Goal: Task Accomplishment & Management: Manage account settings

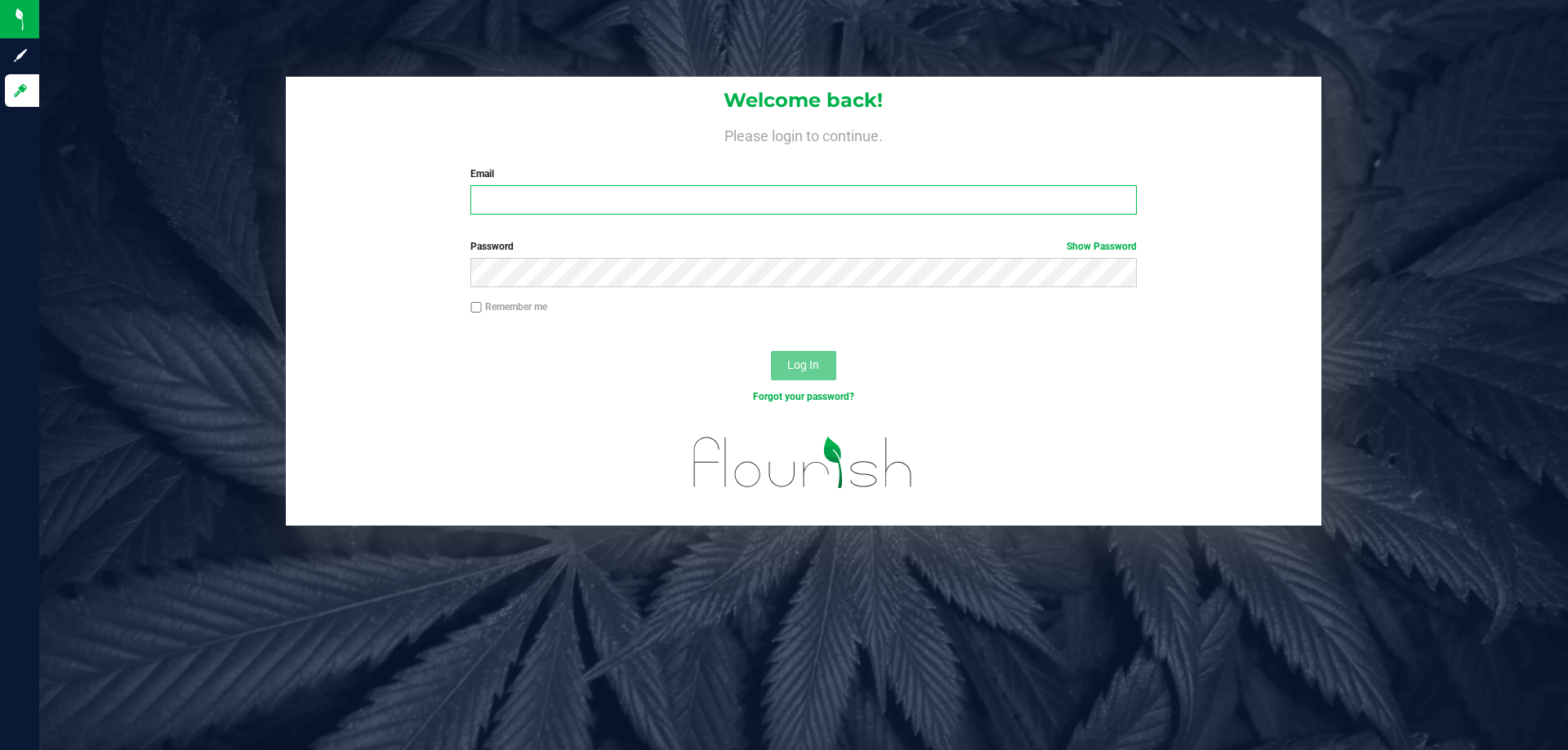
click at [777, 202] on input "Email" at bounding box center [803, 200] width 666 height 30
type input "[EMAIL_ADDRESS][DOMAIN_NAME]"
click at [771, 351] on button "Log In" at bounding box center [804, 366] width 65 height 30
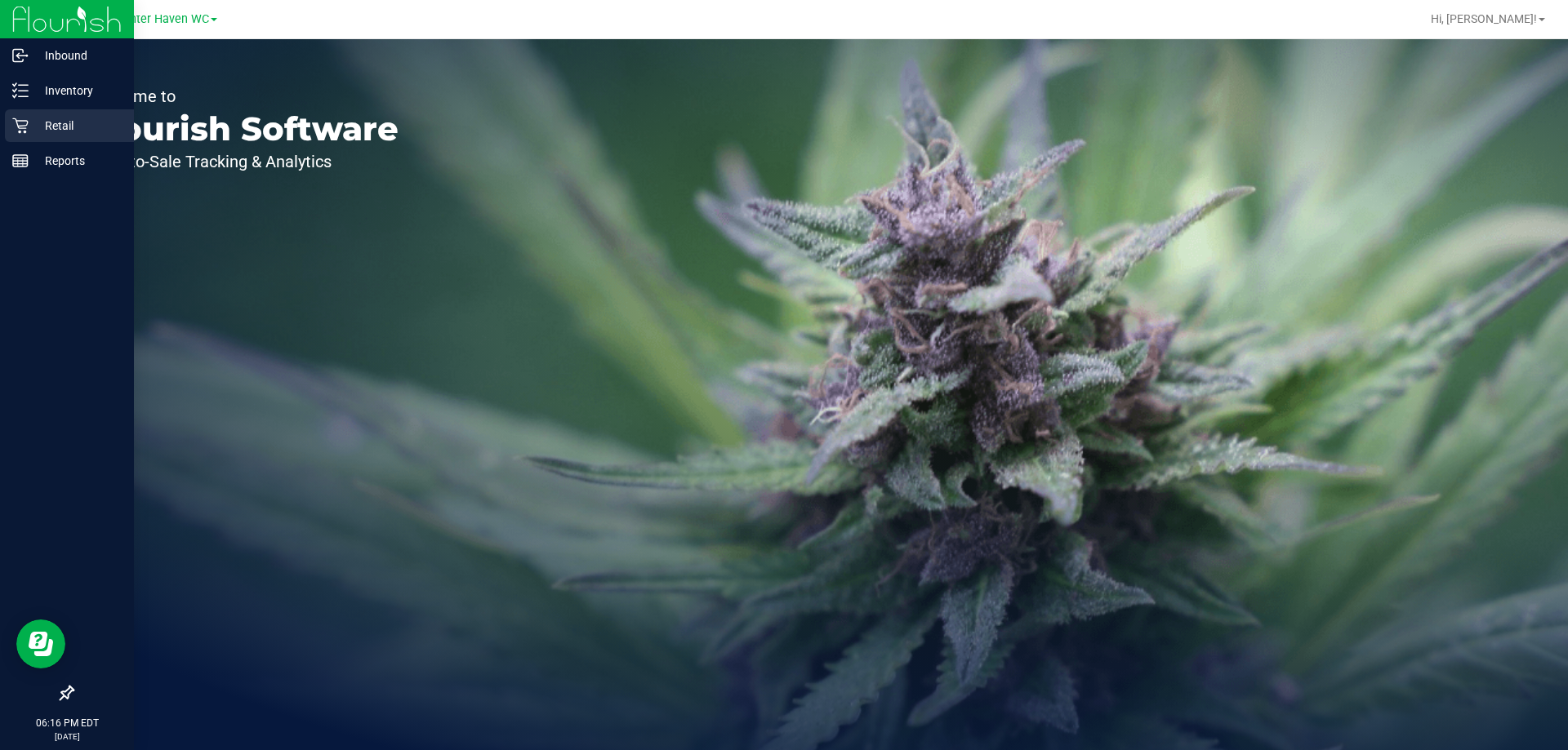
click at [46, 123] on p "Retail" at bounding box center [78, 125] width 98 height 19
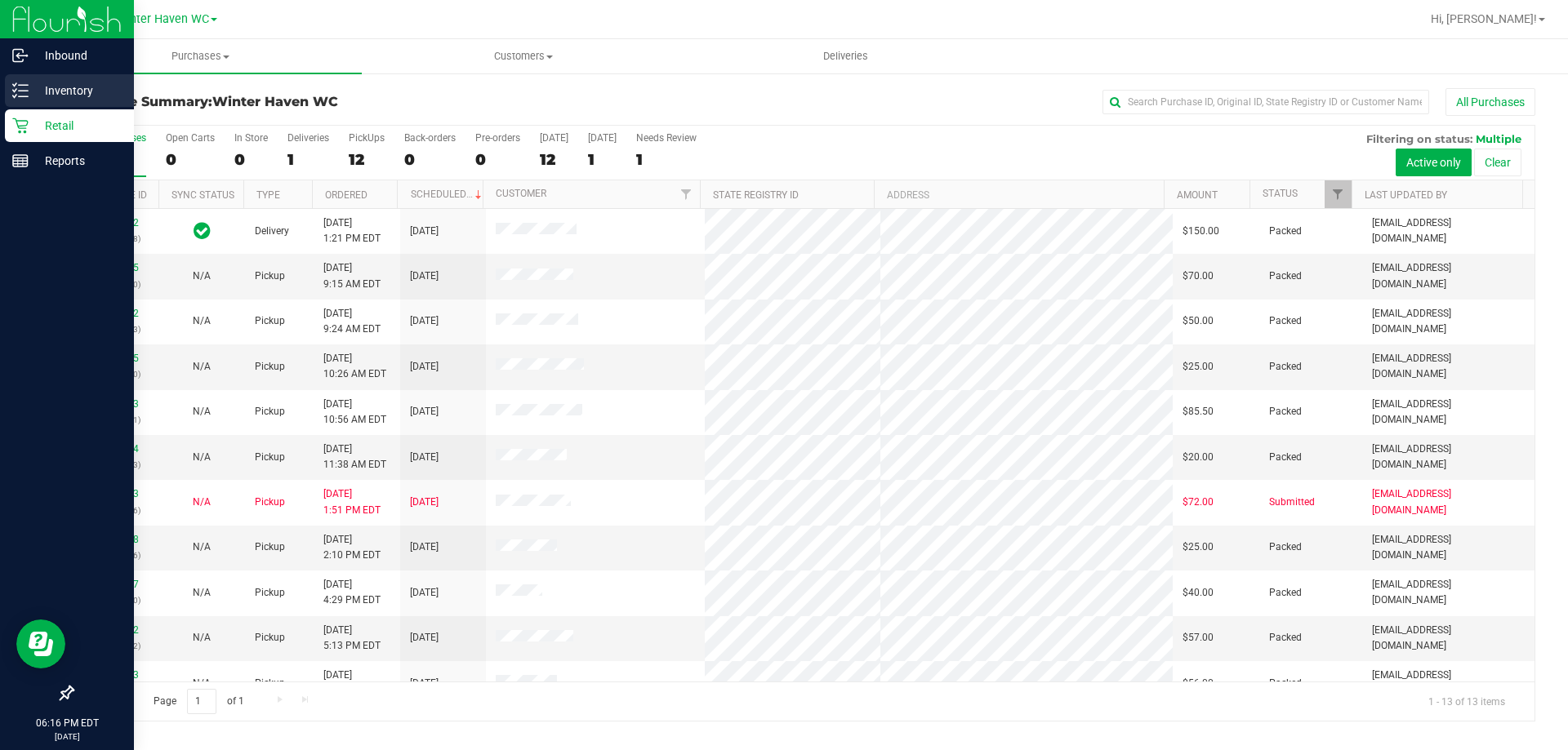
click at [15, 92] on icon at bounding box center [20, 91] width 16 height 16
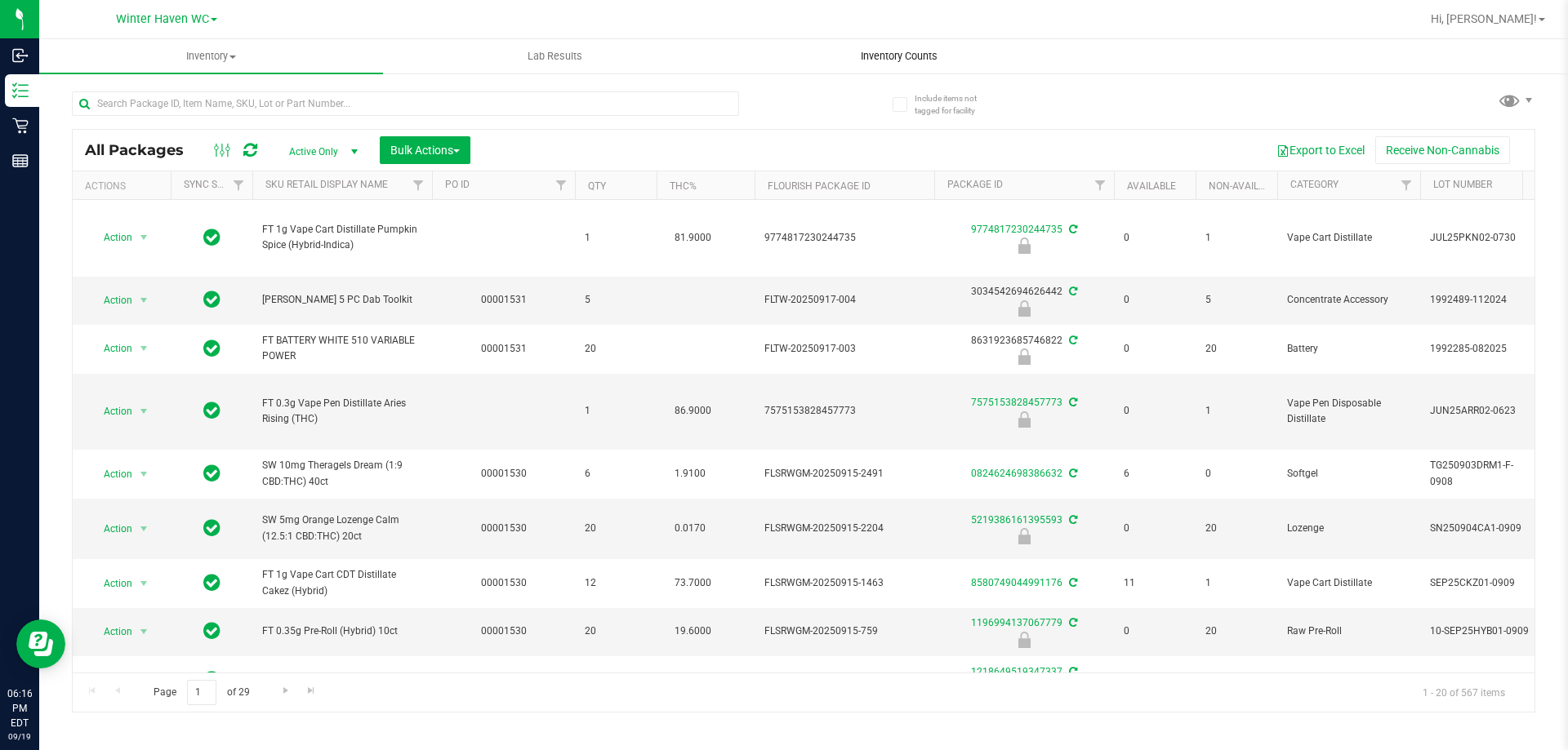
click at [870, 57] on span "Inventory Counts" at bounding box center [900, 56] width 121 height 14
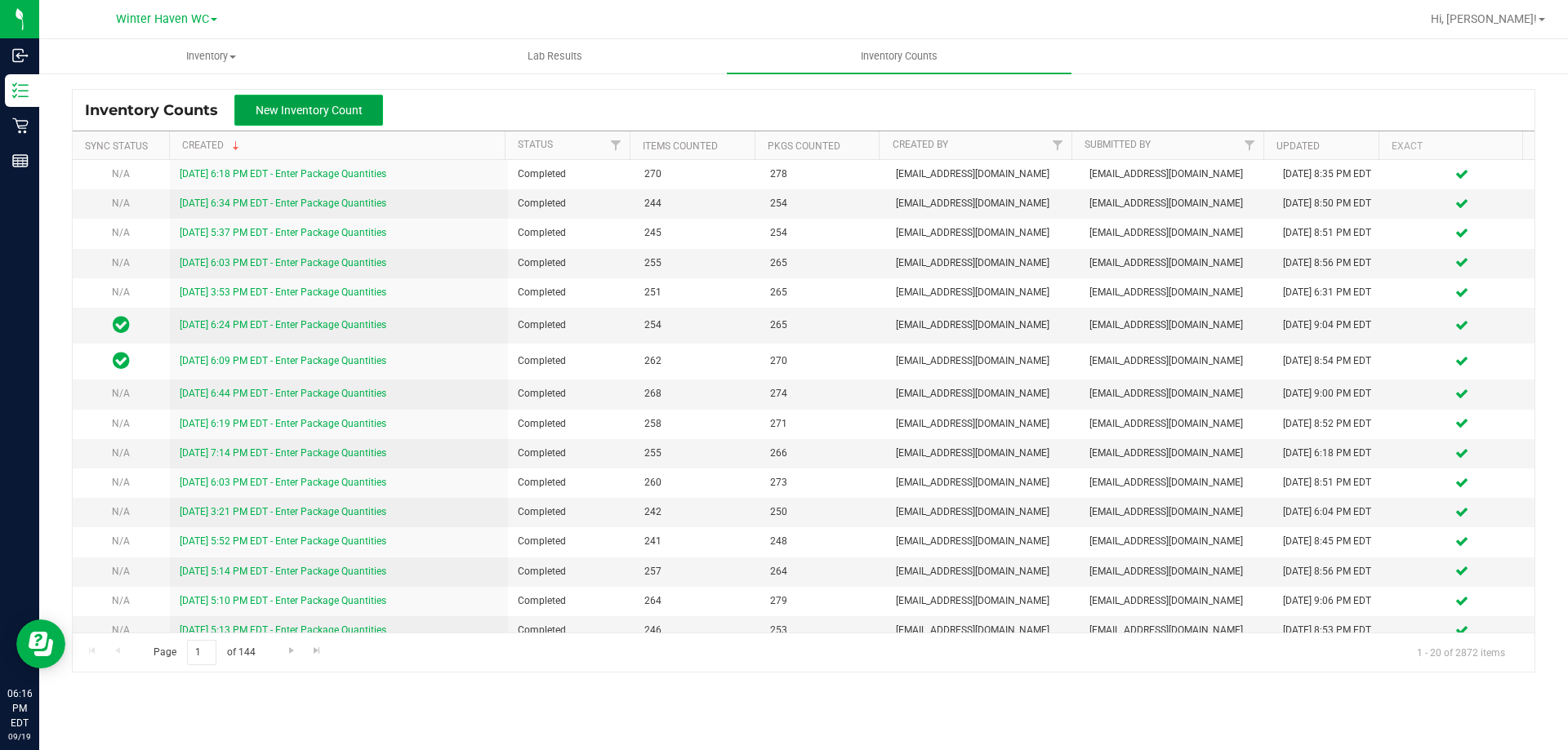
click at [294, 110] on span "New Inventory Count" at bounding box center [308, 111] width 107 height 13
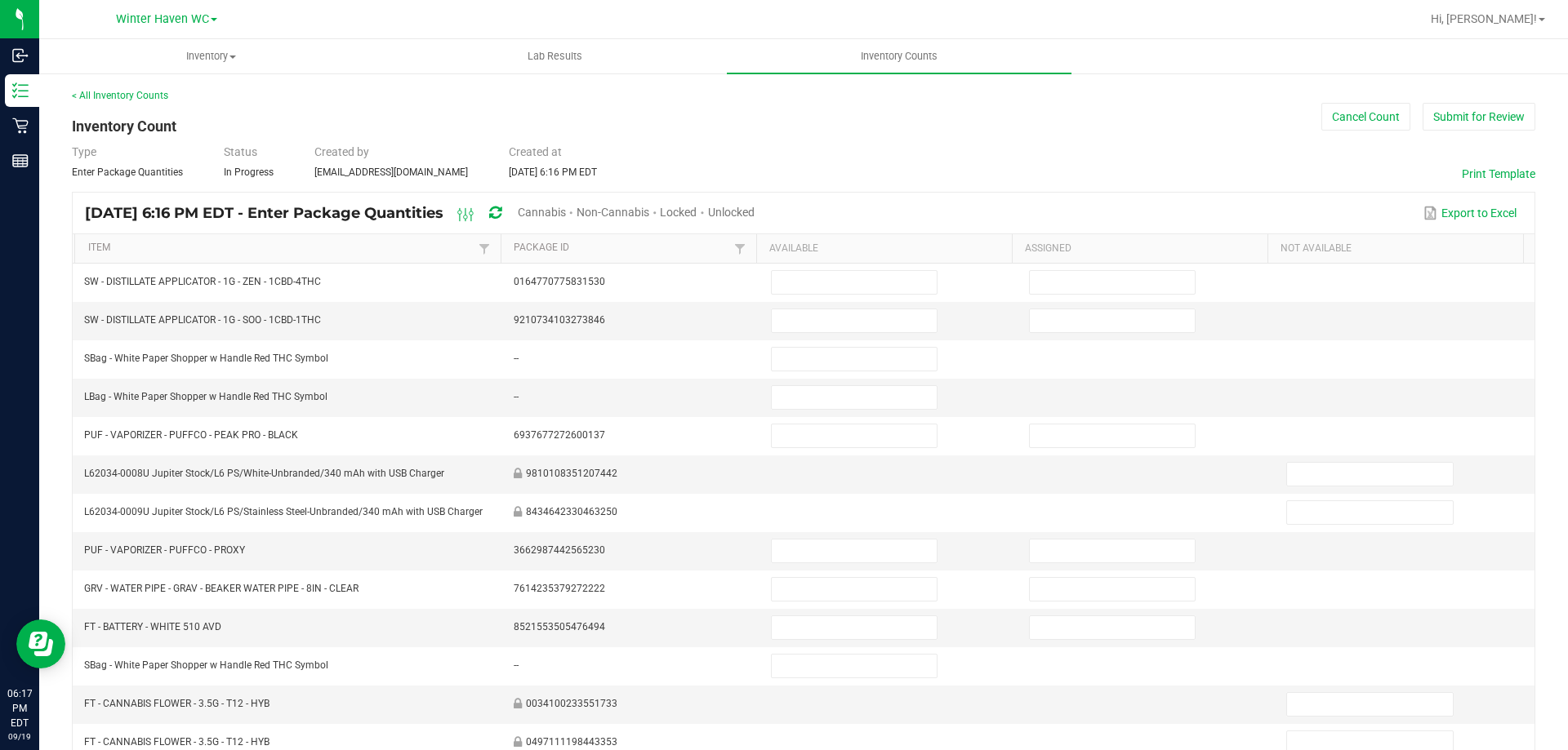
click at [755, 209] on span "Unlocked" at bounding box center [731, 213] width 46 height 13
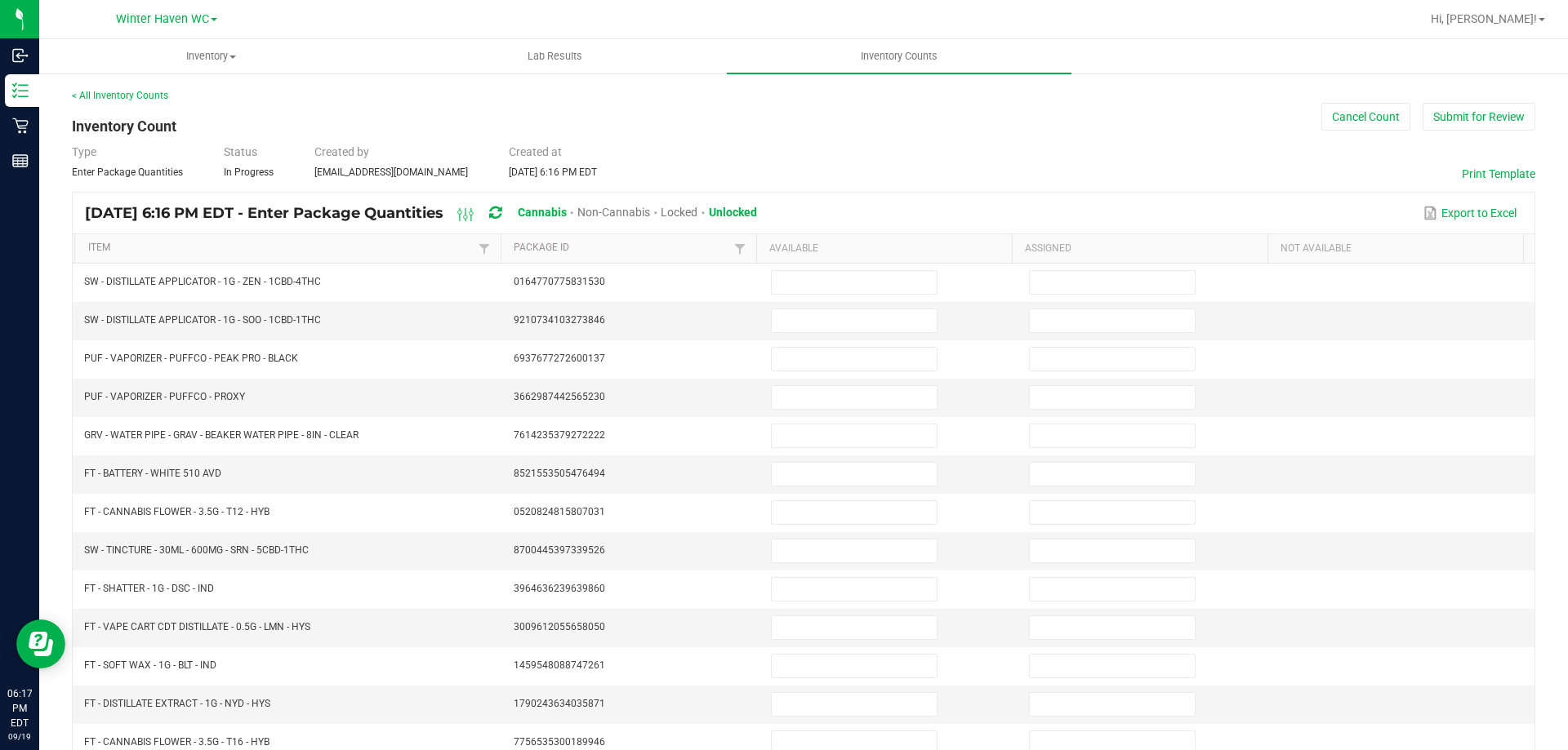
click at [281, 235] on th "Item" at bounding box center [287, 248] width 427 height 30
click at [204, 246] on link "Item" at bounding box center [281, 248] width 386 height 13
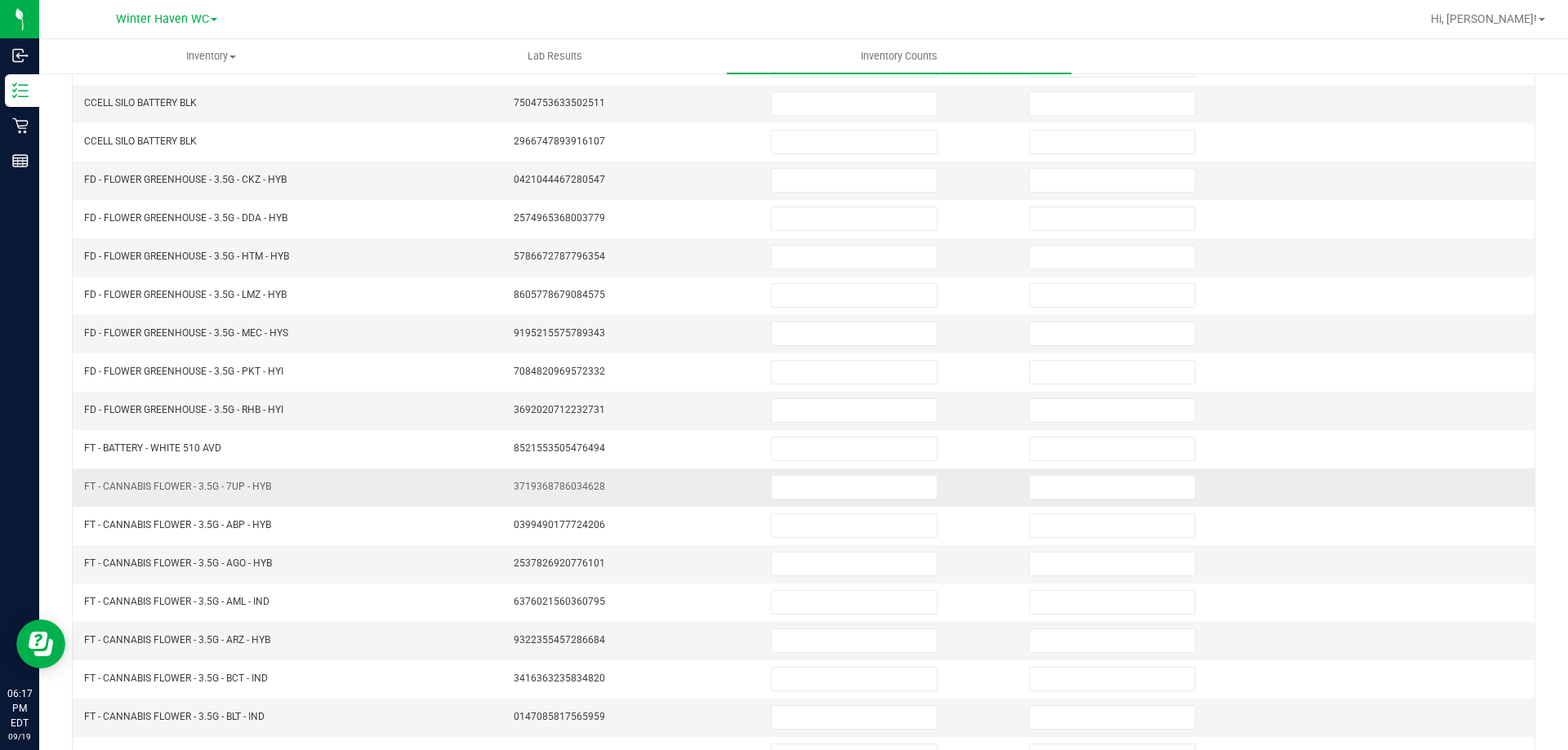
scroll to position [339, 0]
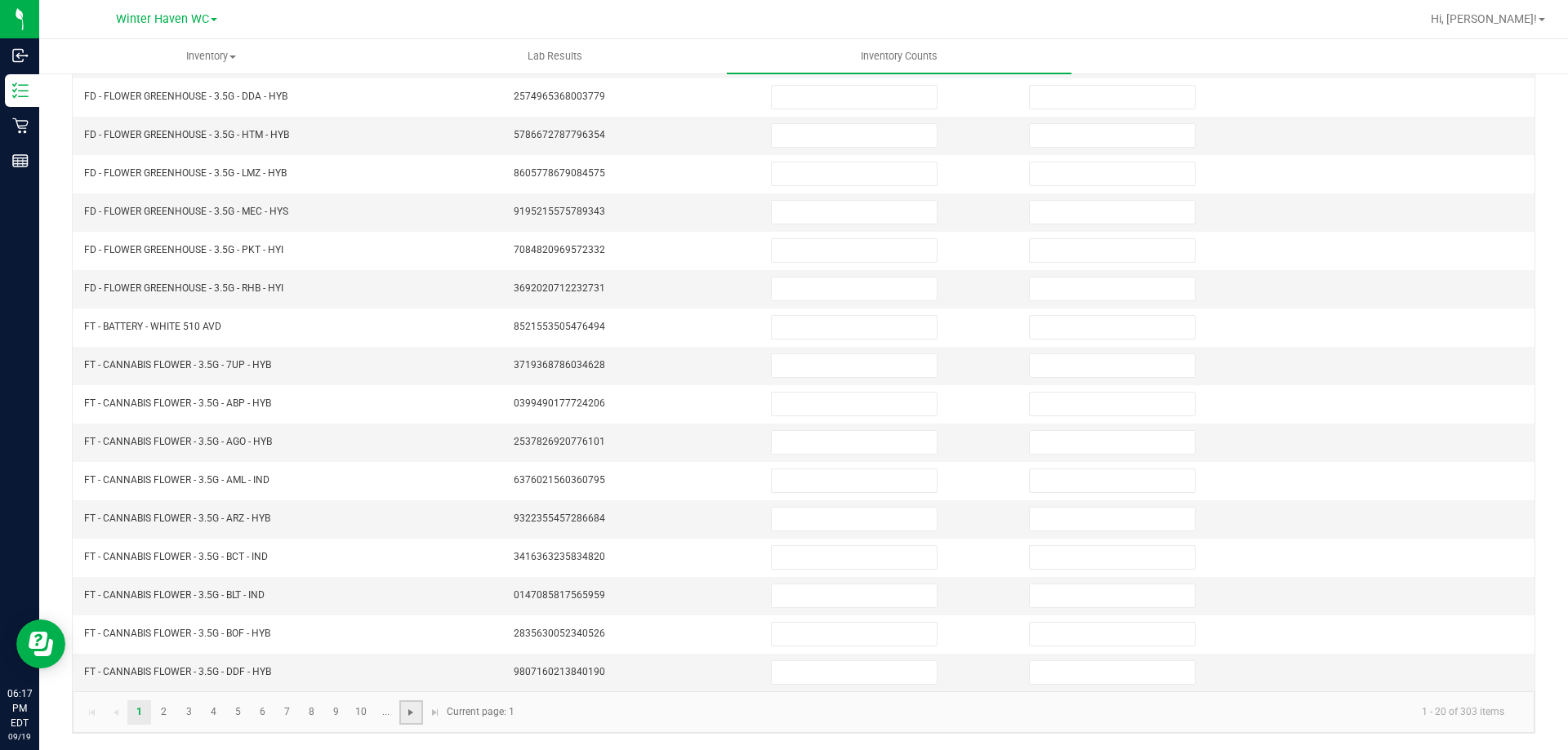
click at [406, 710] on span "Go to the next page" at bounding box center [411, 713] width 13 height 13
click at [360, 719] on link "10" at bounding box center [361, 712] width 24 height 24
click at [384, 717] on link "..." at bounding box center [385, 712] width 24 height 24
click at [290, 718] on link "16" at bounding box center [287, 712] width 24 height 24
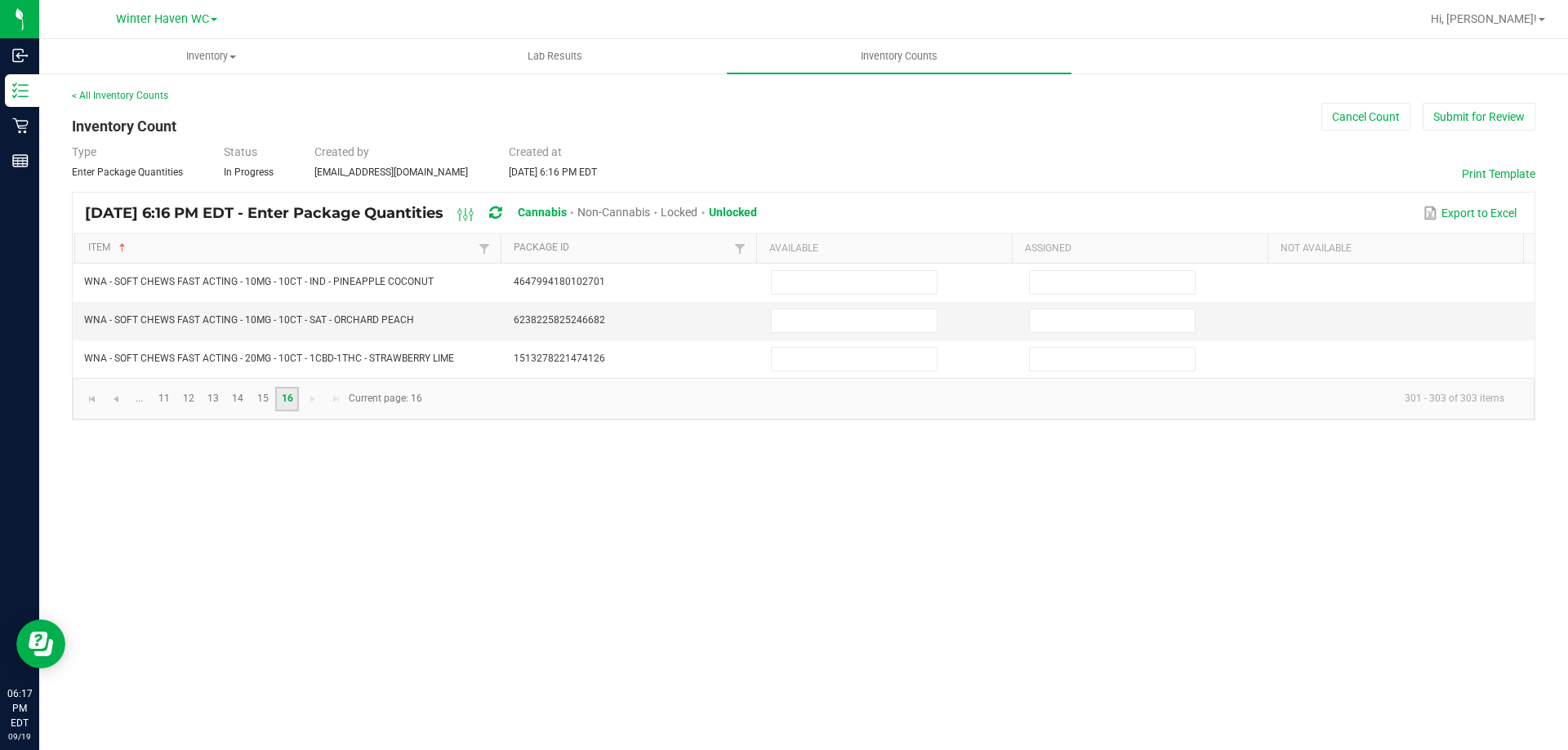
scroll to position [0, 0]
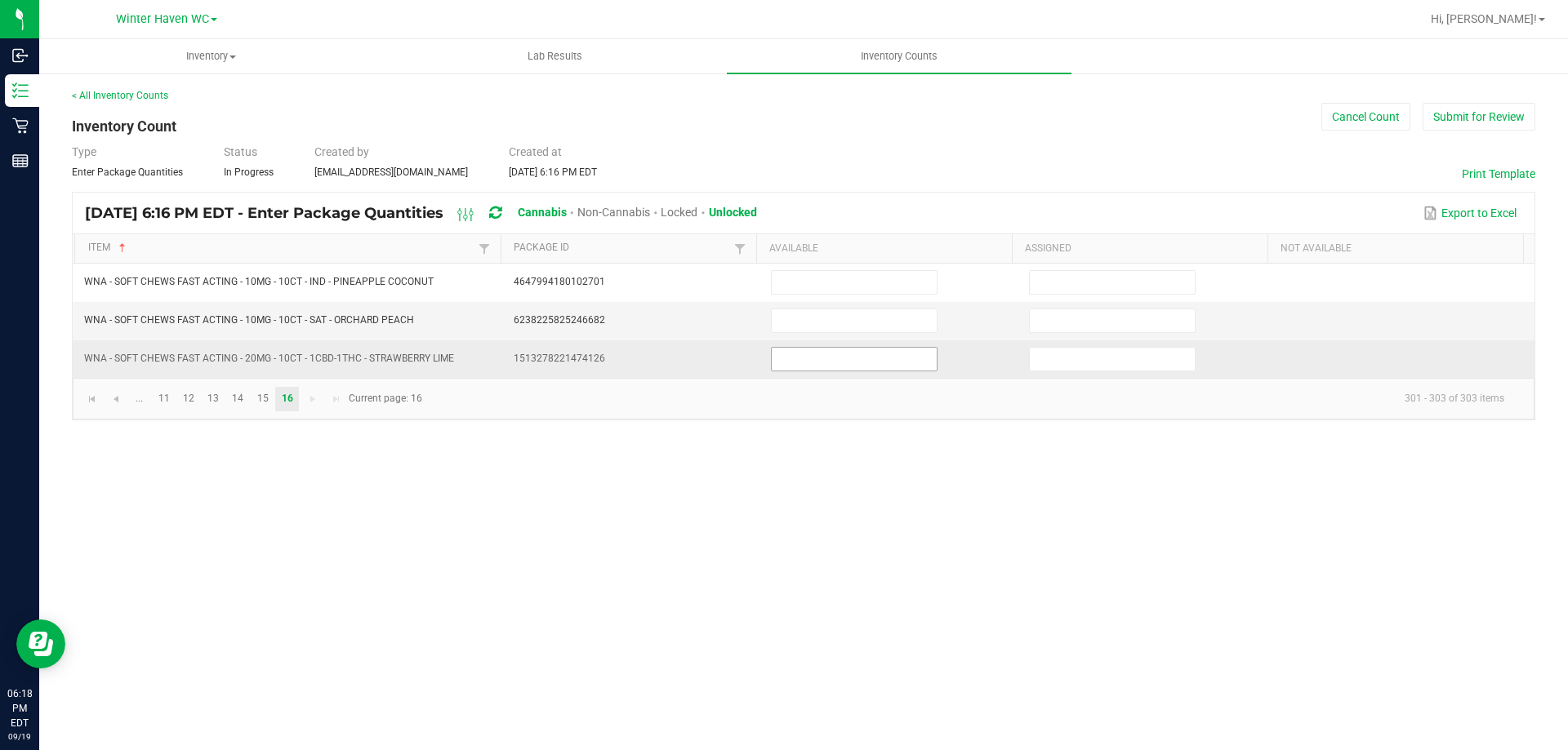
click at [816, 356] on input at bounding box center [853, 359] width 165 height 23
type input "21"
type input "0"
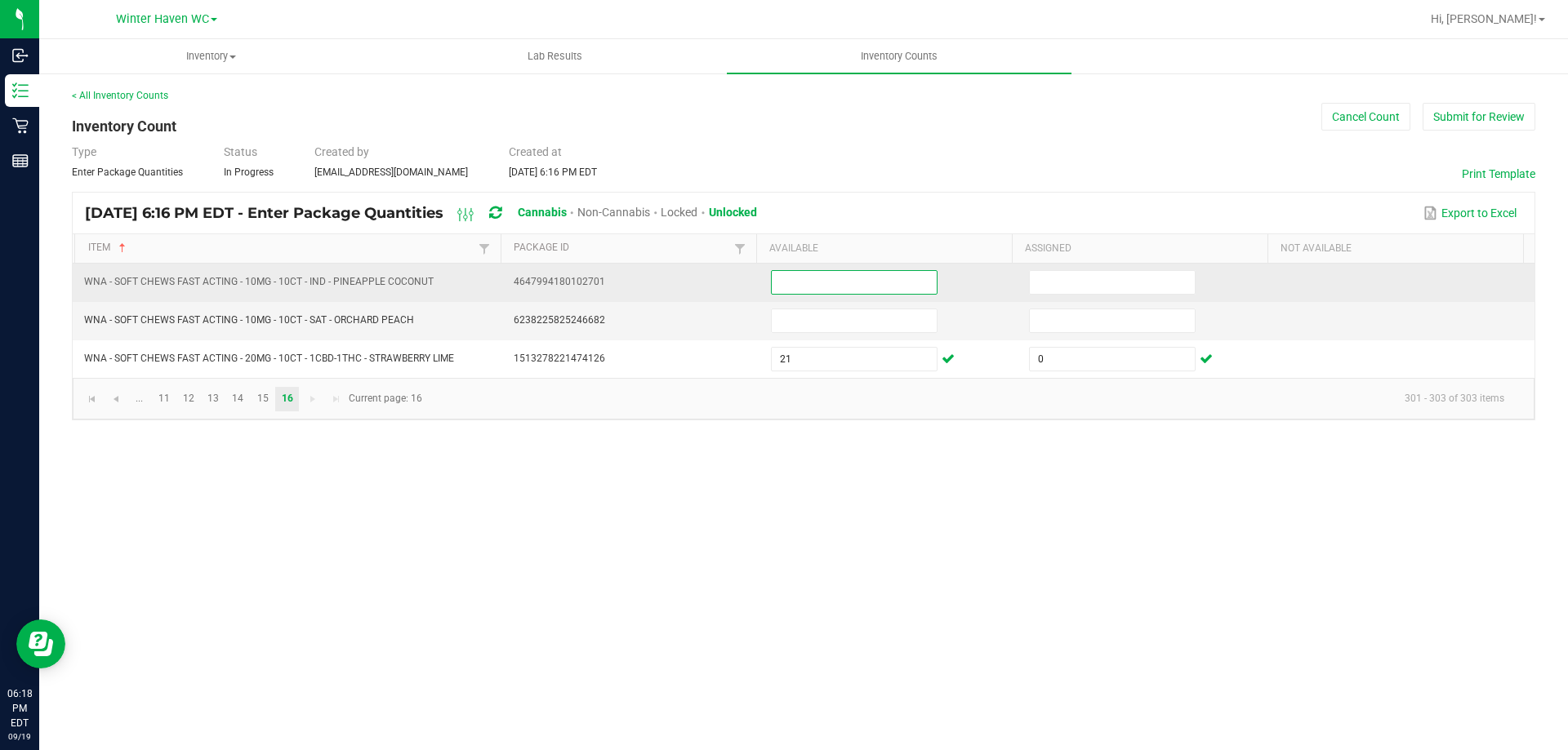
click at [801, 286] on input at bounding box center [853, 283] width 165 height 23
type input "23"
type input "0"
type input "26"
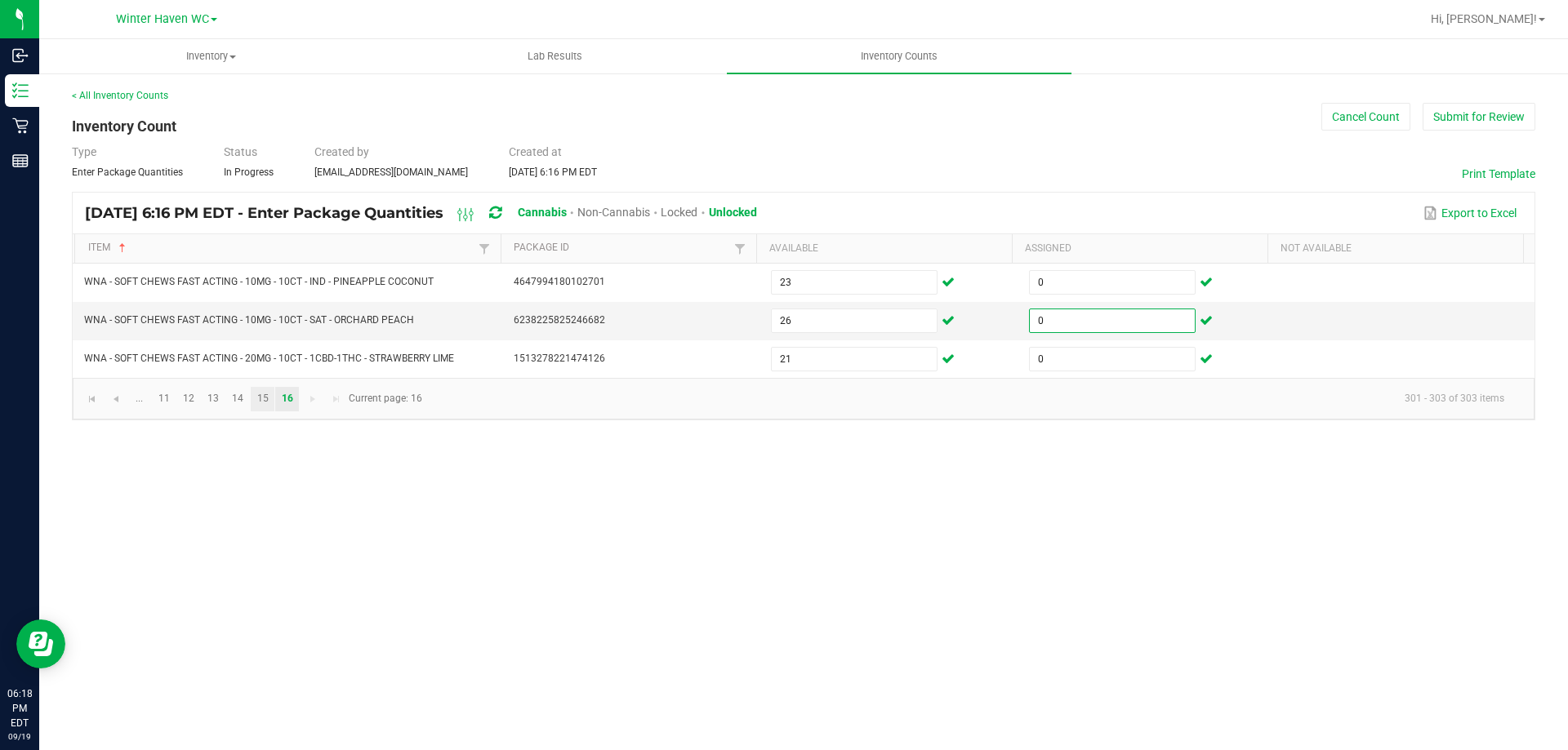
type input "0"
click at [265, 404] on link "15" at bounding box center [262, 399] width 24 height 24
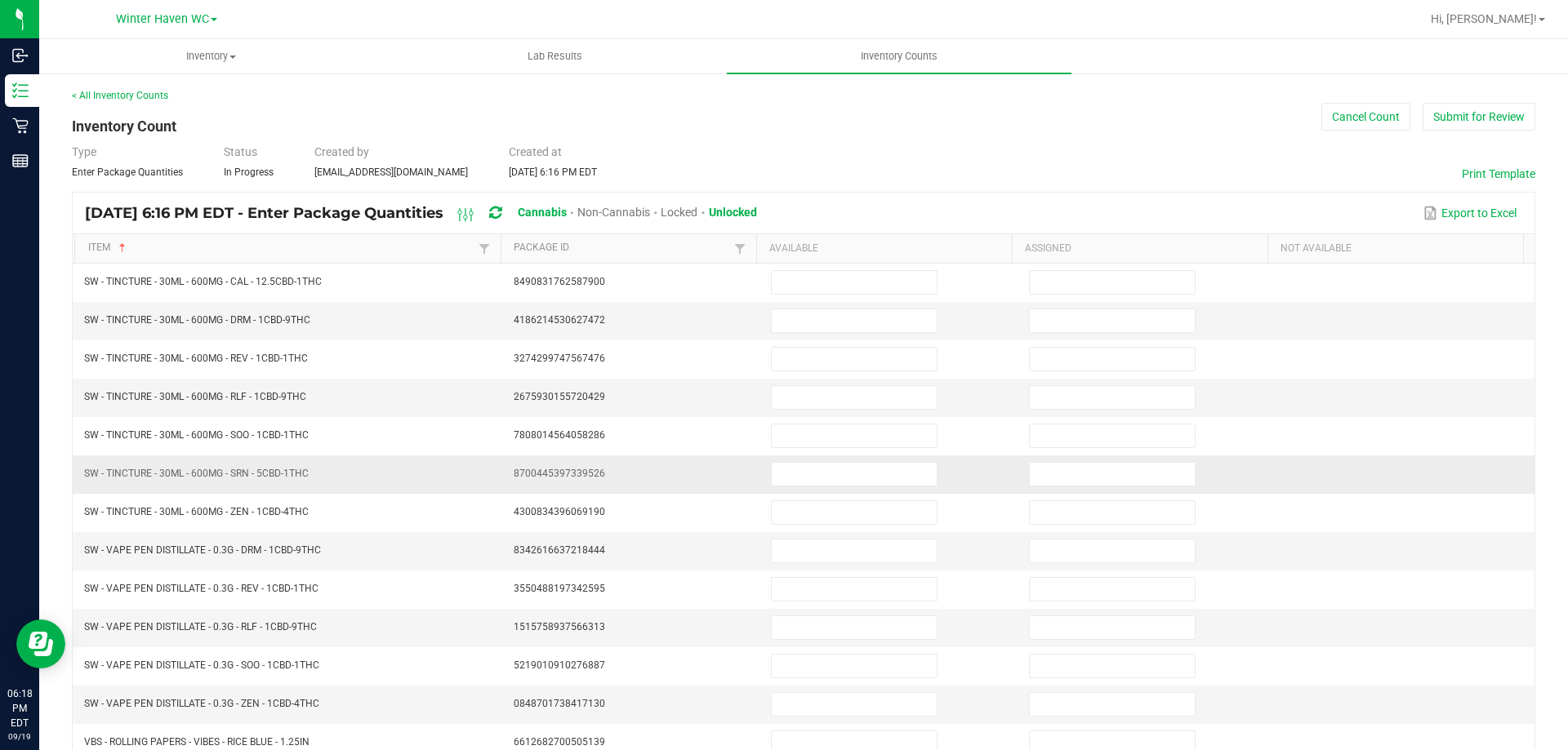
scroll to position [339, 0]
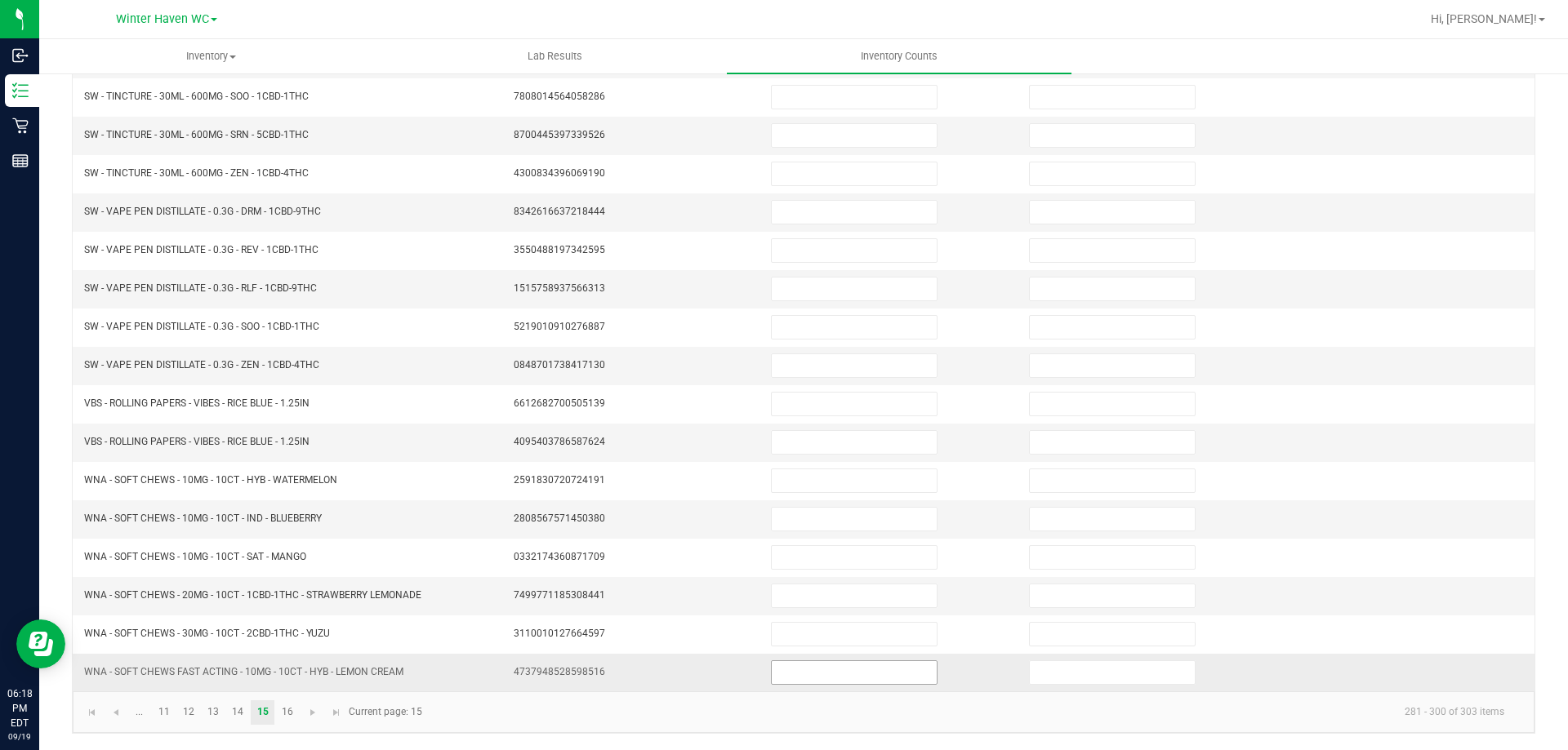
click at [916, 673] on input at bounding box center [853, 673] width 165 height 23
type input "31"
type input "0"
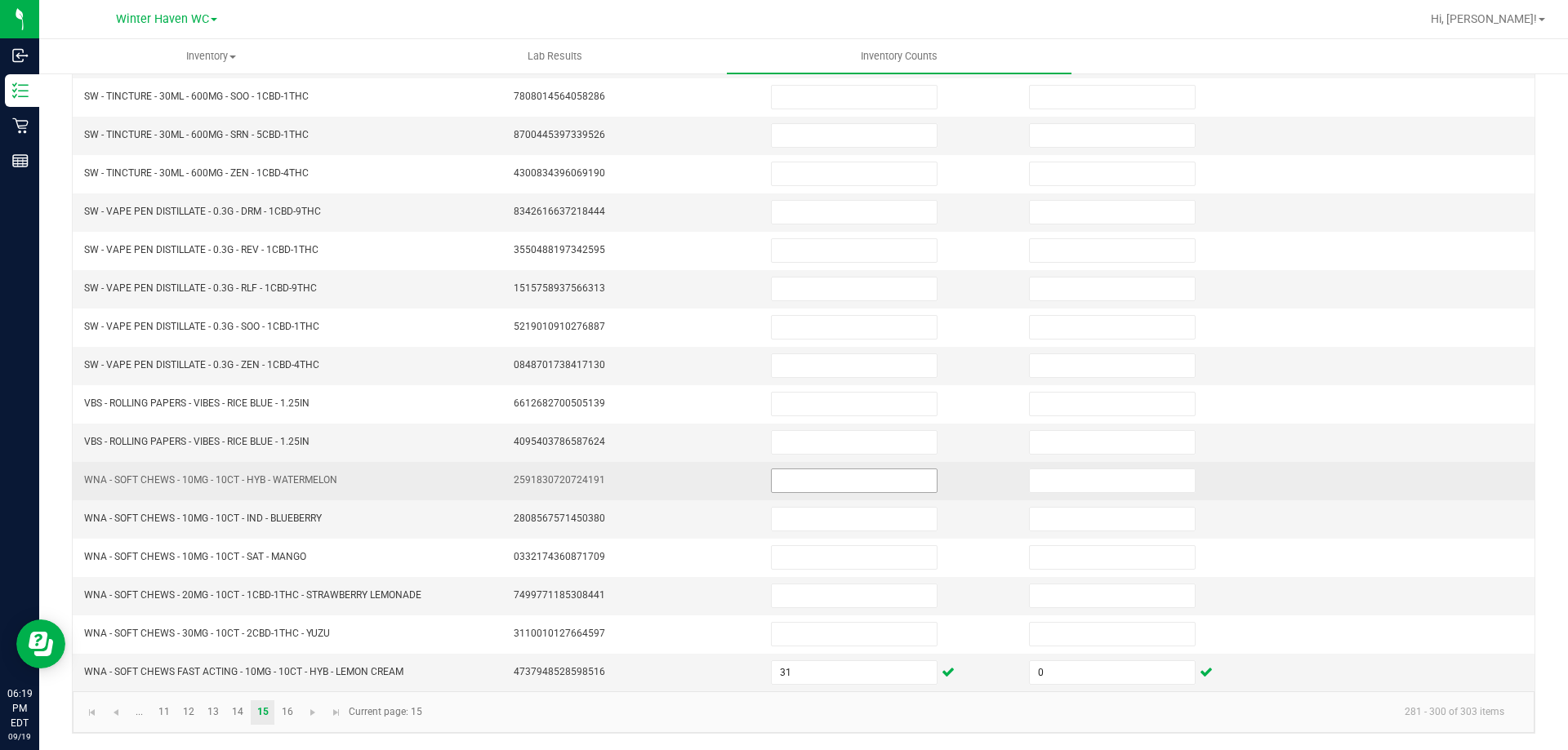
click at [834, 481] on input at bounding box center [853, 481] width 165 height 23
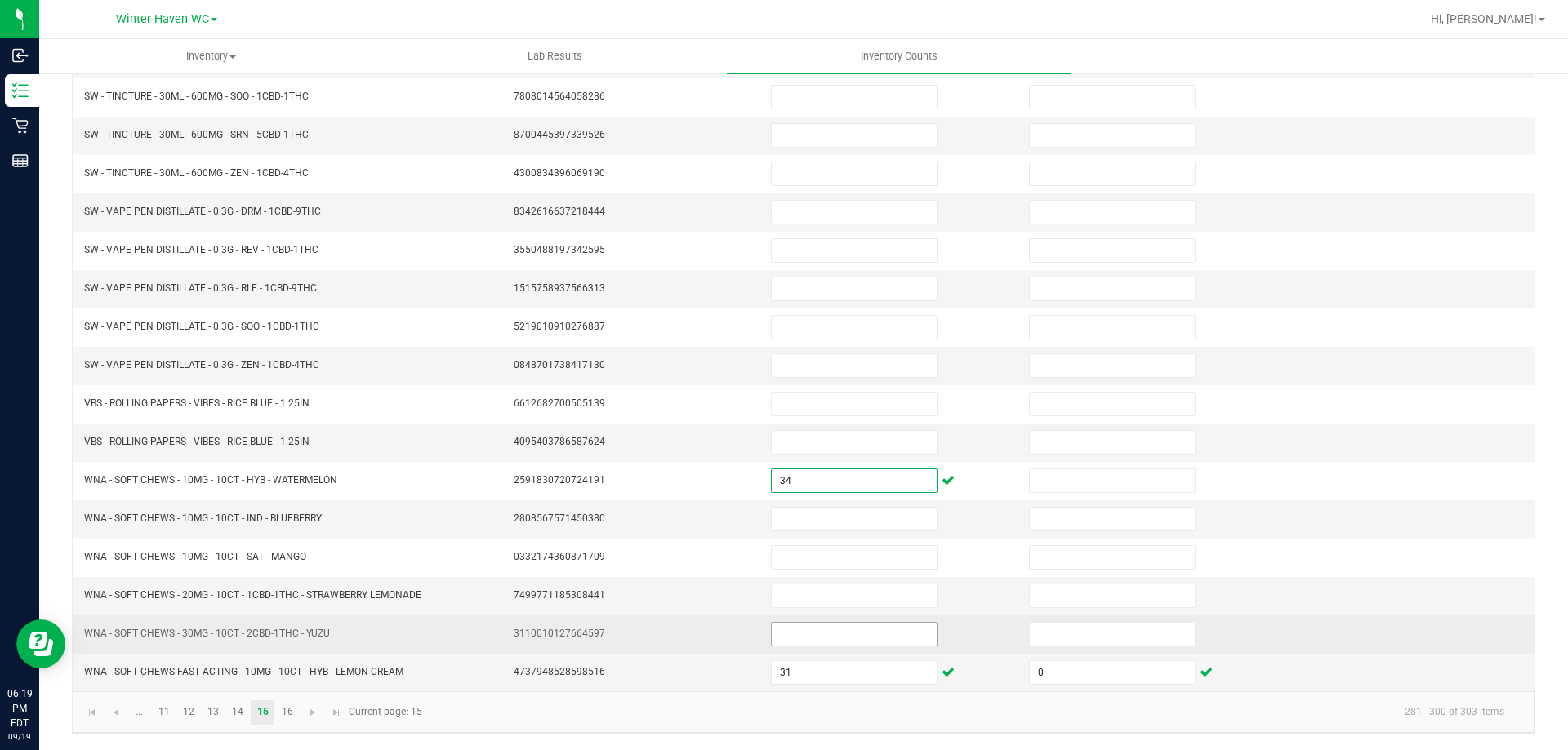
type input "34"
click at [911, 631] on input at bounding box center [853, 634] width 165 height 23
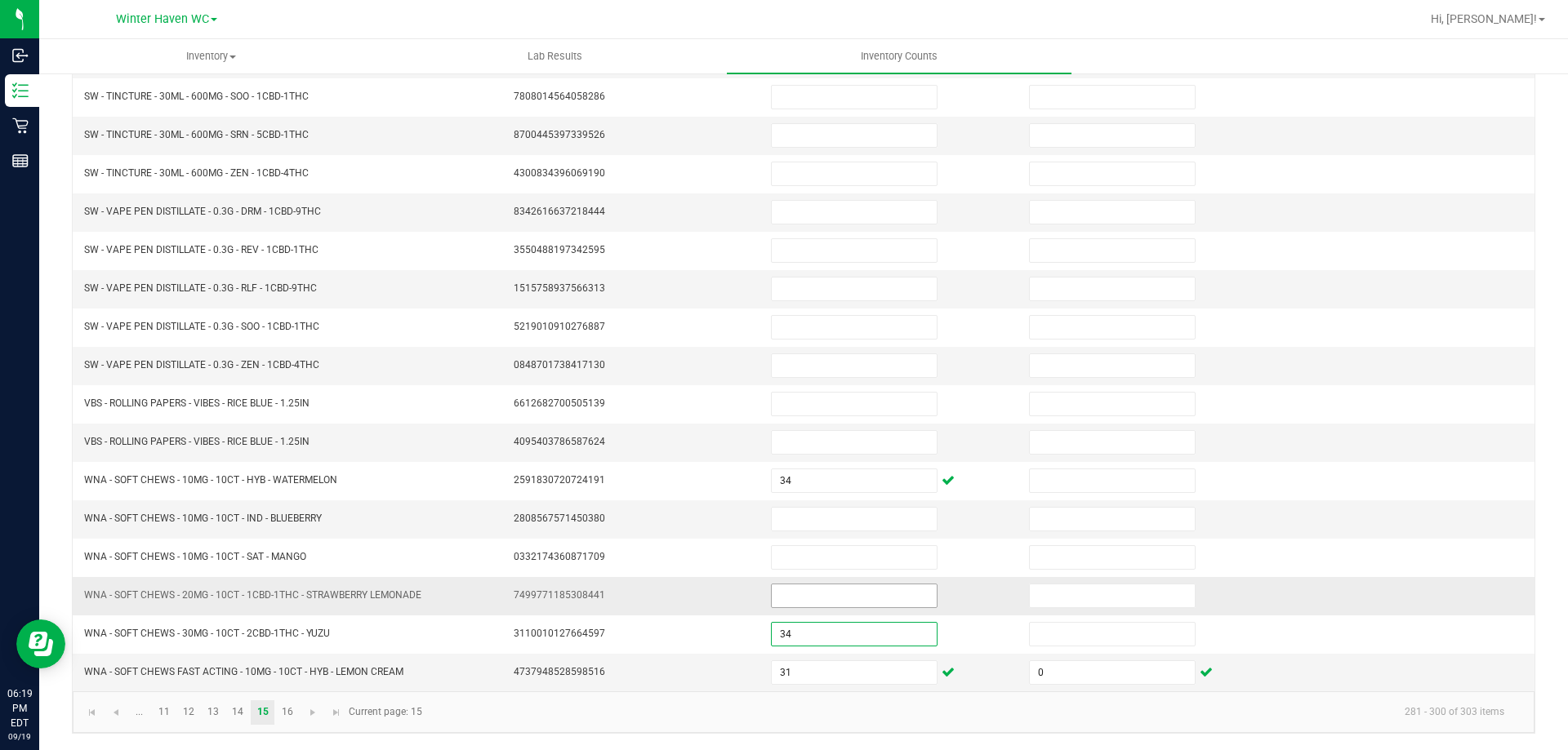
type input "34"
type input "0"
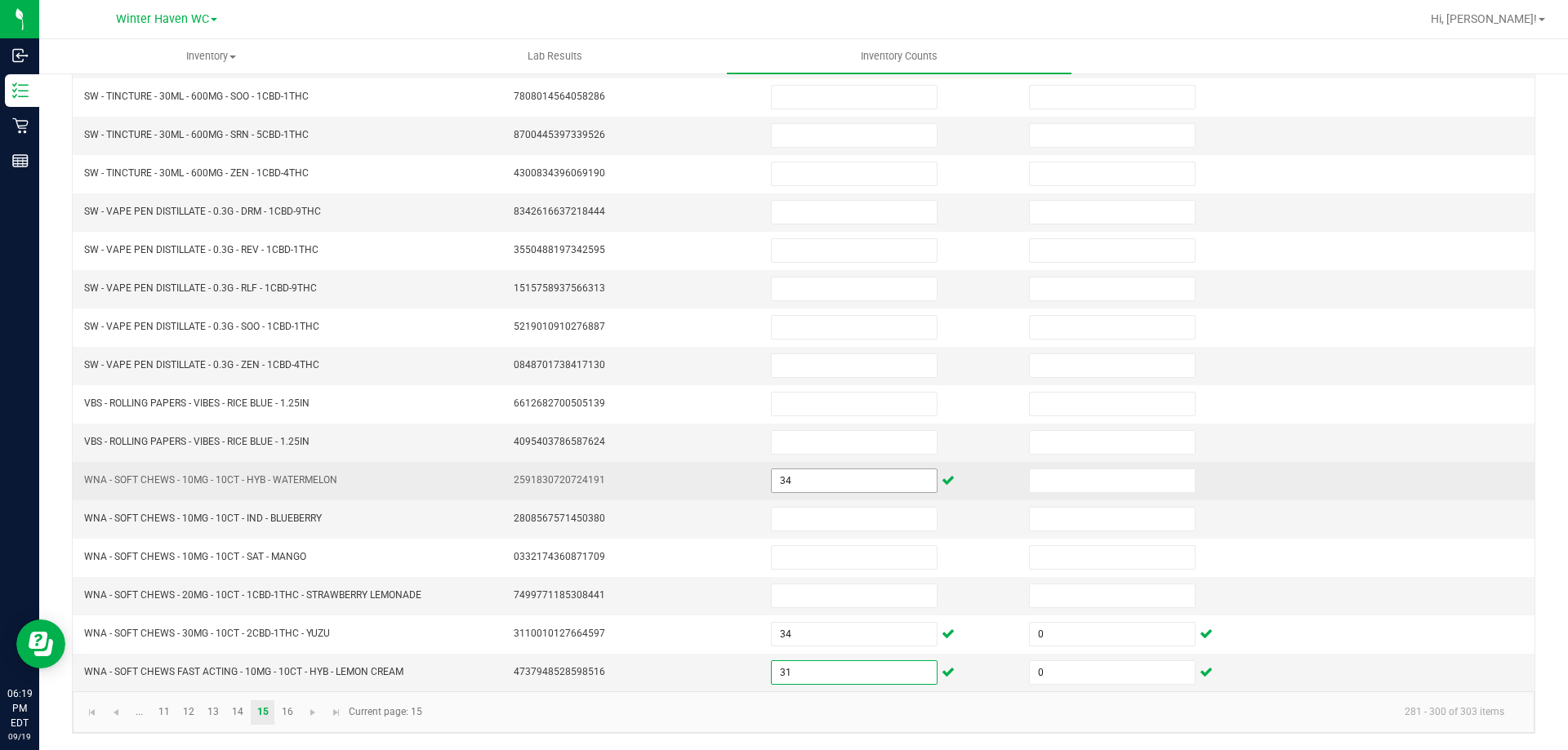
click at [797, 481] on input "34" at bounding box center [853, 481] width 165 height 23
type input "7"
type input "0"
type input "11"
type input "0"
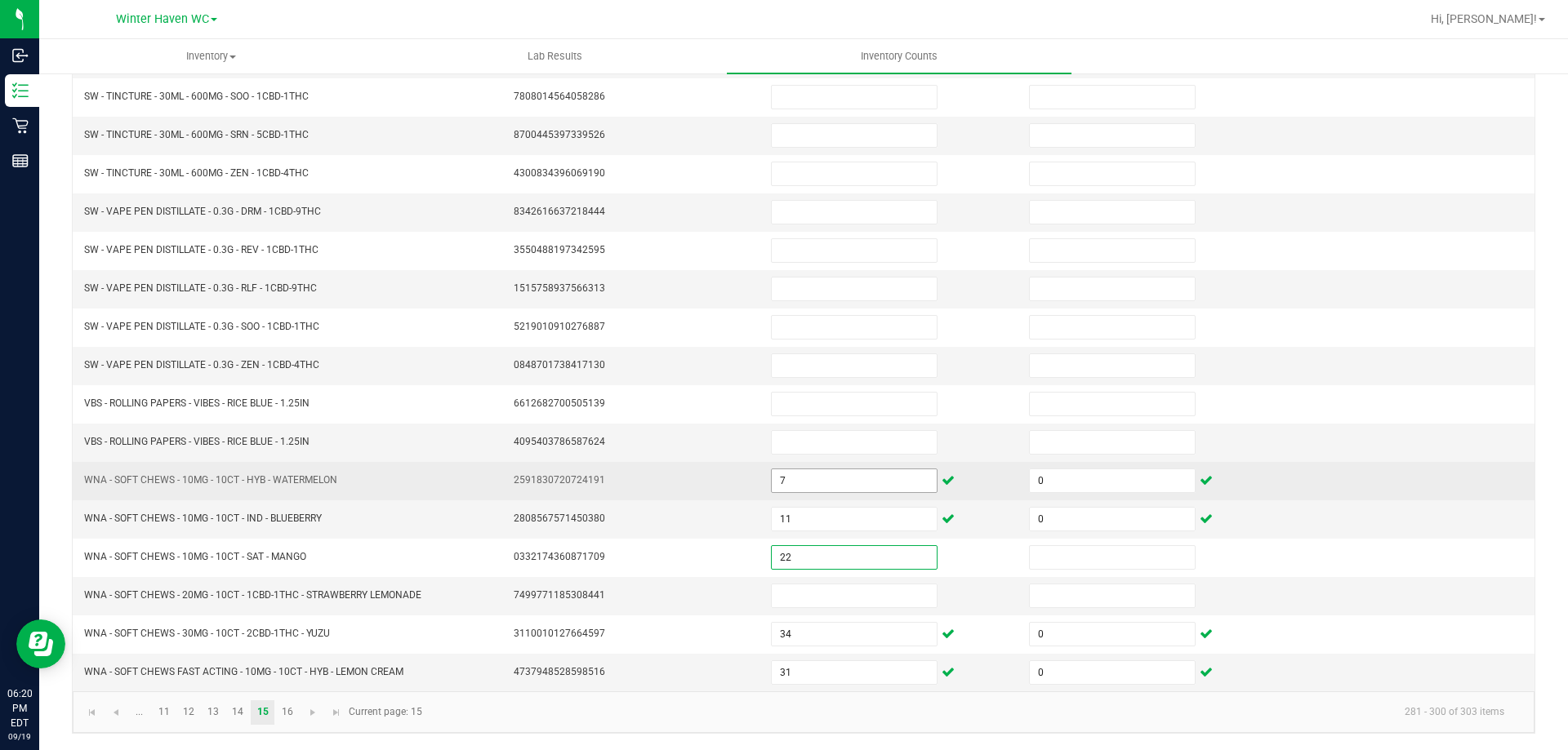
type input "22"
type input "0"
type input "2"
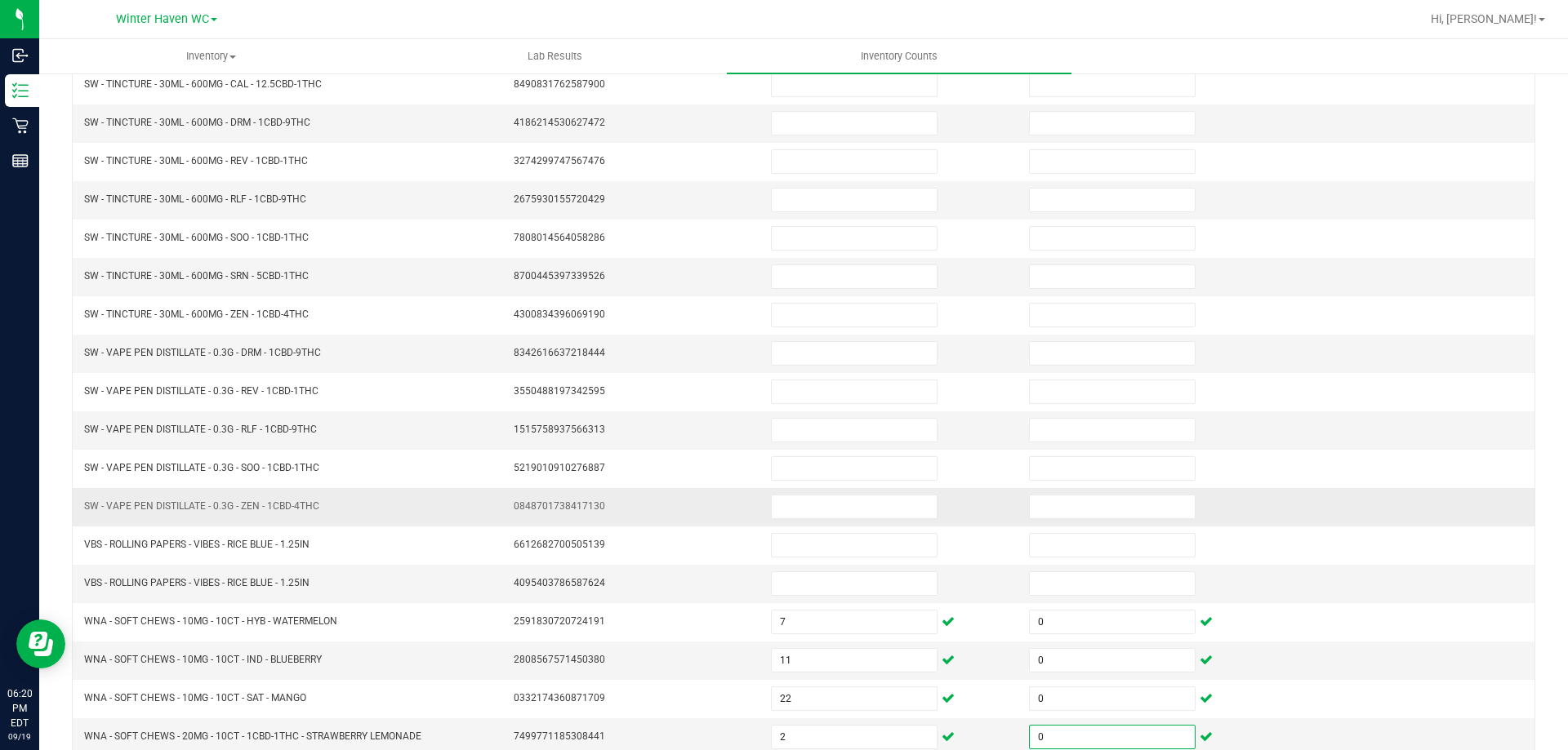
scroll to position [175, 0]
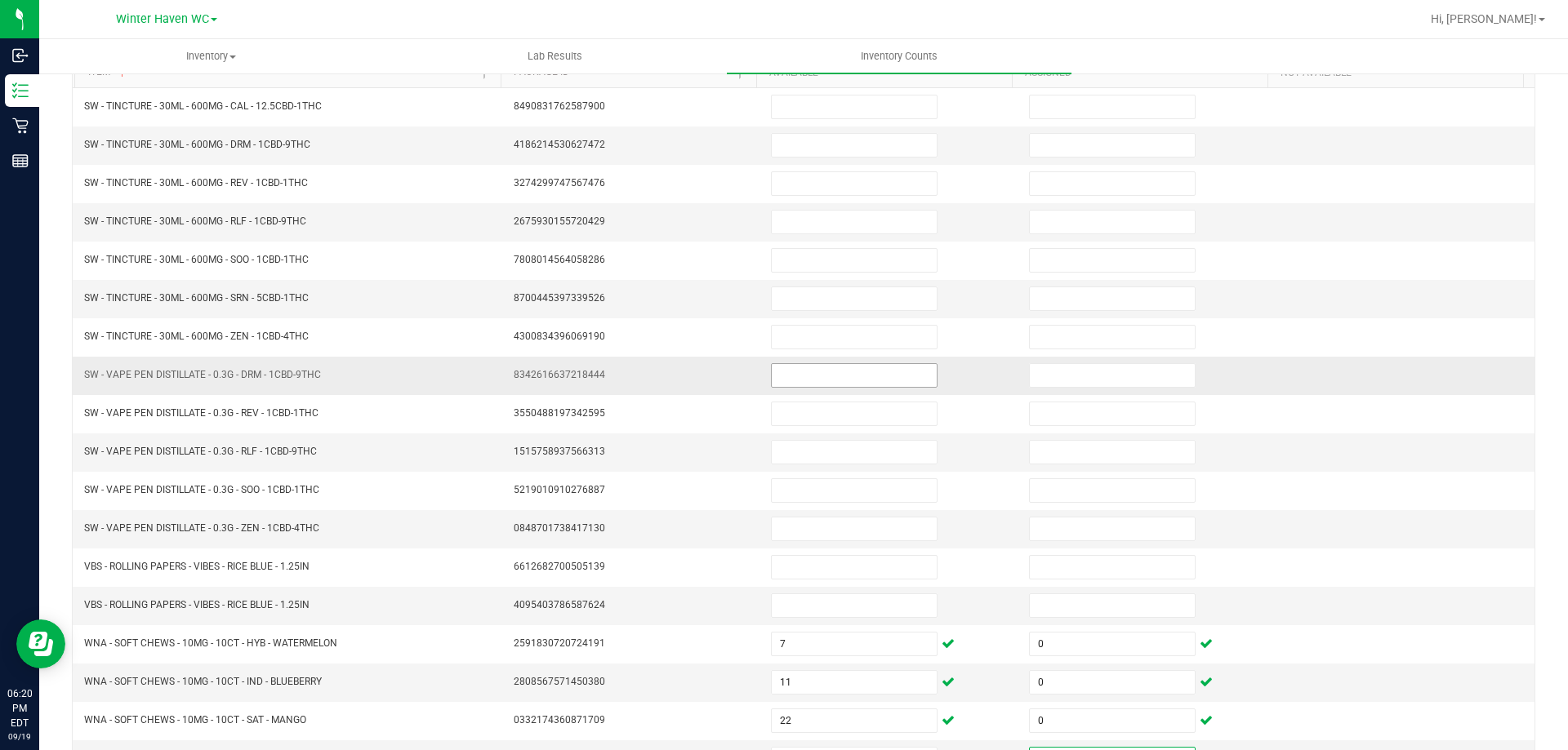
type input "0"
click at [781, 374] on input at bounding box center [853, 375] width 165 height 23
type input "16"
type input "0"
type input "20"
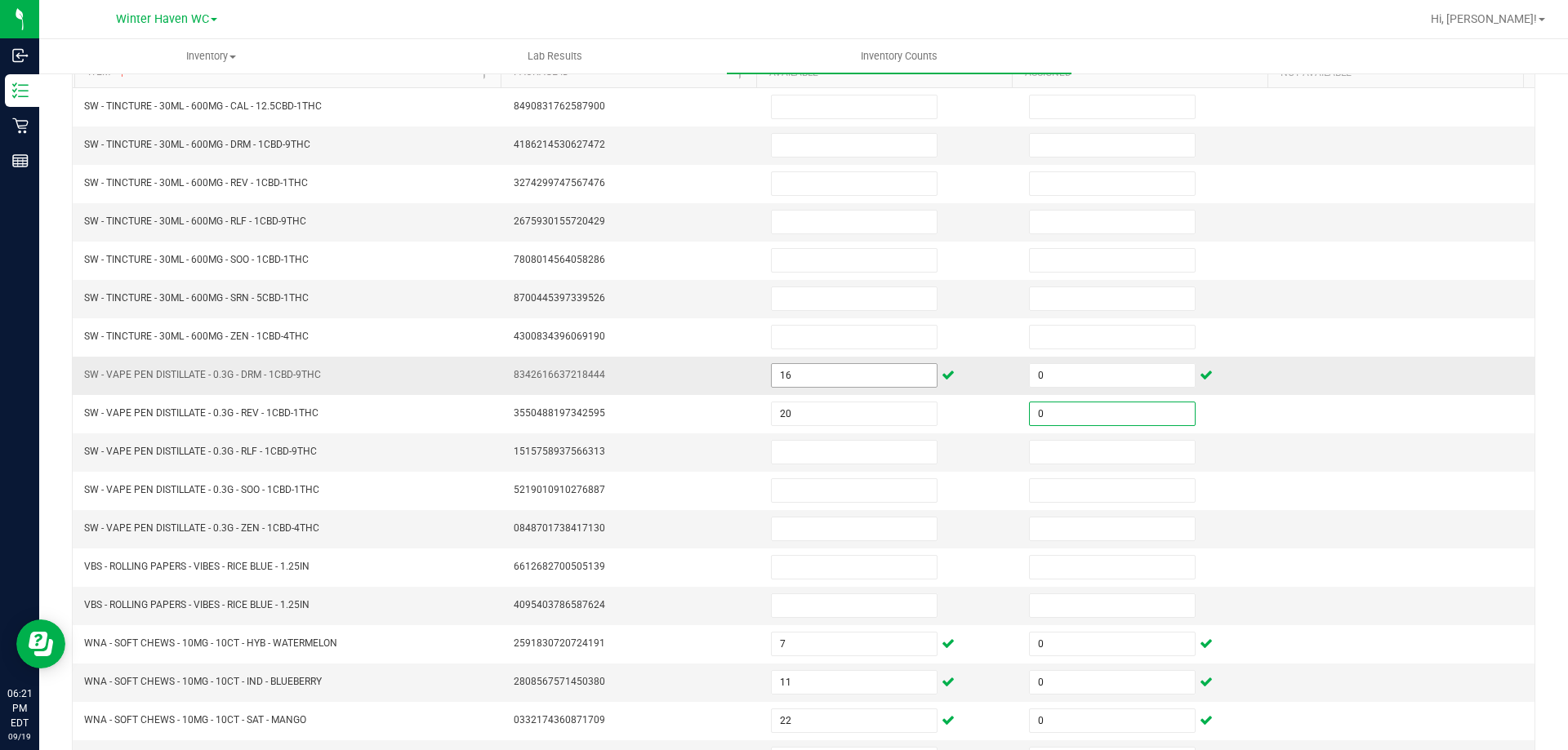
type input "0"
click at [874, 438] on td "10" at bounding box center [890, 453] width 258 height 39
click at [871, 453] on input "10" at bounding box center [853, 453] width 165 height 23
type input "1"
type input "0"
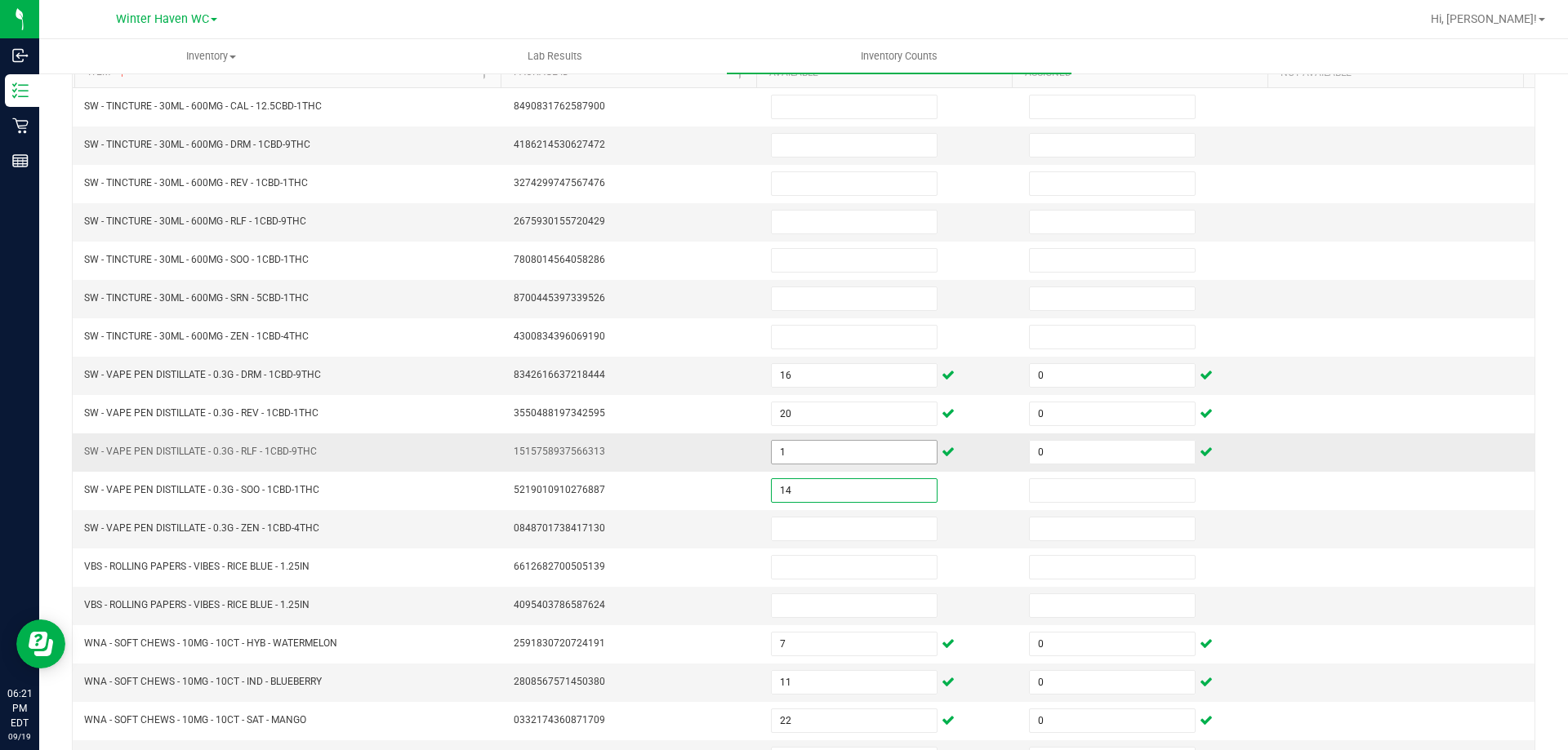
type input "14"
type input "0"
type input "18"
type input "0"
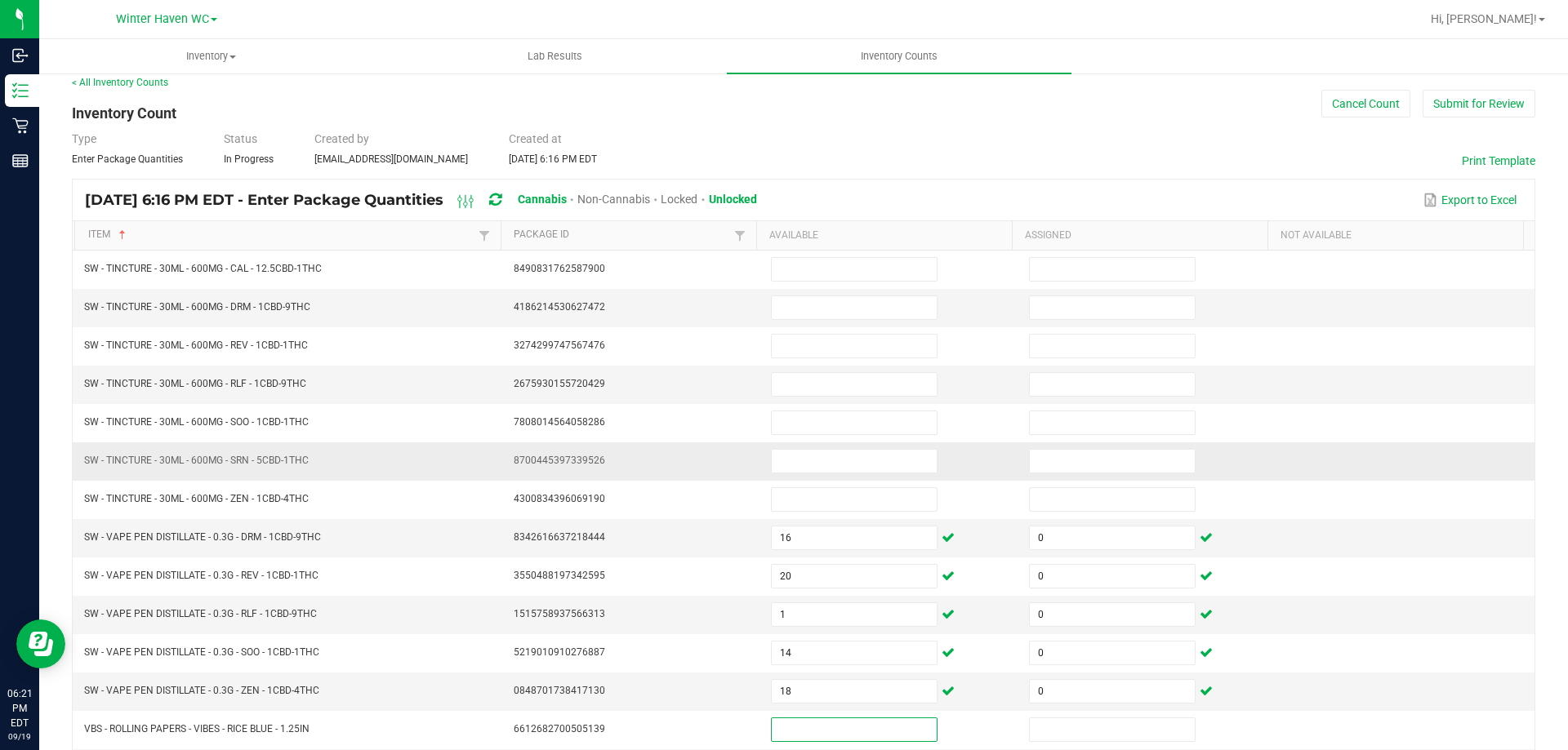
scroll to position [13, 0]
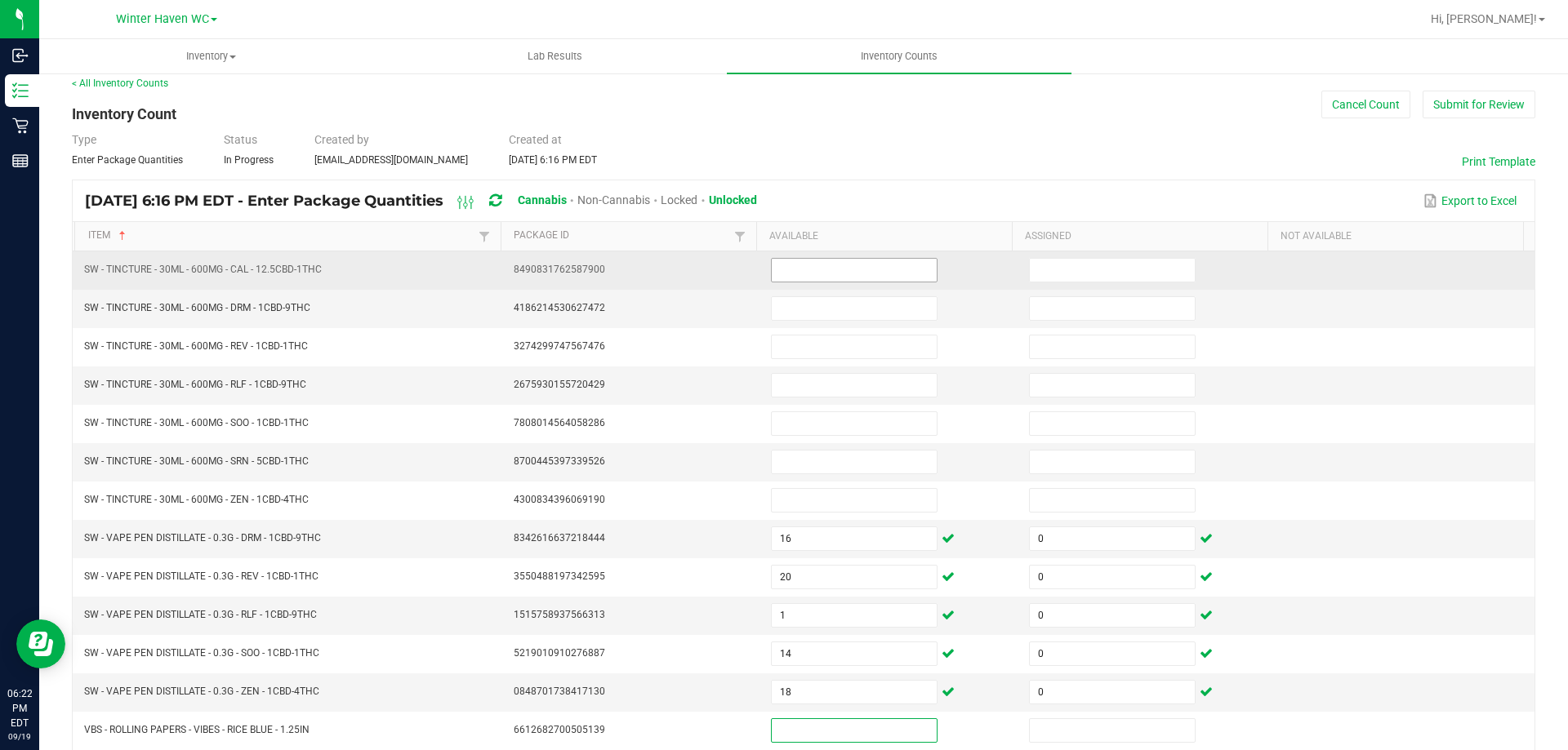
click at [773, 272] on input at bounding box center [853, 271] width 165 height 23
type input "6"
type input "0"
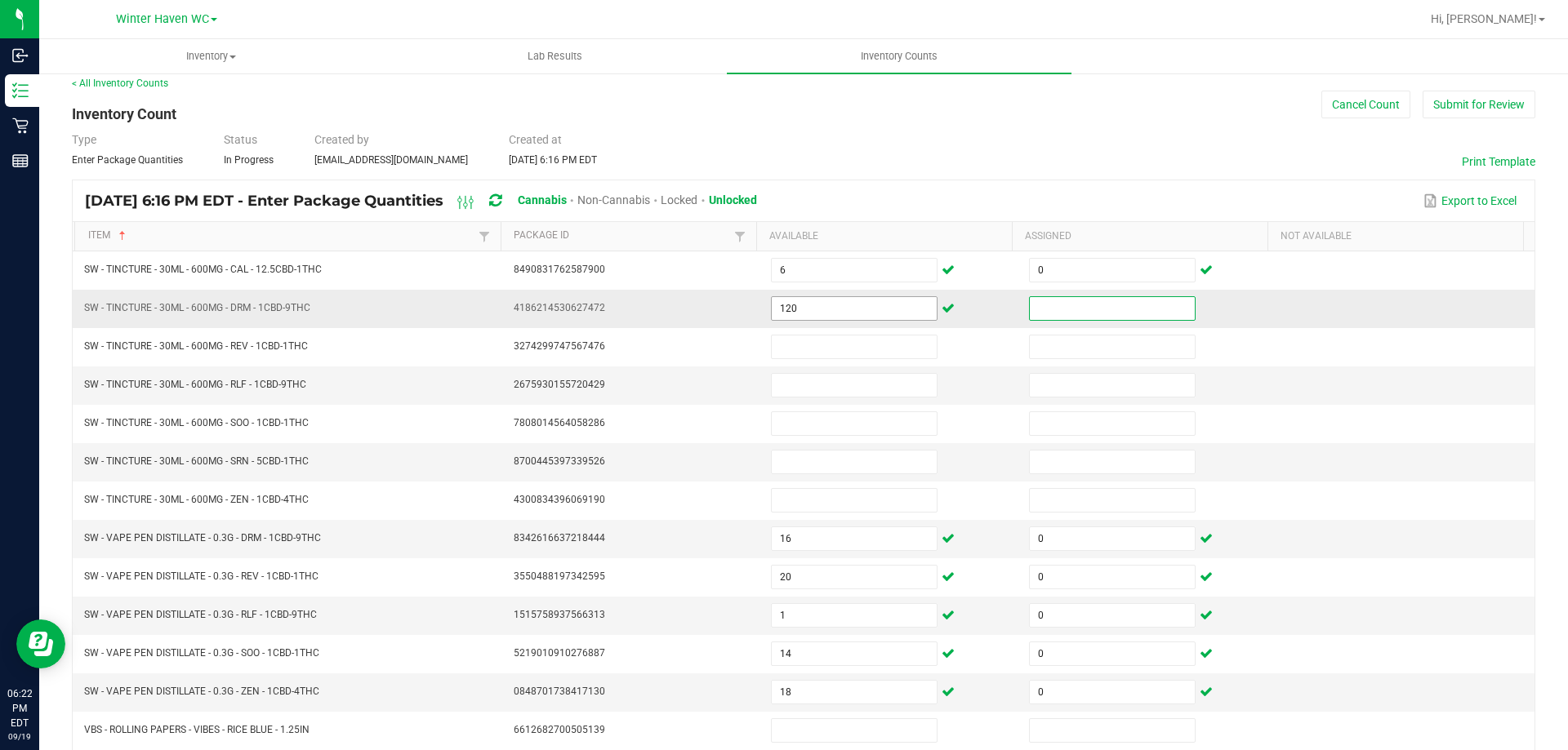
click at [823, 316] on input "120" at bounding box center [853, 309] width 165 height 23
type input "12"
type input "0"
type input "7"
type input "0"
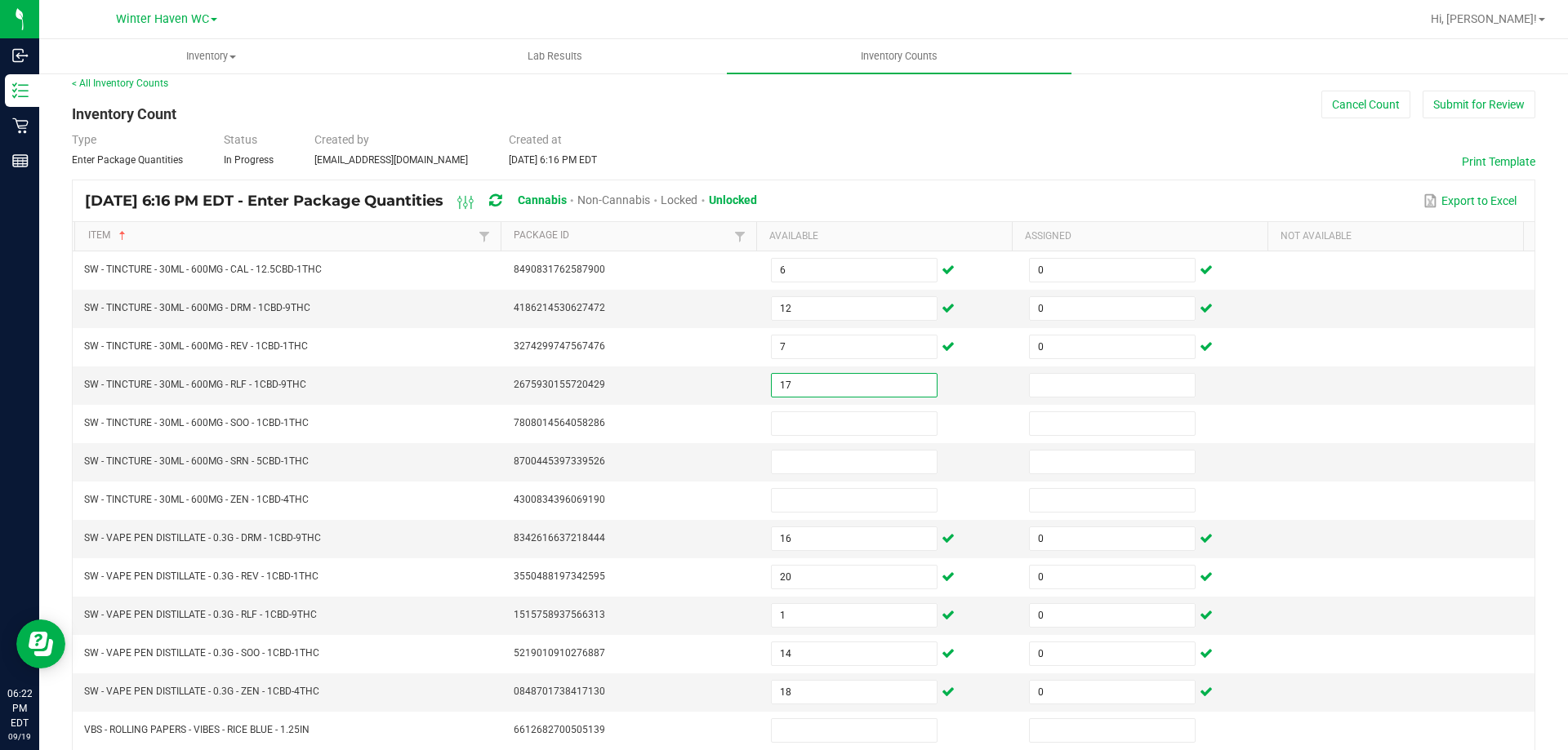
type input "17"
type input "0"
type input "8"
type input "0"
type input "13"
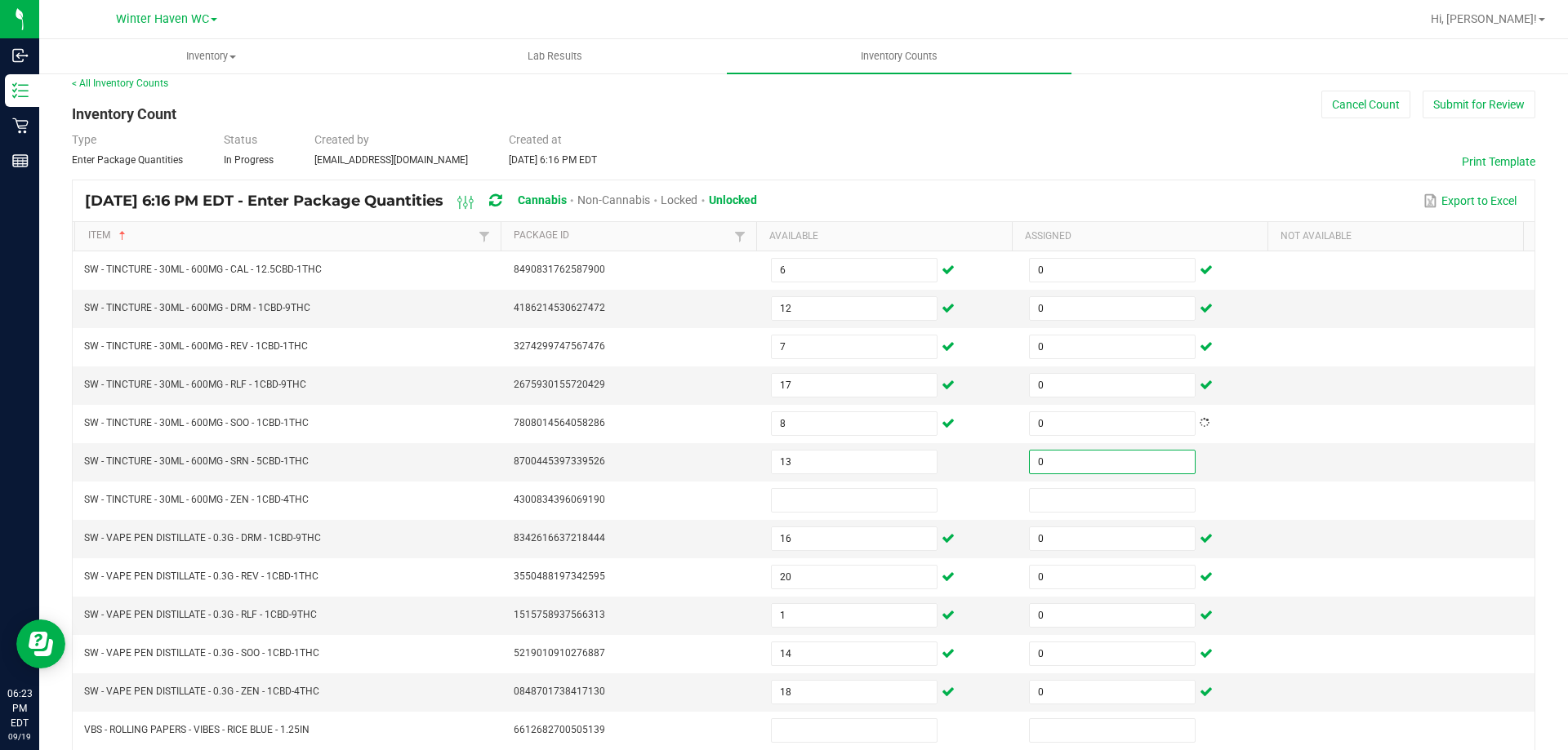
type input "0"
type input "70"
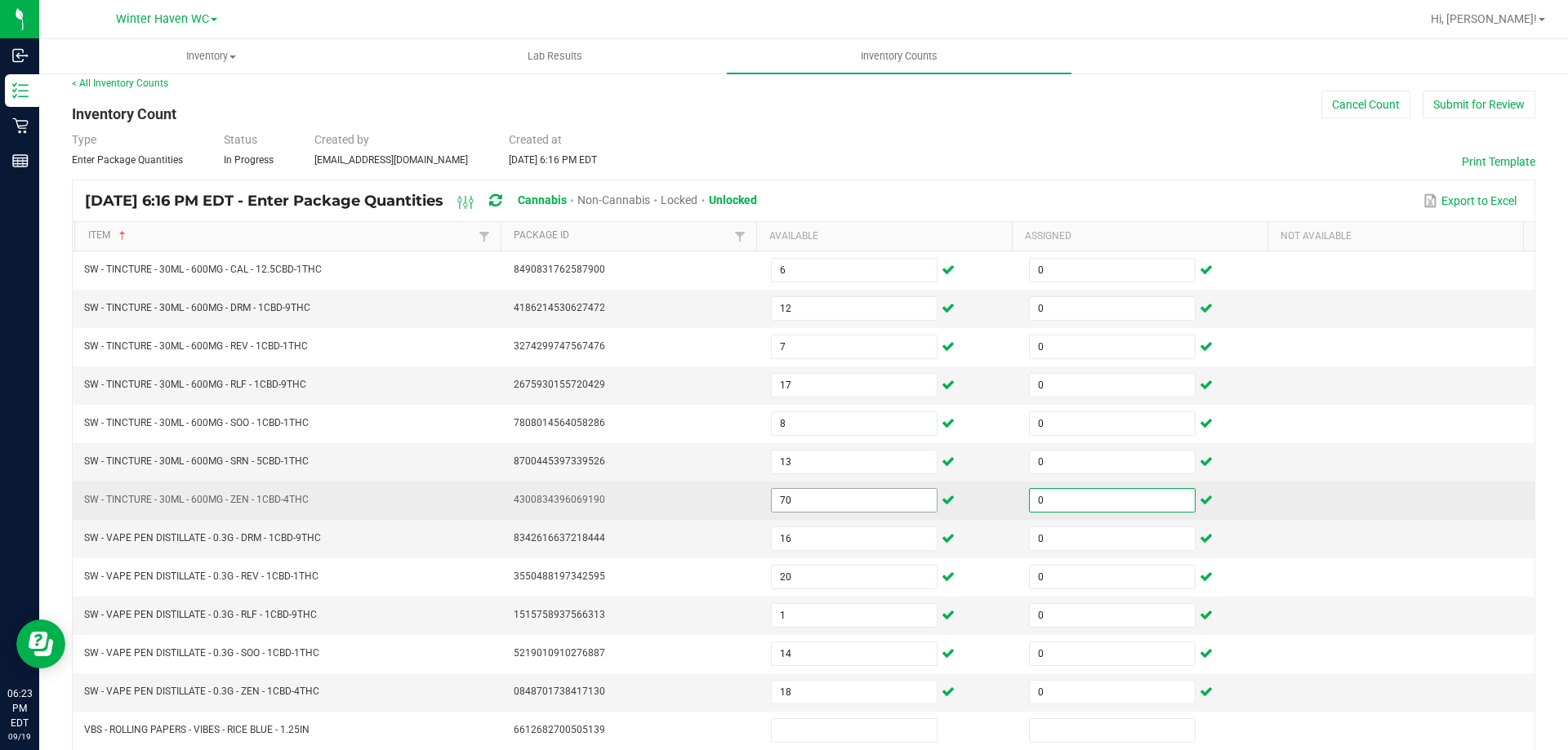
type input "0"
click at [828, 490] on input "70" at bounding box center [853, 501] width 165 height 23
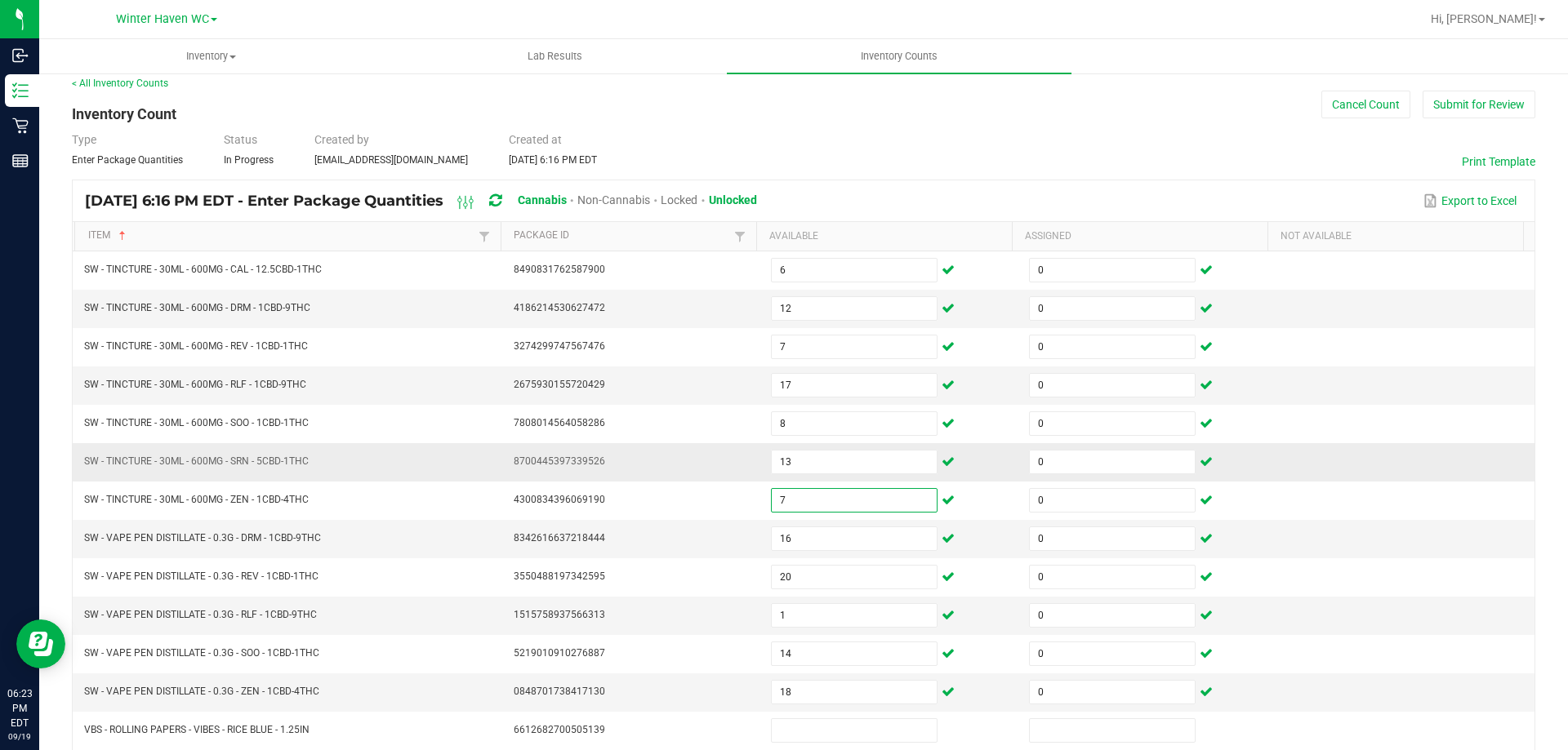
type input "7"
click at [710, 444] on td "8700445397339526" at bounding box center [633, 463] width 258 height 39
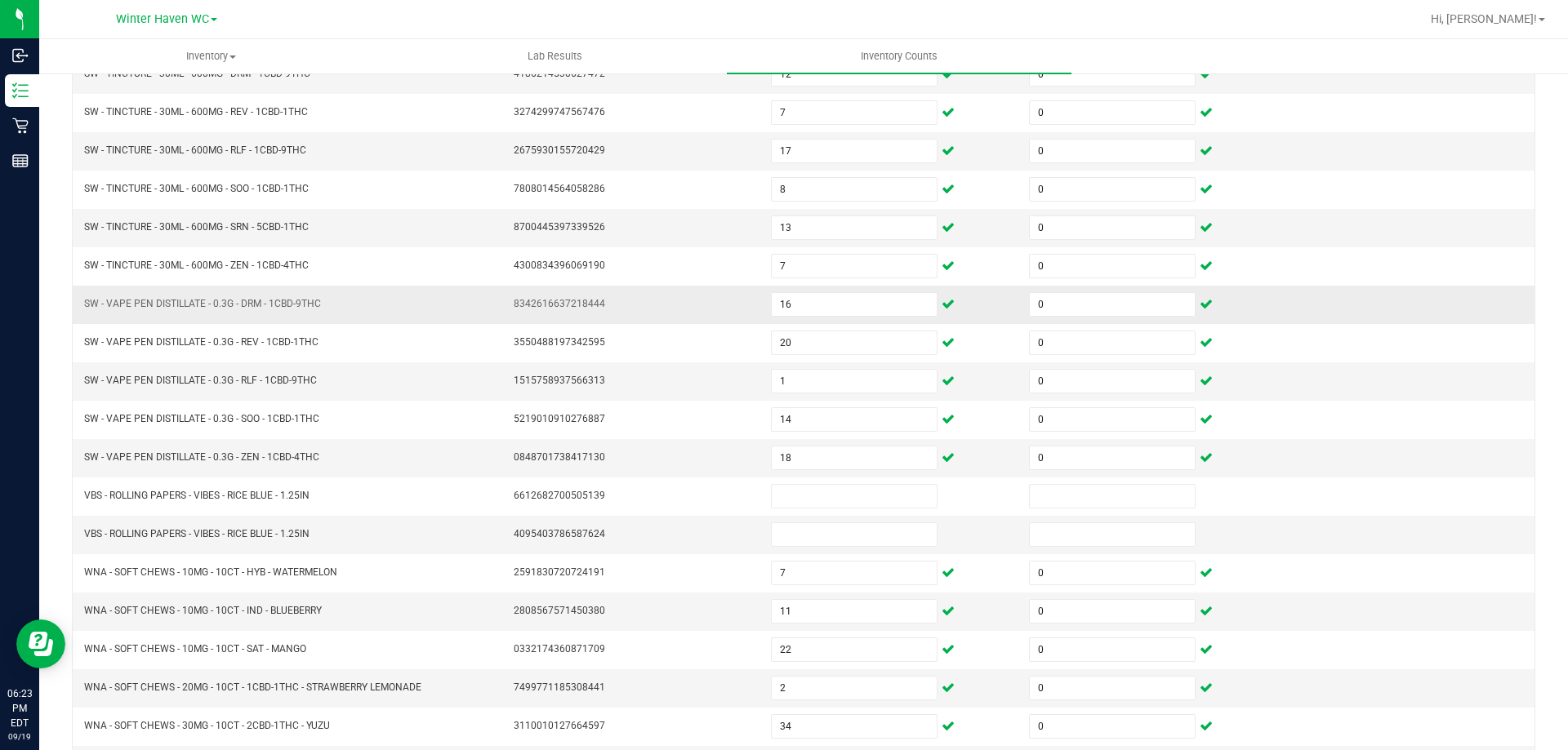
scroll to position [339, 0]
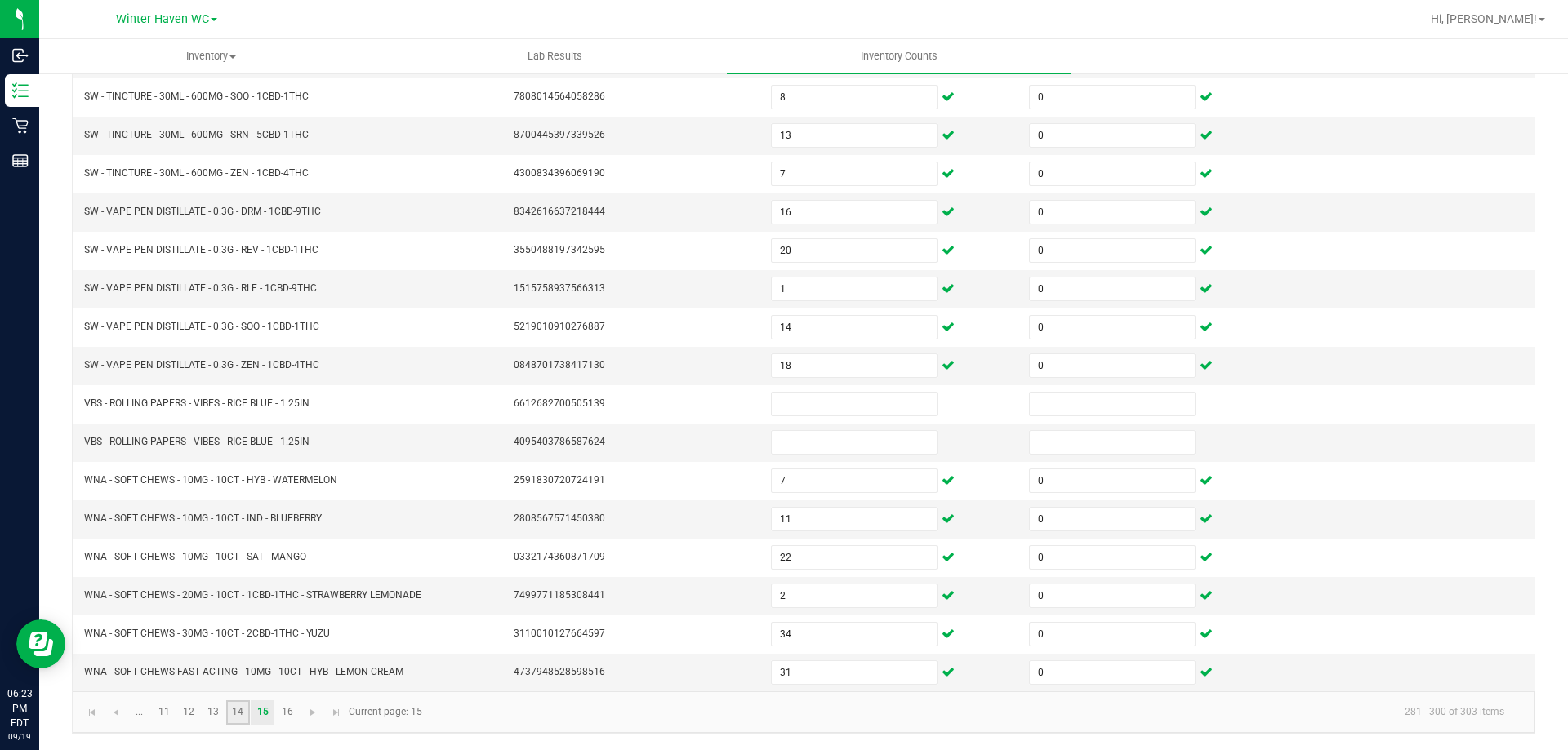
click at [236, 705] on link "14" at bounding box center [238, 712] width 24 height 24
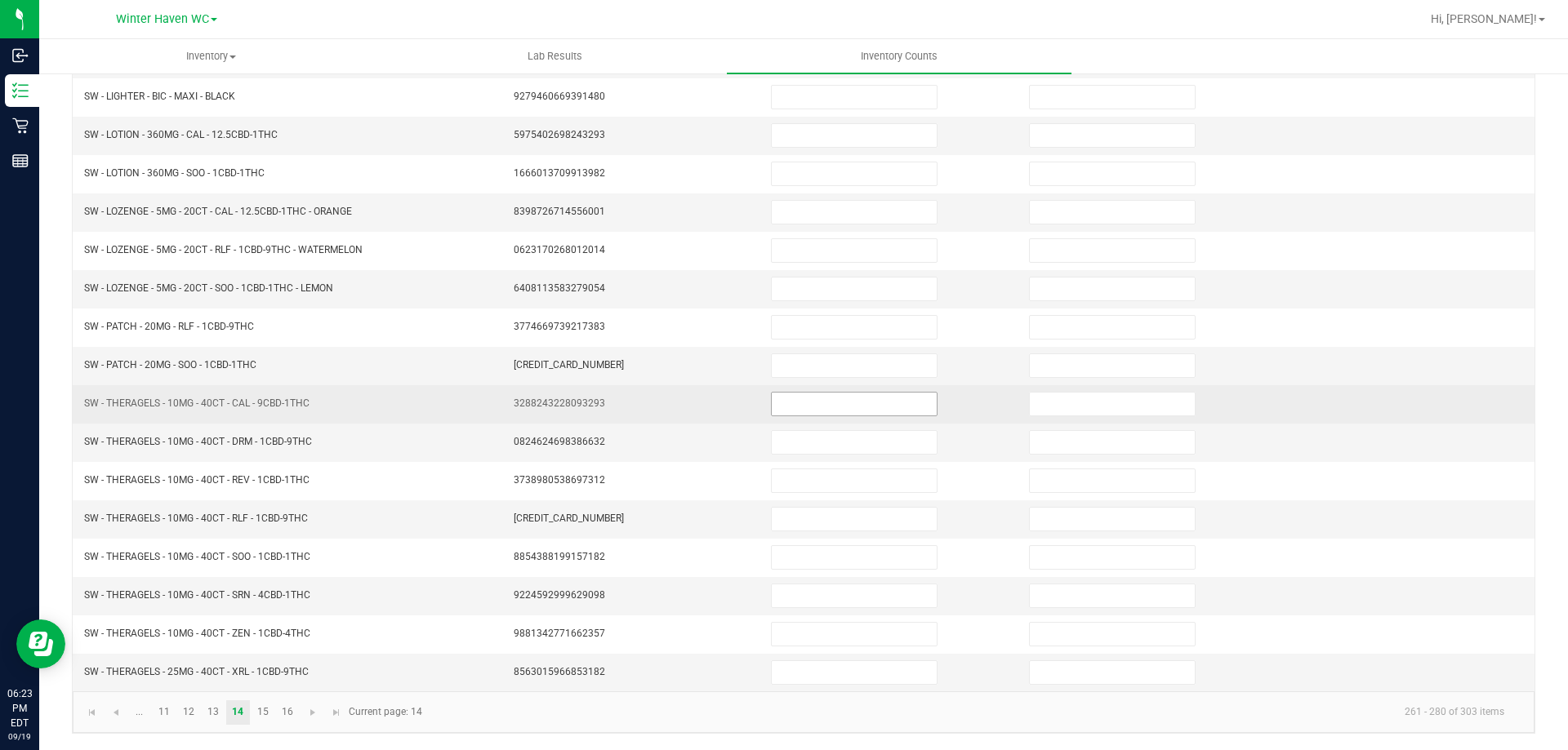
click at [785, 404] on input at bounding box center [853, 404] width 165 height 23
type input "6"
type input "0"
type input "6"
type input "0"
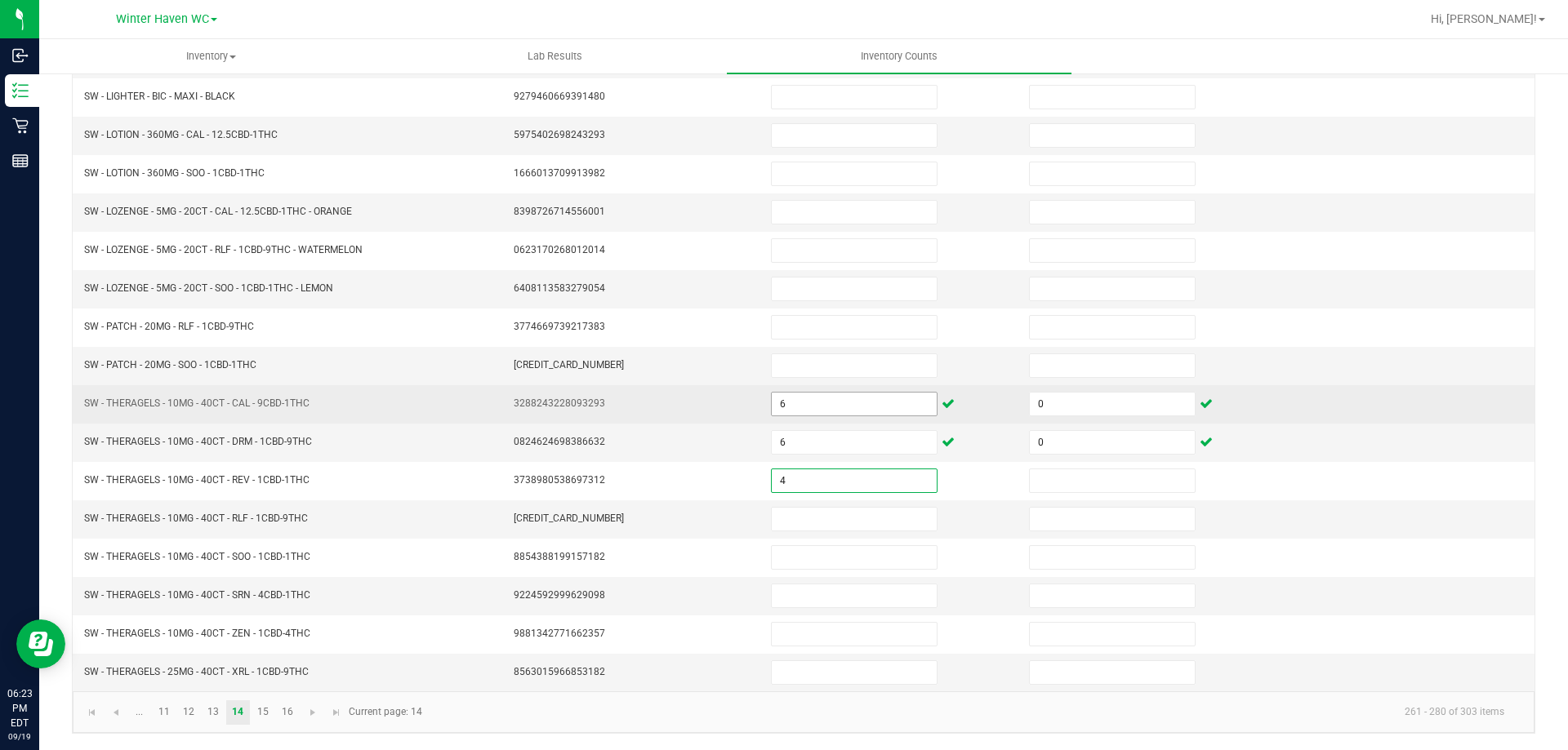
type input "4"
type input "0"
type input "5"
type input "0"
type input "1"
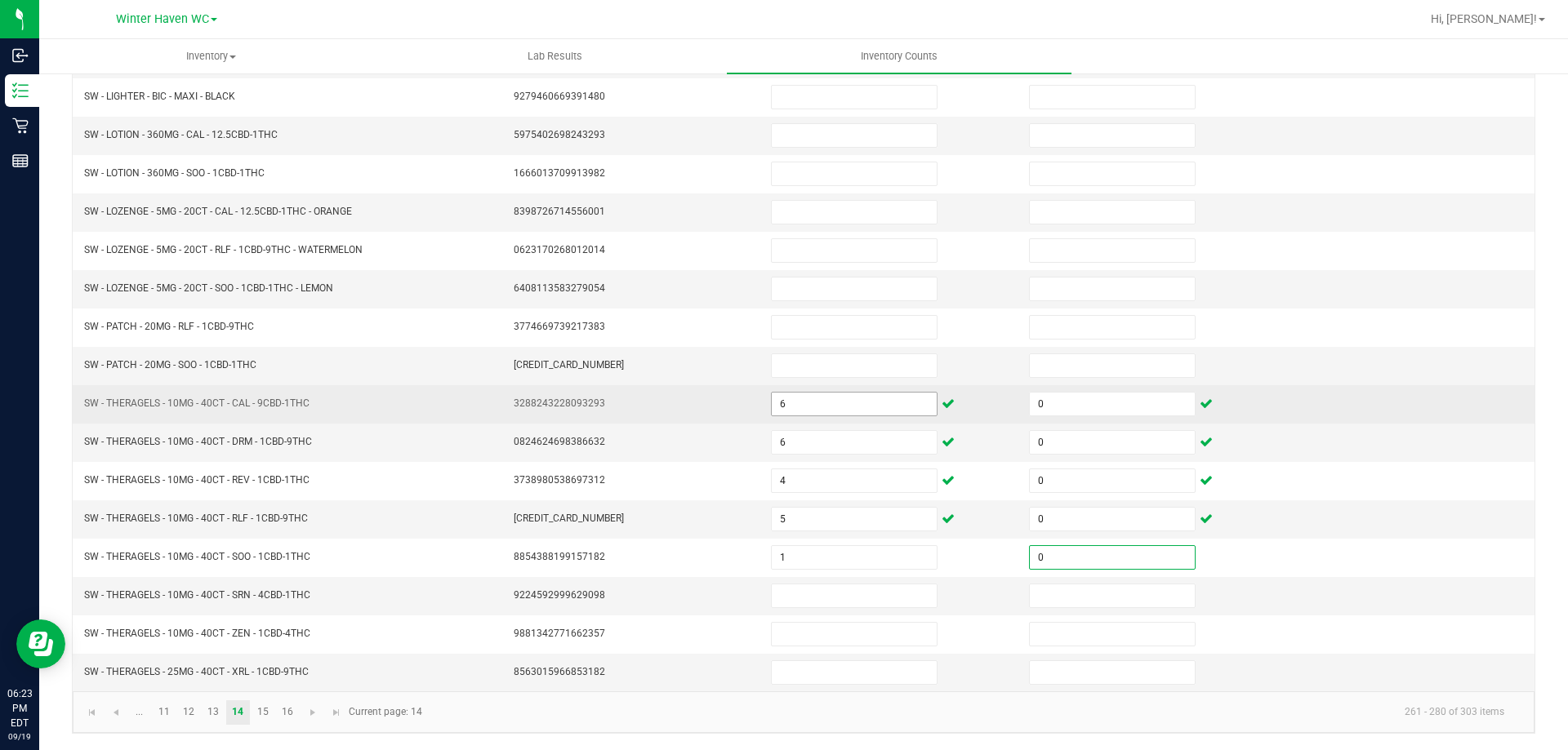
type input "0"
type input "3"
type input "0"
type input "1"
type input "0"
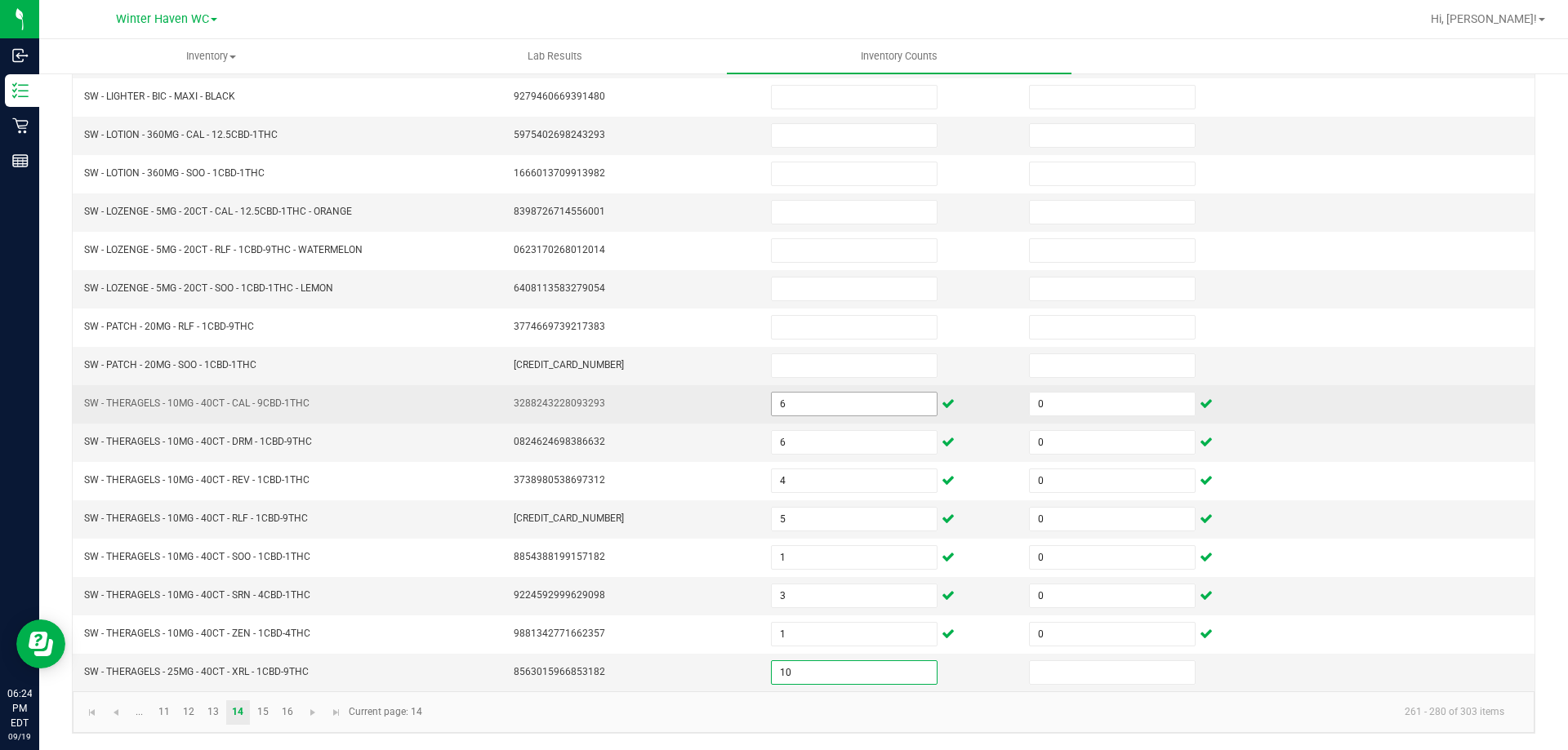
type input "10"
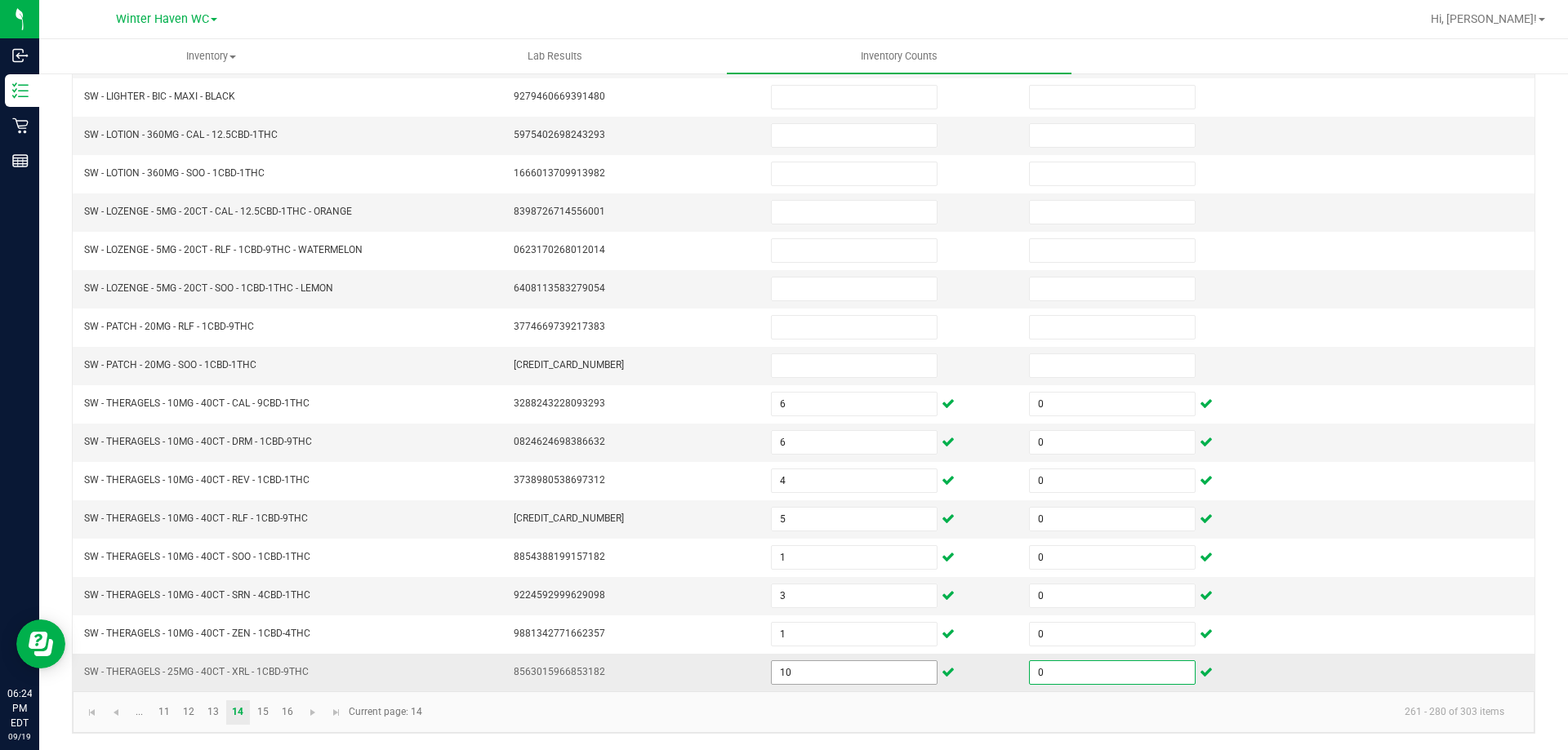
type input "0"
click at [856, 668] on input "10" at bounding box center [853, 673] width 165 height 23
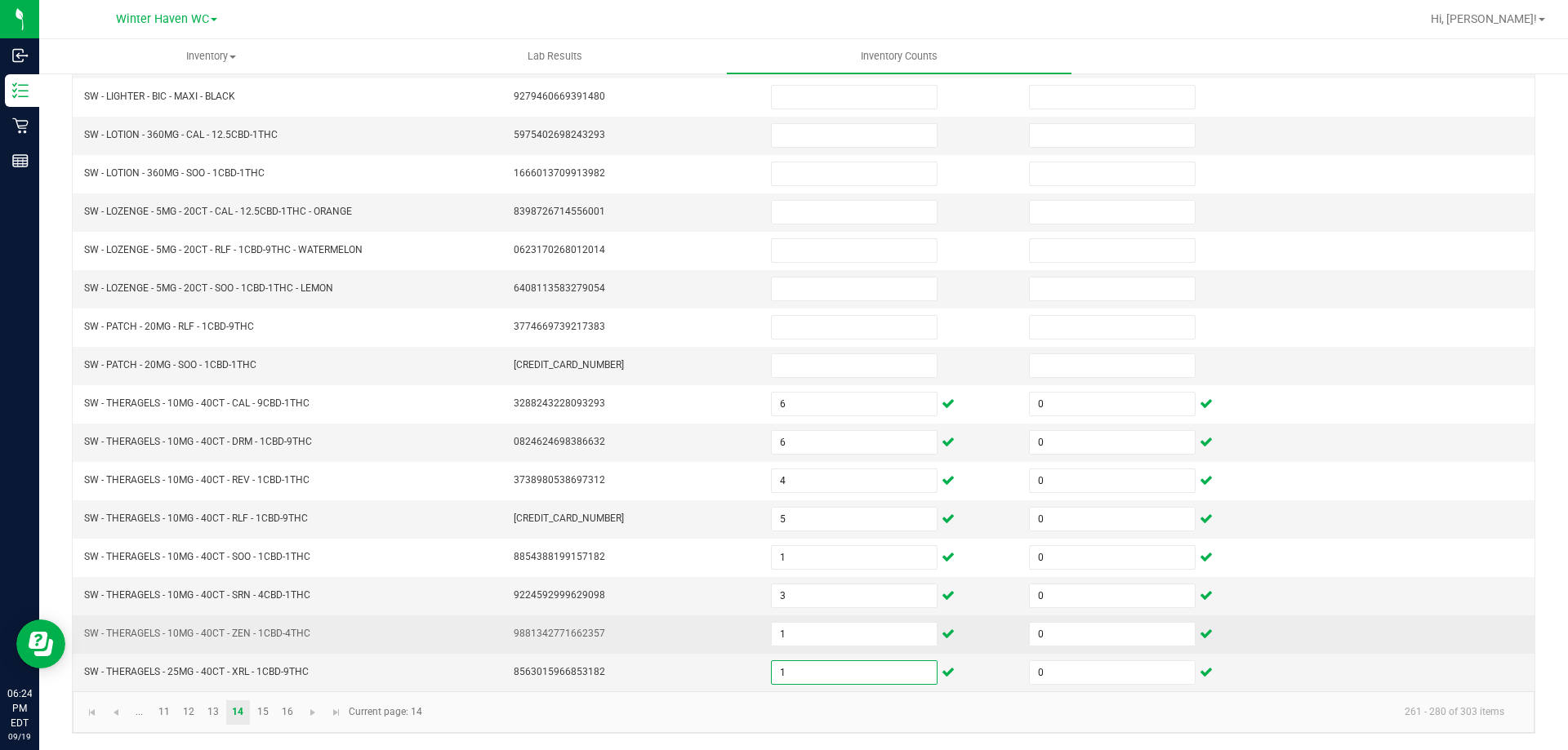
type input "1"
click at [688, 648] on td "9881342771662357" at bounding box center [633, 634] width 258 height 39
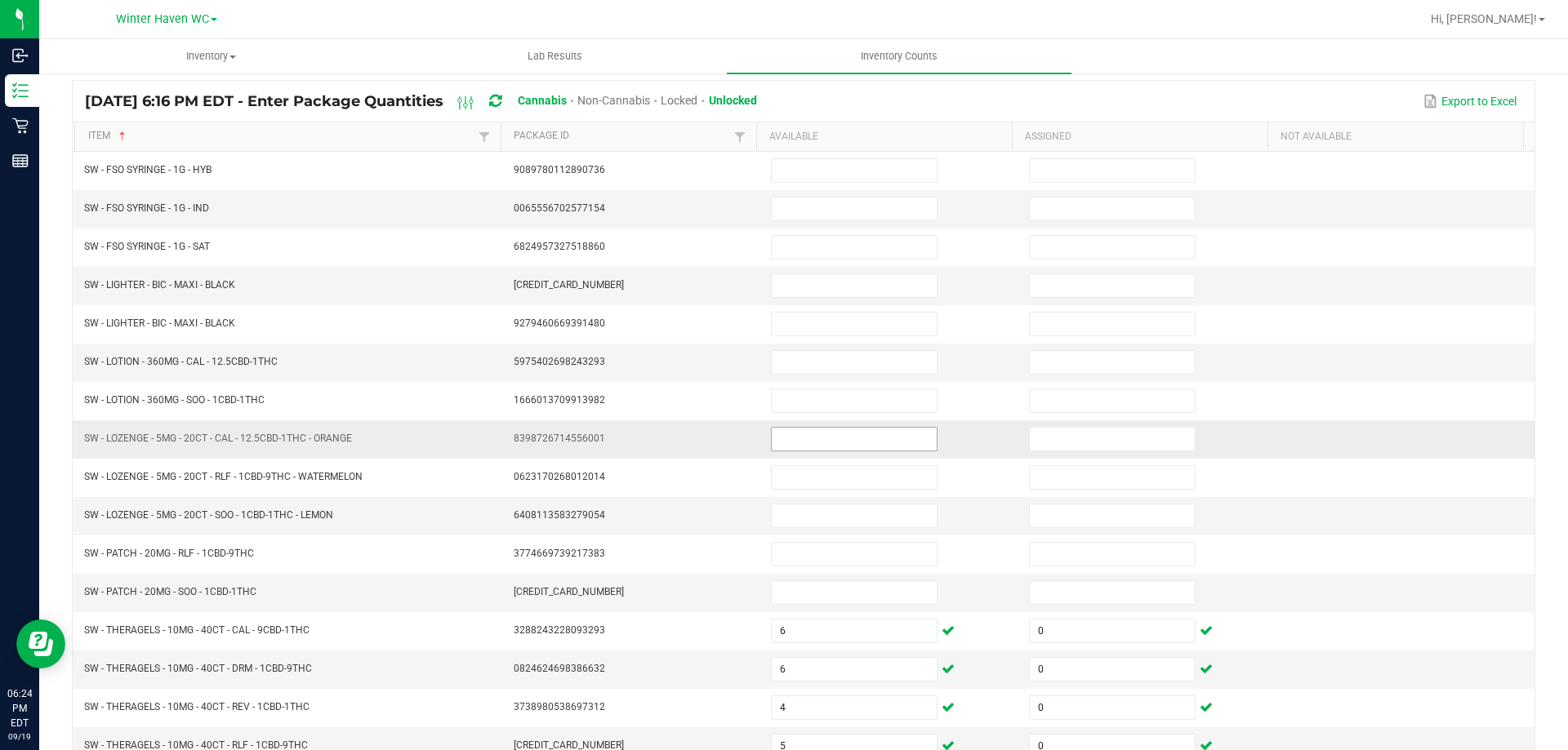
scroll to position [94, 0]
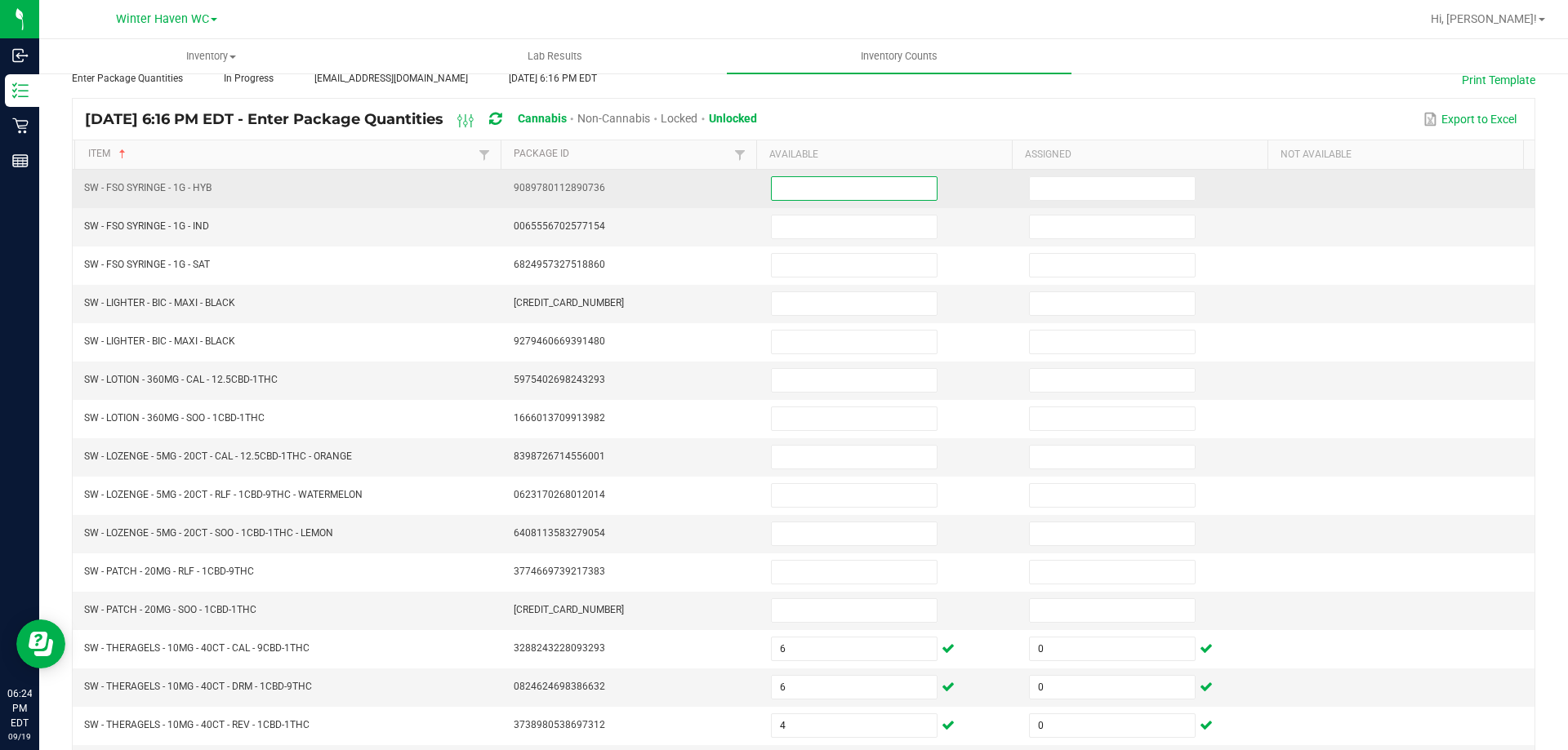
click at [815, 199] on input at bounding box center [853, 189] width 165 height 23
click at [819, 192] on input at bounding box center [853, 189] width 165 height 23
type input "7"
type input "0"
type input "6"
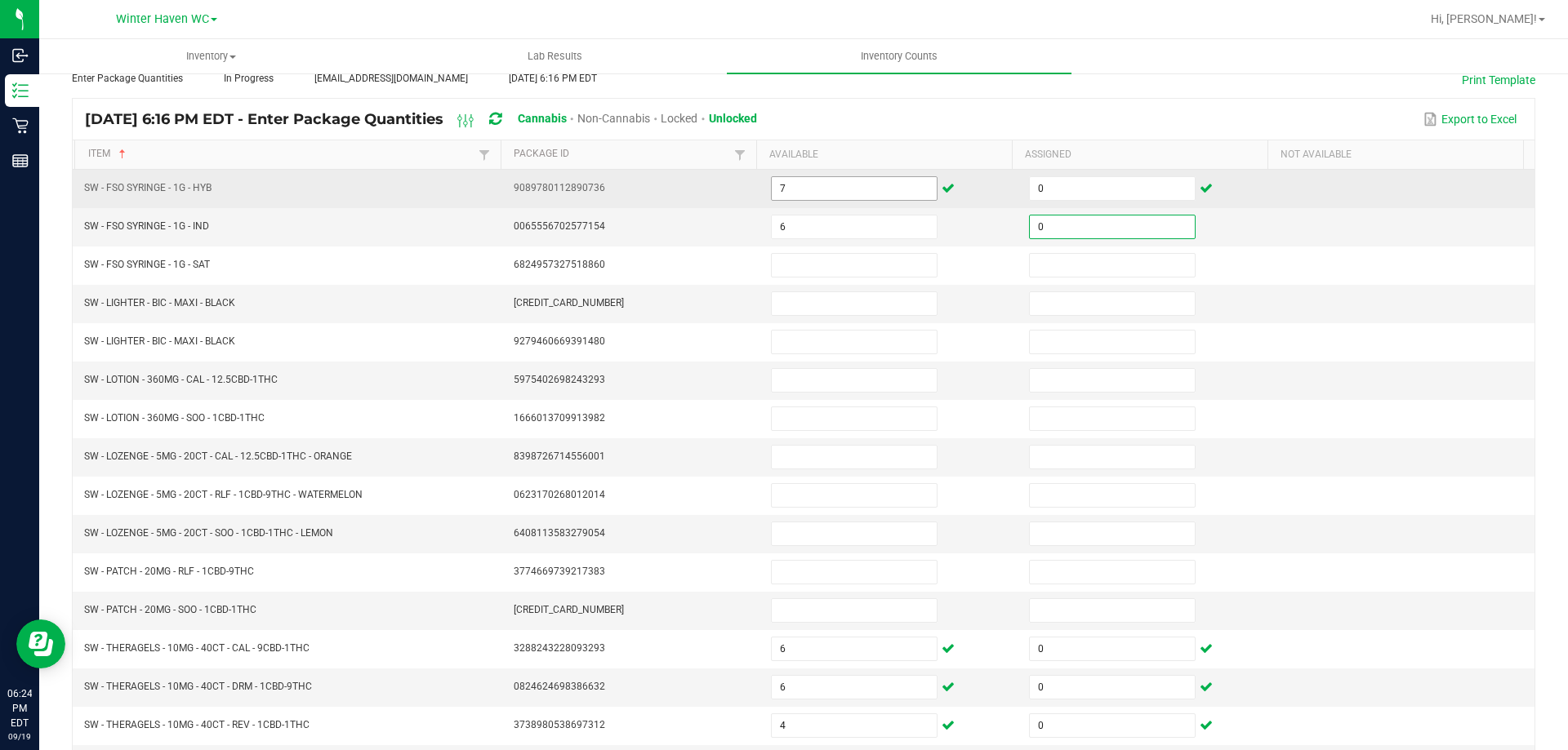
type input "0"
type input "6"
type input "0"
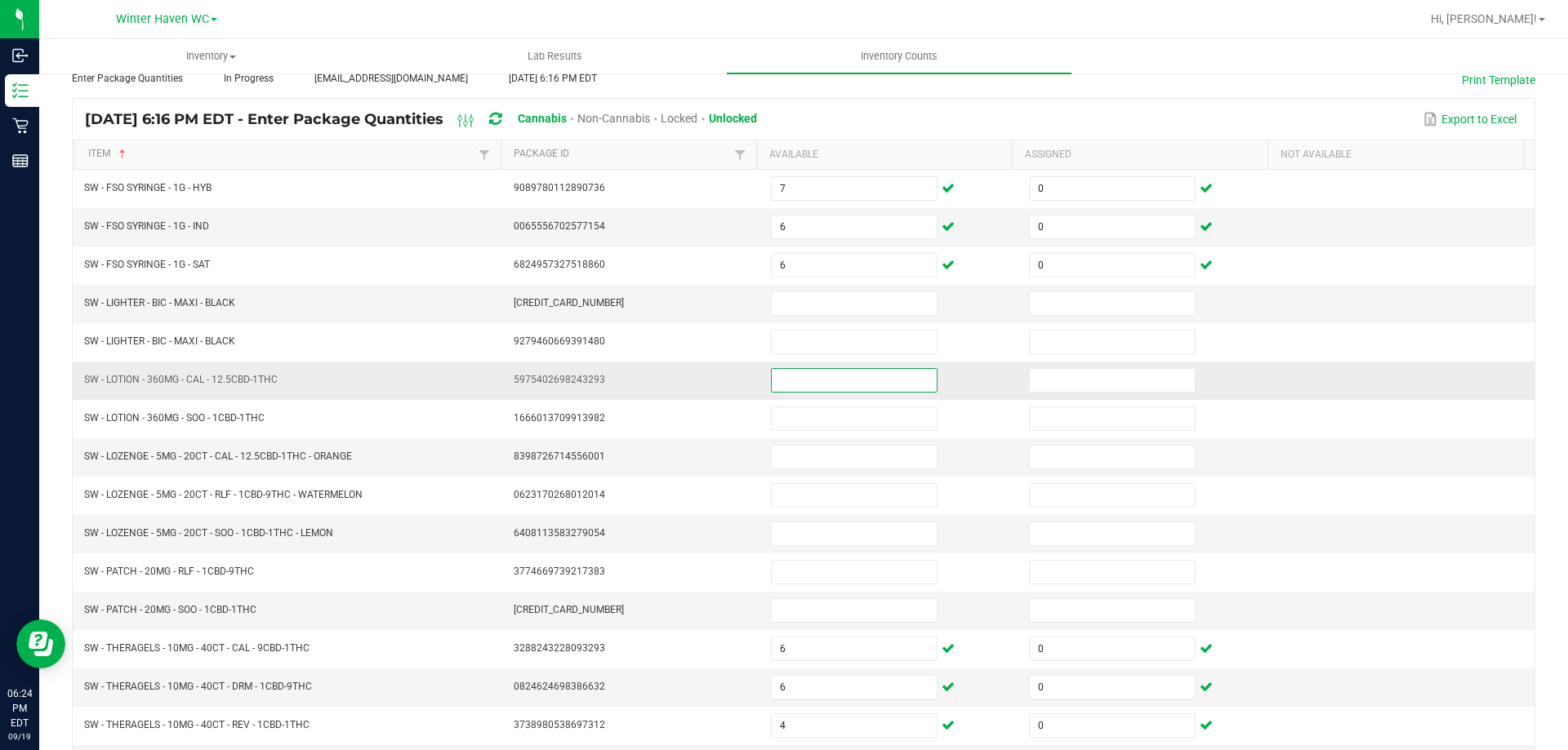
click at [800, 384] on input at bounding box center [853, 380] width 165 height 23
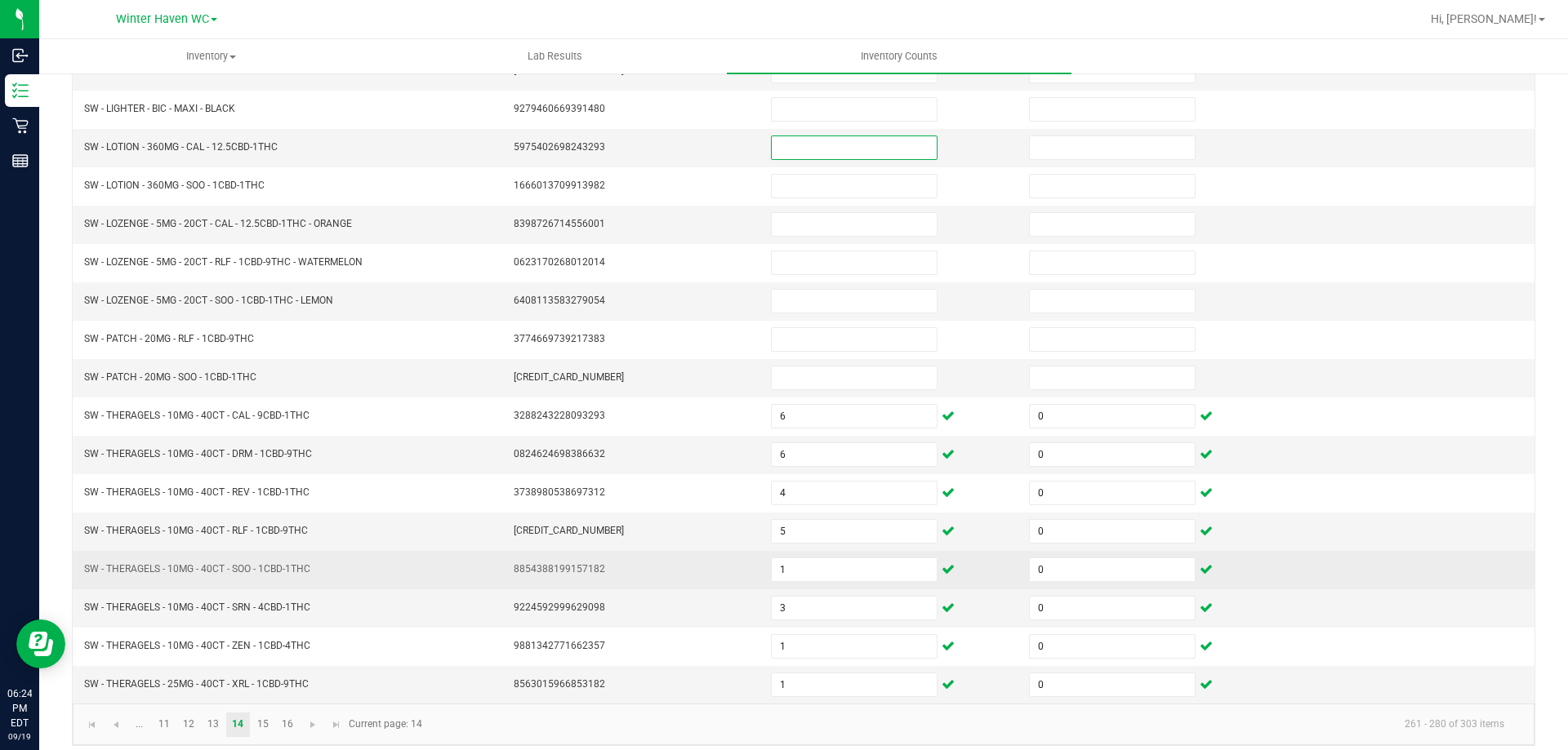
scroll to position [339, 0]
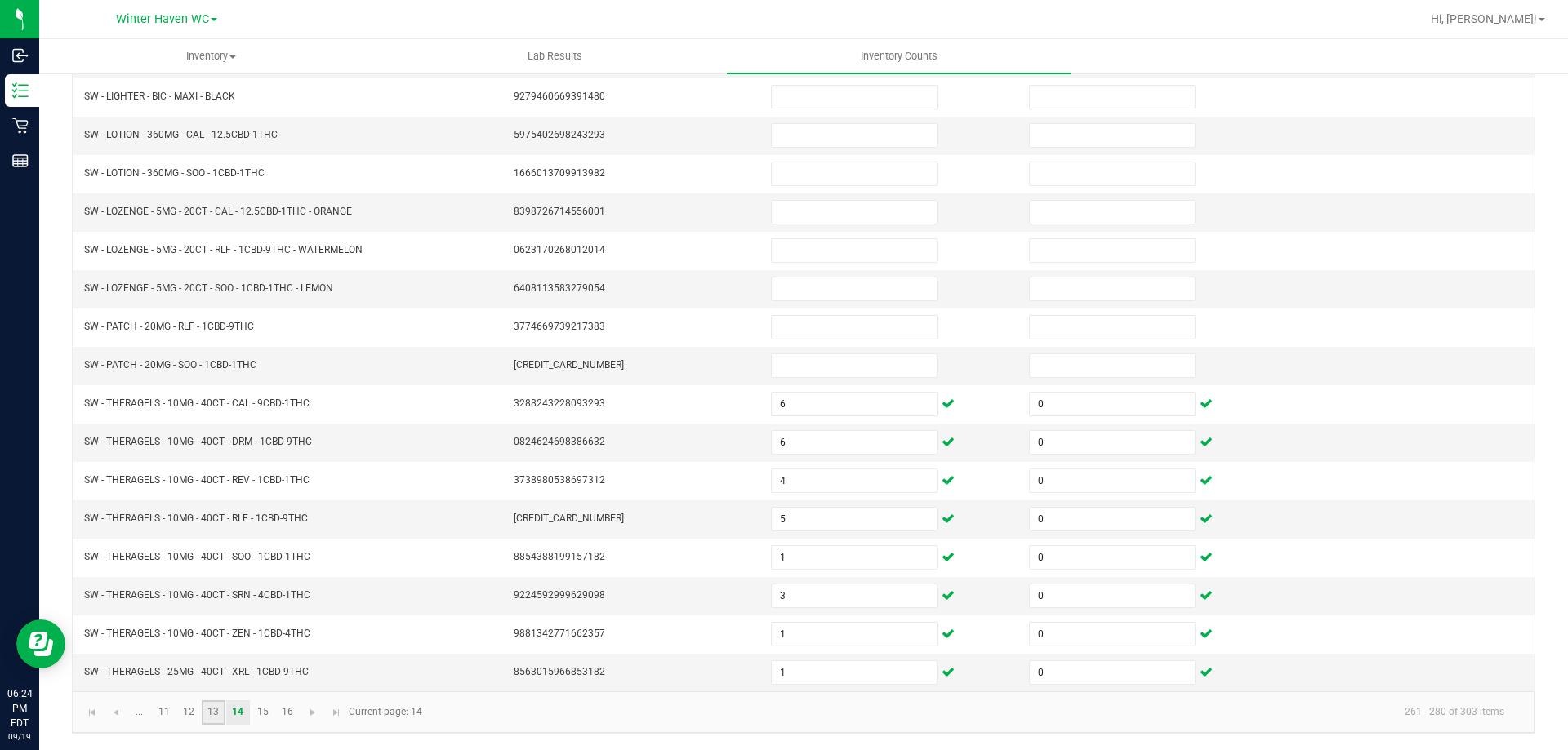
click at [213, 712] on link "13" at bounding box center [213, 712] width 24 height 24
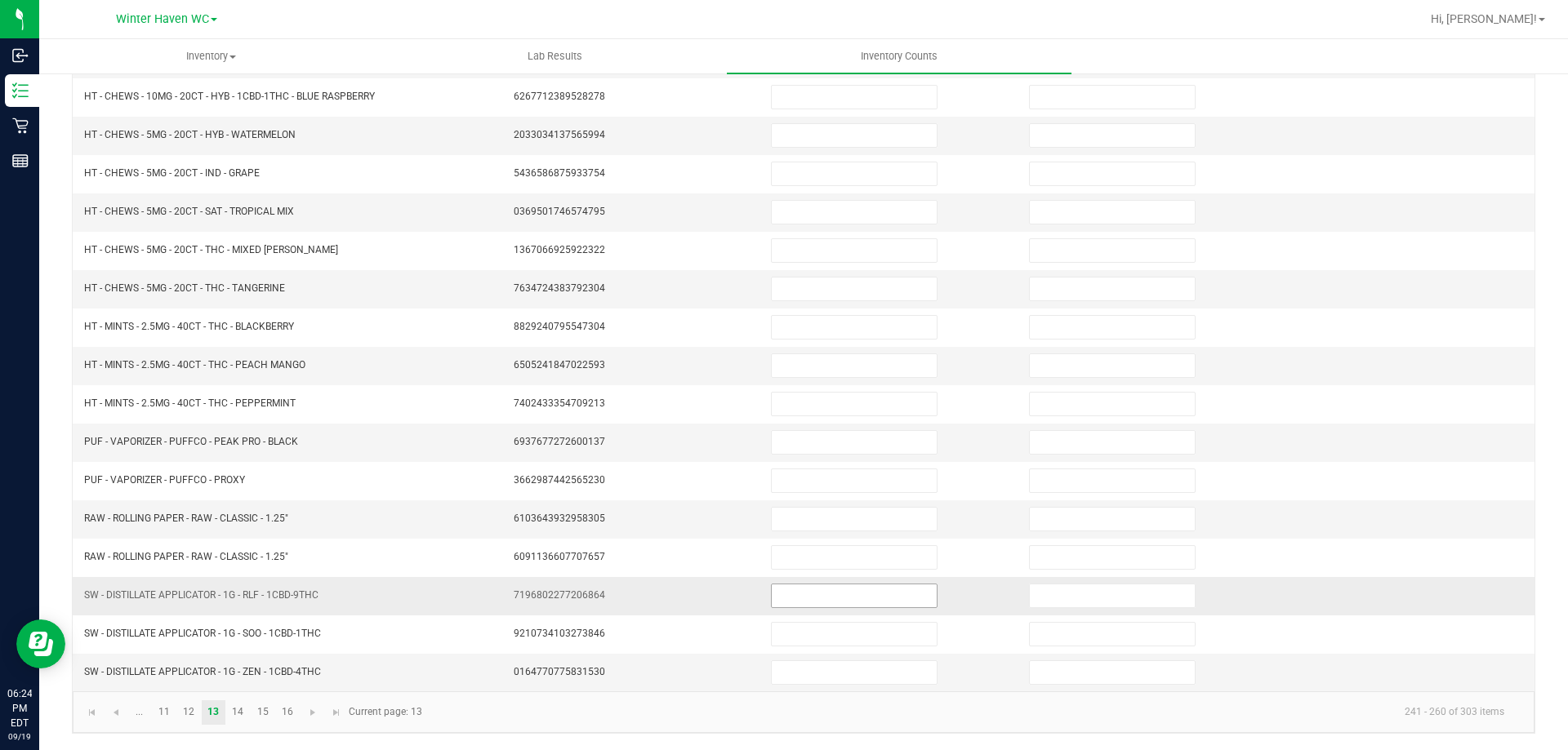
click at [811, 587] on input at bounding box center [853, 596] width 165 height 23
type input "8"
type input "0"
type input "1"
type input "0"
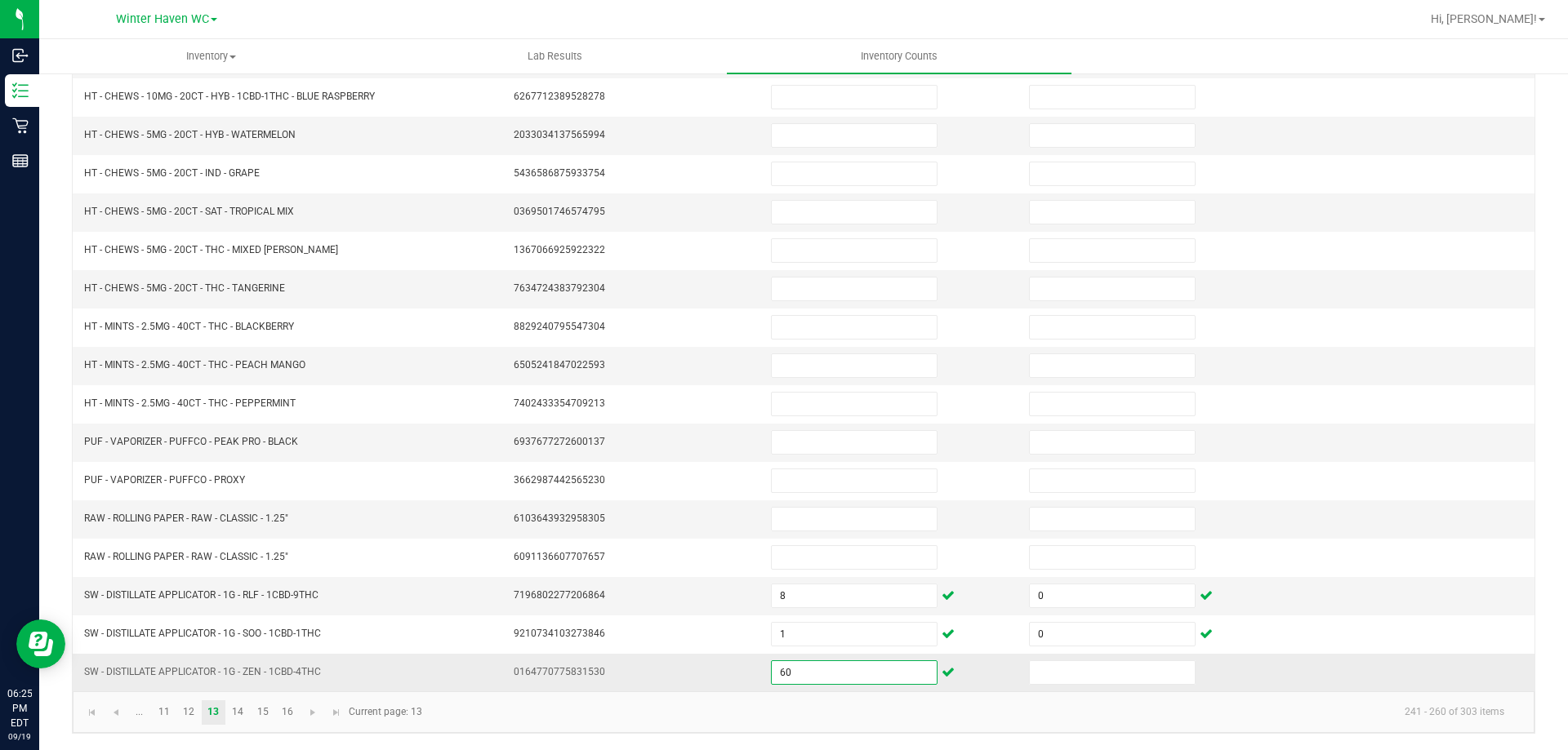
click at [814, 678] on input "60" at bounding box center [853, 673] width 165 height 23
type input "6"
type input "0"
click at [243, 707] on link "14" at bounding box center [238, 712] width 24 height 24
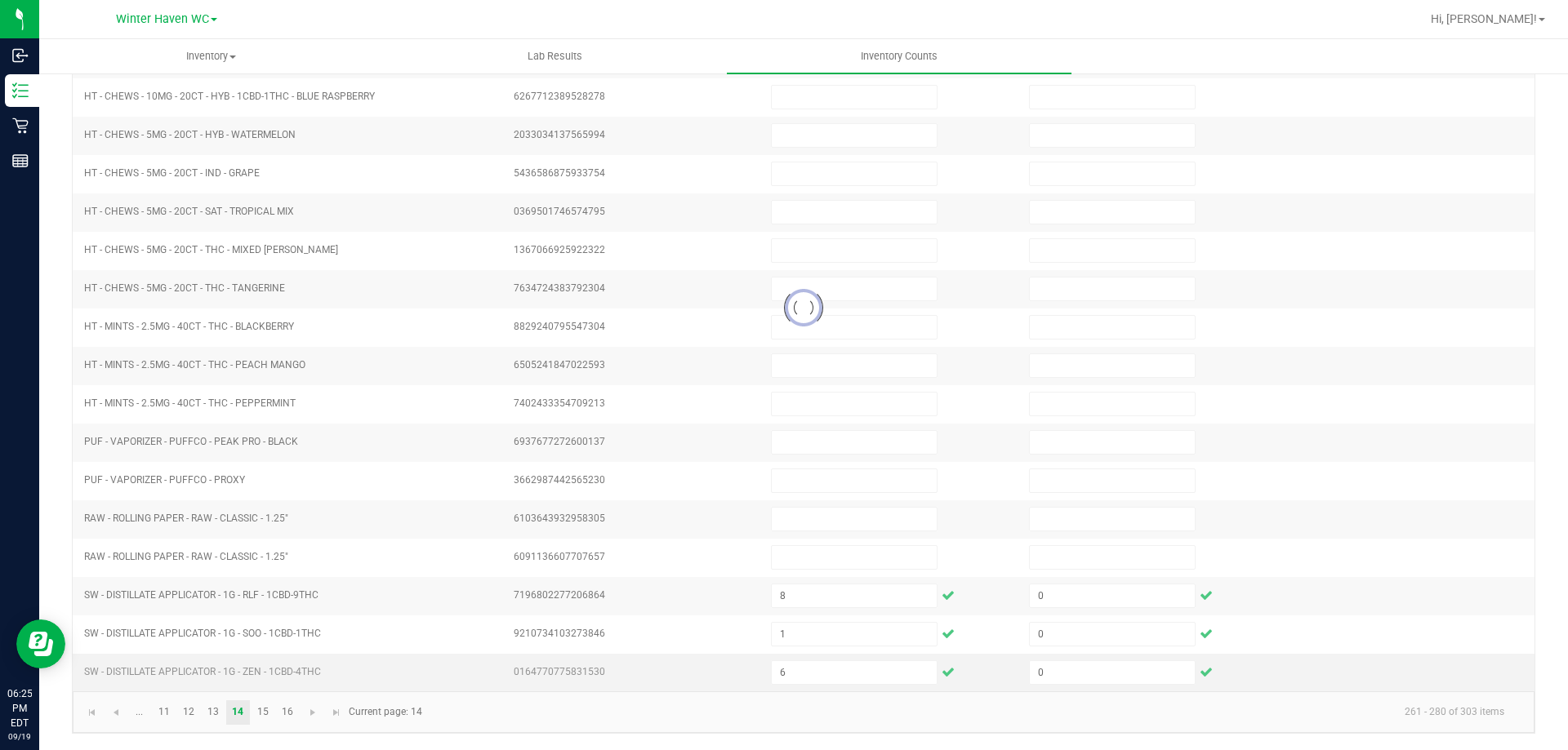
type input "7"
type input "0"
type input "6"
type input "0"
type input "6"
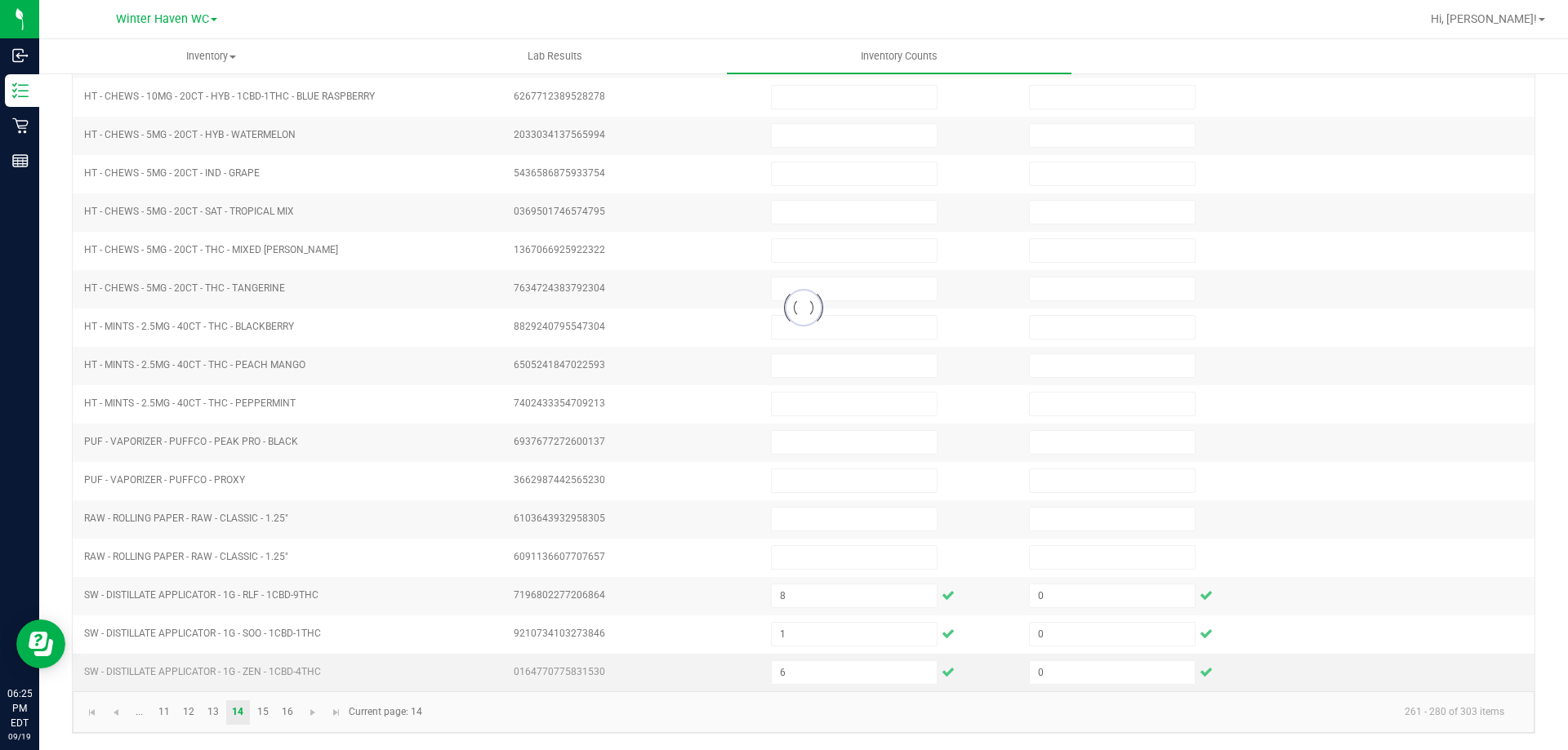
type input "0"
type input "6"
type input "0"
type input "6"
type input "0"
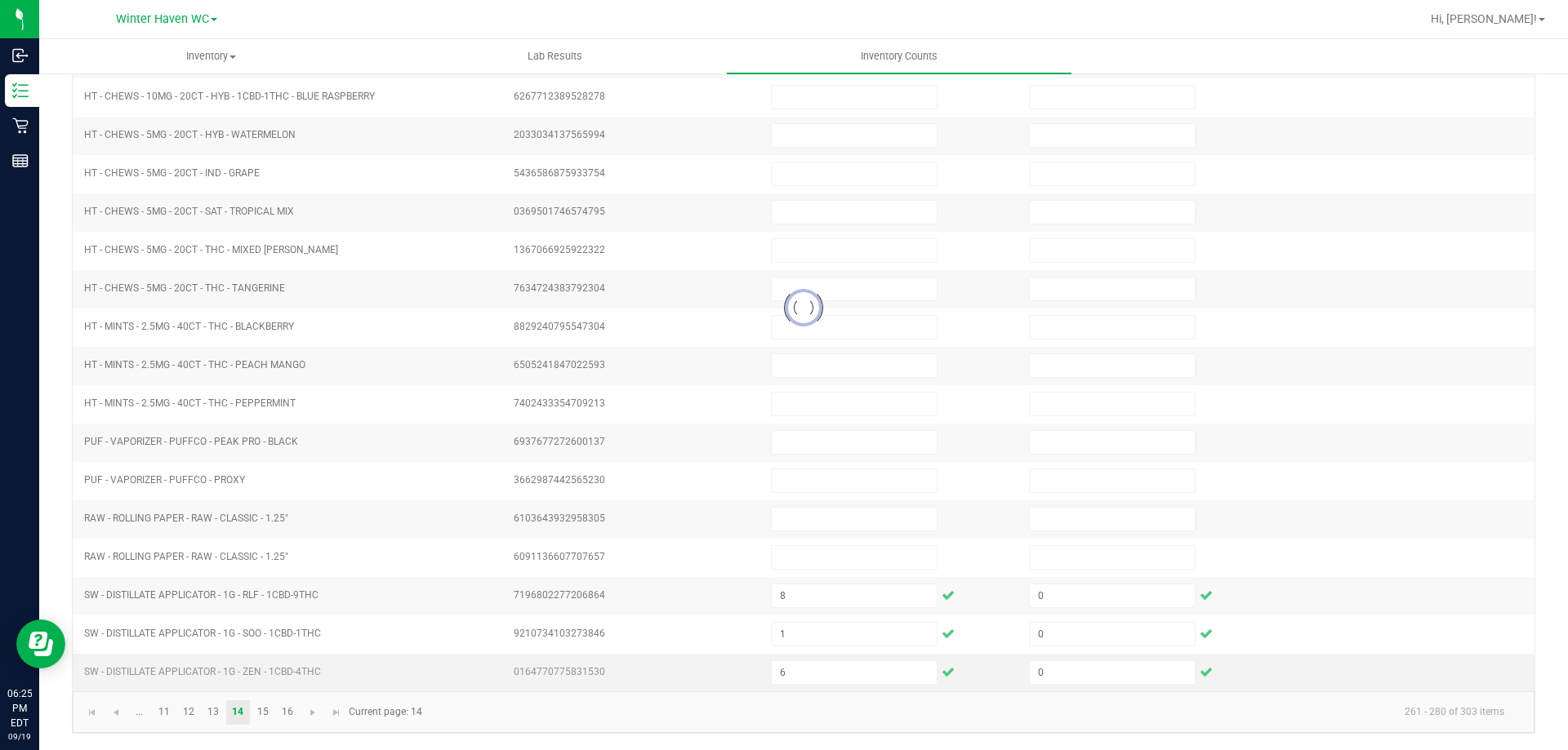
type input "4"
type input "0"
type input "5"
type input "0"
type input "1"
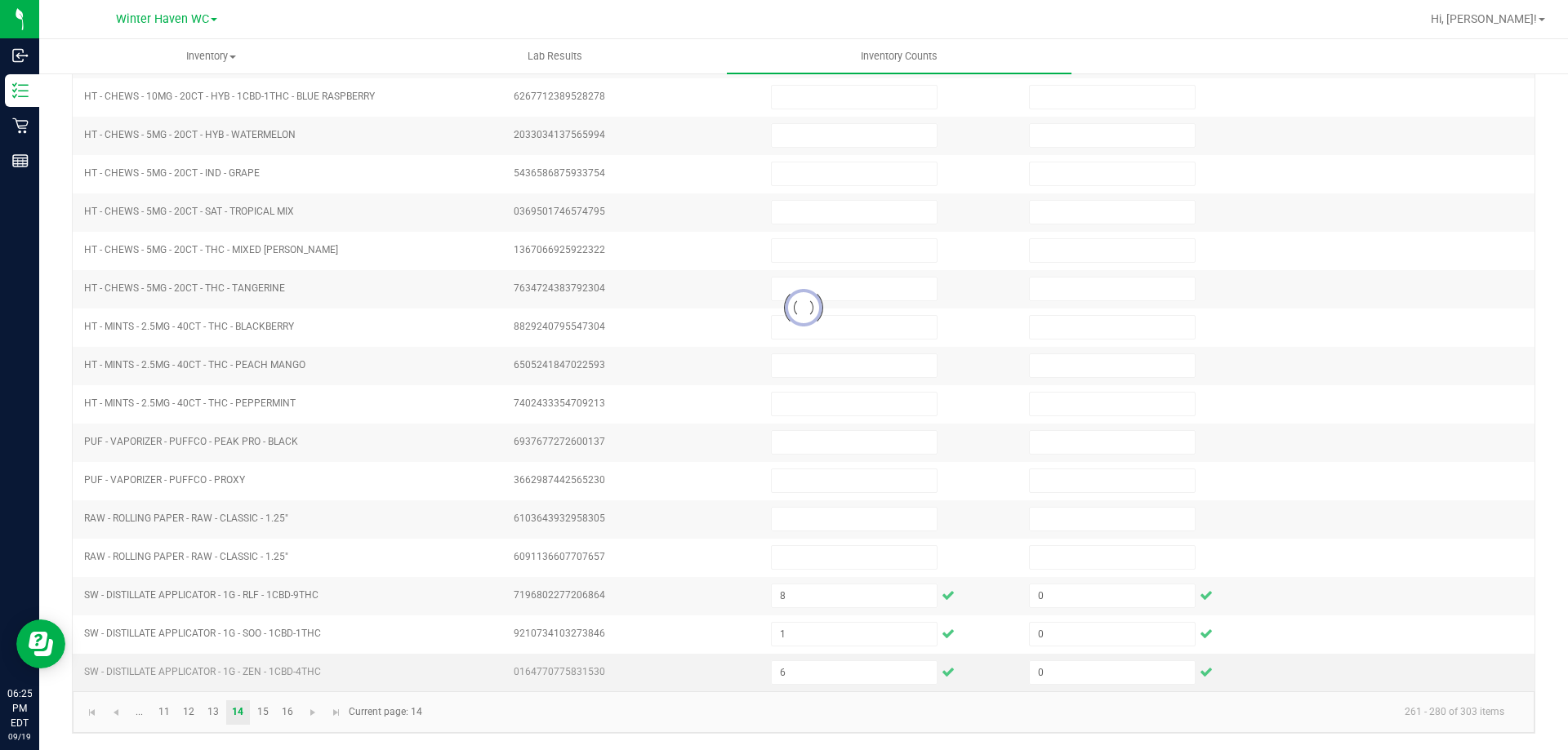
type input "0"
type input "3"
type input "1"
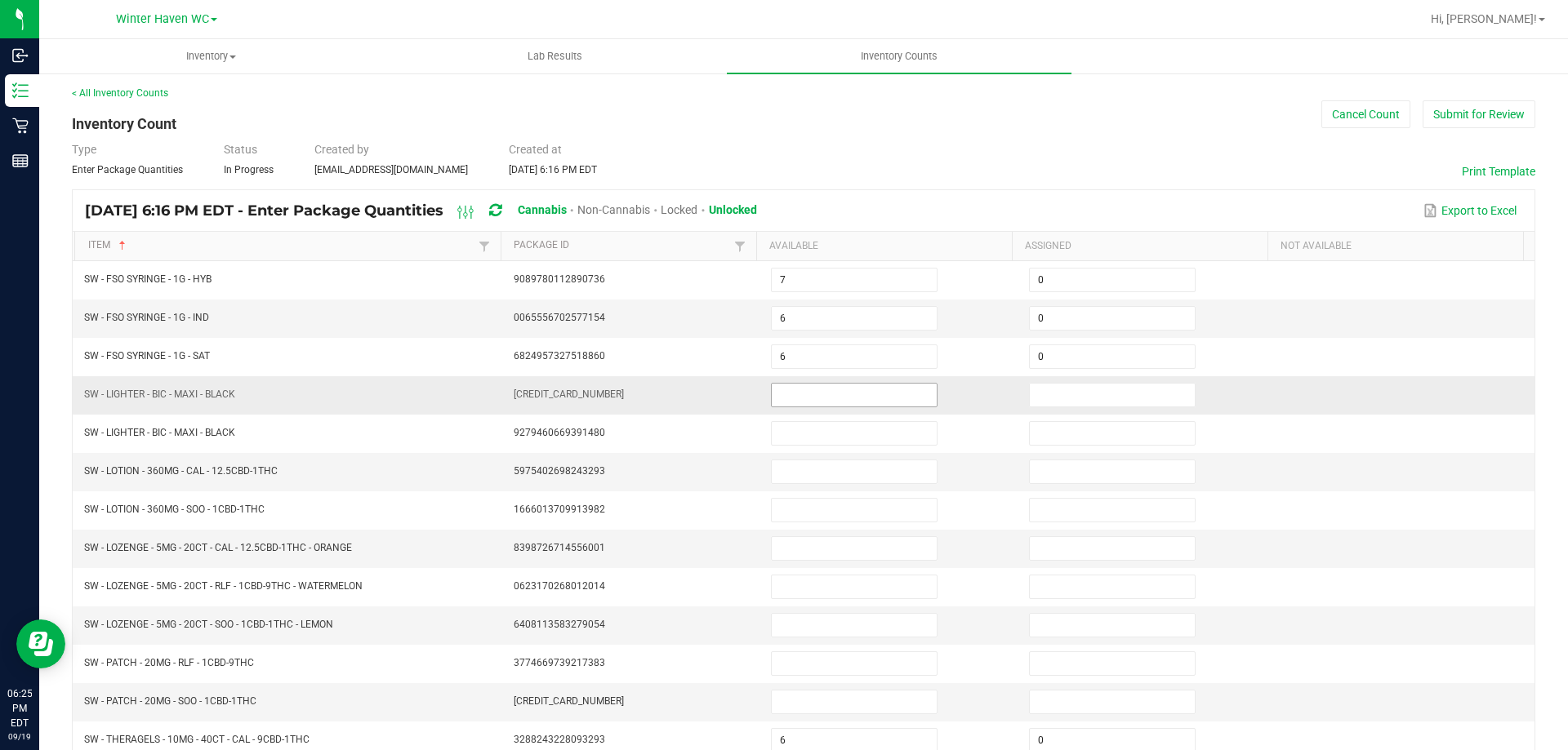
scroll to position [0, 0]
click at [806, 471] on input at bounding box center [853, 475] width 165 height 23
type input "2"
type input "0"
type input "10"
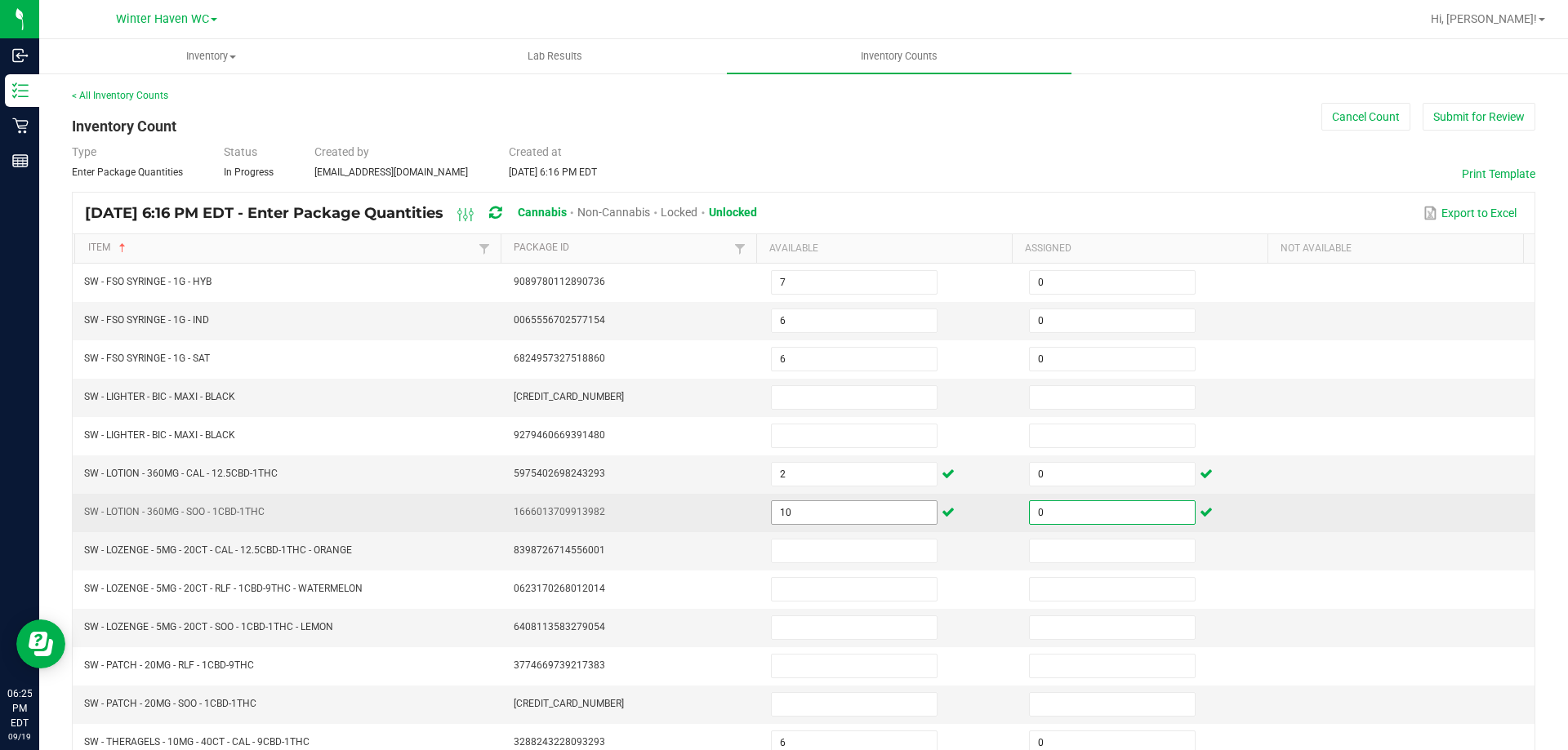
type input "0"
click at [871, 521] on input "10" at bounding box center [853, 513] width 165 height 23
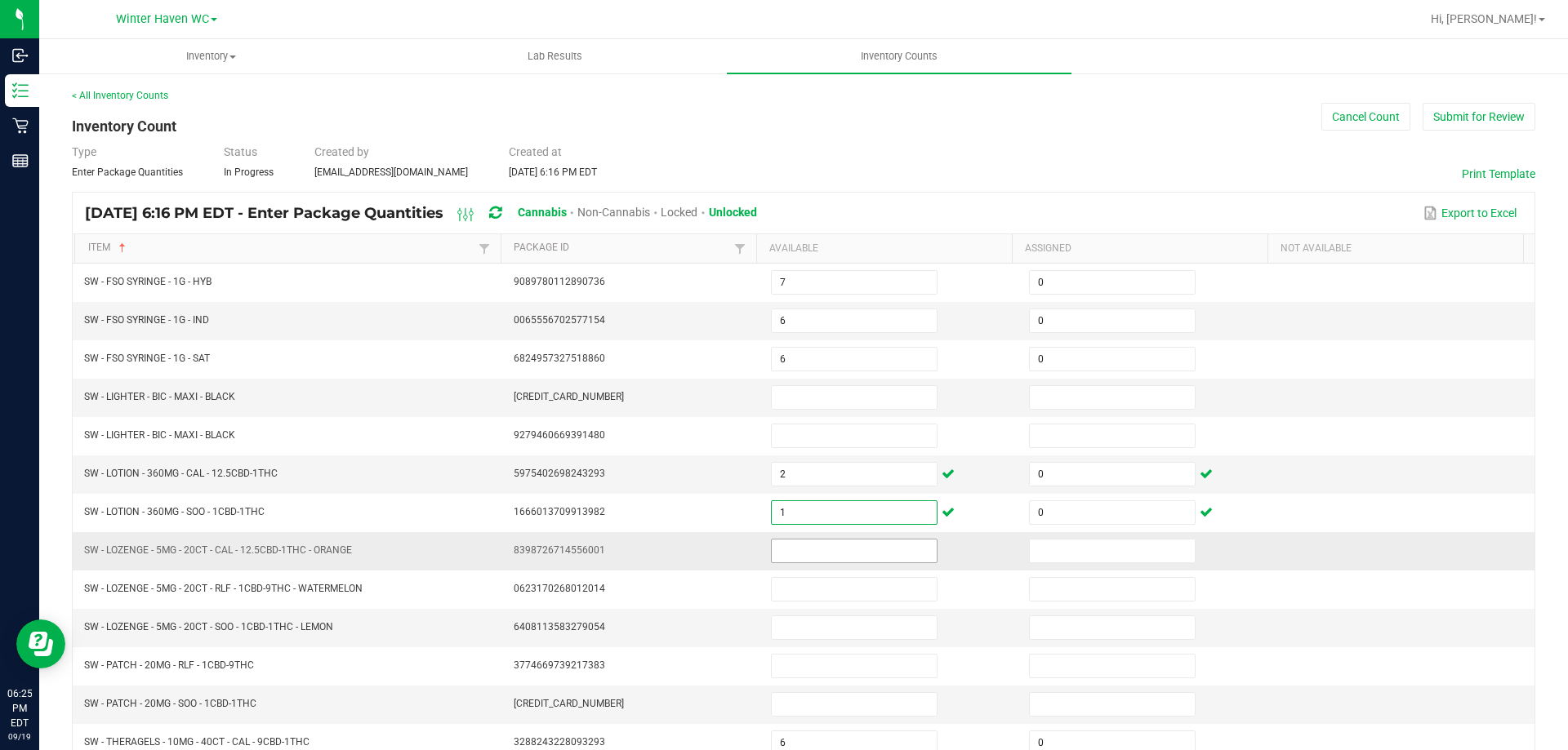
type input "1"
click at [849, 556] on input at bounding box center [853, 552] width 165 height 23
type input "3"
type input "0"
type input "19"
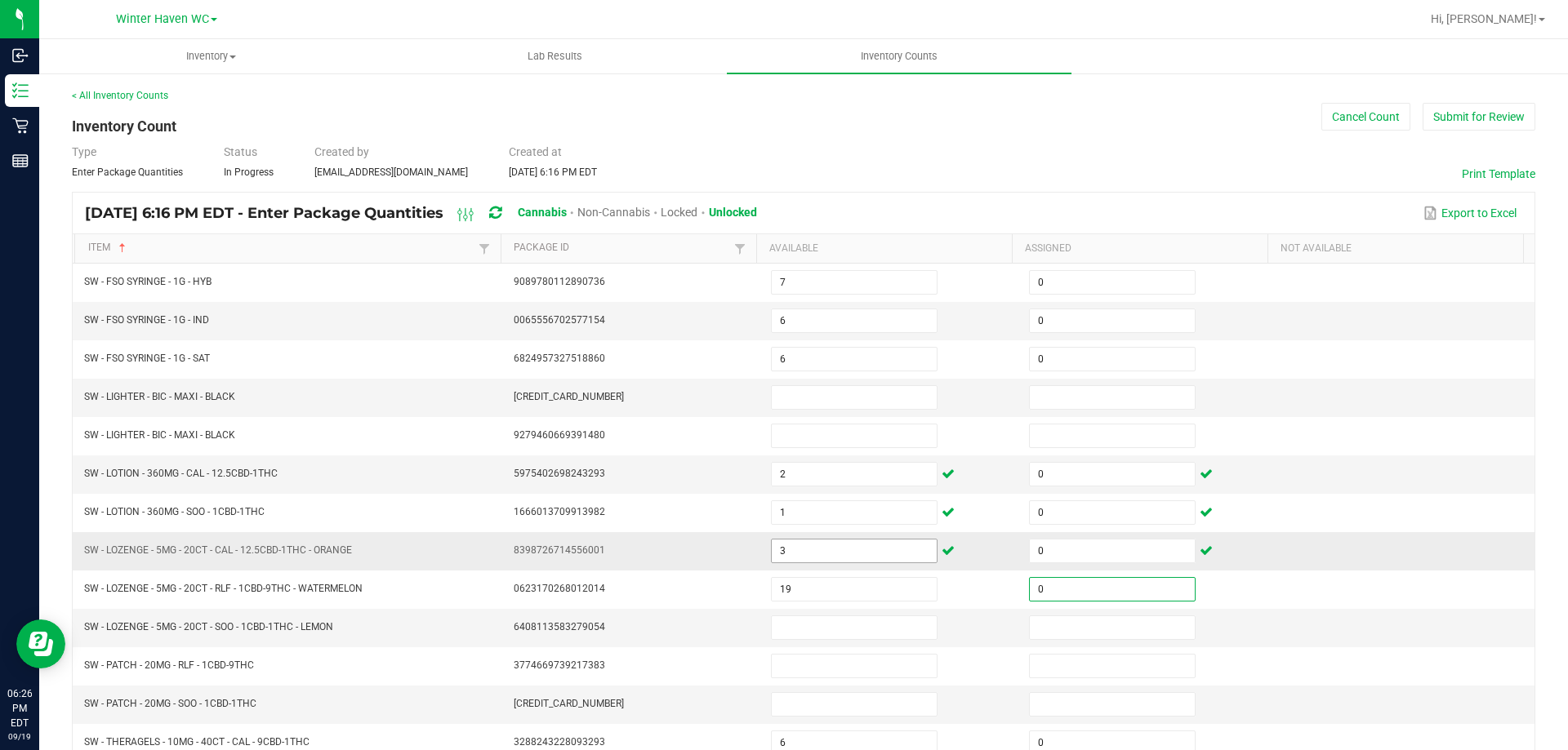
type input "0"
type input "9"
type input "0"
type input "13"
type input "0"
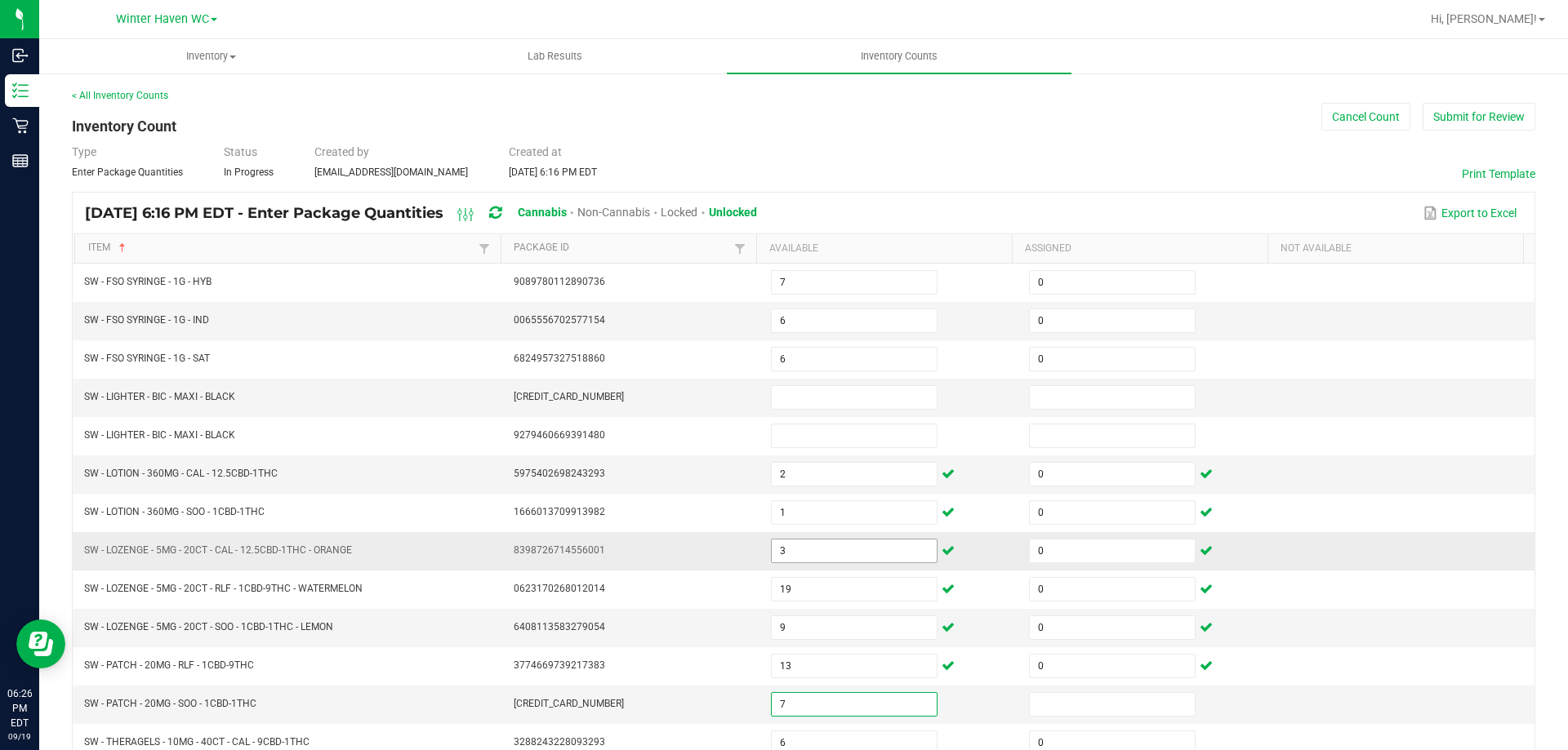
type input "7"
type input "0"
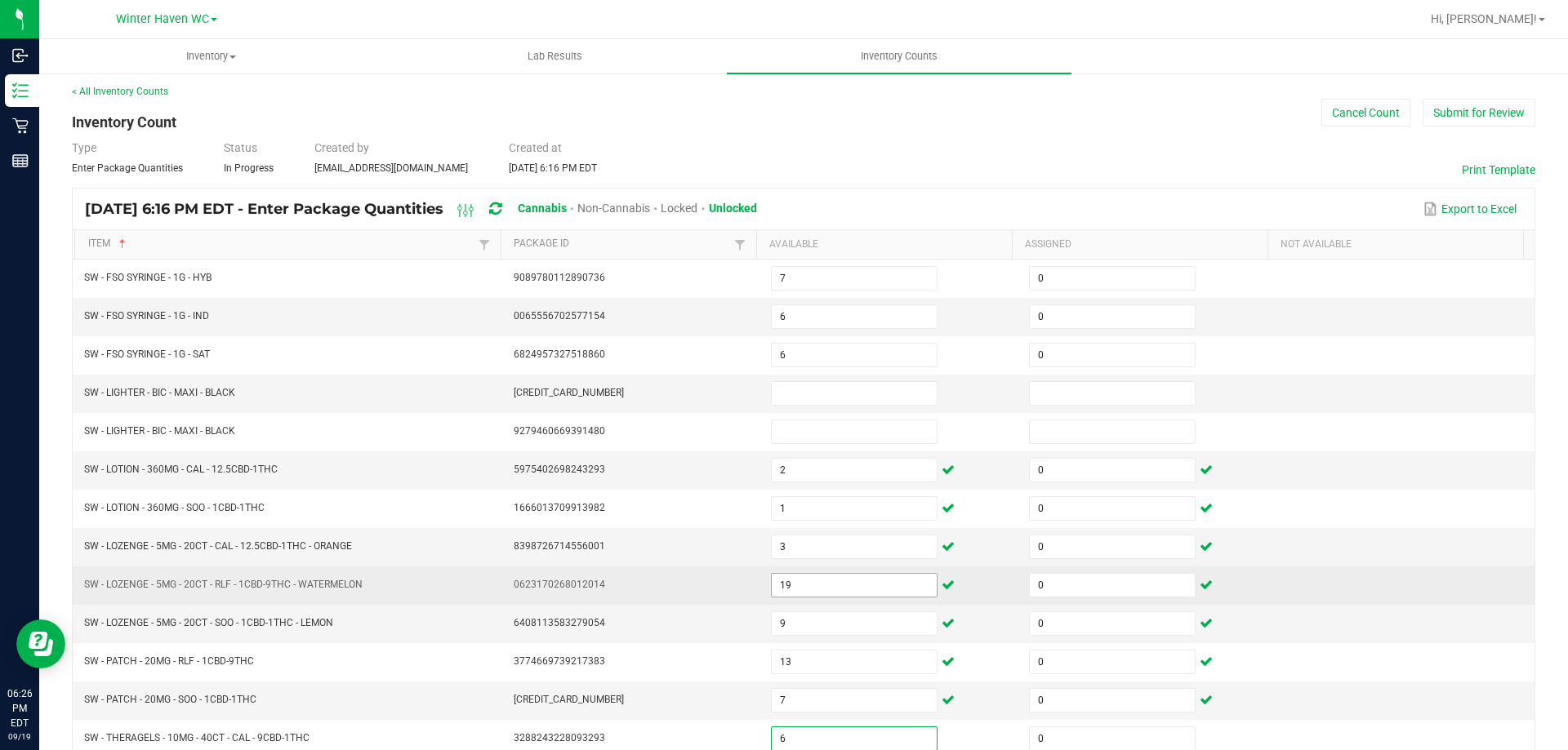
scroll to position [339, 0]
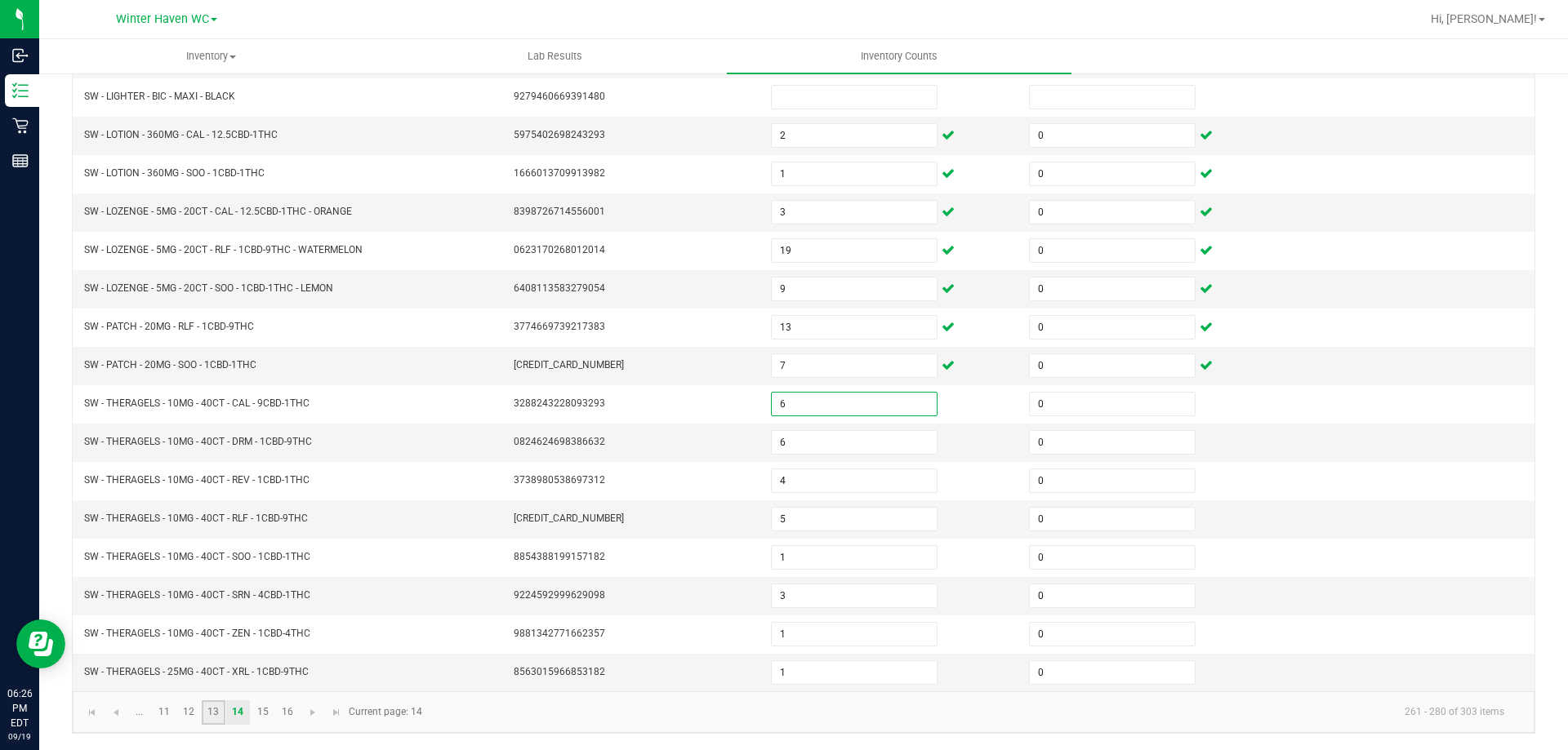
click at [211, 718] on link "13" at bounding box center [213, 712] width 24 height 24
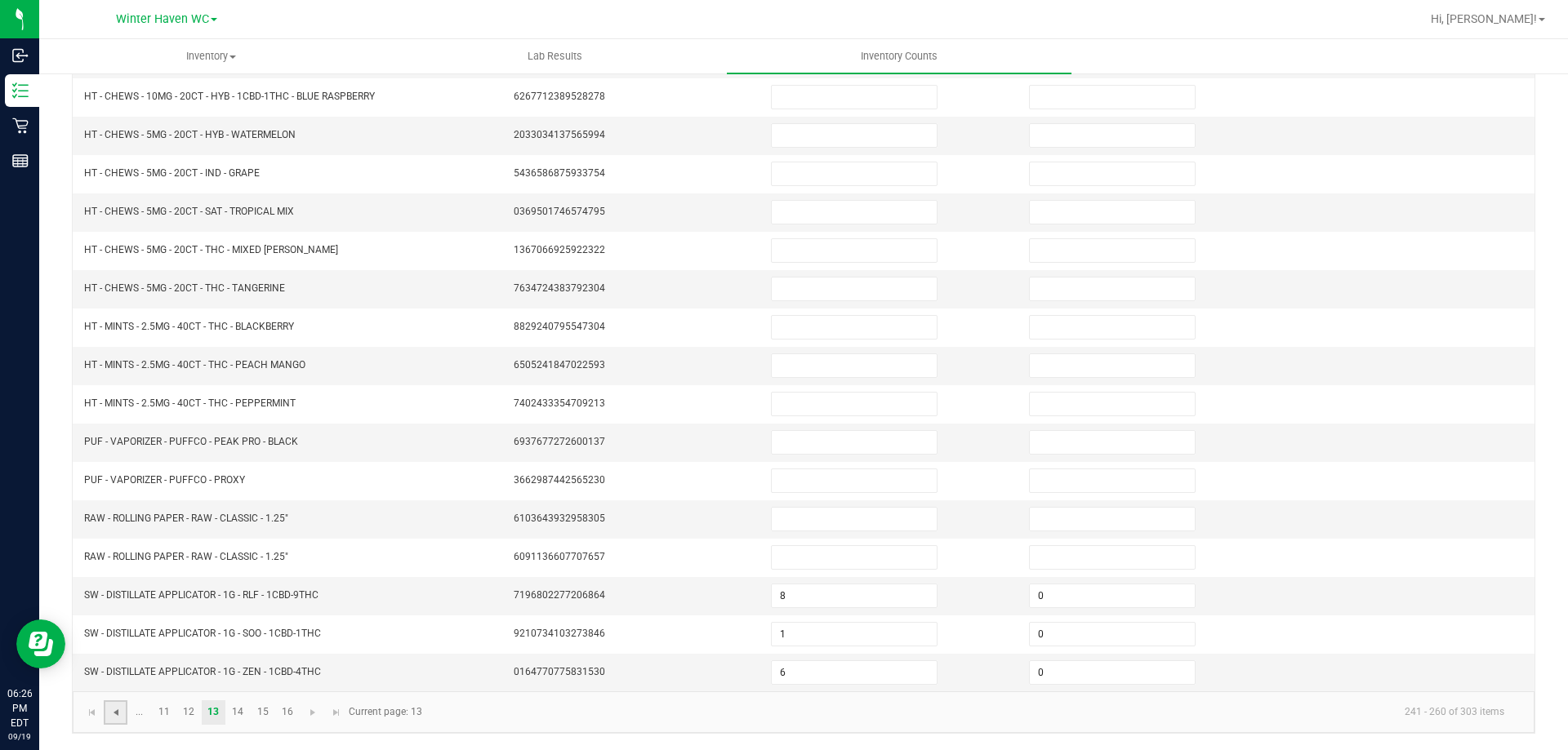
click at [118, 712] on span "Go to the previous page" at bounding box center [117, 713] width 13 height 13
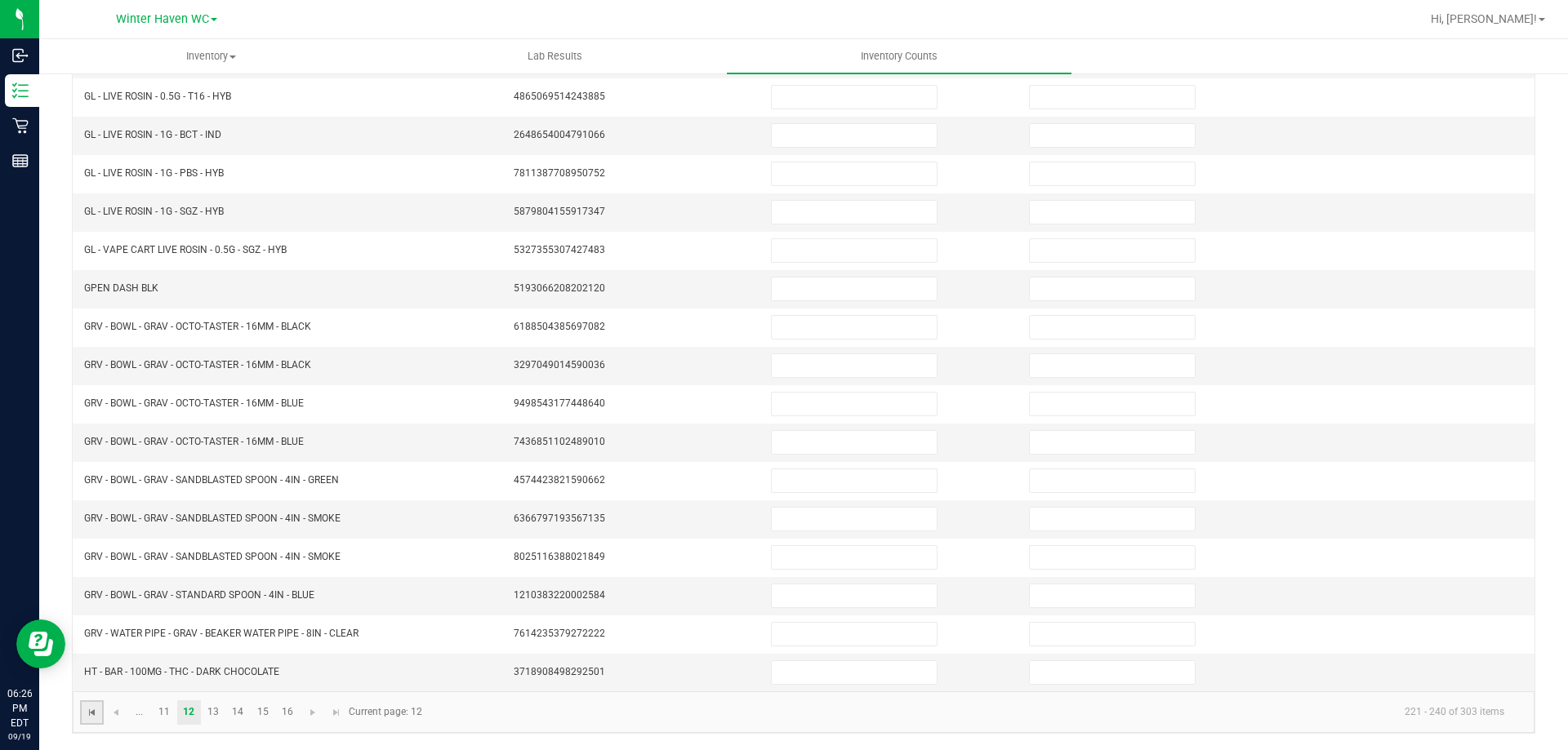
click at [92, 712] on span "Go to the first page" at bounding box center [92, 713] width 13 height 13
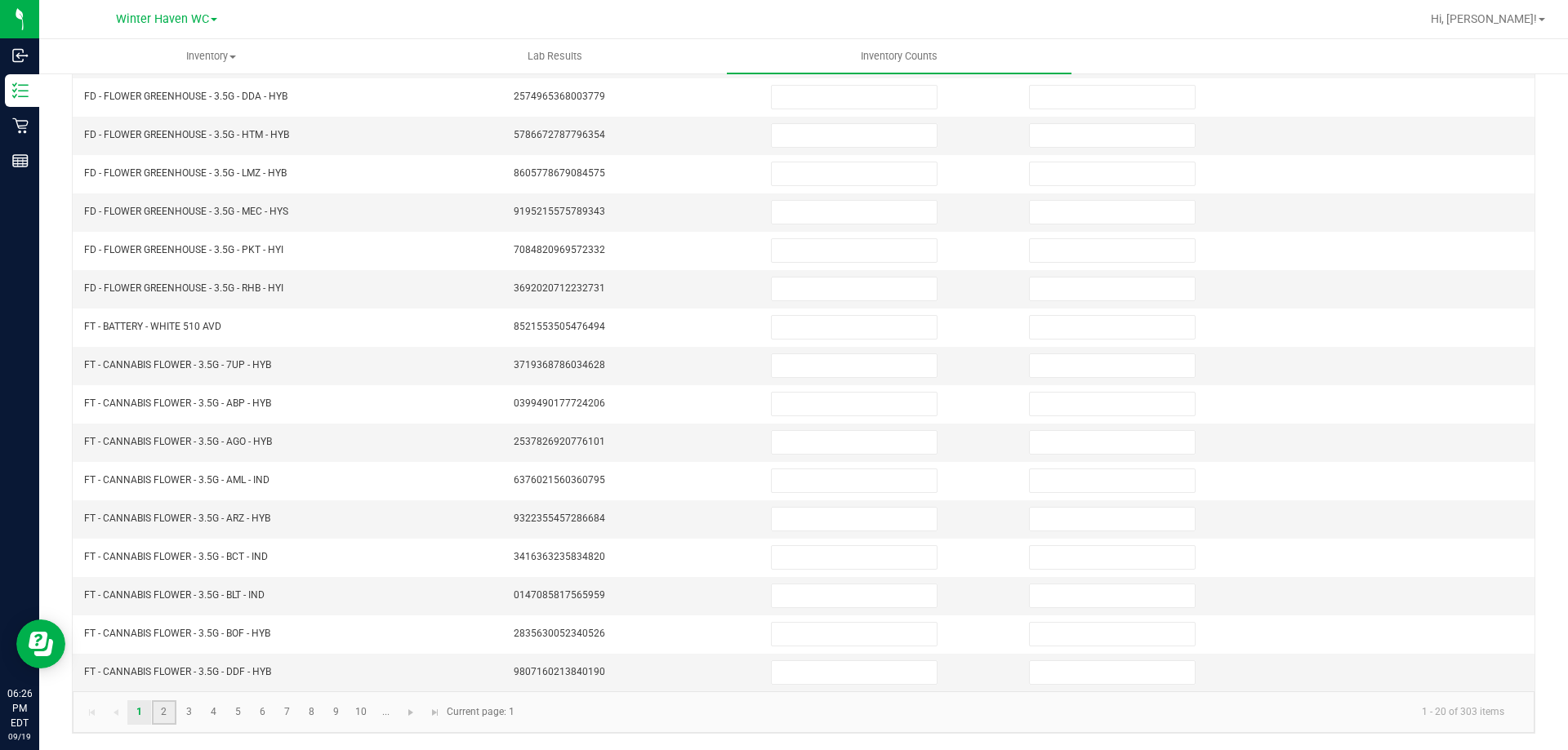
click at [156, 701] on link "2" at bounding box center [164, 712] width 24 height 24
click at [185, 719] on link "3" at bounding box center [189, 712] width 24 height 24
click at [771, 357] on input at bounding box center [853, 366] width 165 height 23
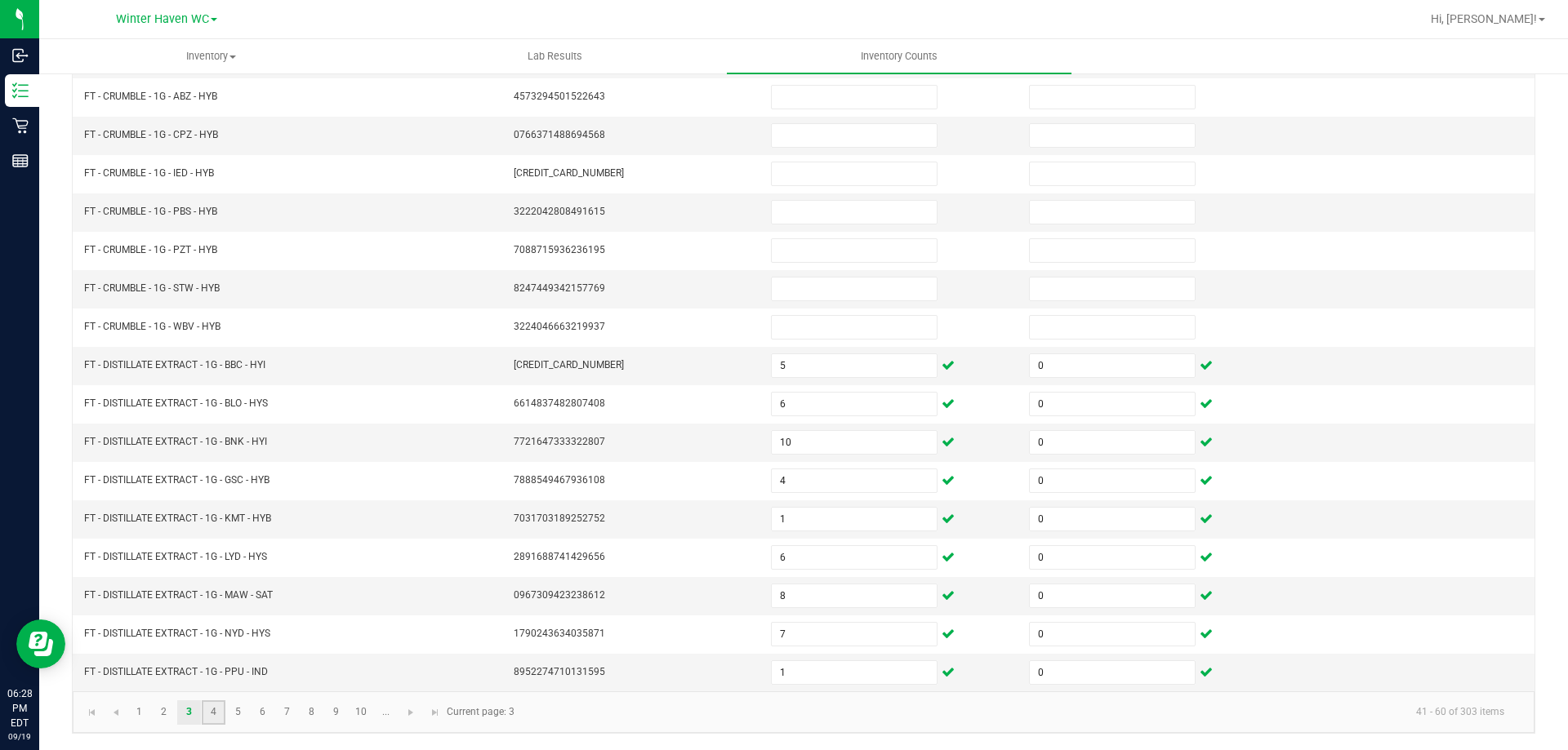
click at [213, 712] on link "4" at bounding box center [213, 712] width 24 height 24
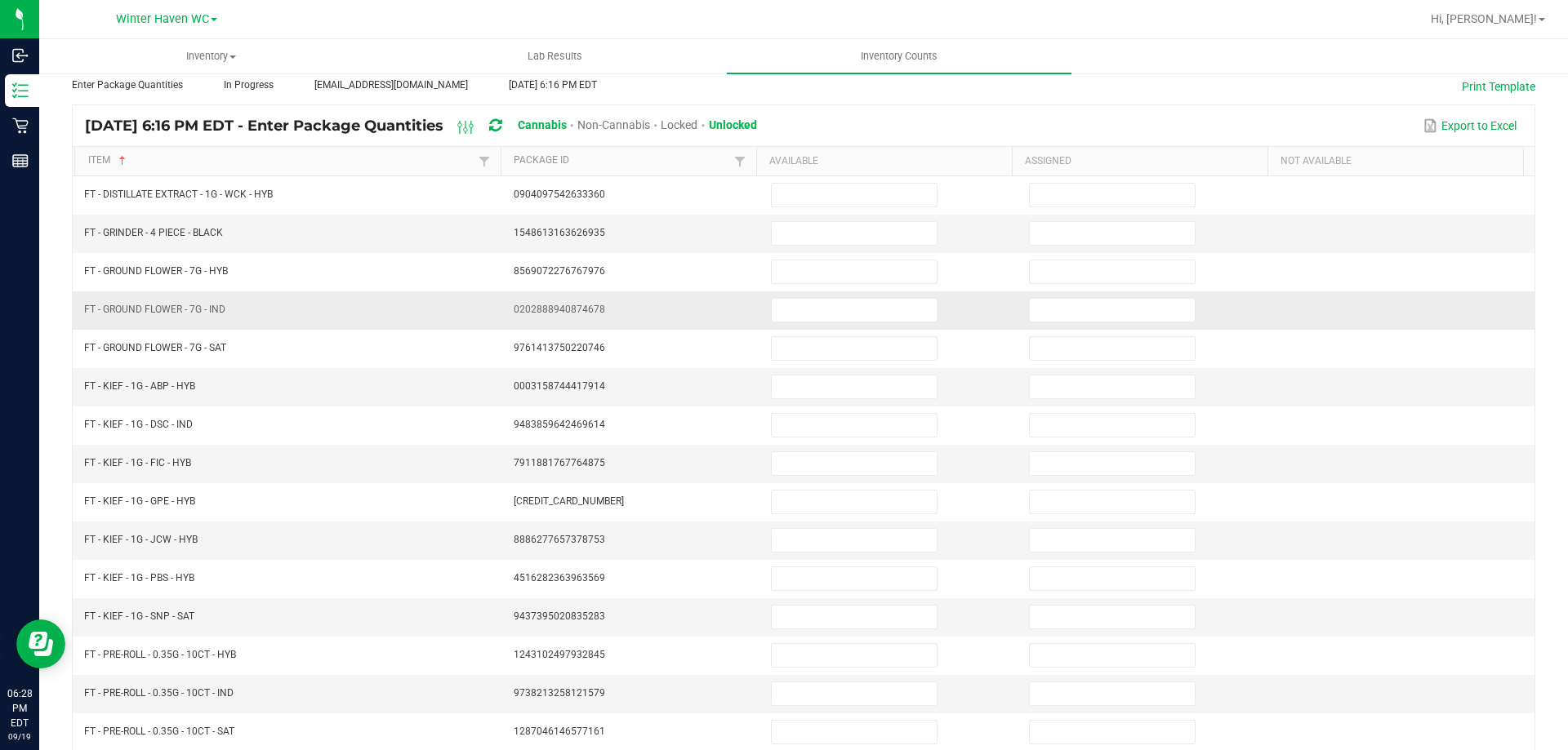
scroll to position [0, 0]
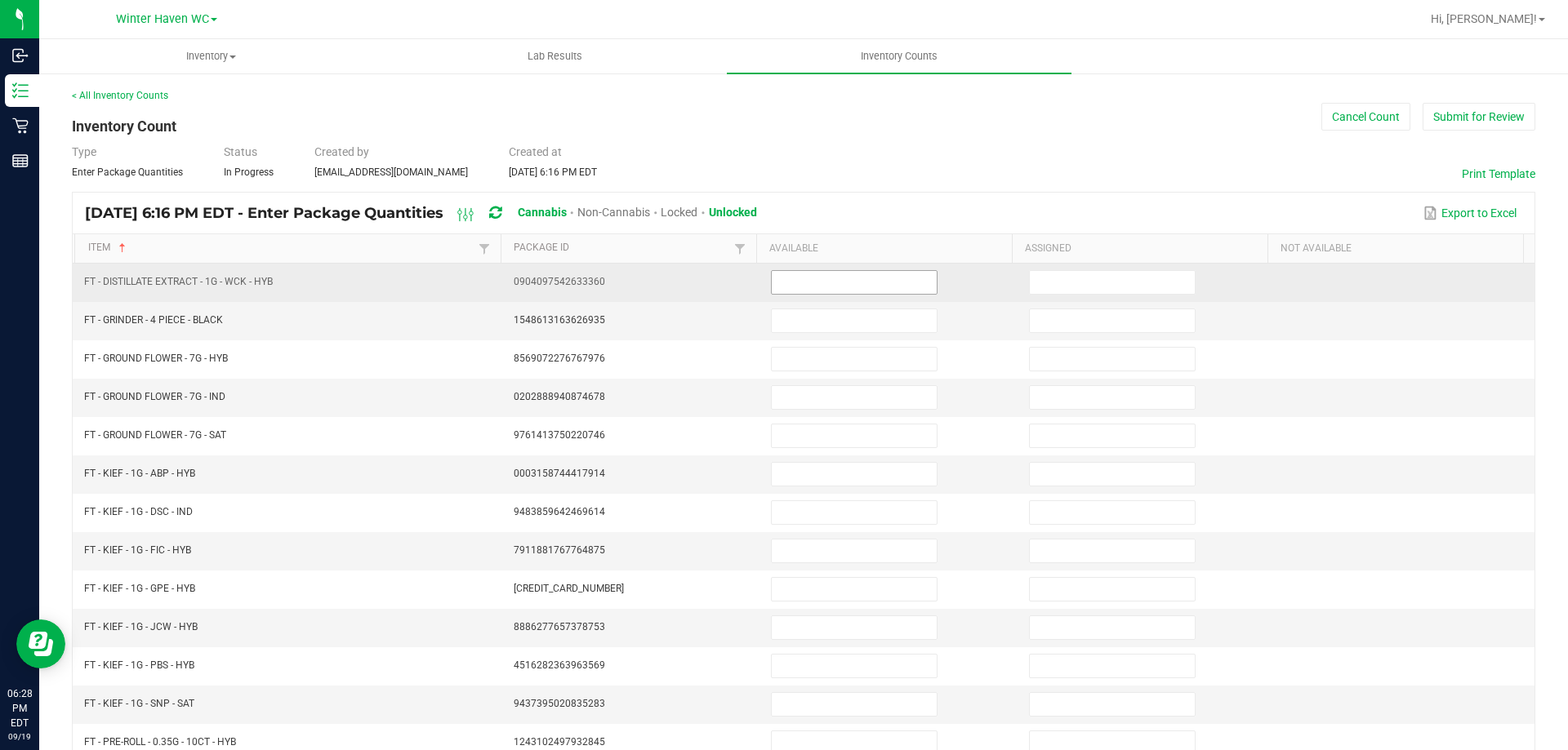
click at [803, 288] on input at bounding box center [853, 283] width 165 height 23
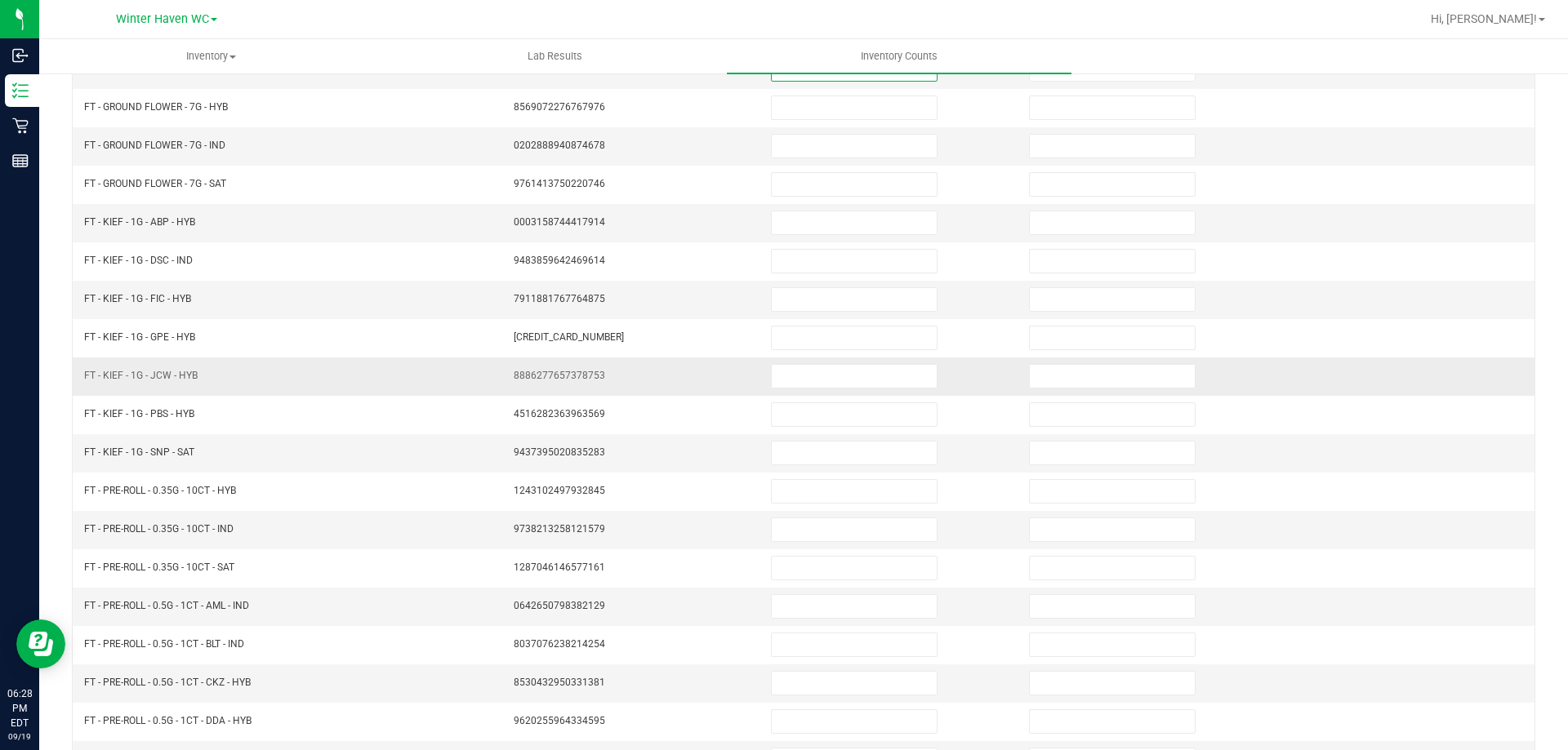
scroll to position [339, 0]
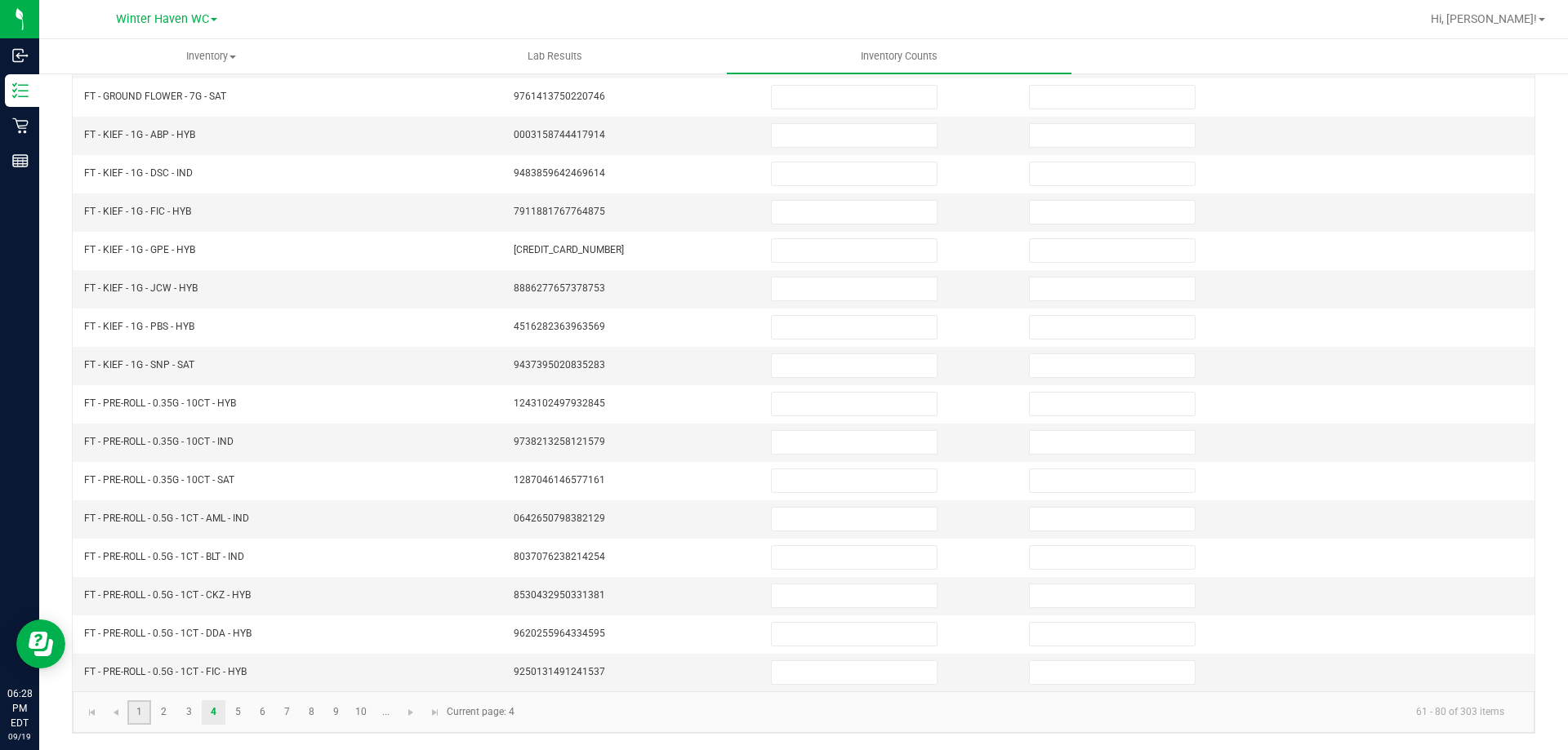
click at [145, 712] on link "1" at bounding box center [139, 712] width 24 height 24
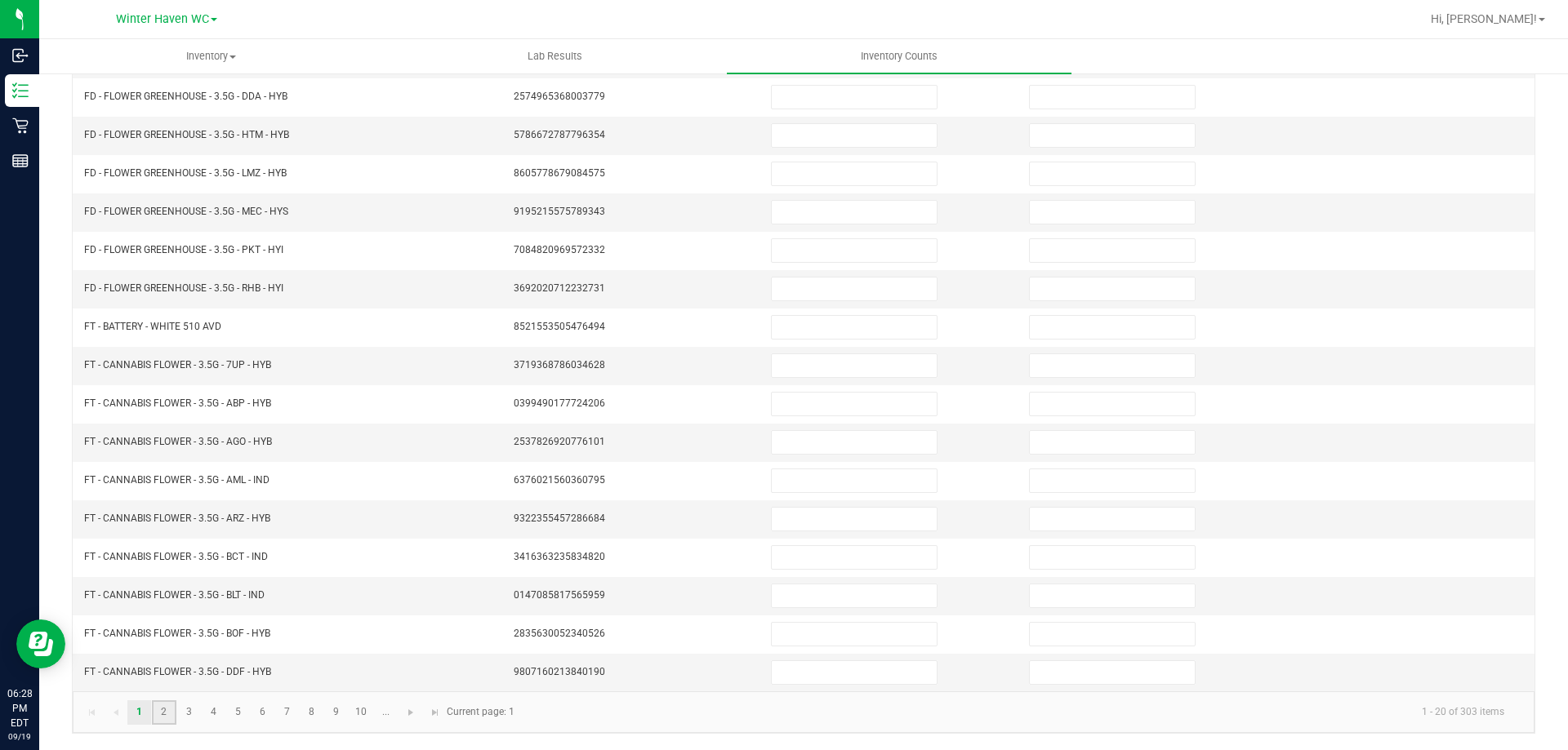
click at [169, 712] on link "2" at bounding box center [164, 712] width 24 height 24
click at [192, 711] on link "3" at bounding box center [189, 712] width 24 height 24
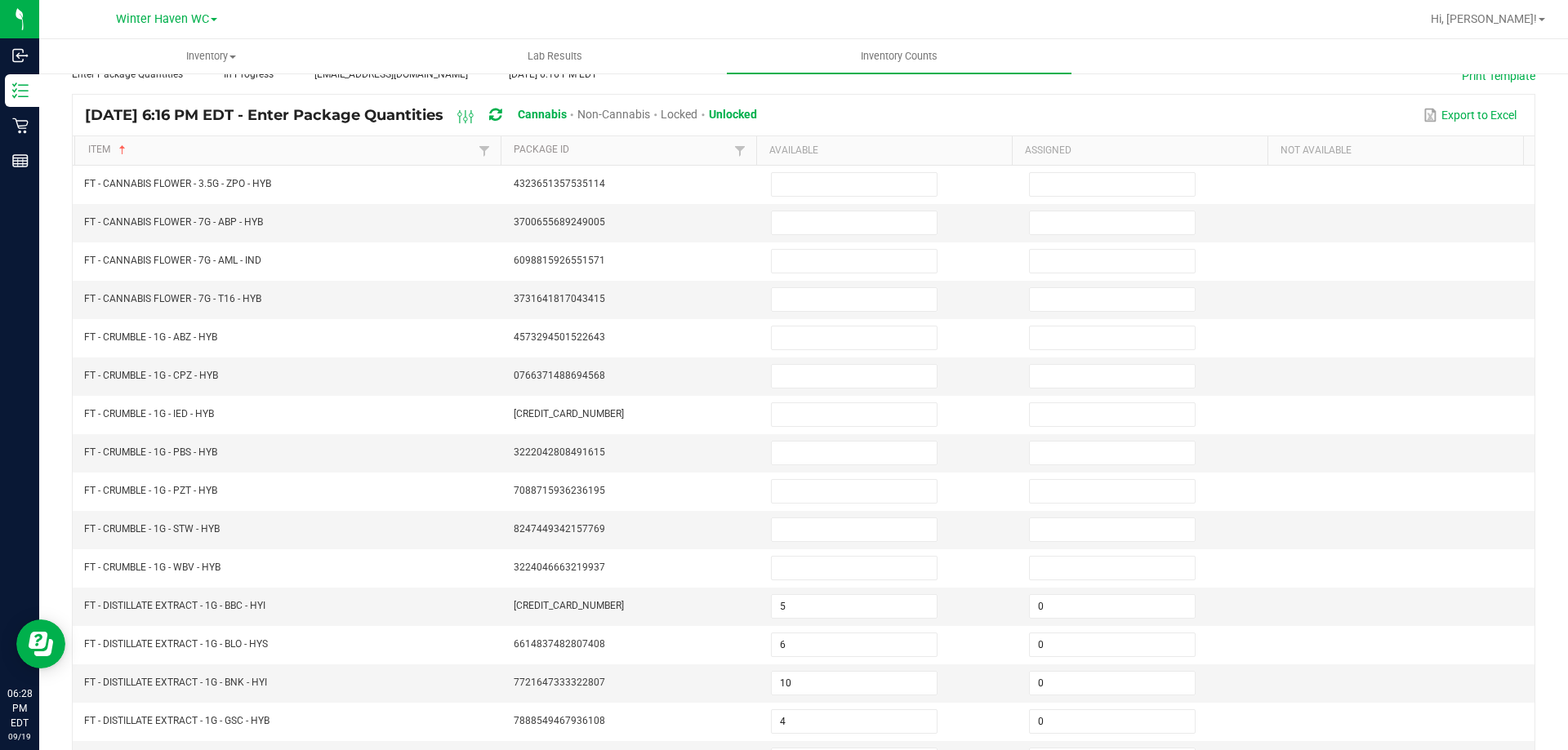
scroll to position [94, 0]
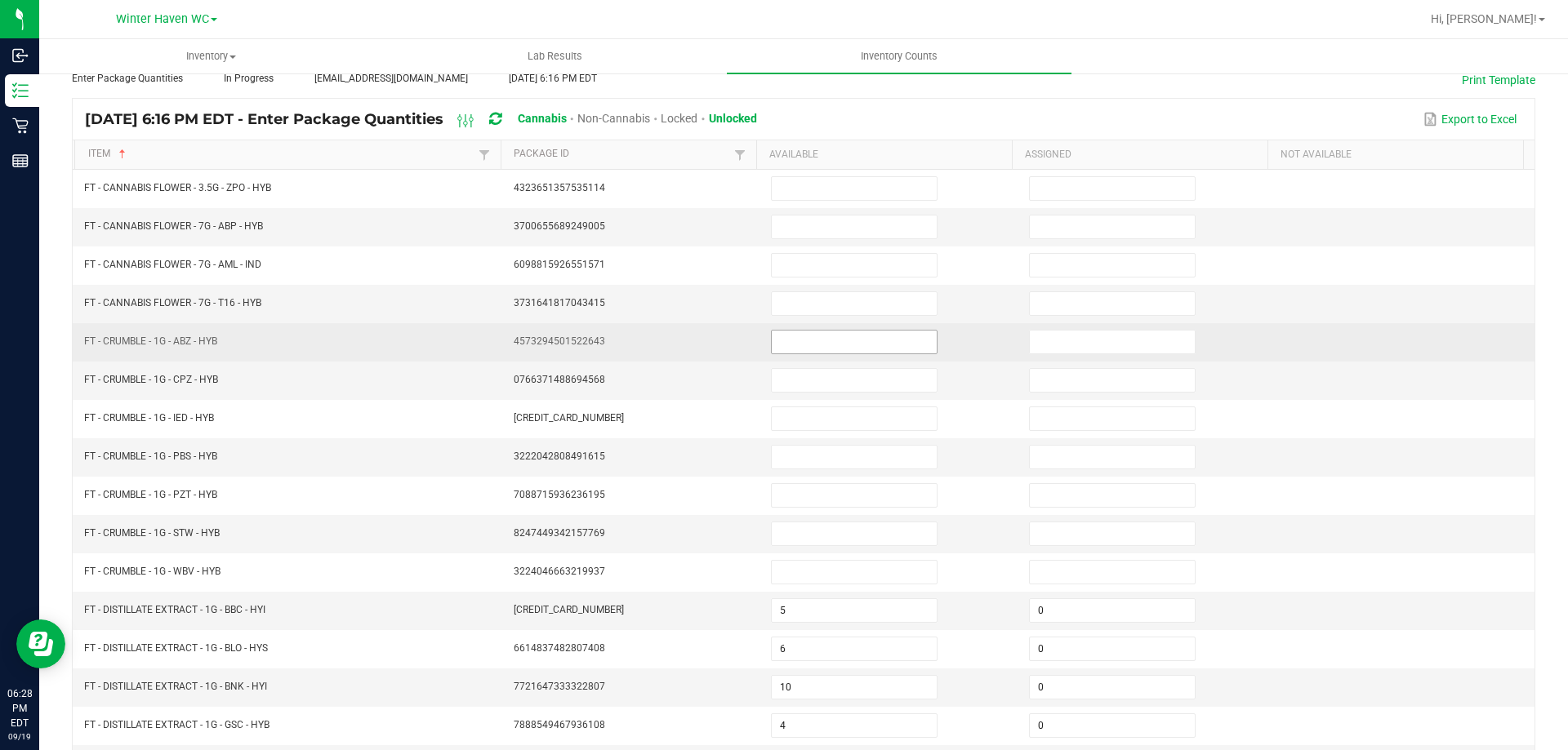
click at [841, 352] on input at bounding box center [853, 342] width 165 height 23
click at [843, 352] on input "2" at bounding box center [853, 342] width 165 height 23
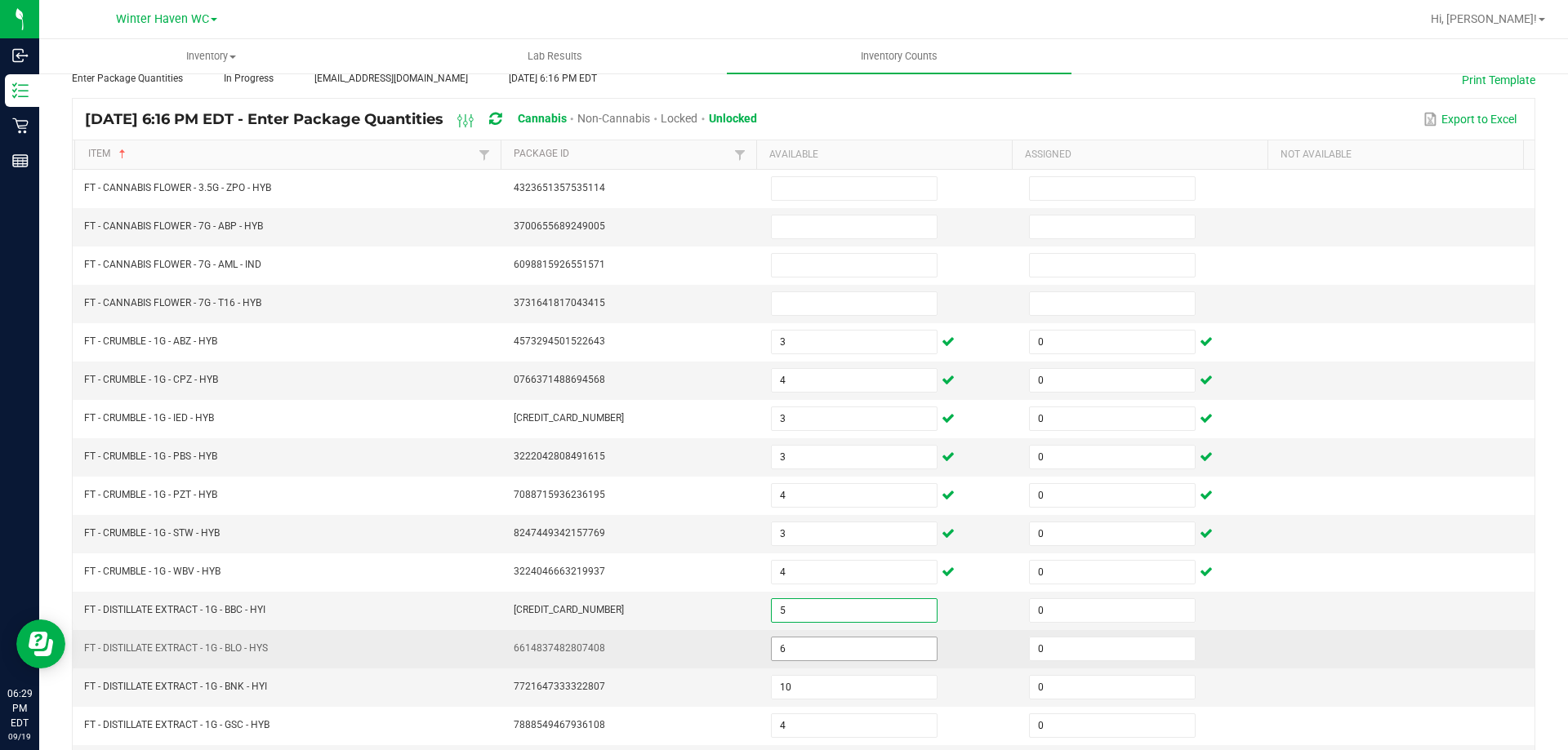
scroll to position [339, 0]
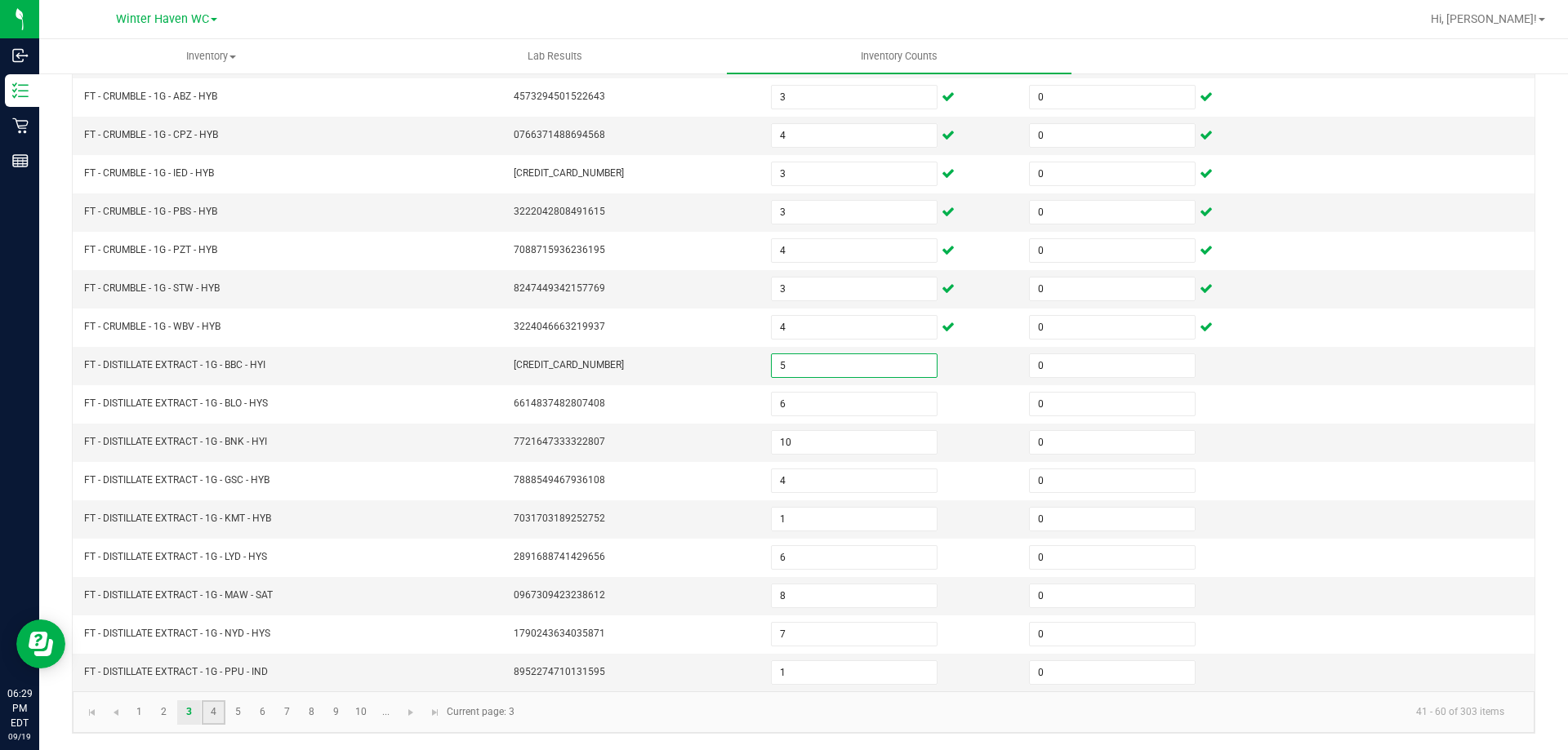
click at [203, 712] on link "4" at bounding box center [213, 712] width 24 height 24
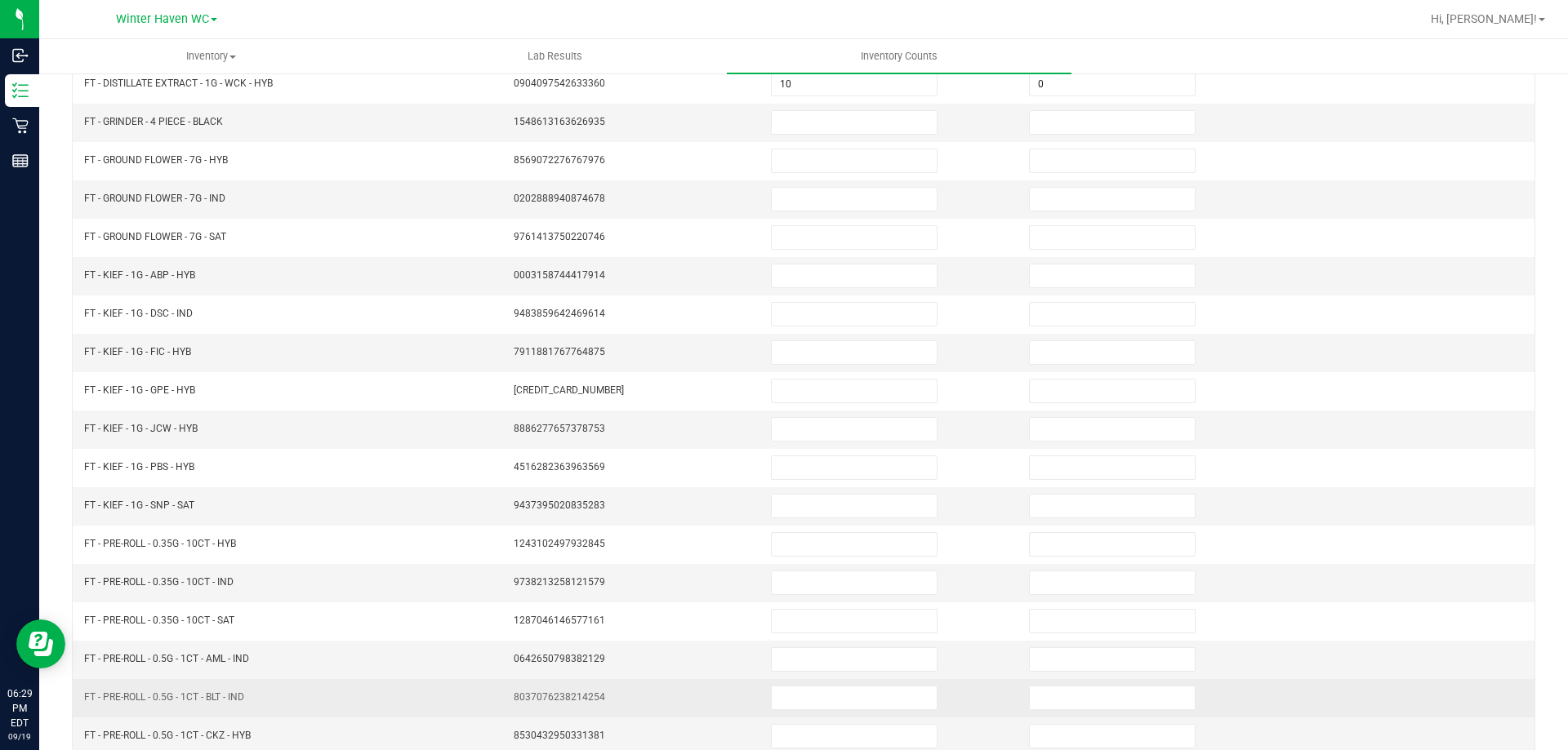
scroll to position [94, 0]
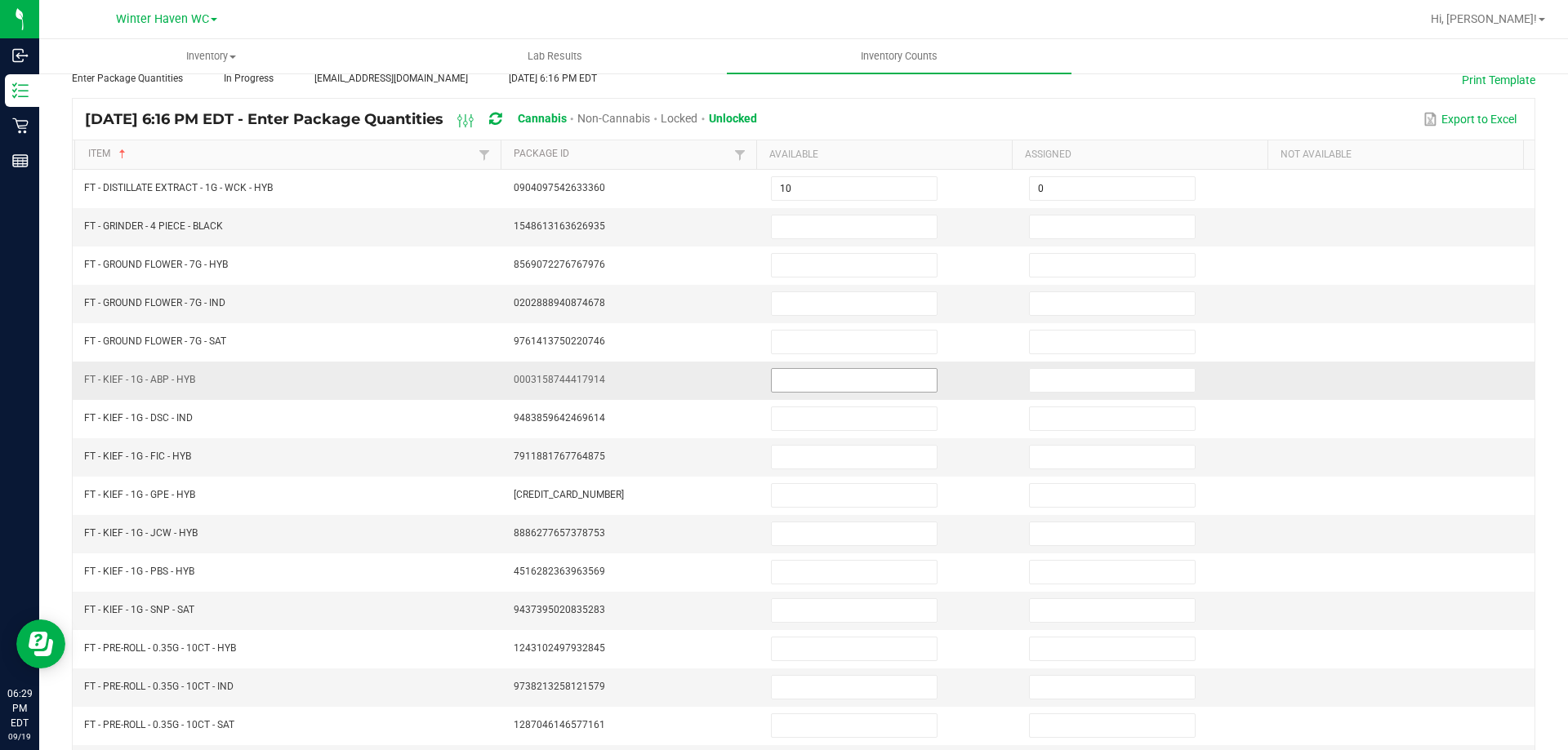
click at [885, 381] on input at bounding box center [853, 380] width 165 height 23
click at [877, 451] on input "80" at bounding box center [853, 457] width 165 height 23
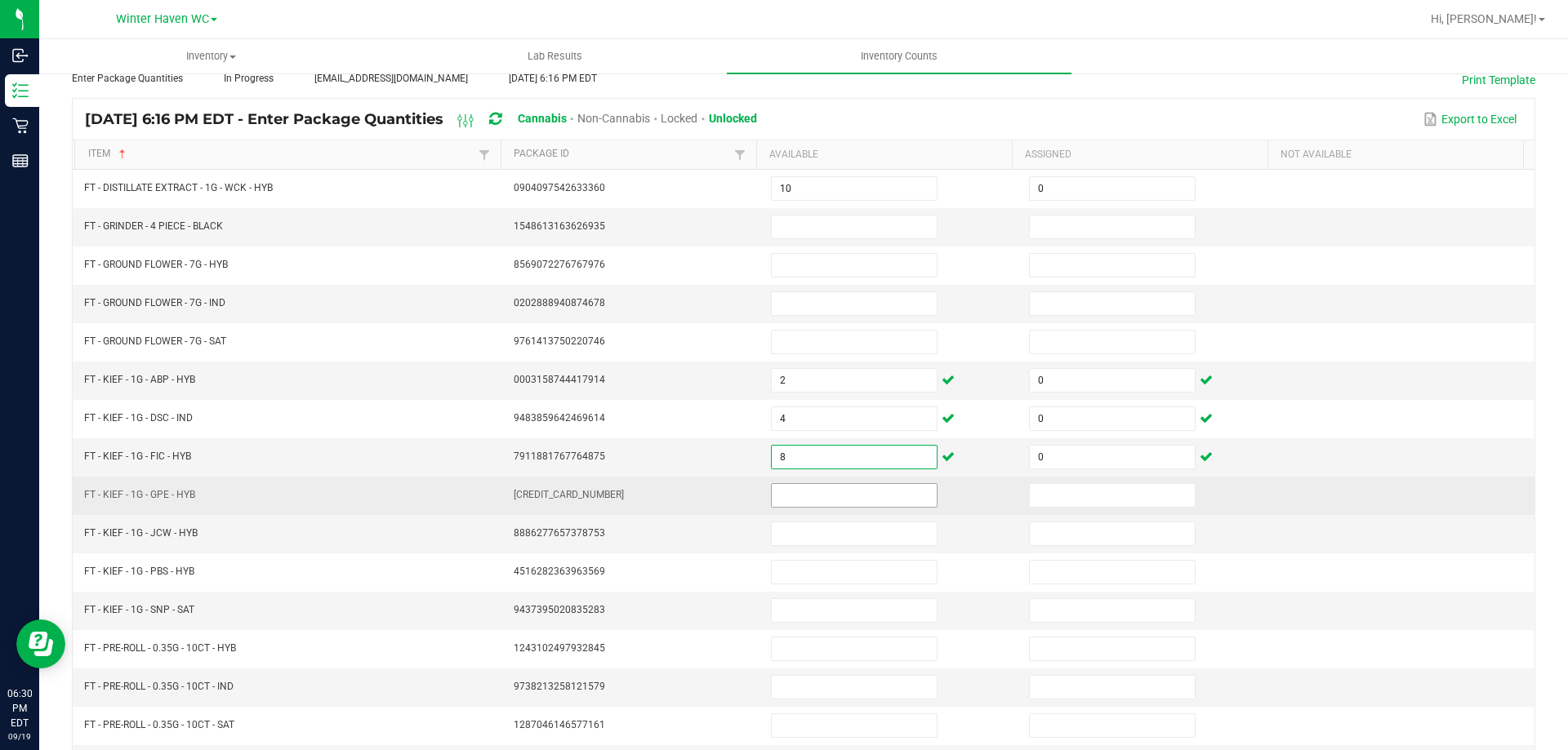
click at [844, 492] on input at bounding box center [853, 496] width 165 height 23
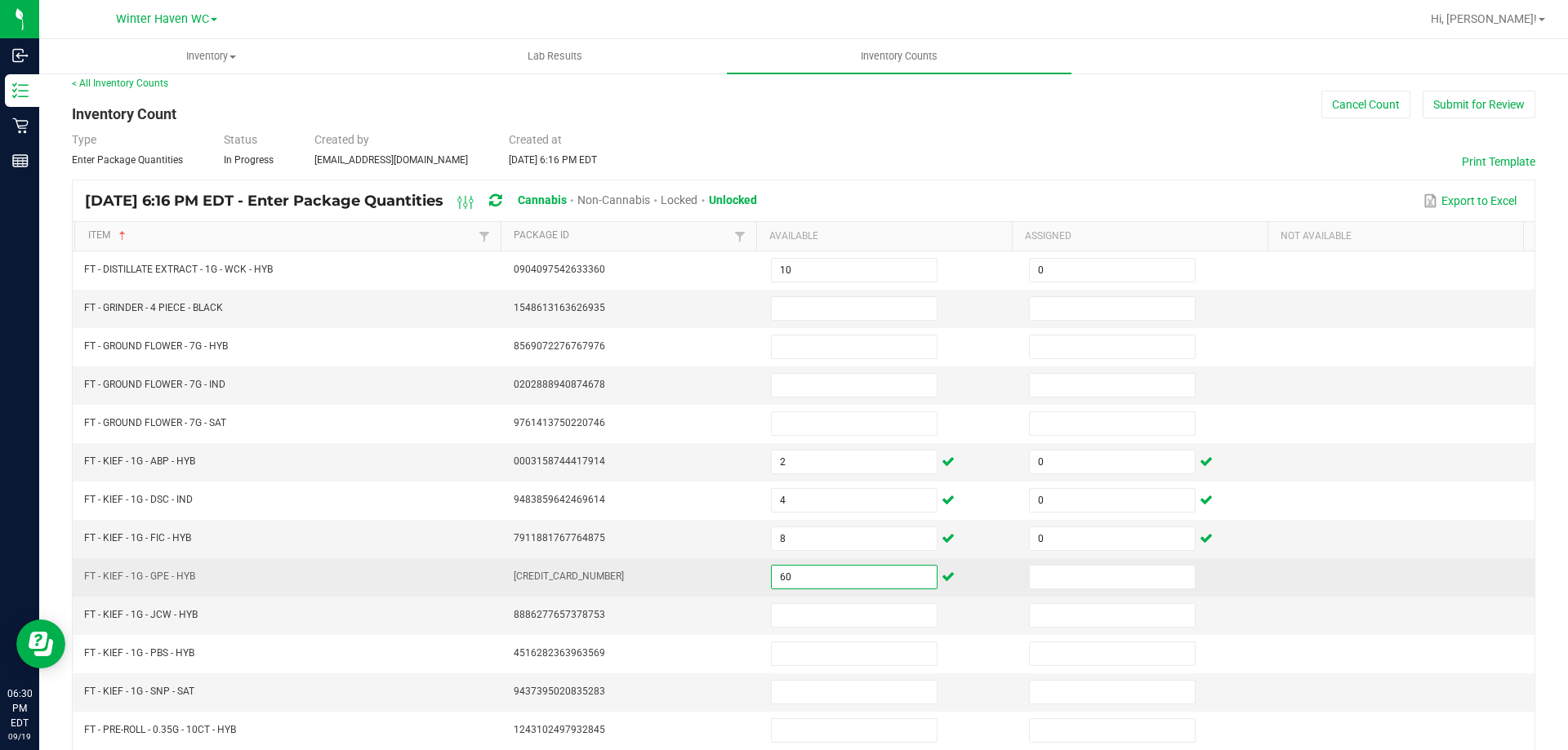
click at [821, 567] on input "60" at bounding box center [853, 578] width 165 height 23
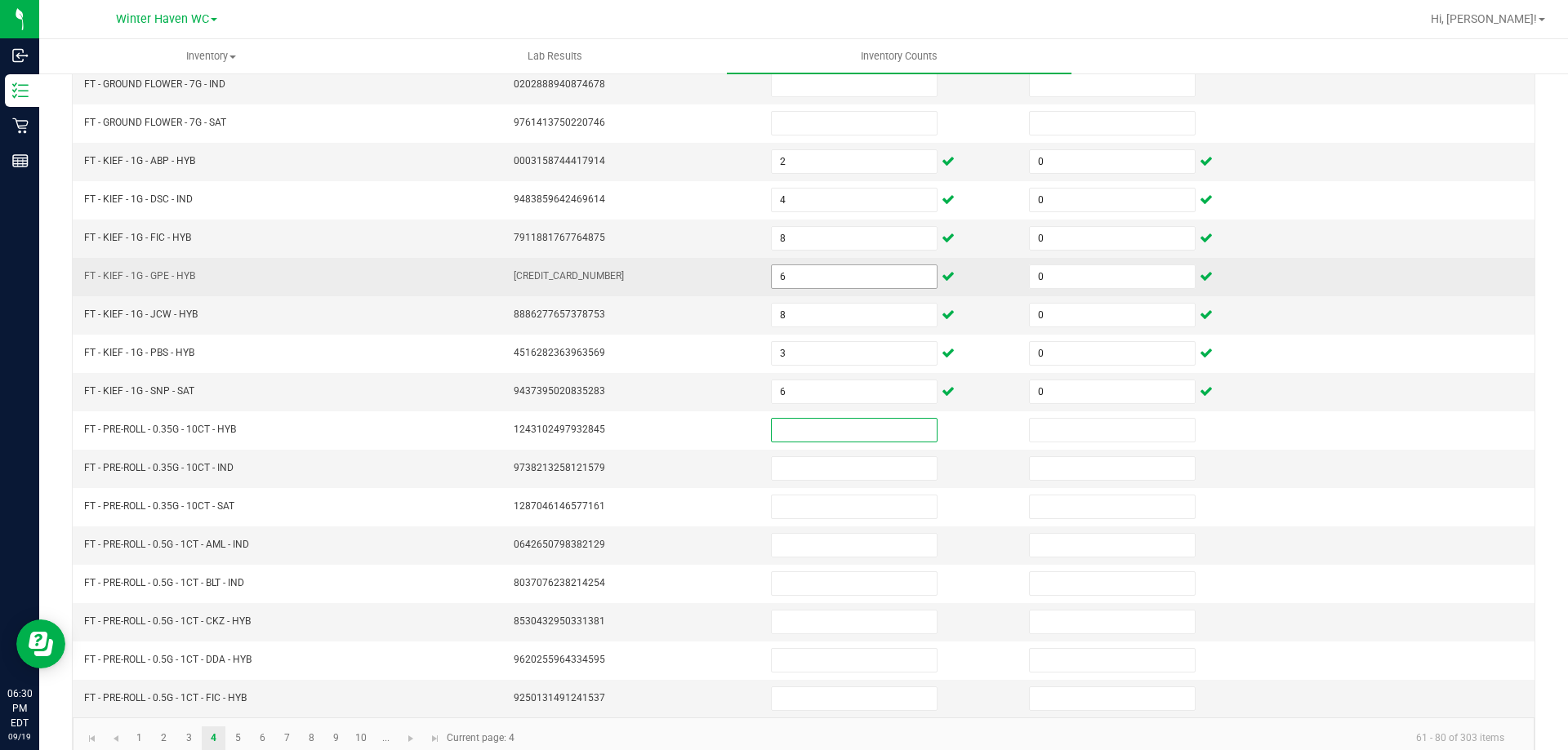
scroll to position [339, 0]
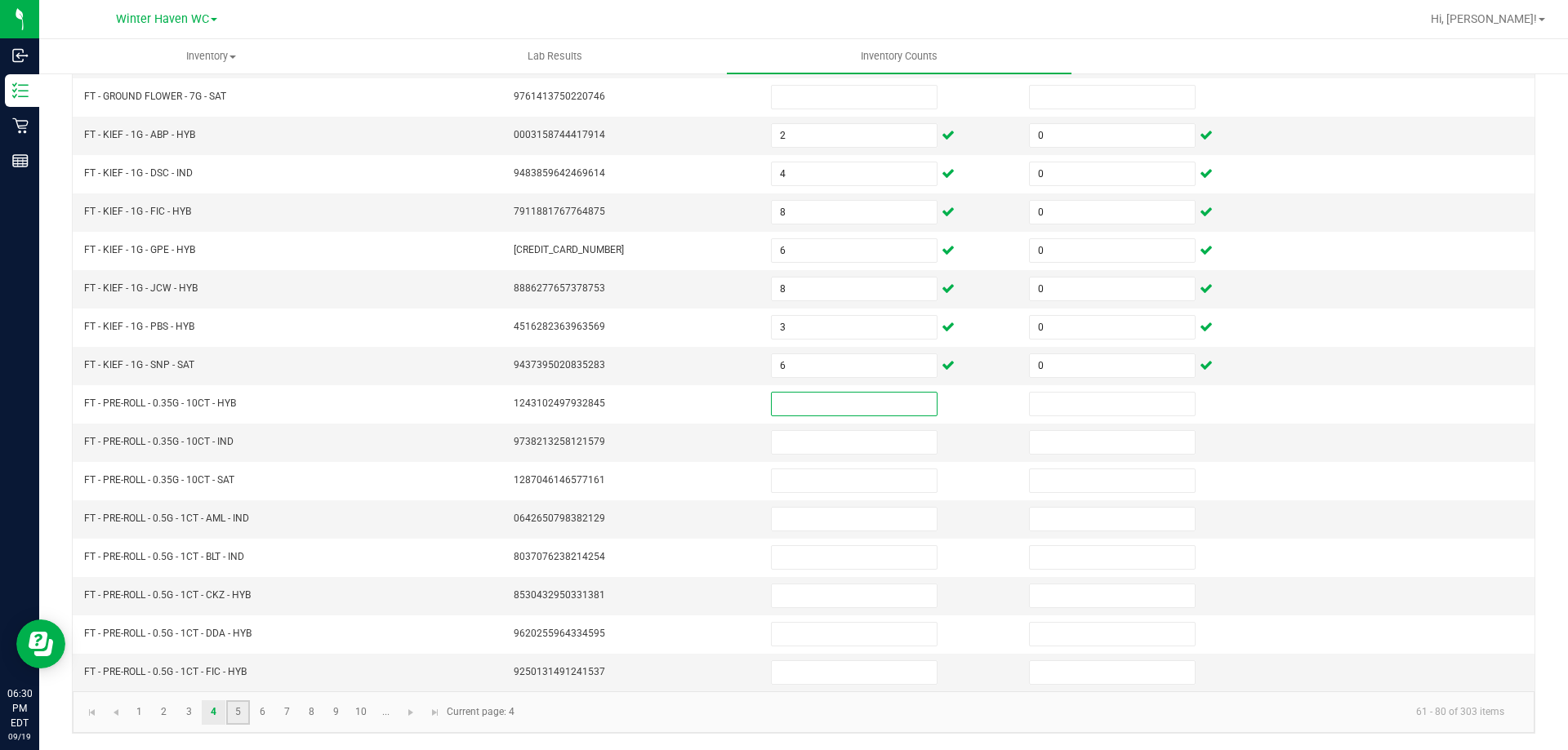
click at [244, 717] on link "5" at bounding box center [238, 712] width 24 height 24
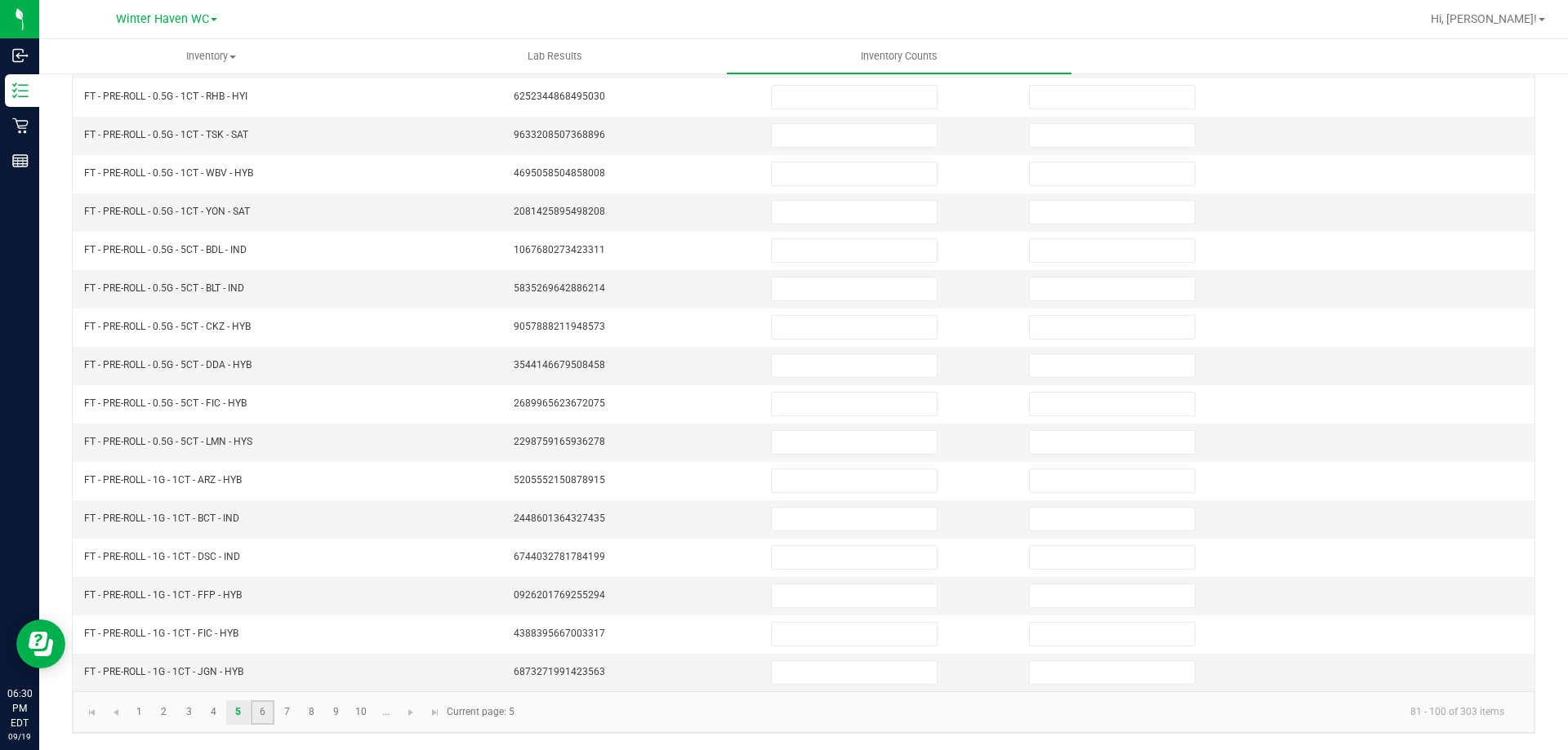
click at [266, 712] on link "6" at bounding box center [262, 712] width 24 height 24
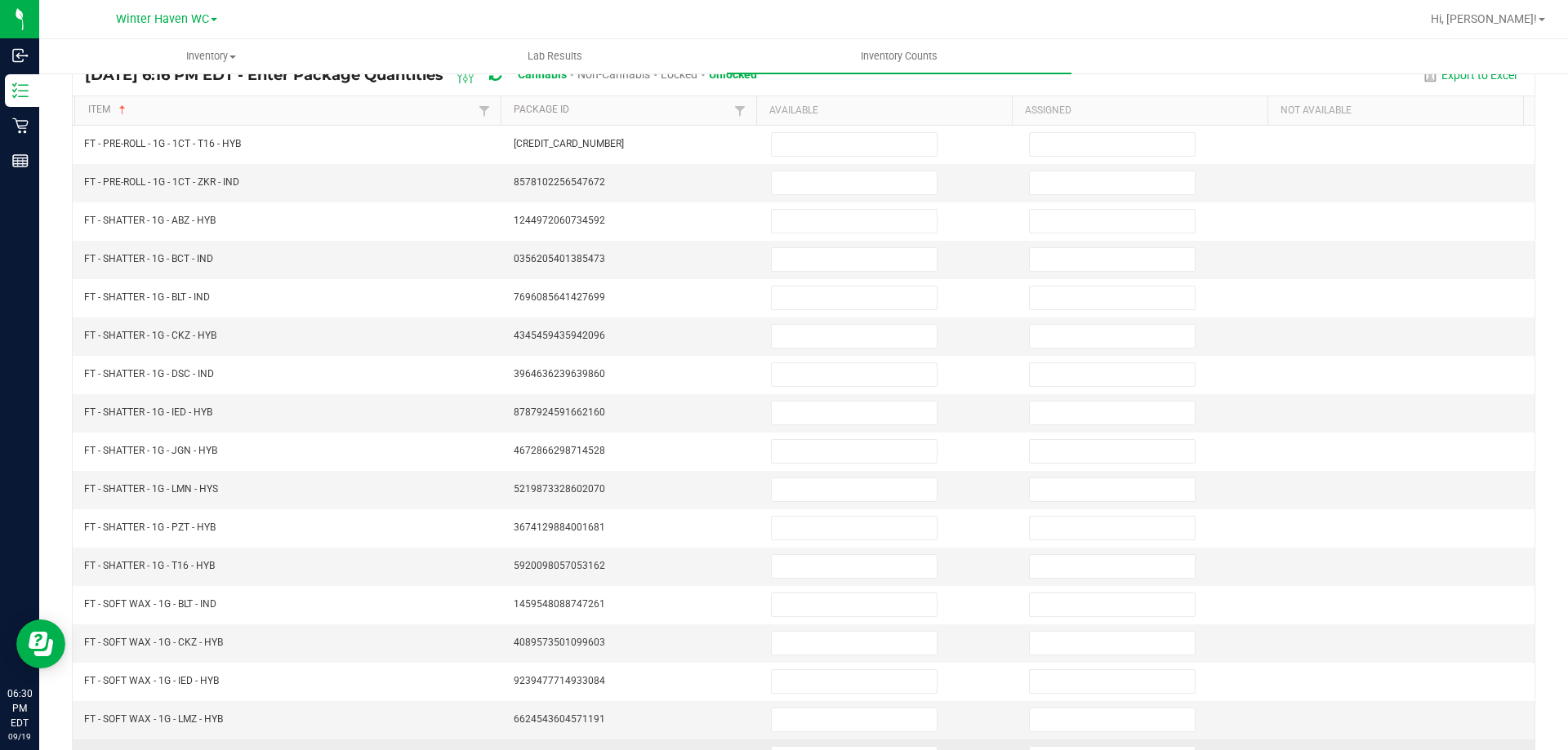
scroll to position [13, 0]
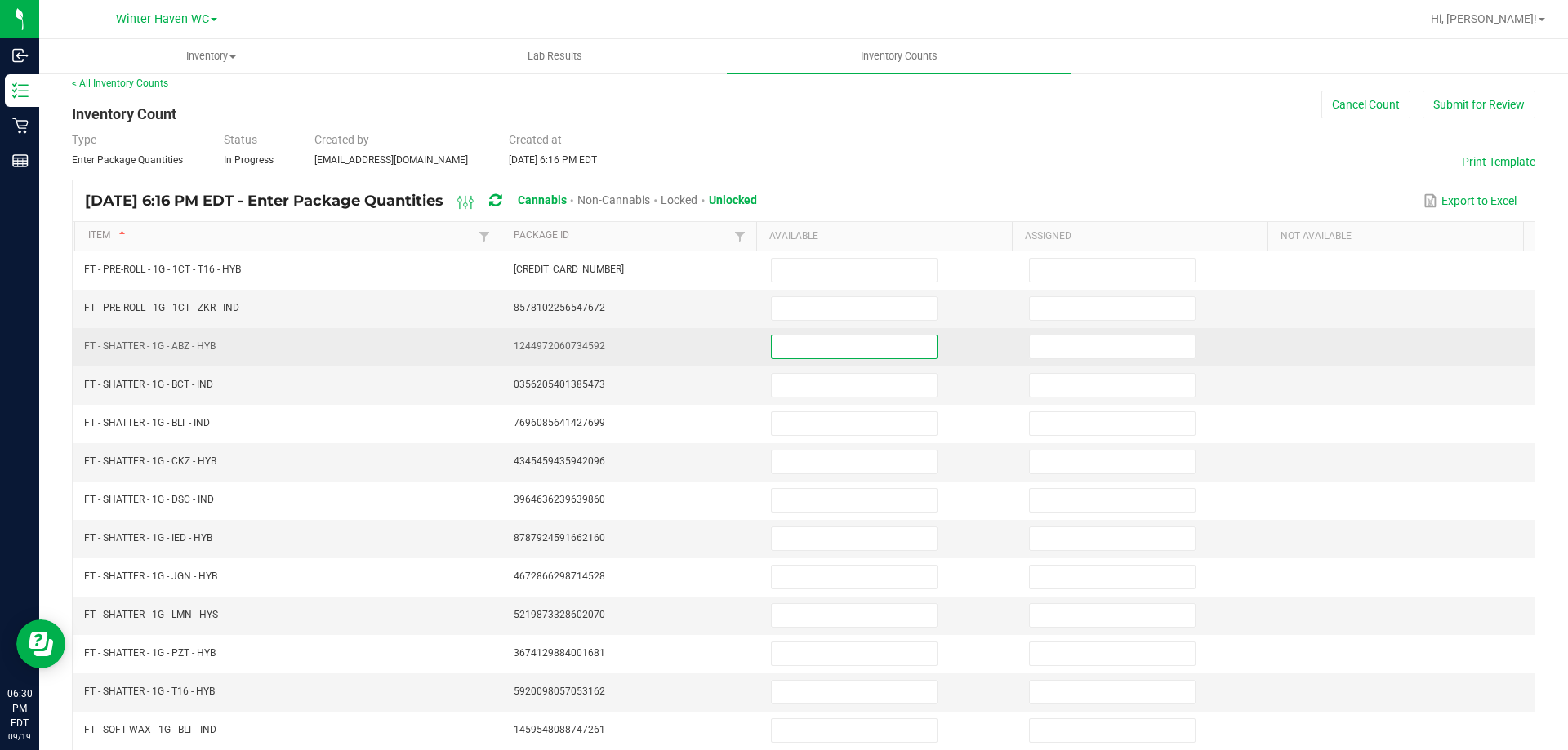
click at [792, 345] on input at bounding box center [853, 348] width 165 height 23
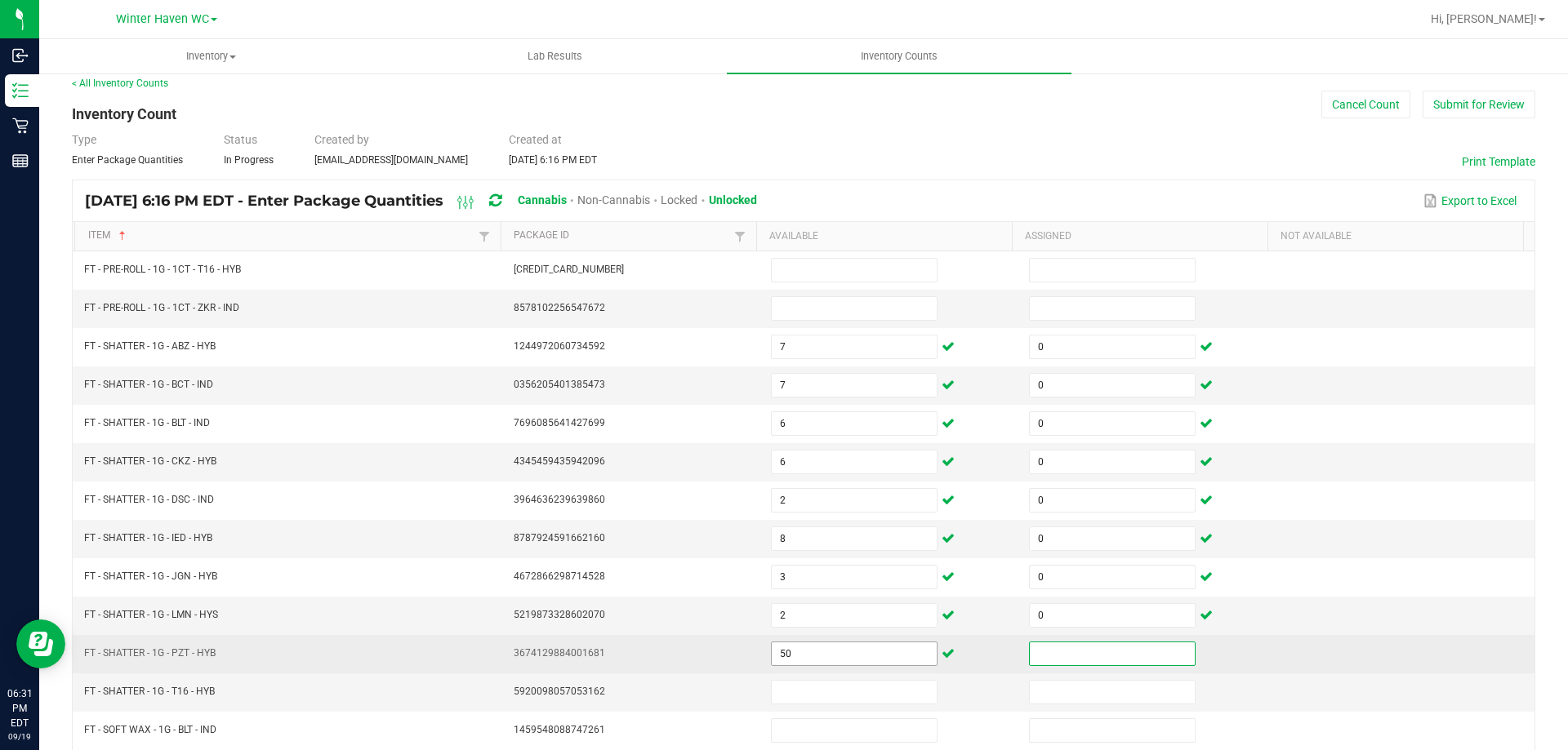
click at [898, 655] on input "50" at bounding box center [853, 654] width 165 height 23
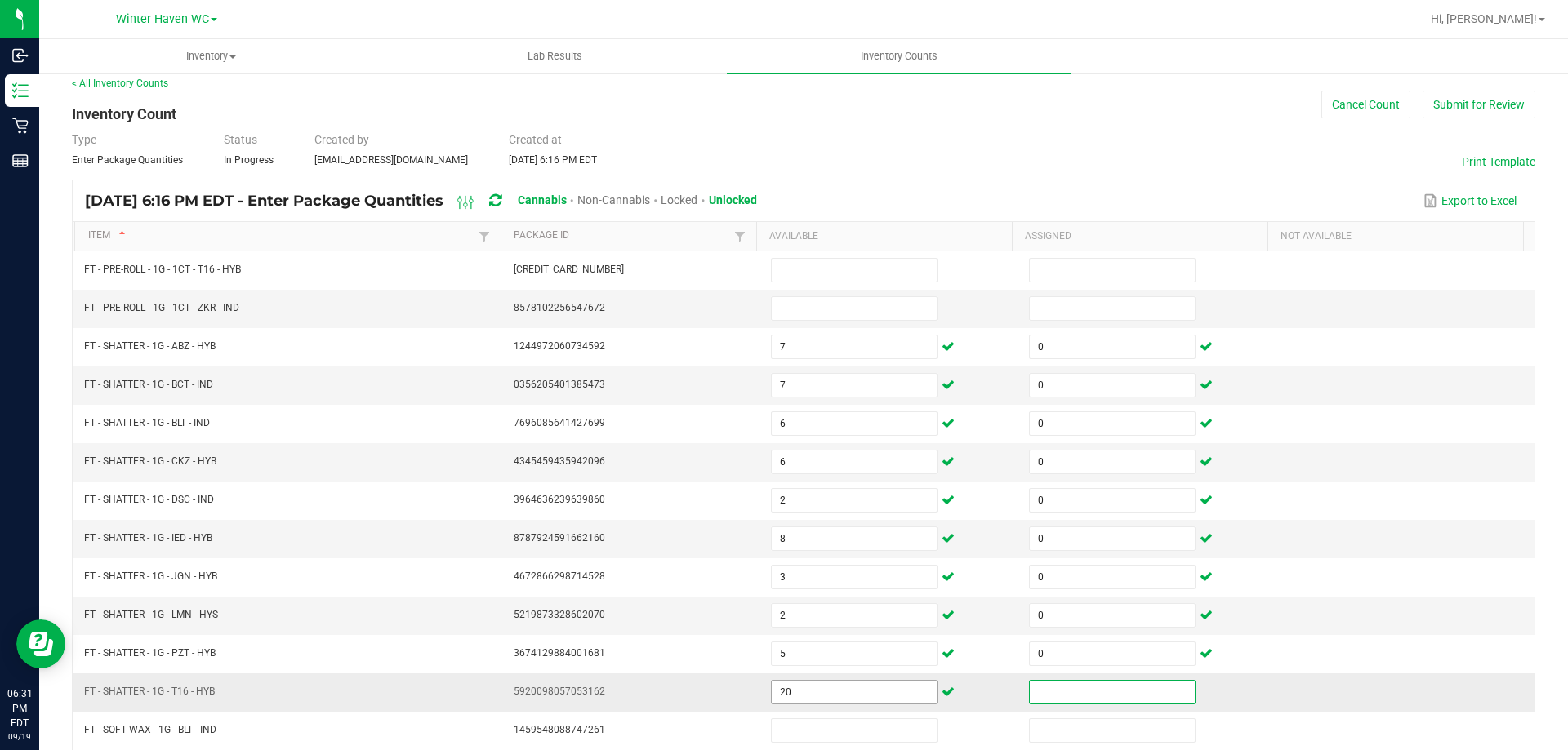
click at [884, 691] on input "20" at bounding box center [853, 692] width 165 height 23
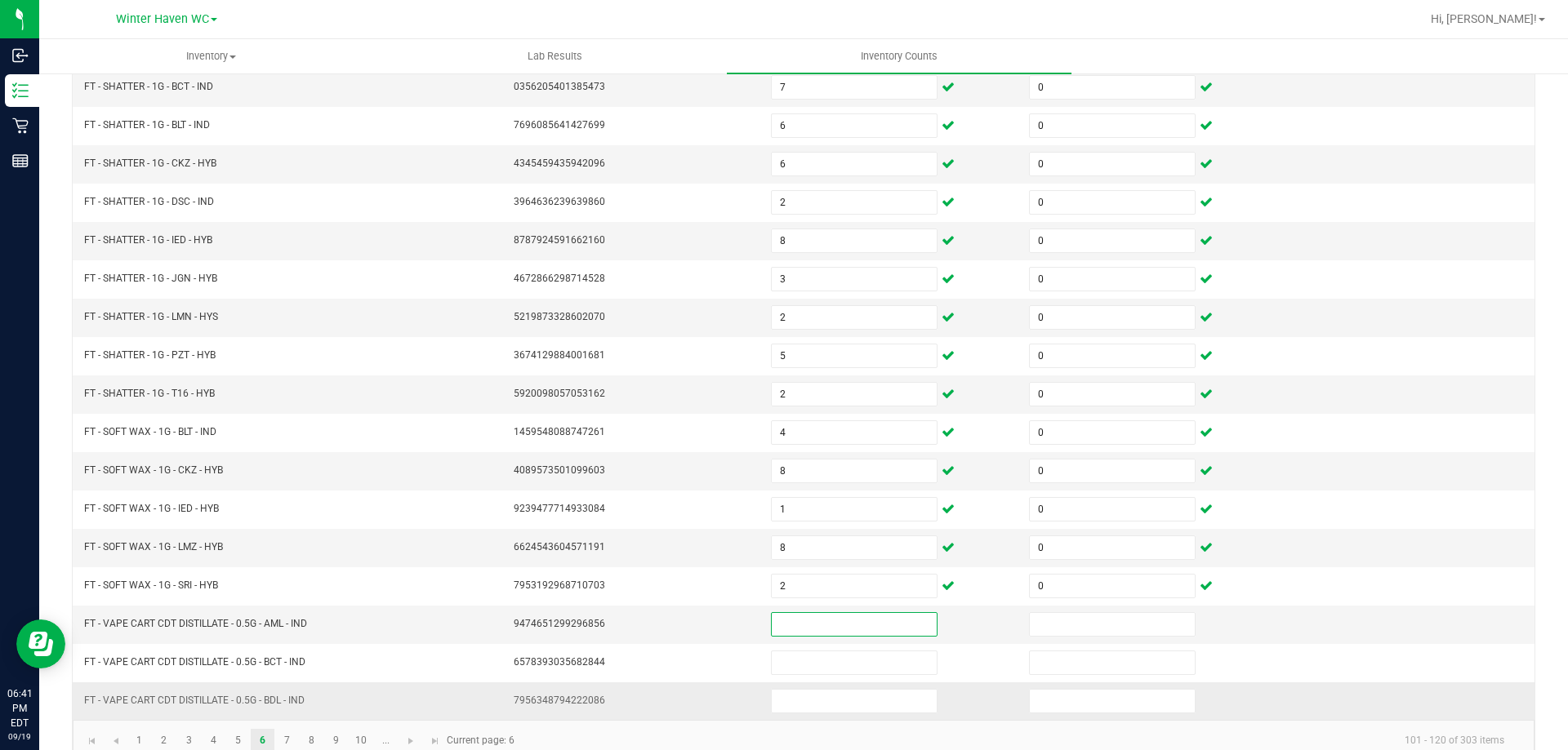
scroll to position [339, 0]
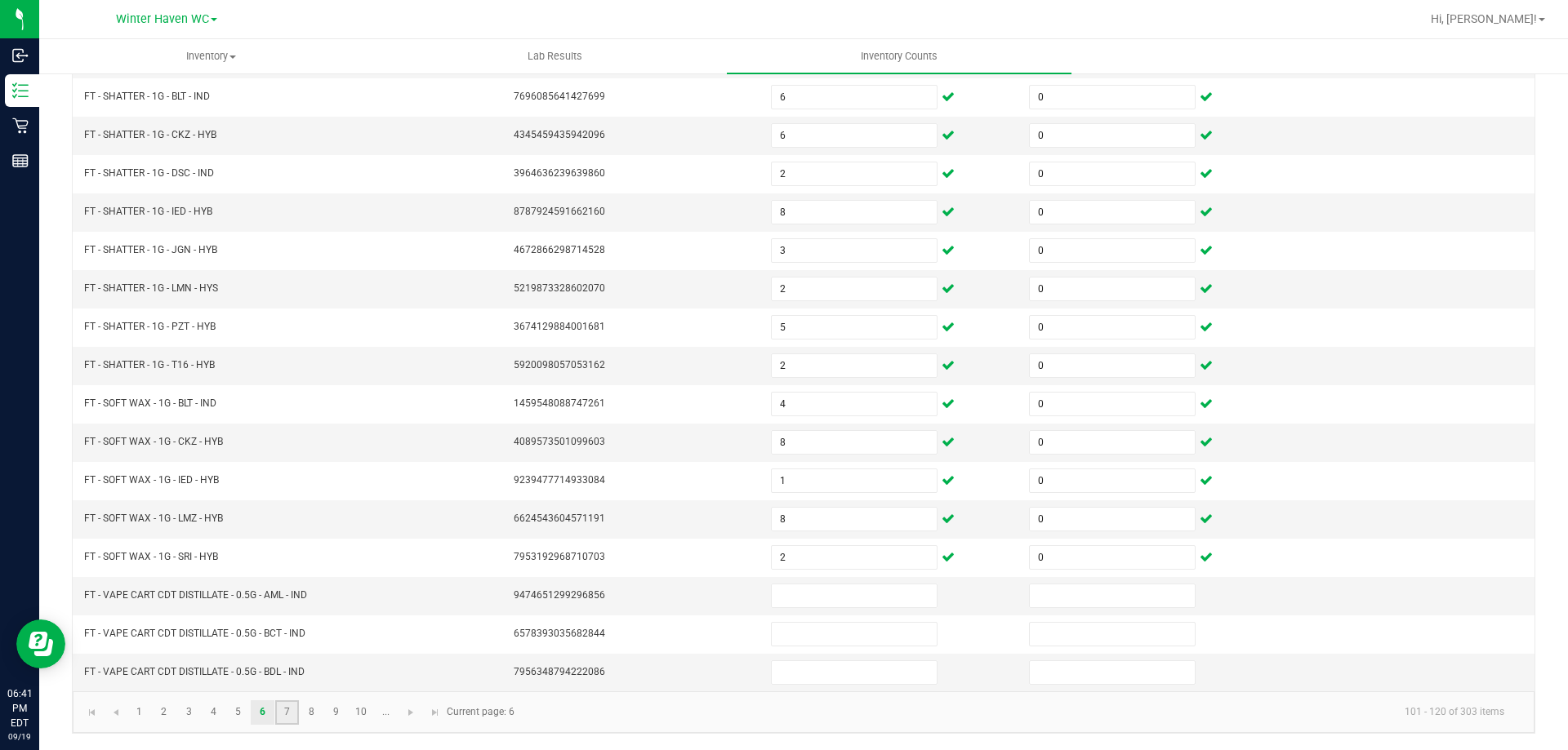
click at [279, 715] on link "7" at bounding box center [287, 712] width 24 height 24
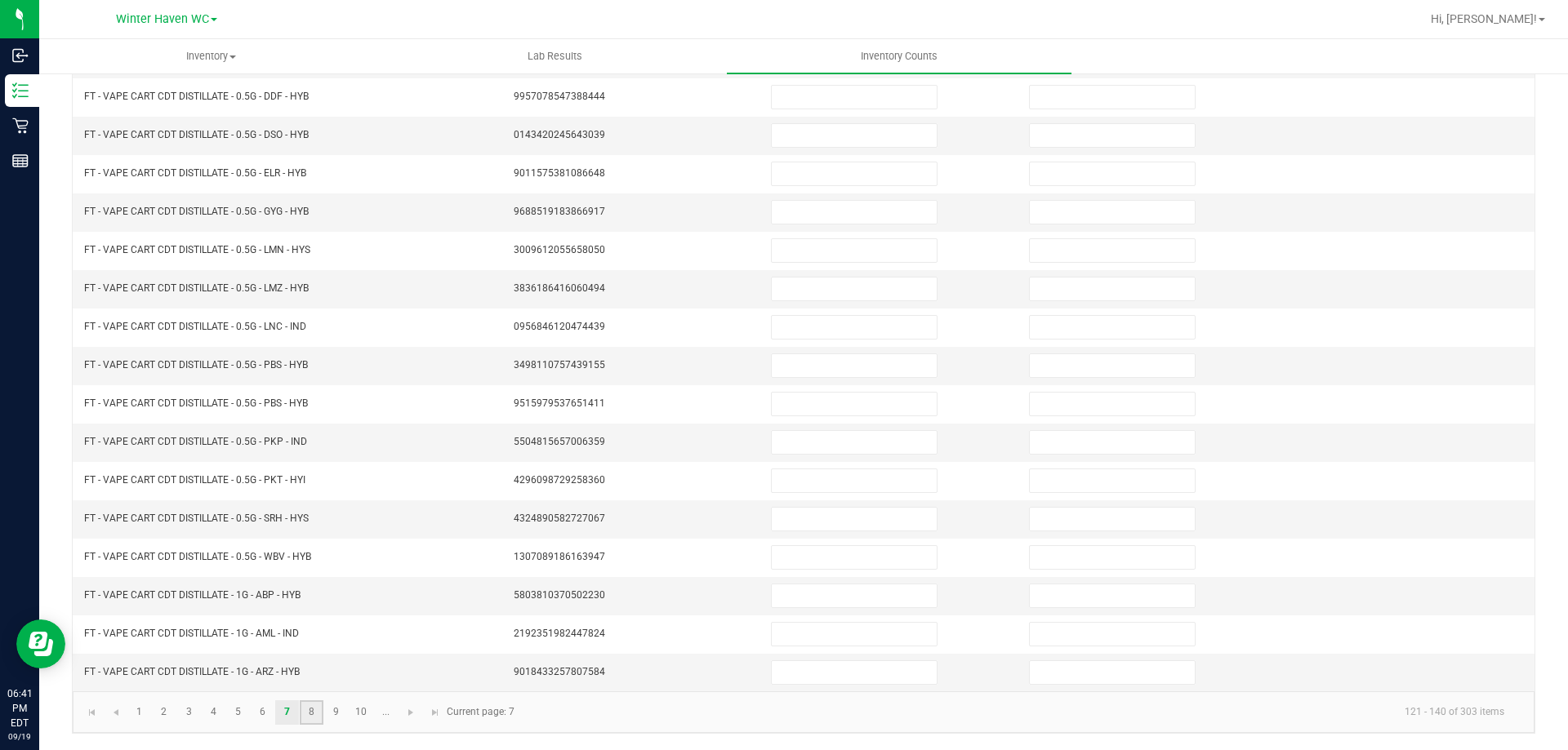
click at [317, 705] on link "8" at bounding box center [311, 712] width 24 height 24
click at [332, 715] on link "9" at bounding box center [336, 712] width 24 height 24
click at [357, 712] on link "10" at bounding box center [361, 712] width 24 height 24
click at [390, 718] on link "..." at bounding box center [385, 712] width 24 height 24
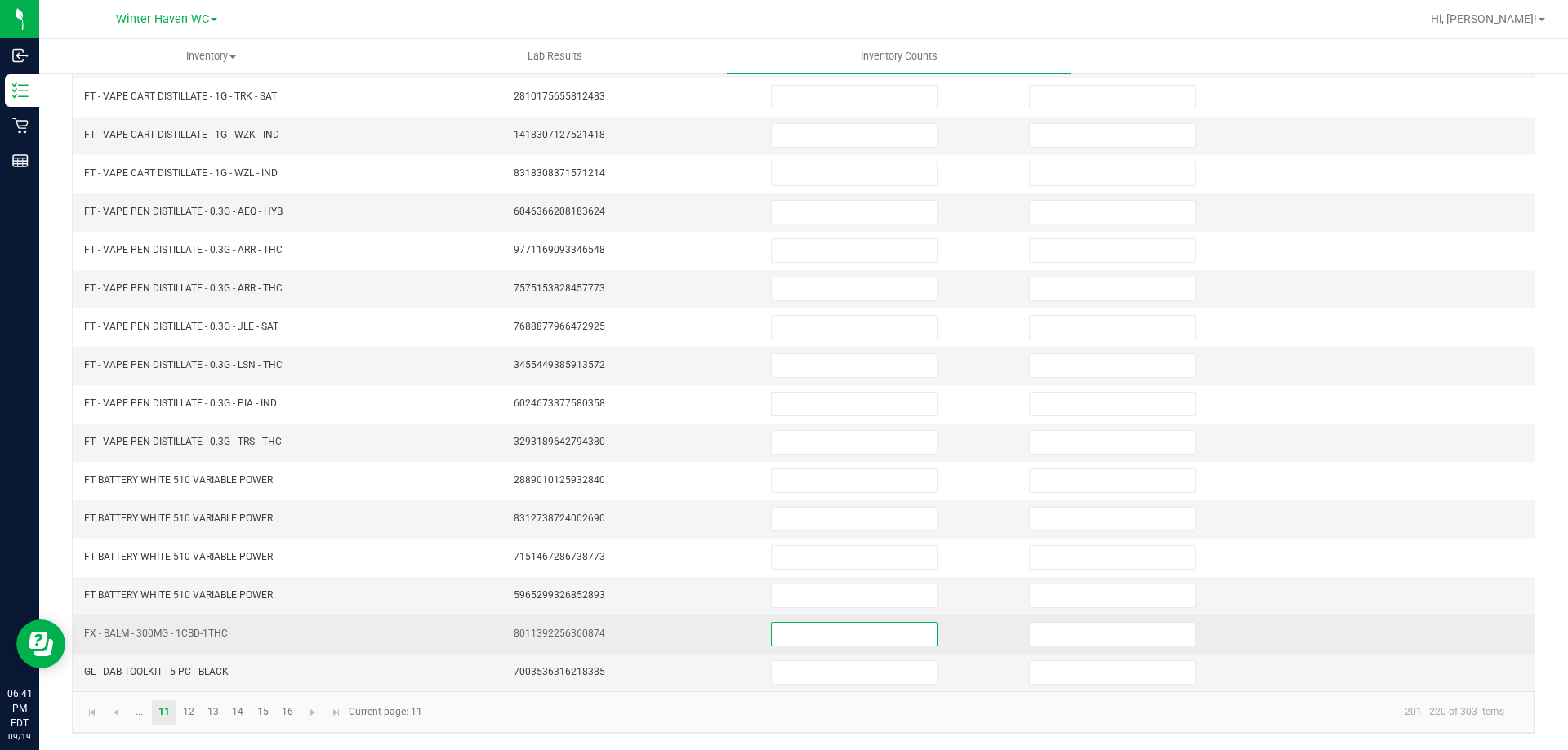
click at [777, 639] on input at bounding box center [853, 634] width 165 height 23
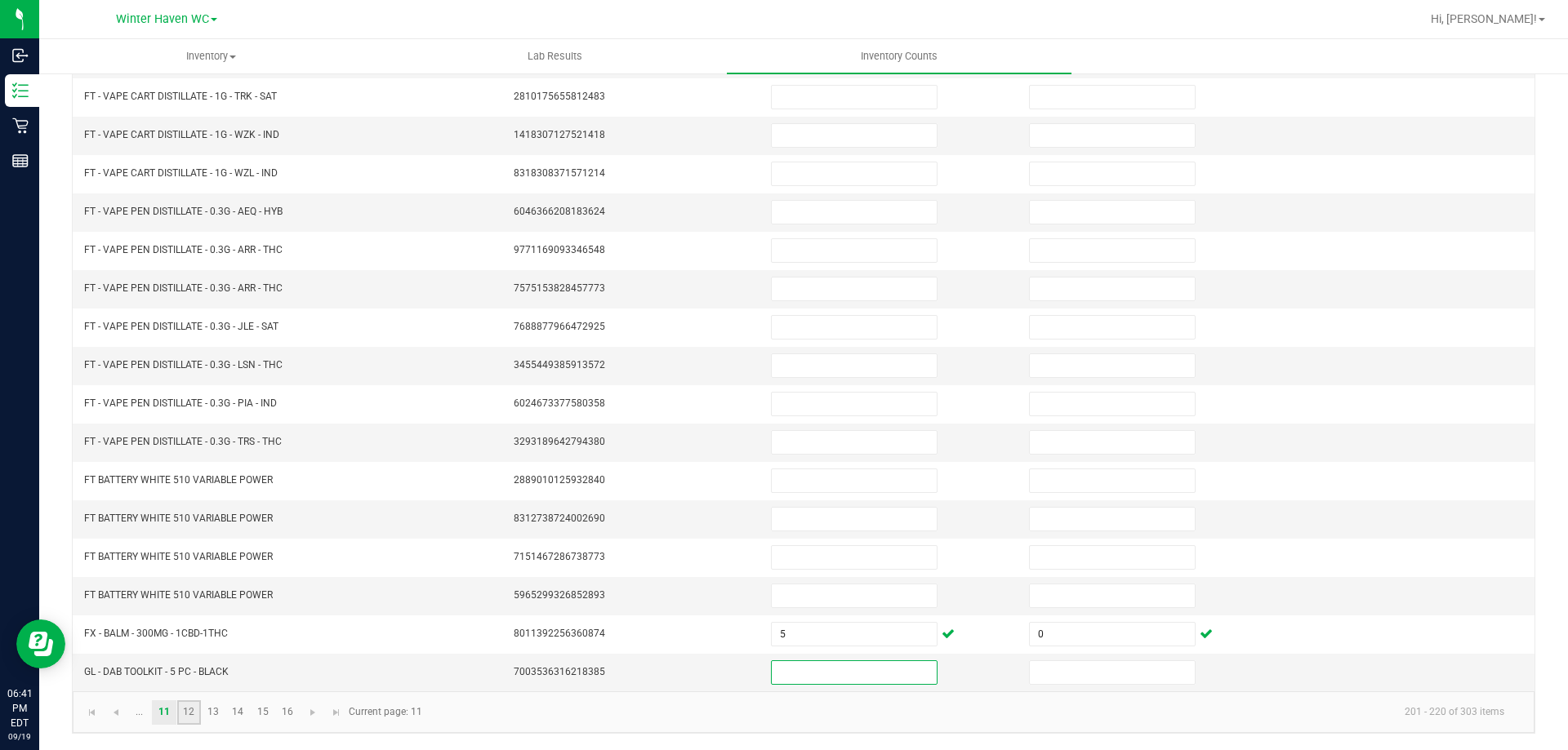
click at [183, 714] on link "12" at bounding box center [189, 712] width 24 height 24
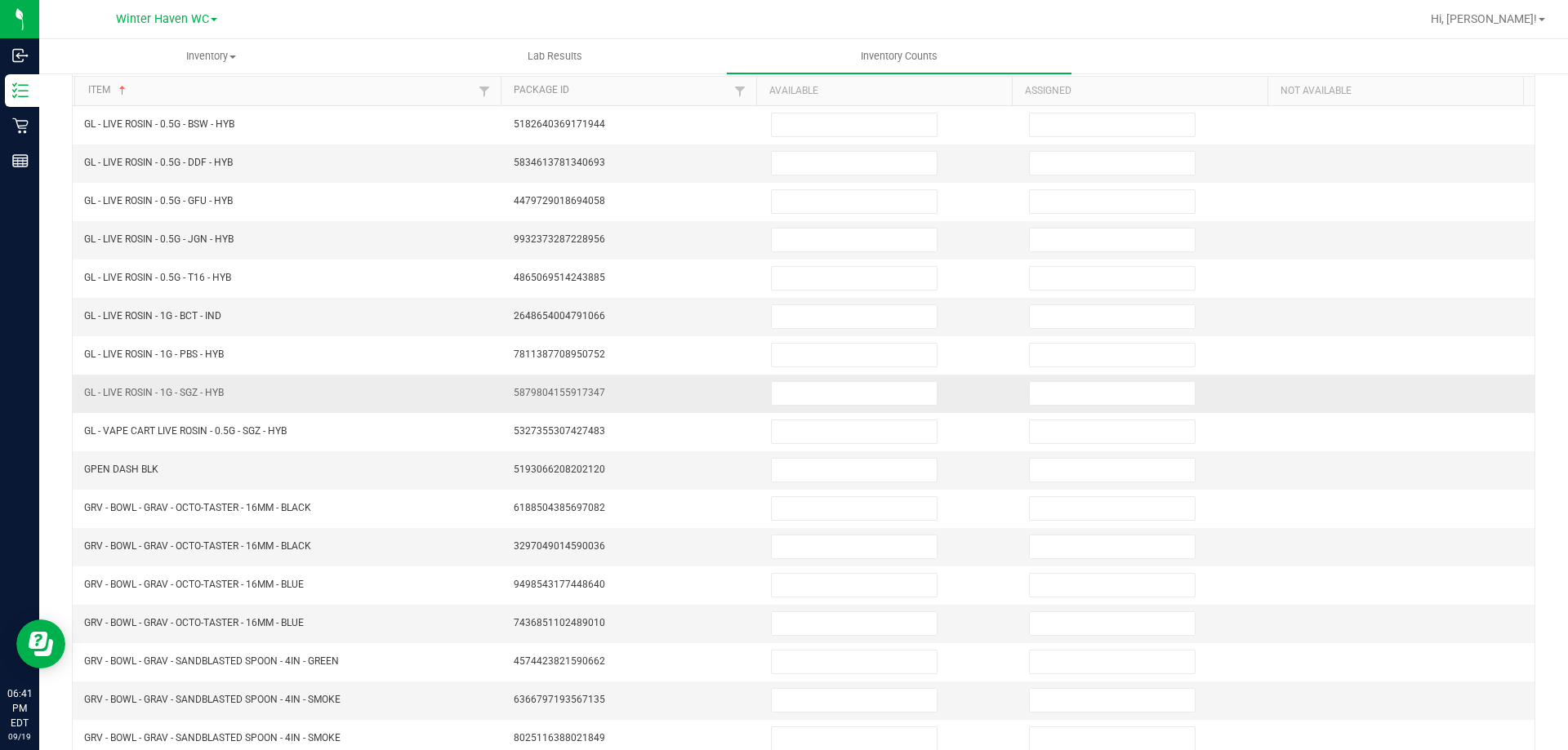
scroll to position [0, 0]
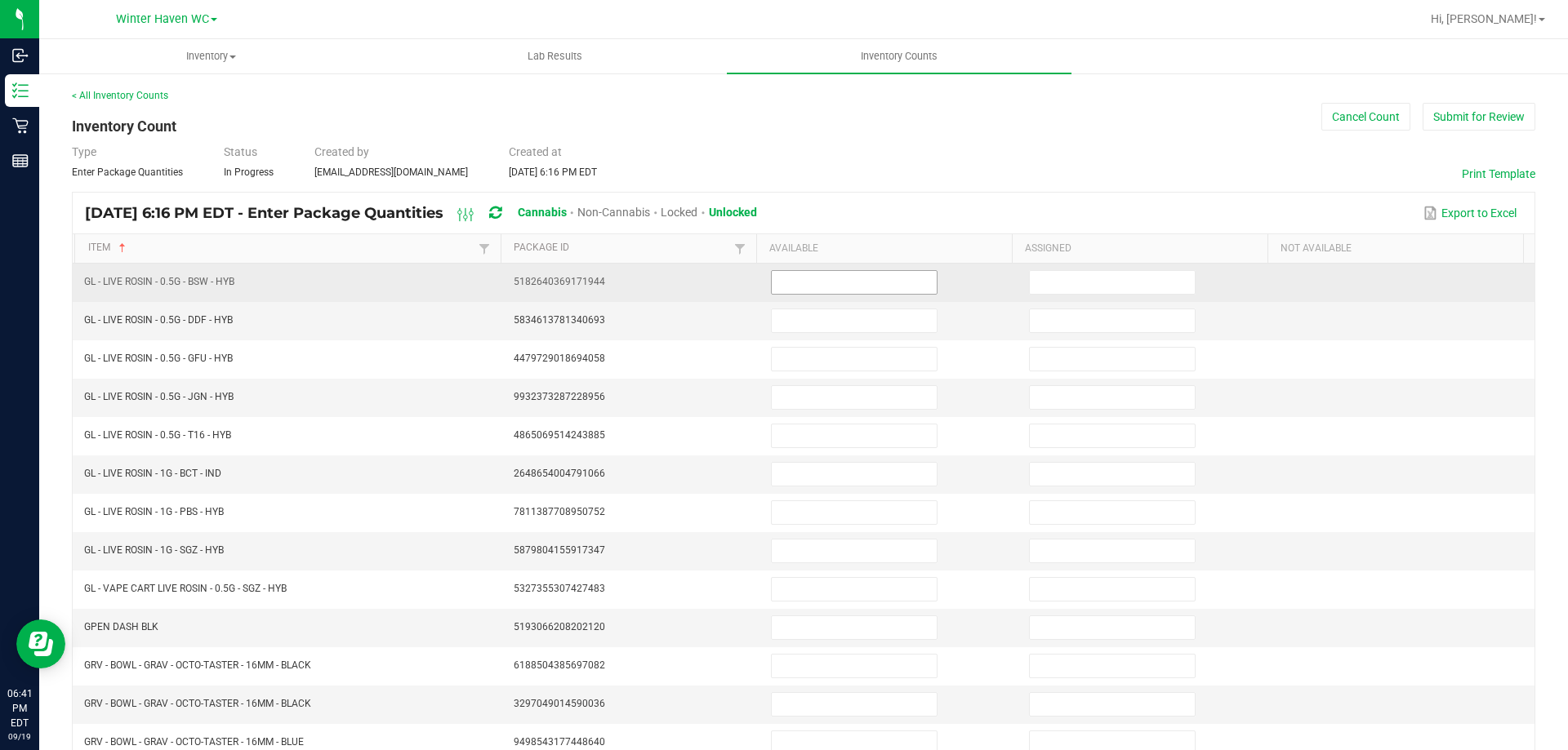
click at [792, 293] on input at bounding box center [853, 283] width 165 height 23
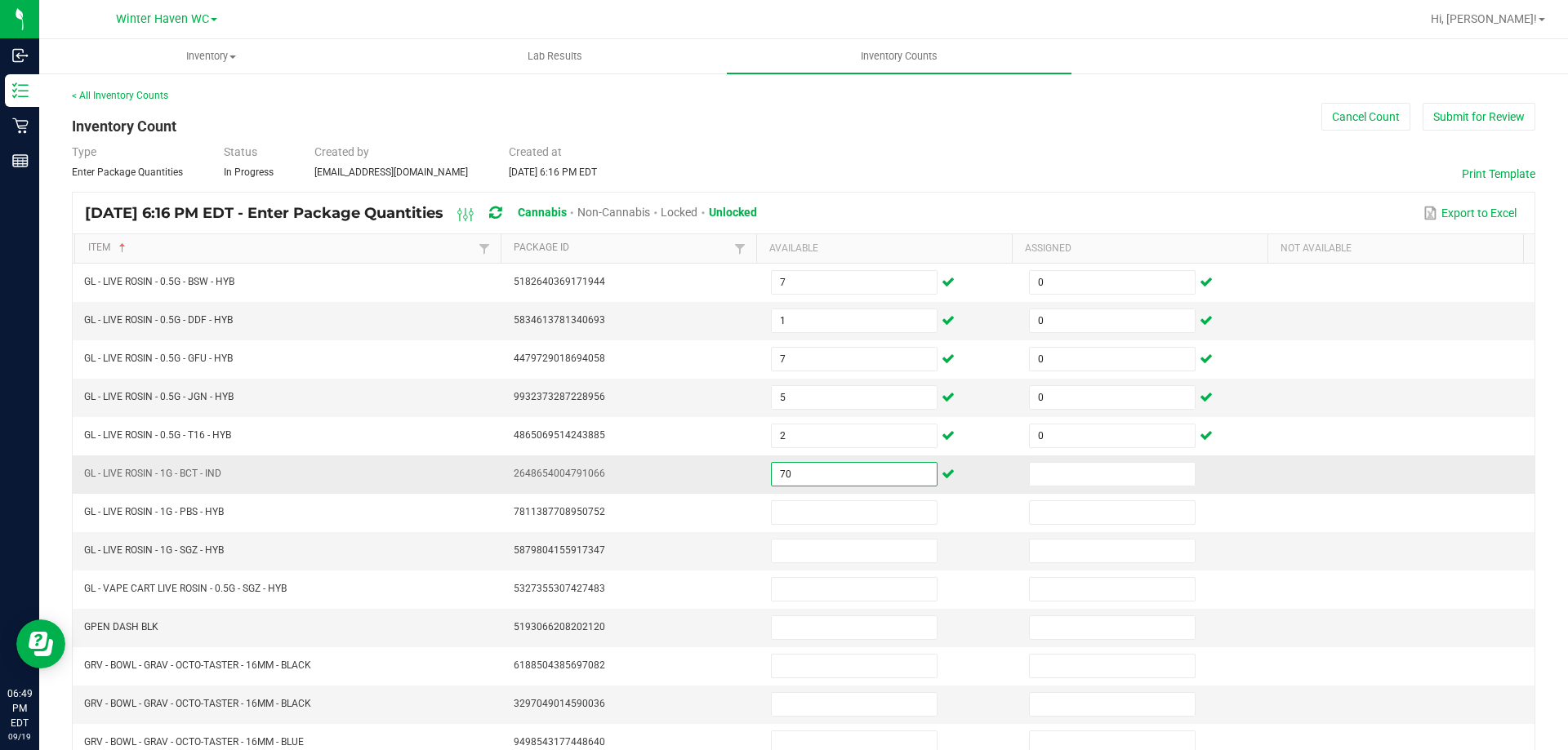
click at [819, 463] on input "70" at bounding box center [853, 475] width 165 height 23
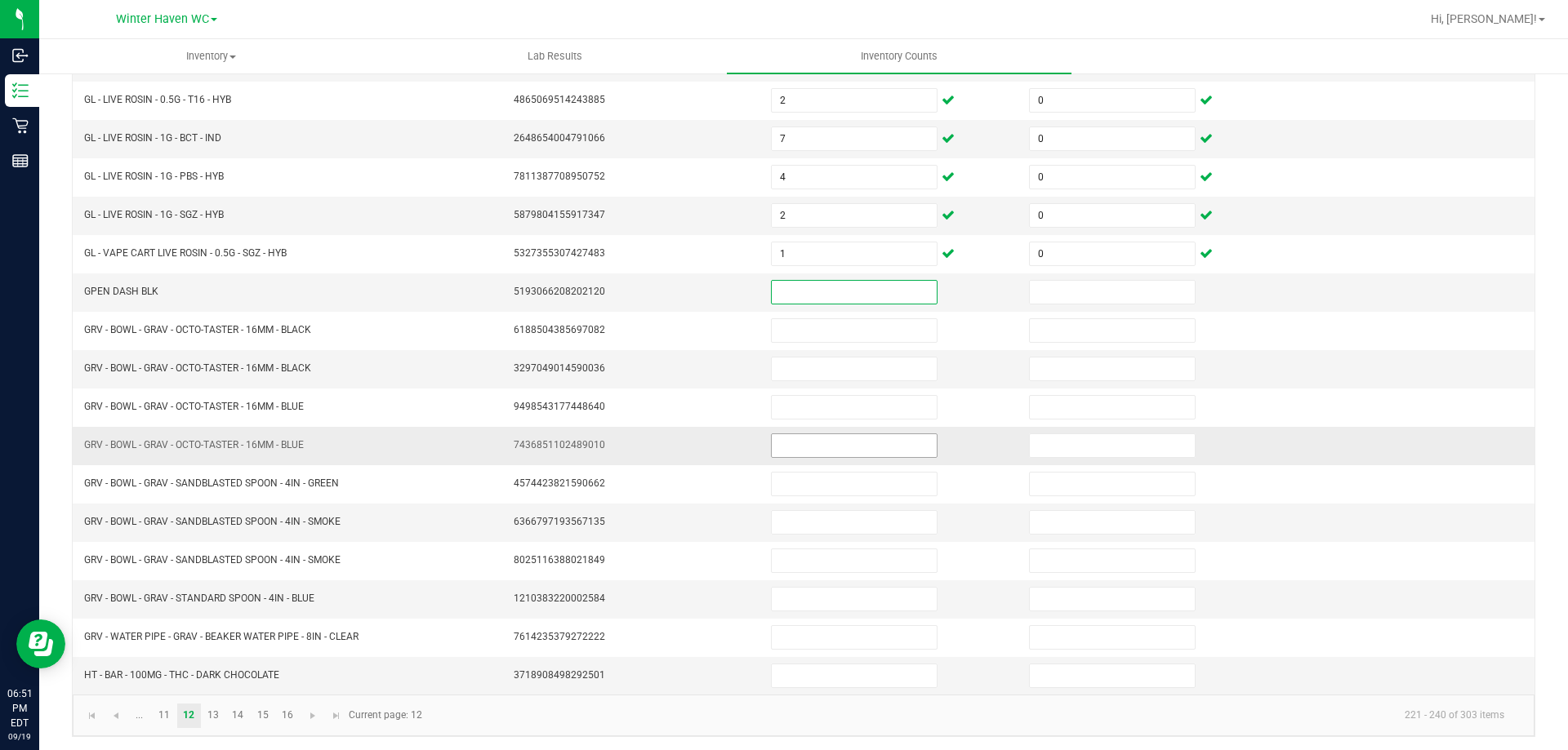
scroll to position [339, 0]
click at [894, 669] on input at bounding box center [853, 673] width 165 height 23
click at [207, 714] on link "13" at bounding box center [213, 712] width 24 height 24
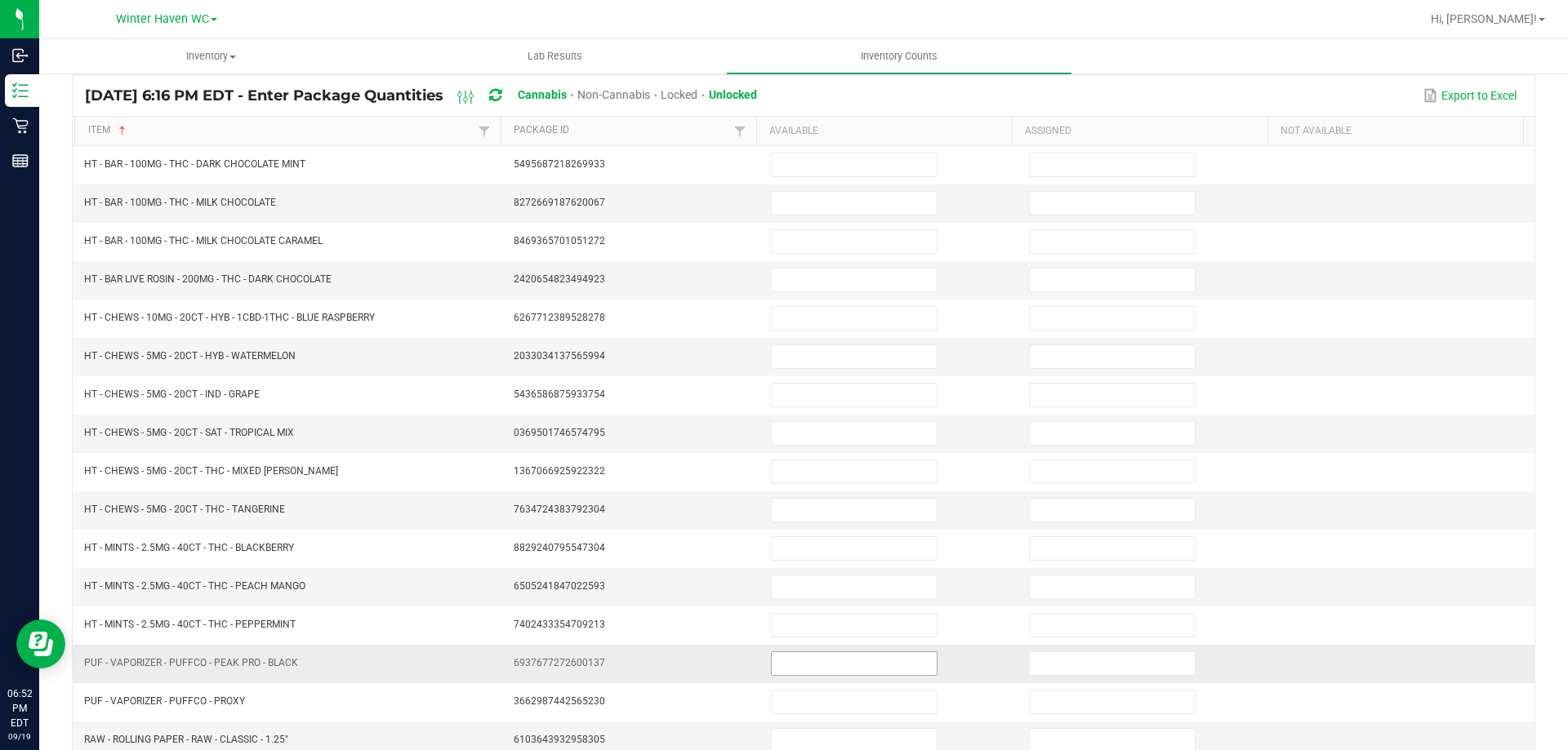
scroll to position [0, 0]
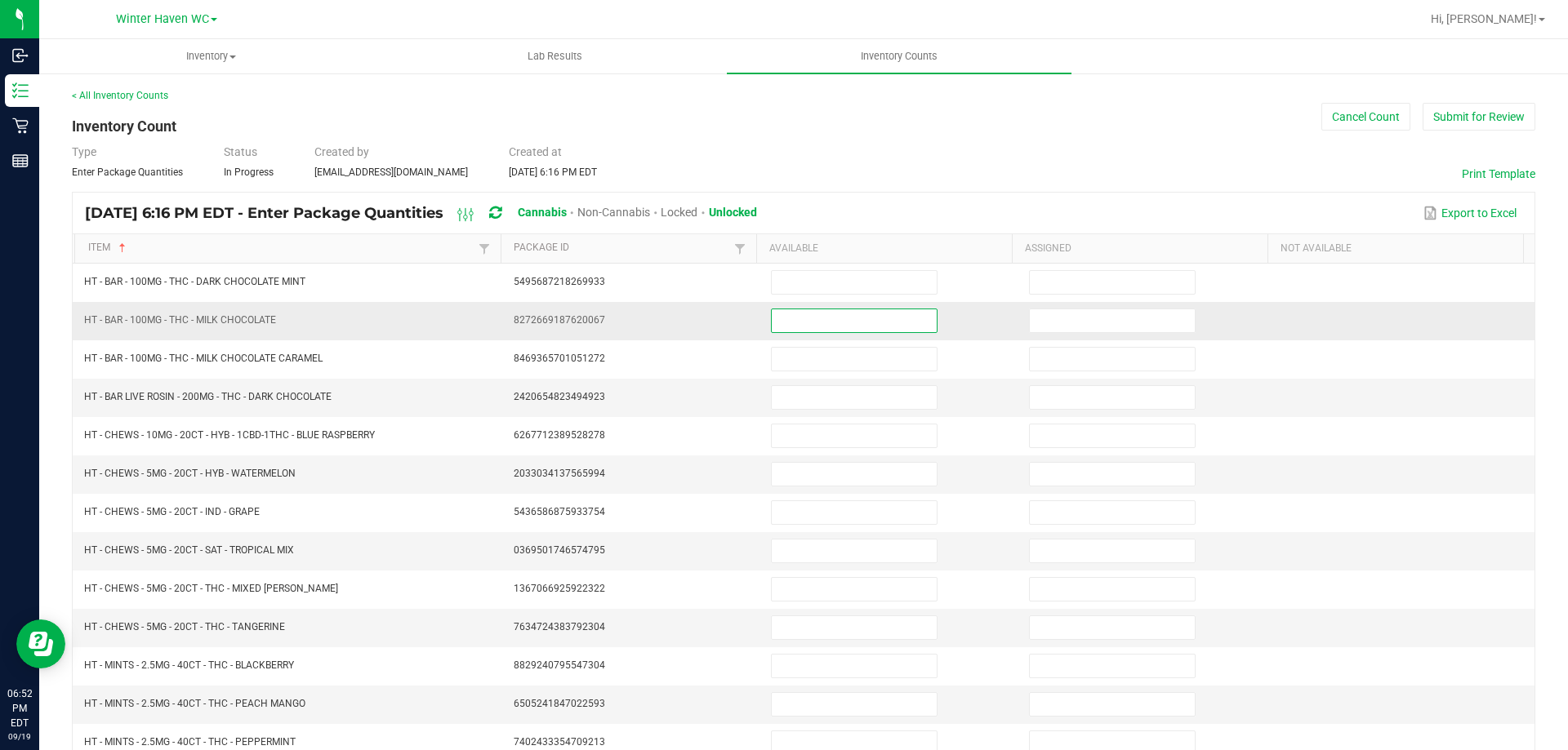
click at [885, 321] on input at bounding box center [853, 321] width 165 height 23
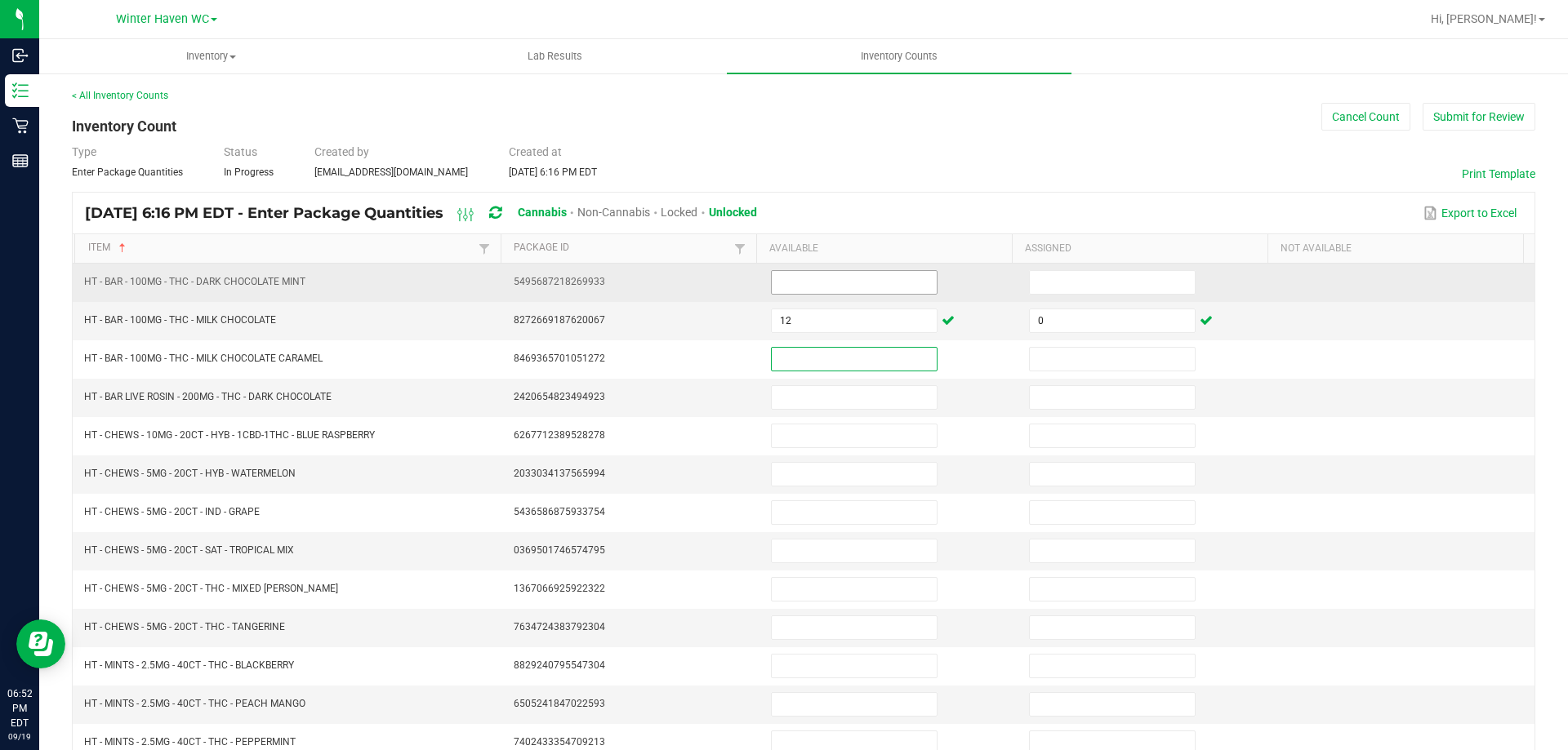
click at [874, 287] on input at bounding box center [853, 283] width 165 height 23
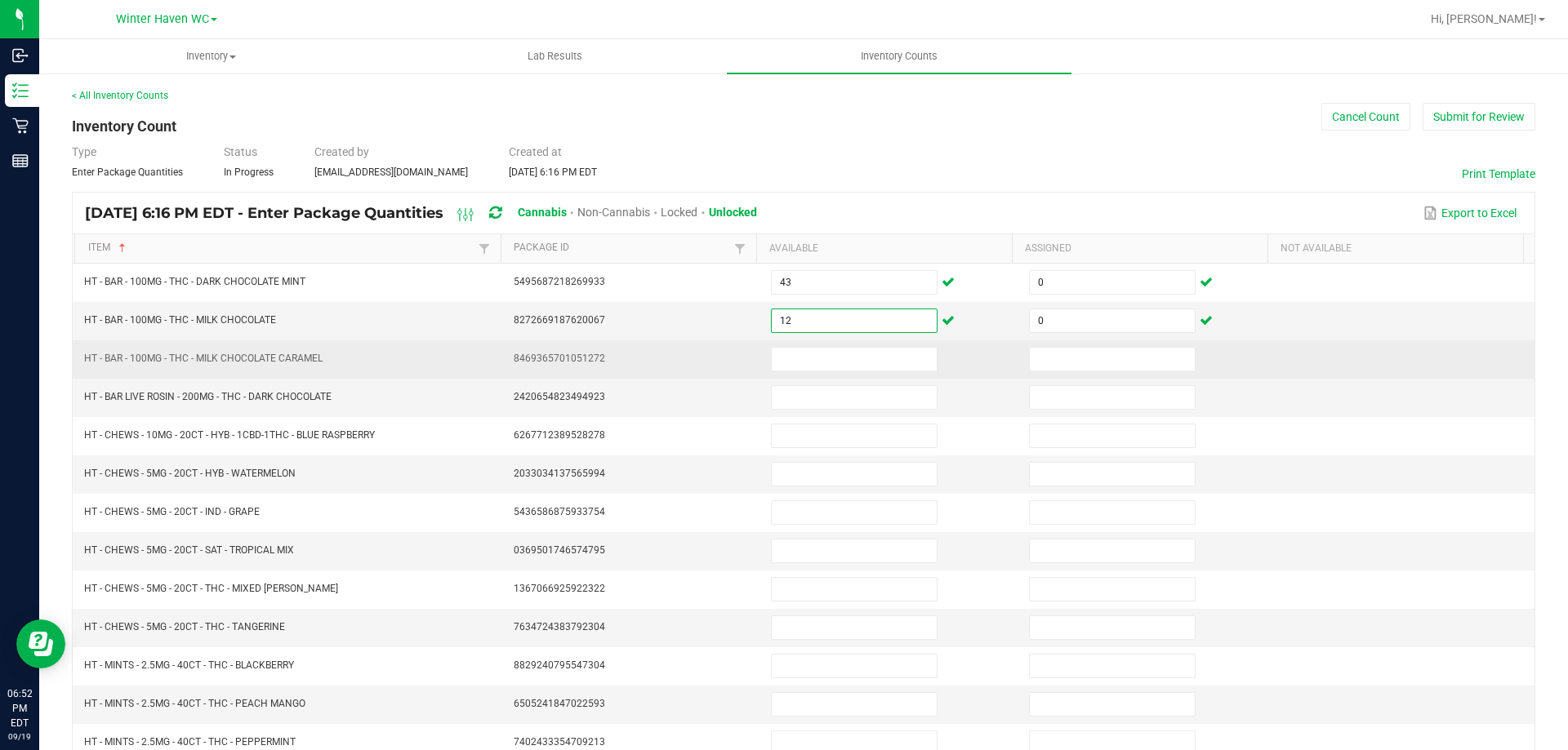
click at [846, 372] on td at bounding box center [890, 360] width 258 height 39
click at [840, 374] on td at bounding box center [890, 360] width 258 height 39
click at [836, 370] on input at bounding box center [853, 359] width 165 height 23
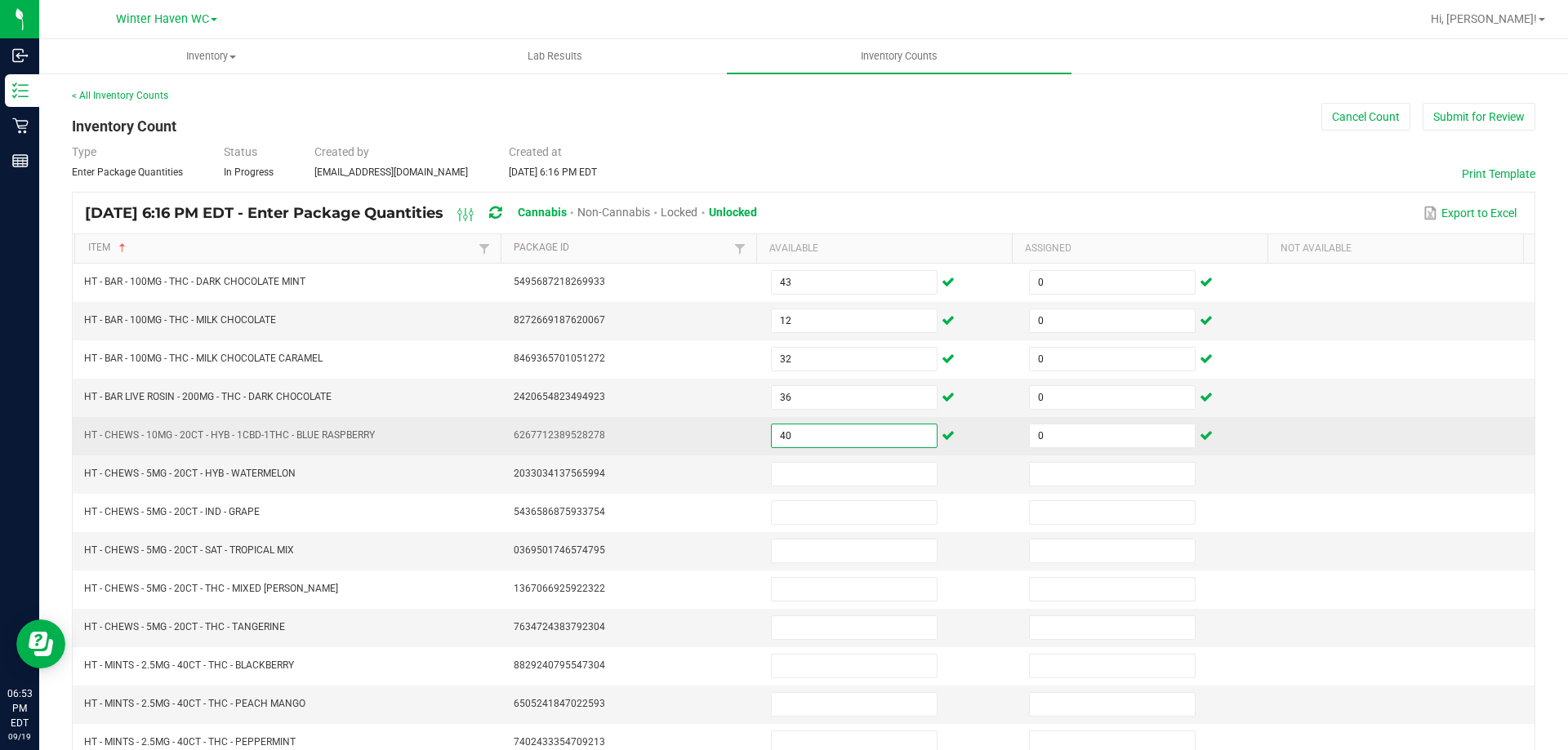
click at [801, 428] on input "40" at bounding box center [853, 436] width 165 height 23
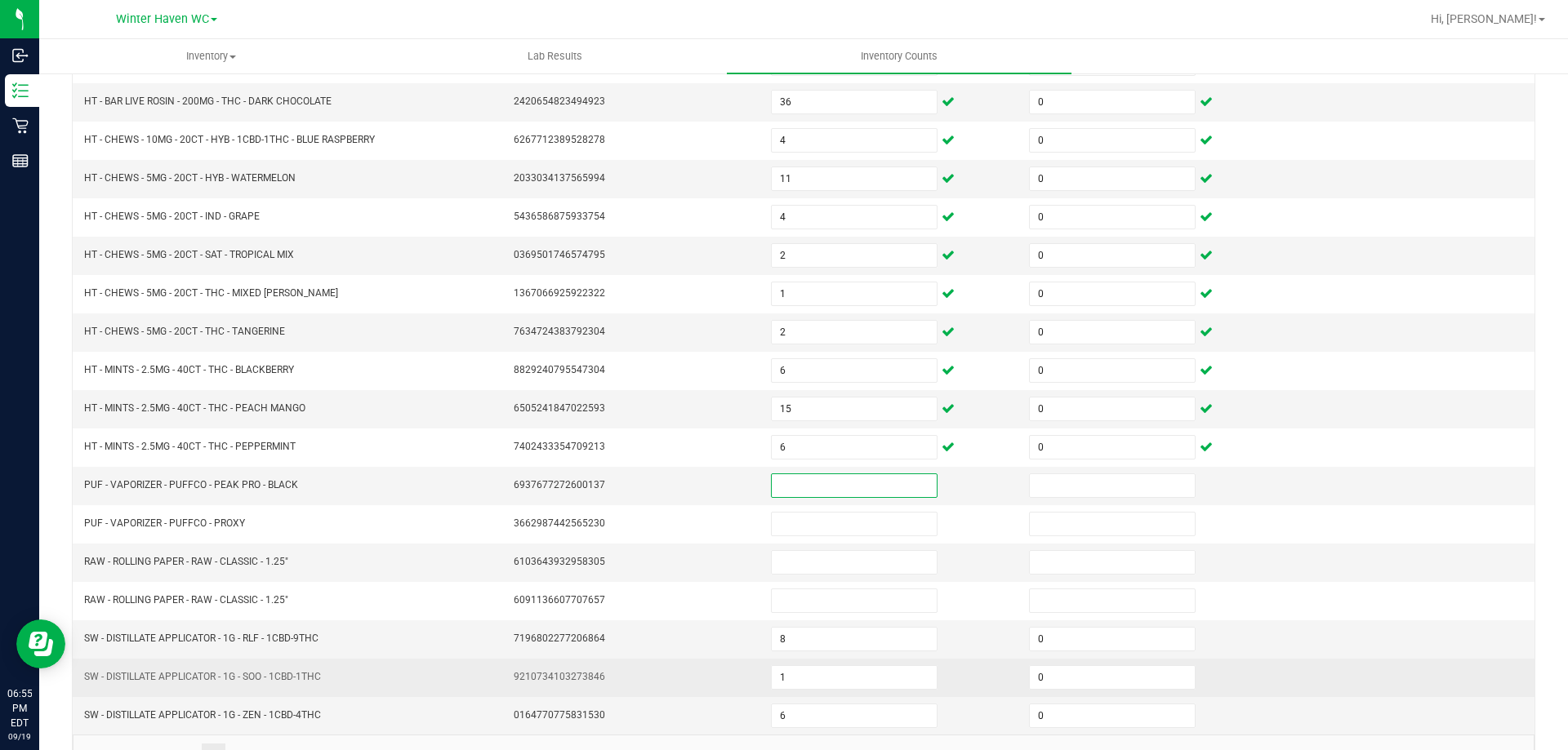
scroll to position [339, 0]
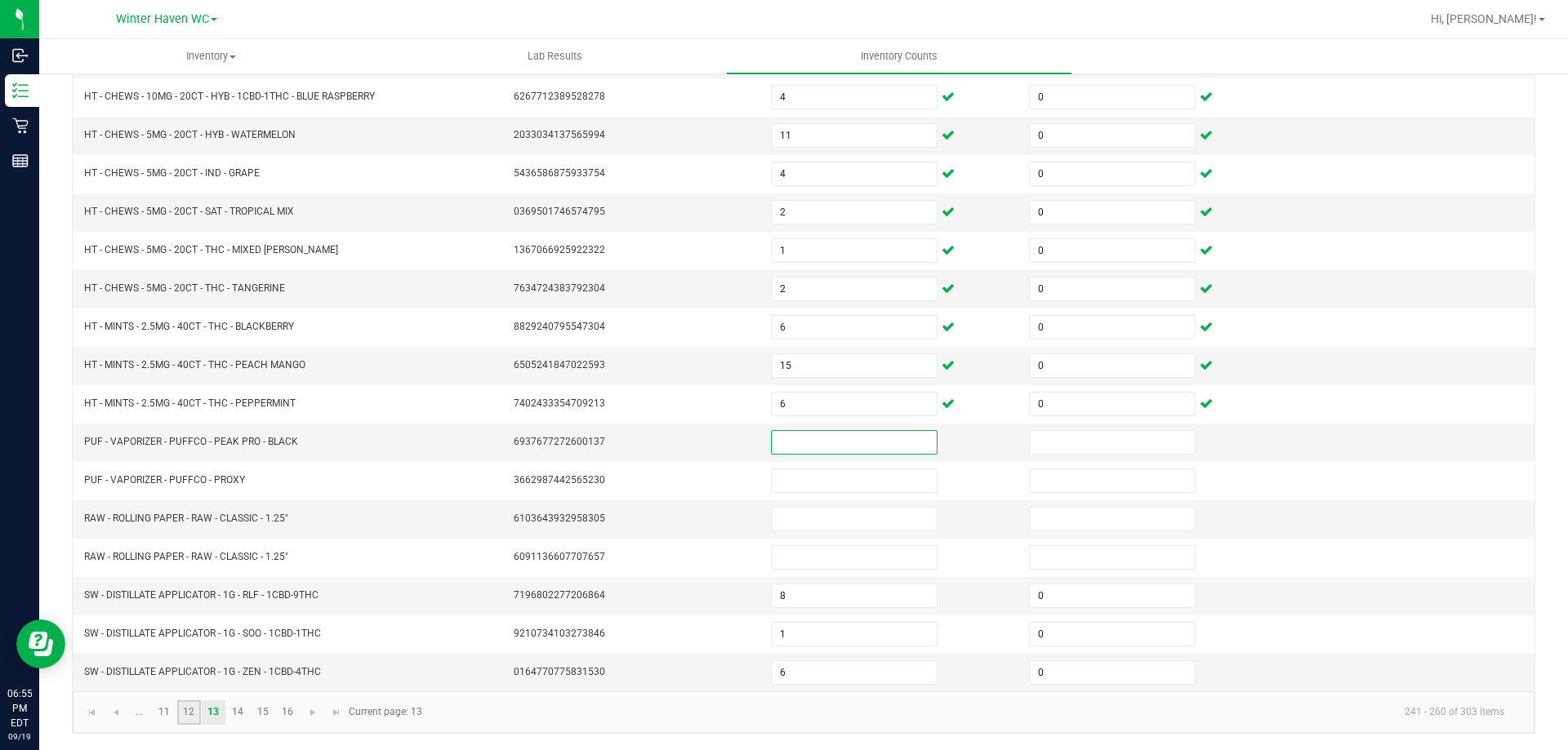
click at [191, 711] on link "12" at bounding box center [189, 712] width 24 height 24
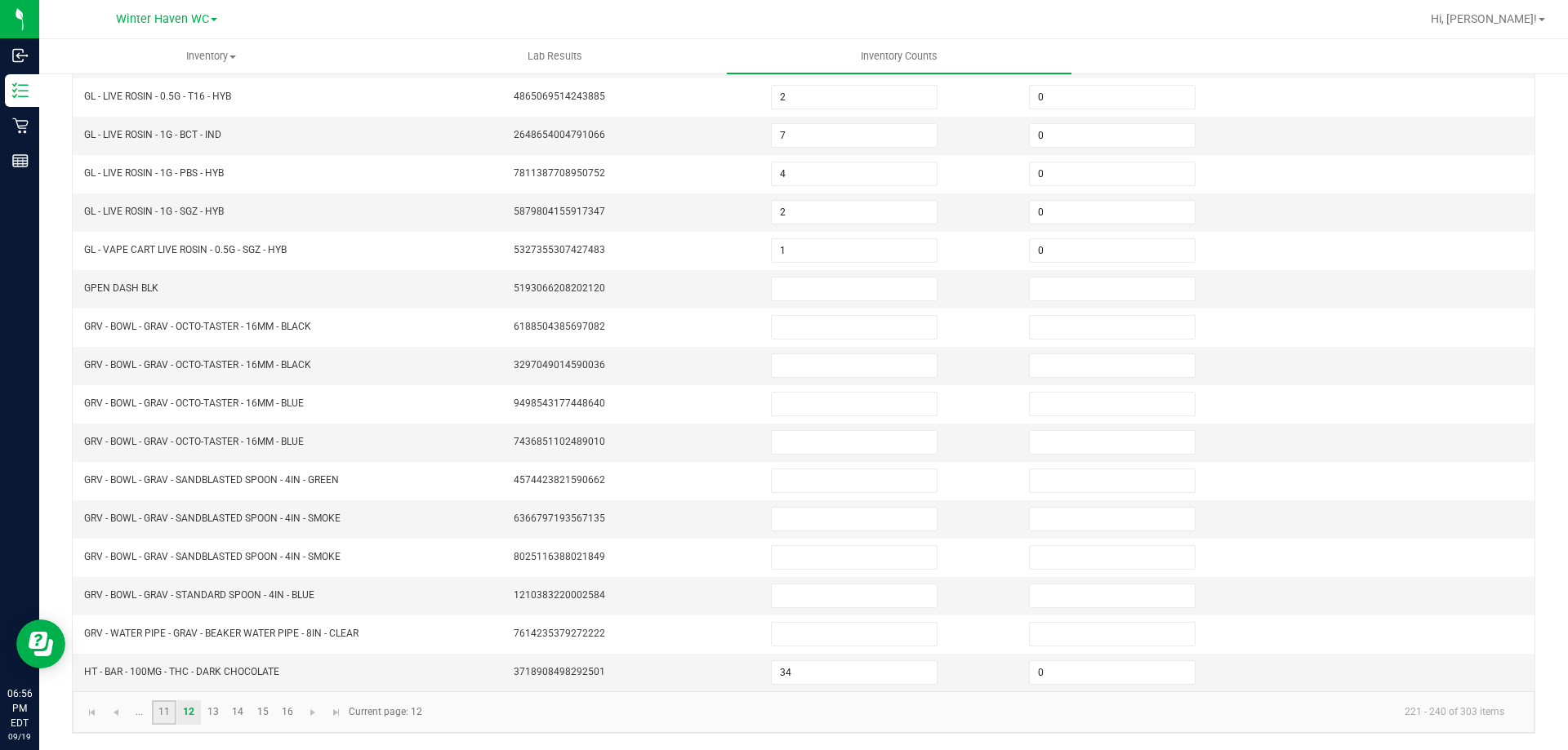
drag, startPoint x: 161, startPoint y: 715, endPoint x: 171, endPoint y: 711, distance: 10.8
click at [164, 715] on link "11" at bounding box center [164, 712] width 24 height 24
click at [139, 715] on link "..." at bounding box center [139, 712] width 24 height 24
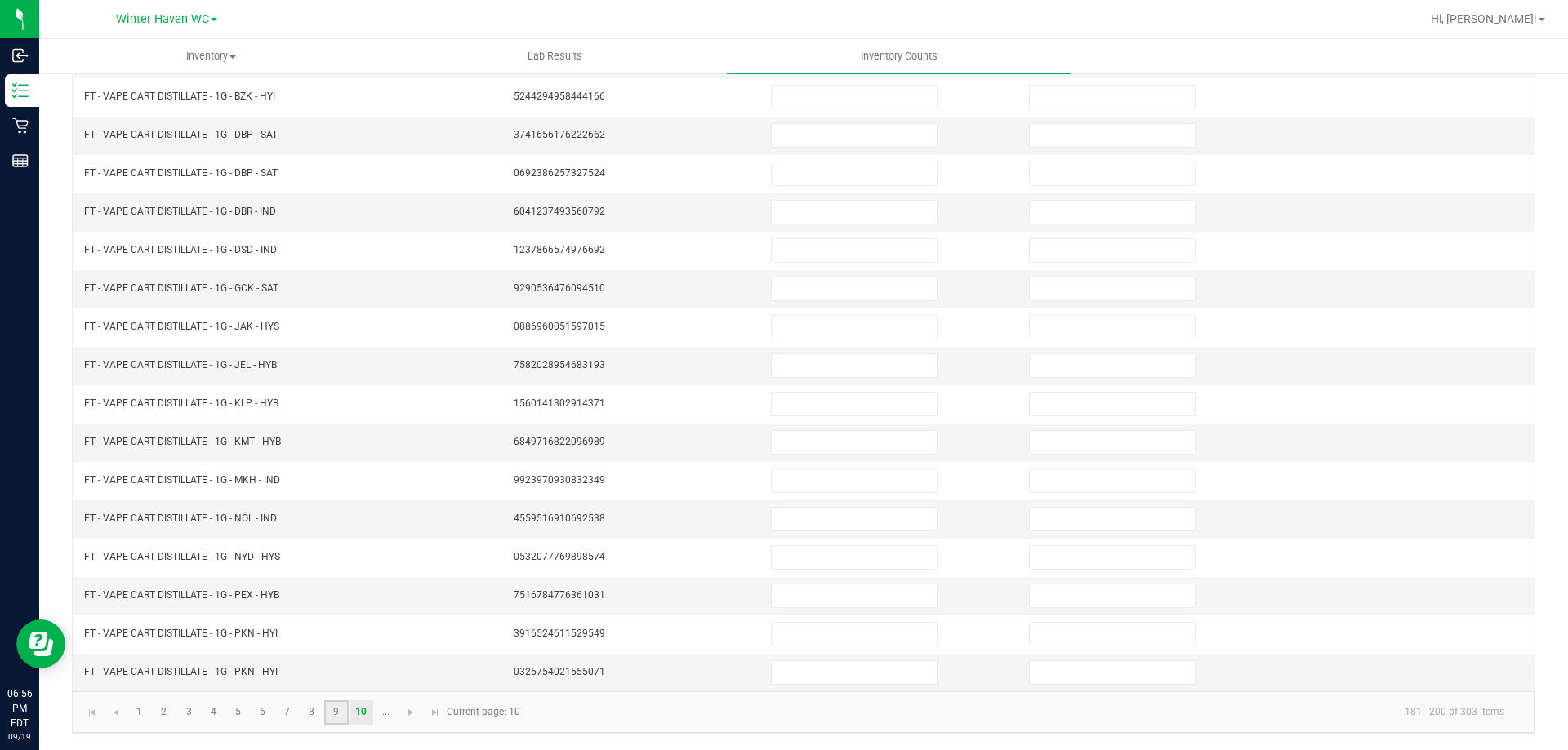
click at [333, 710] on link "9" at bounding box center [336, 712] width 24 height 24
click at [312, 707] on link "8" at bounding box center [311, 712] width 24 height 24
click at [293, 710] on link "7" at bounding box center [287, 712] width 24 height 24
click at [264, 706] on link "6" at bounding box center [262, 712] width 24 height 24
click at [241, 721] on link "5" at bounding box center [238, 712] width 24 height 24
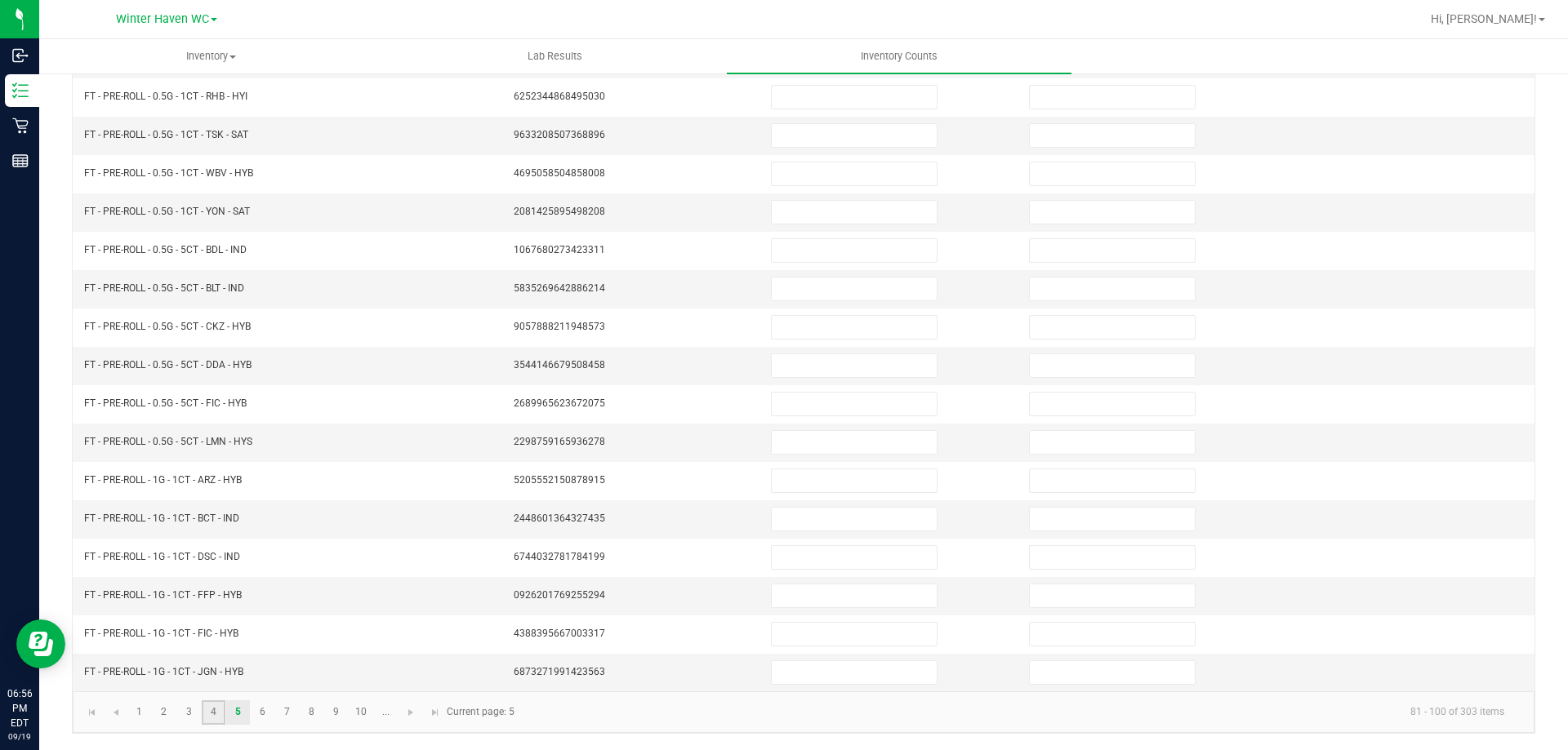
click at [211, 711] on link "4" at bounding box center [213, 712] width 24 height 24
click at [267, 716] on link "6" at bounding box center [262, 712] width 24 height 24
click at [288, 711] on link "7" at bounding box center [287, 712] width 24 height 24
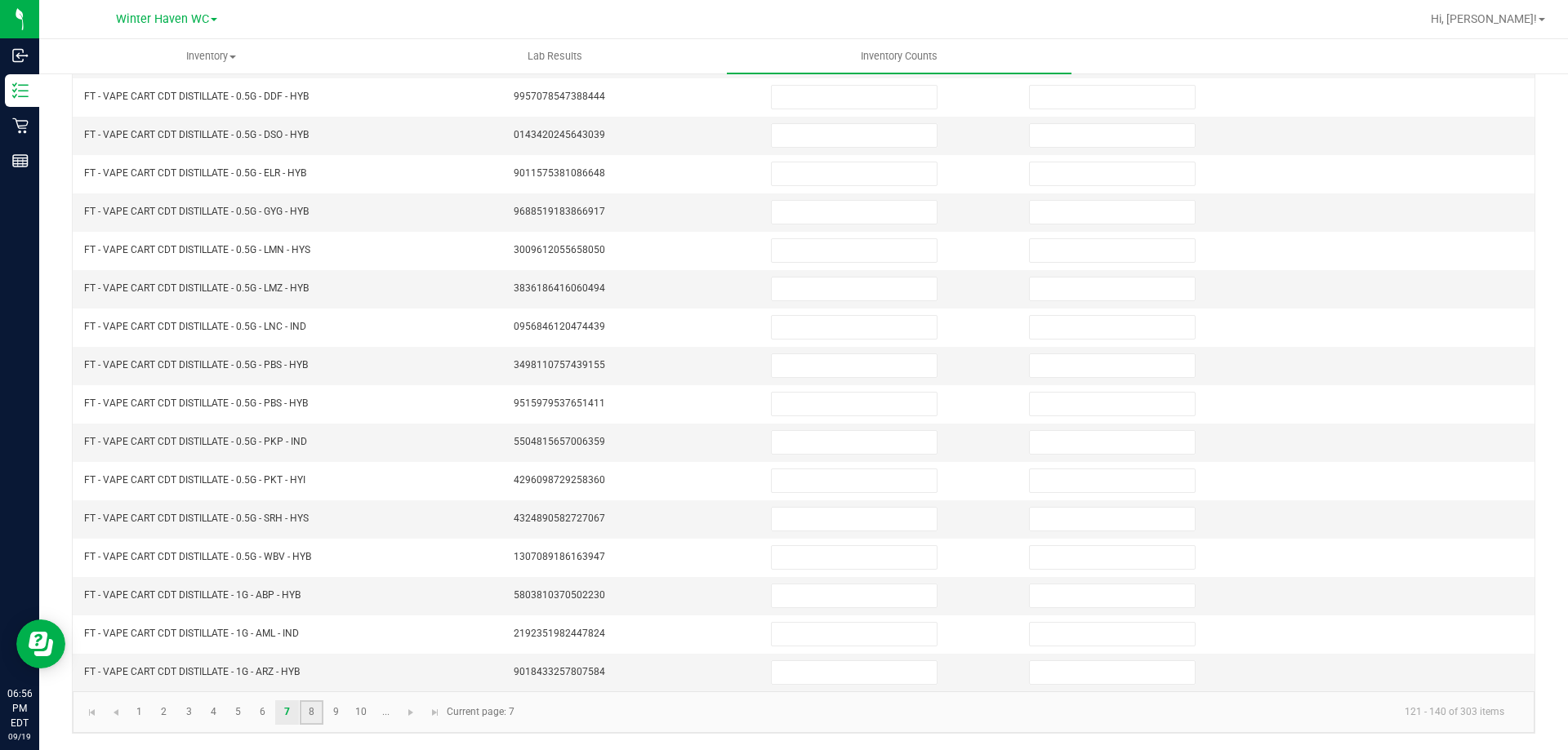
click at [317, 714] on link "8" at bounding box center [311, 712] width 24 height 24
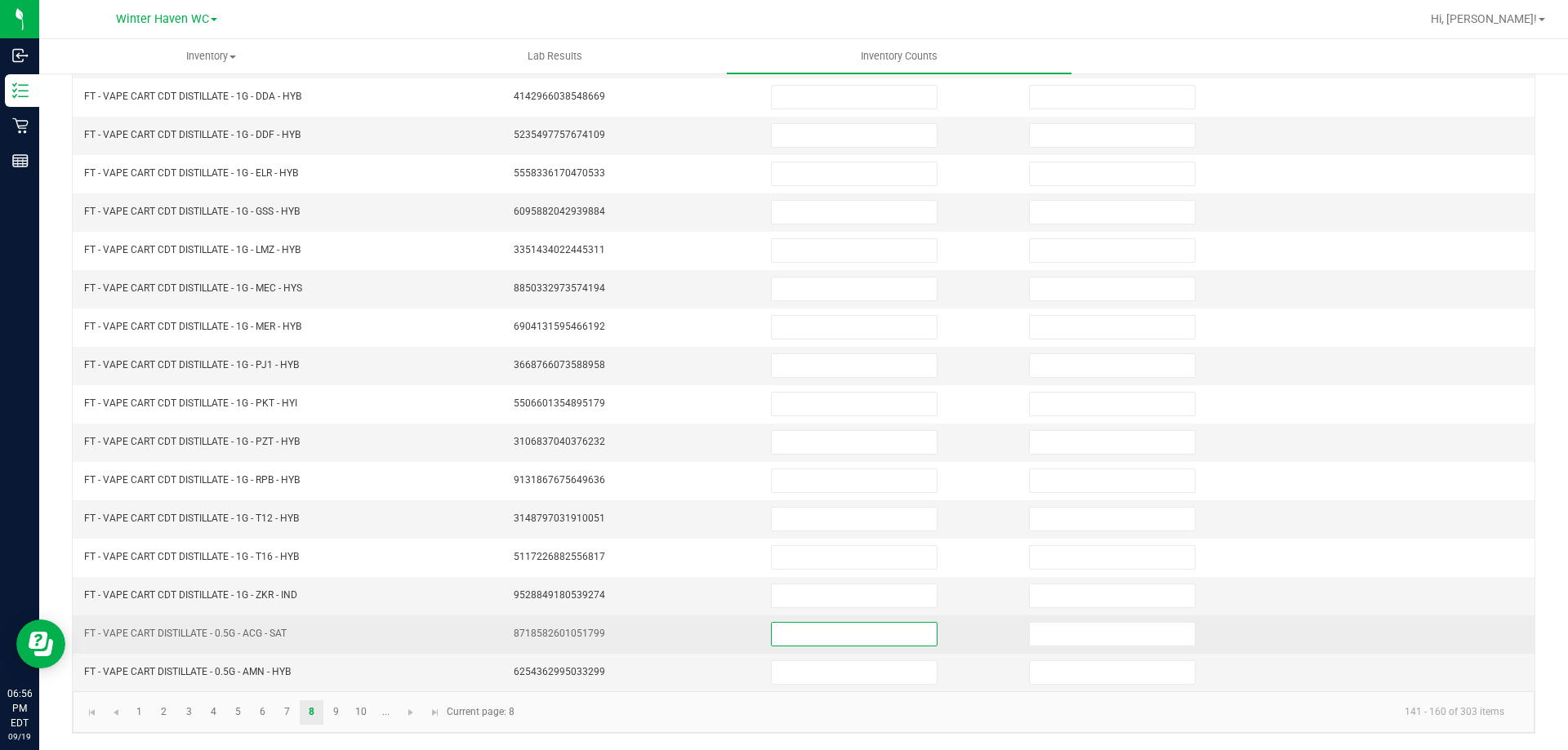
click at [777, 636] on input at bounding box center [853, 634] width 165 height 23
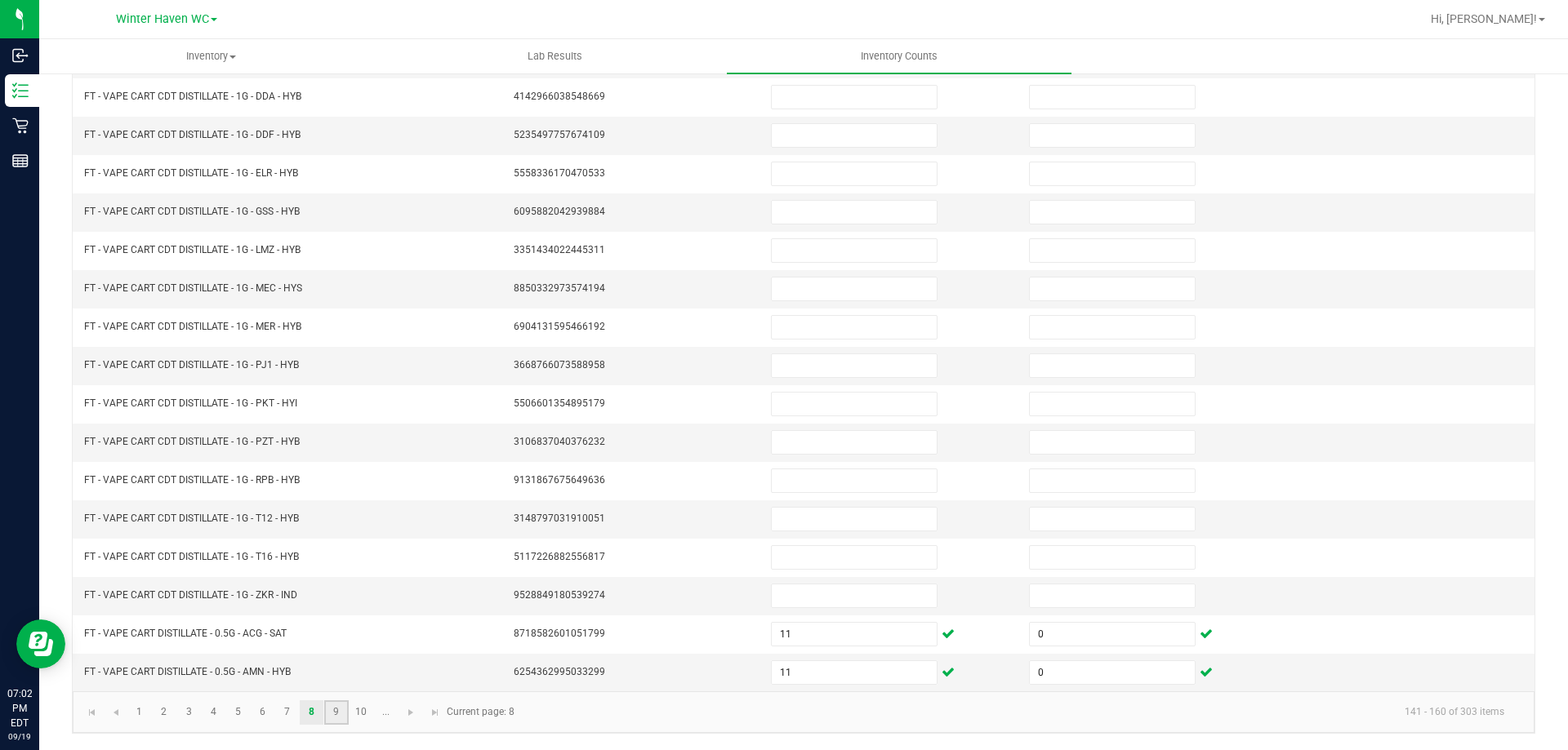
click at [336, 711] on link "9" at bounding box center [336, 712] width 24 height 24
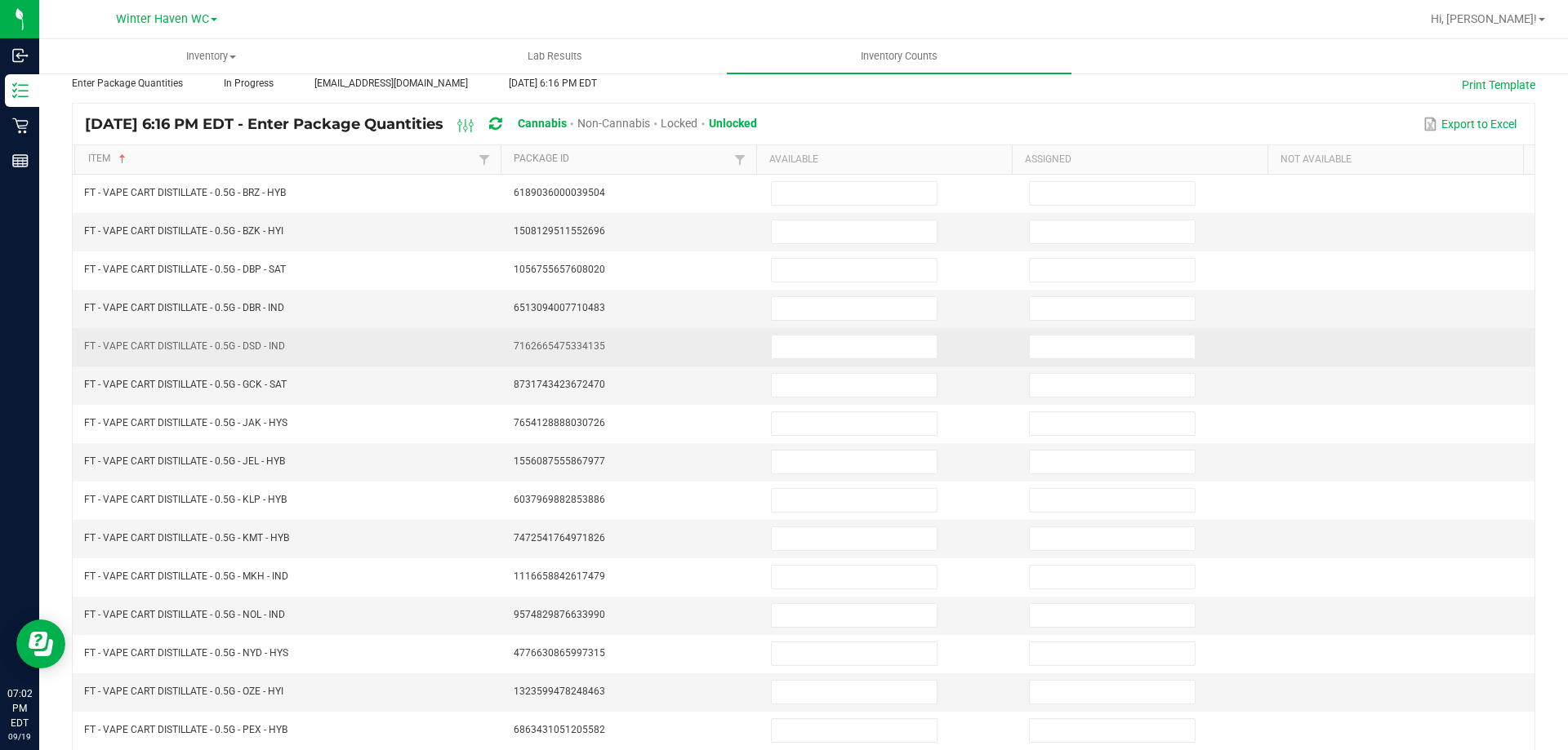
scroll to position [0, 0]
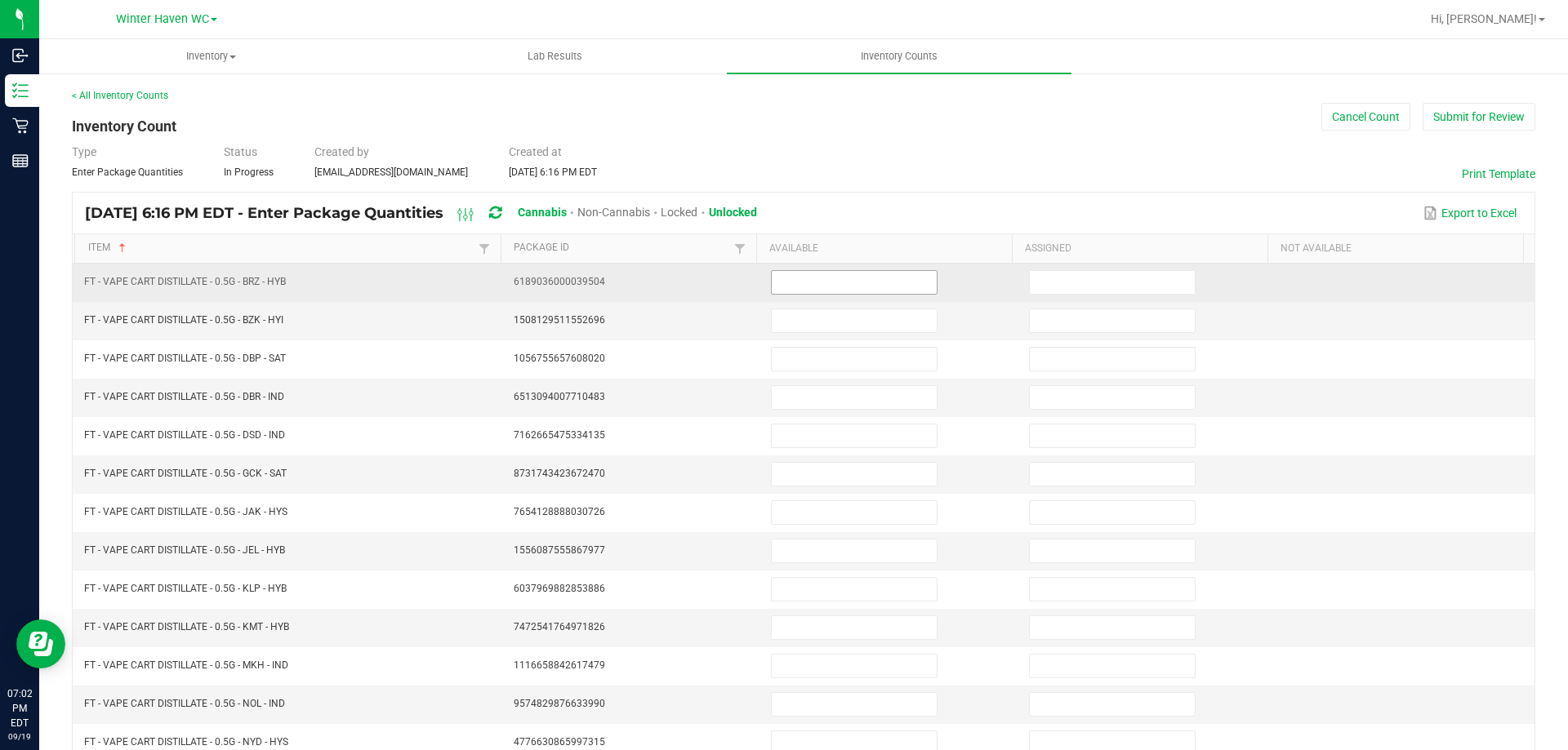
click at [783, 281] on input at bounding box center [853, 283] width 165 height 23
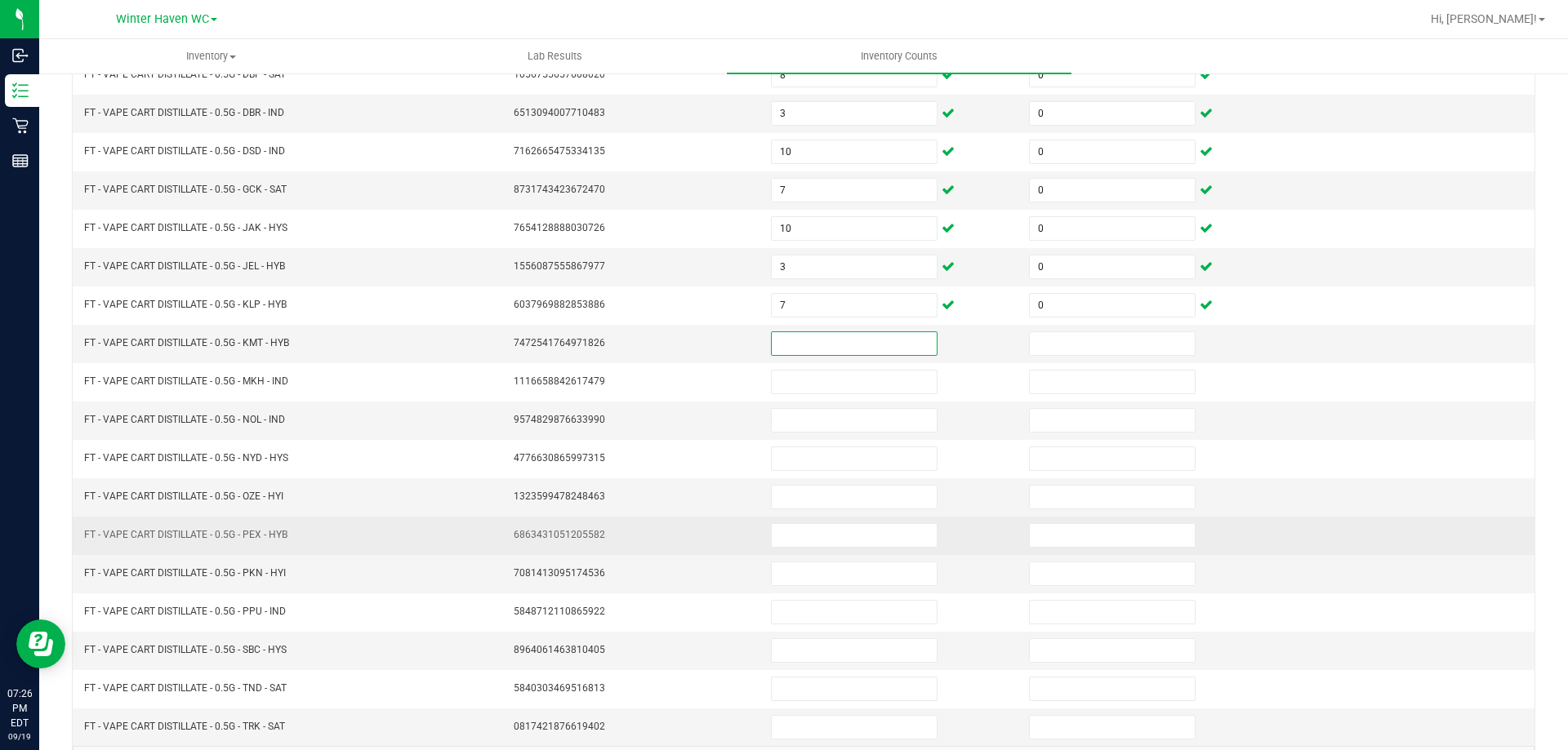
scroll to position [339, 0]
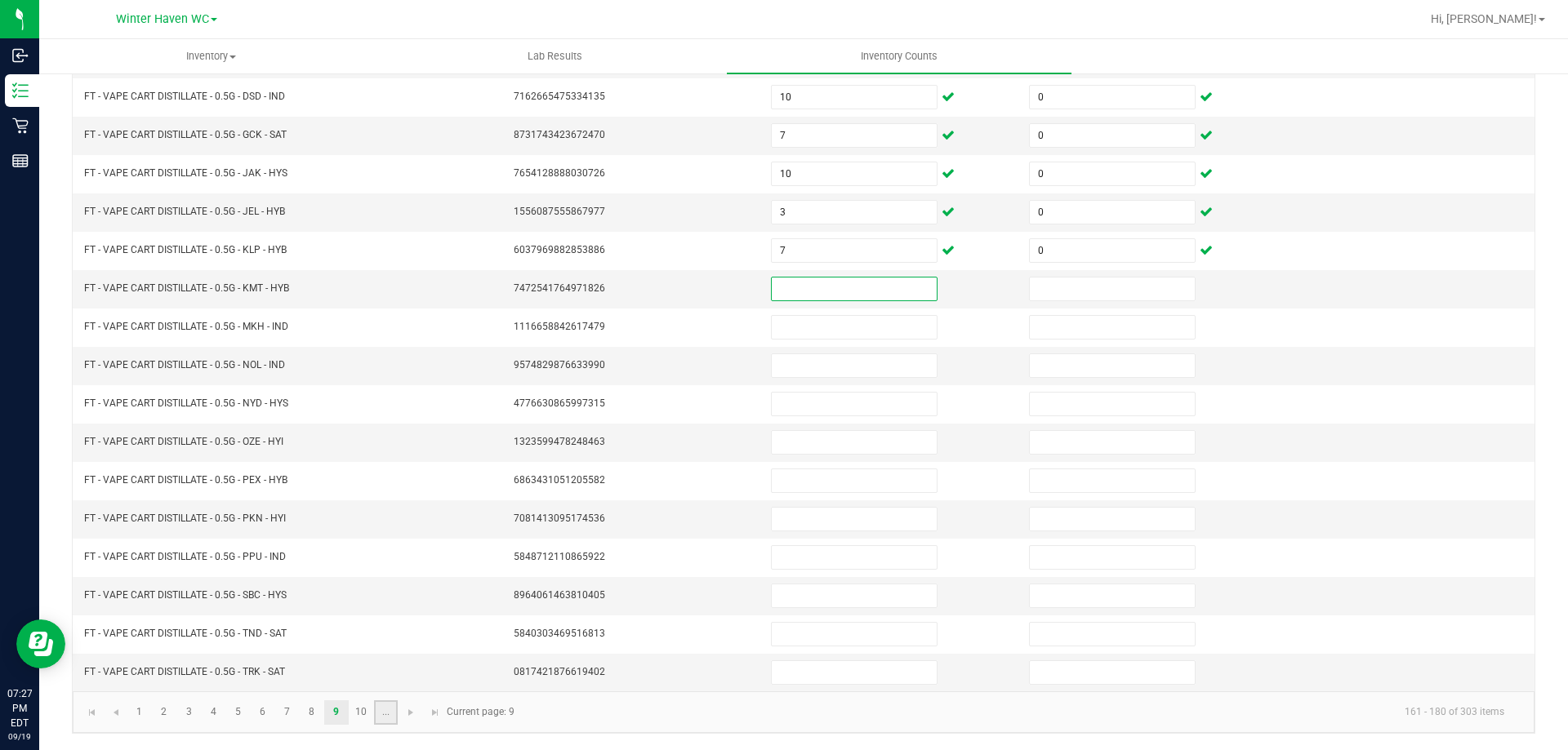
click at [380, 719] on link "..." at bounding box center [385, 712] width 24 height 24
click at [291, 712] on link "16" at bounding box center [287, 712] width 24 height 24
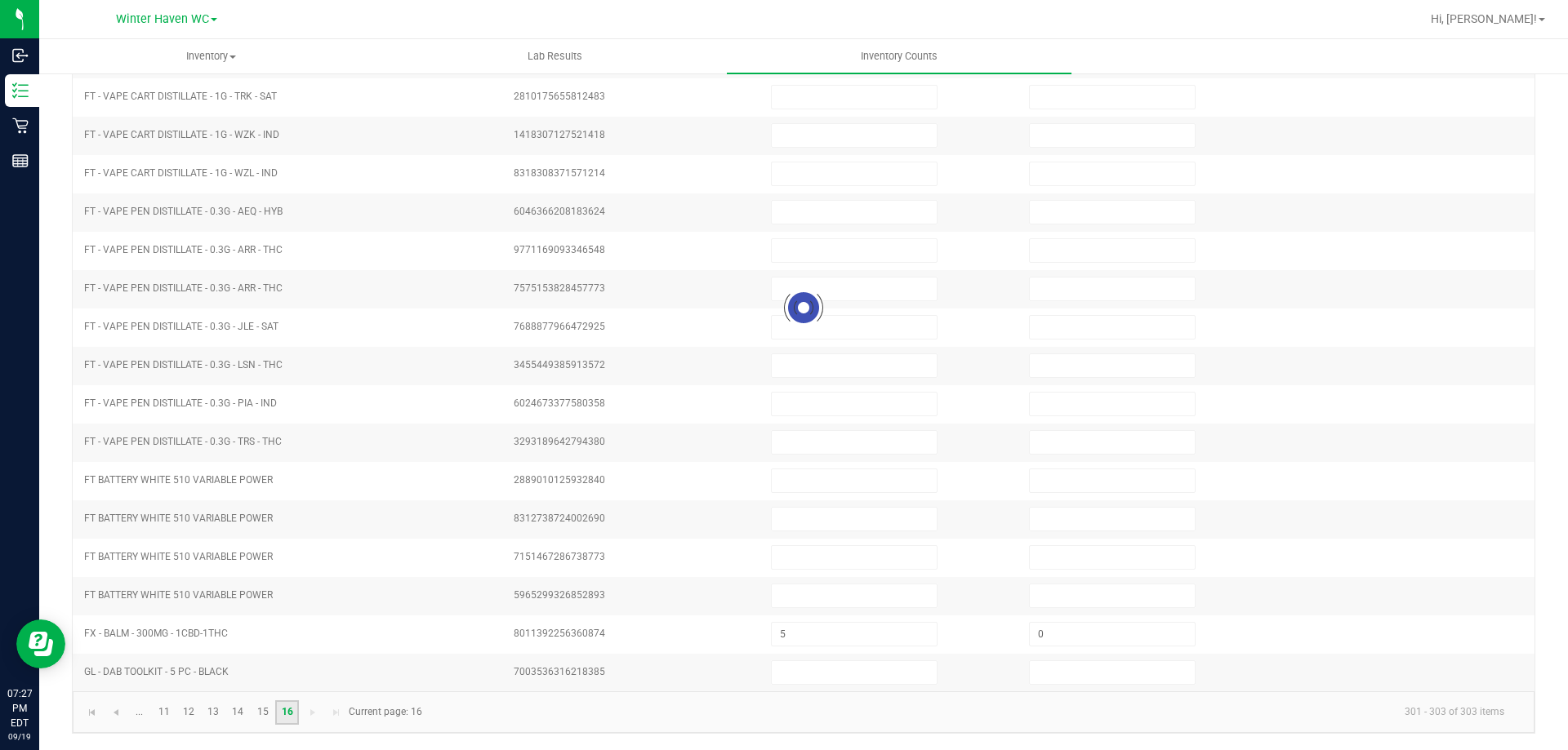
scroll to position [0, 0]
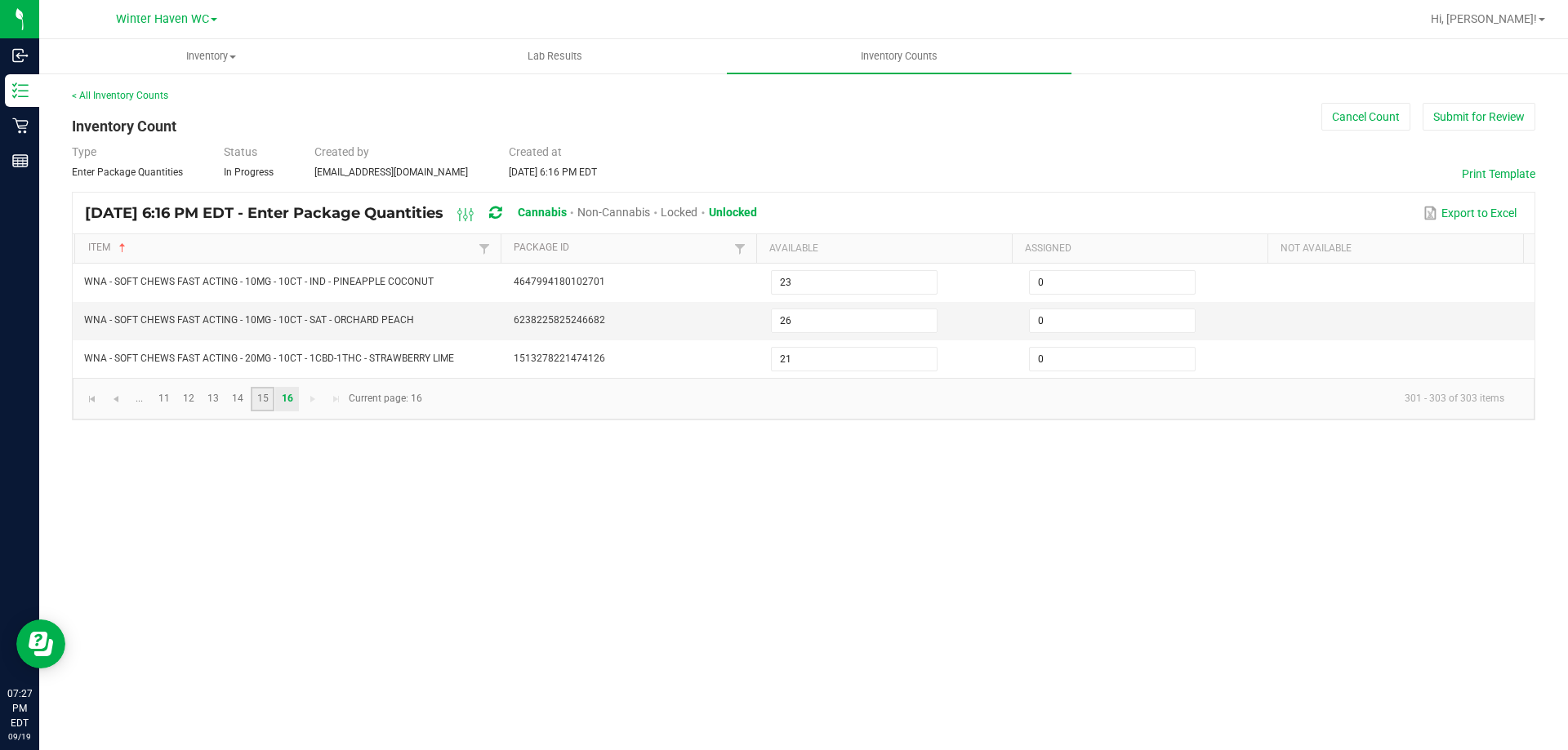
click at [260, 402] on link "15" at bounding box center [262, 399] width 24 height 24
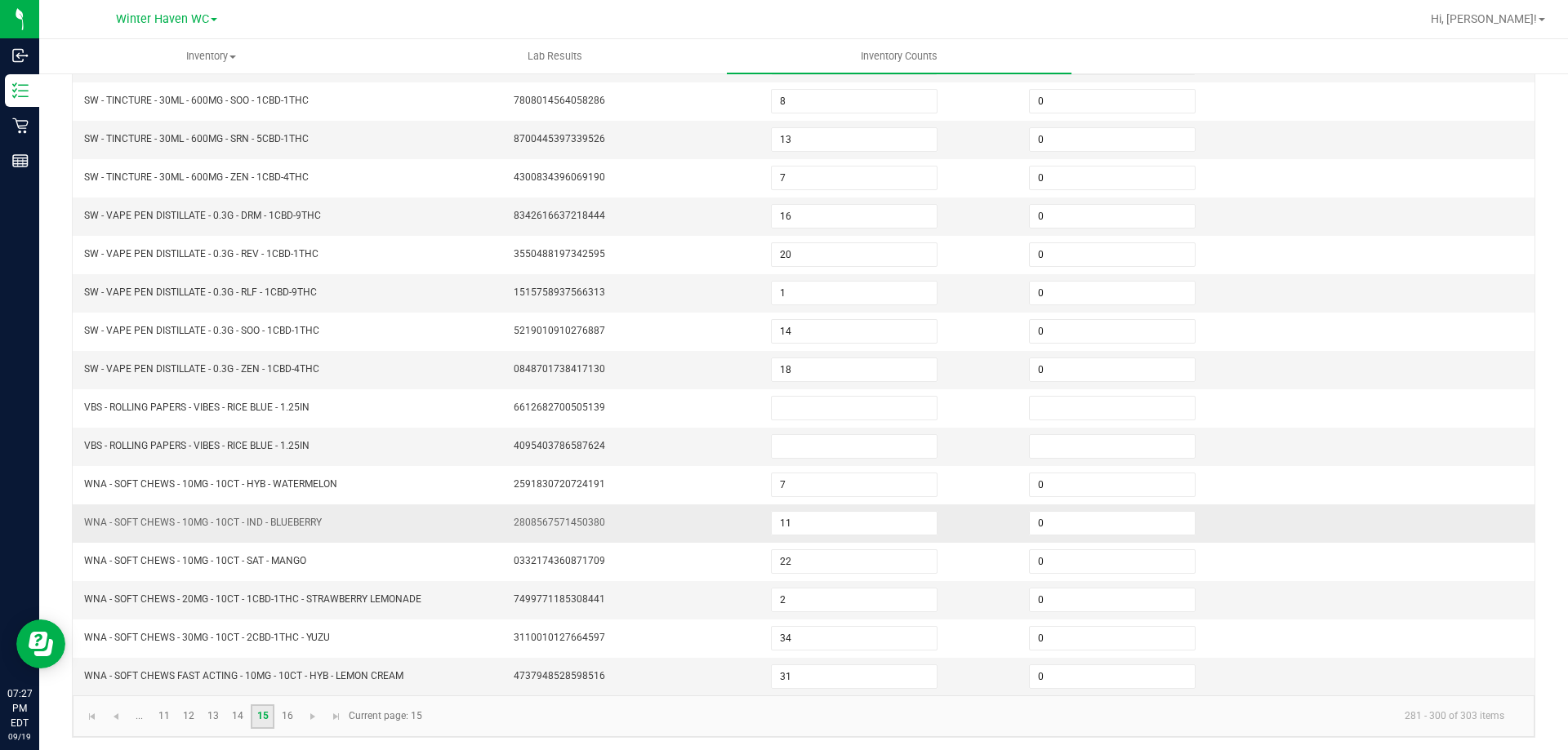
scroll to position [339, 0]
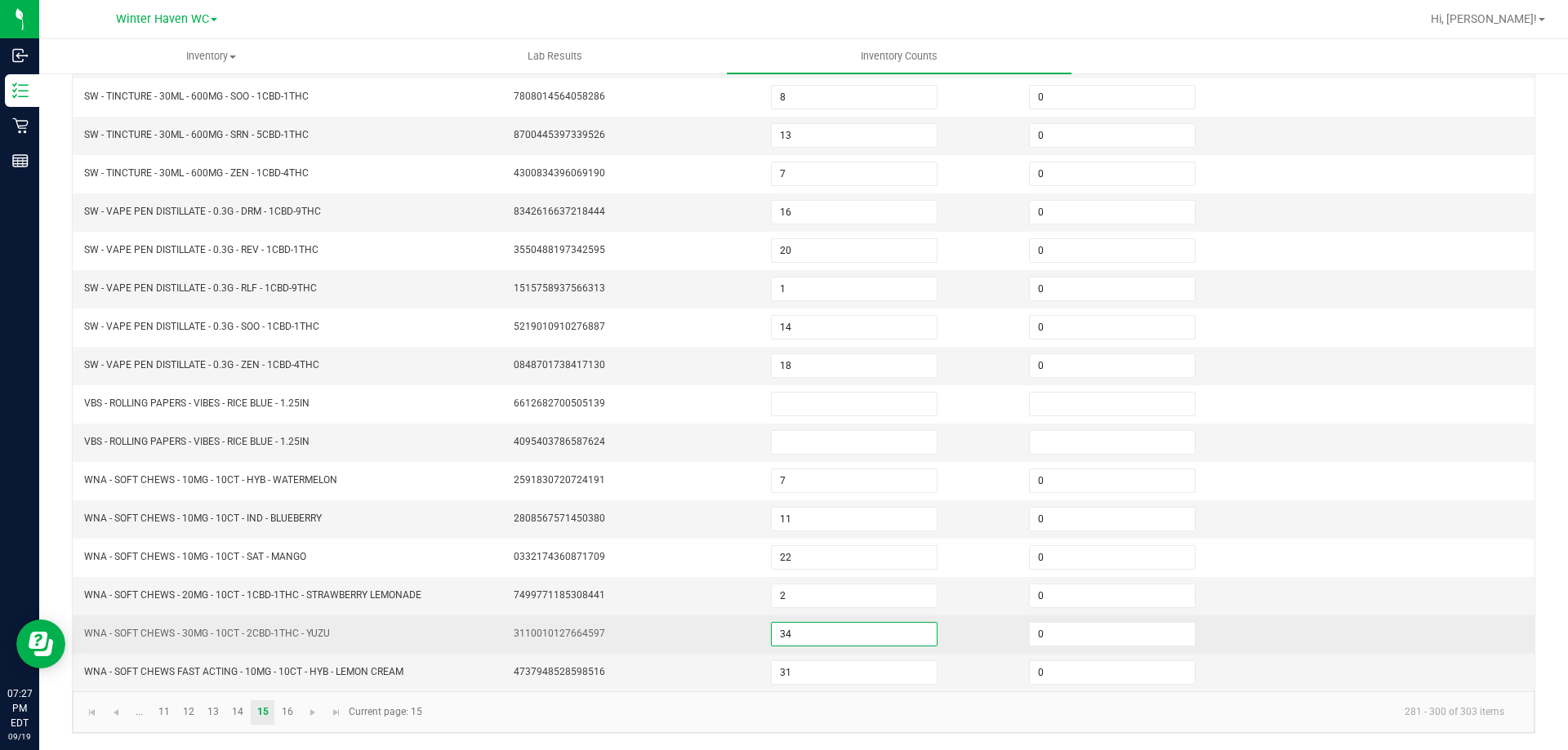
click at [800, 643] on input "34" at bounding box center [853, 634] width 165 height 23
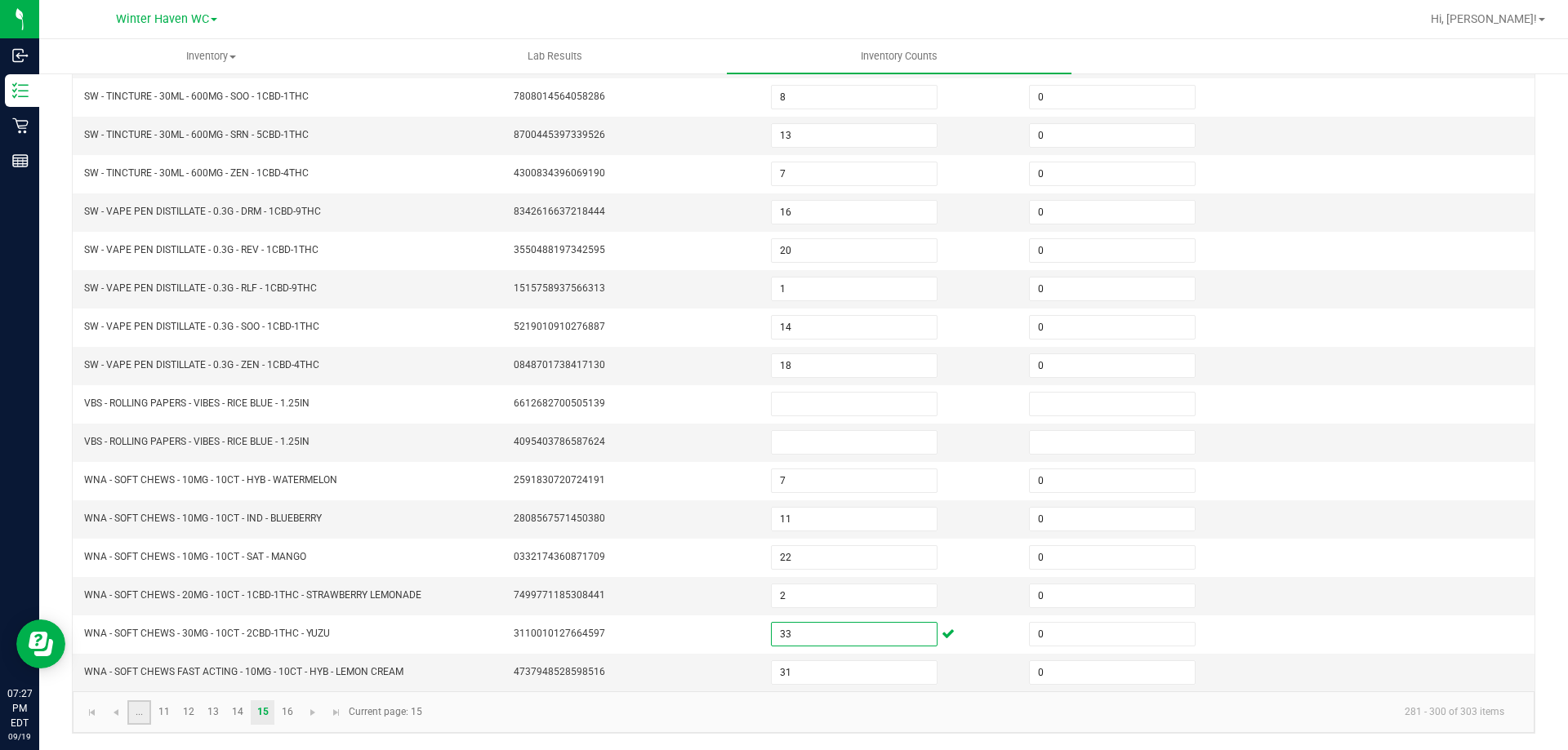
click at [145, 716] on link "..." at bounding box center [139, 712] width 24 height 24
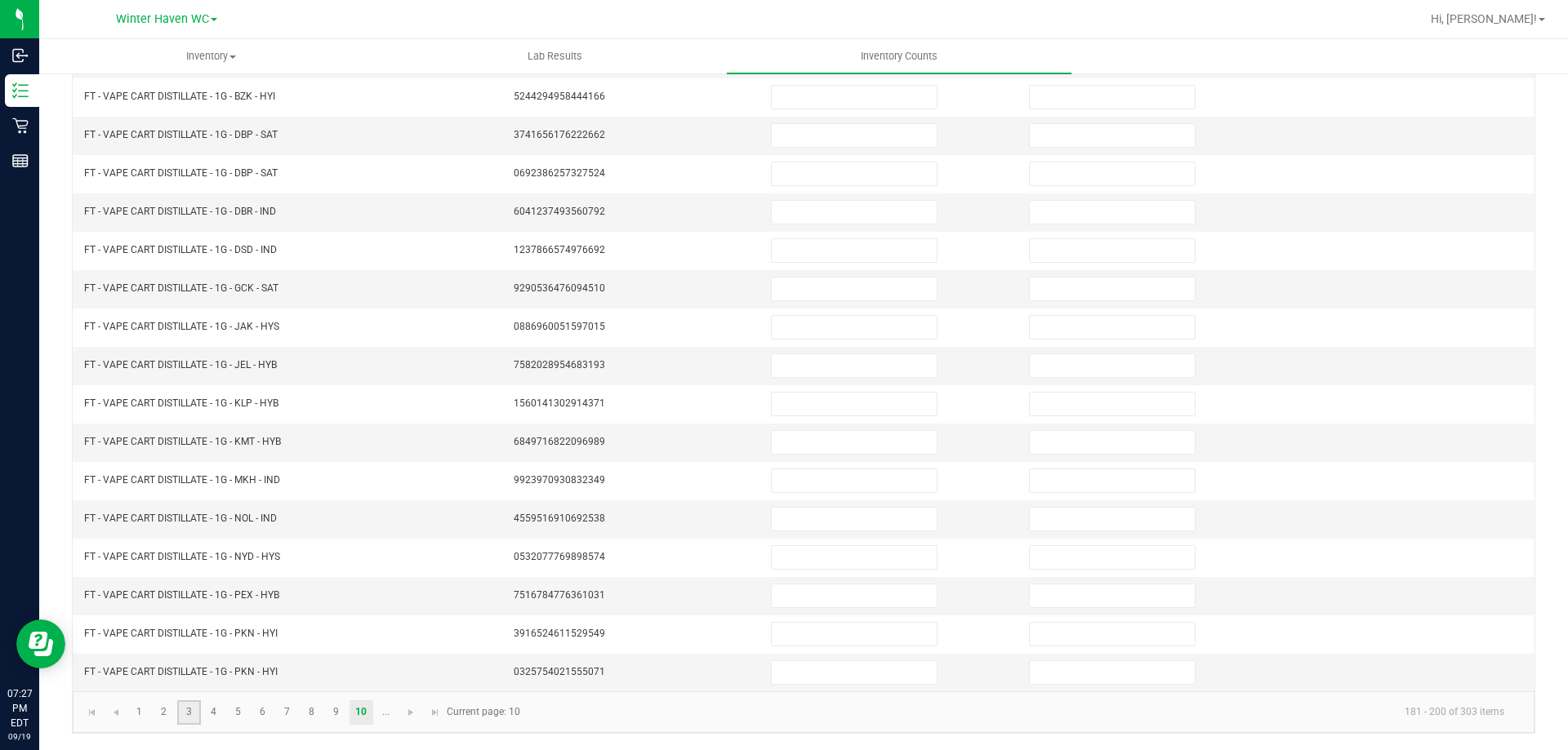
click at [191, 714] on link "3" at bounding box center [189, 712] width 24 height 24
click at [214, 707] on link "4" at bounding box center [213, 712] width 24 height 24
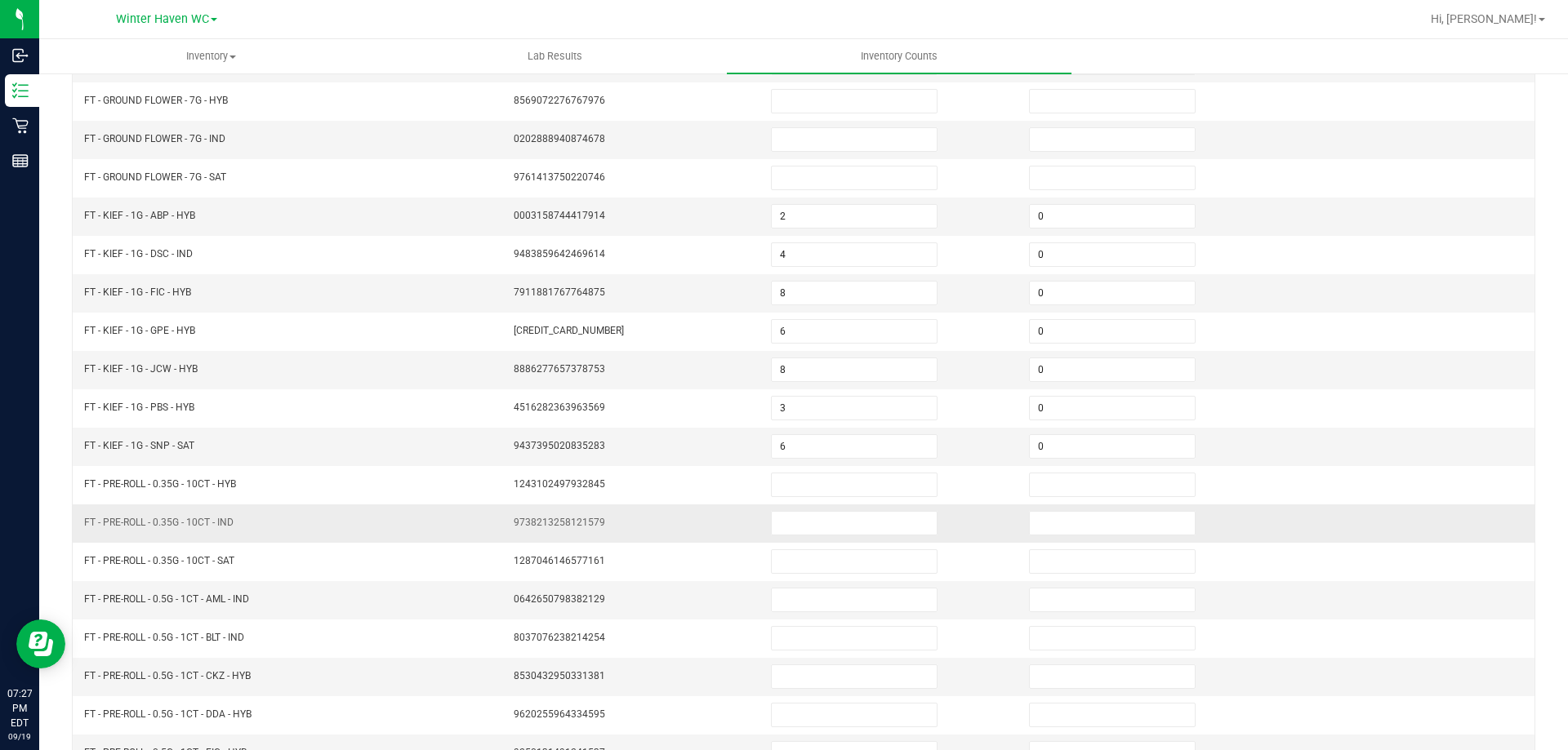
scroll to position [94, 0]
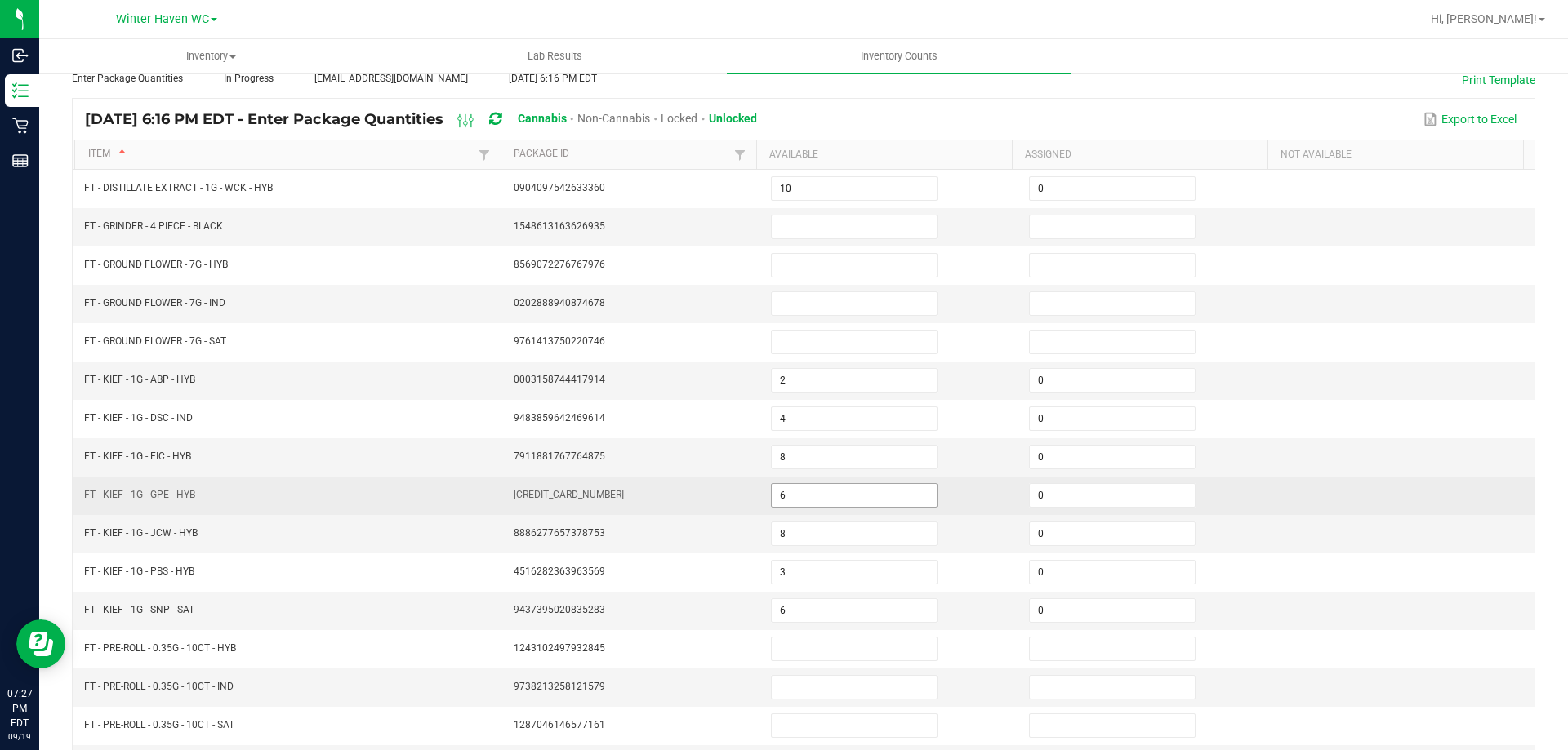
click at [840, 495] on input "6" at bounding box center [853, 496] width 165 height 23
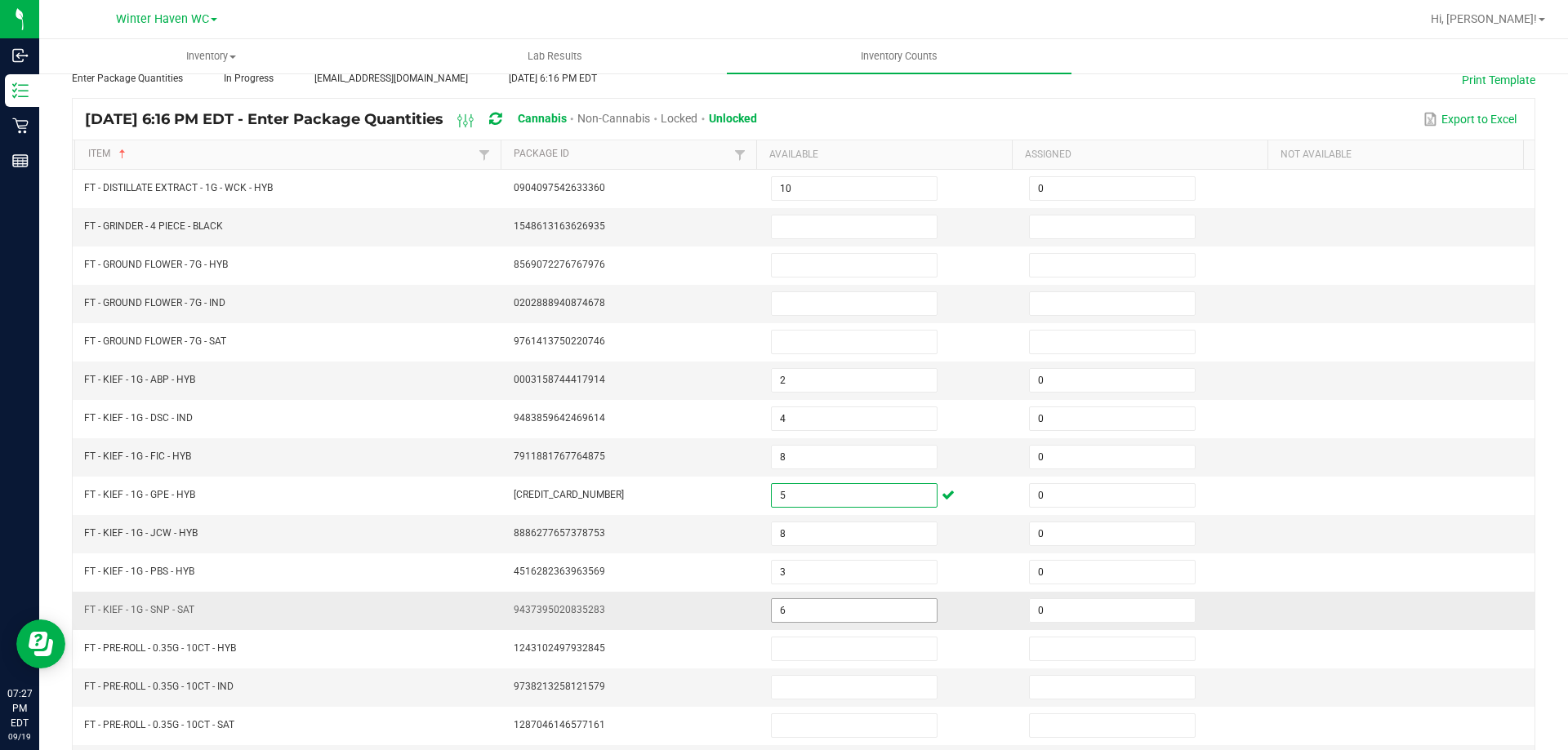
click at [845, 608] on input "6" at bounding box center [853, 611] width 165 height 23
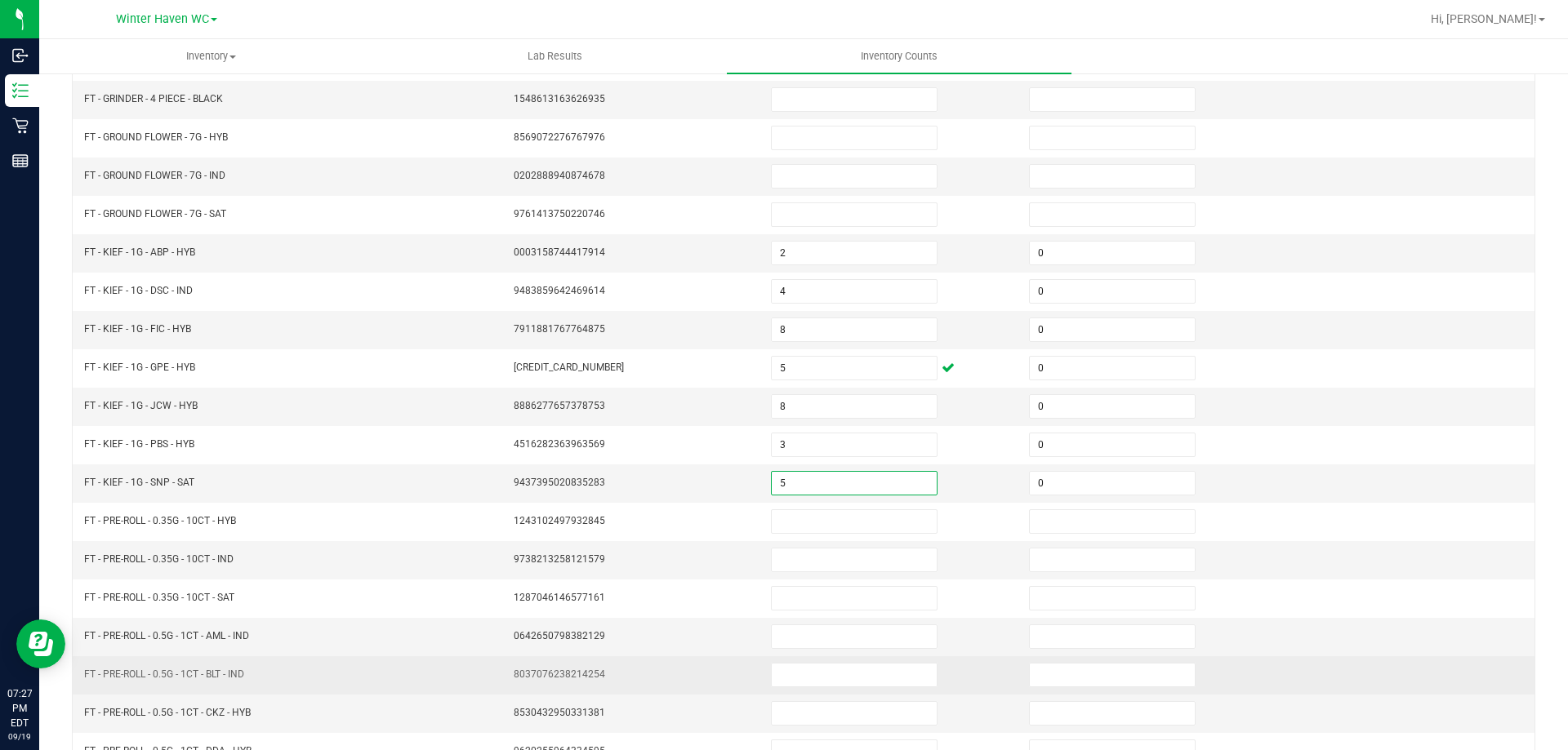
scroll to position [339, 0]
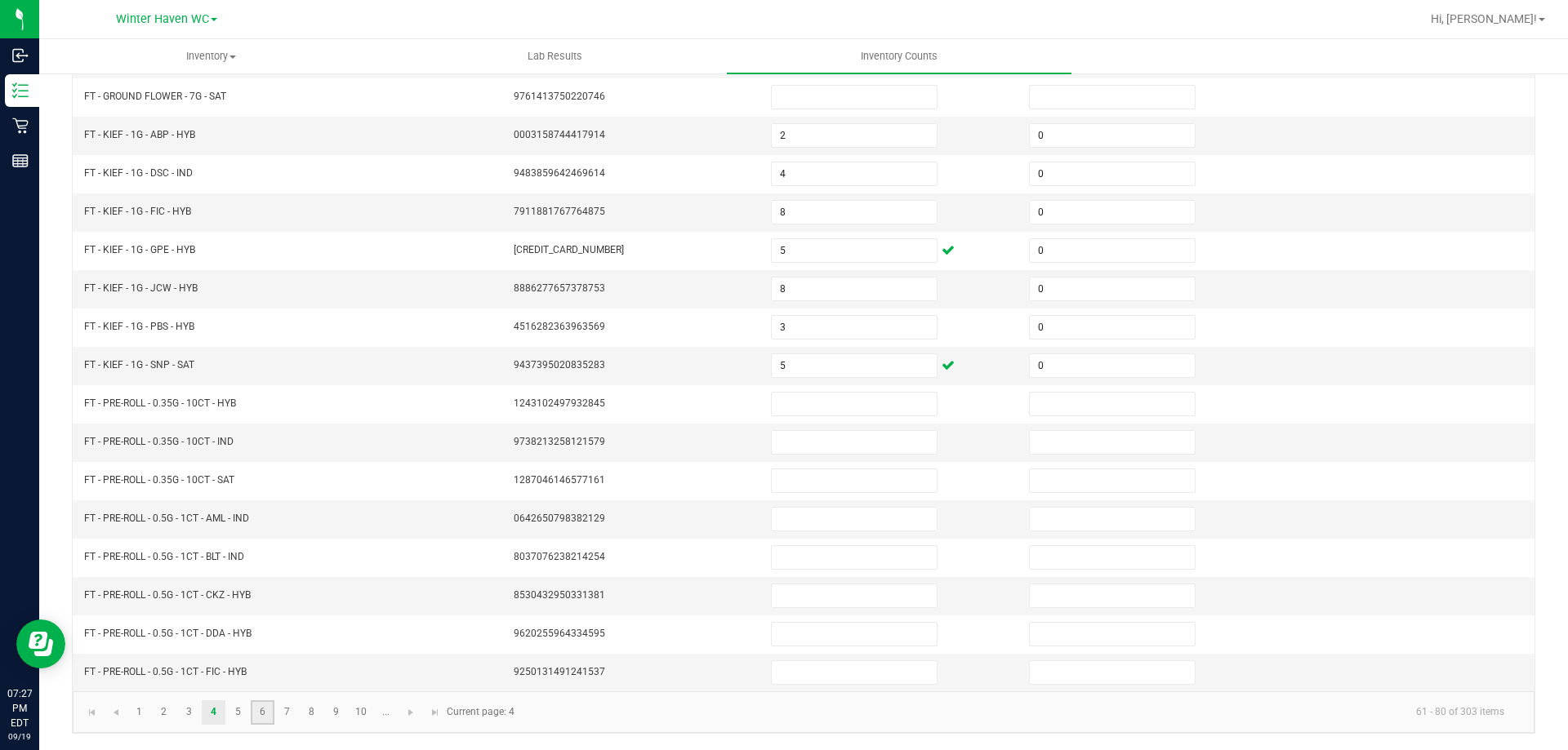
click at [255, 710] on link "6" at bounding box center [262, 712] width 24 height 24
click at [313, 712] on link "8" at bounding box center [311, 712] width 24 height 24
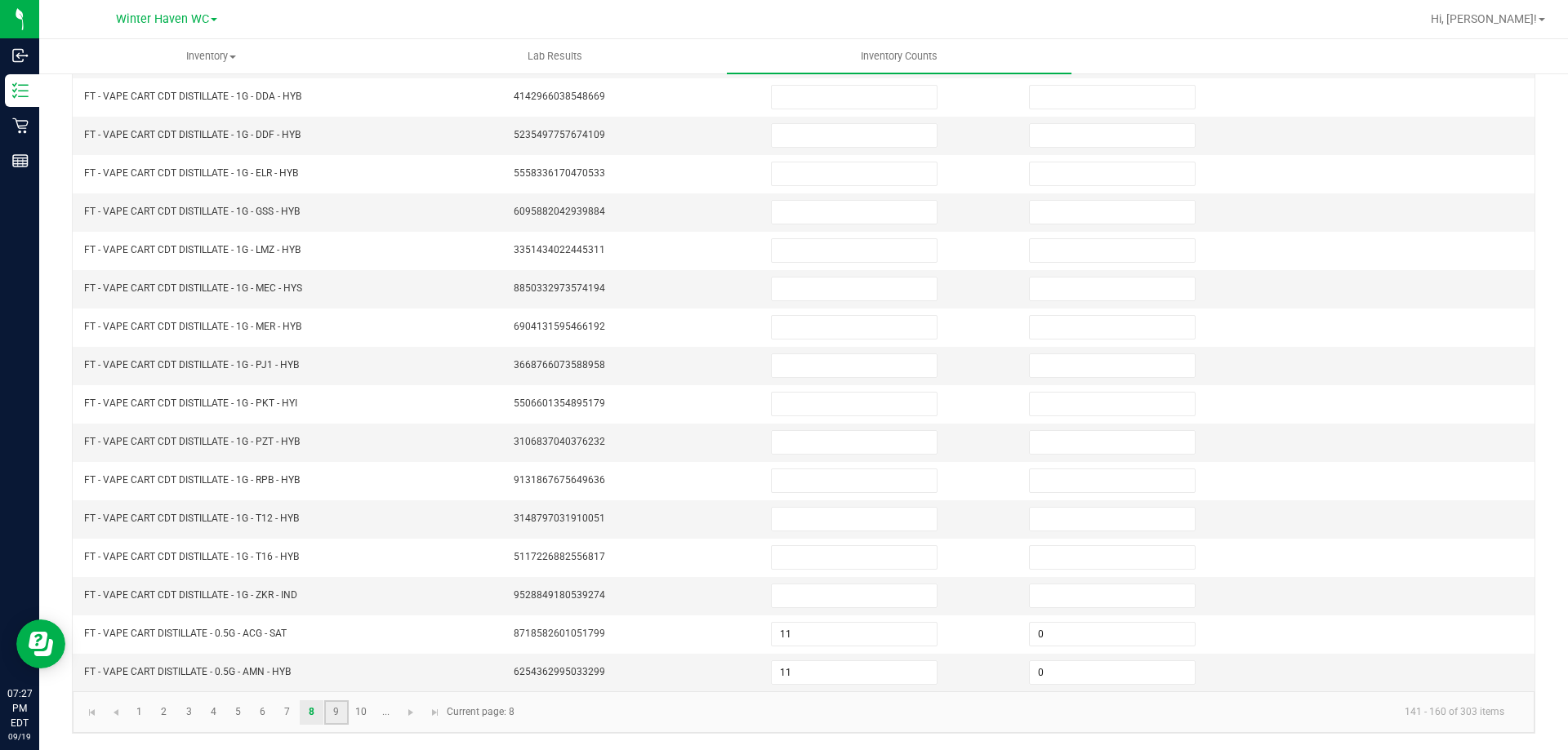
click at [334, 712] on link "9" at bounding box center [336, 712] width 24 height 24
click at [796, 294] on input at bounding box center [853, 289] width 165 height 23
click at [363, 705] on link "10" at bounding box center [361, 712] width 24 height 24
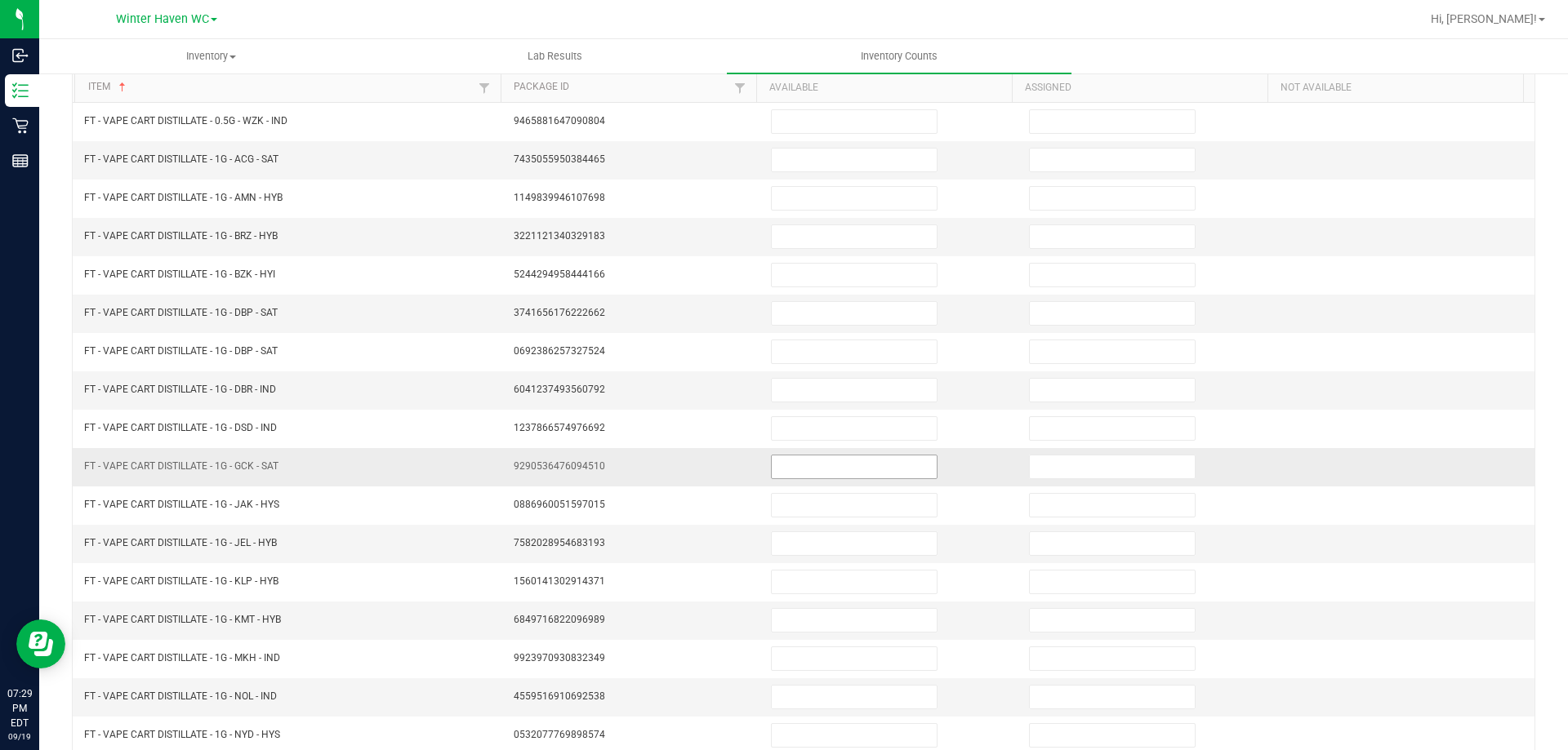
scroll to position [0, 0]
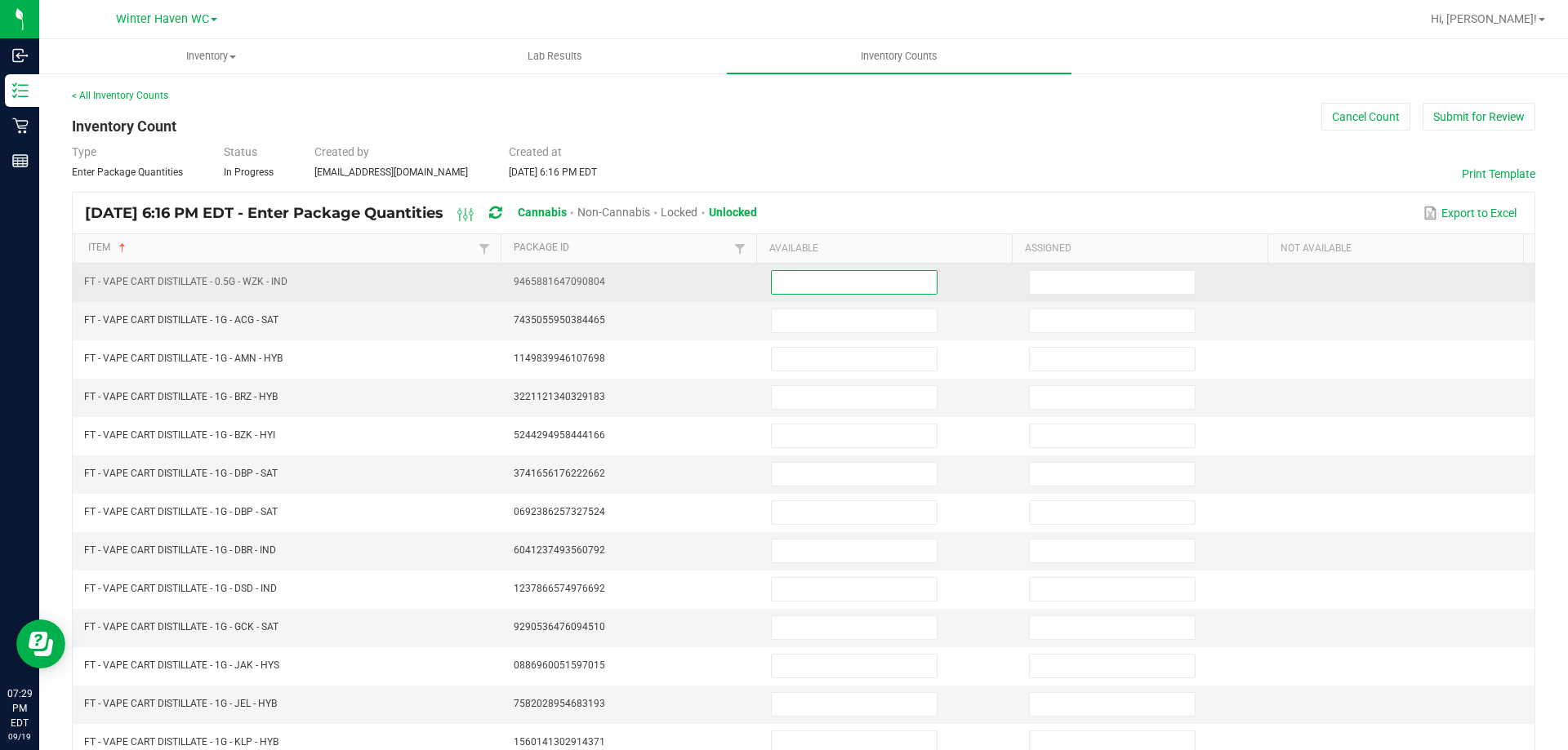
click at [802, 287] on input at bounding box center [853, 283] width 165 height 23
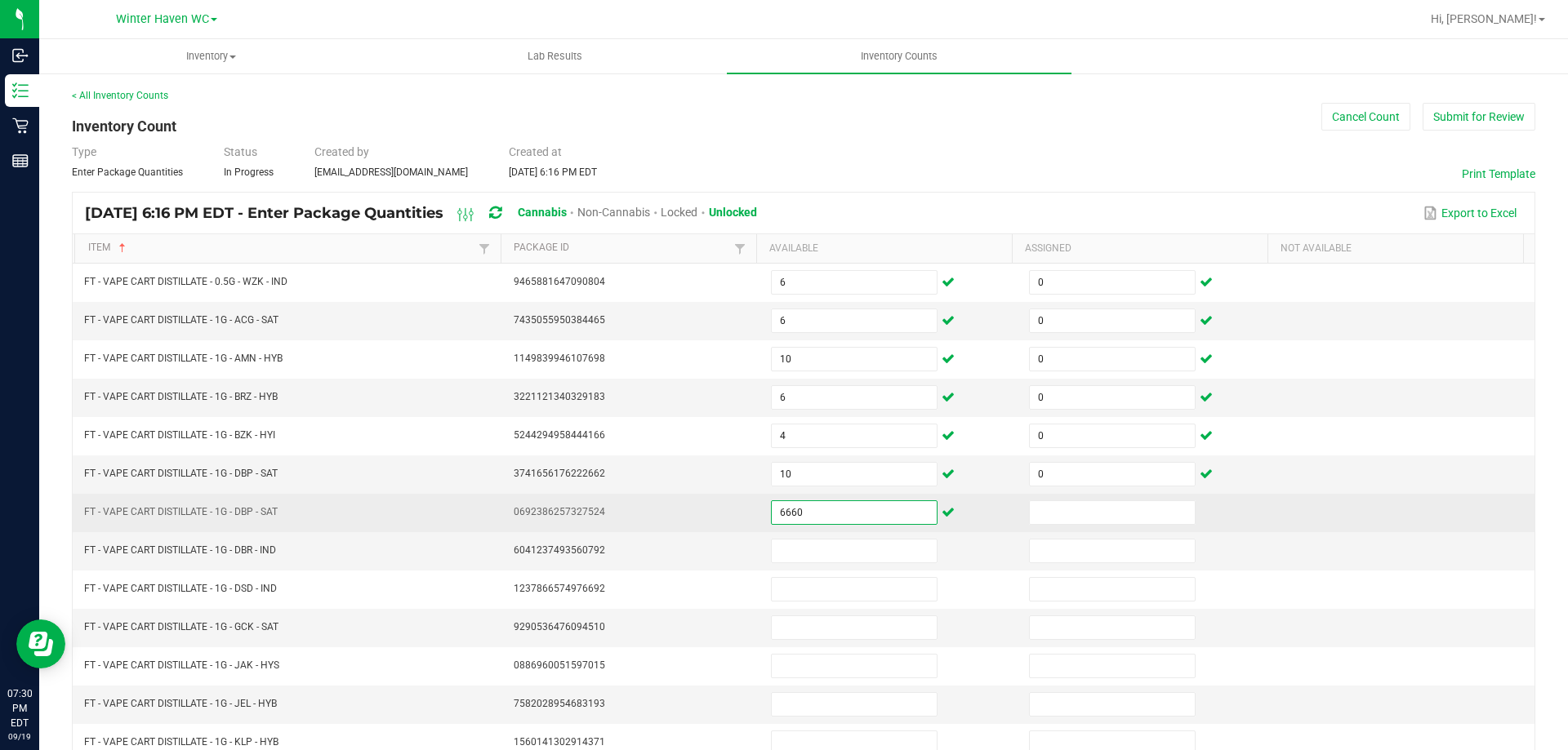
click at [796, 516] on input "6660" at bounding box center [853, 513] width 165 height 23
click at [1116, 513] on input at bounding box center [1111, 513] width 165 height 23
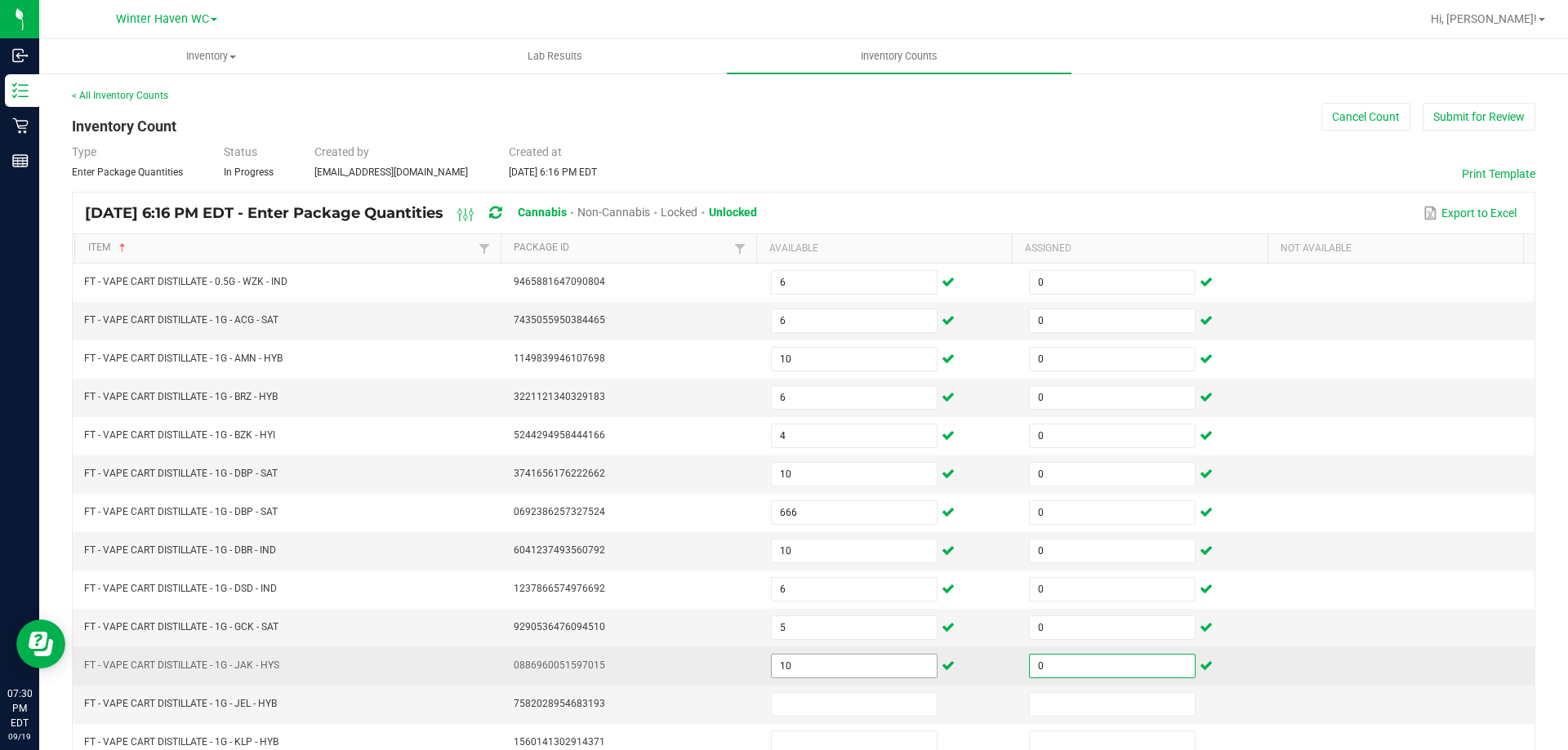
click at [859, 671] on input "10" at bounding box center [853, 666] width 165 height 23
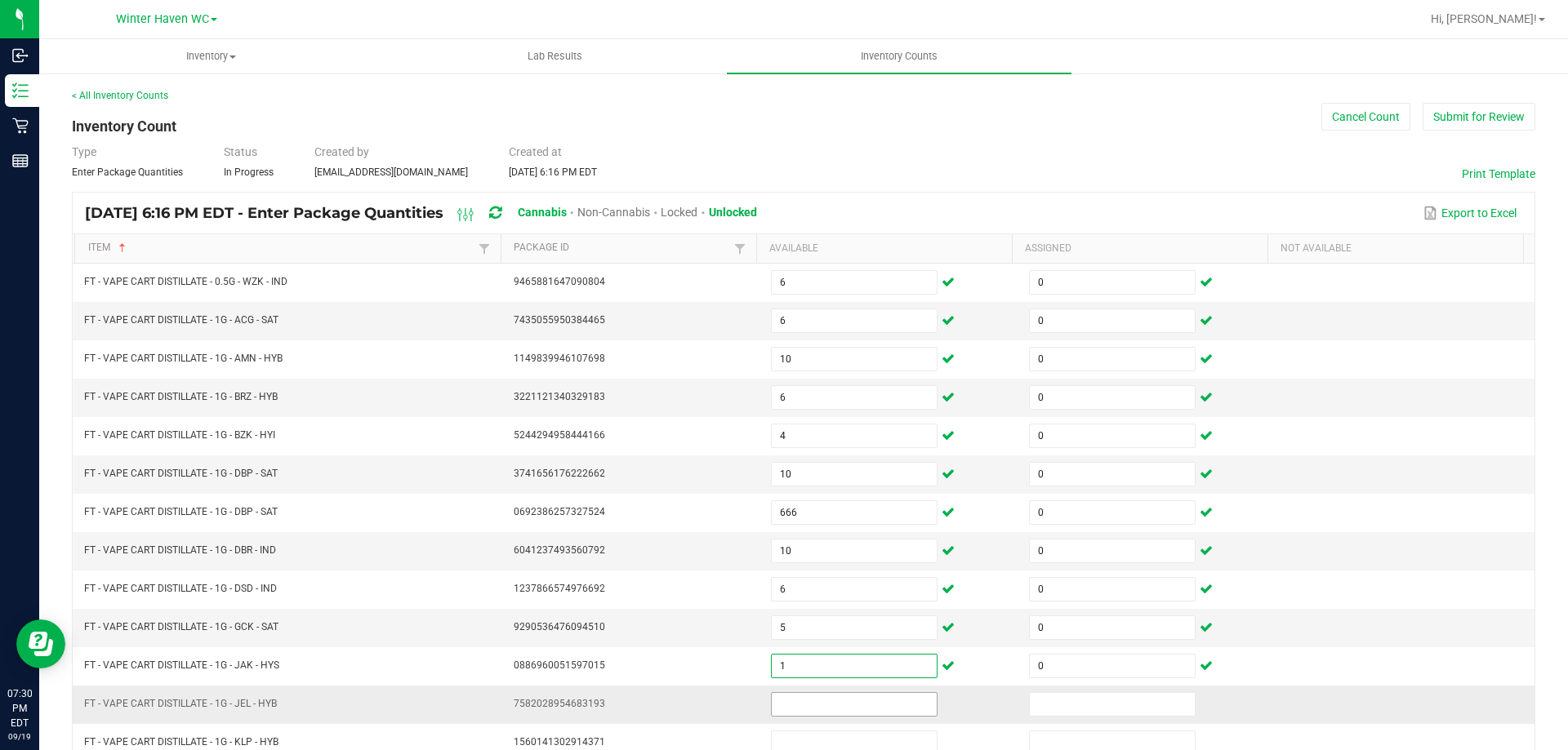
click at [840, 702] on input at bounding box center [853, 705] width 165 height 23
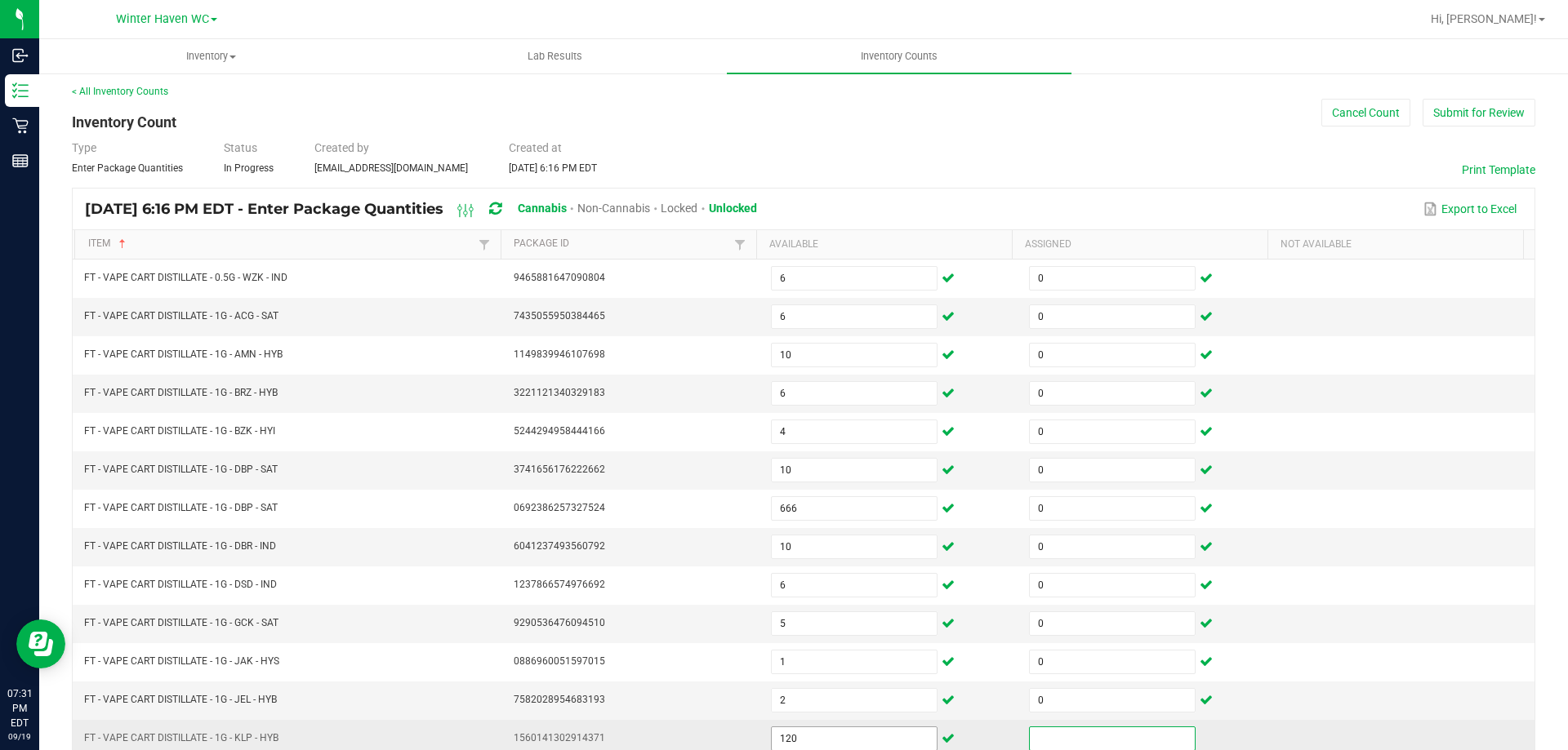
click at [815, 737] on input "120" at bounding box center [853, 739] width 165 height 23
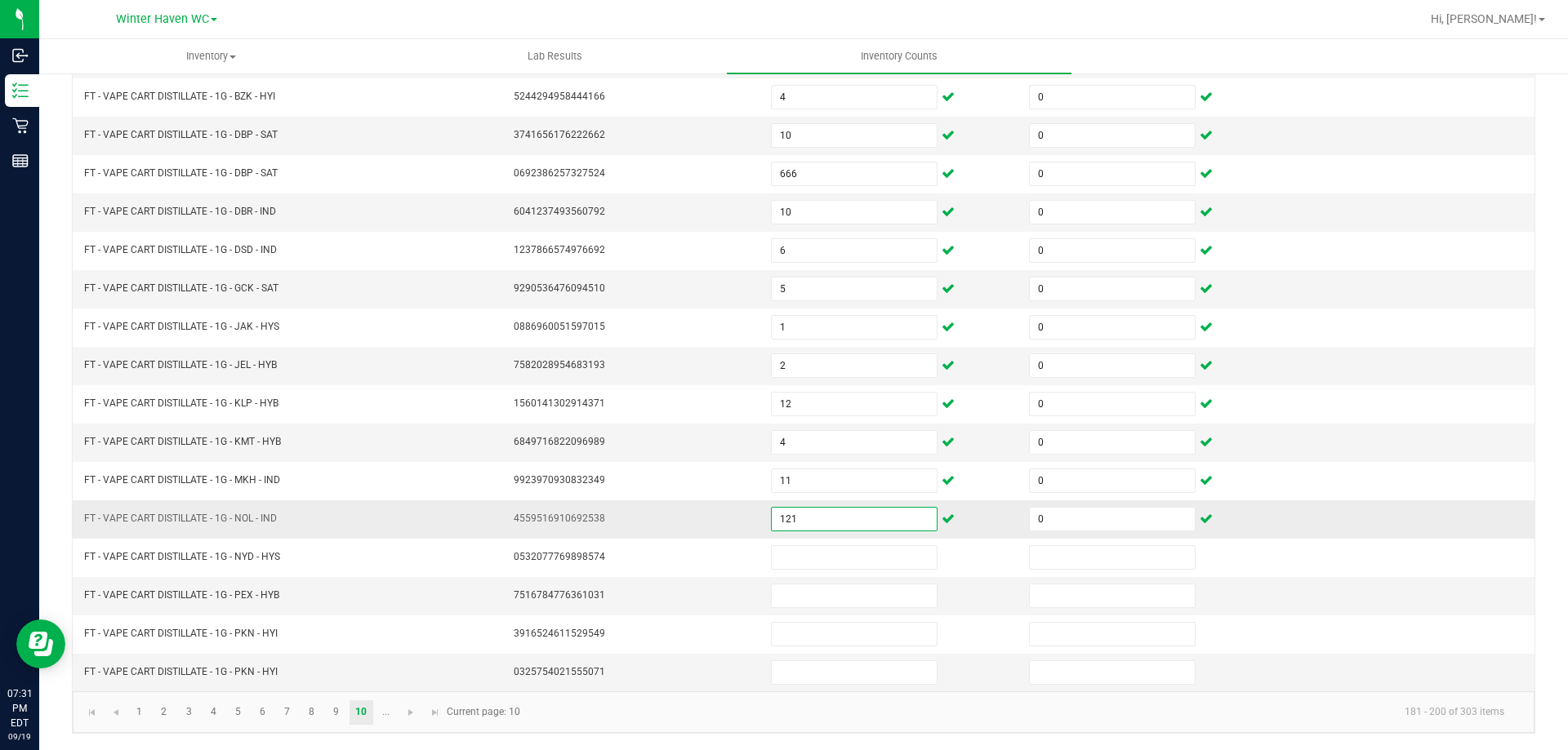
click at [798, 517] on input "121" at bounding box center [853, 520] width 165 height 23
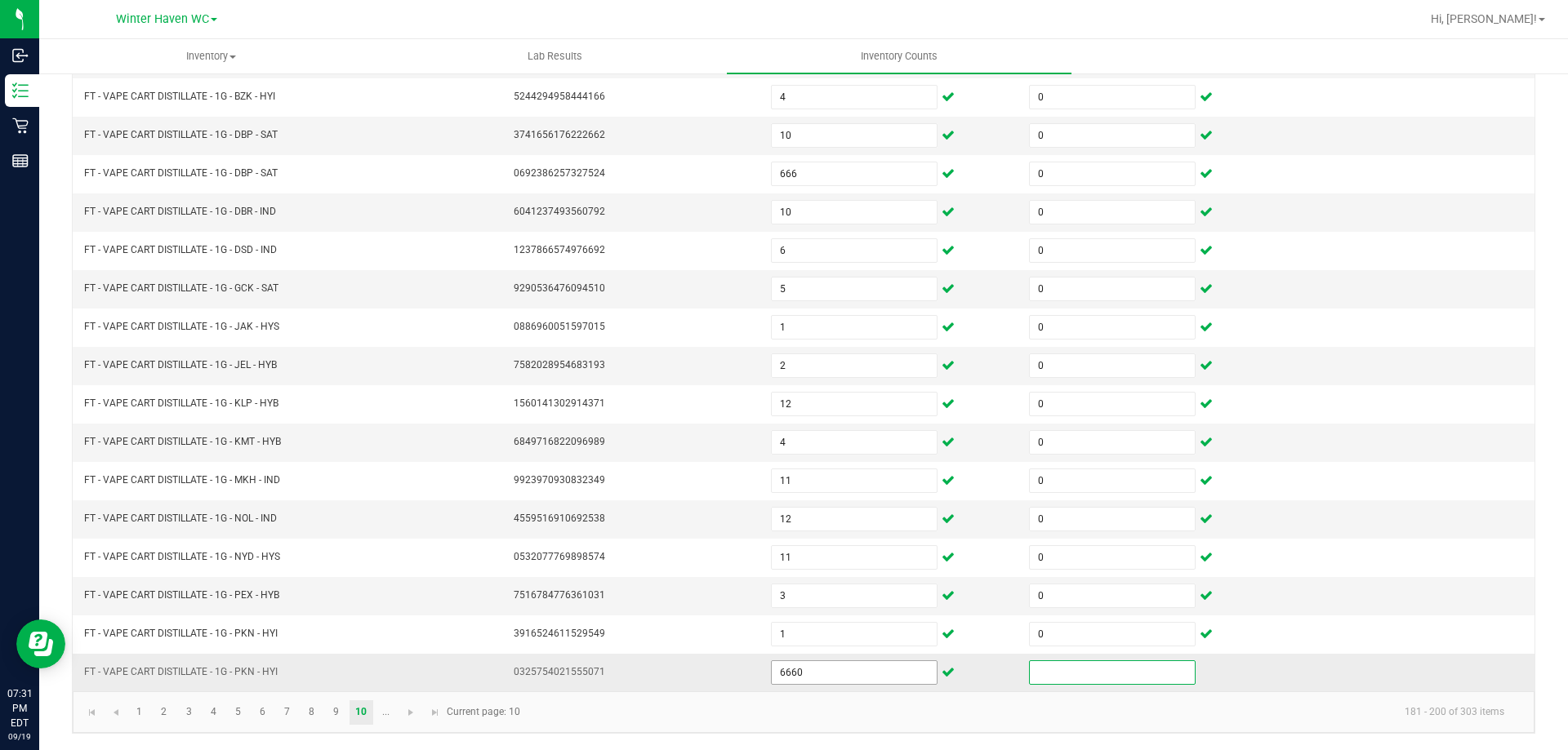
click at [793, 666] on input "6660" at bounding box center [853, 673] width 165 height 23
click at [1030, 672] on input at bounding box center [1111, 673] width 165 height 23
click at [392, 712] on link "..." at bounding box center [385, 712] width 24 height 24
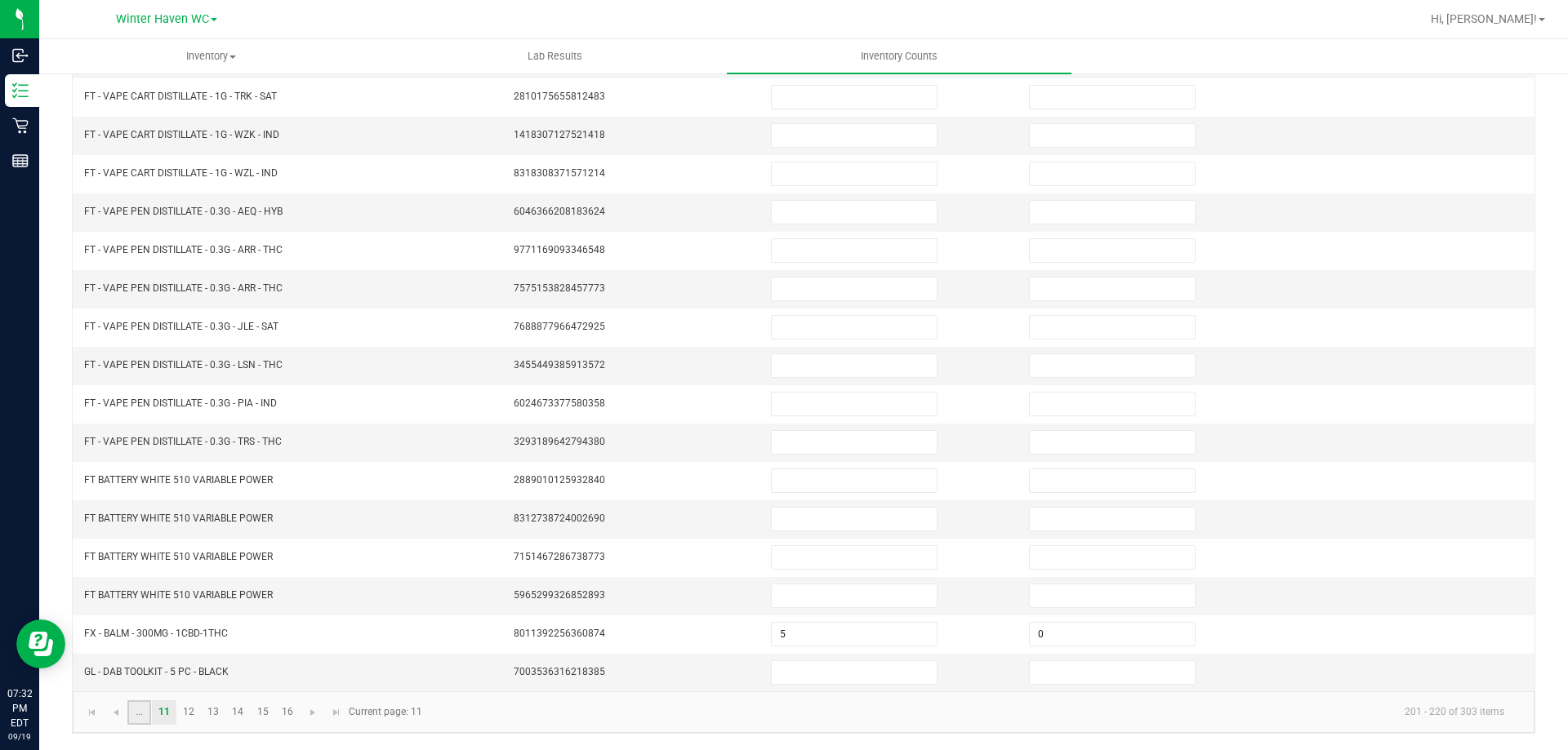
click at [140, 717] on link "..." at bounding box center [139, 712] width 24 height 24
click at [379, 712] on link "..." at bounding box center [385, 712] width 24 height 24
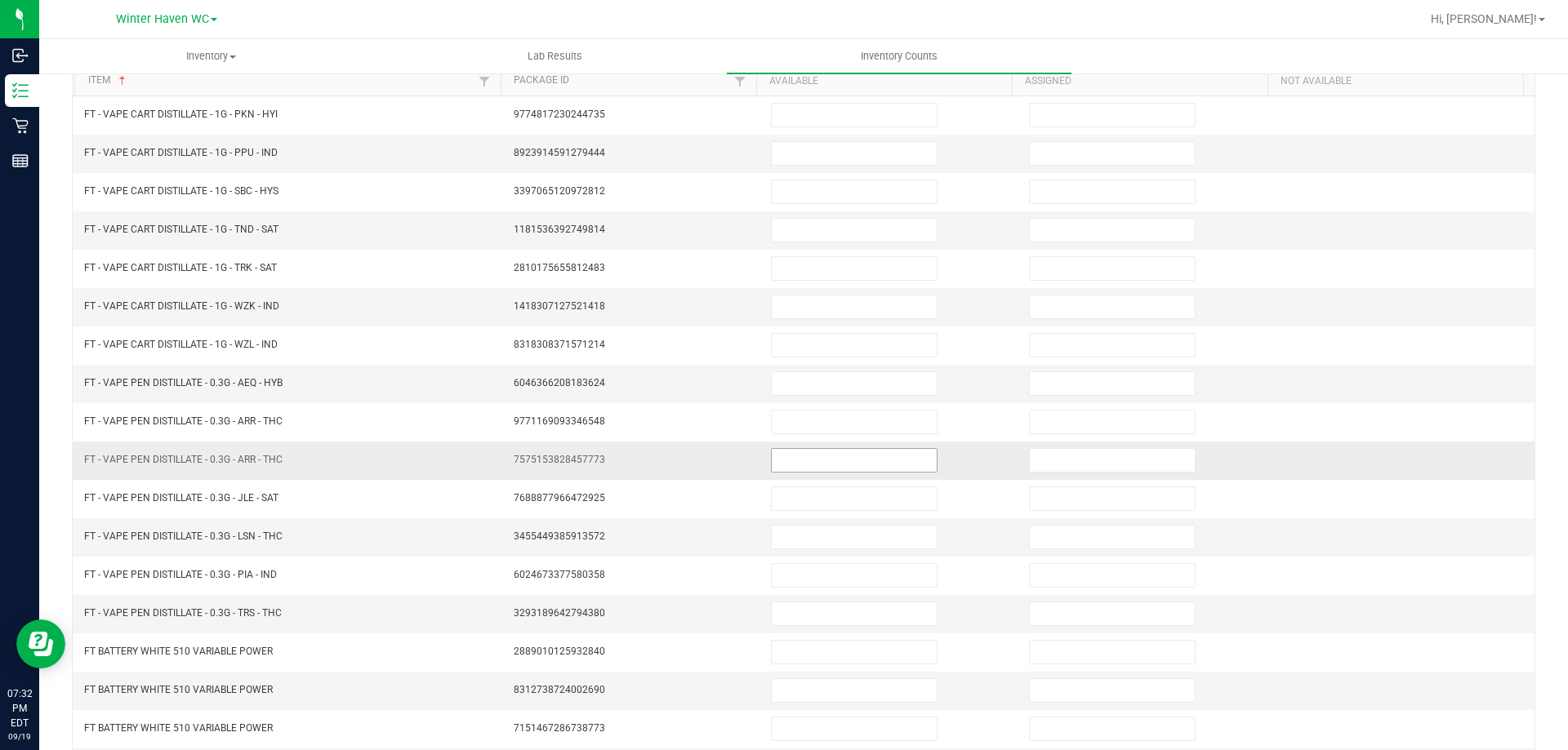
scroll to position [0, 0]
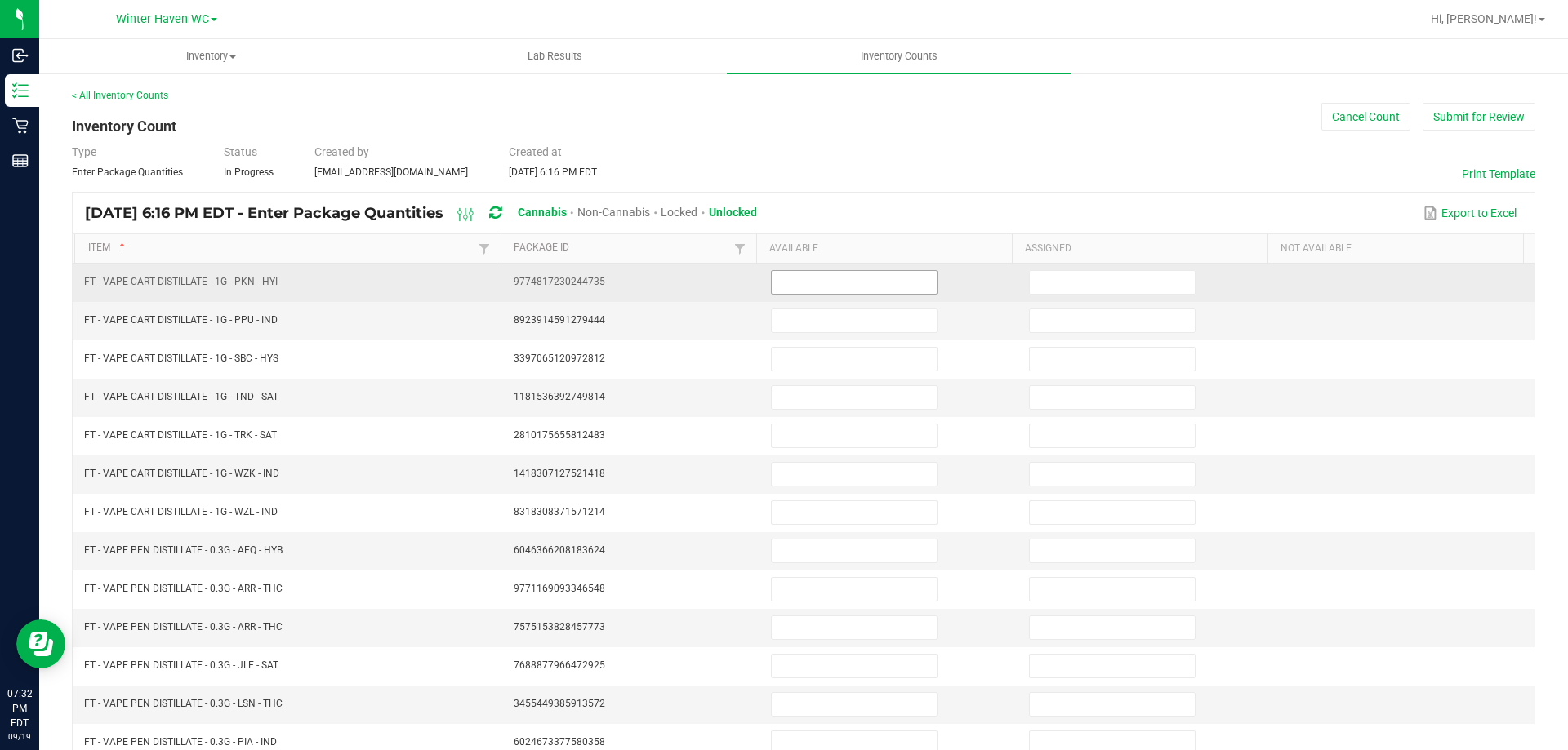
click at [876, 275] on input at bounding box center [853, 283] width 165 height 23
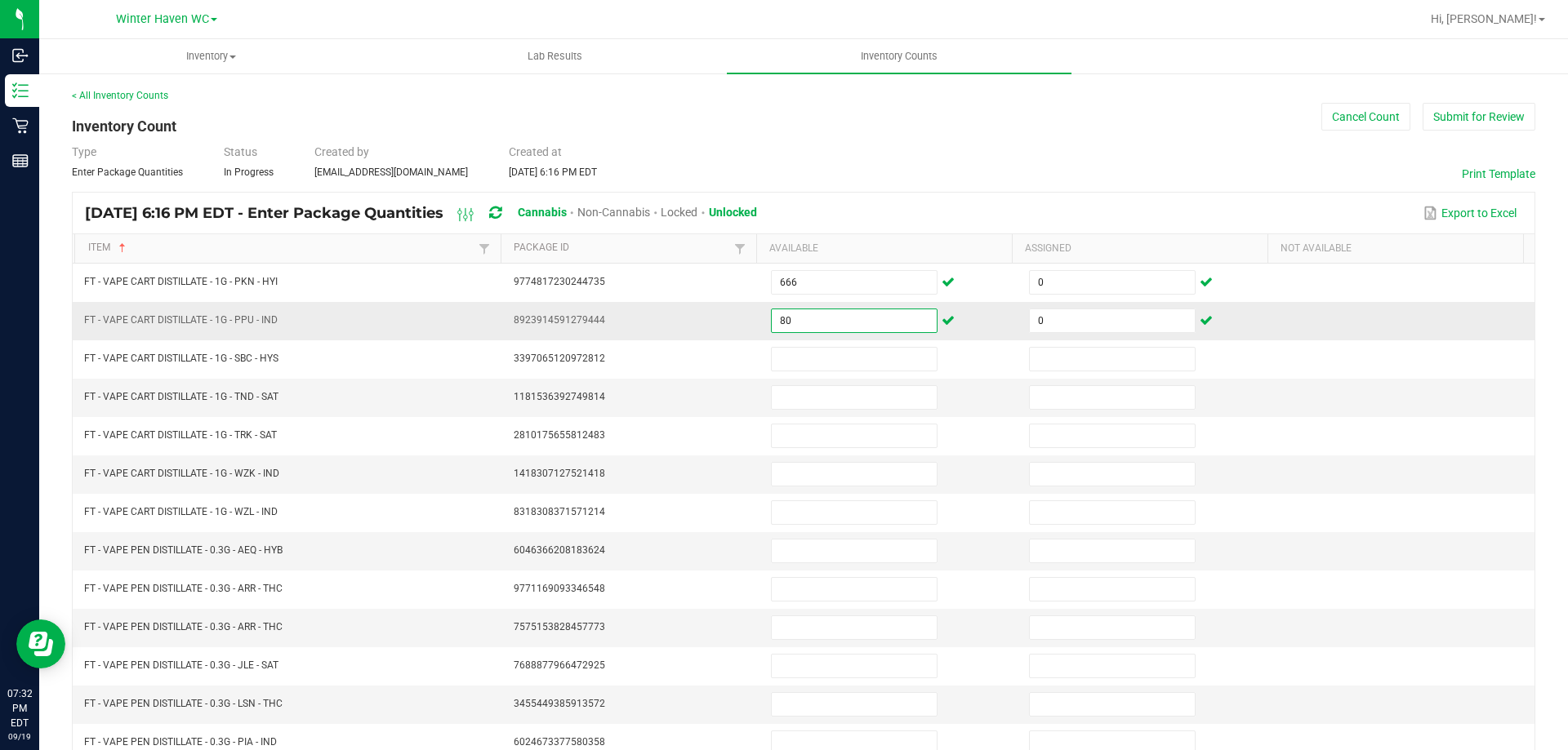
click at [858, 321] on input "80" at bounding box center [853, 321] width 165 height 23
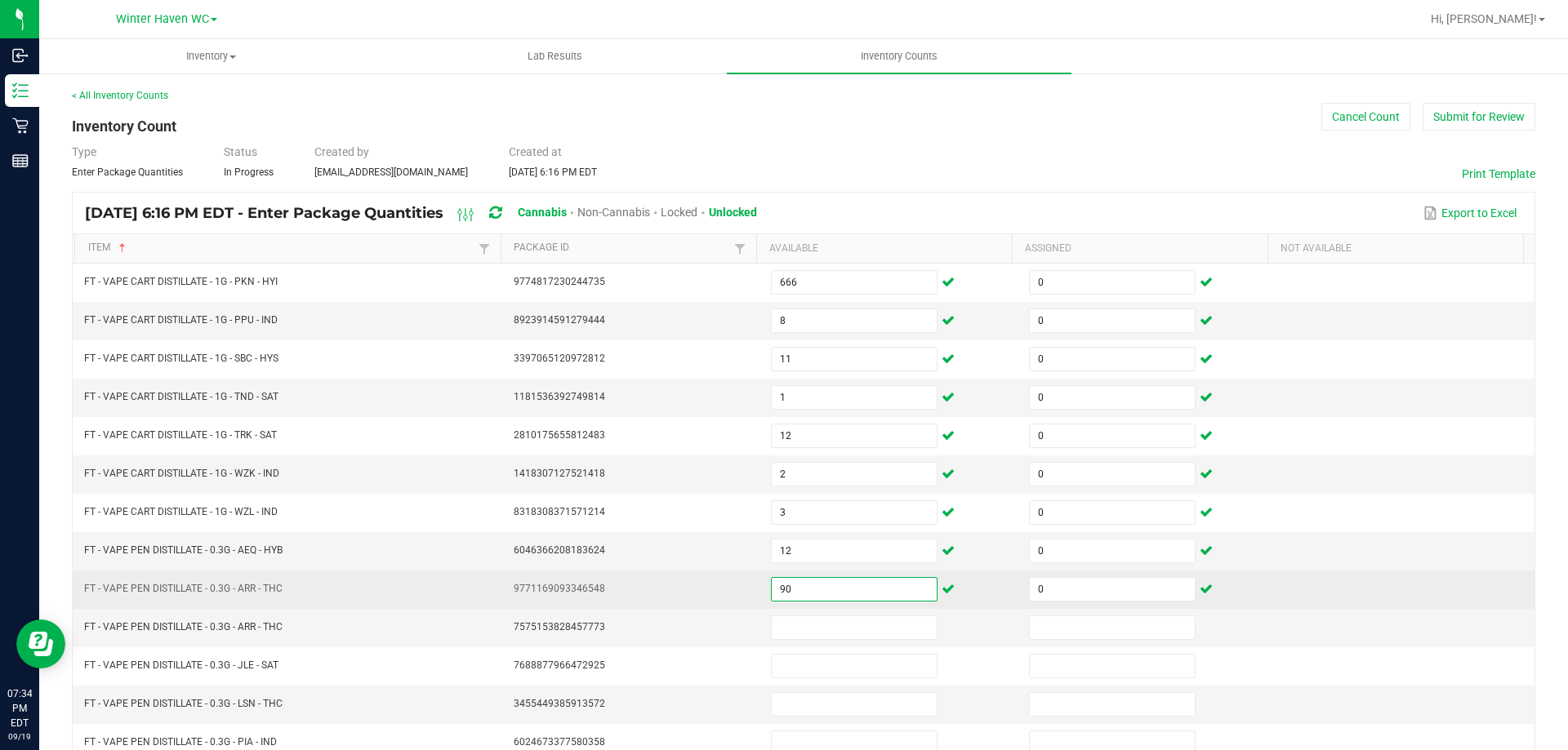
click at [832, 594] on input "90" at bounding box center [853, 589] width 165 height 23
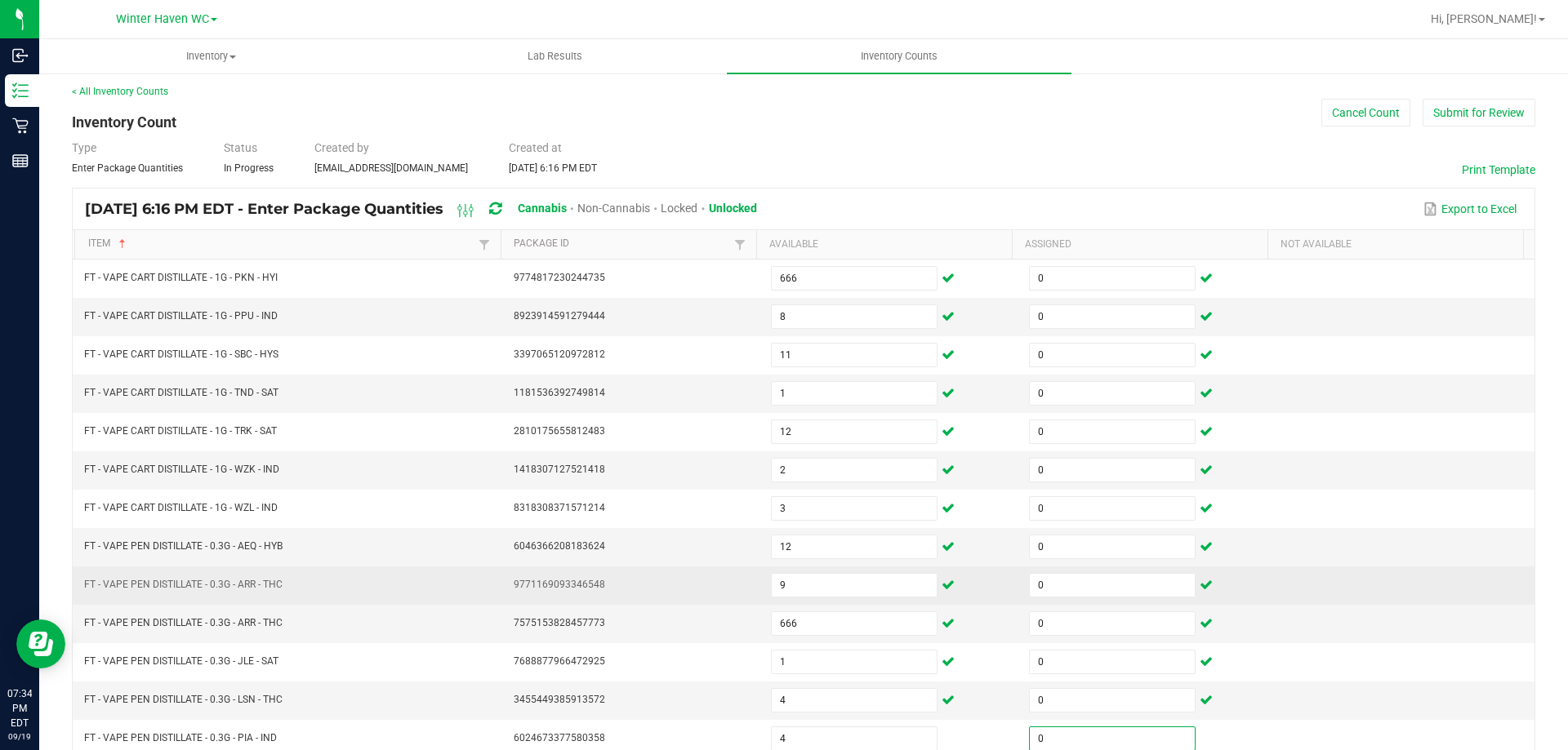
scroll to position [339, 0]
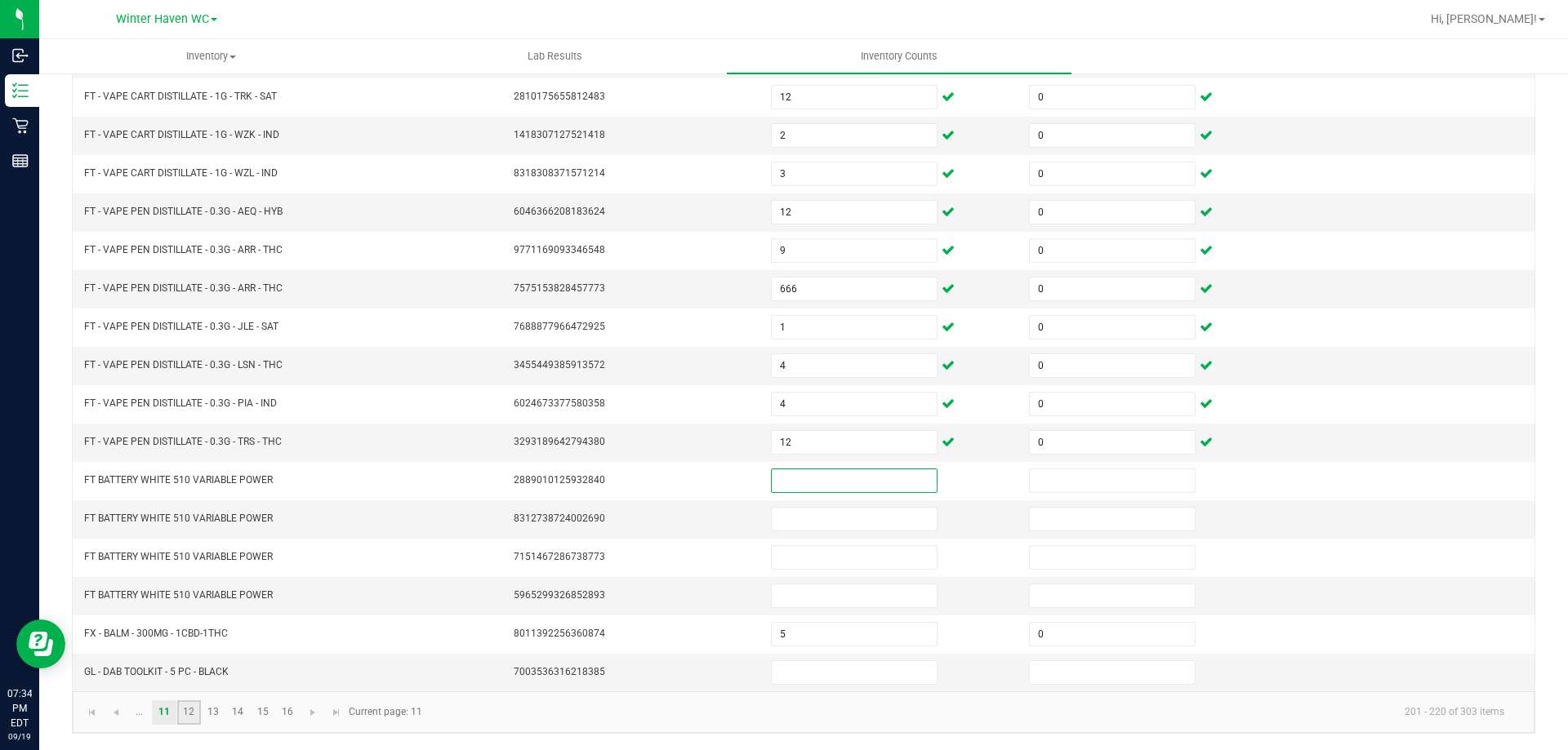
click at [194, 719] on link "12" at bounding box center [189, 712] width 24 height 24
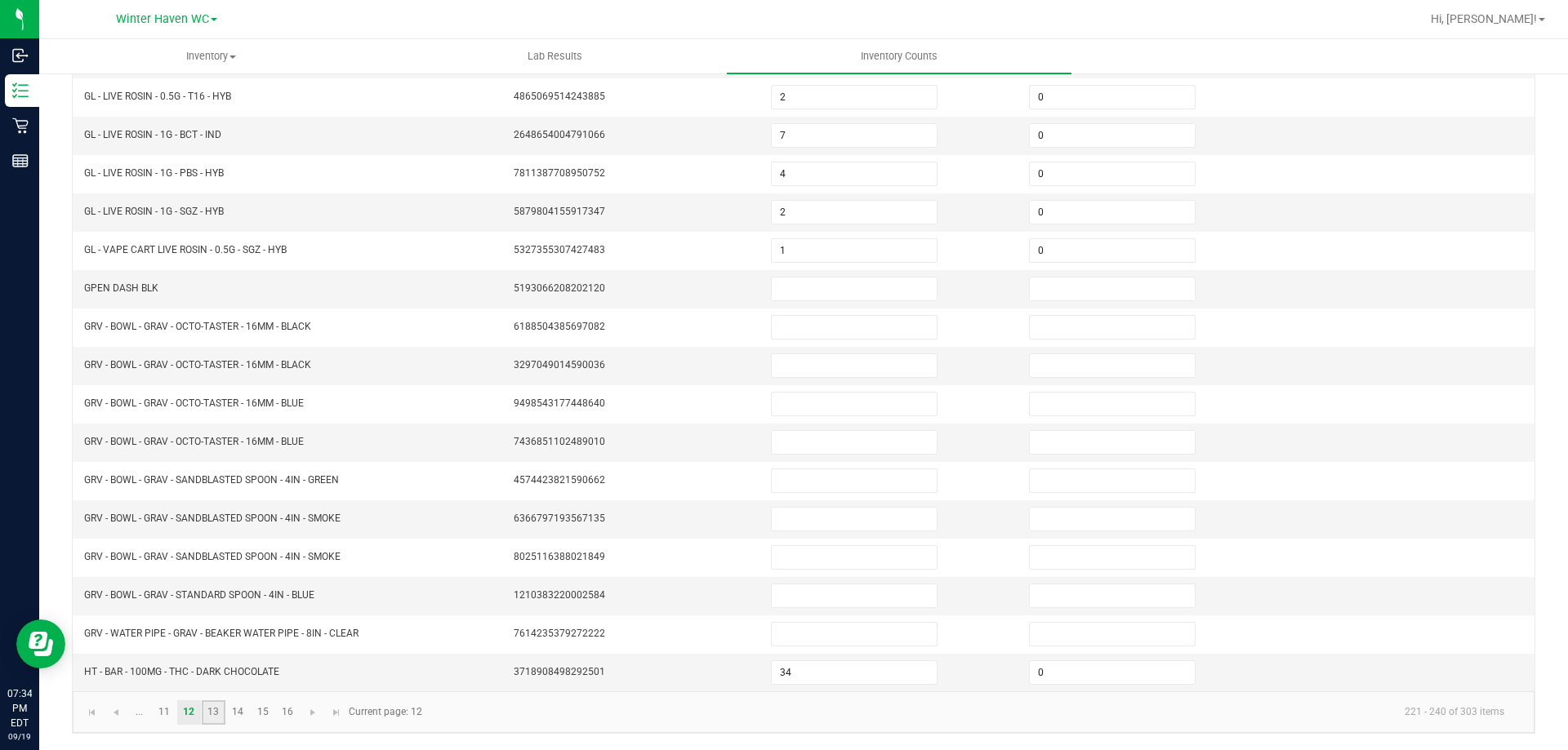
click at [214, 705] on link "13" at bounding box center [213, 712] width 24 height 24
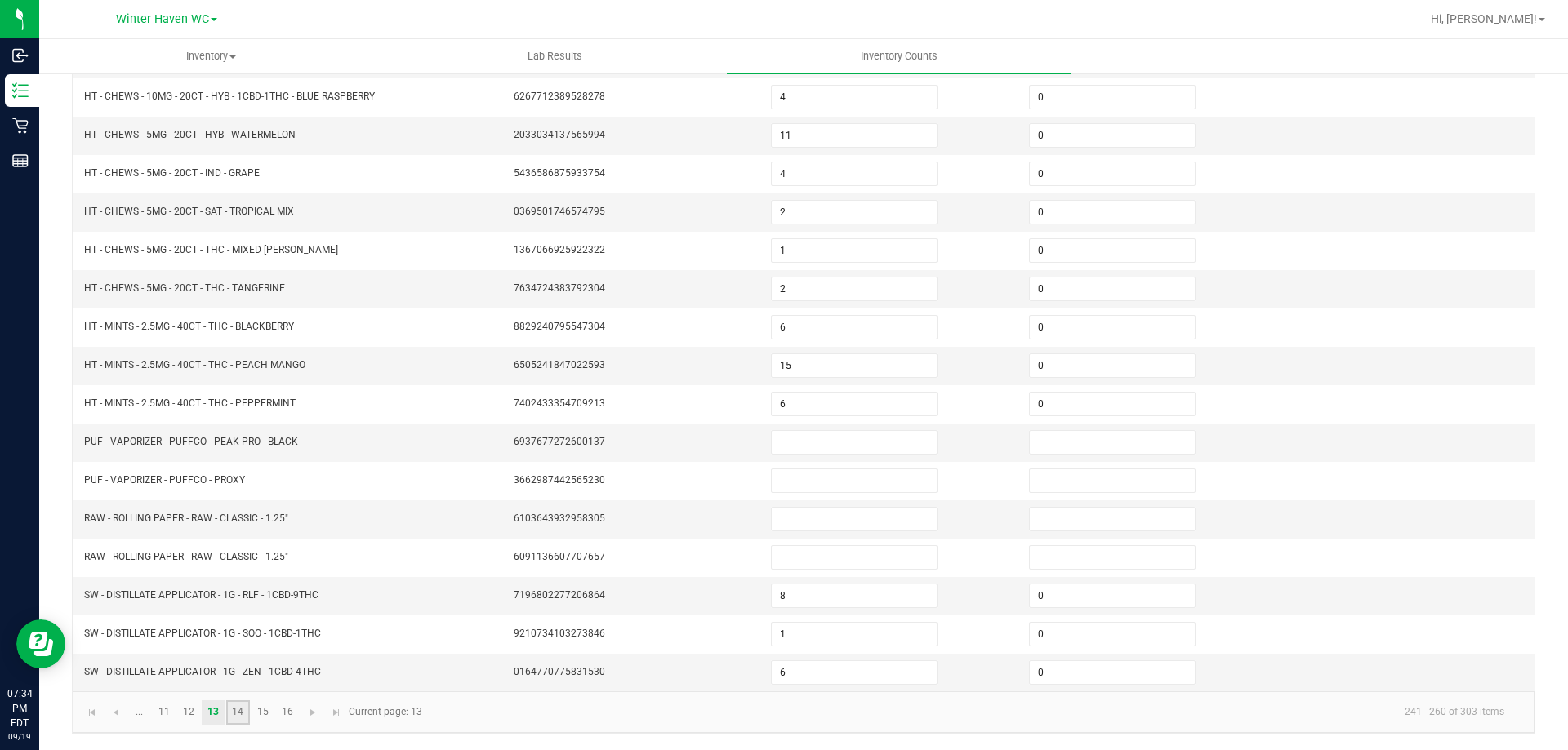
click at [248, 711] on link "14" at bounding box center [238, 712] width 24 height 24
click at [279, 707] on link "16" at bounding box center [287, 712] width 24 height 24
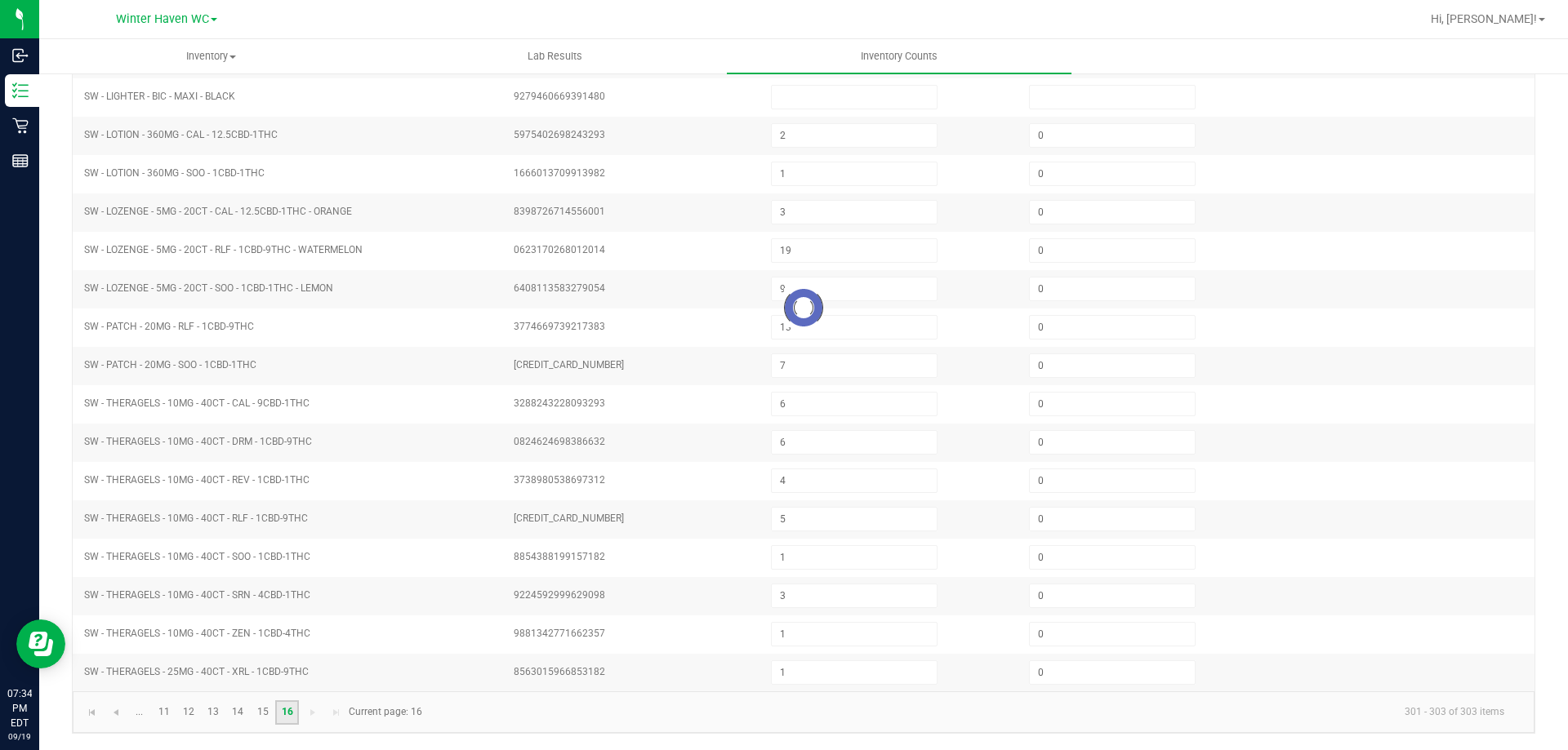
scroll to position [0, 0]
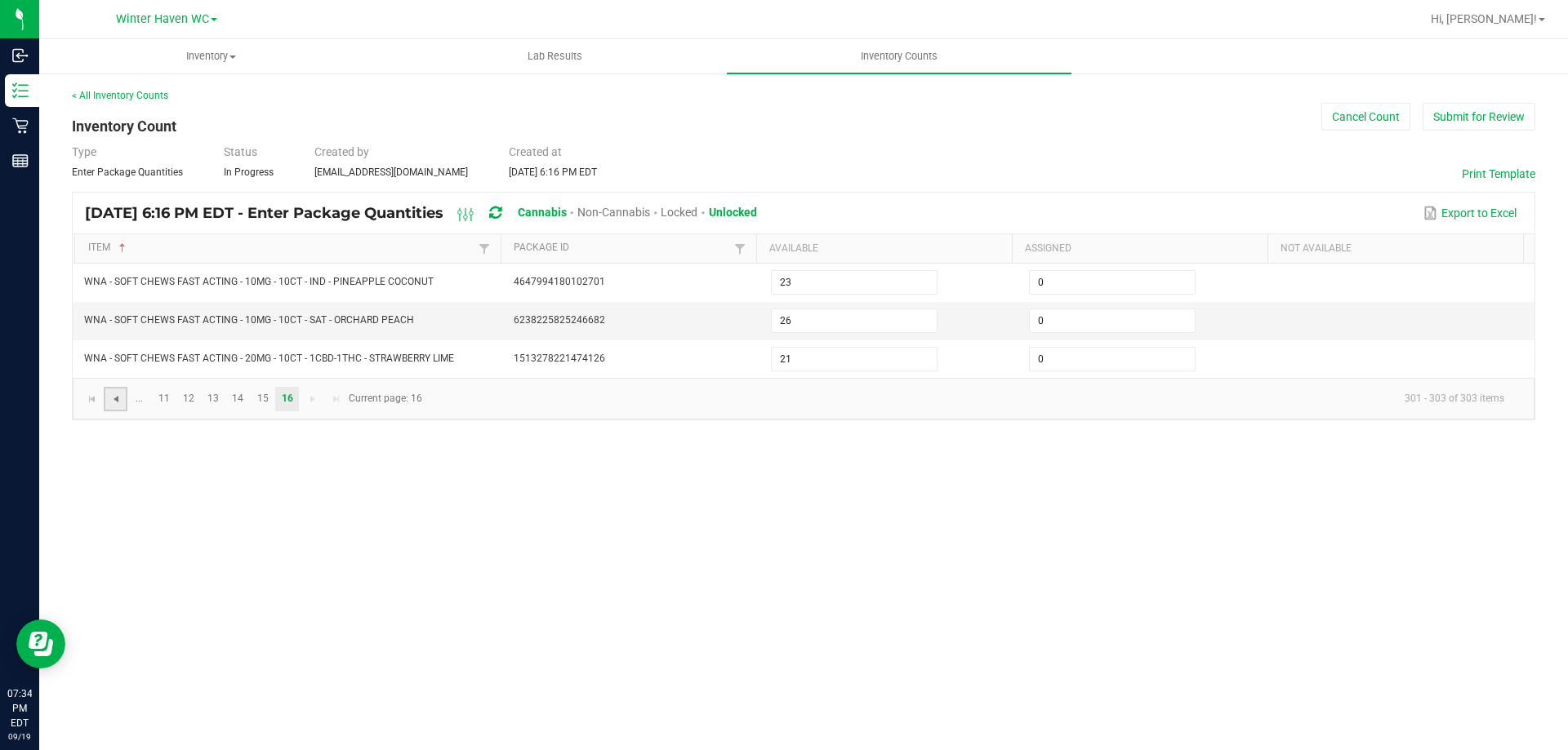
click at [117, 404] on span "Go to the previous page" at bounding box center [117, 400] width 13 height 13
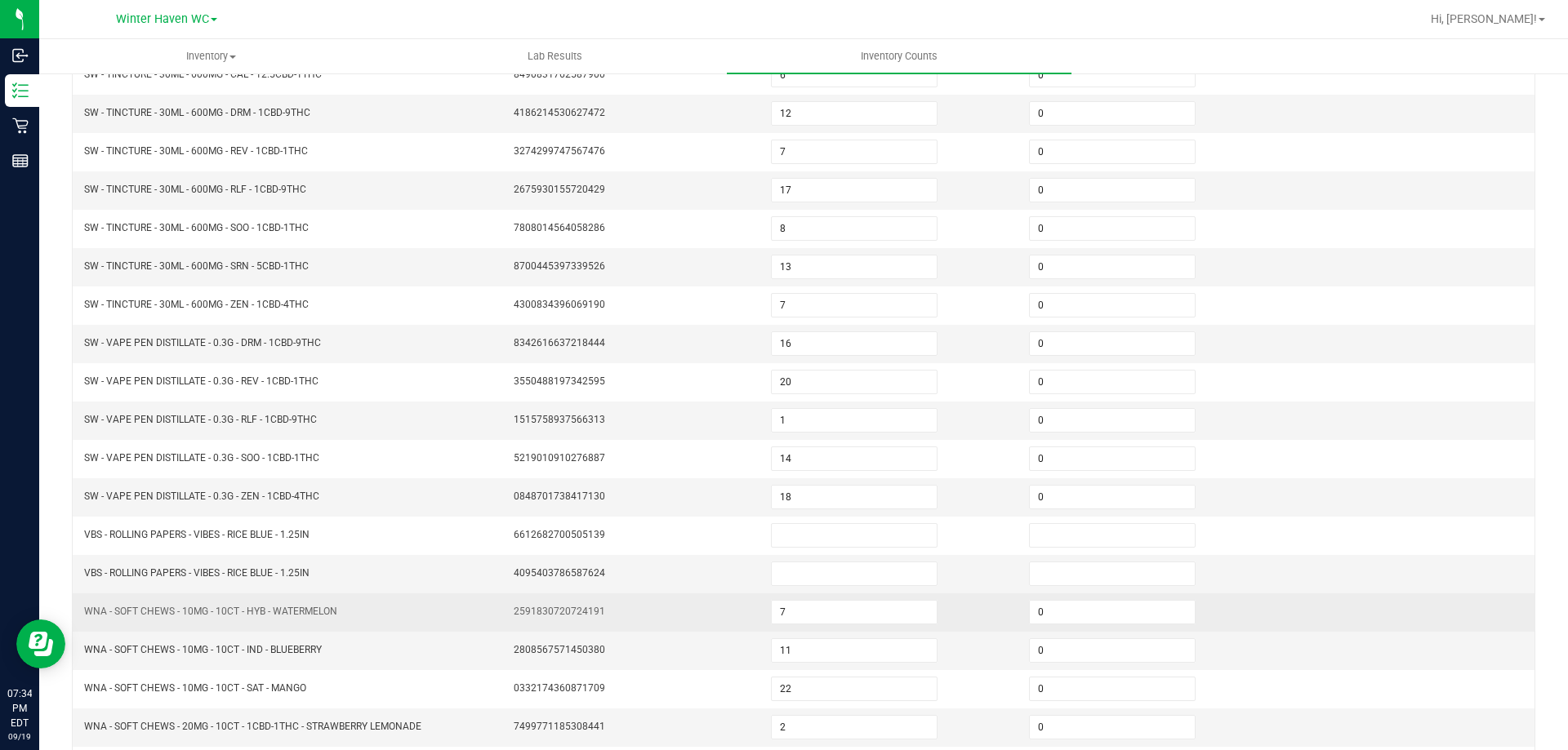
scroll to position [339, 0]
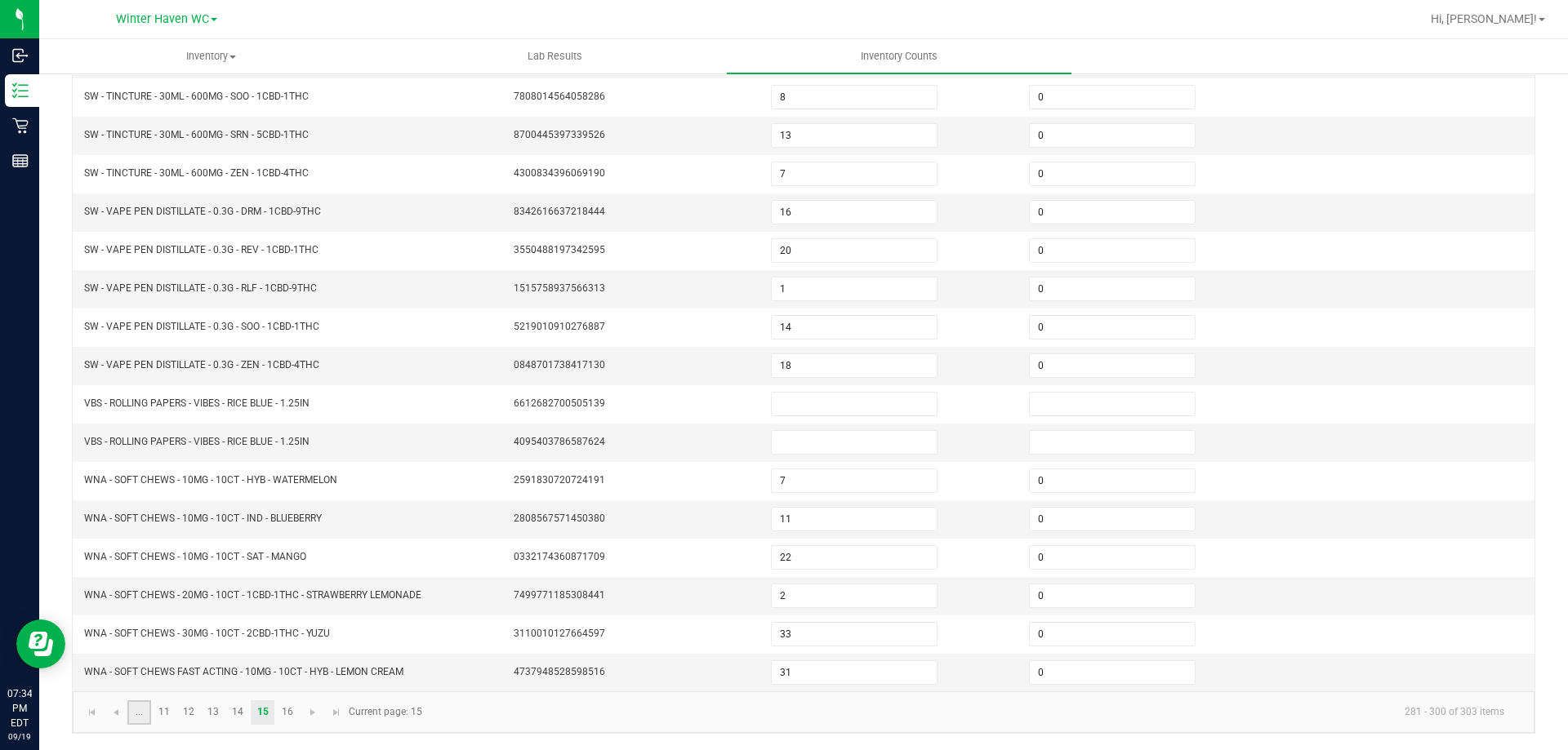
click at [142, 710] on link "..." at bounding box center [139, 712] width 24 height 24
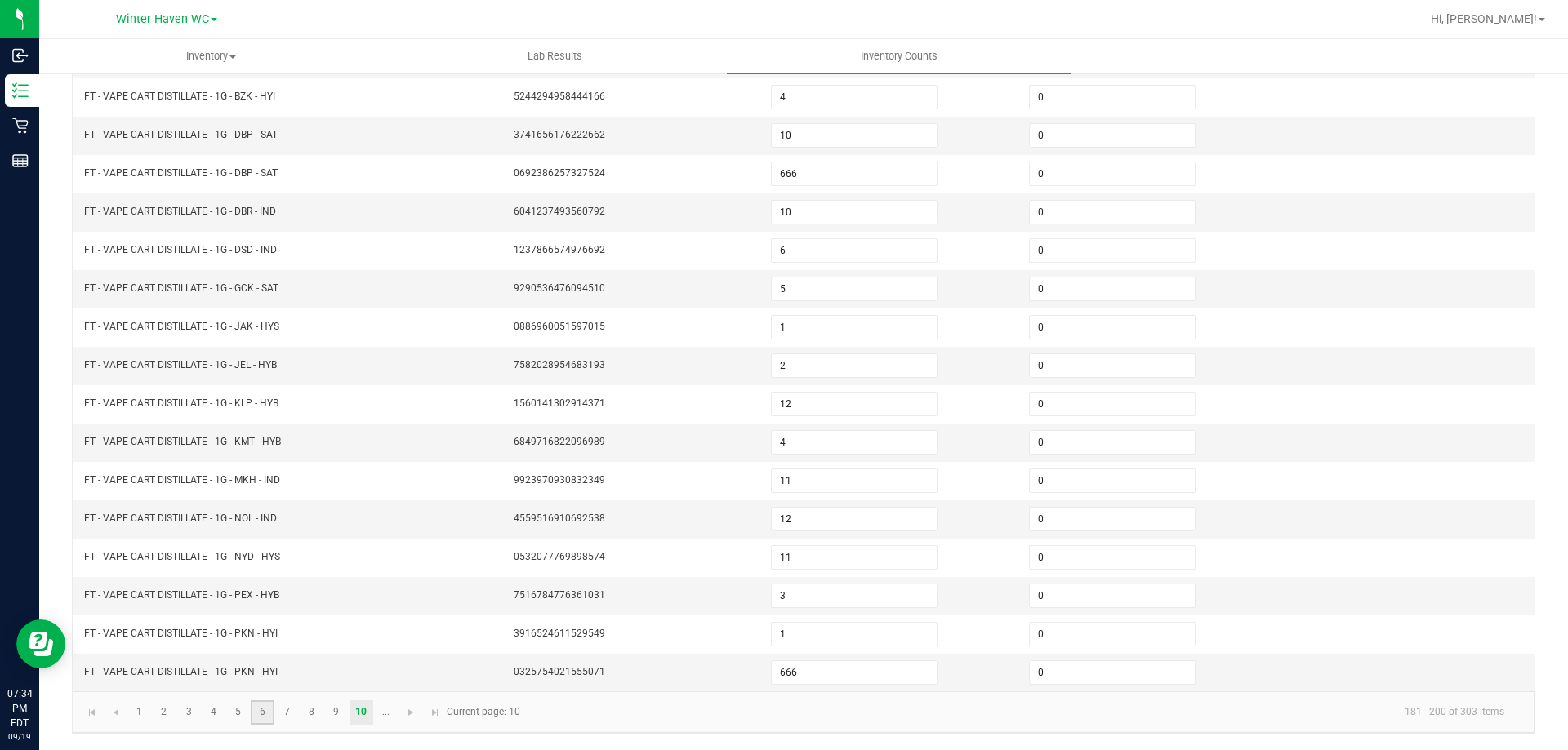
click at [265, 716] on link "6" at bounding box center [262, 712] width 24 height 24
click at [782, 602] on input at bounding box center [853, 596] width 165 height 23
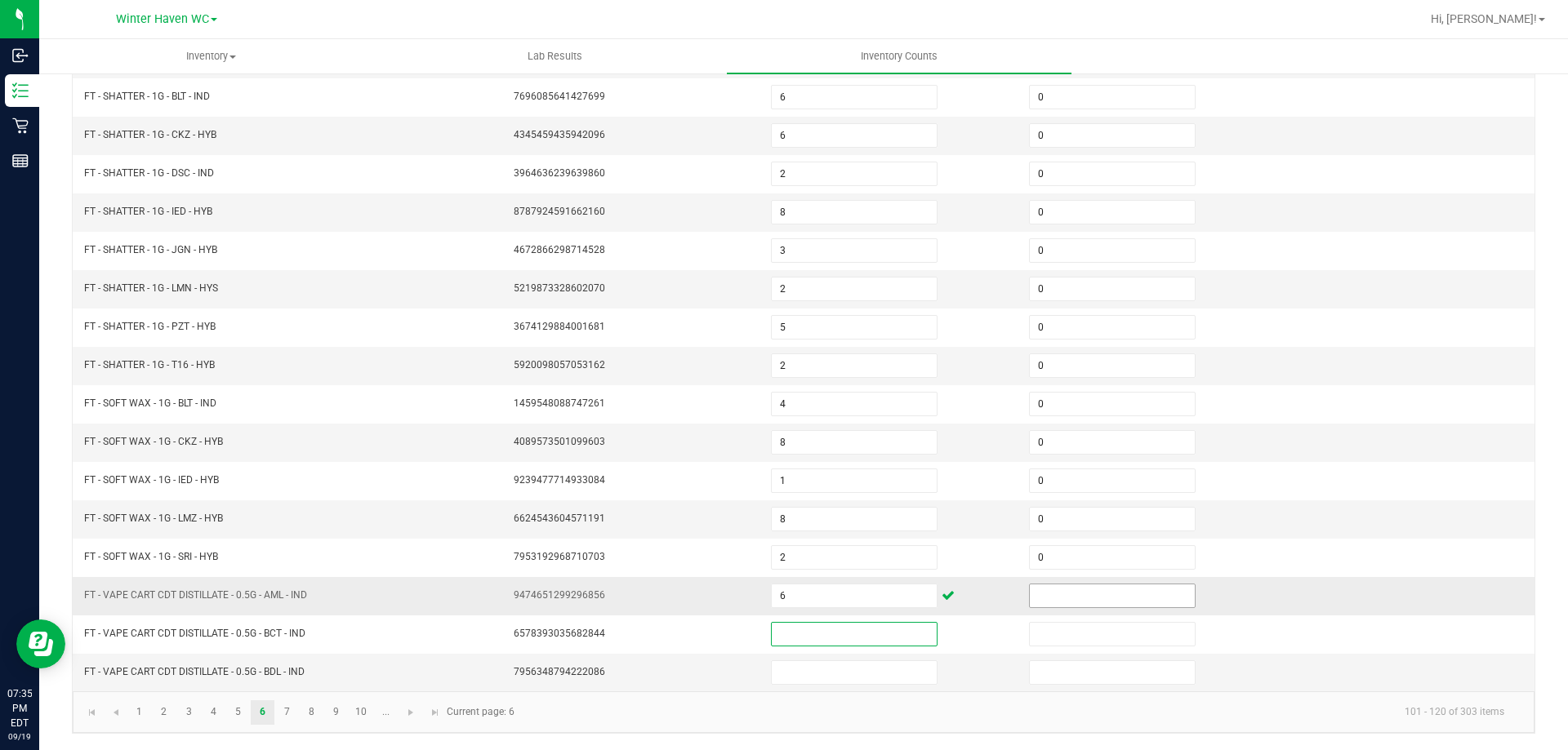
click at [1030, 594] on input at bounding box center [1111, 596] width 165 height 23
click at [295, 711] on link "7" at bounding box center [287, 712] width 24 height 24
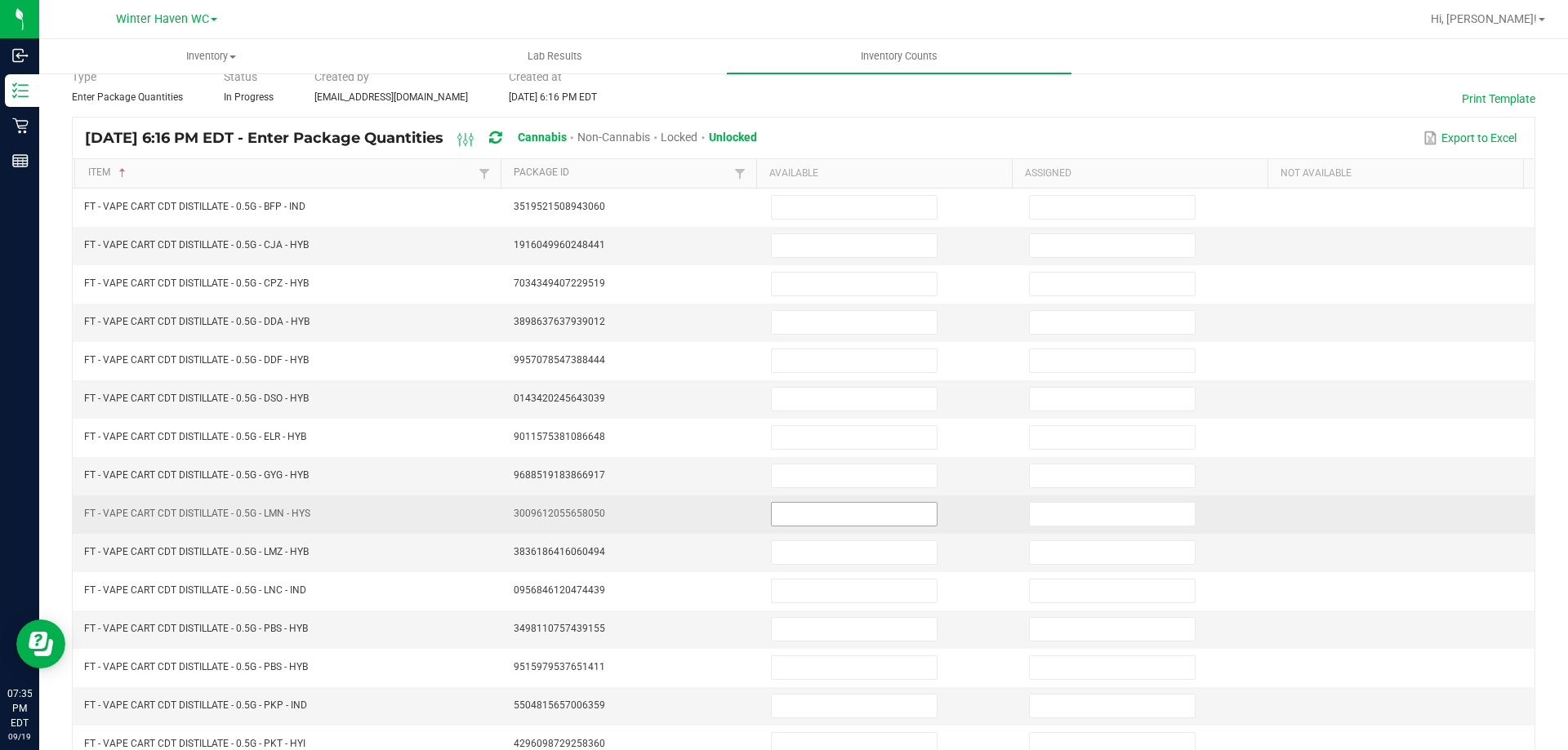
scroll to position [0, 0]
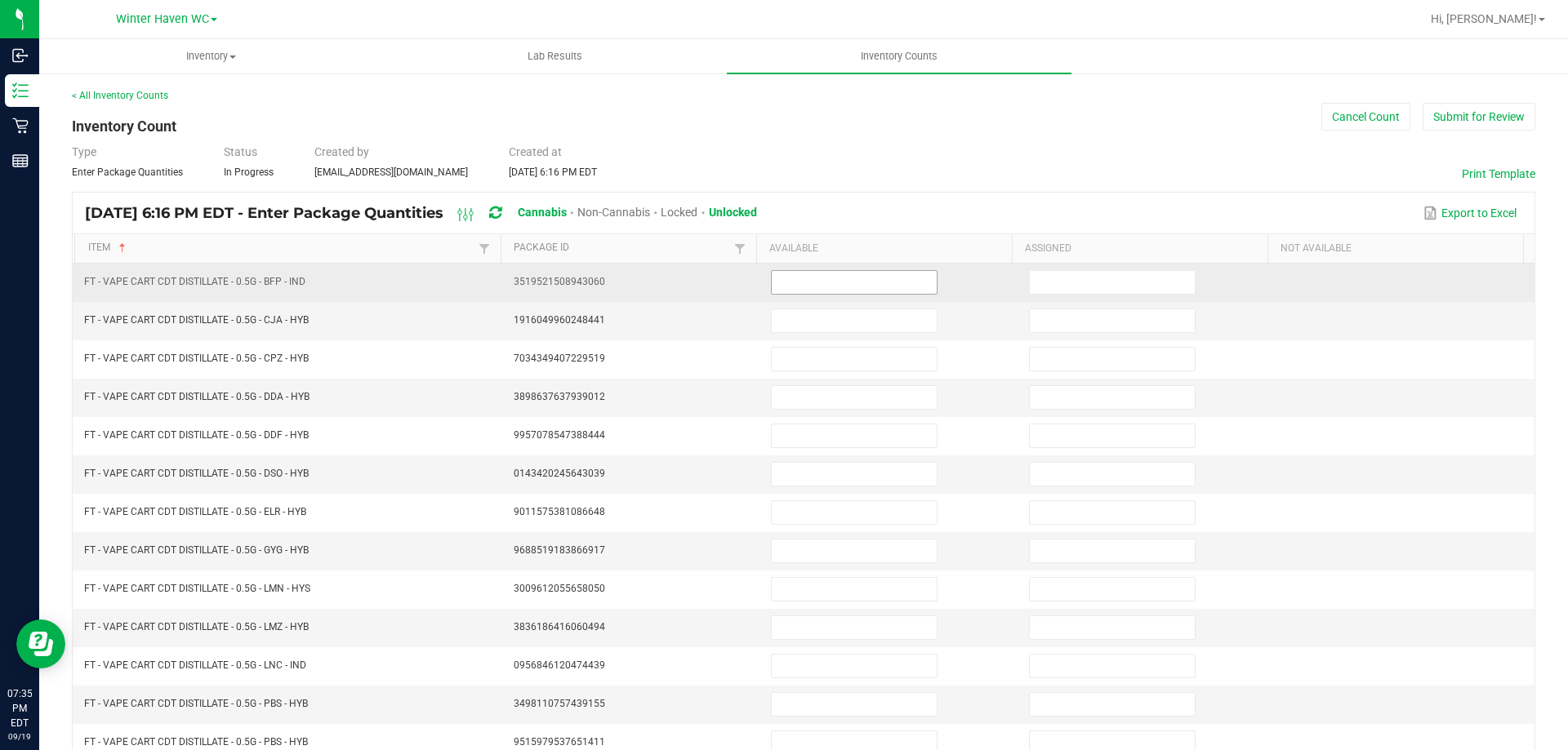
click at [809, 280] on input at bounding box center [853, 283] width 165 height 23
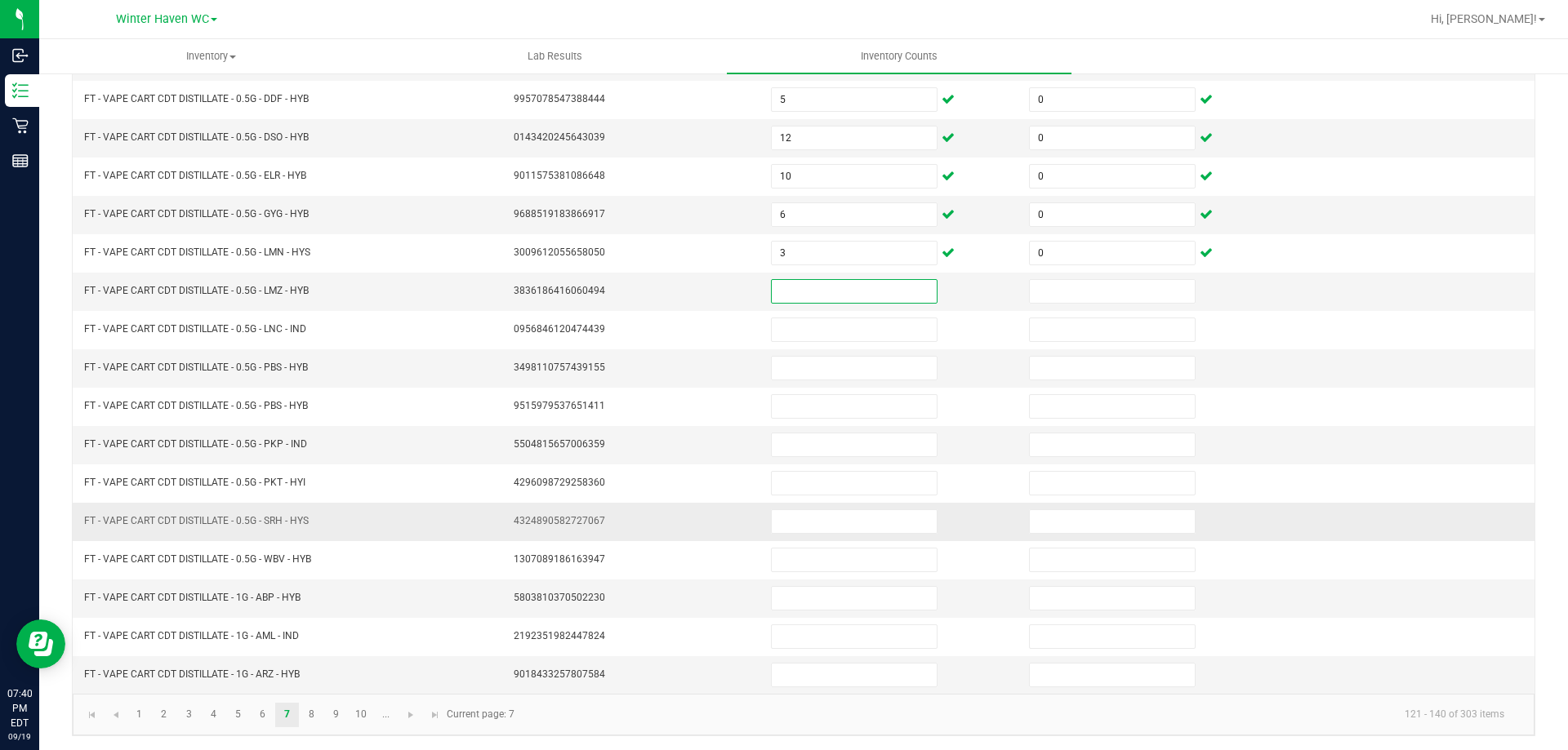
scroll to position [339, 0]
click at [356, 715] on link "10" at bounding box center [361, 712] width 24 height 24
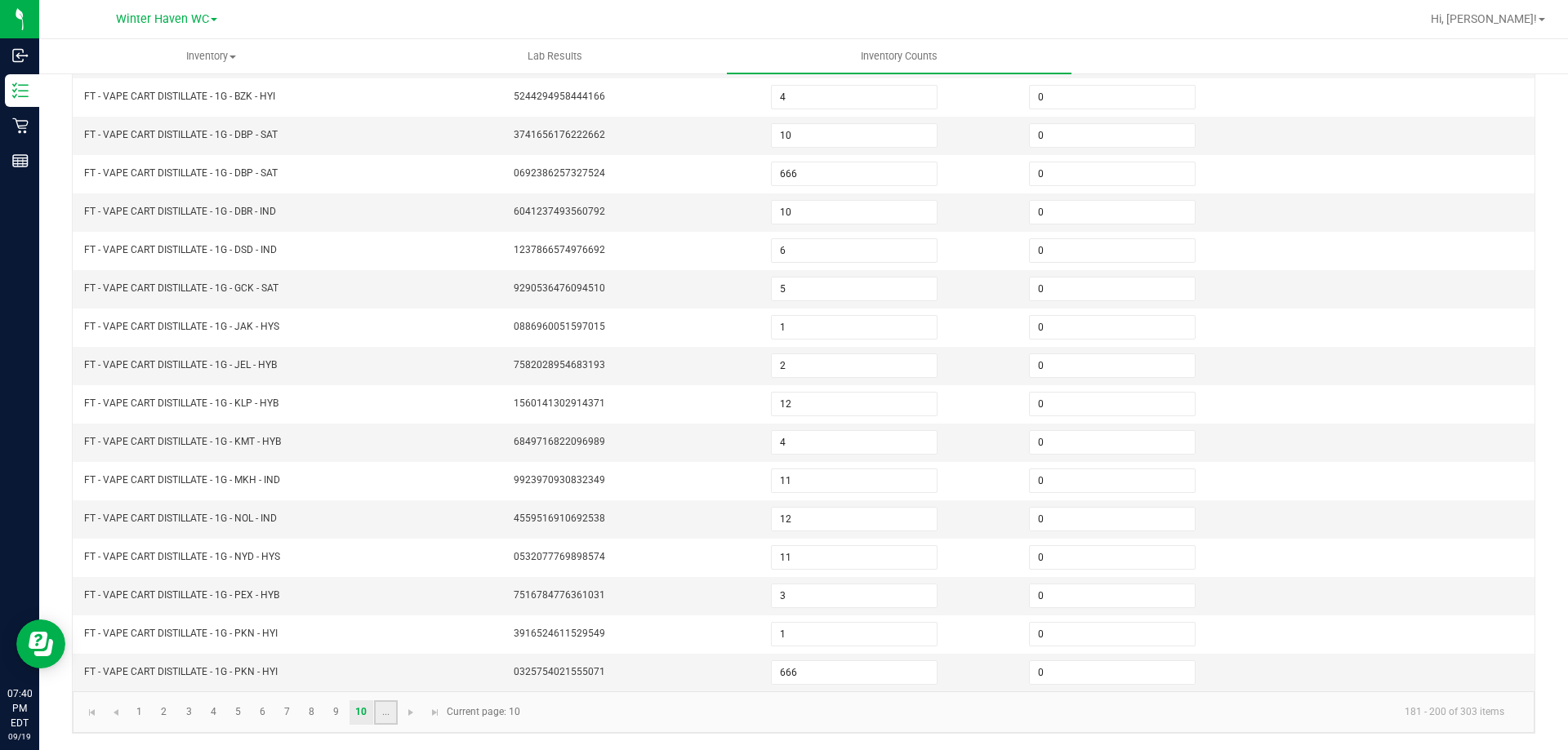
click at [382, 712] on link "..." at bounding box center [385, 712] width 24 height 24
click at [218, 713] on link "13" at bounding box center [213, 712] width 24 height 24
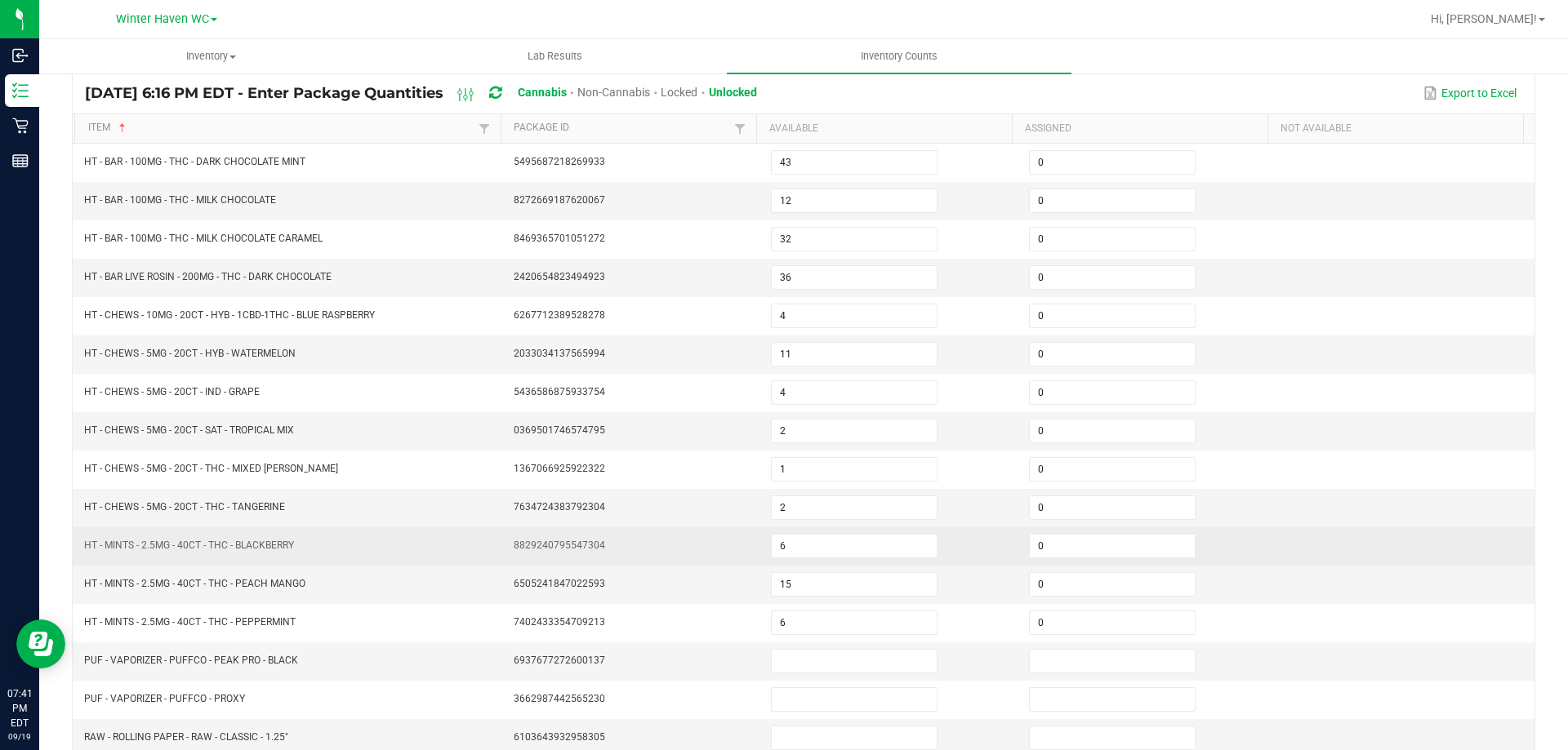
scroll to position [94, 0]
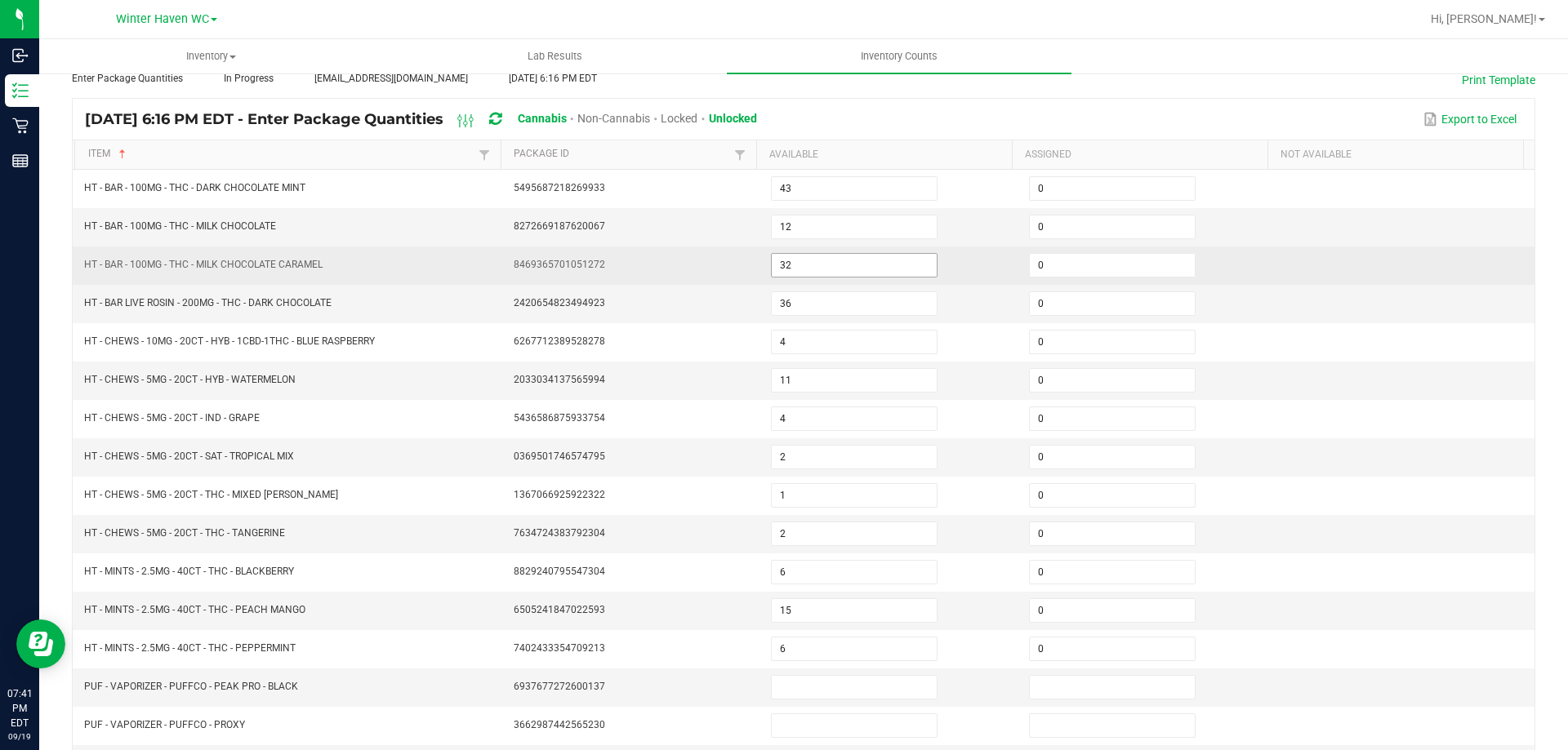
click at [869, 259] on input "32" at bounding box center [853, 266] width 165 height 23
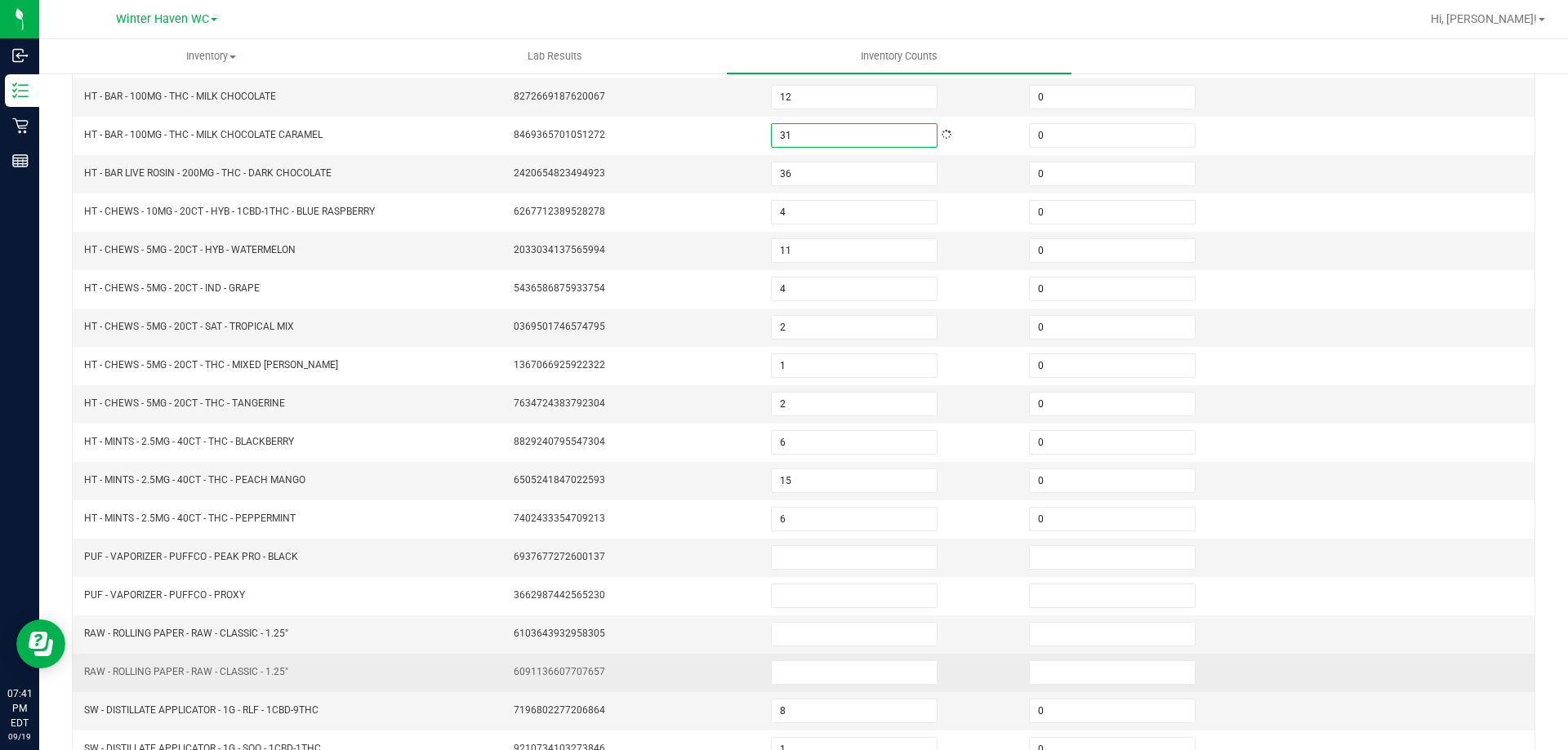
scroll to position [339, 0]
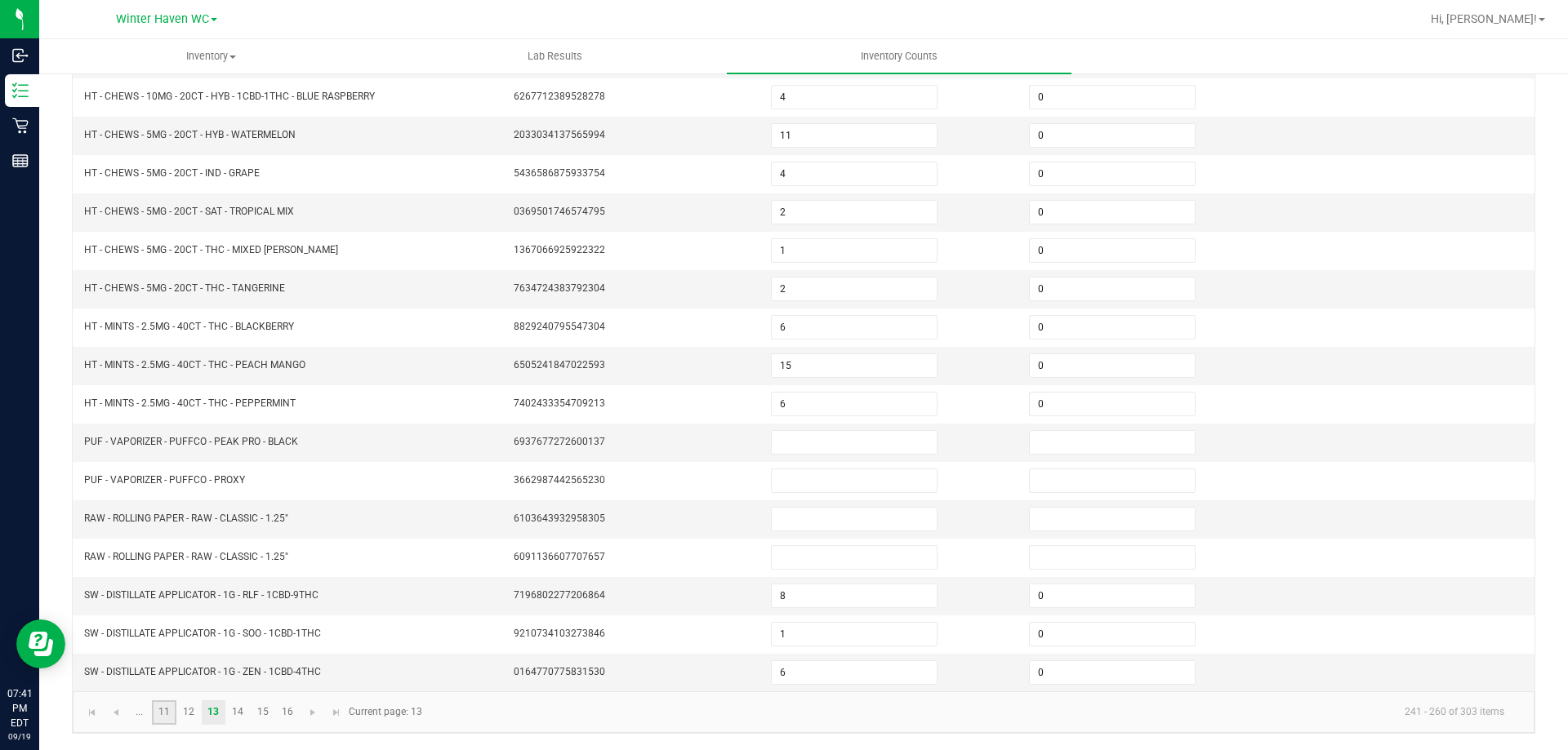
click at [162, 713] on link "11" at bounding box center [164, 712] width 24 height 24
click at [143, 717] on link "..." at bounding box center [139, 712] width 24 height 24
click at [271, 709] on link "6" at bounding box center [262, 712] width 24 height 24
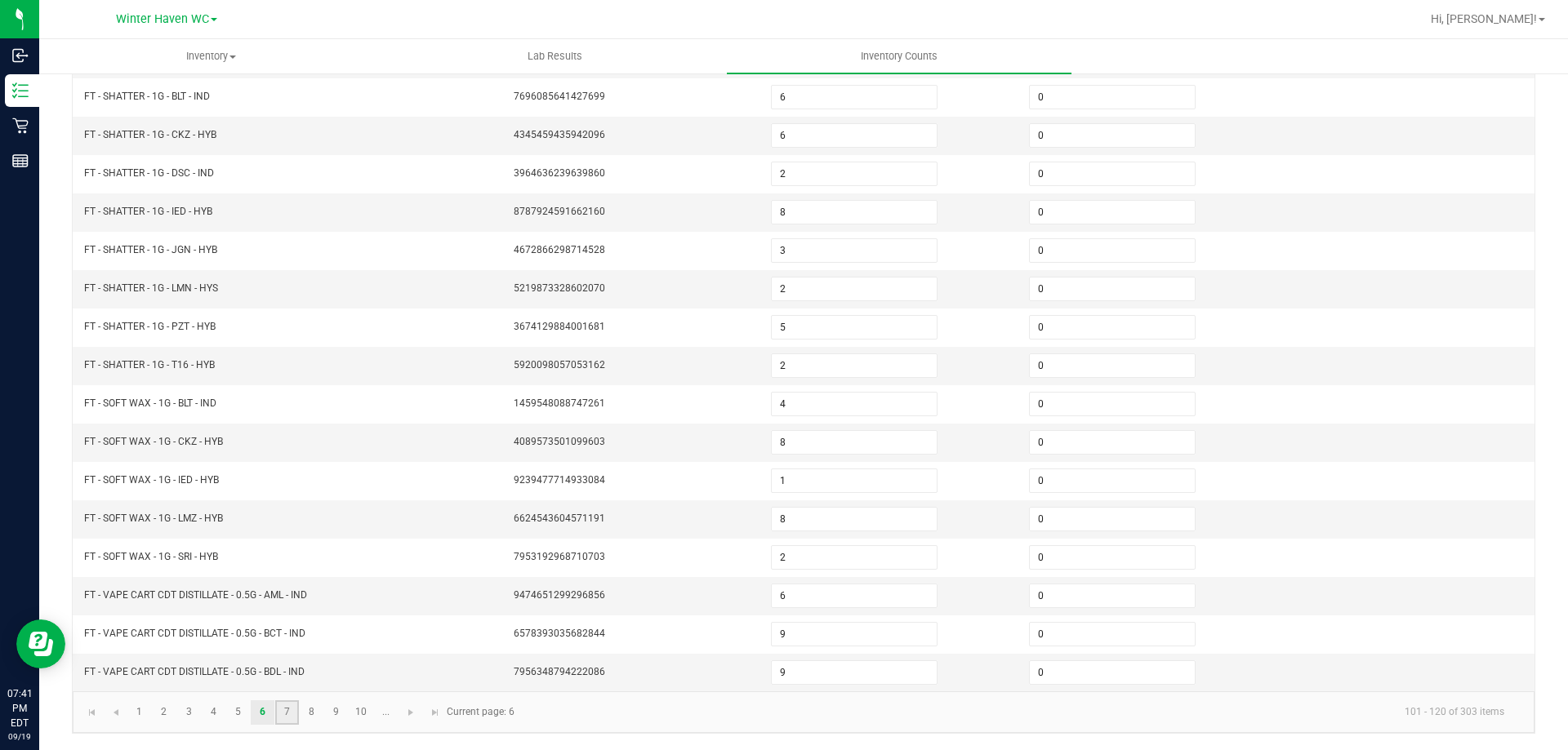
click at [291, 712] on link "7" at bounding box center [287, 712] width 24 height 24
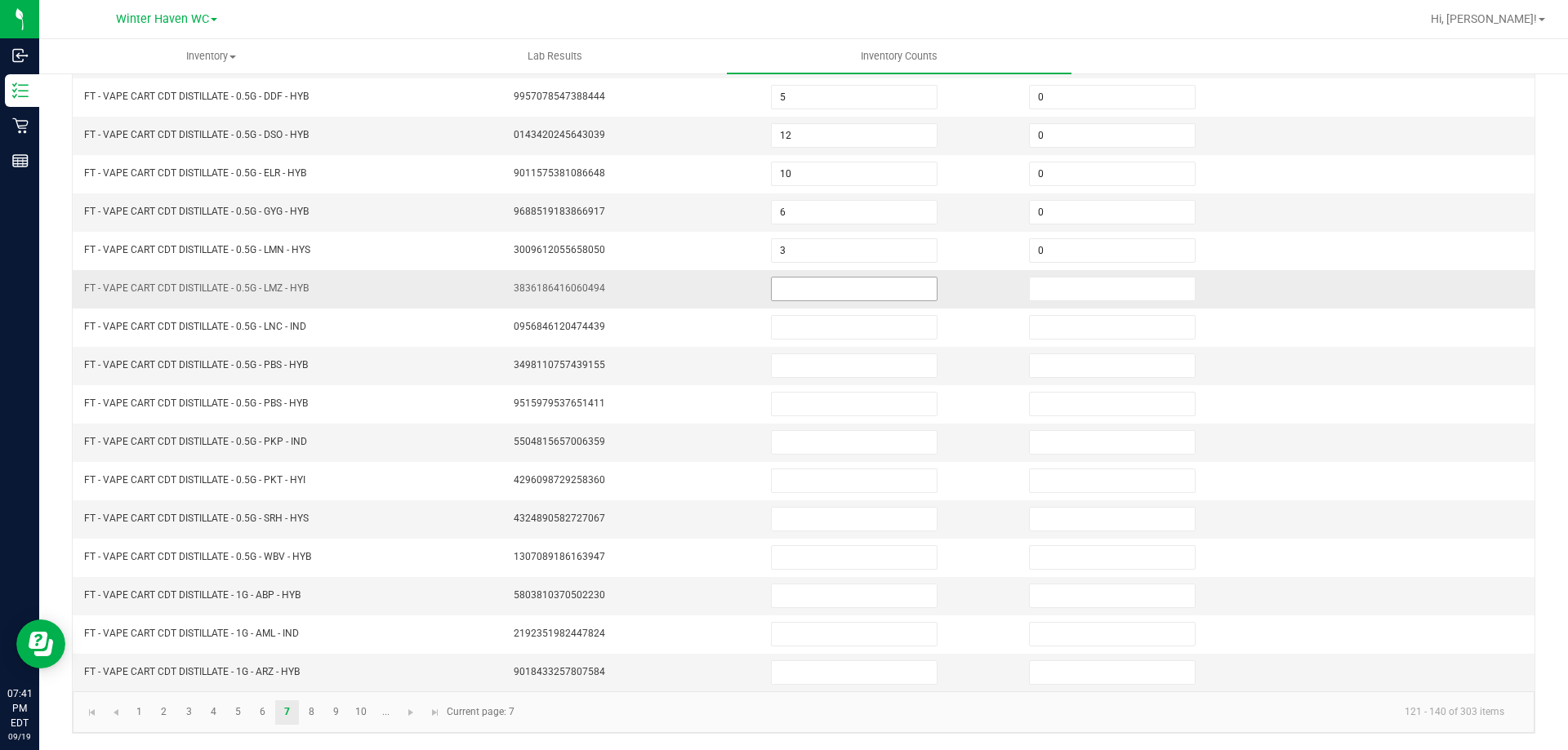
click at [826, 293] on input at bounding box center [853, 289] width 165 height 23
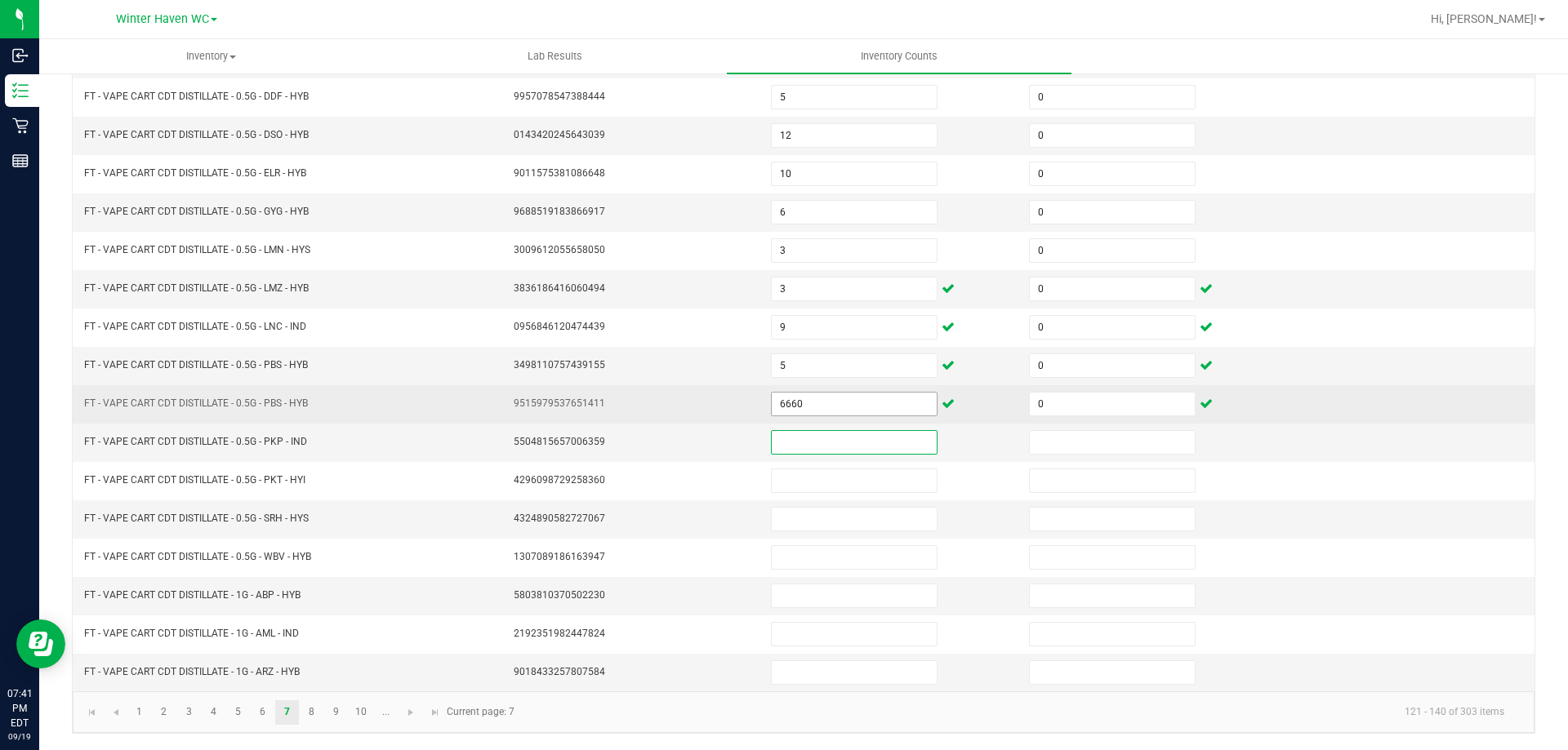
click at [773, 405] on input "6660" at bounding box center [853, 404] width 165 height 23
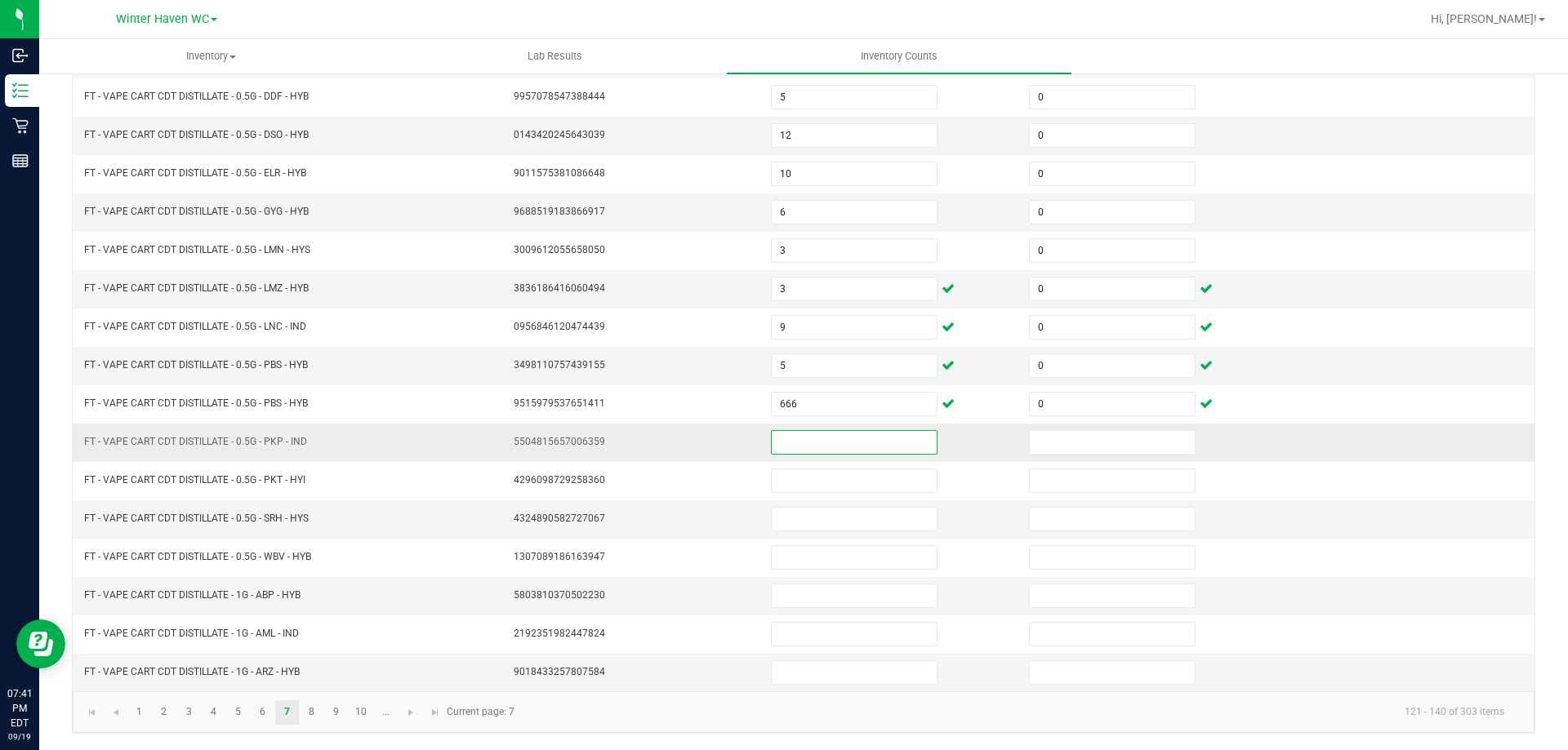
click at [787, 439] on input at bounding box center [853, 443] width 165 height 23
click at [305, 714] on link "8" at bounding box center [311, 712] width 24 height 24
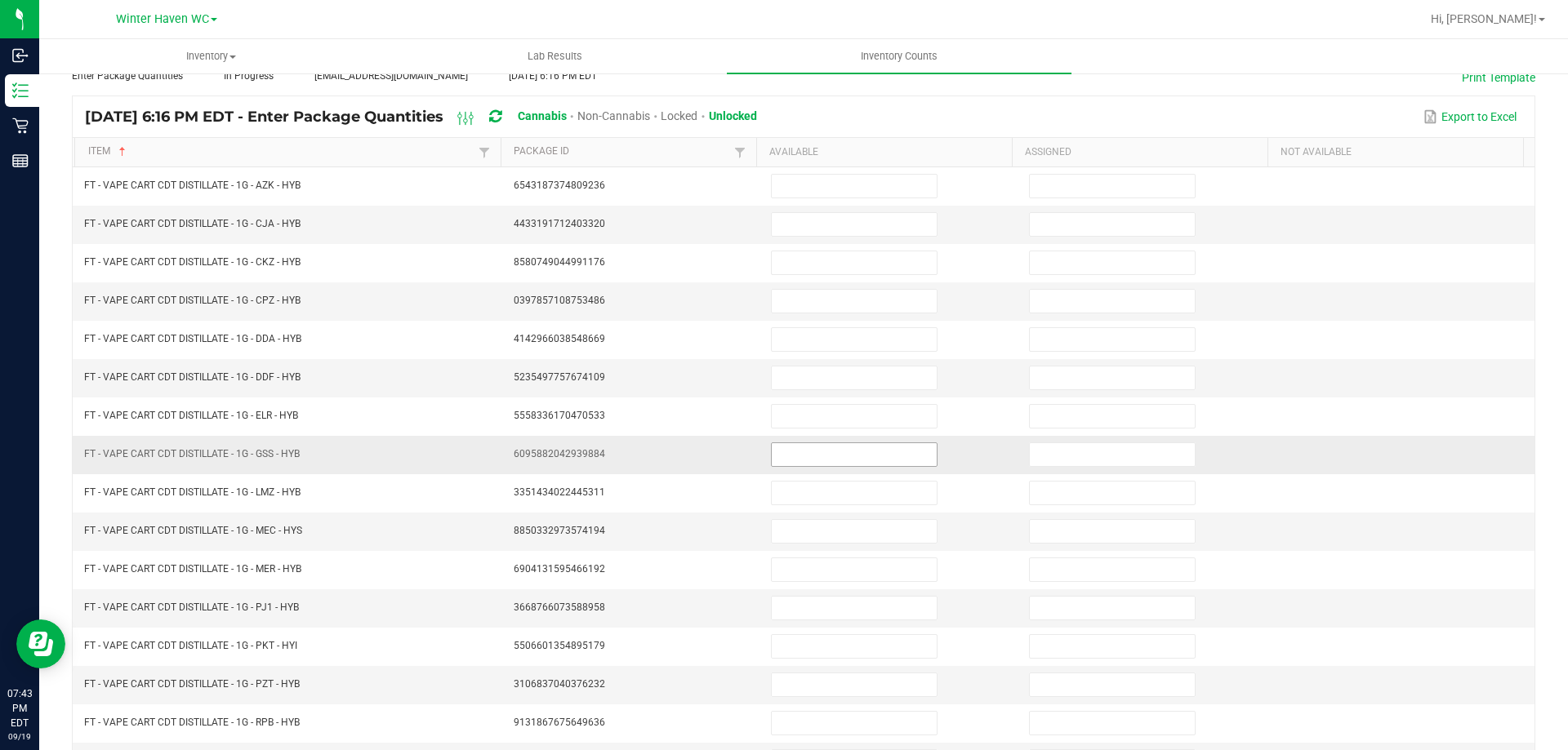
scroll to position [0, 0]
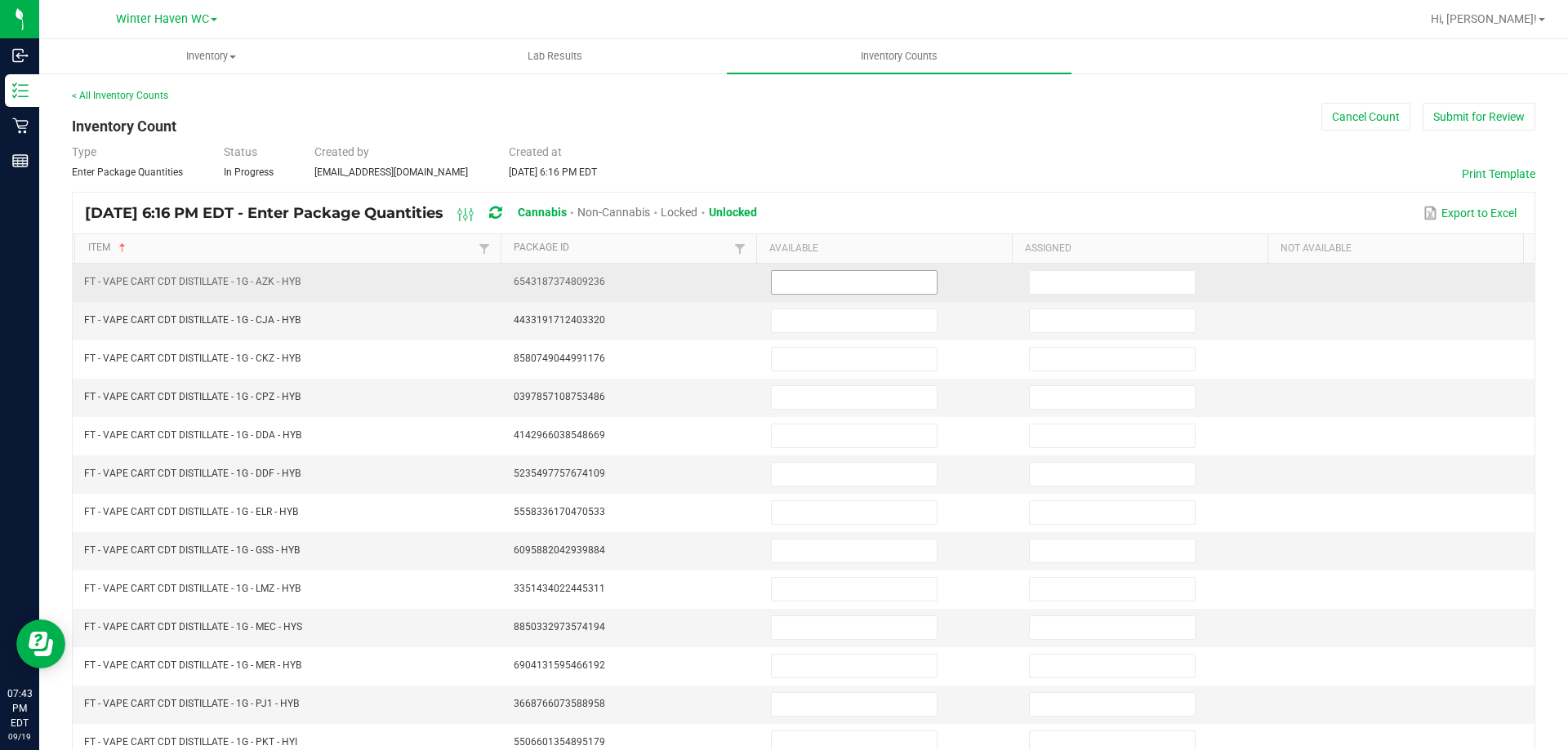
click at [807, 282] on input at bounding box center [853, 283] width 165 height 23
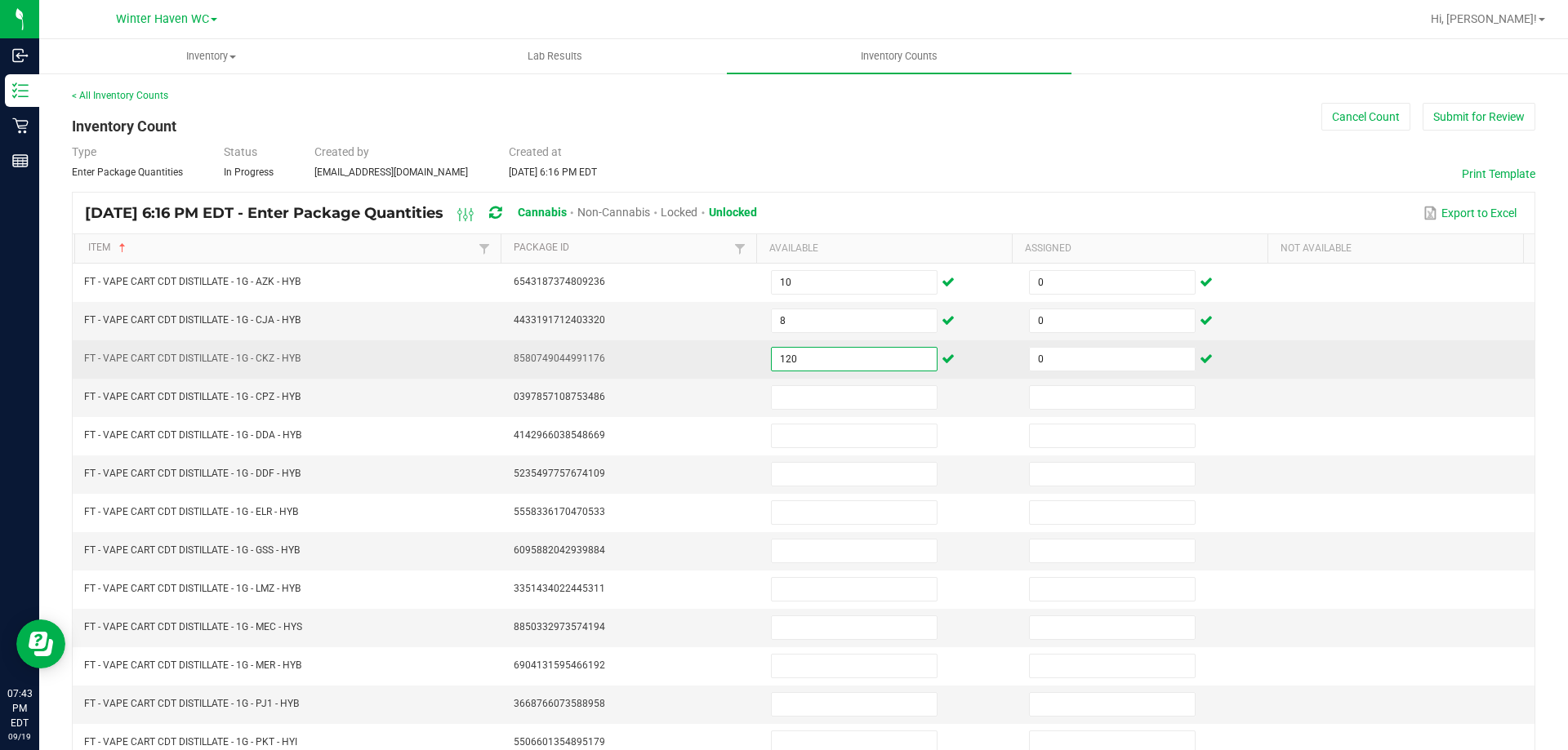
click at [811, 349] on input "120" at bounding box center [853, 359] width 165 height 23
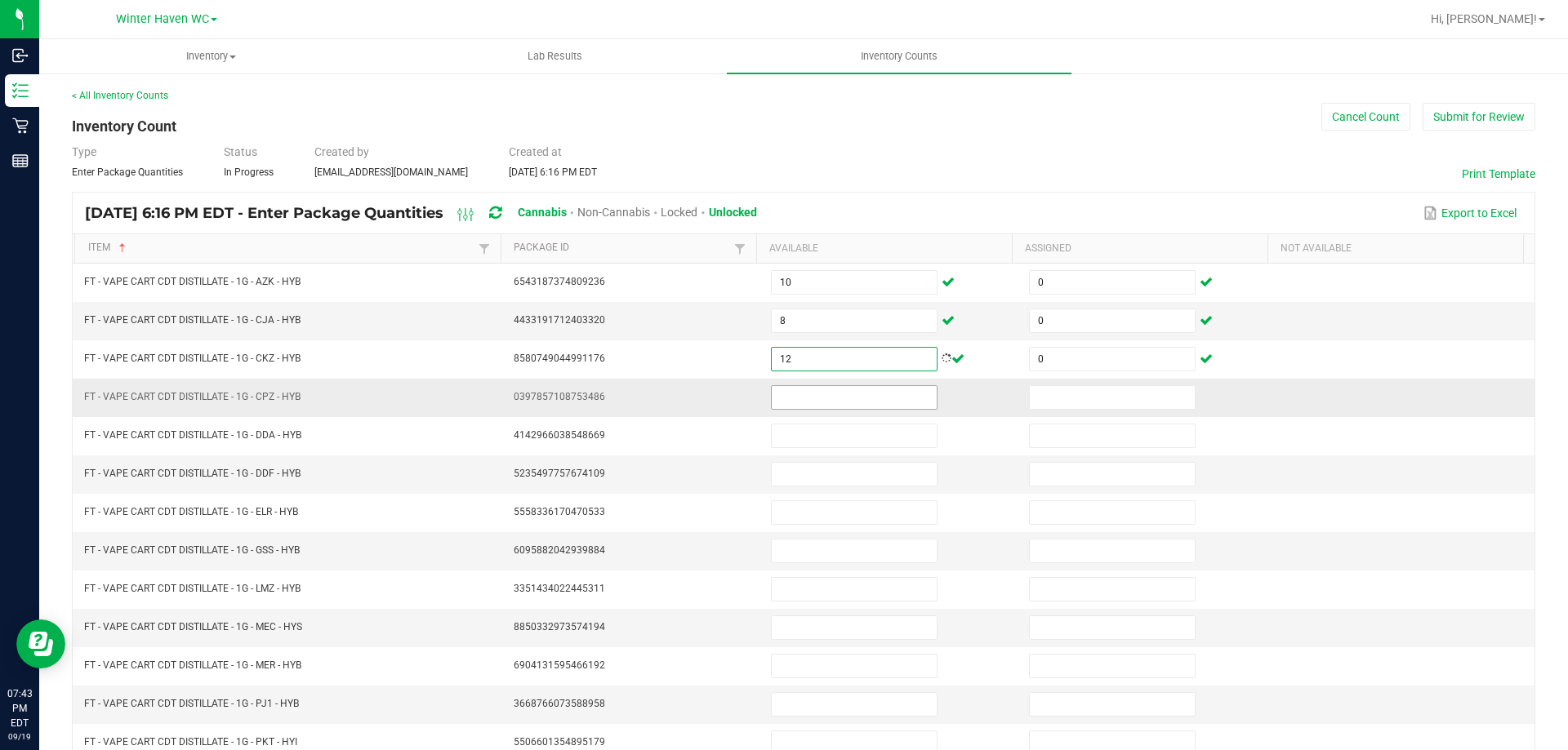
click at [815, 401] on input at bounding box center [853, 398] width 165 height 23
click at [788, 471] on input "20" at bounding box center [853, 475] width 165 height 23
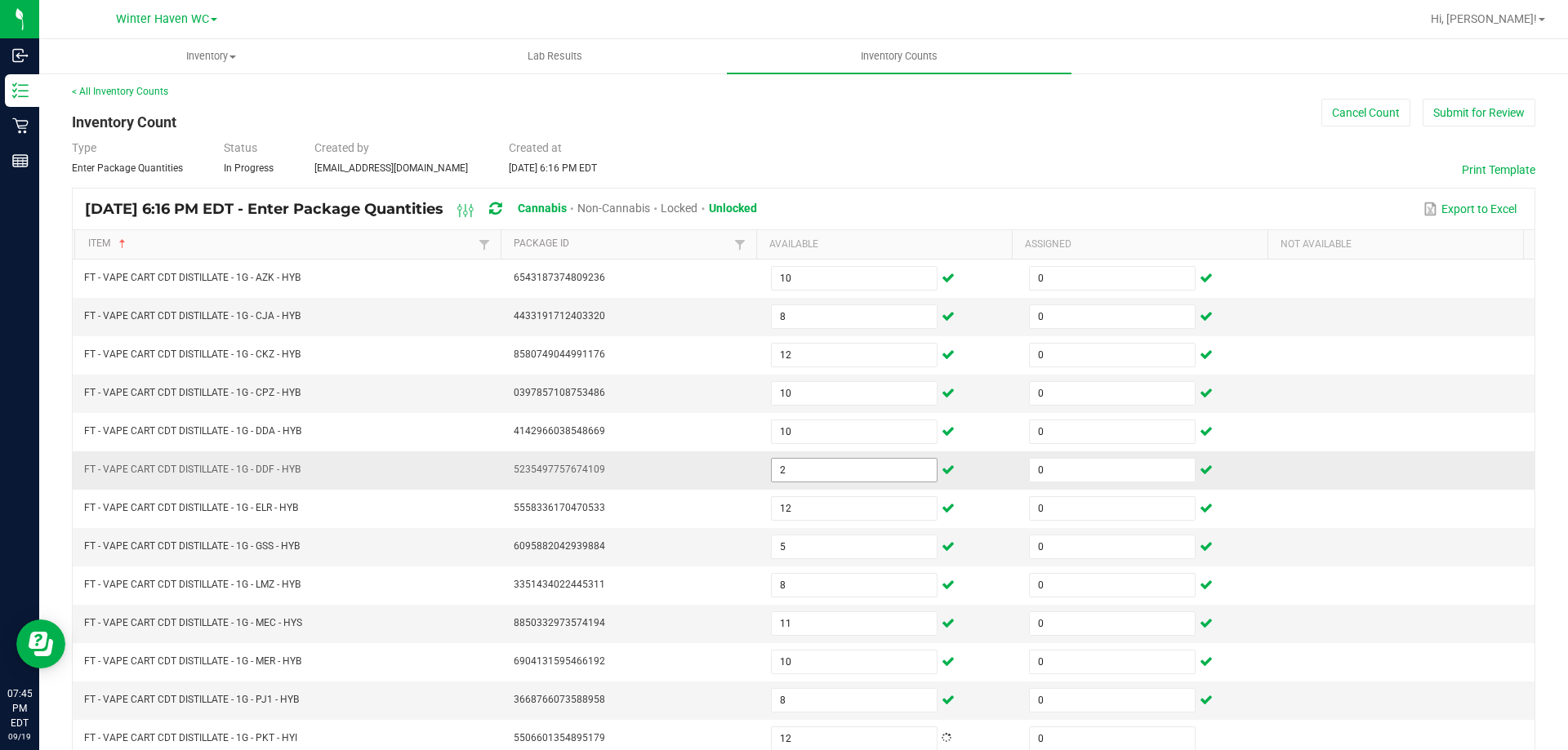
scroll to position [339, 0]
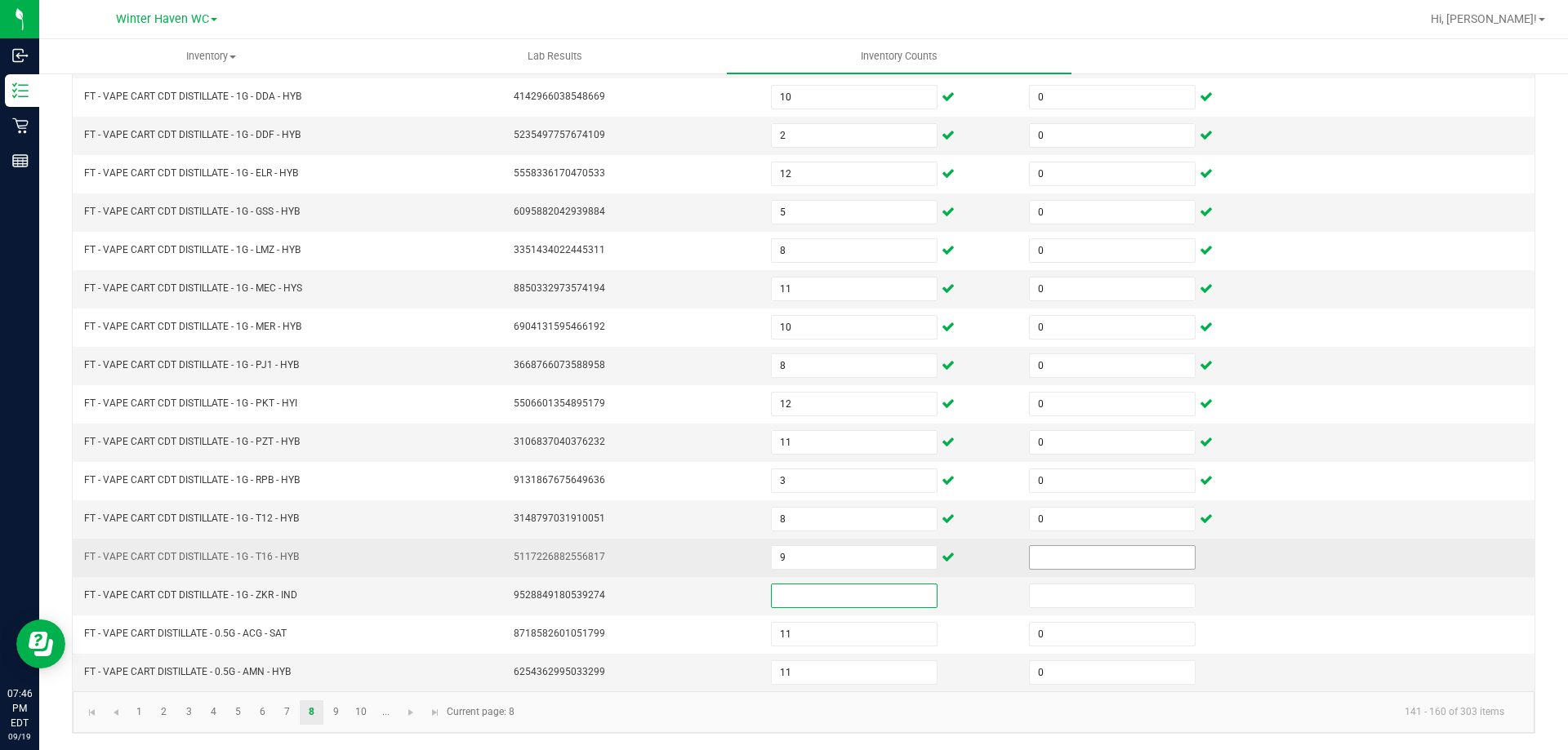
click at [1033, 553] on input at bounding box center [1111, 557] width 165 height 23
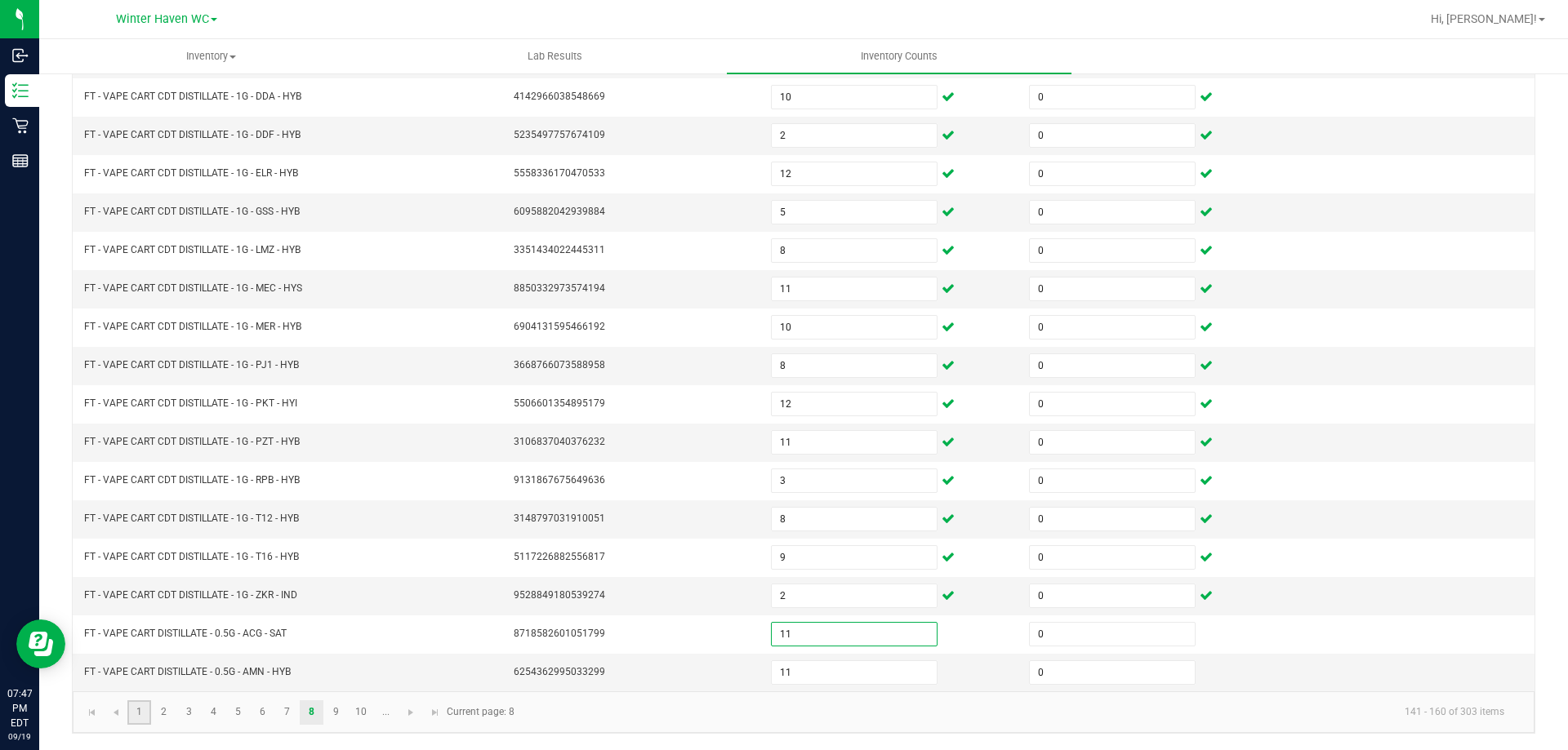
click at [133, 706] on link "1" at bounding box center [139, 712] width 24 height 24
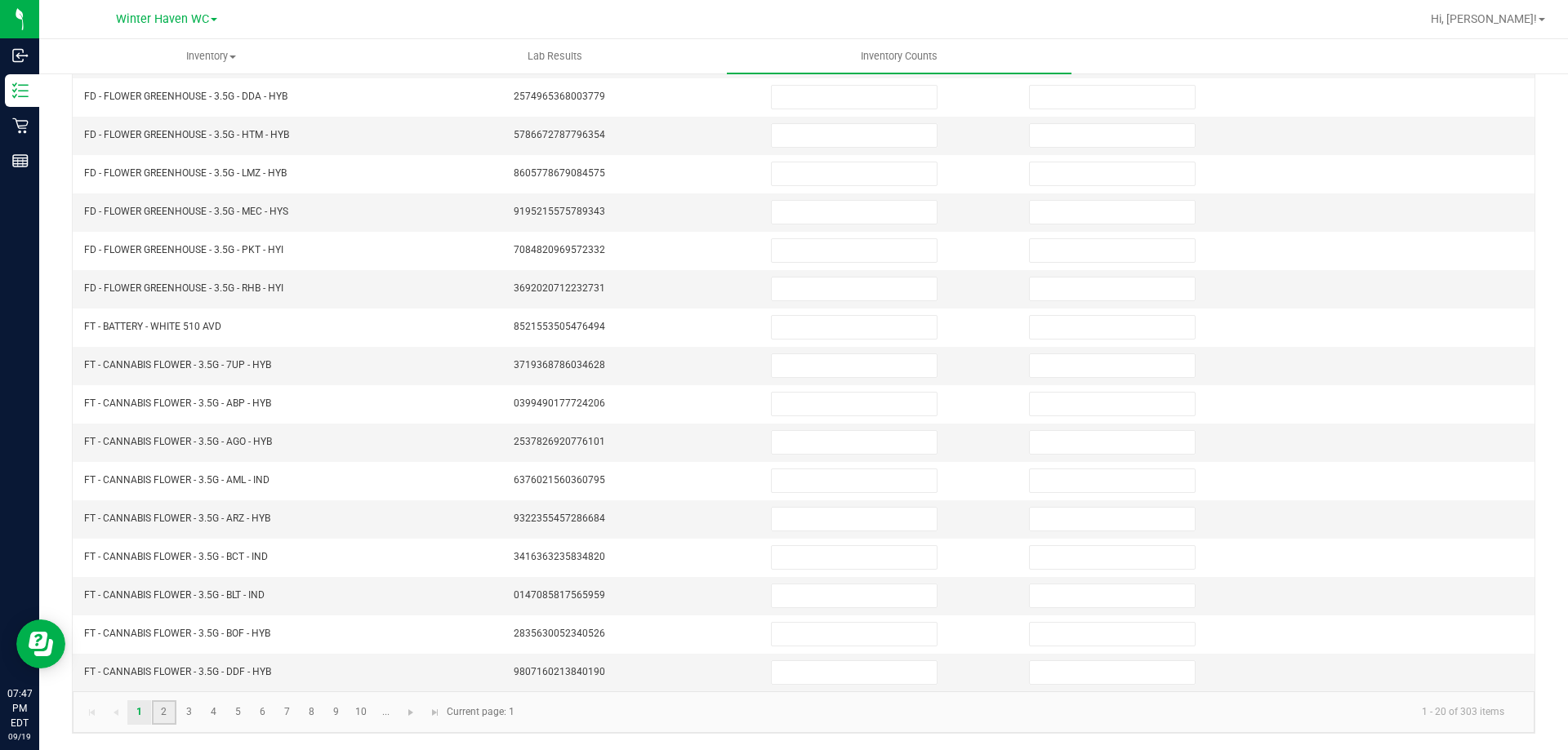
click at [170, 713] on link "2" at bounding box center [164, 712] width 24 height 24
click at [183, 714] on link "3" at bounding box center [189, 712] width 24 height 24
click at [213, 711] on link "4" at bounding box center [213, 712] width 24 height 24
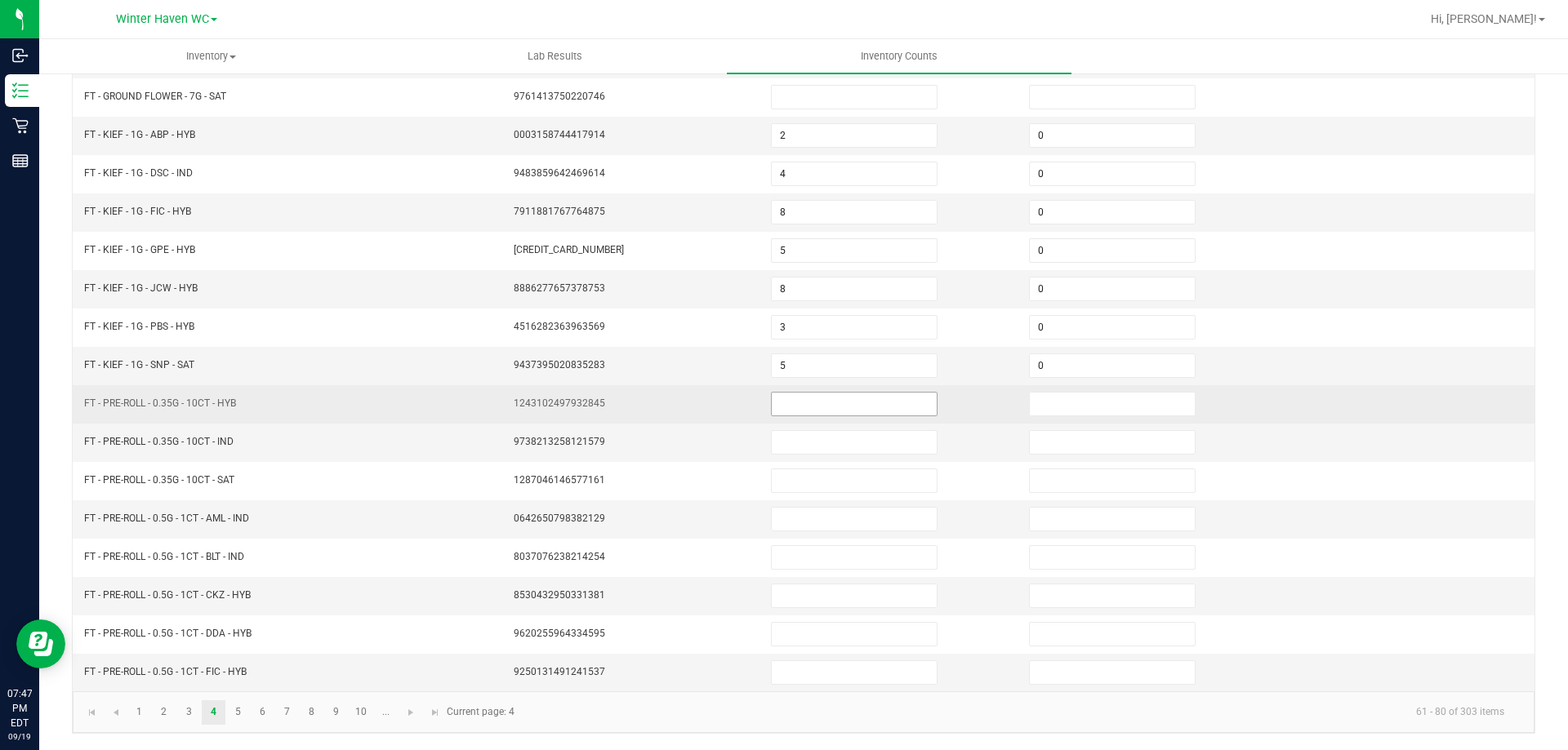
click at [786, 414] on input at bounding box center [853, 404] width 165 height 23
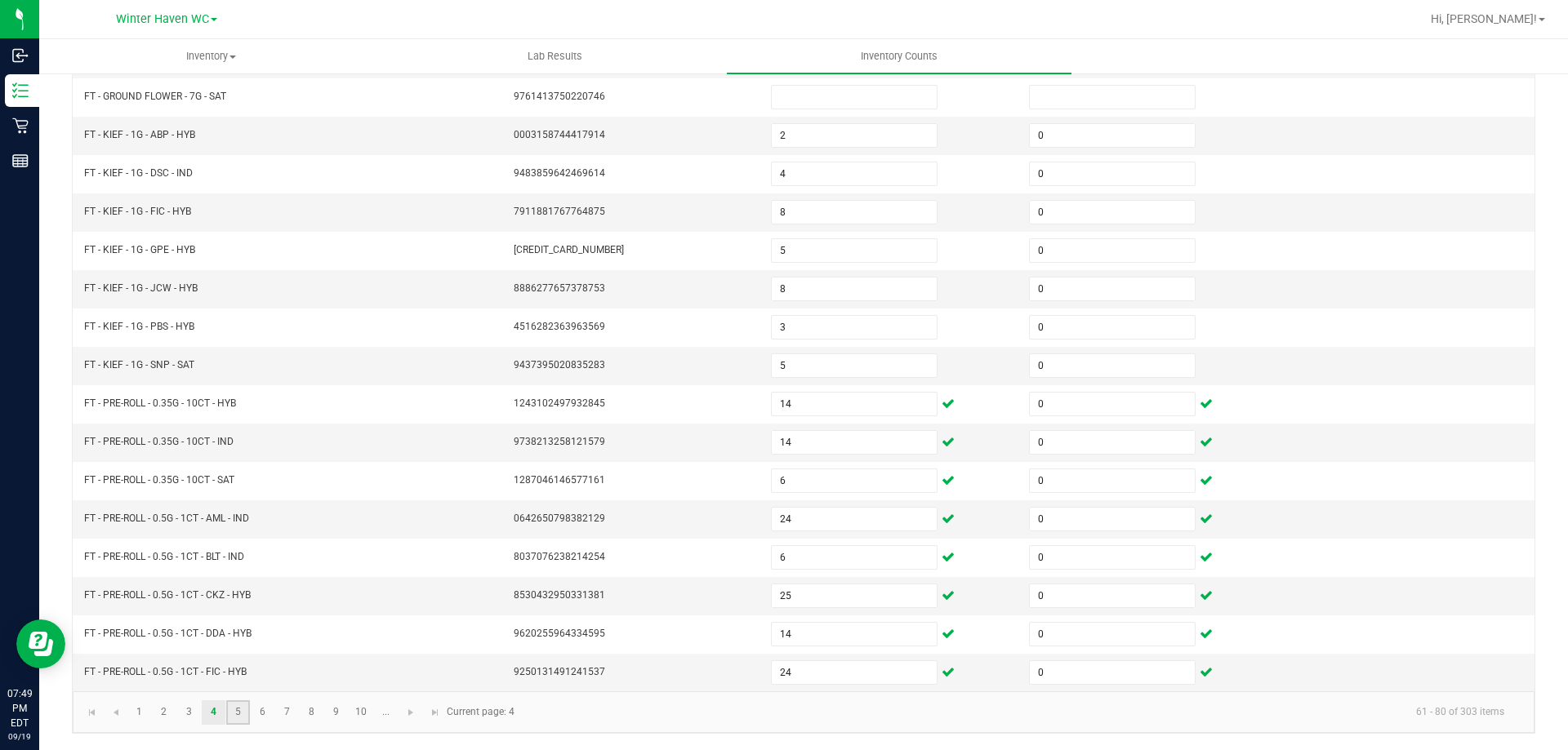
click at [243, 717] on link "5" at bounding box center [238, 712] width 24 height 24
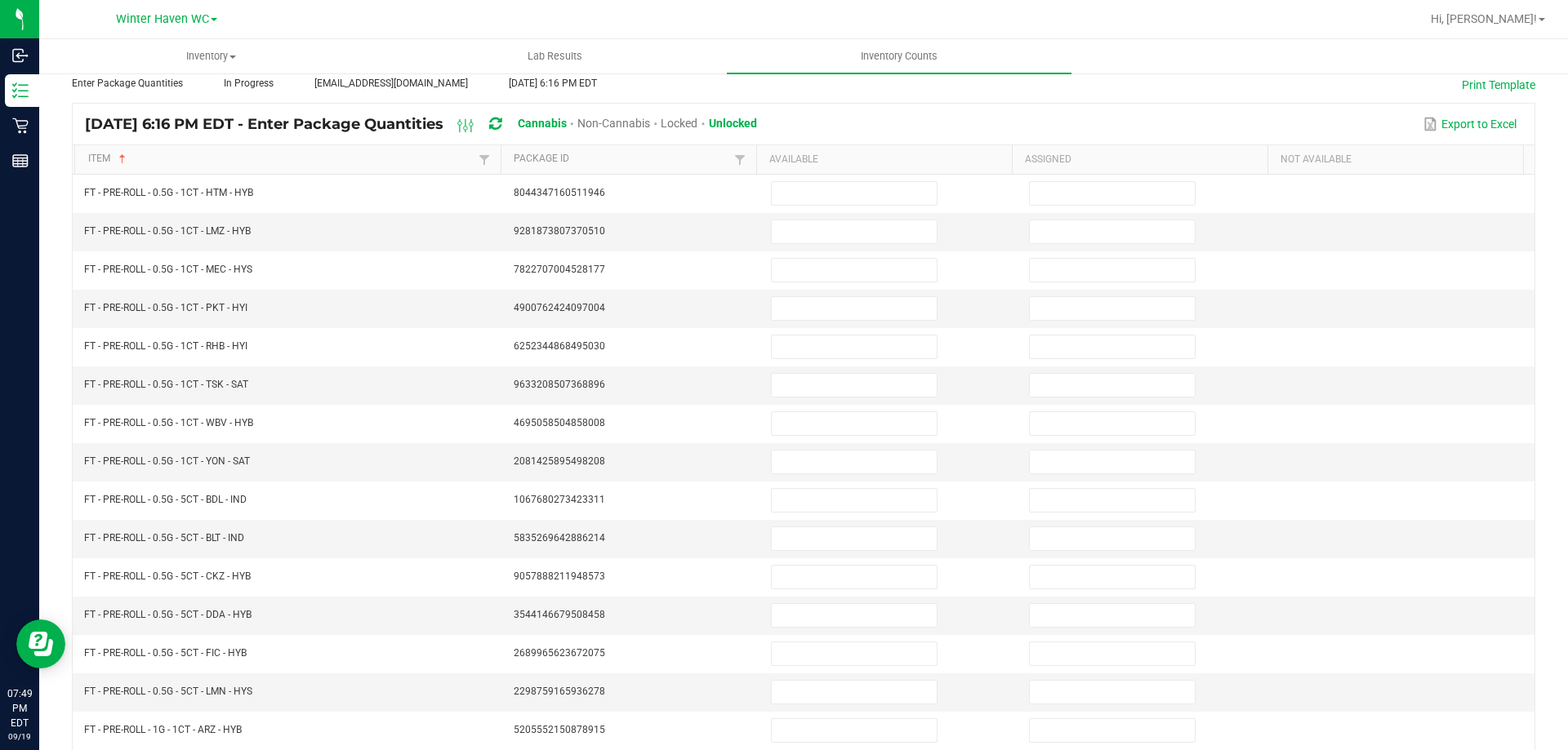
scroll to position [0, 0]
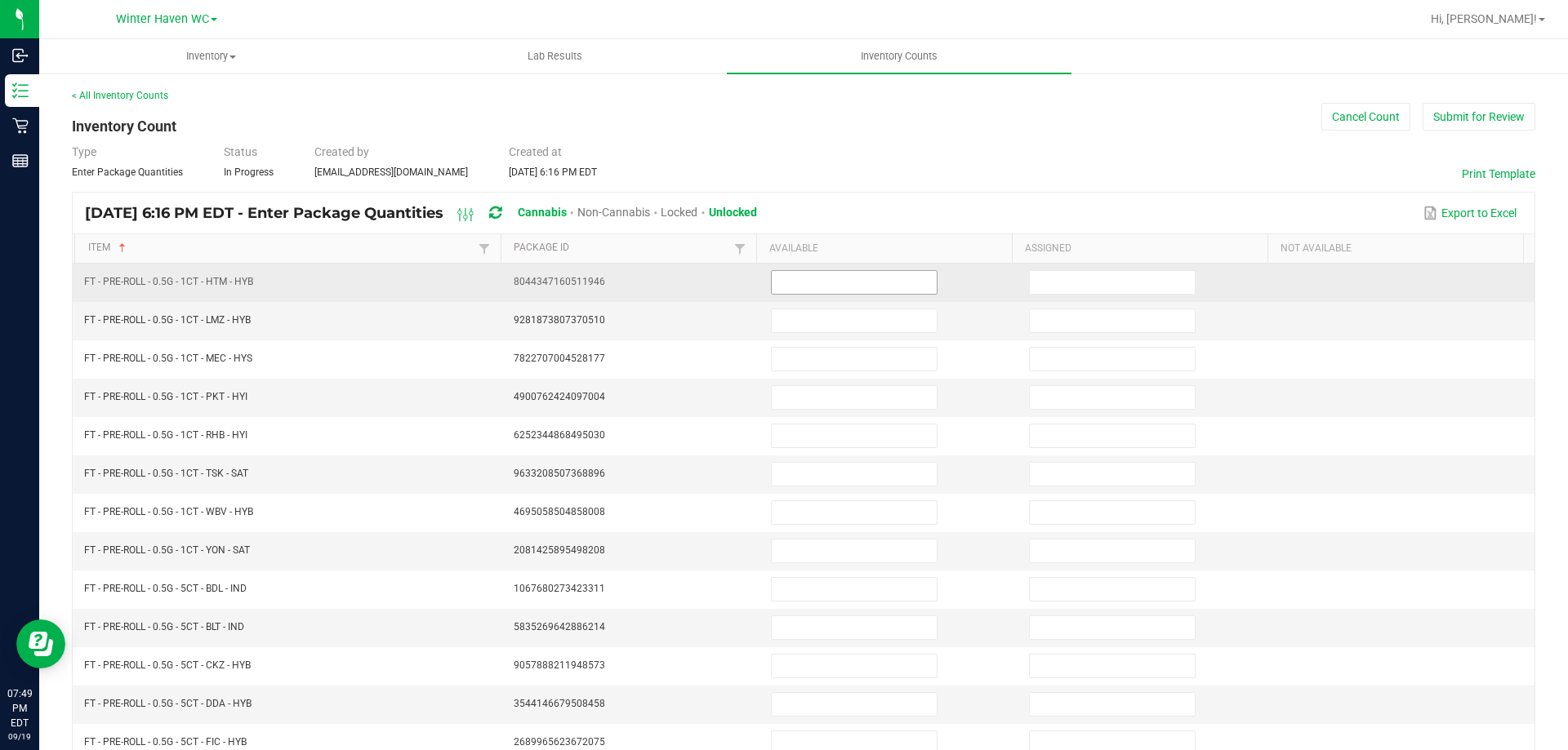
click at [824, 293] on input at bounding box center [853, 283] width 165 height 23
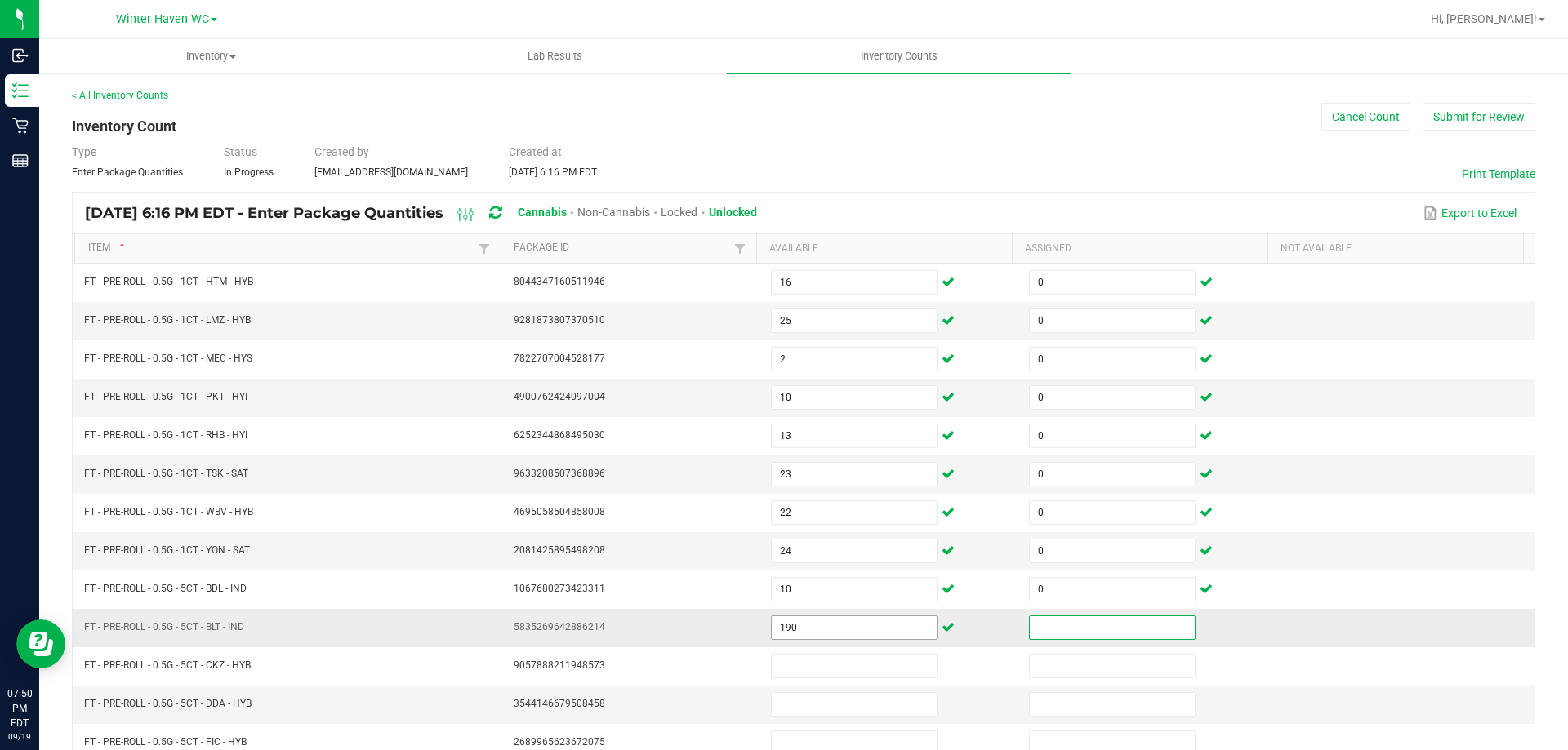
click at [803, 625] on input "190" at bounding box center [853, 628] width 165 height 23
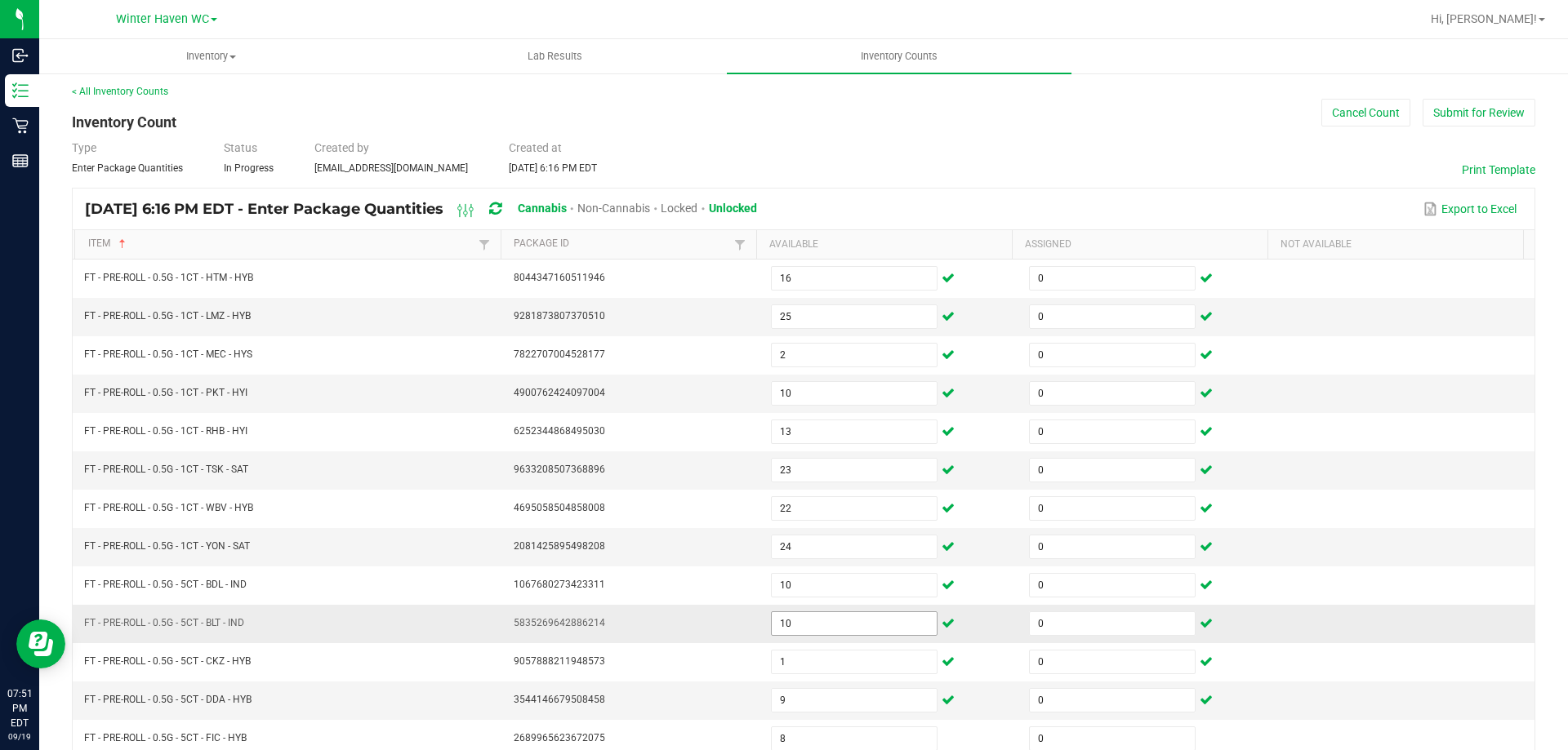
scroll to position [339, 0]
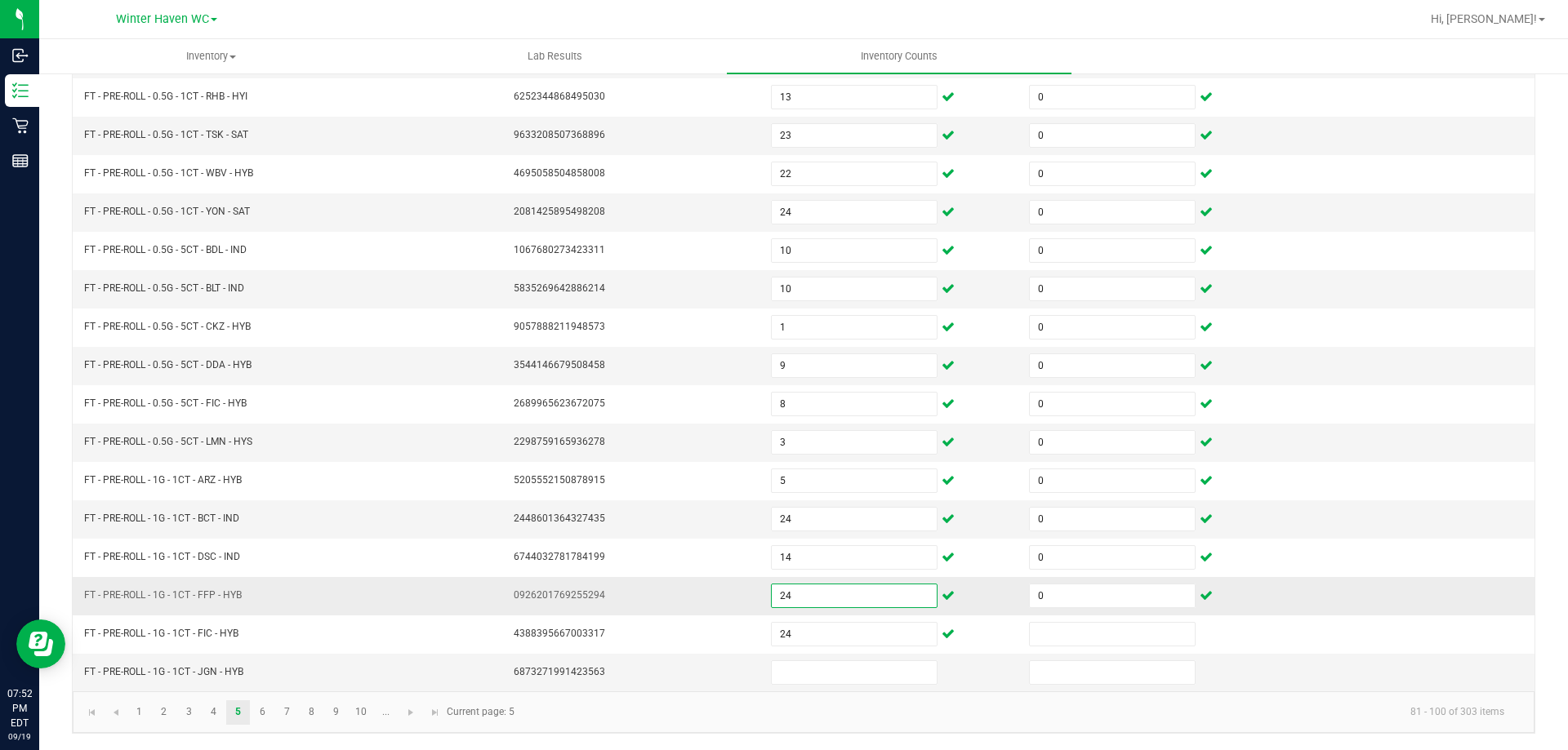
click at [795, 595] on input "24" at bounding box center [853, 596] width 165 height 23
click at [266, 717] on link "6" at bounding box center [262, 712] width 24 height 24
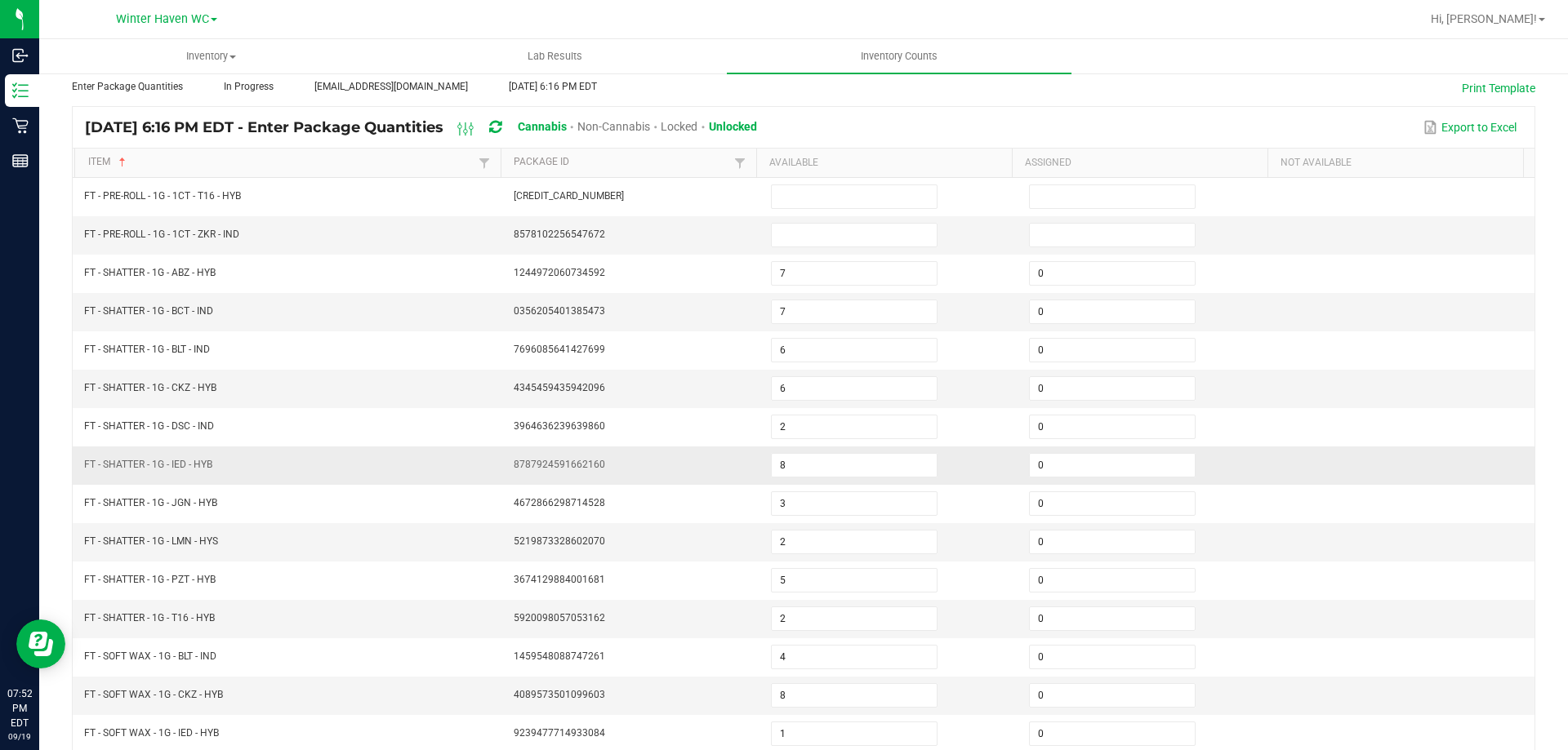
scroll to position [0, 0]
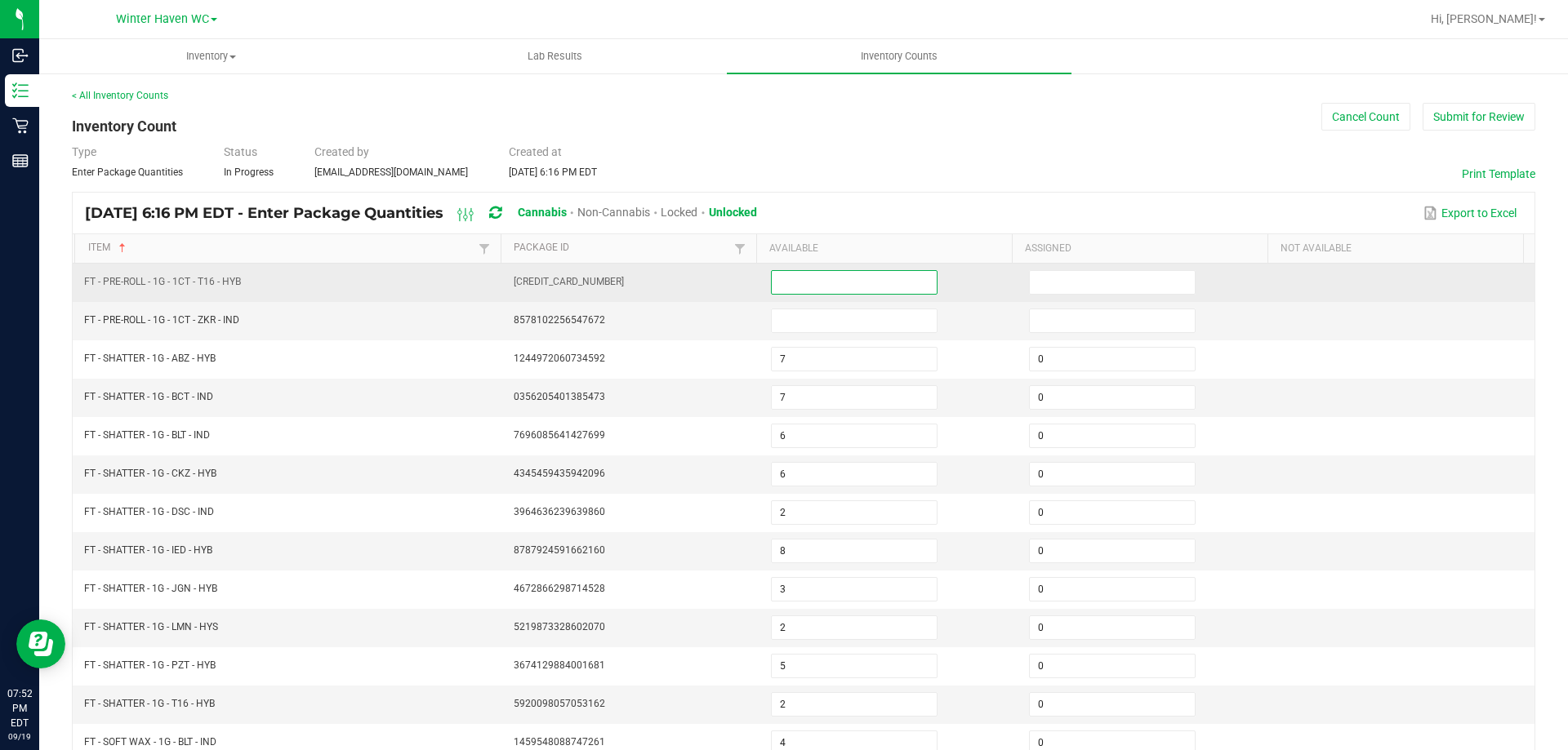
click at [798, 282] on input at bounding box center [853, 283] width 165 height 23
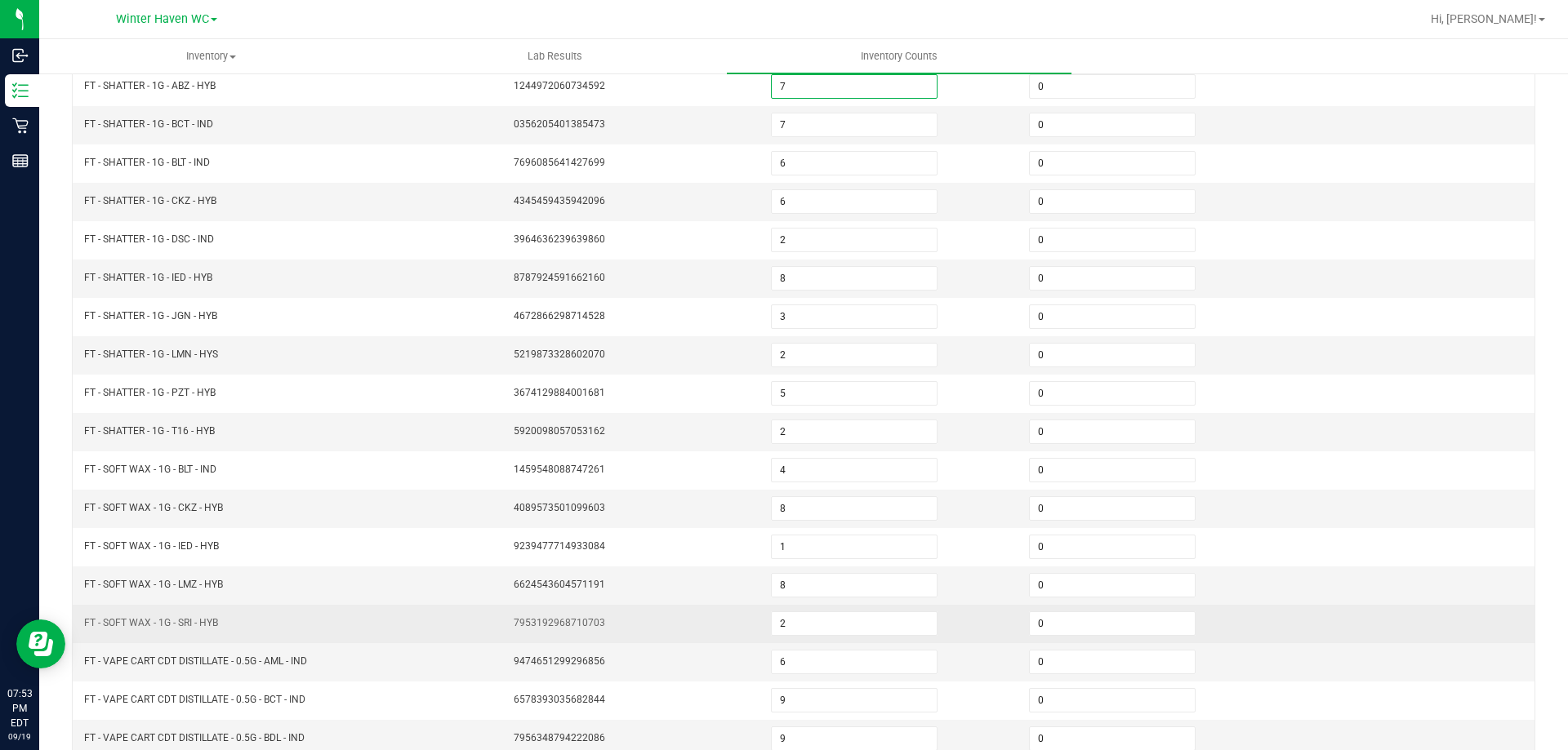
scroll to position [339, 0]
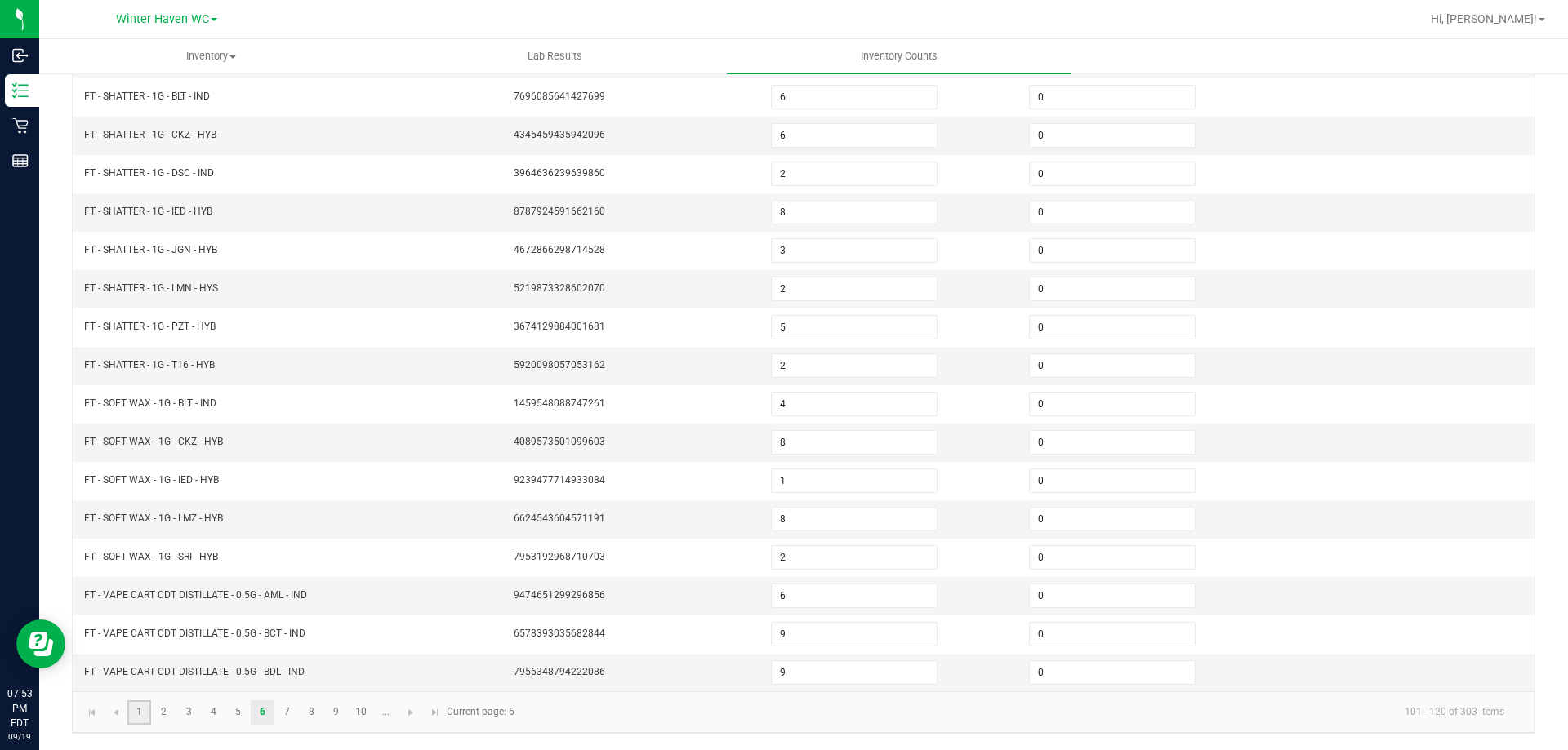
click at [134, 722] on link "1" at bounding box center [139, 712] width 24 height 24
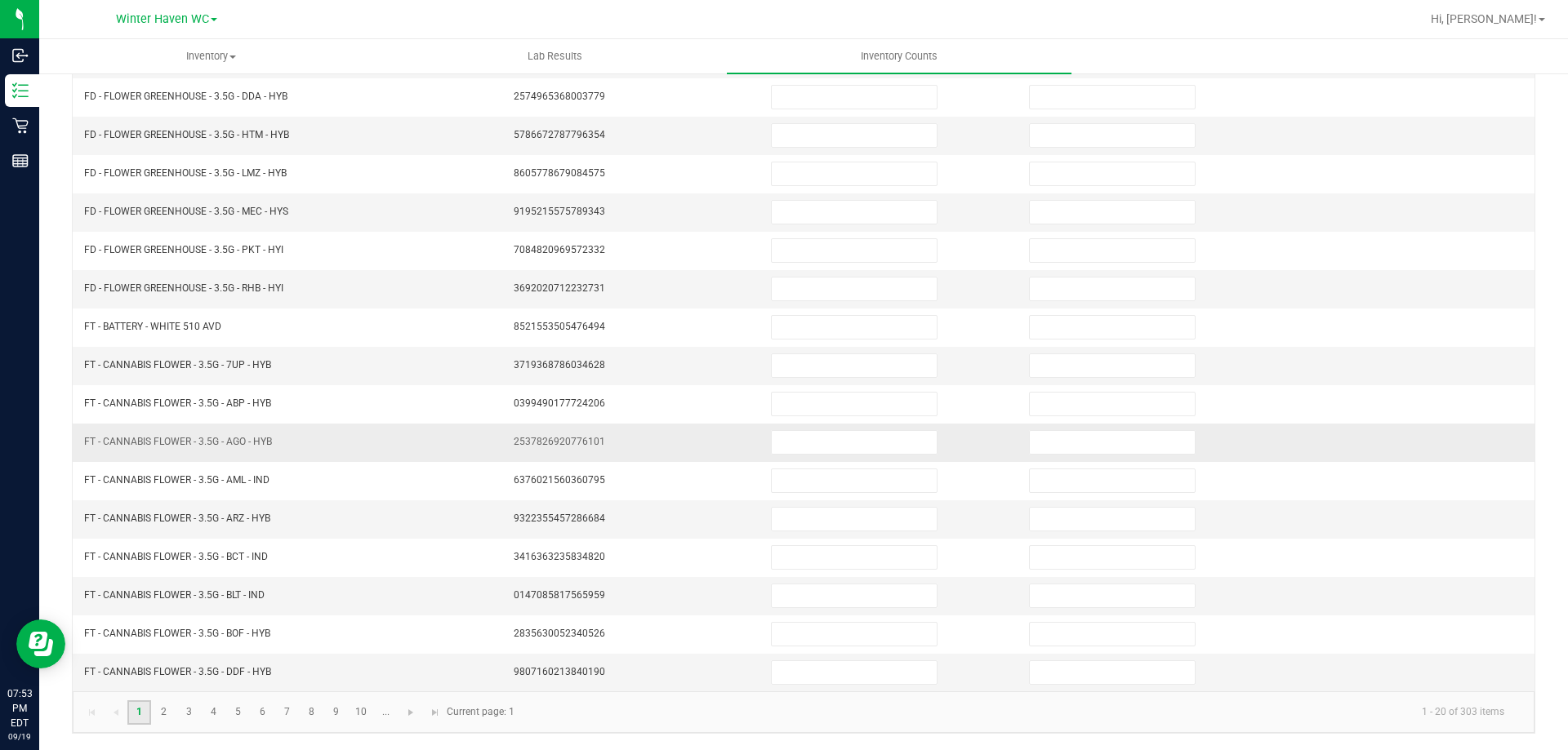
scroll to position [0, 0]
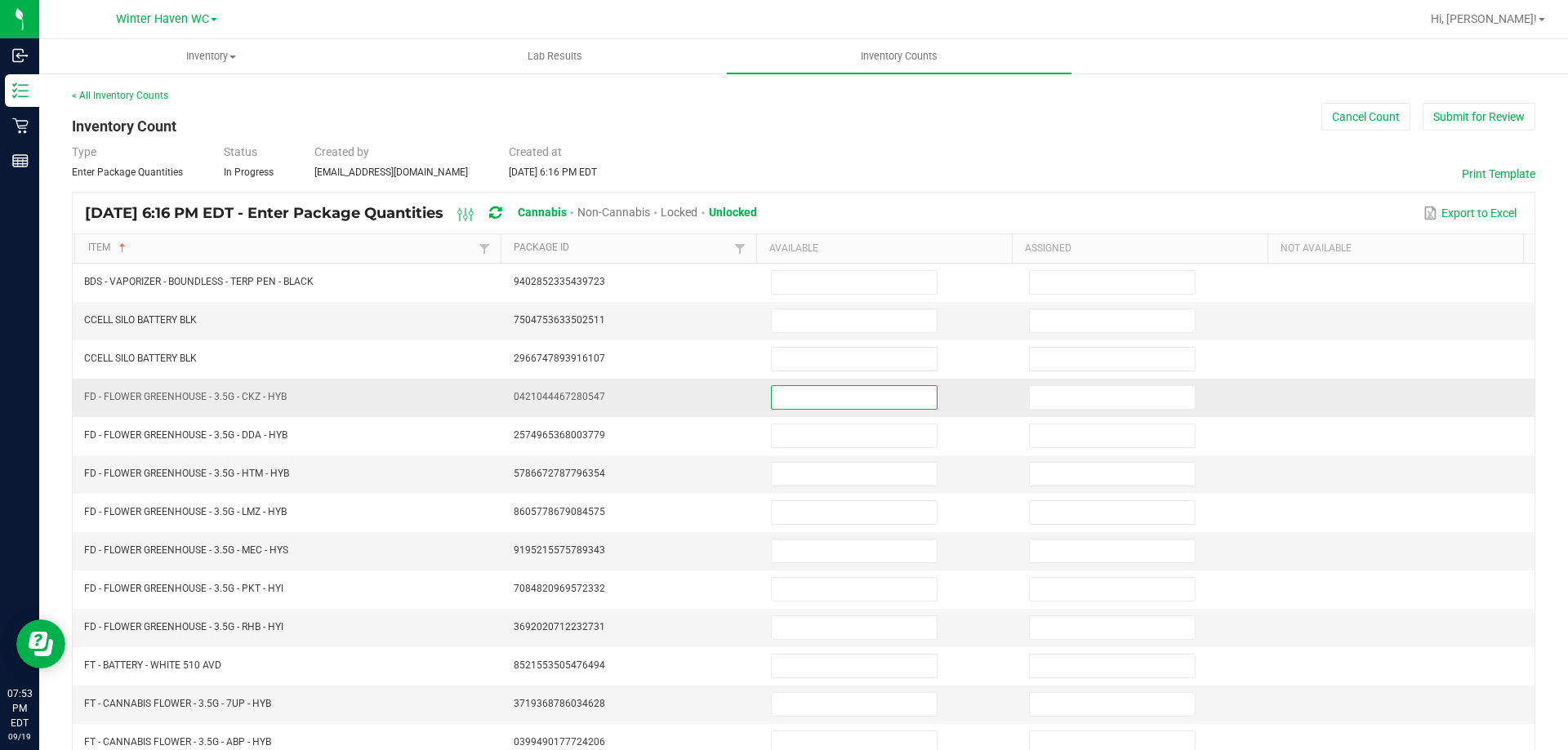
click at [826, 395] on input at bounding box center [853, 398] width 165 height 23
click at [853, 402] on input "10" at bounding box center [853, 398] width 165 height 23
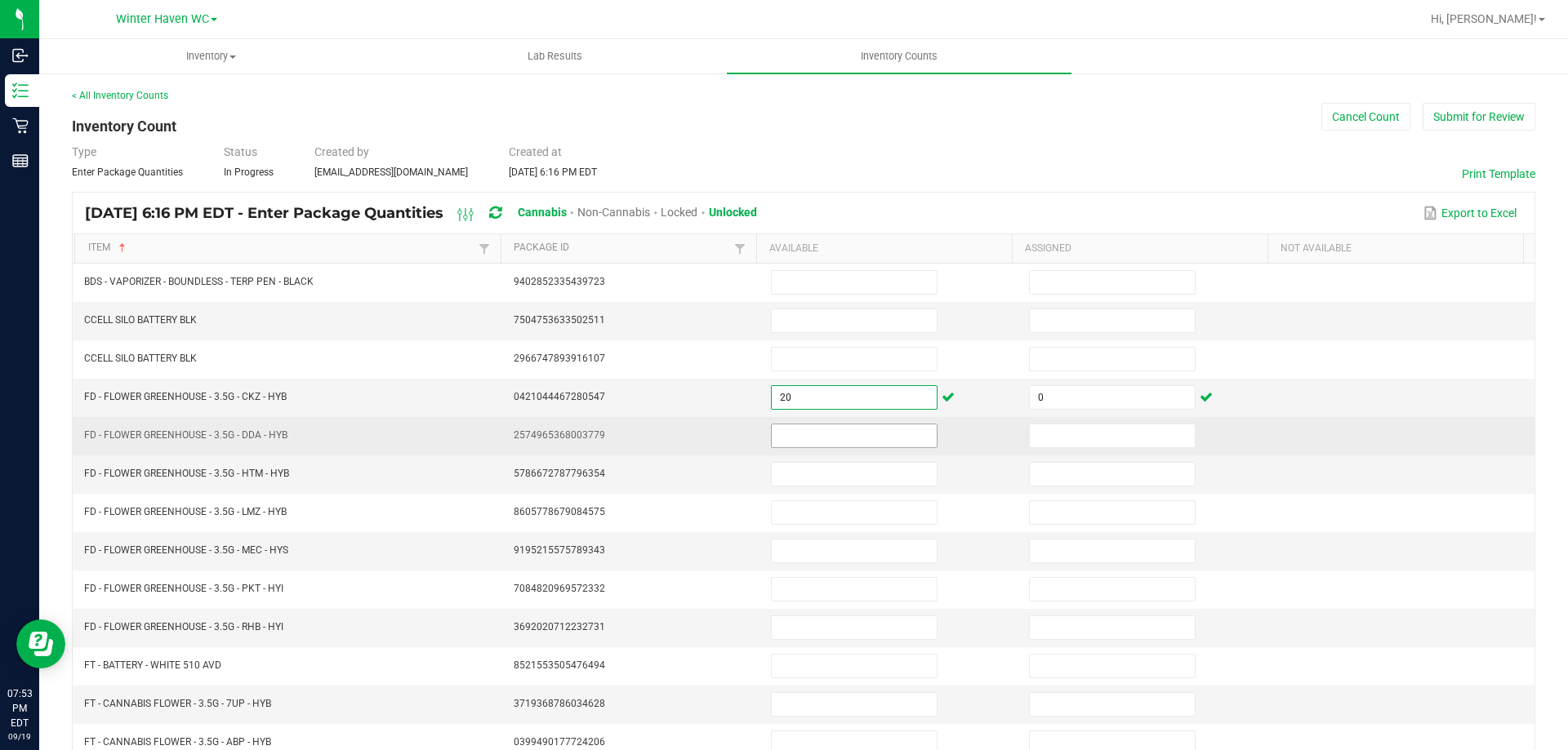
click at [832, 442] on input at bounding box center [853, 436] width 165 height 23
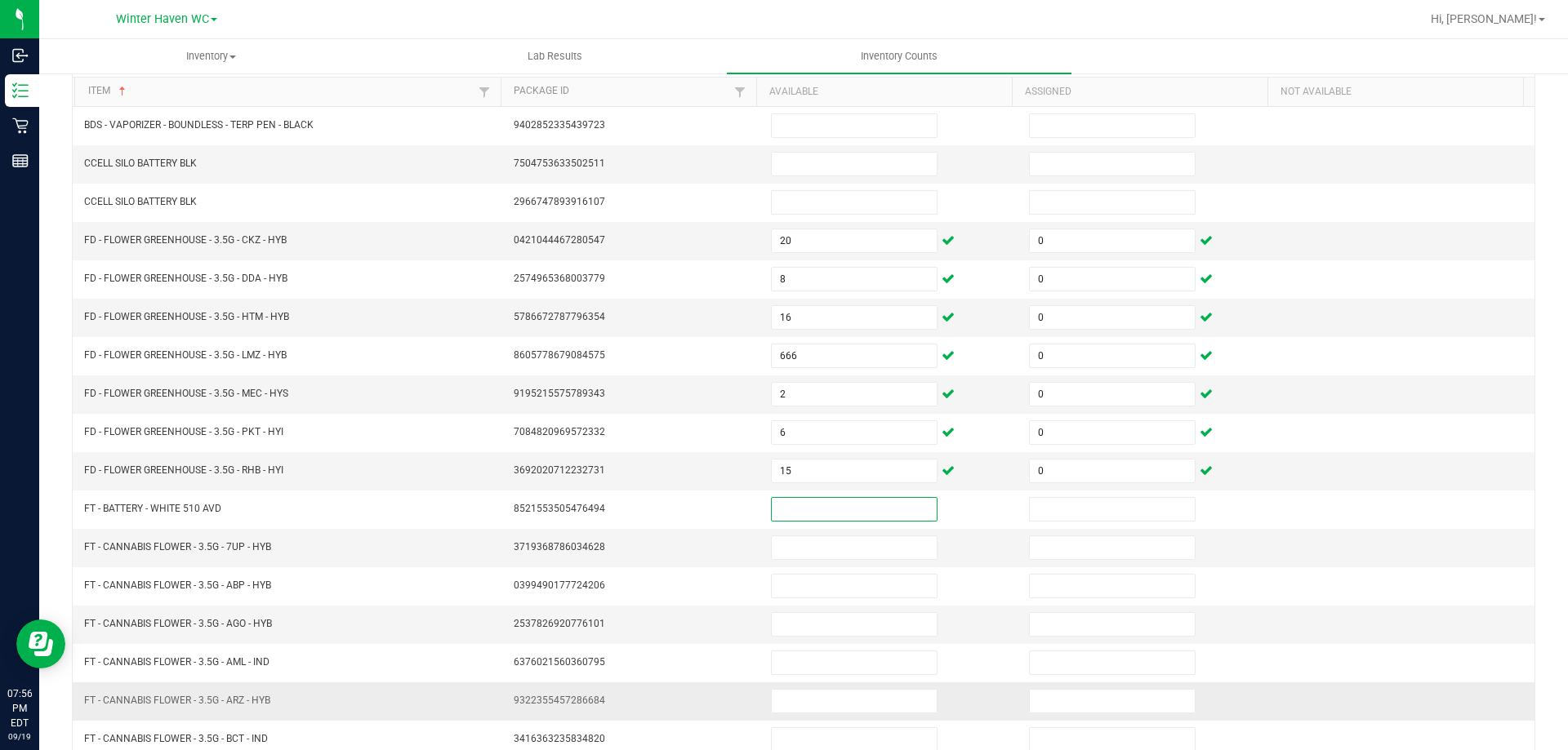
scroll to position [326, 0]
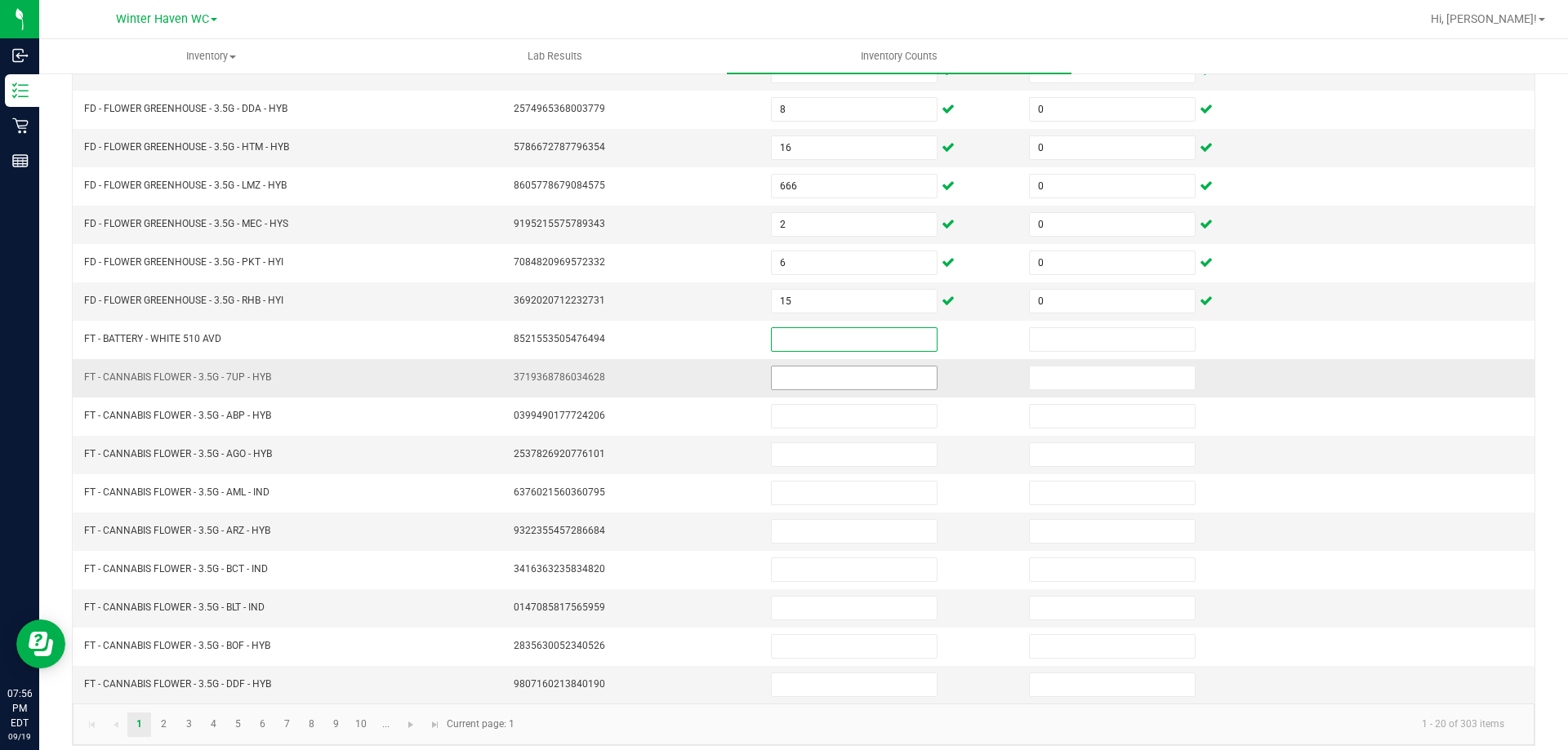
click at [785, 382] on input at bounding box center [853, 378] width 165 height 23
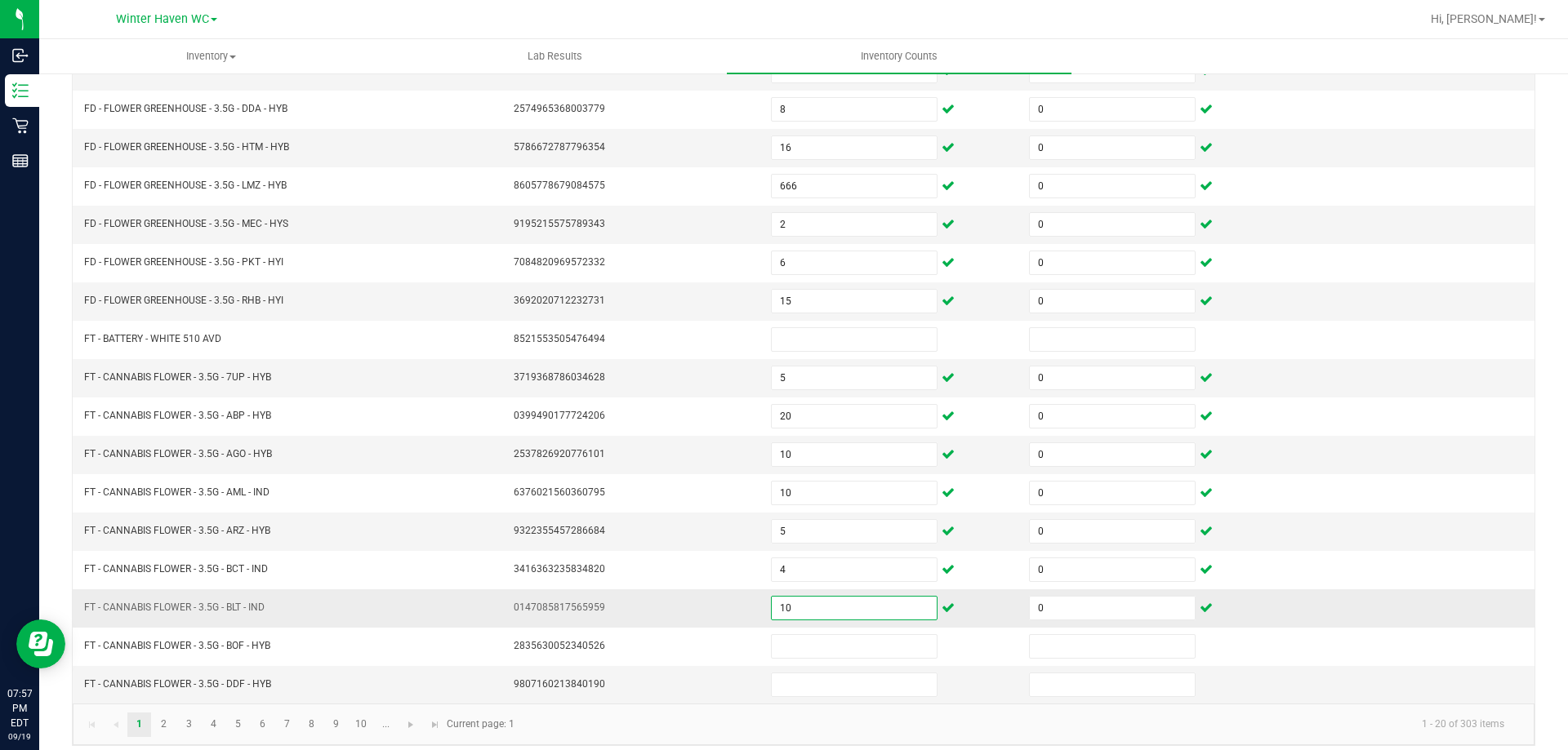
click at [818, 610] on input "10" at bounding box center [853, 608] width 165 height 23
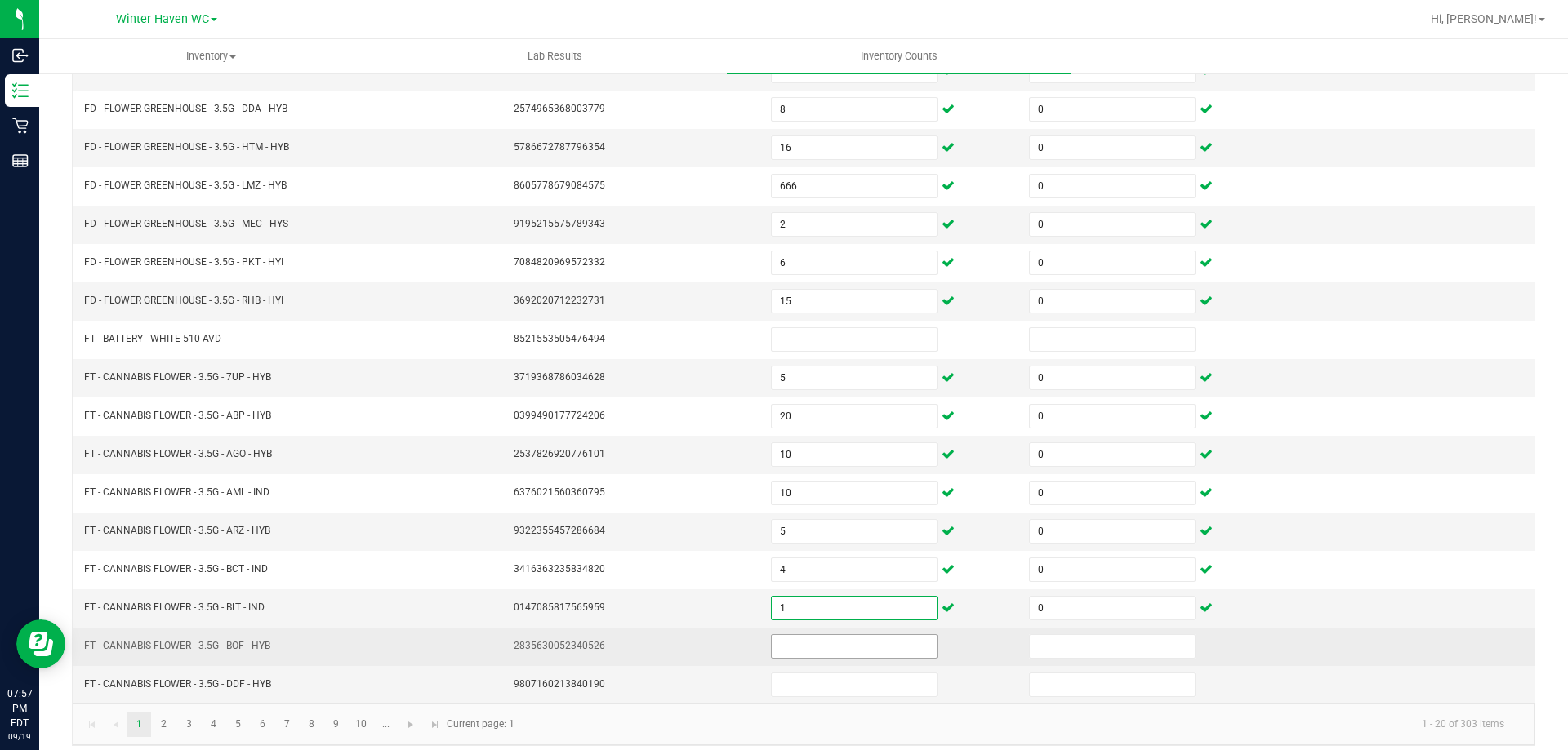
click at [790, 646] on input at bounding box center [853, 647] width 165 height 23
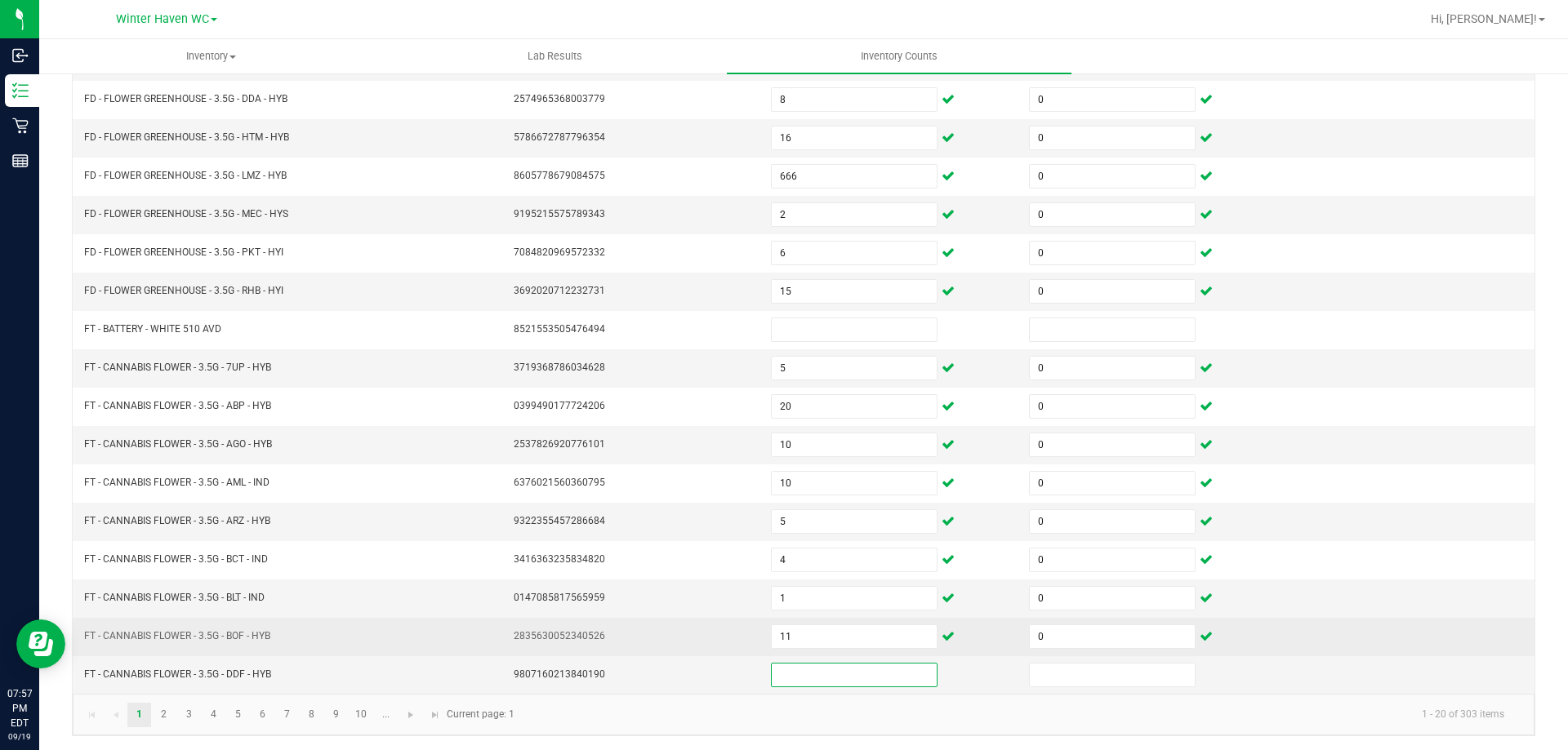
scroll to position [339, 0]
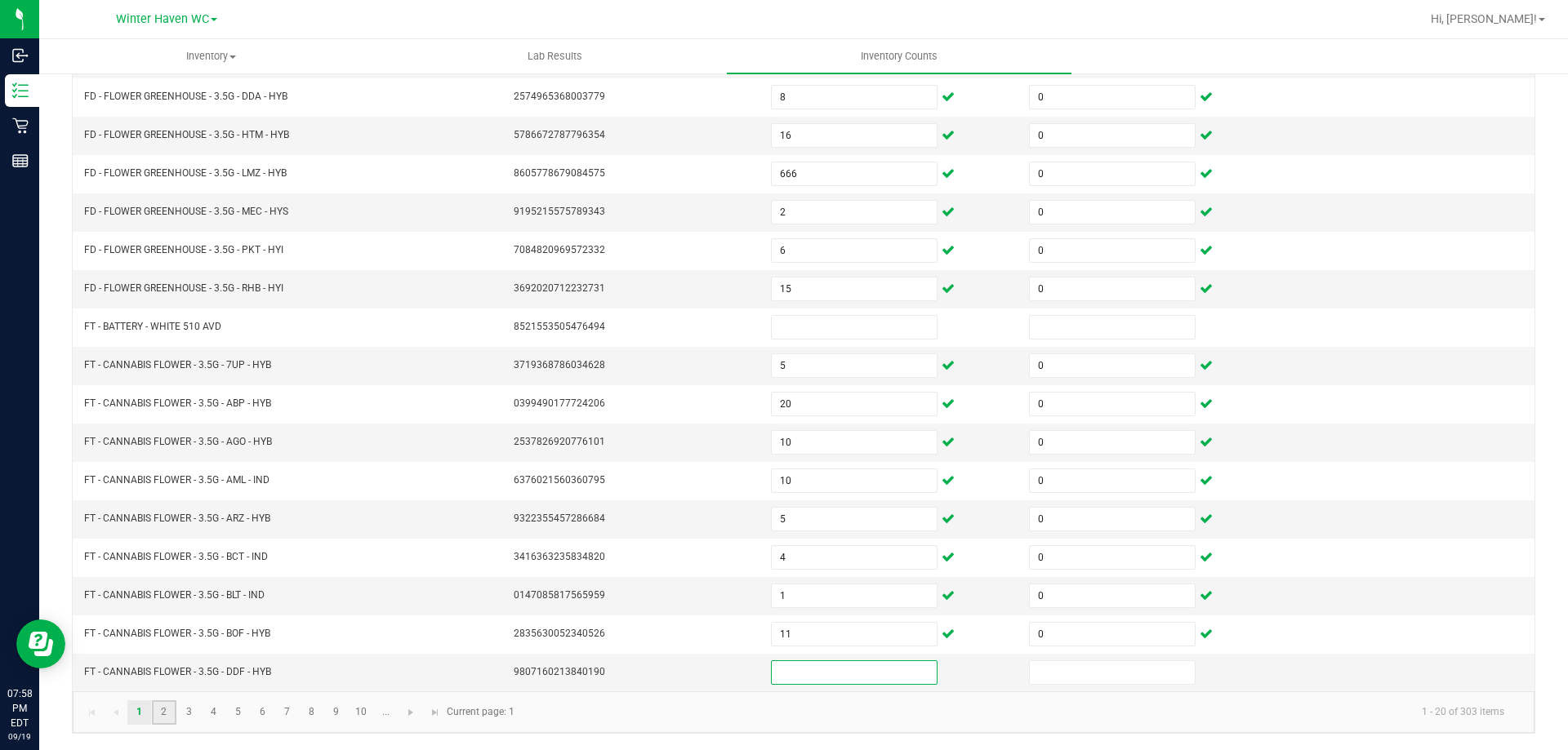
click at [162, 719] on link "2" at bounding box center [164, 712] width 24 height 24
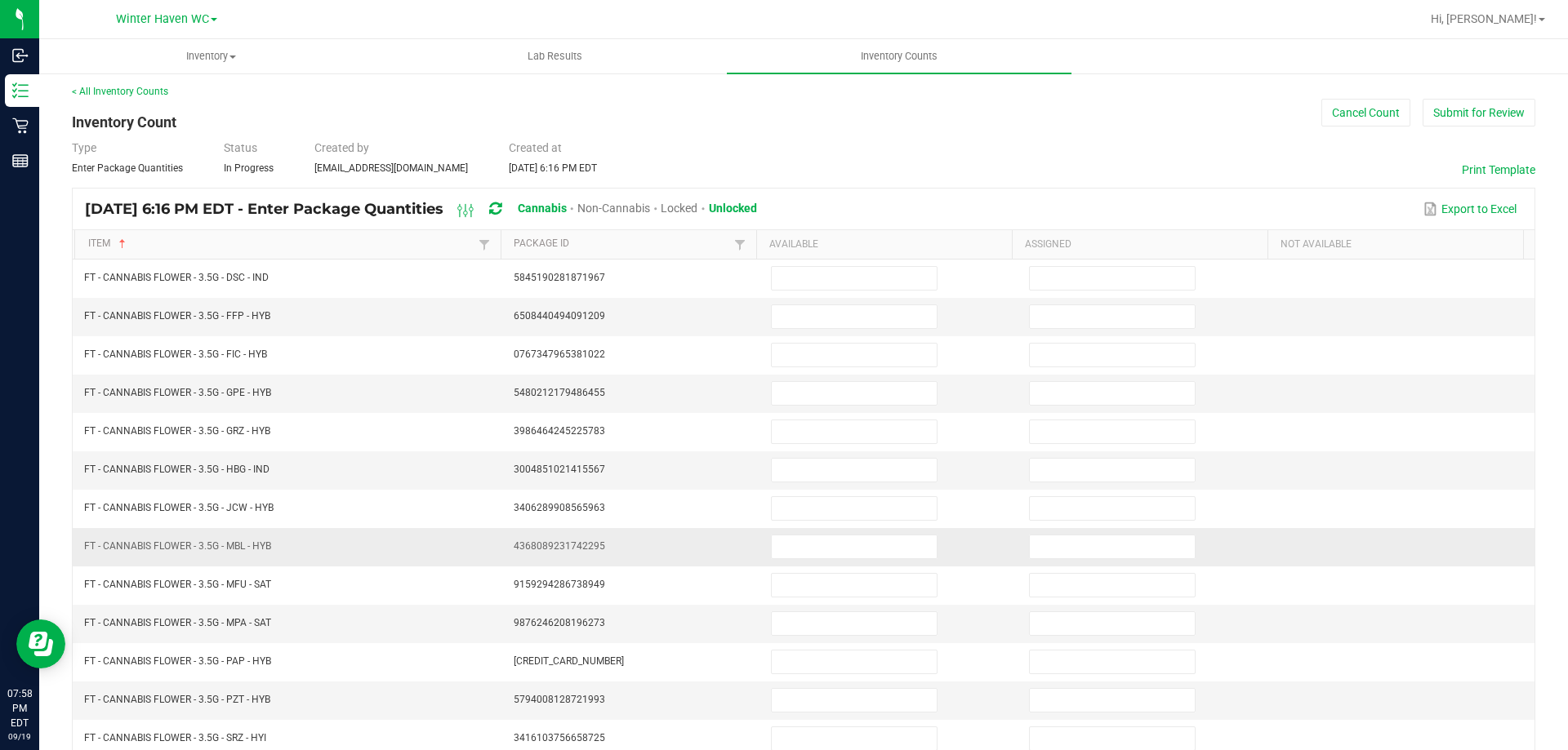
scroll to position [0, 0]
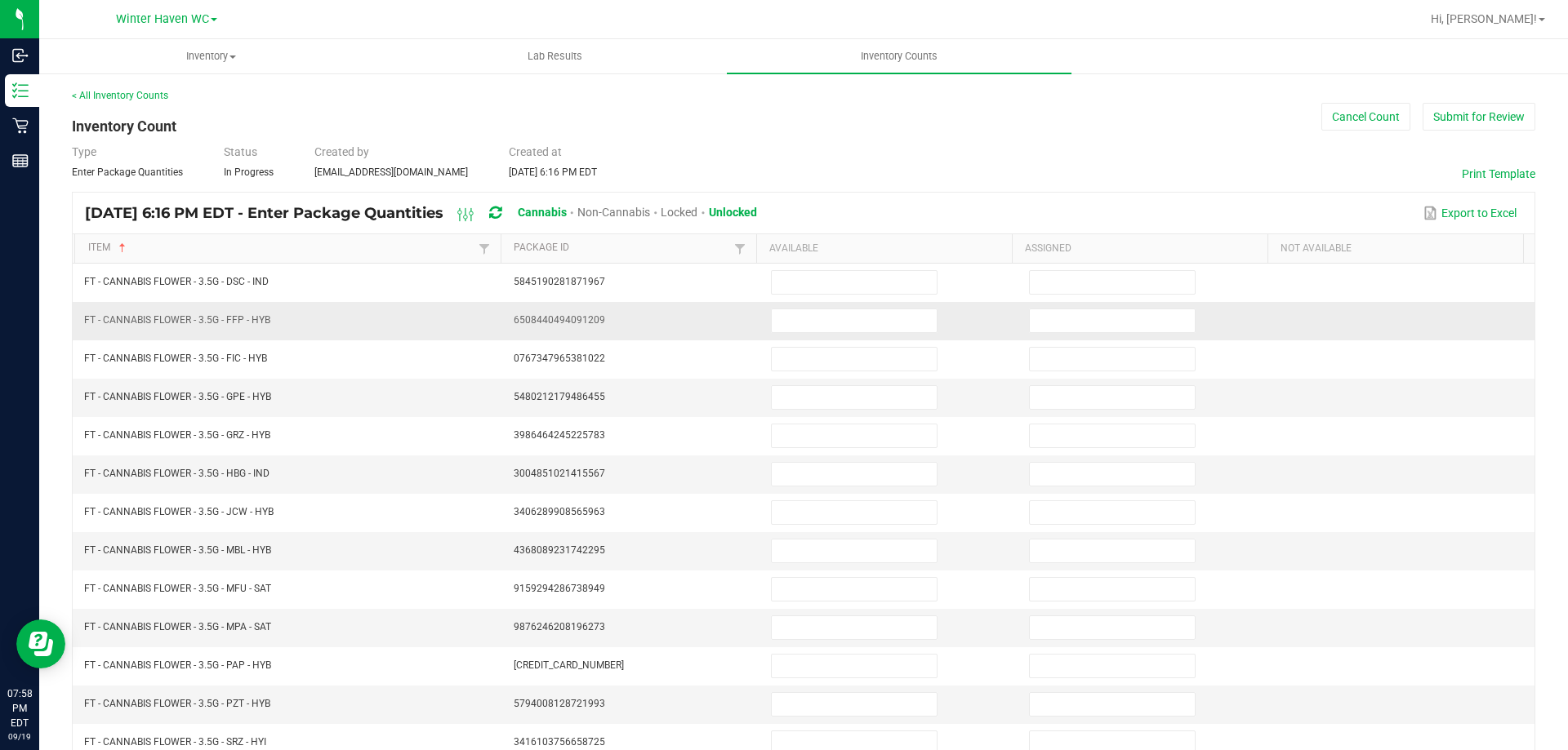
click at [837, 333] on td at bounding box center [890, 322] width 258 height 39
click at [836, 330] on input at bounding box center [853, 321] width 165 height 23
click at [830, 338] on td at bounding box center [890, 322] width 258 height 39
click at [825, 326] on input at bounding box center [853, 321] width 165 height 23
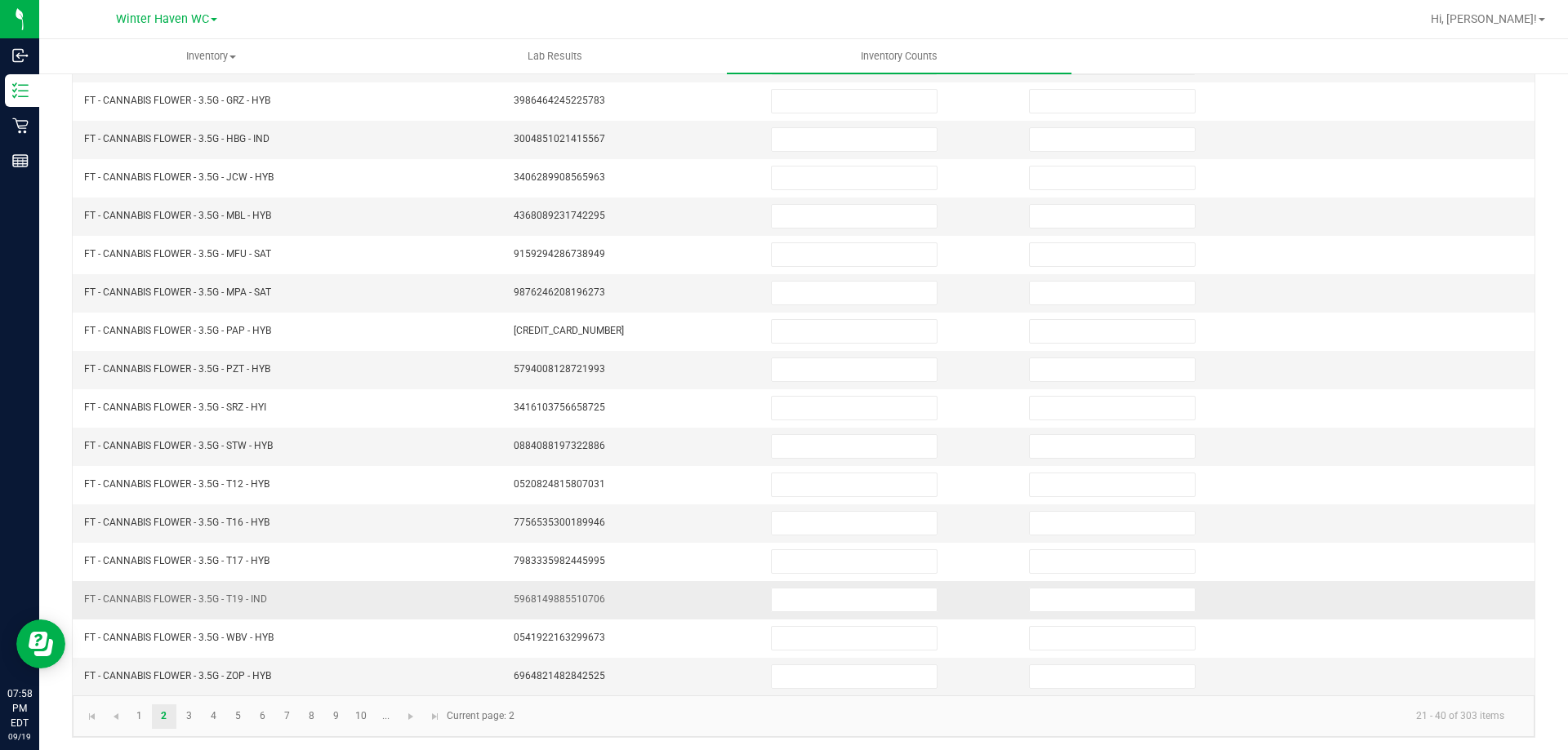
scroll to position [339, 0]
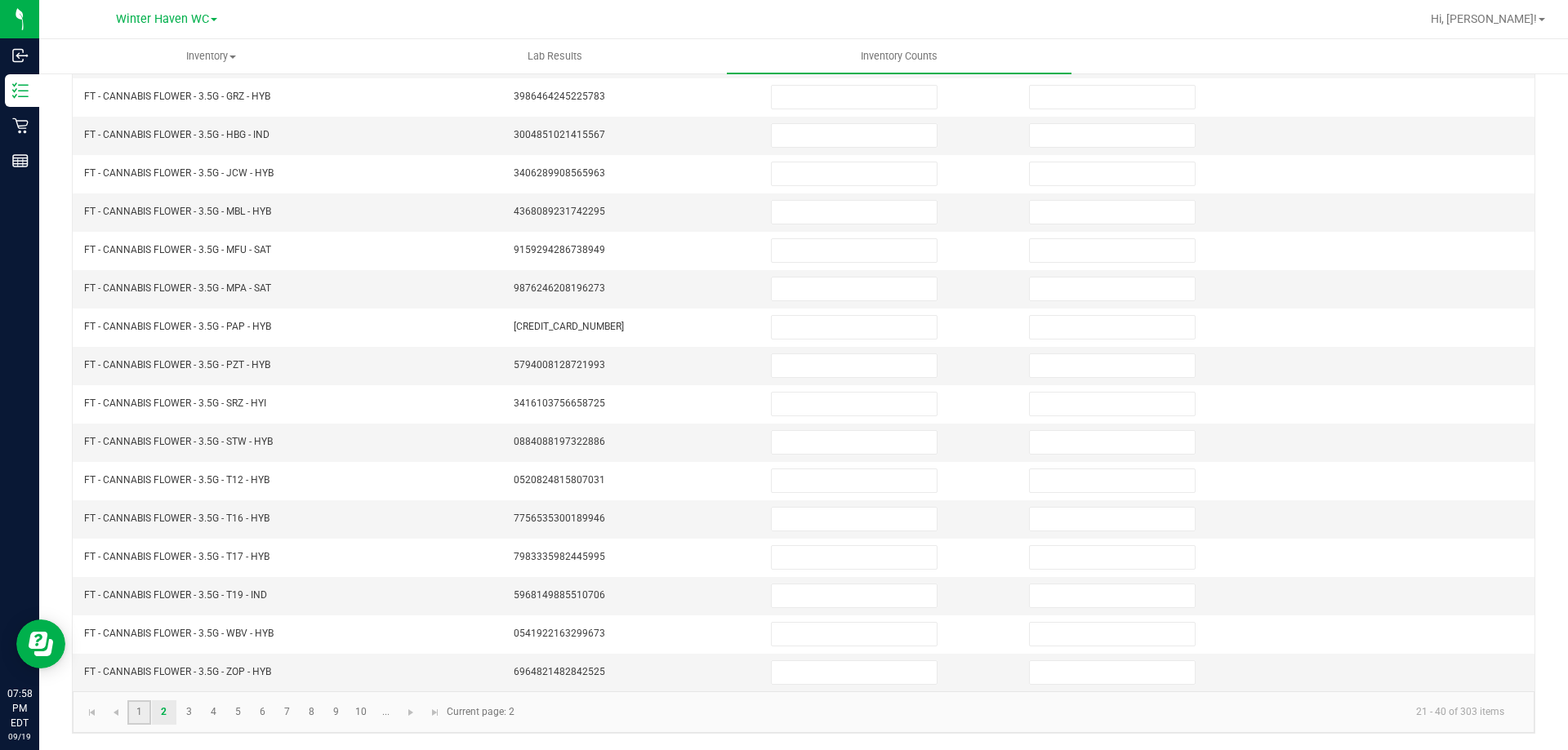
click at [143, 707] on link "1" at bounding box center [139, 712] width 24 height 24
click at [792, 666] on input at bounding box center [853, 673] width 165 height 23
click at [159, 711] on link "2" at bounding box center [164, 712] width 24 height 24
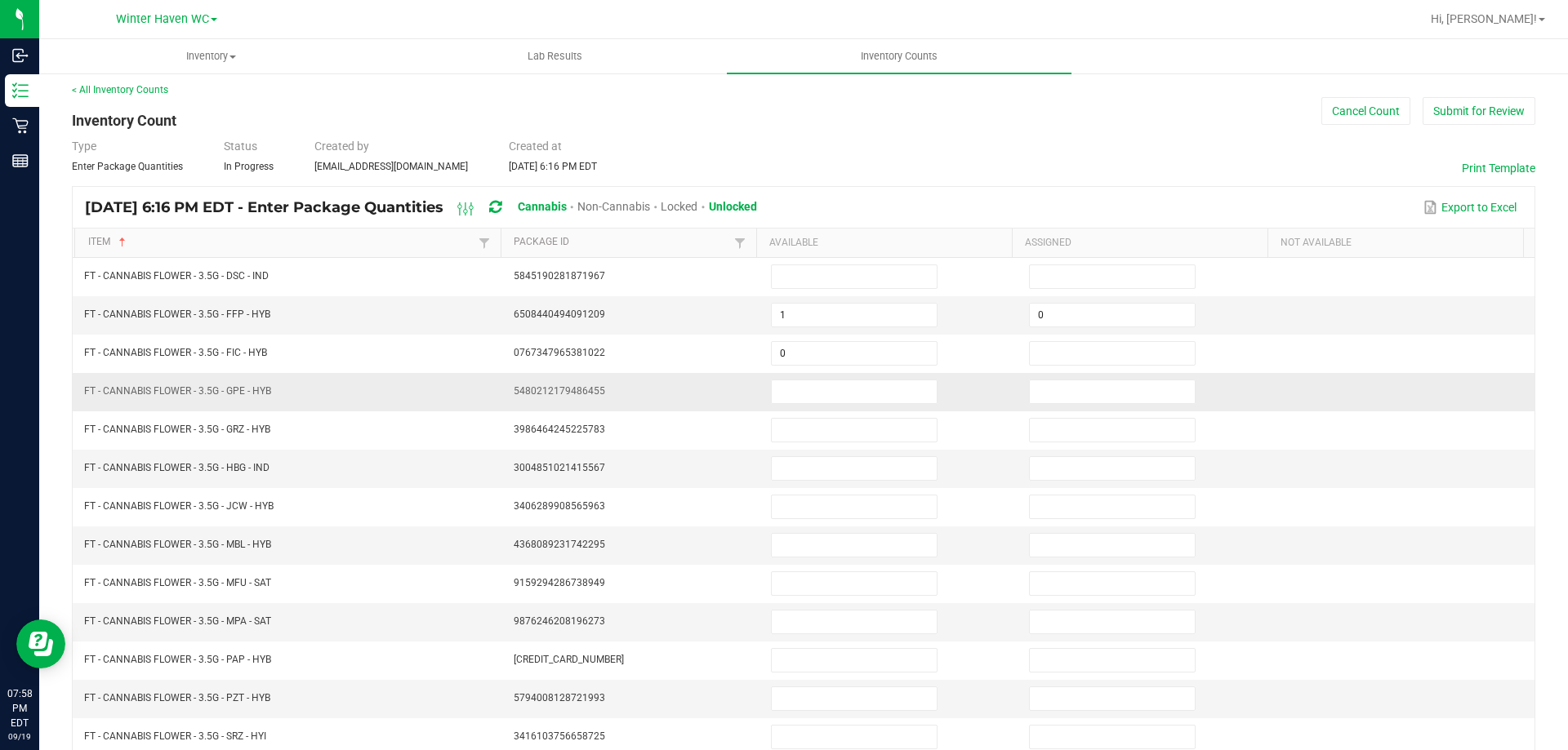
scroll to position [0, 0]
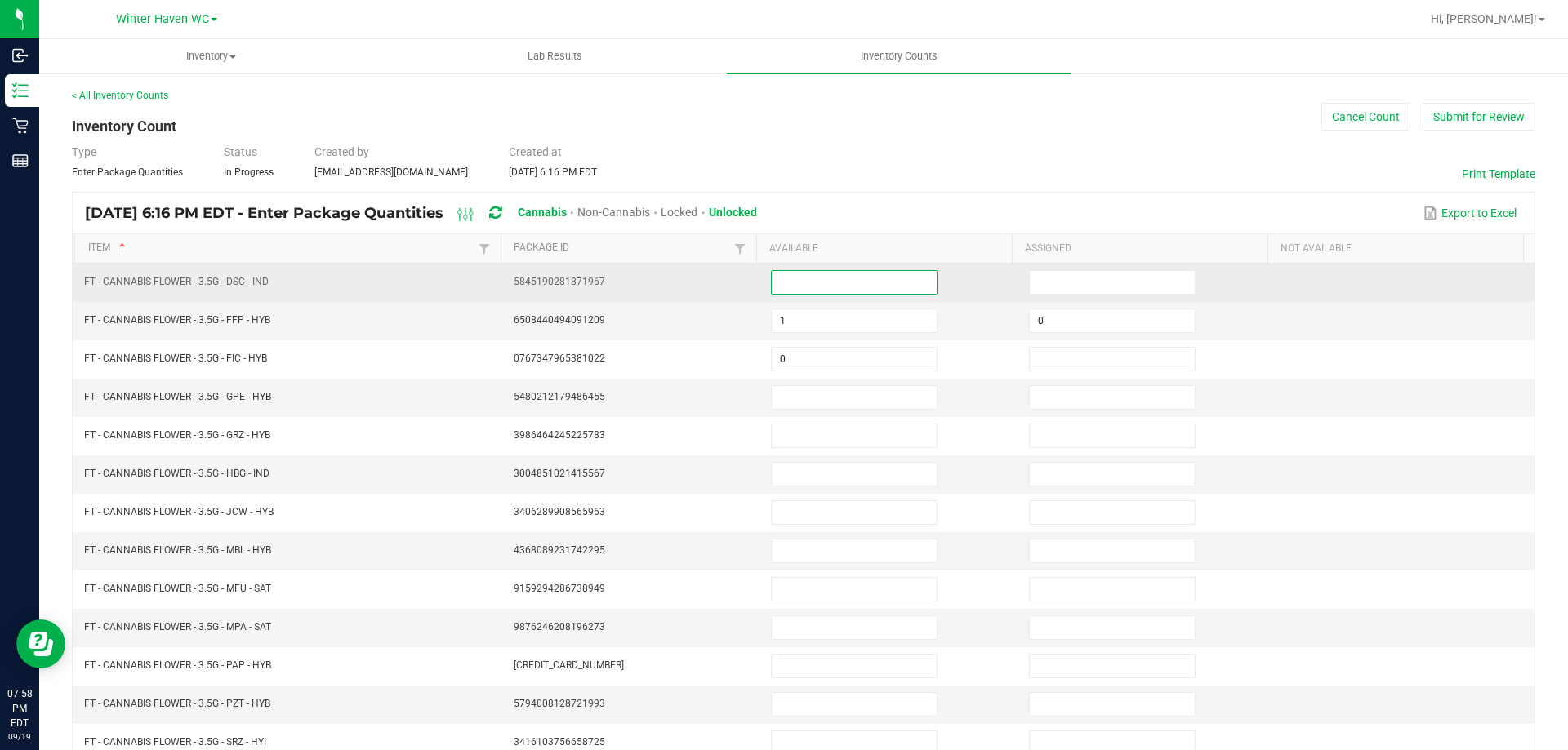
click at [794, 287] on input at bounding box center [853, 283] width 165 height 23
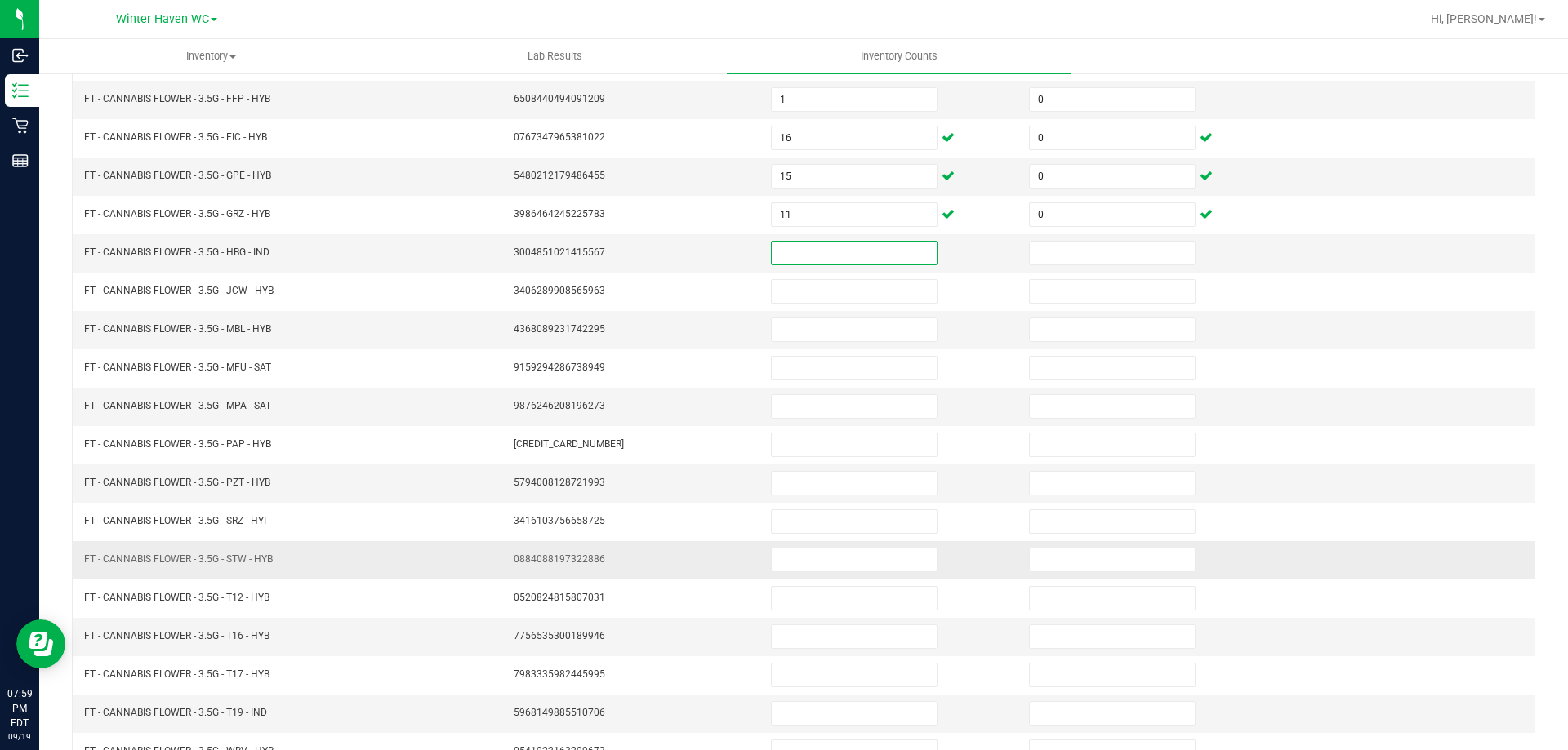
scroll to position [326, 0]
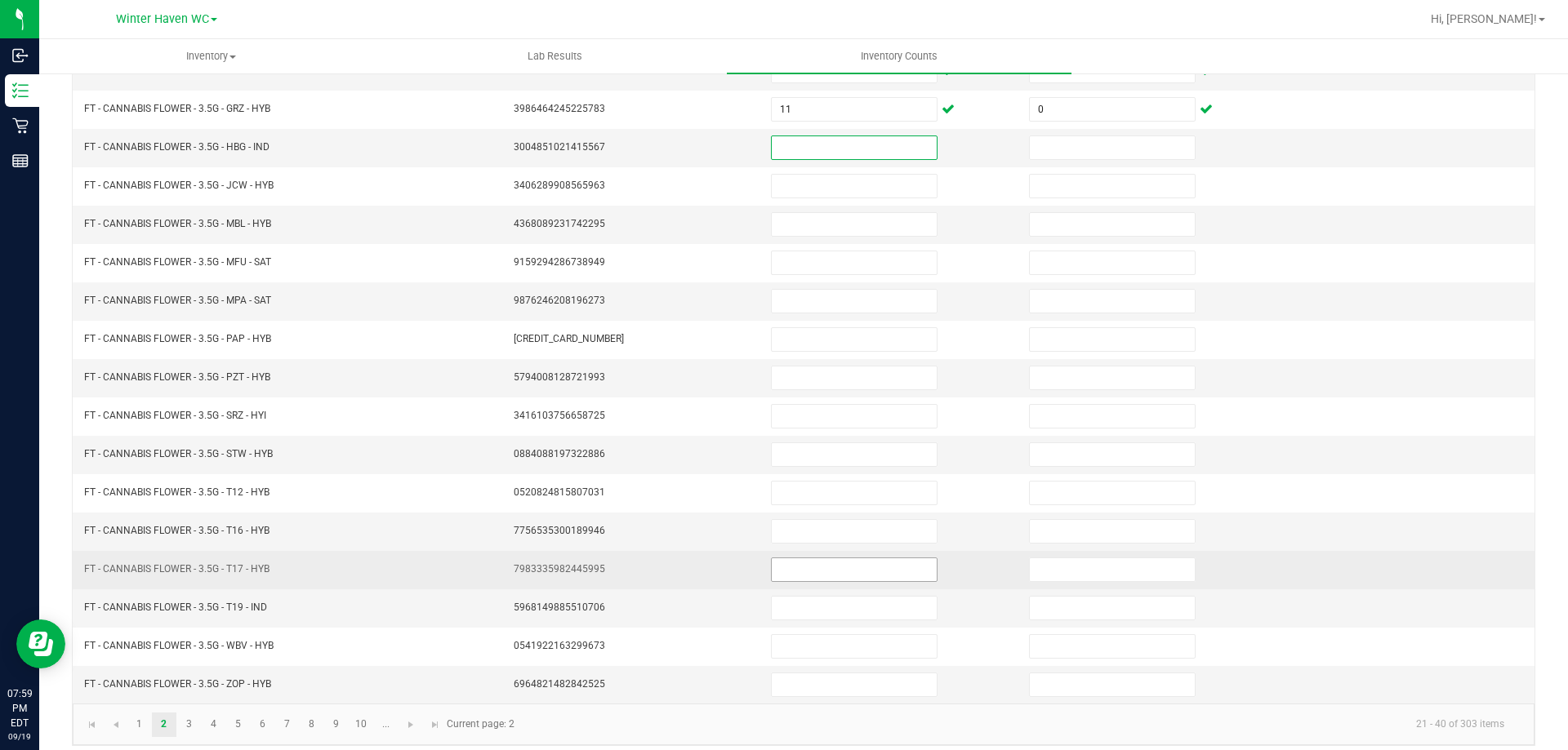
click at [838, 570] on input at bounding box center [853, 570] width 165 height 23
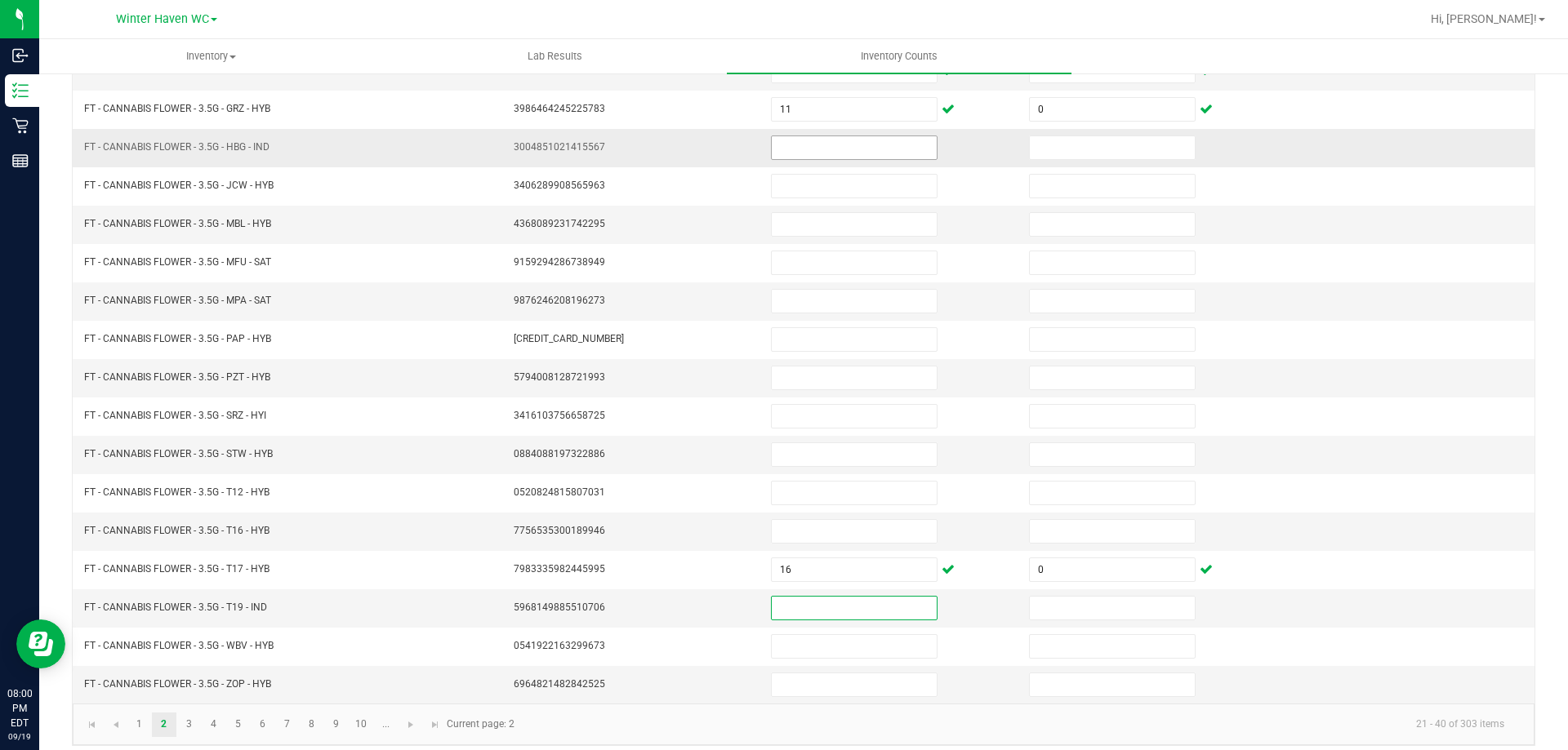
click at [863, 148] on input at bounding box center [853, 148] width 165 height 23
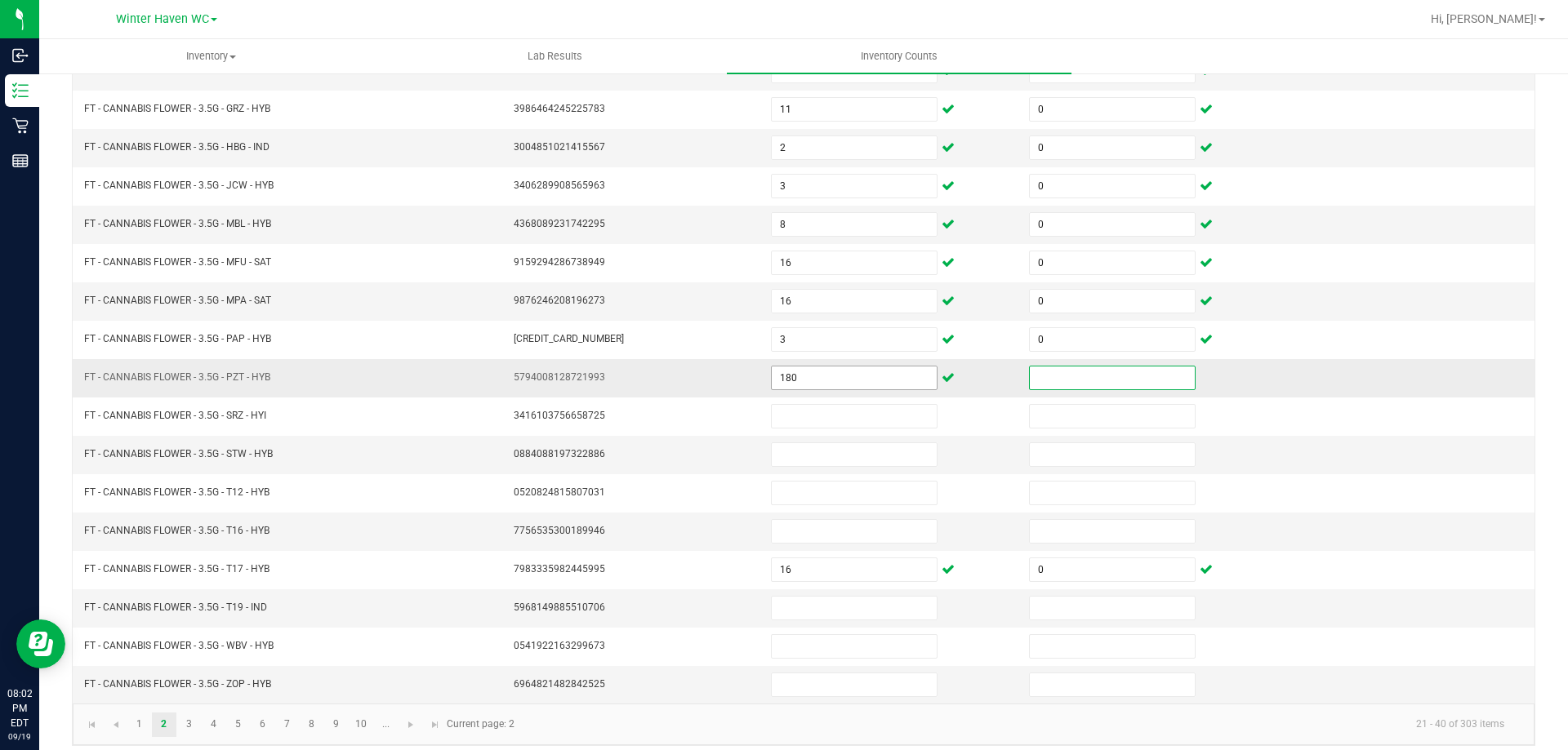
click at [836, 389] on input "180" at bounding box center [853, 378] width 165 height 23
click at [822, 684] on input "20" at bounding box center [853, 685] width 165 height 23
click at [192, 725] on link "3" at bounding box center [189, 724] width 24 height 24
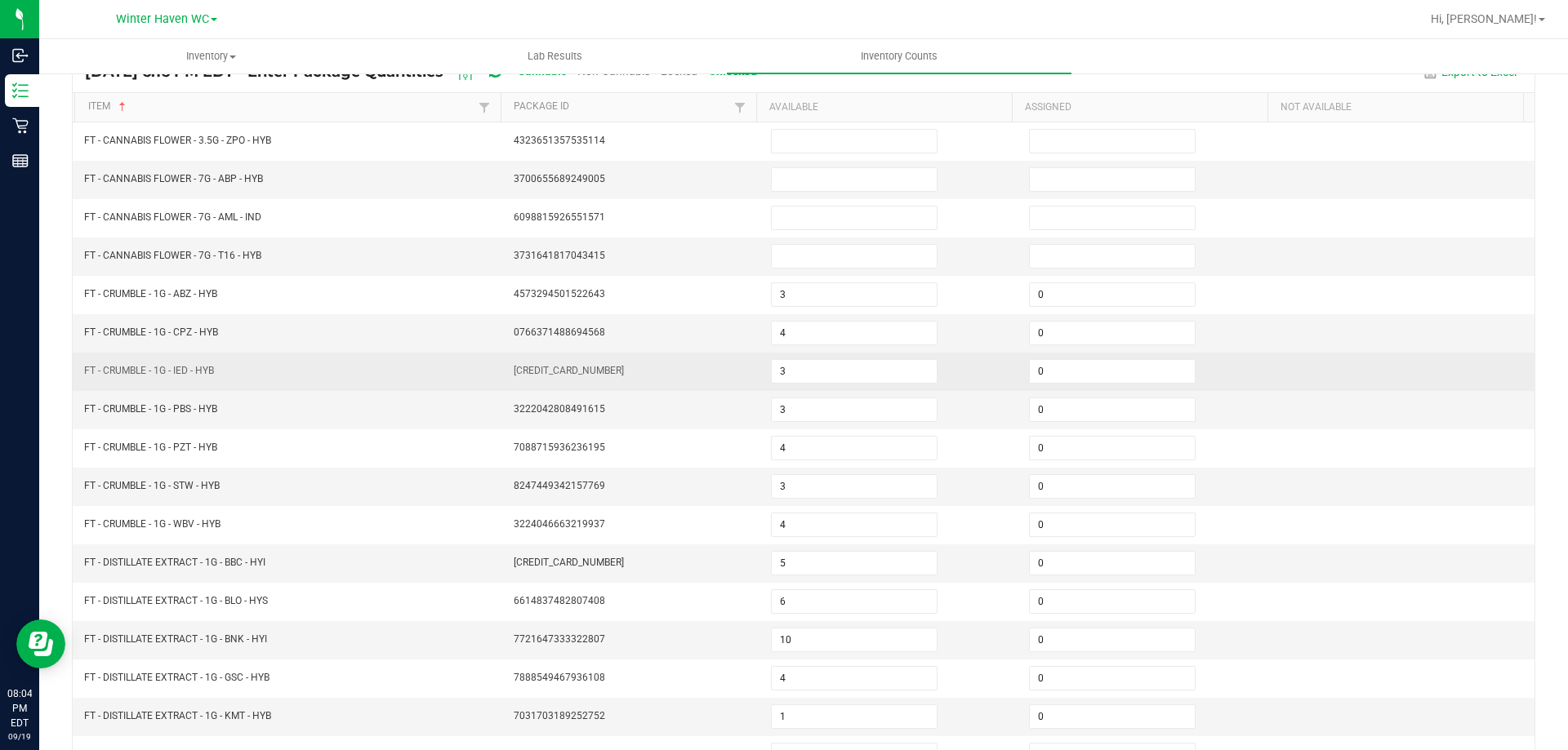
scroll to position [0, 0]
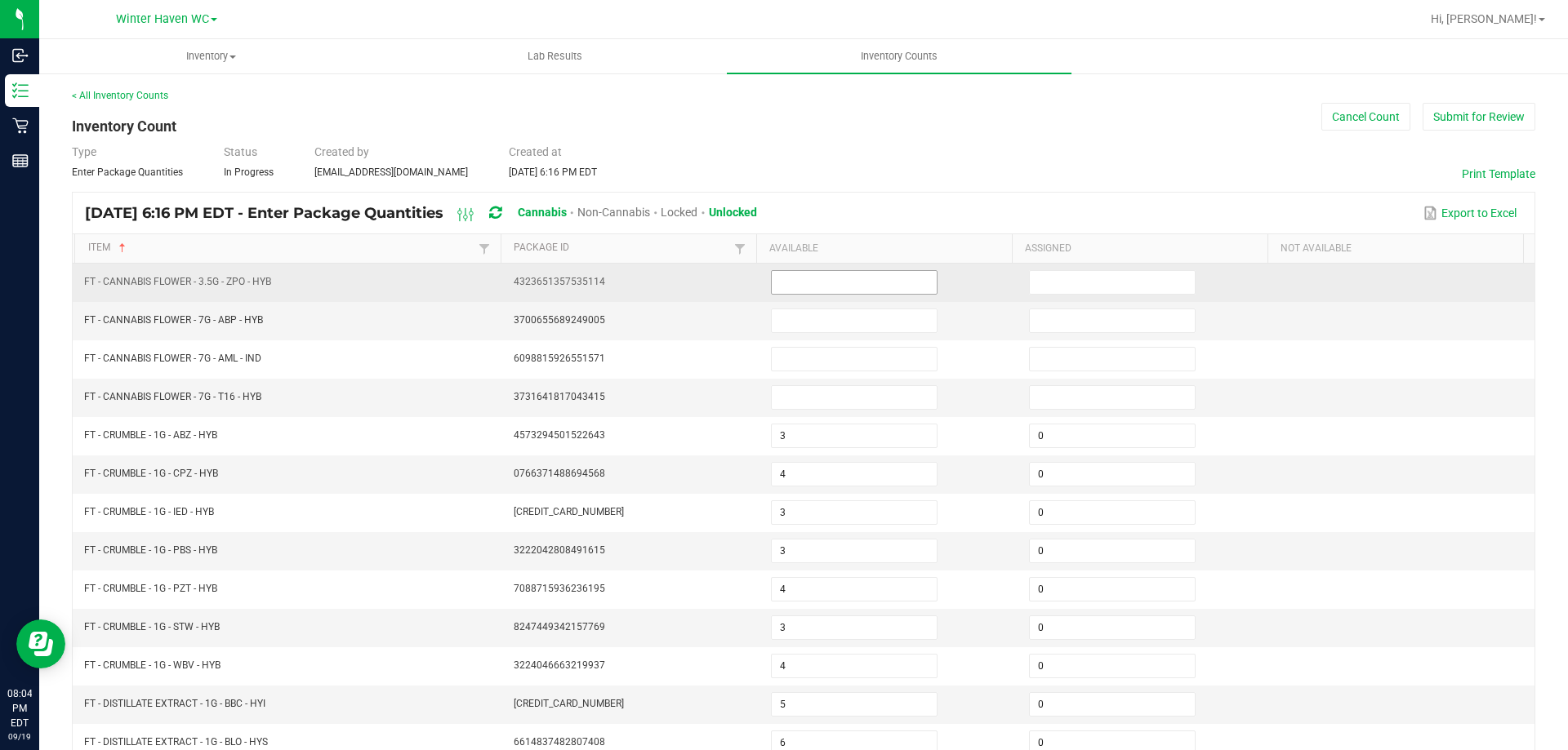
click at [793, 284] on input at bounding box center [853, 283] width 165 height 23
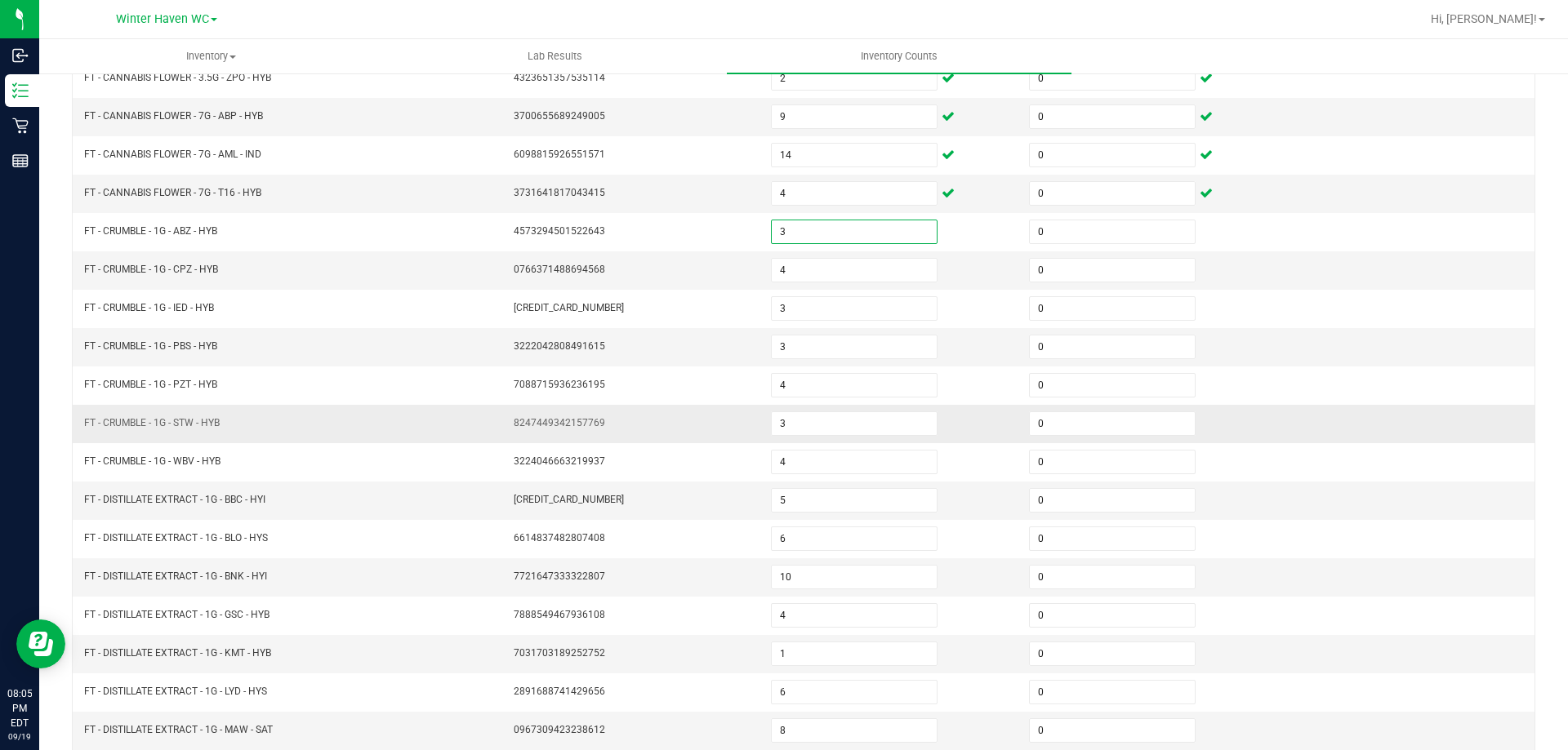
scroll to position [339, 0]
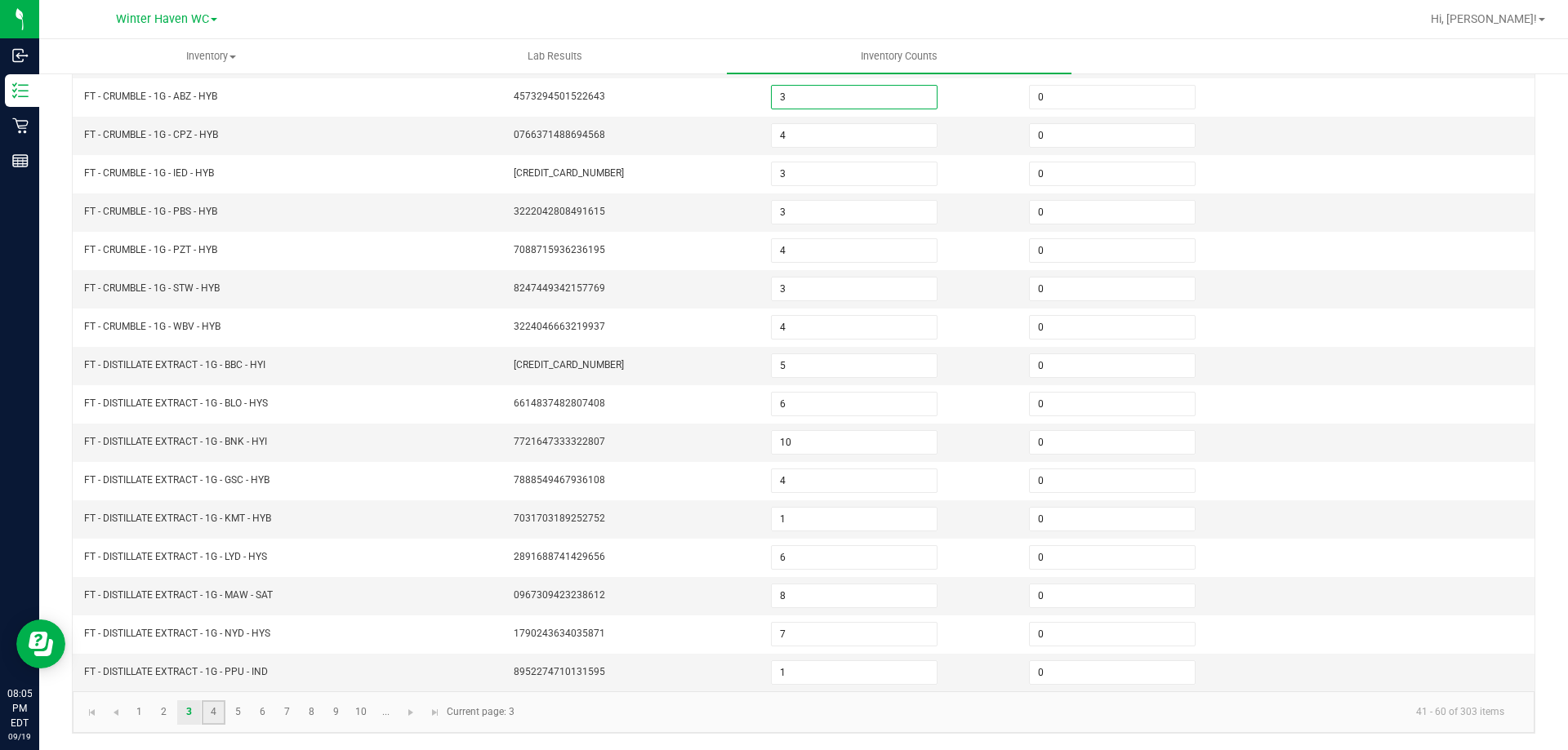
click at [214, 709] on link "4" at bounding box center [213, 712] width 24 height 24
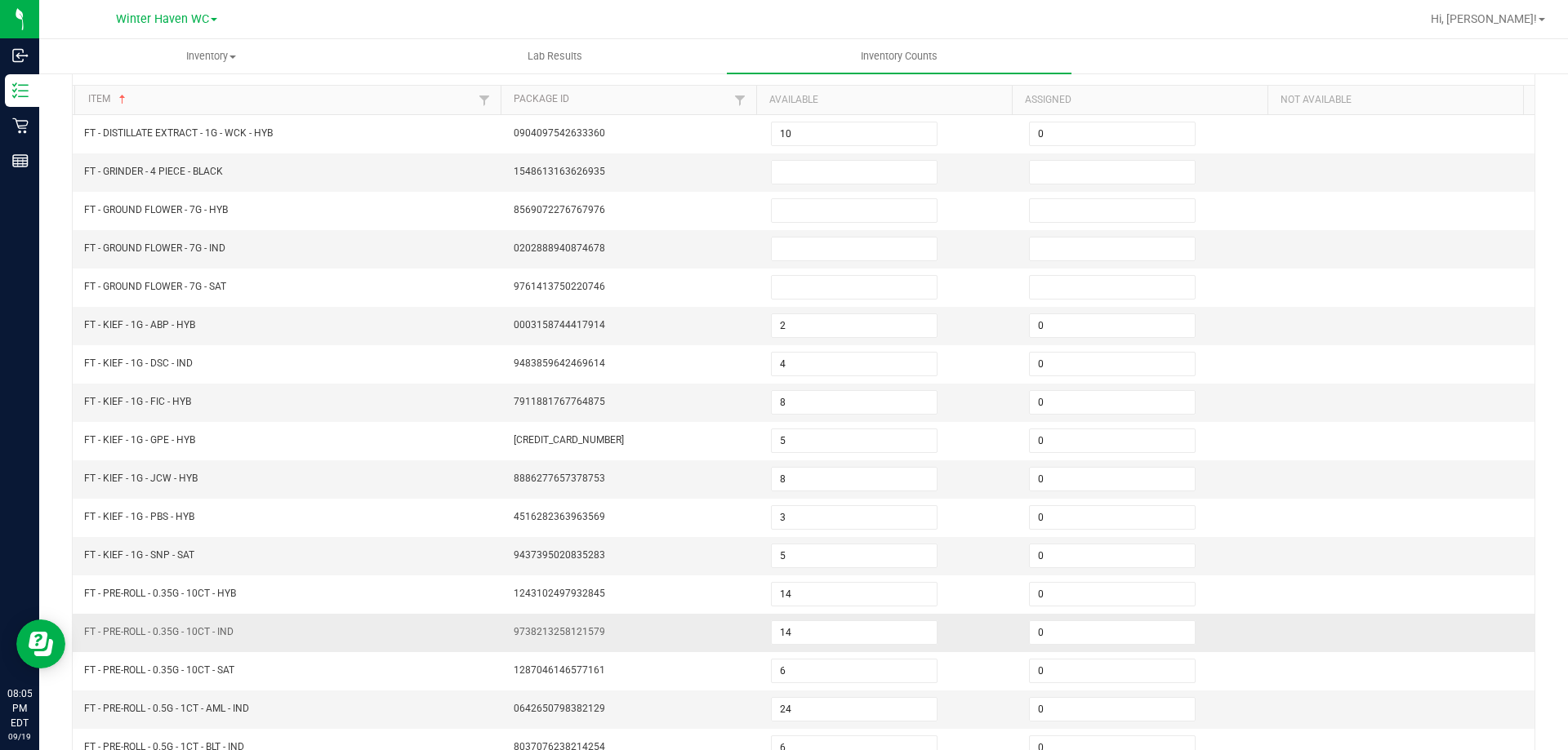
scroll to position [0, 0]
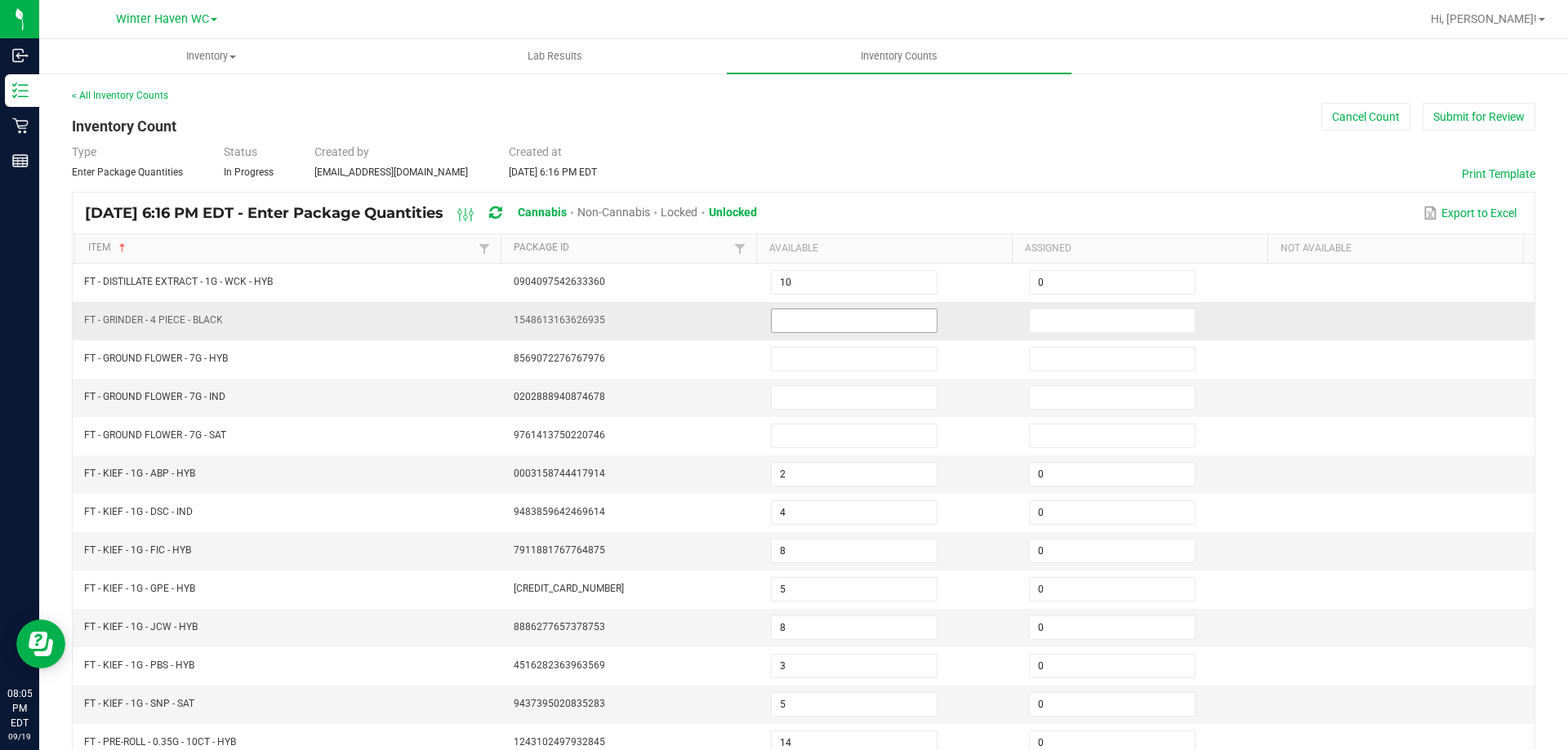
click at [845, 323] on input at bounding box center [853, 321] width 165 height 23
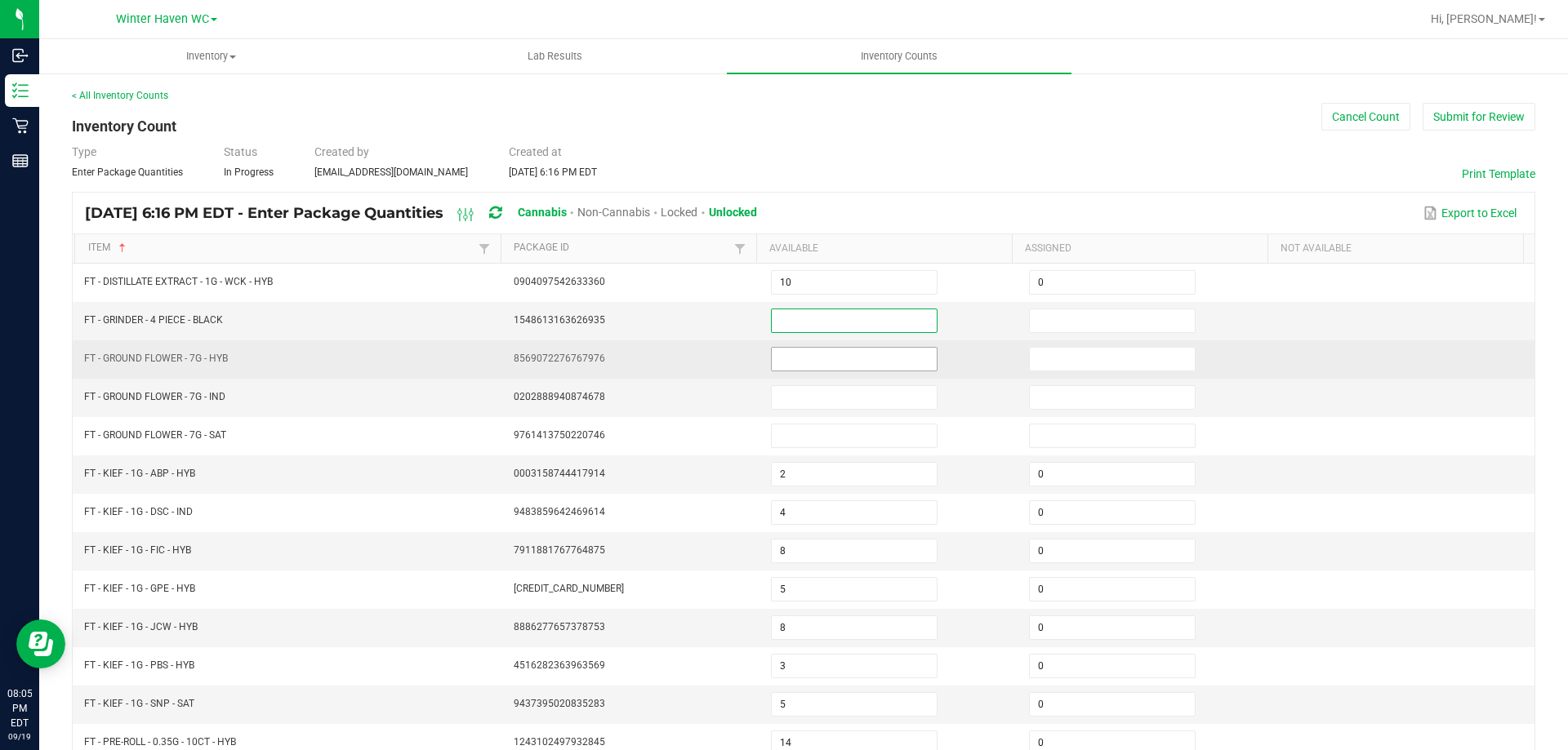
click at [844, 361] on input at bounding box center [853, 359] width 165 height 23
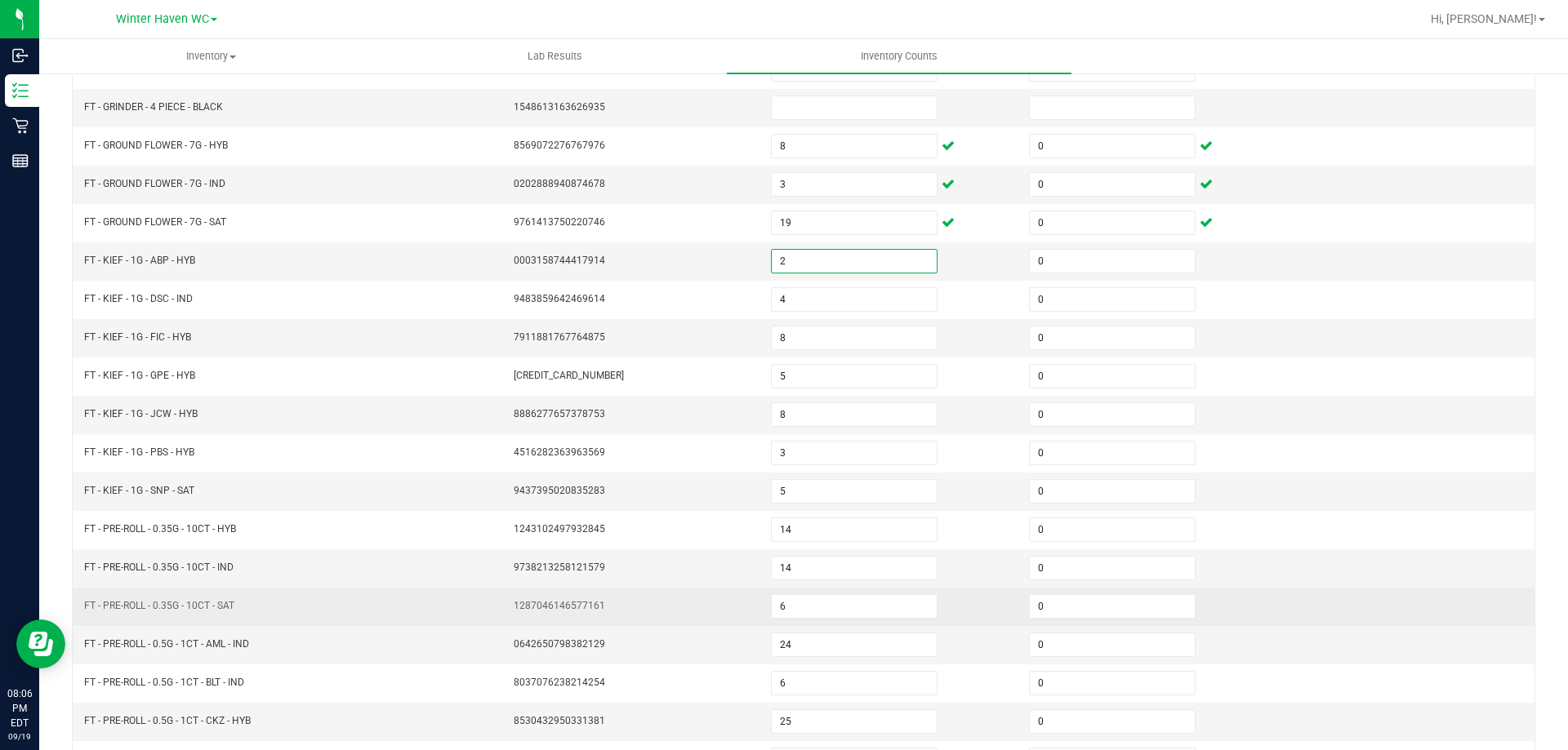
scroll to position [339, 0]
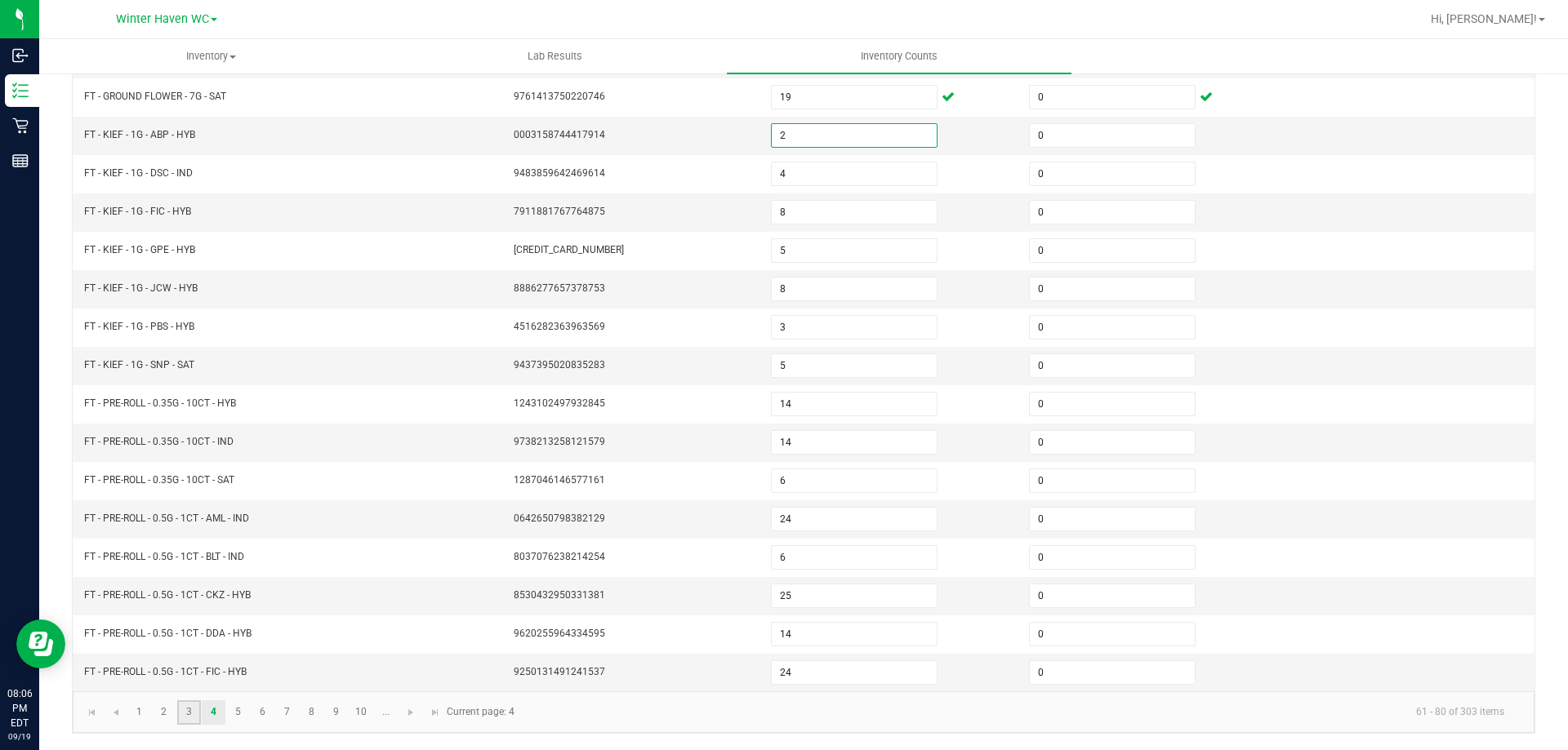
click at [182, 712] on link "3" at bounding box center [189, 712] width 24 height 24
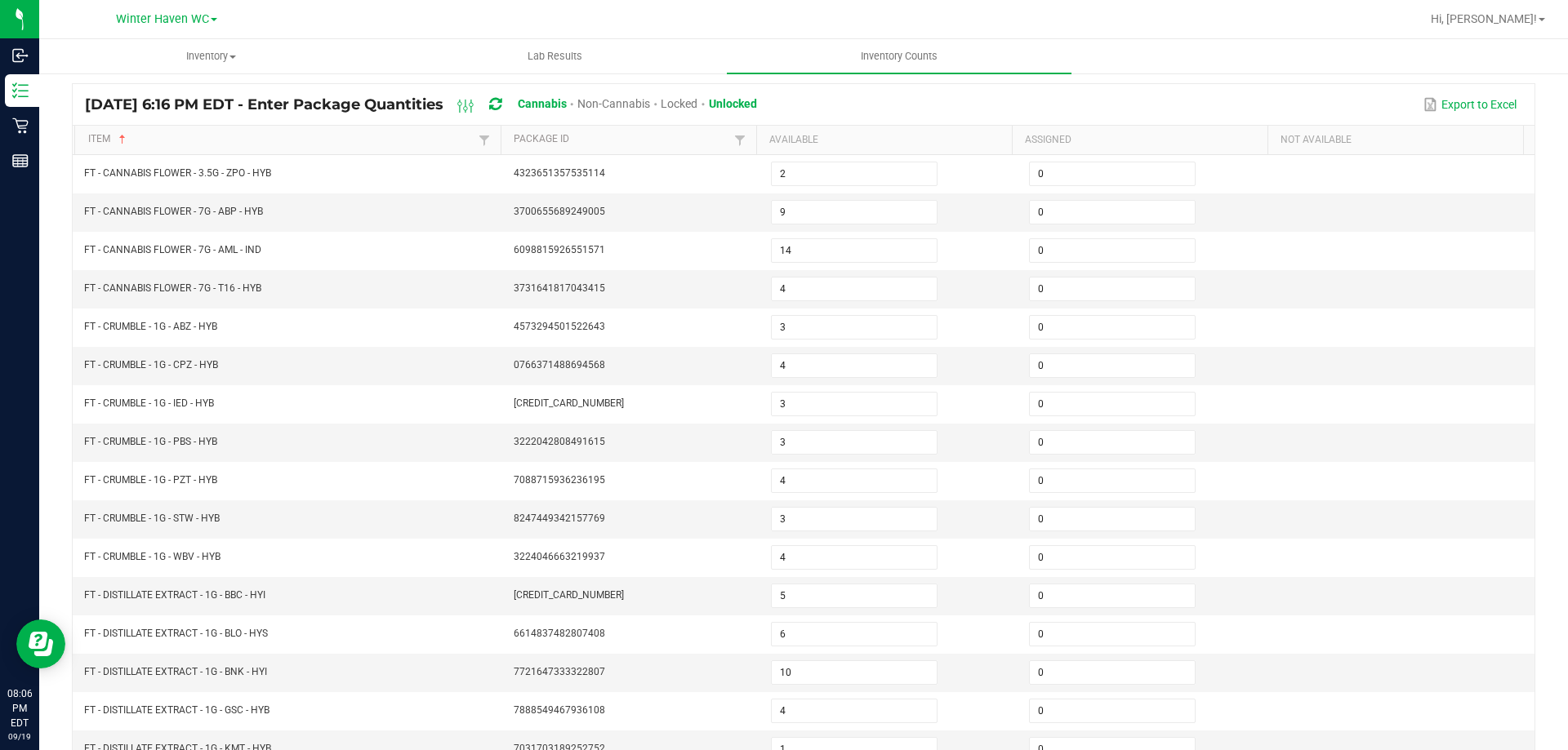
scroll to position [94, 0]
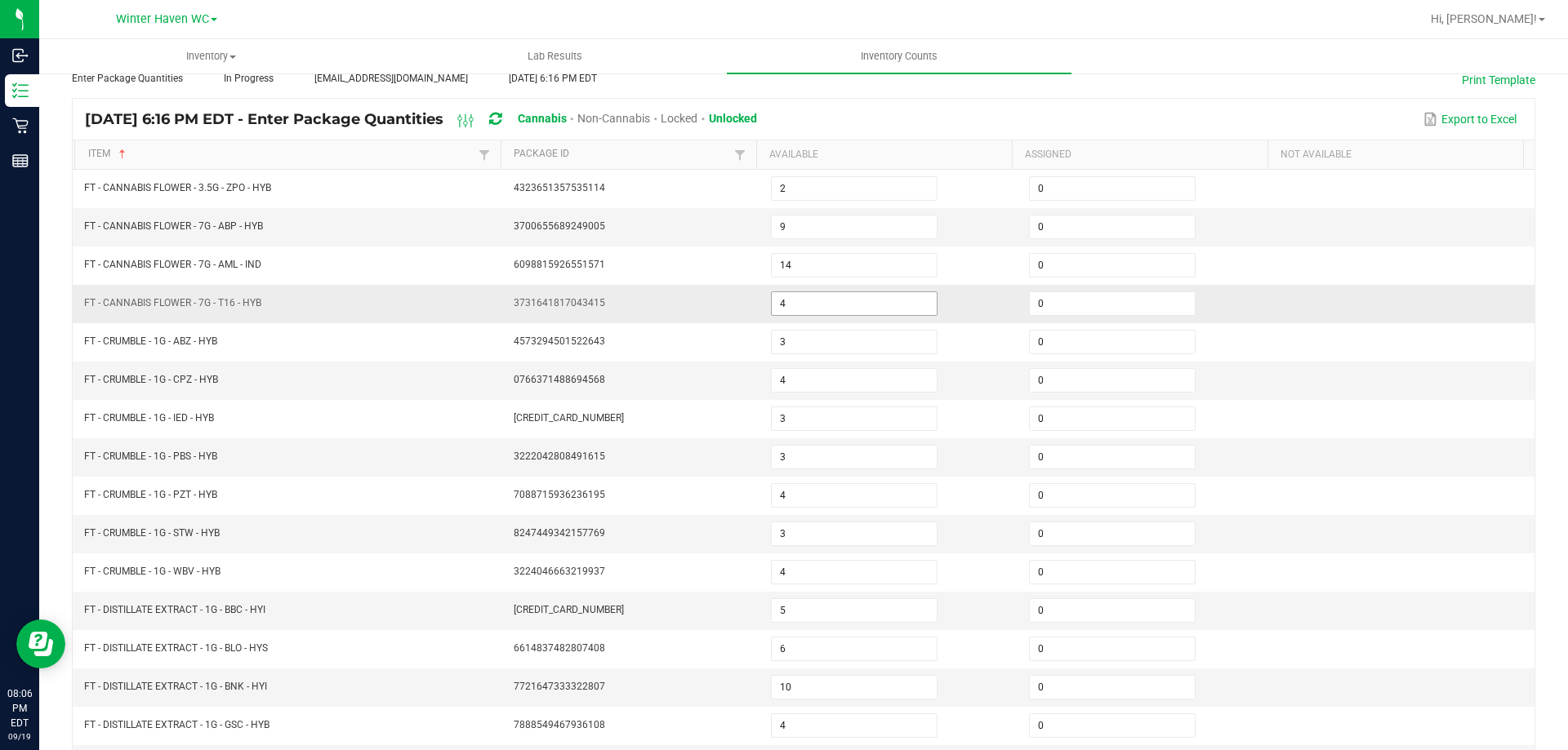
click at [774, 303] on input "4" at bounding box center [853, 304] width 165 height 23
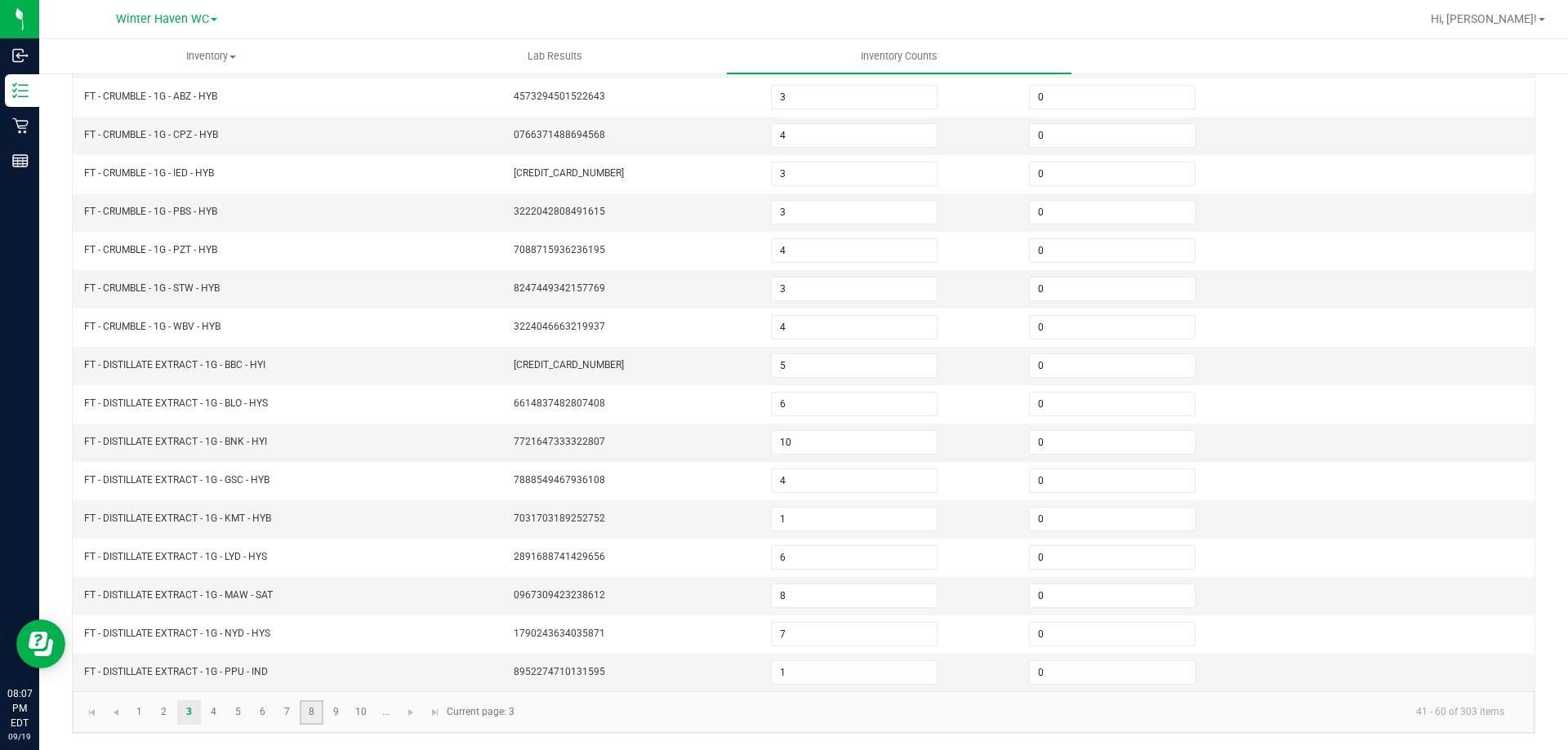
click at [305, 710] on link "8" at bounding box center [311, 712] width 24 height 24
click at [343, 713] on link "9" at bounding box center [336, 712] width 24 height 24
click at [353, 714] on link "10" at bounding box center [361, 712] width 24 height 24
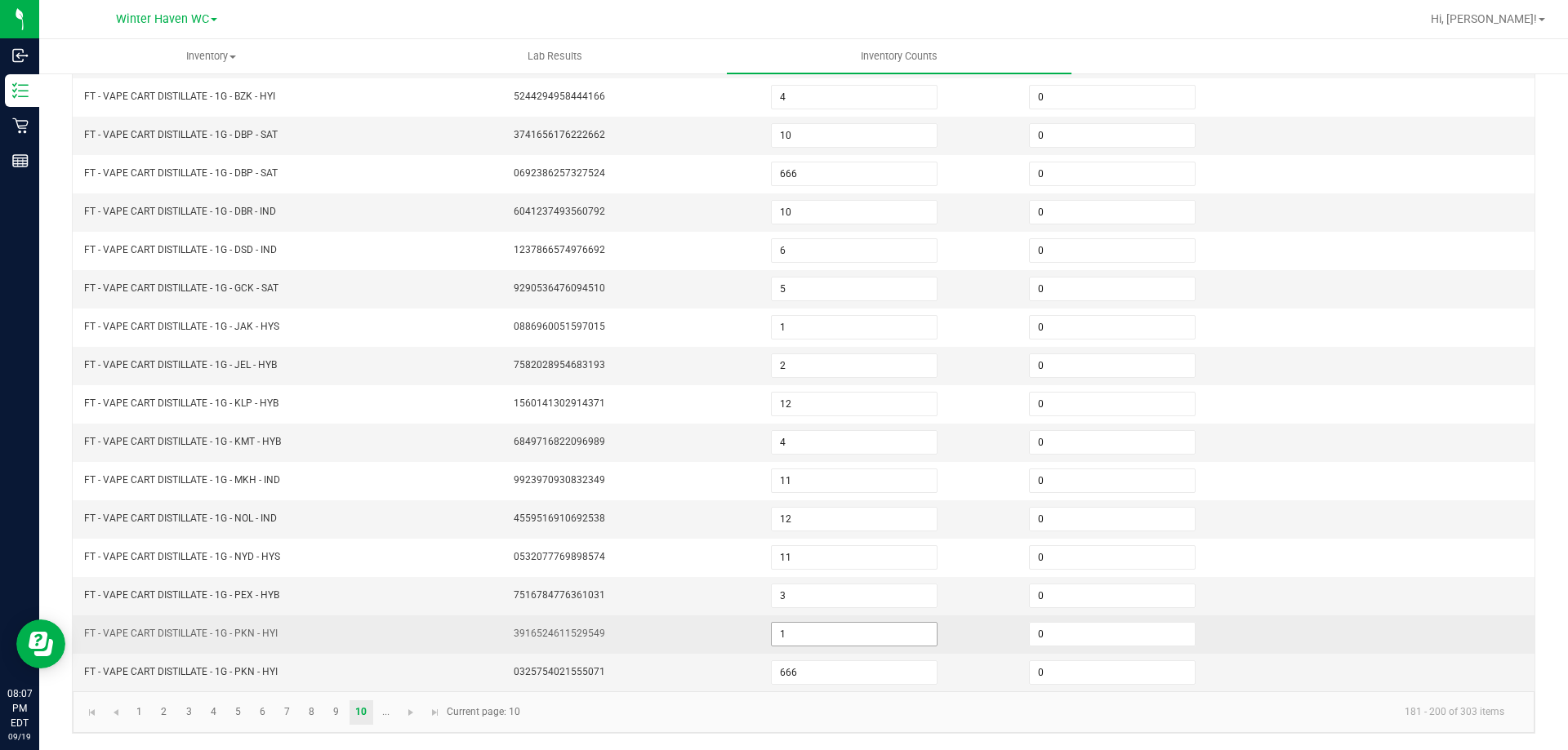
click at [850, 638] on input "1" at bounding box center [853, 634] width 165 height 23
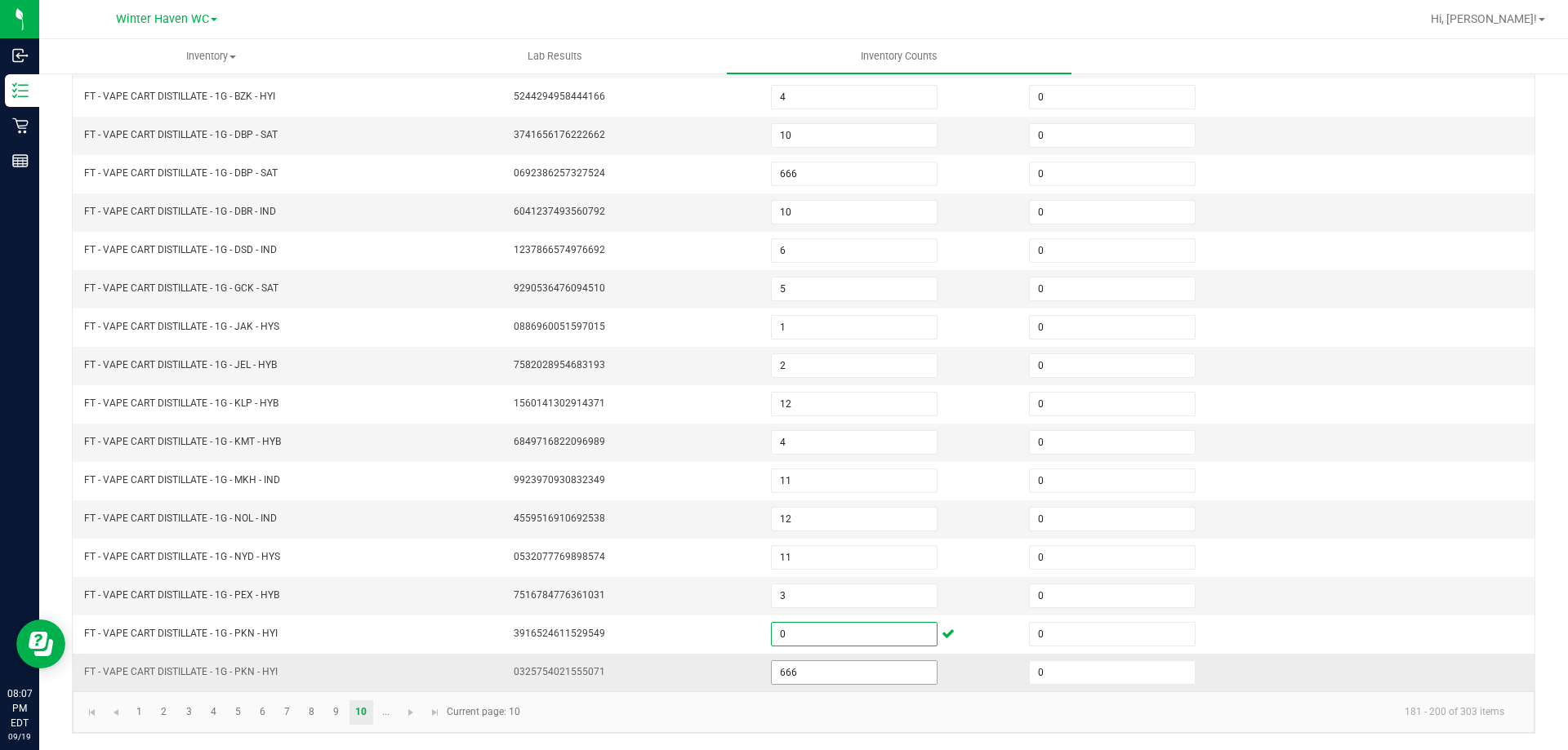
click at [844, 679] on input "666" at bounding box center [853, 673] width 165 height 23
click at [384, 711] on link "..." at bounding box center [385, 712] width 24 height 24
click at [146, 714] on link "..." at bounding box center [139, 712] width 24 height 24
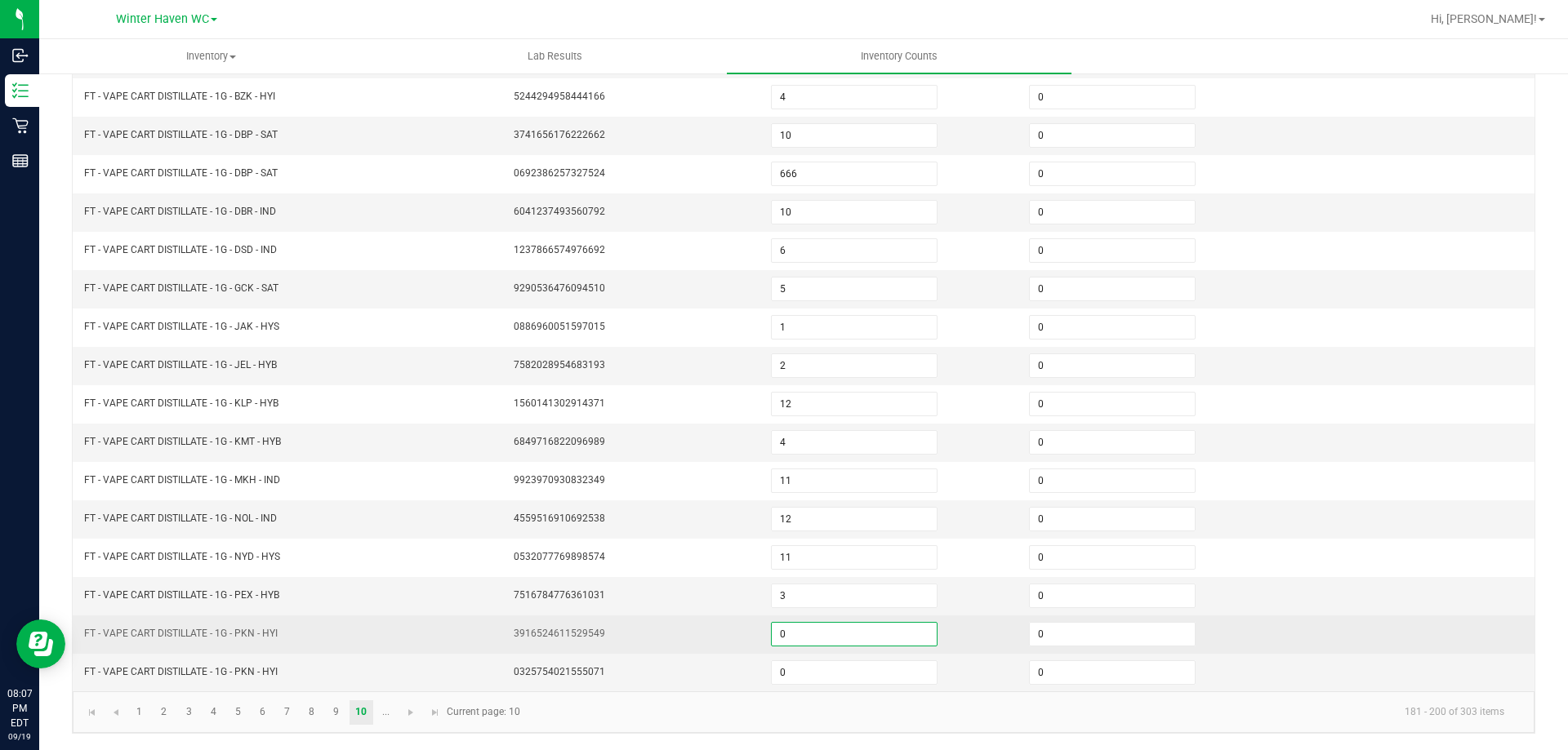
click at [801, 635] on input "0" at bounding box center [853, 634] width 165 height 23
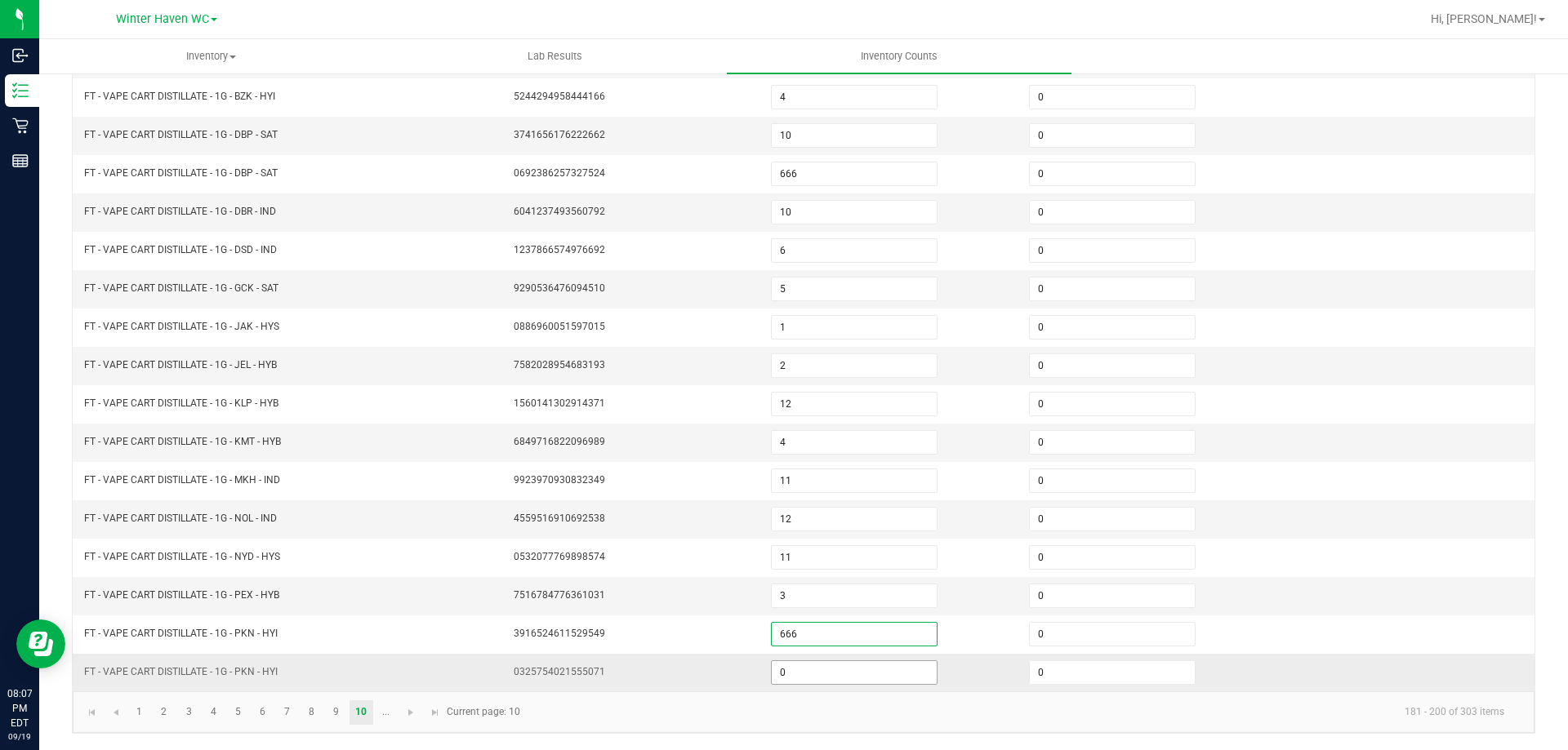
click at [794, 667] on input "0" at bounding box center [853, 673] width 165 height 23
click at [138, 722] on link "1" at bounding box center [139, 712] width 24 height 24
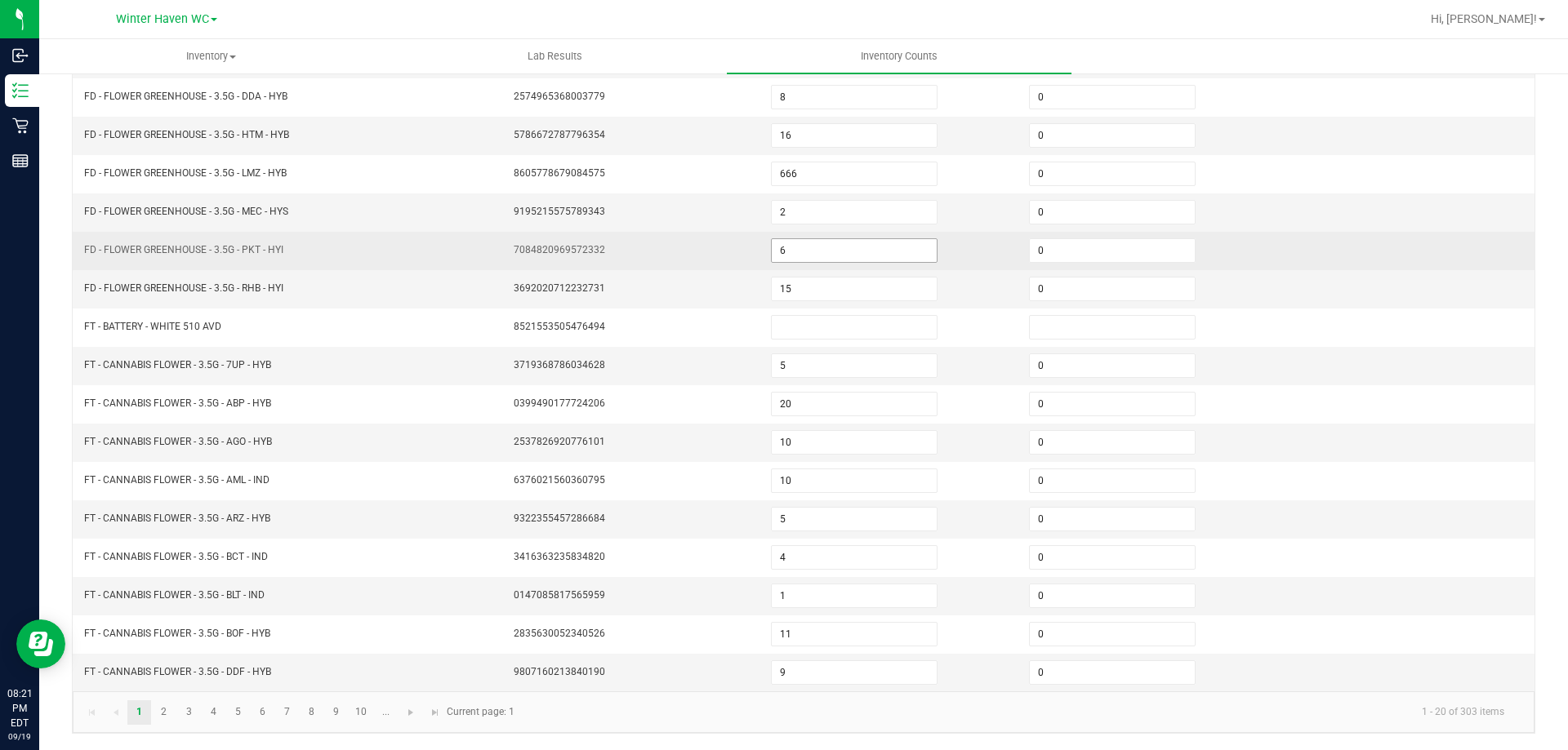
click at [812, 250] on input "6" at bounding box center [853, 250] width 165 height 23
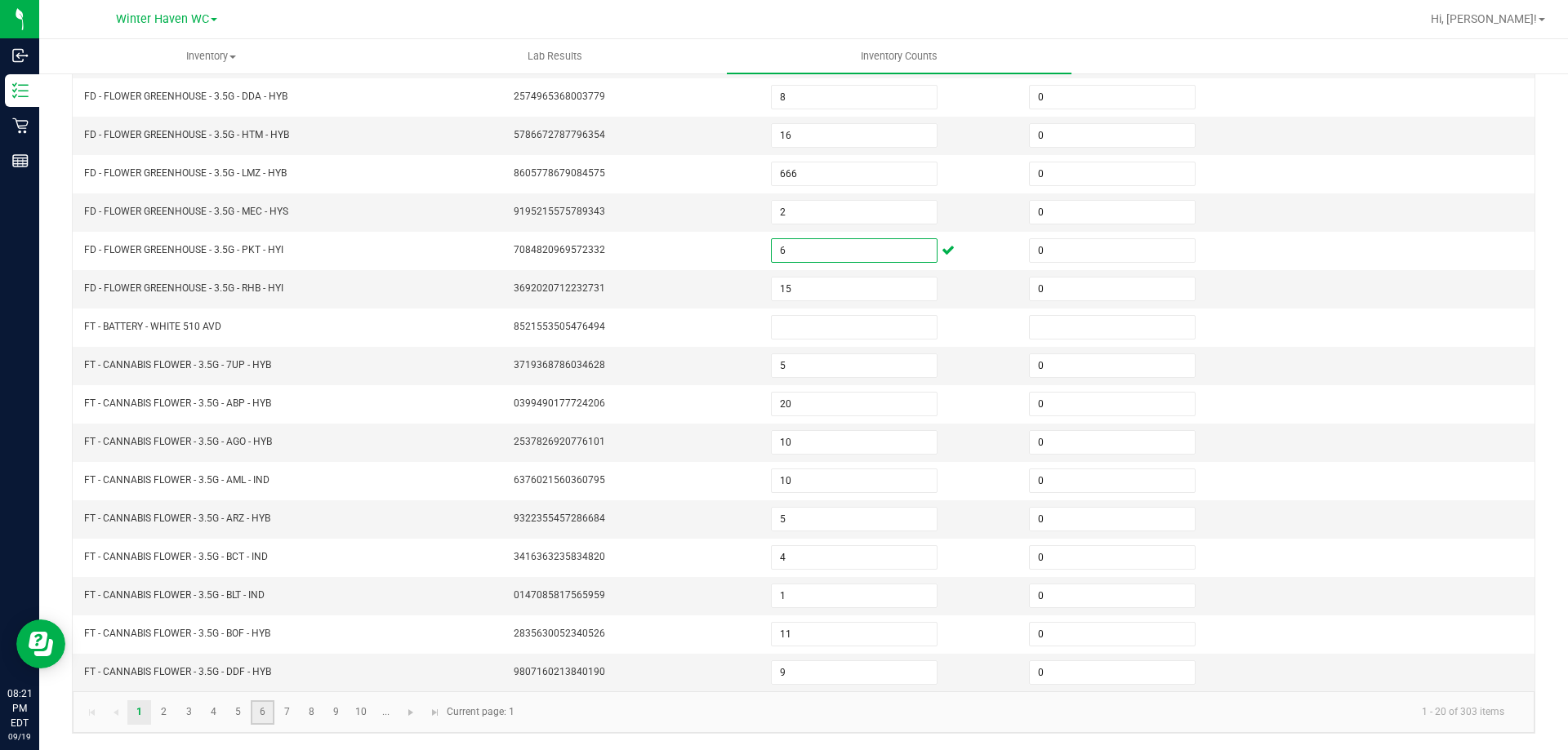
click at [255, 712] on link "6" at bounding box center [262, 712] width 24 height 24
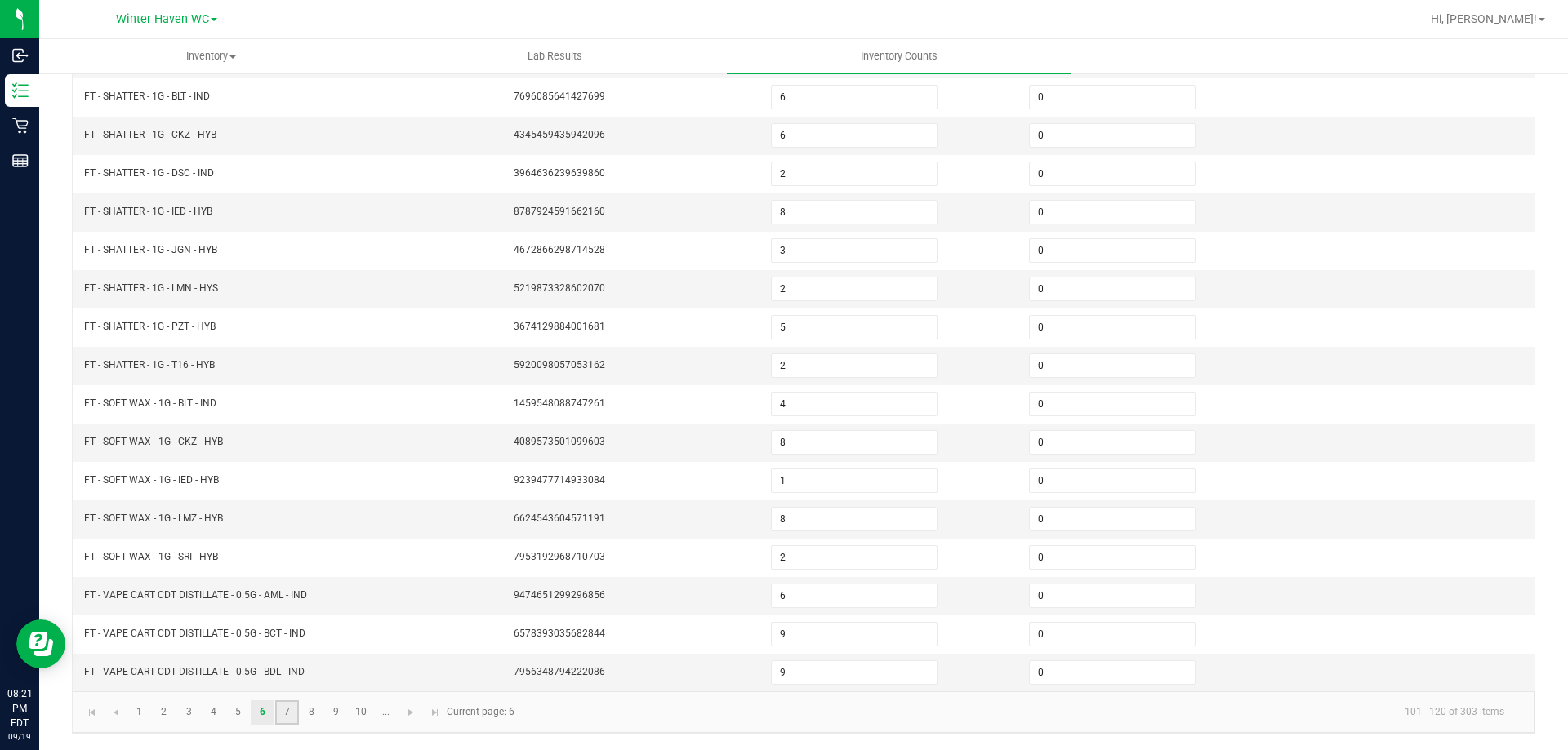
click at [288, 719] on link "7" at bounding box center [287, 712] width 24 height 24
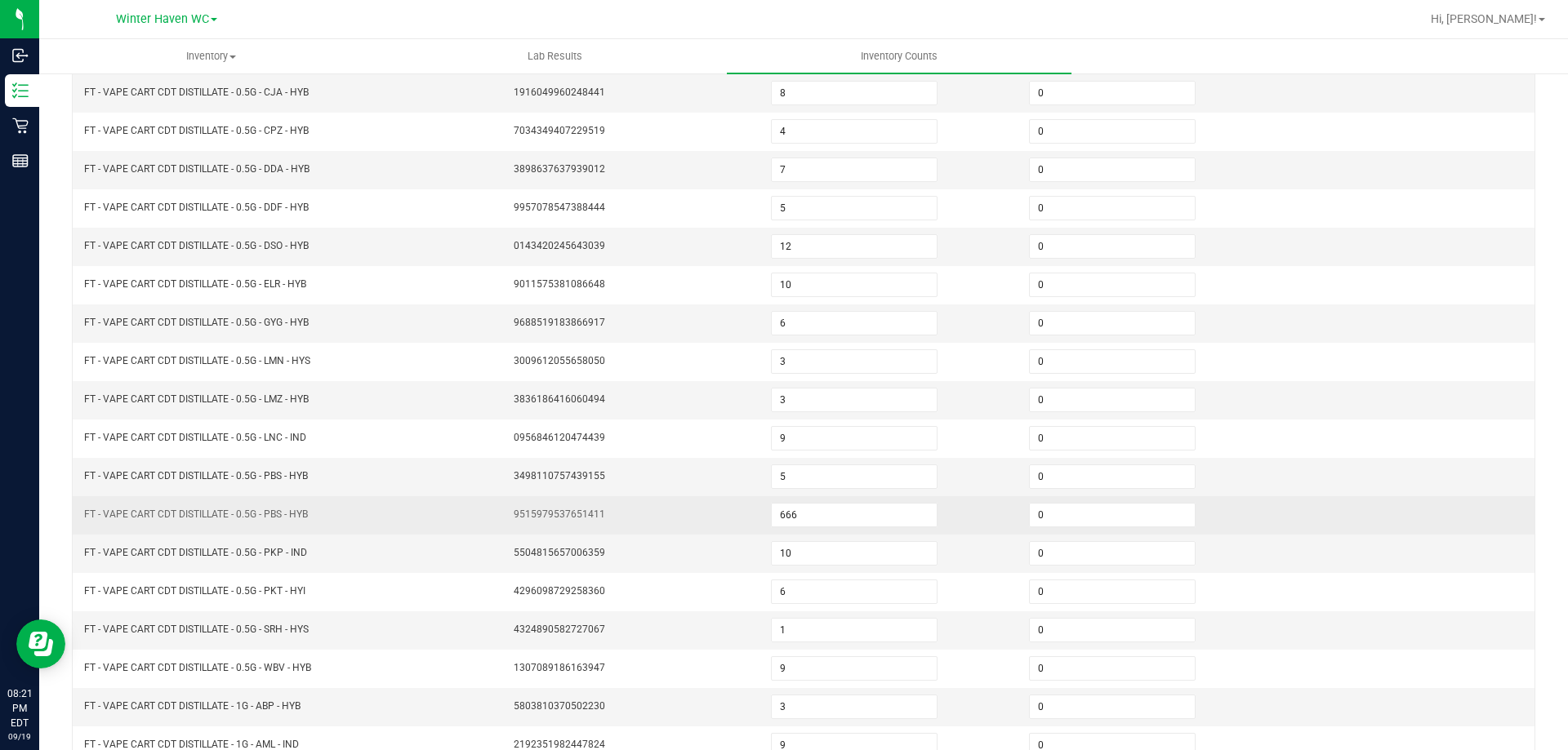
scroll to position [257, 0]
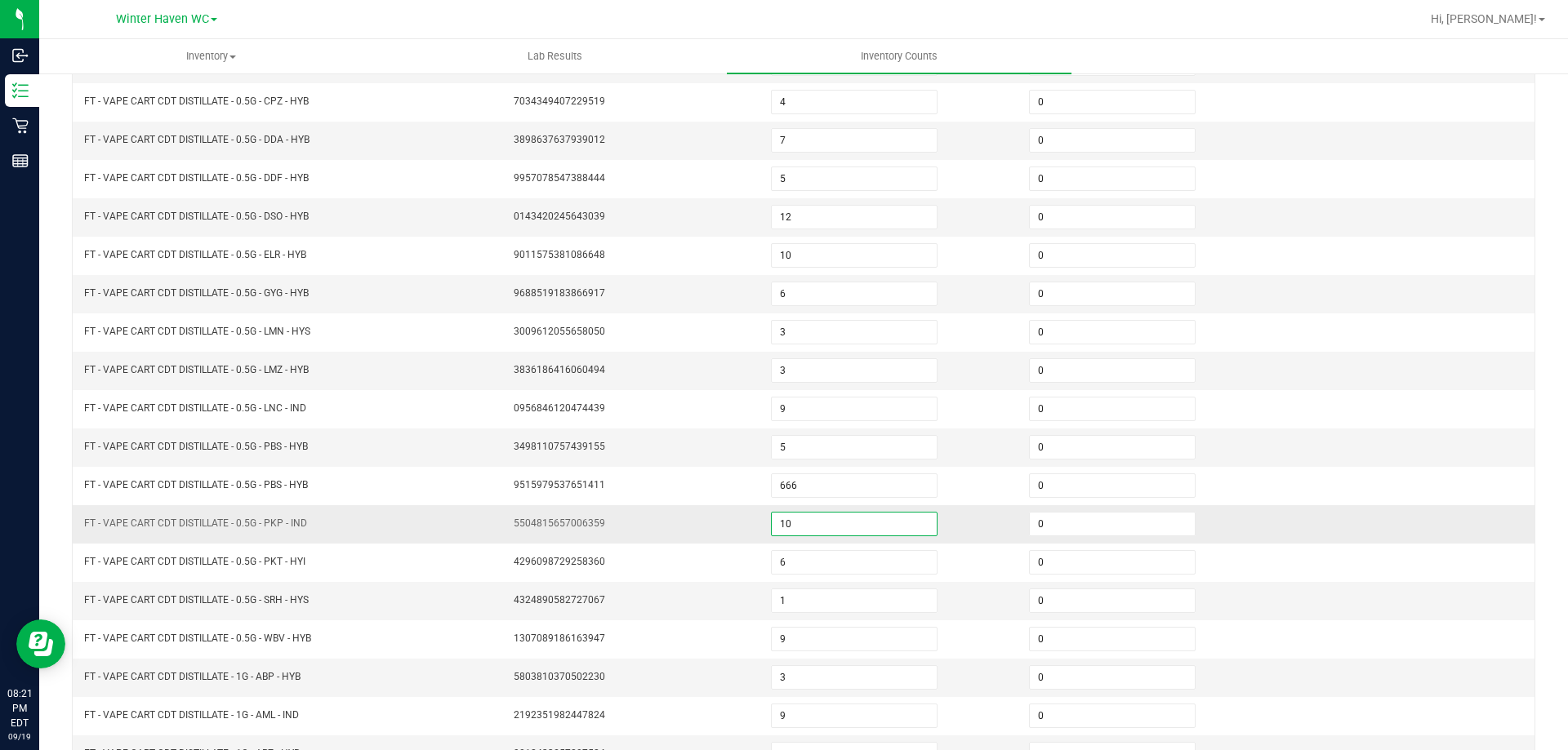
click at [791, 520] on input "10" at bounding box center [853, 525] width 165 height 23
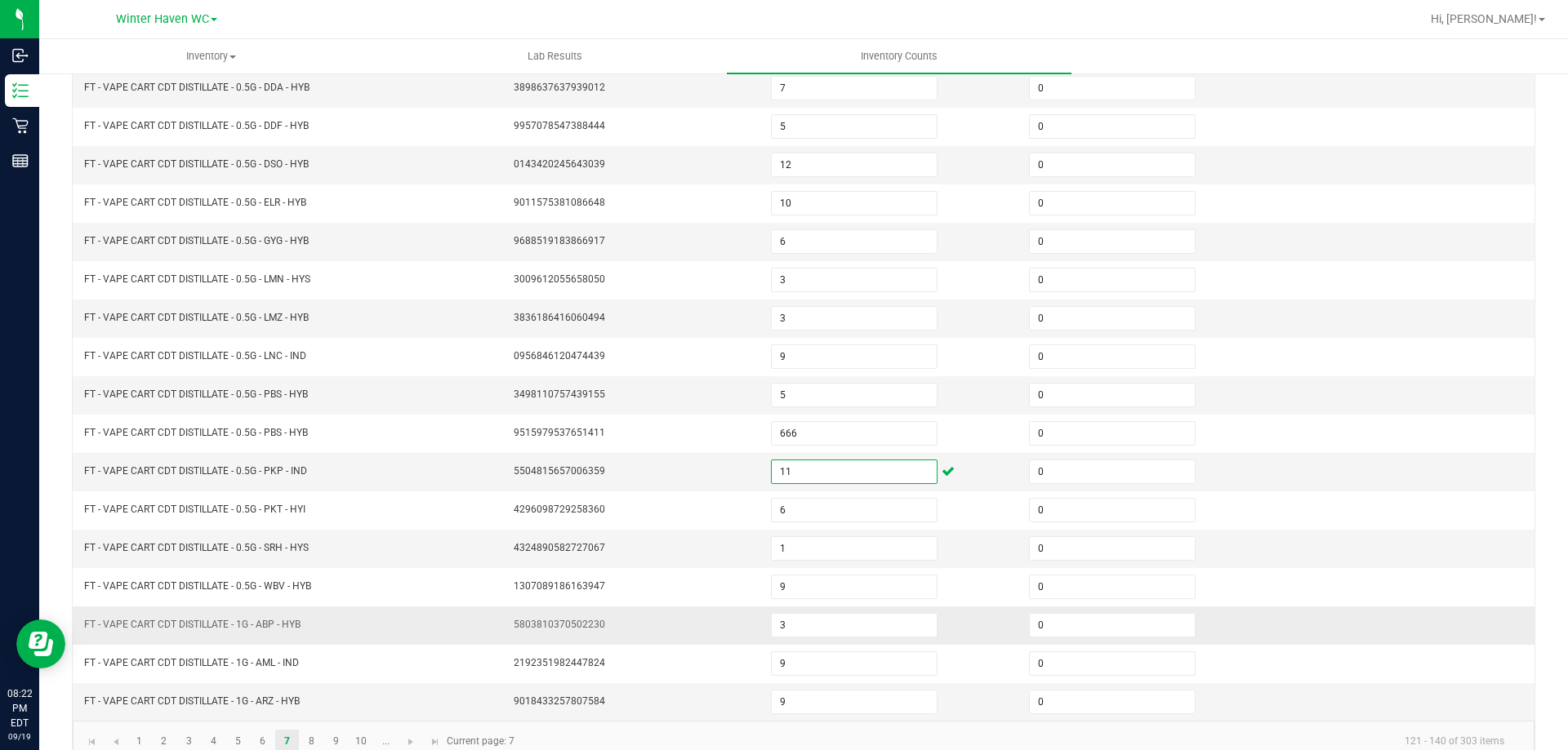
scroll to position [339, 0]
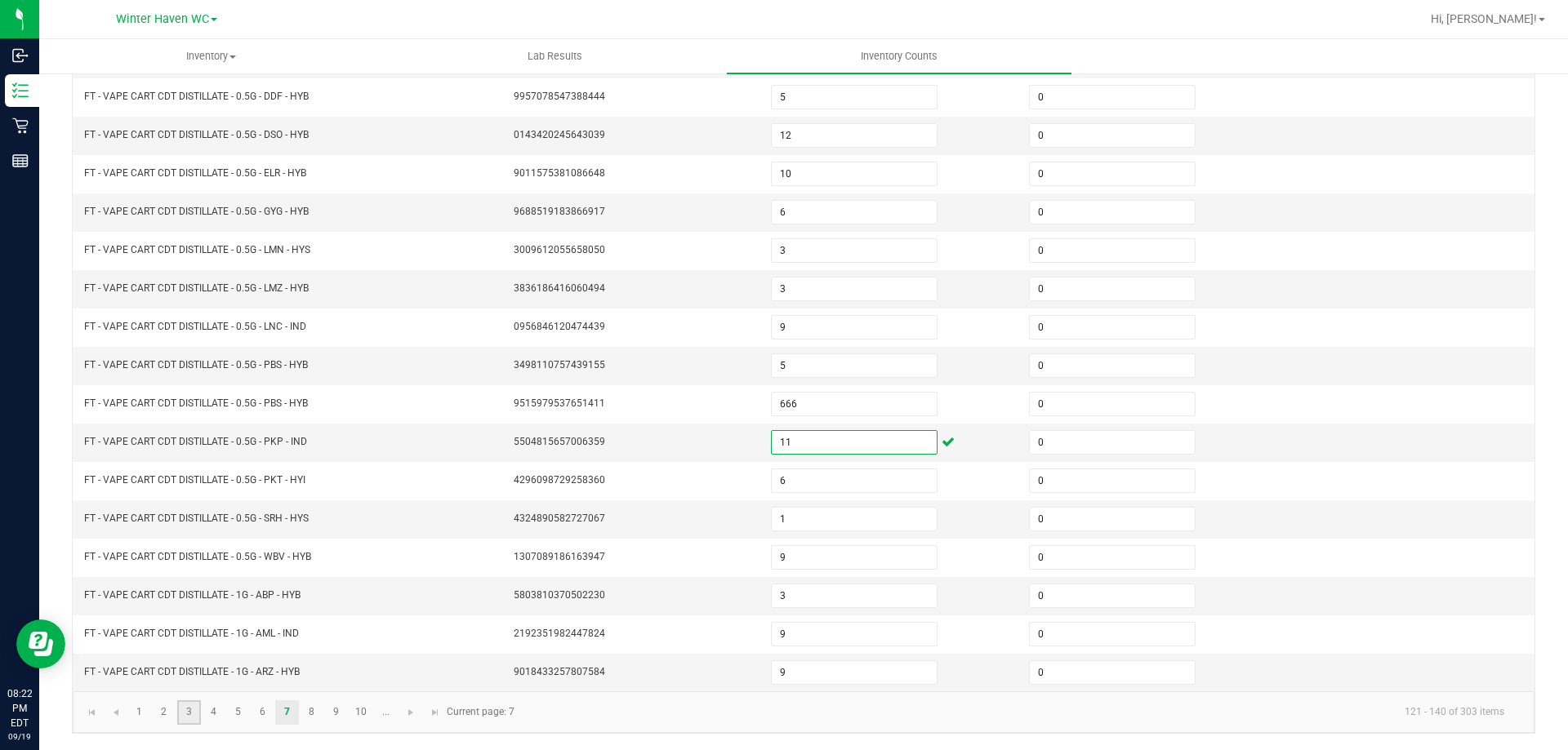
click at [177, 711] on link "3" at bounding box center [189, 712] width 24 height 24
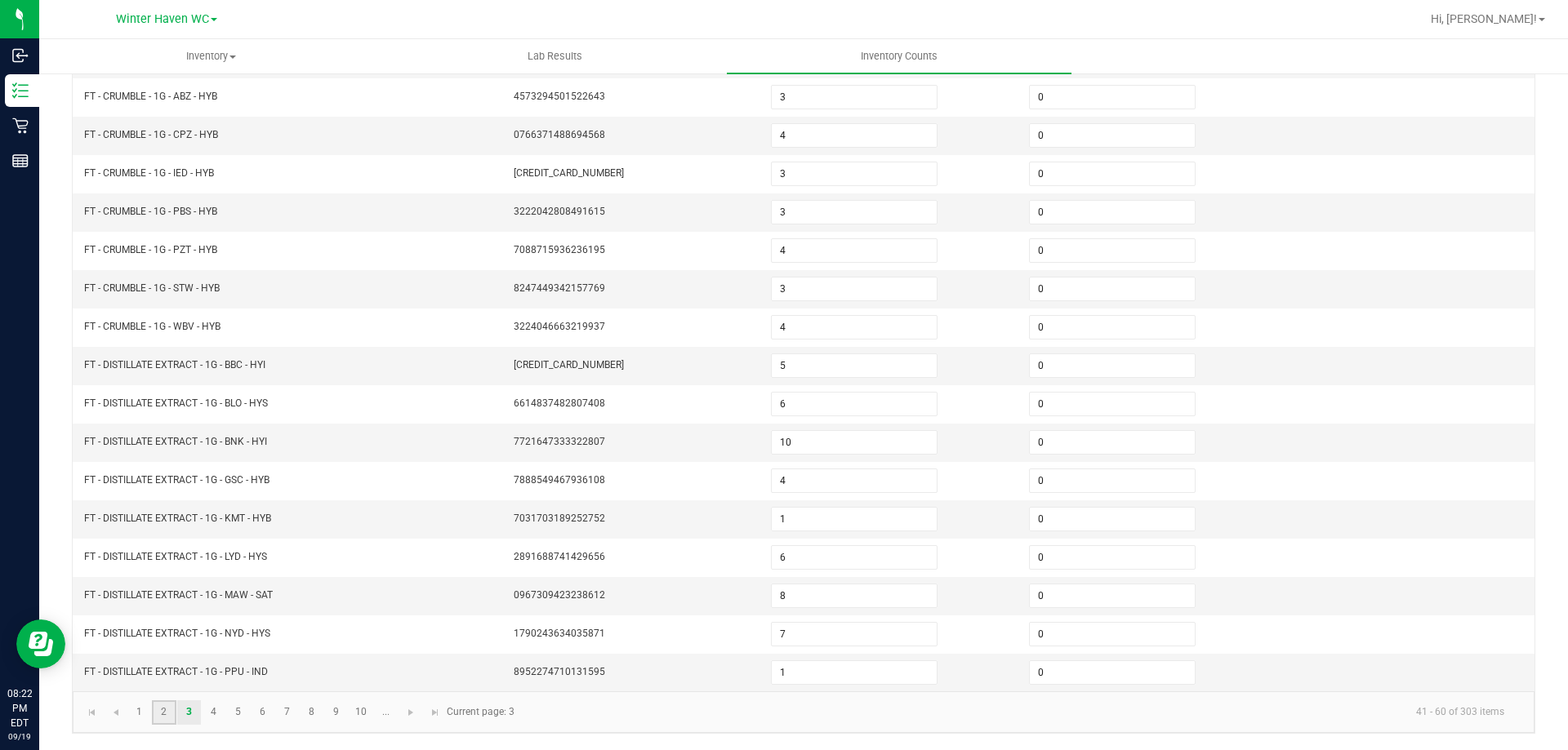
click at [164, 717] on link "2" at bounding box center [164, 712] width 24 height 24
click at [141, 706] on link "1" at bounding box center [139, 712] width 24 height 24
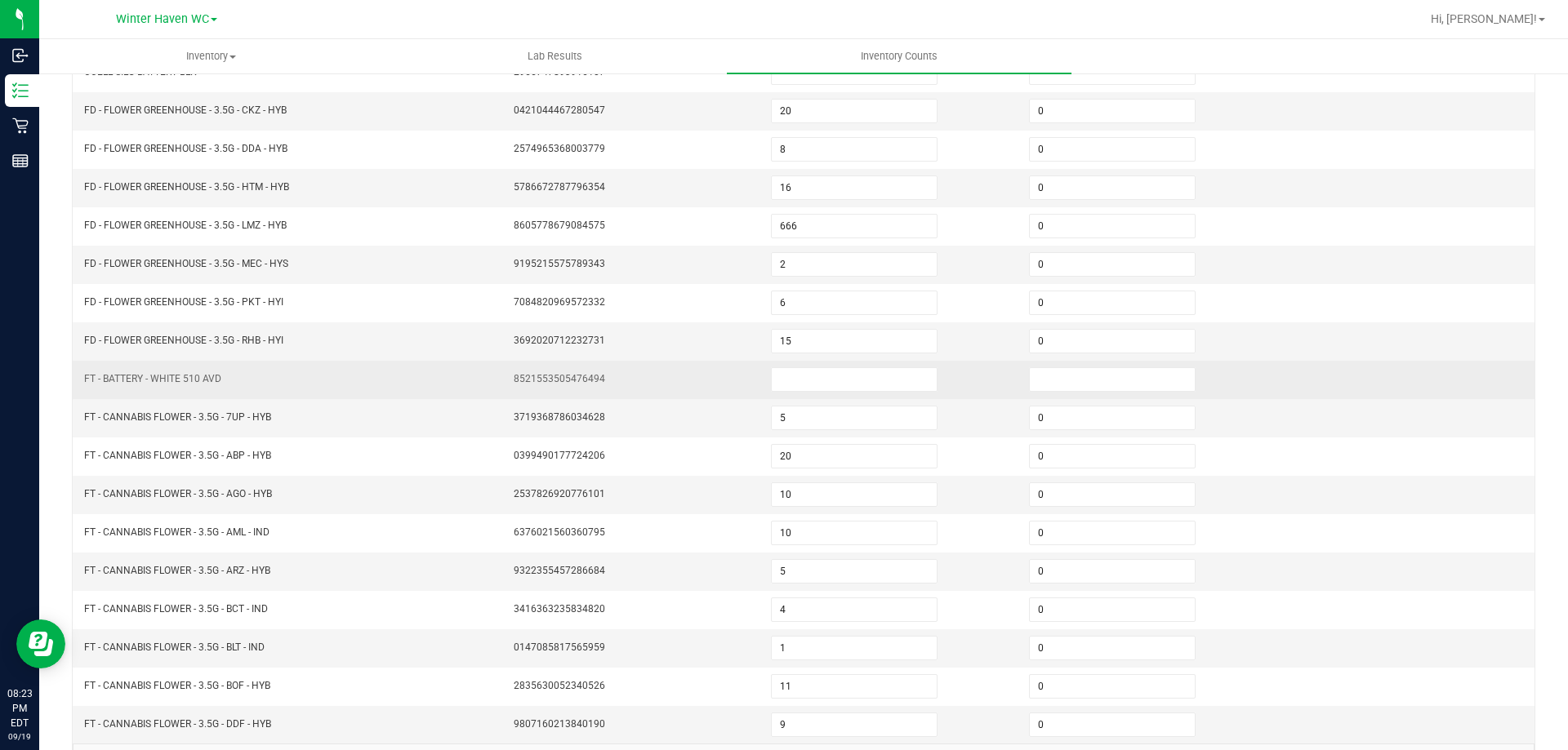
scroll to position [257, 0]
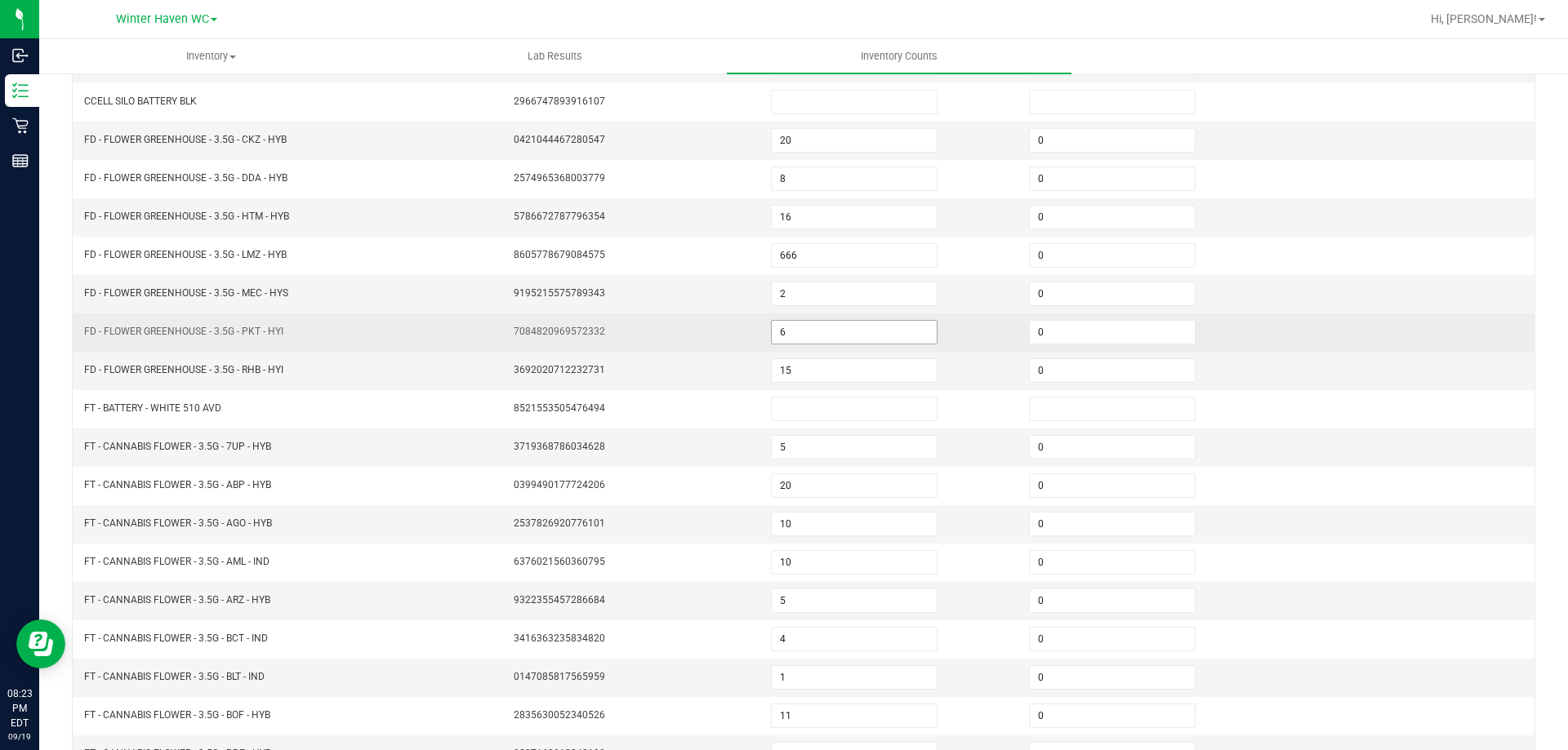
click at [799, 336] on input "6" at bounding box center [853, 332] width 165 height 23
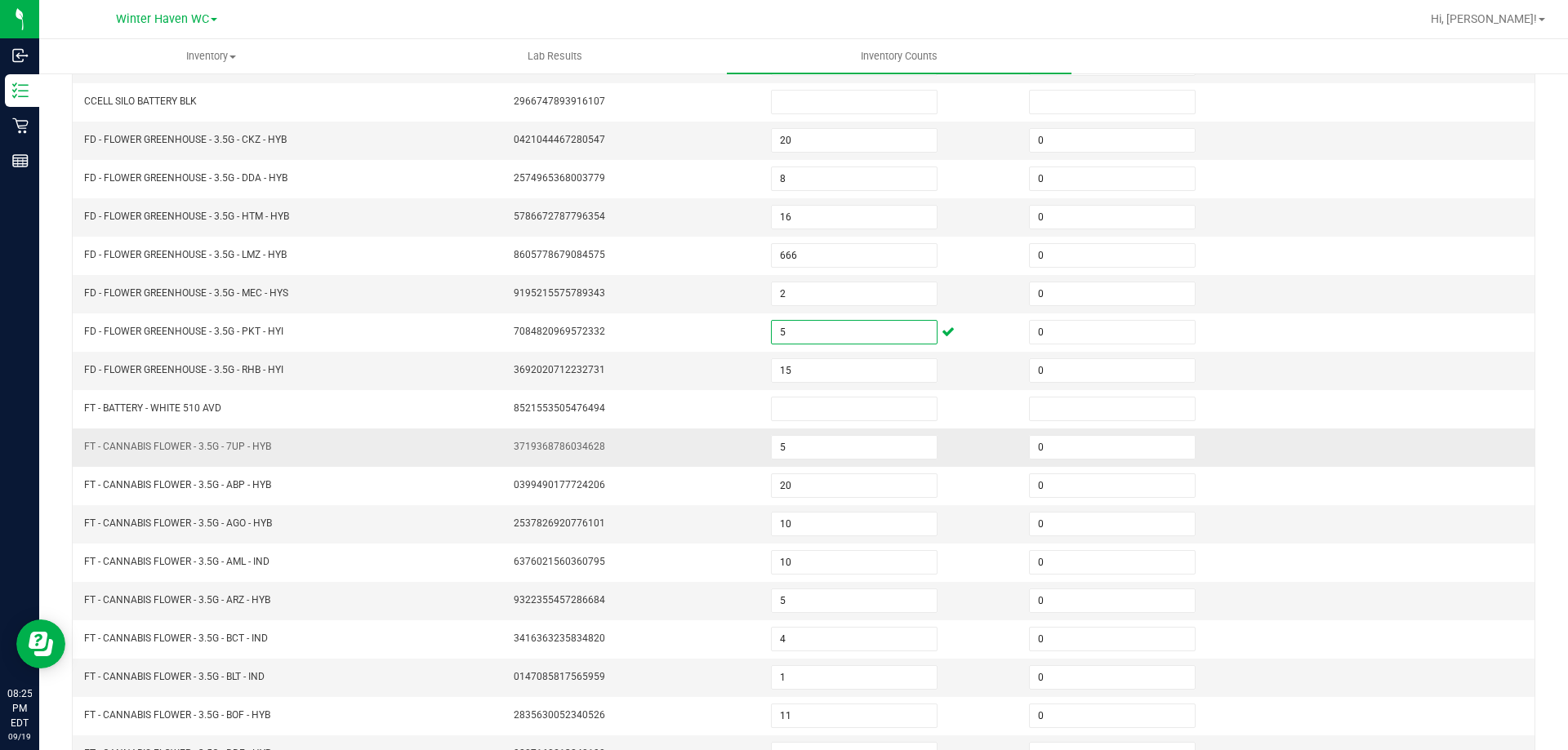
scroll to position [339, 0]
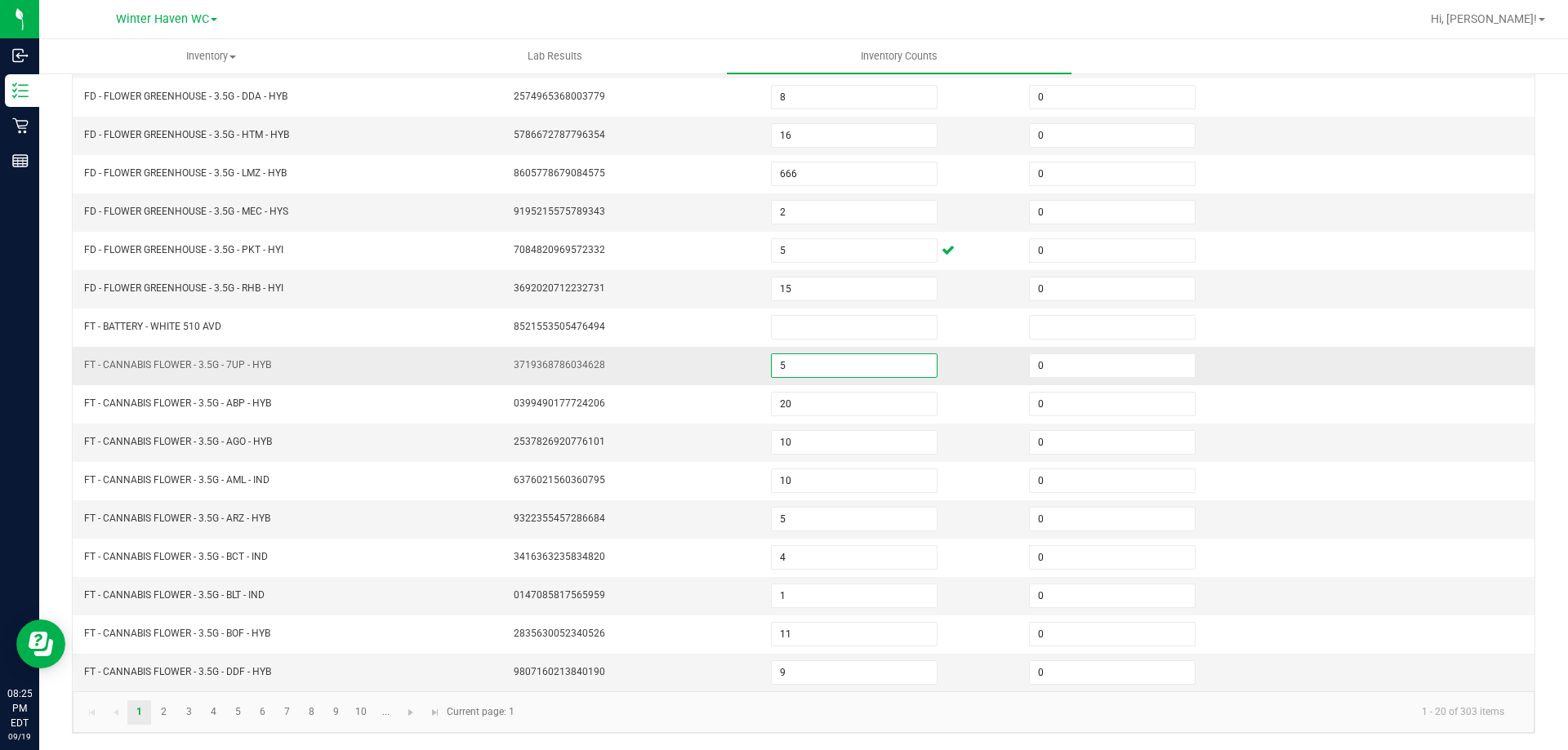
click at [827, 372] on input "5" at bounding box center [853, 366] width 165 height 23
click at [797, 280] on input "15" at bounding box center [853, 289] width 165 height 23
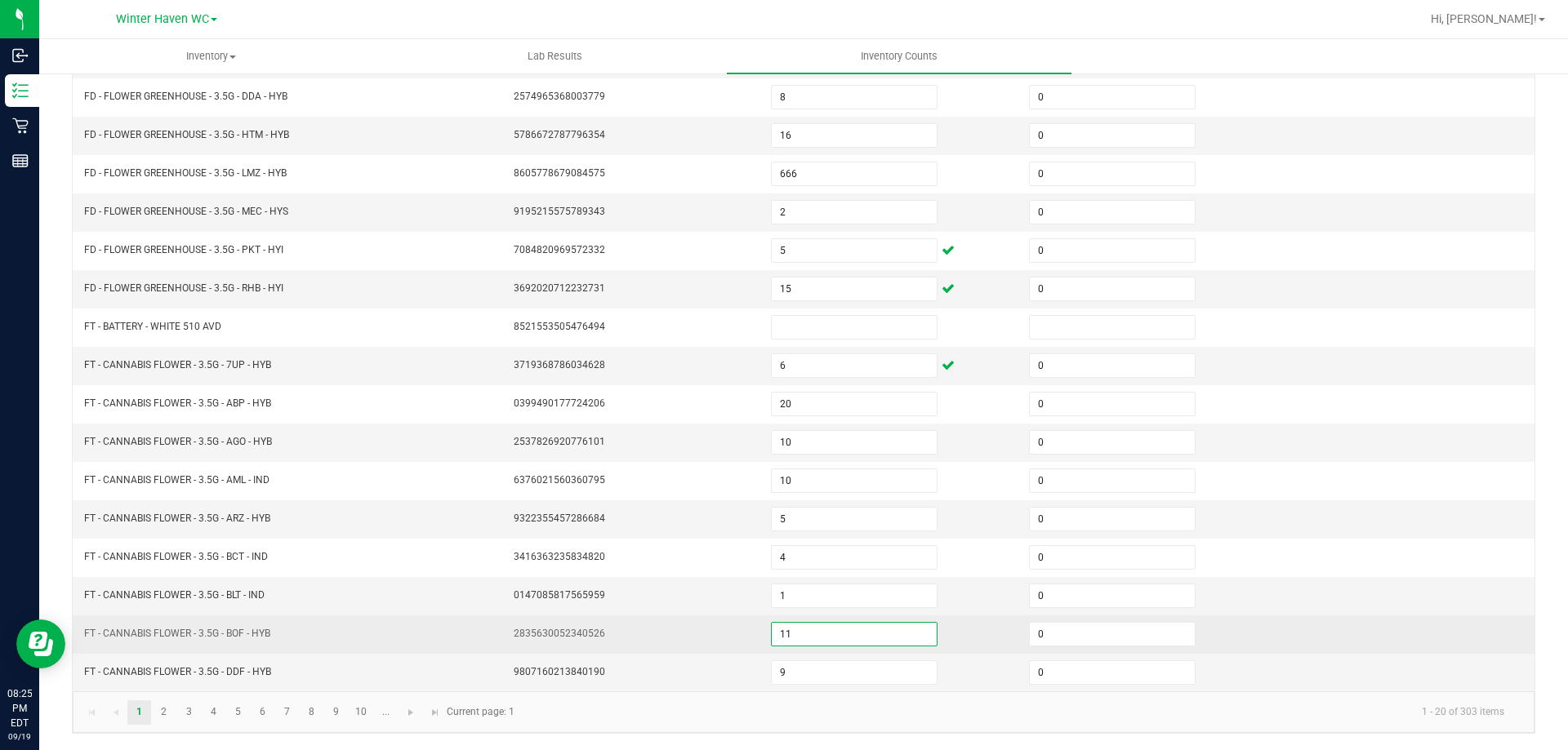
click at [864, 637] on input "11" at bounding box center [853, 634] width 165 height 23
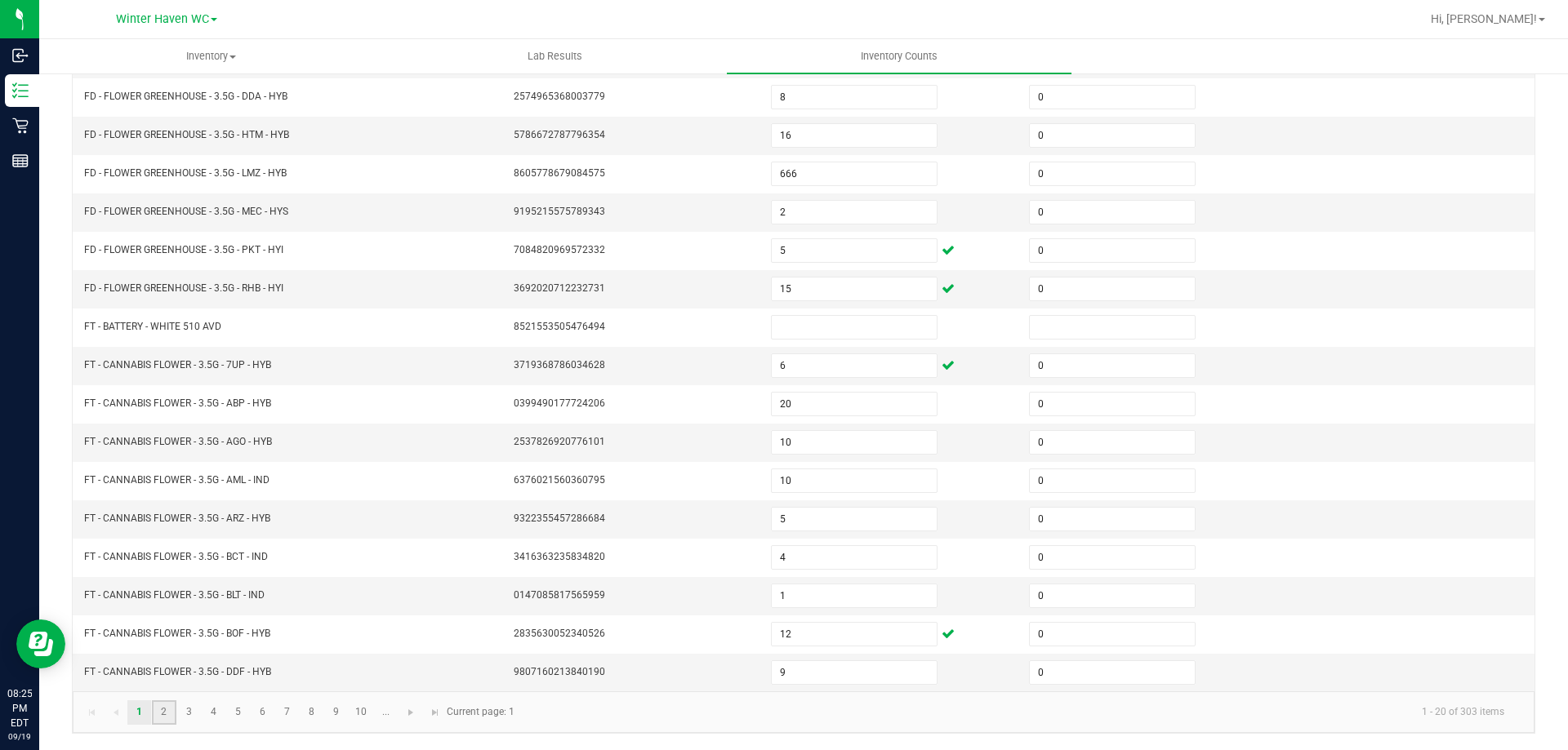
click at [170, 710] on link "2" at bounding box center [164, 712] width 24 height 24
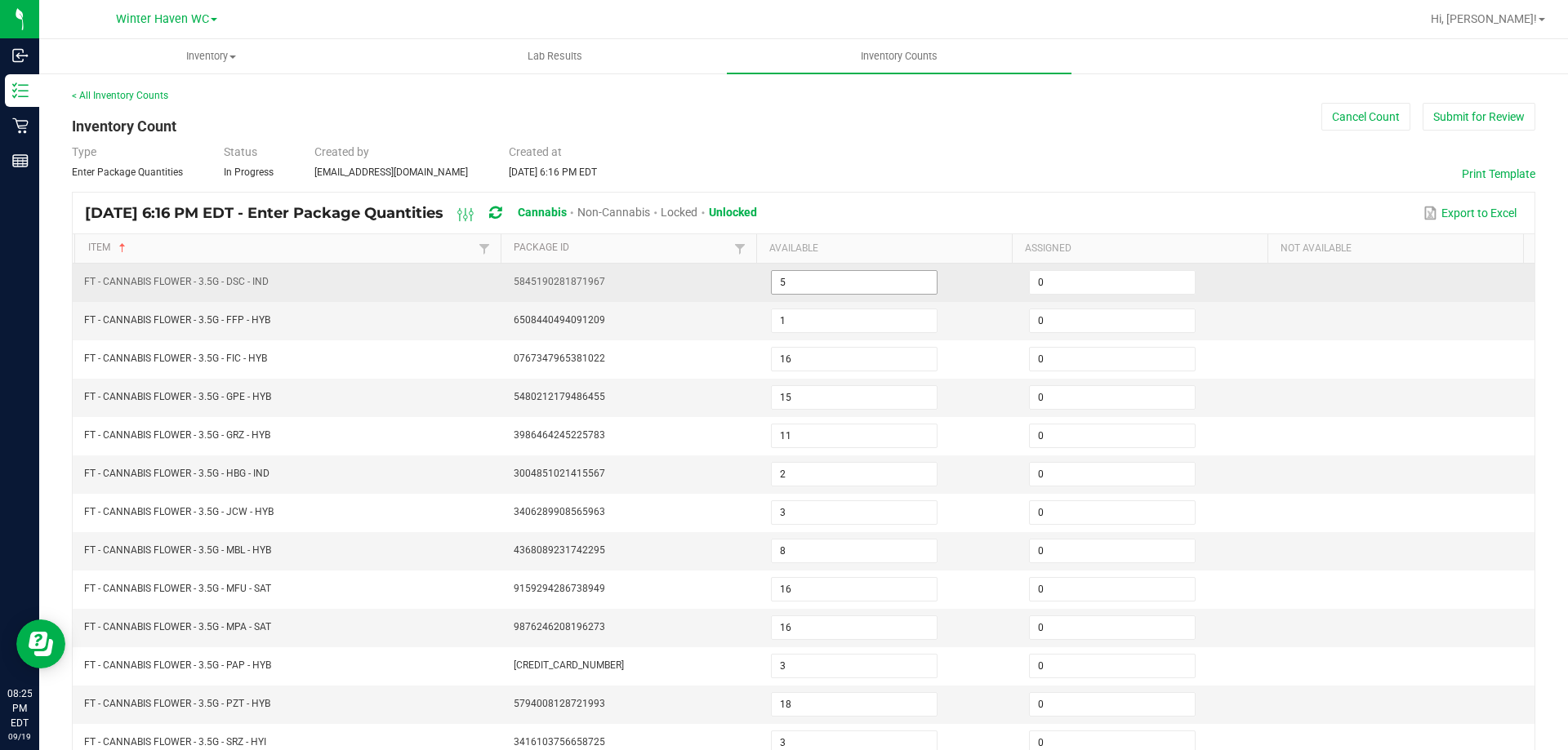
click at [860, 284] on input "5" at bounding box center [853, 283] width 165 height 23
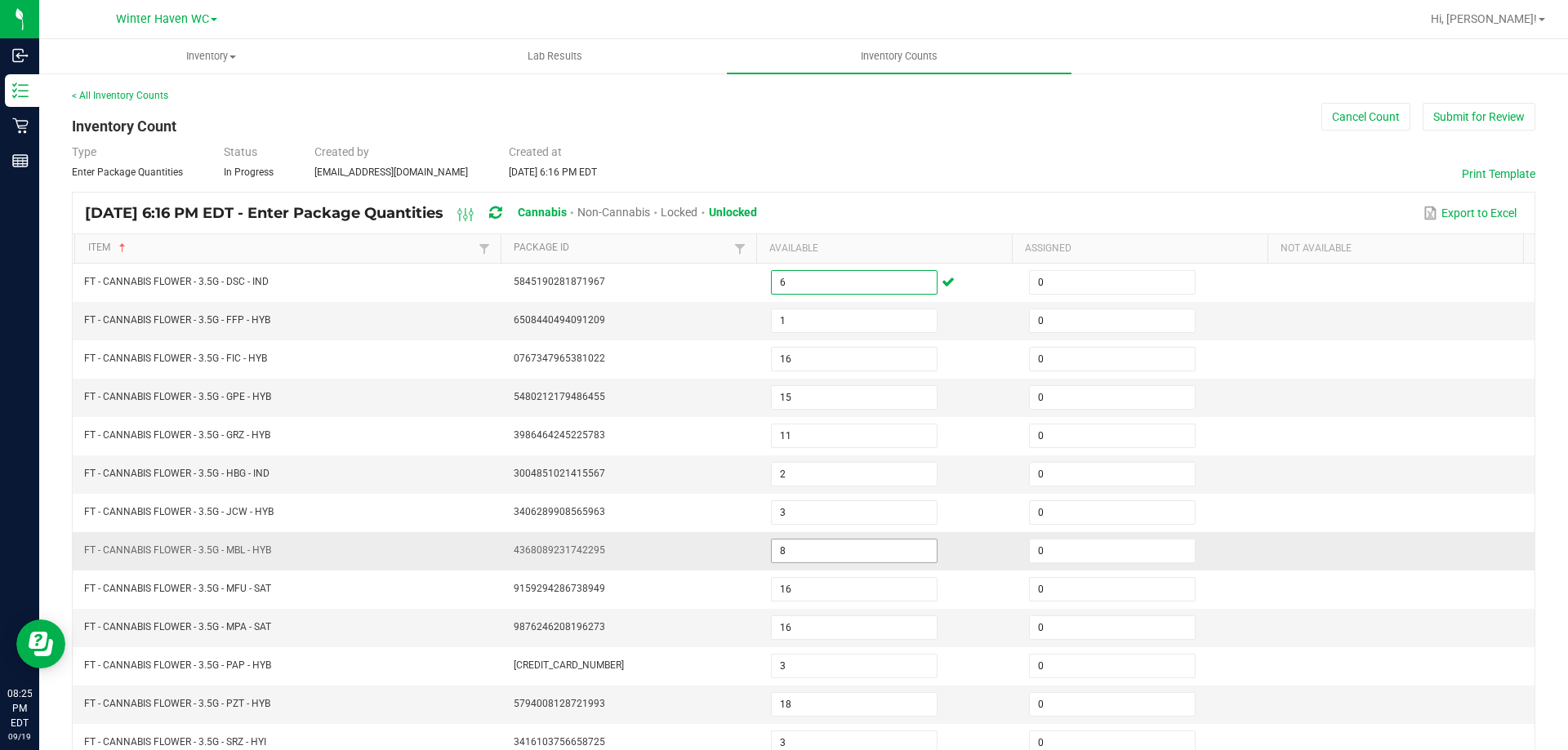
click at [829, 547] on input "8" at bounding box center [853, 552] width 165 height 23
click at [1441, 105] on button "Submit for Review" at bounding box center [1478, 116] width 113 height 28
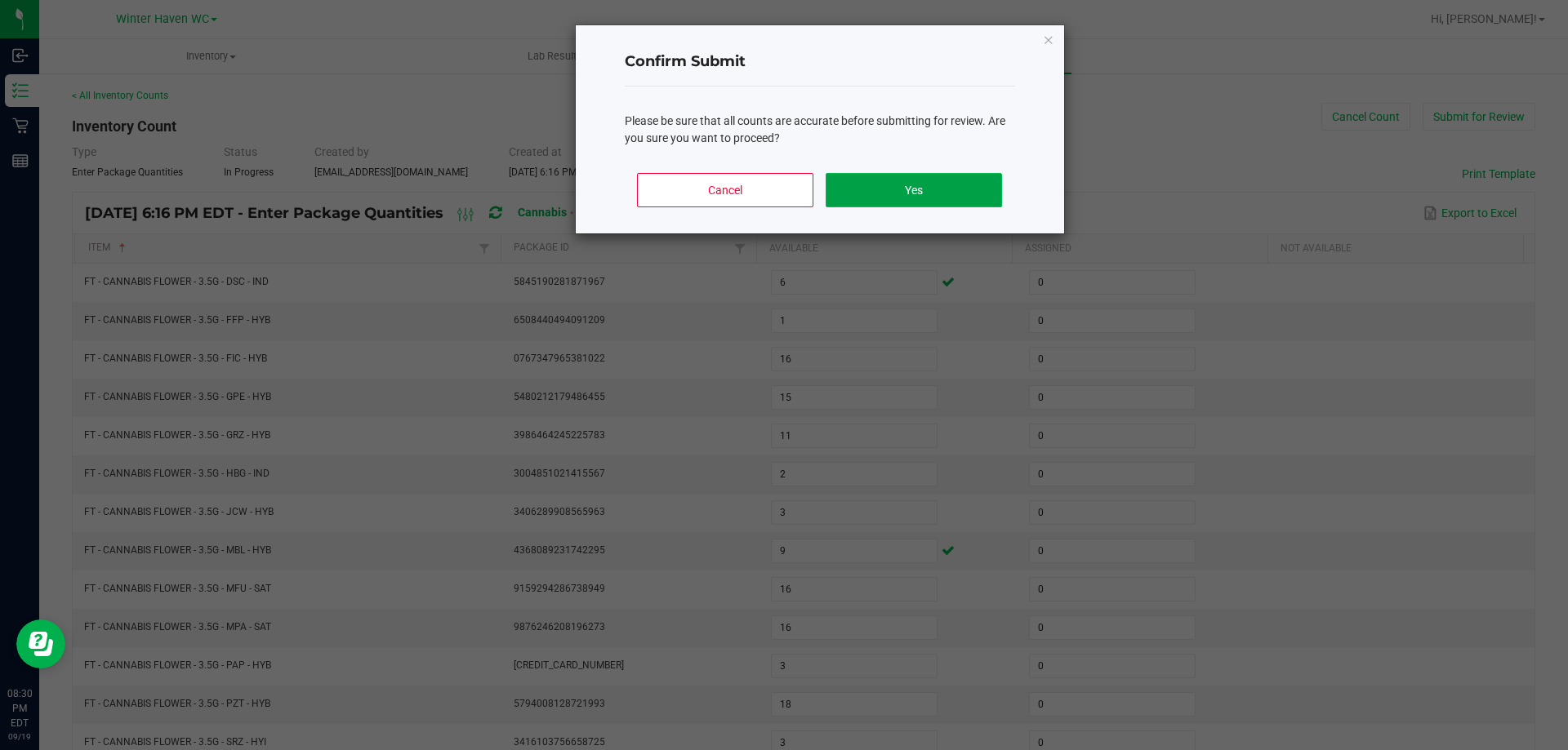
click at [879, 192] on button "Yes" at bounding box center [913, 191] width 175 height 35
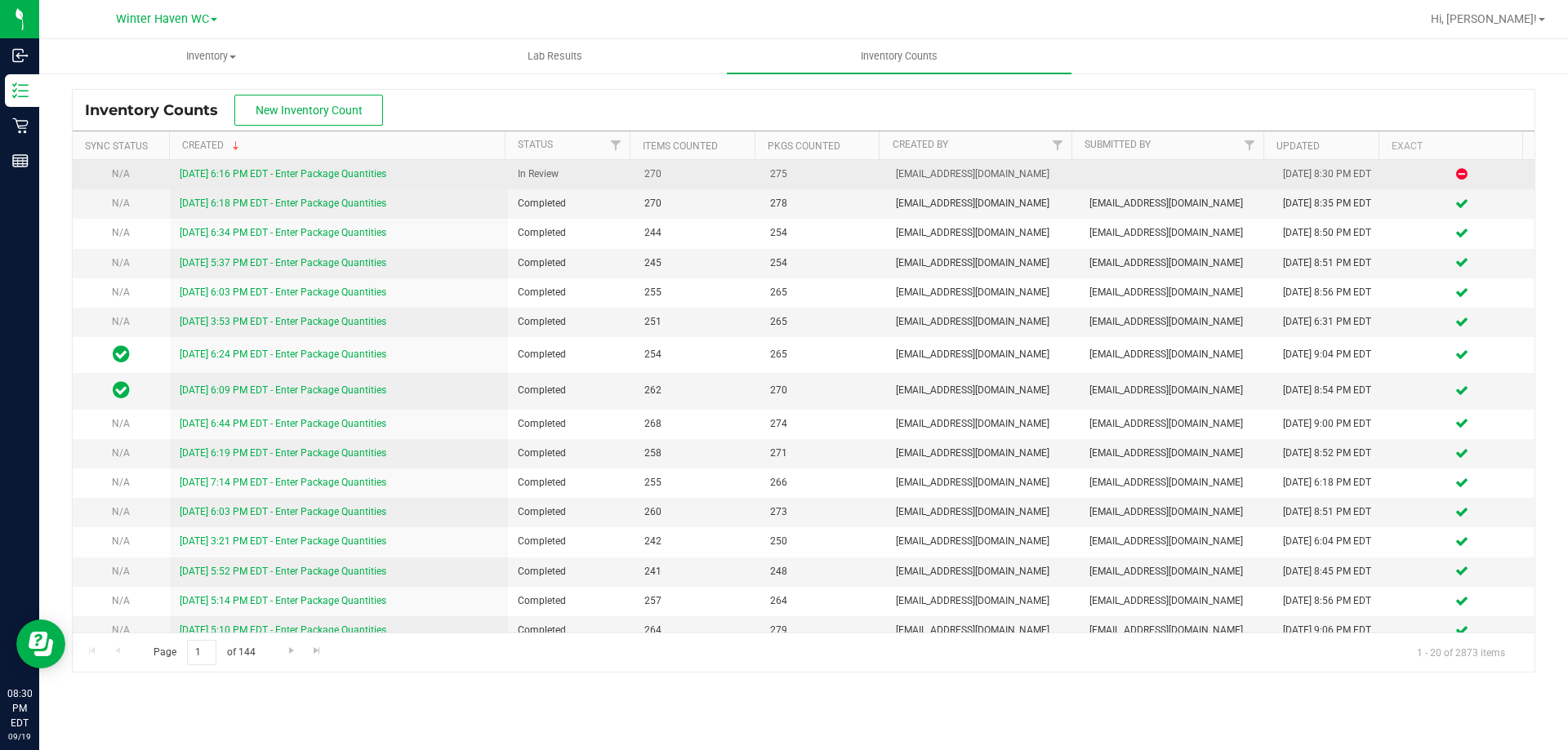
click at [293, 169] on link "[DATE] 6:16 PM EDT - Enter Package Quantities" at bounding box center [283, 174] width 207 height 12
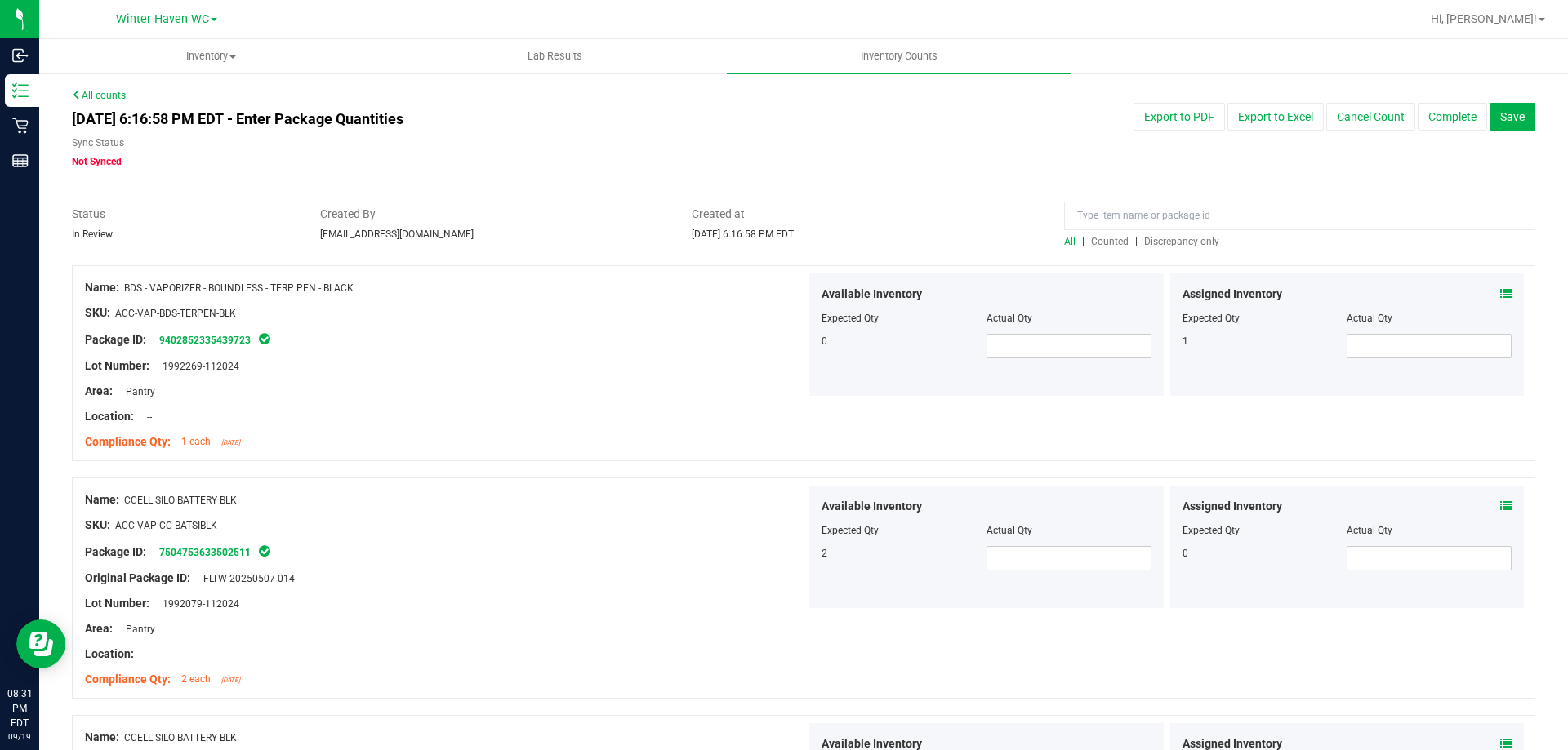
click at [1160, 240] on span "Discrepancy only" at bounding box center [1182, 242] width 75 height 12
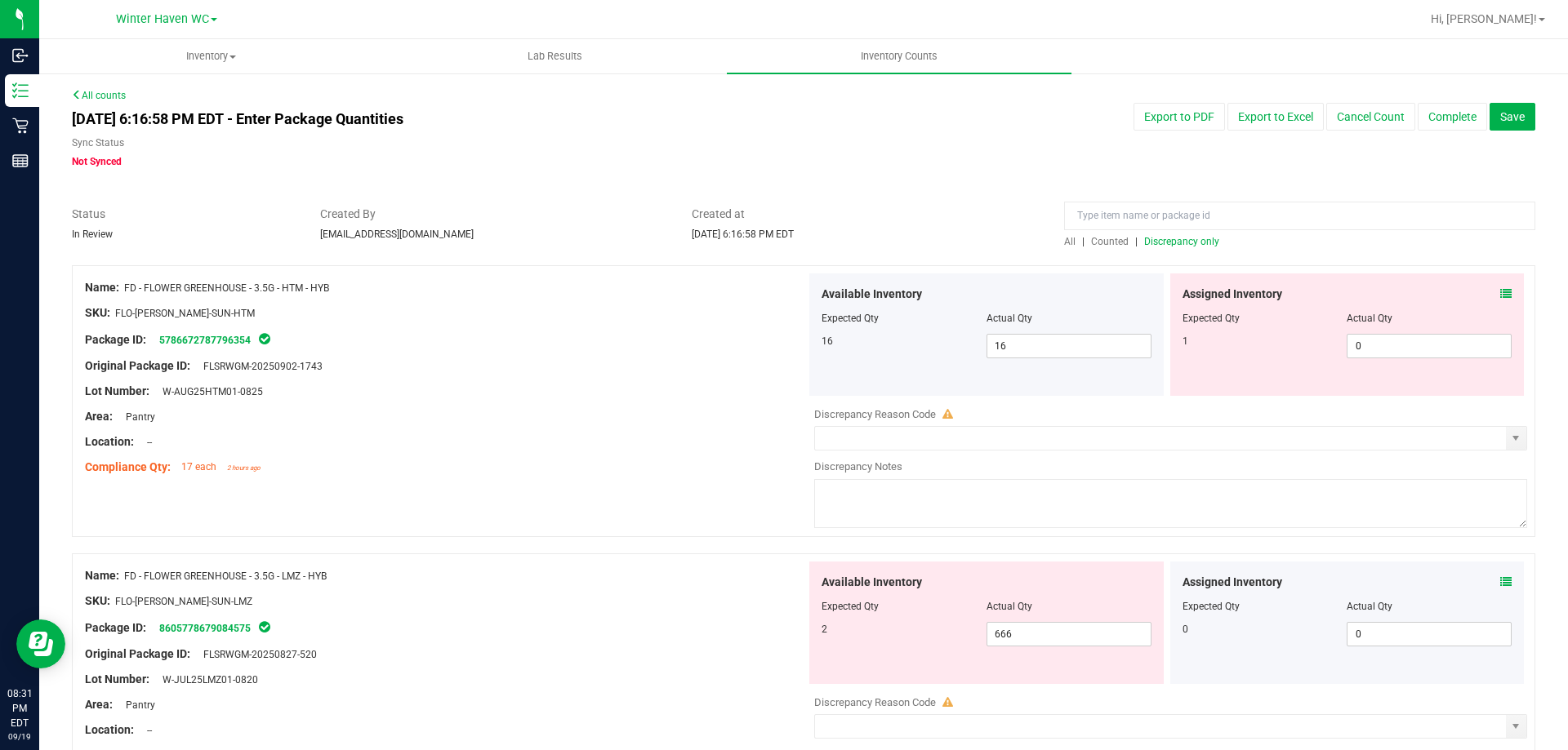
click at [1501, 295] on icon at bounding box center [1506, 294] width 12 height 12
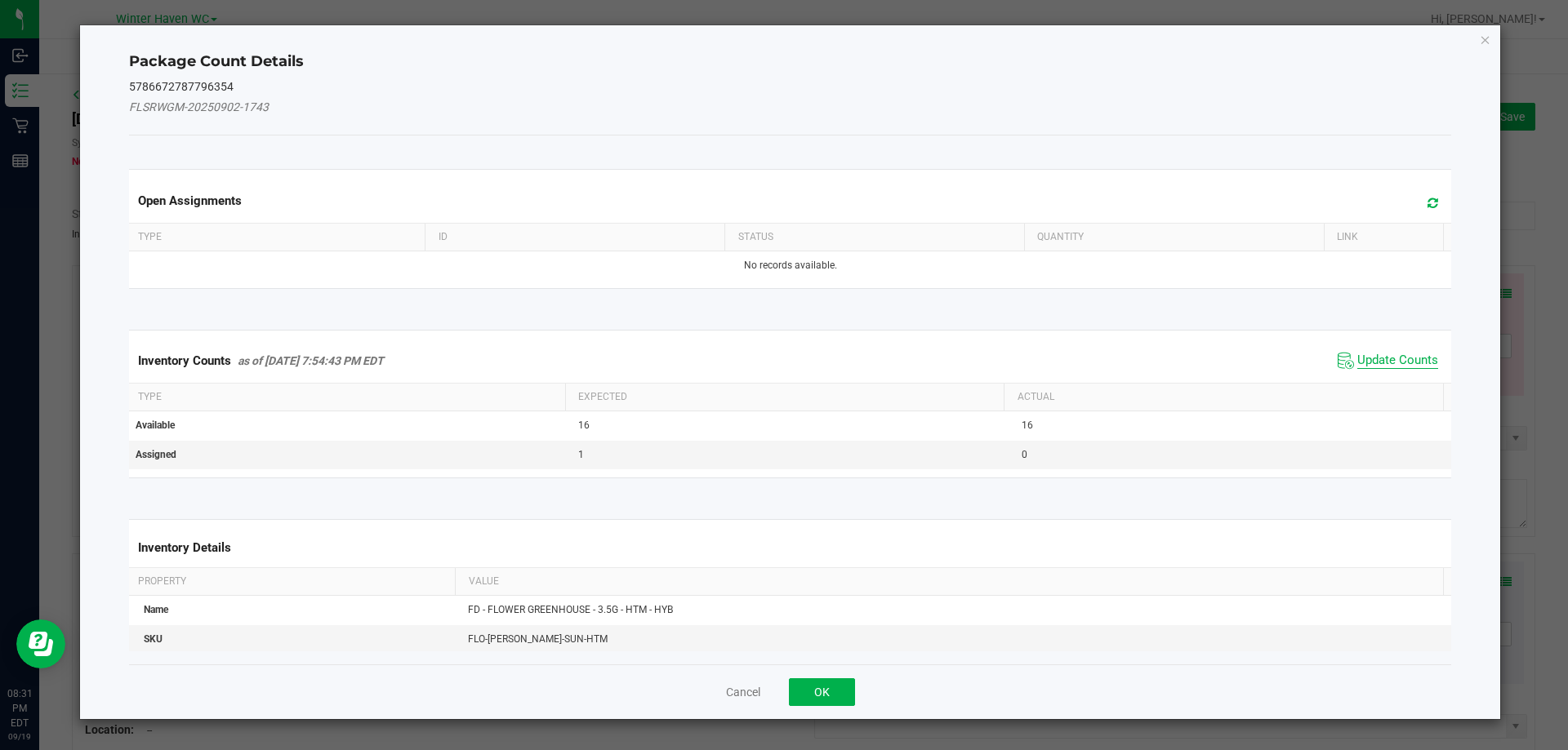
click at [1393, 357] on span "Update Counts" at bounding box center [1398, 360] width 81 height 16
click at [1393, 357] on div "Inventory Counts as of [DATE] 7:54:43 PM EDT Update Counts" at bounding box center [791, 360] width 1330 height 42
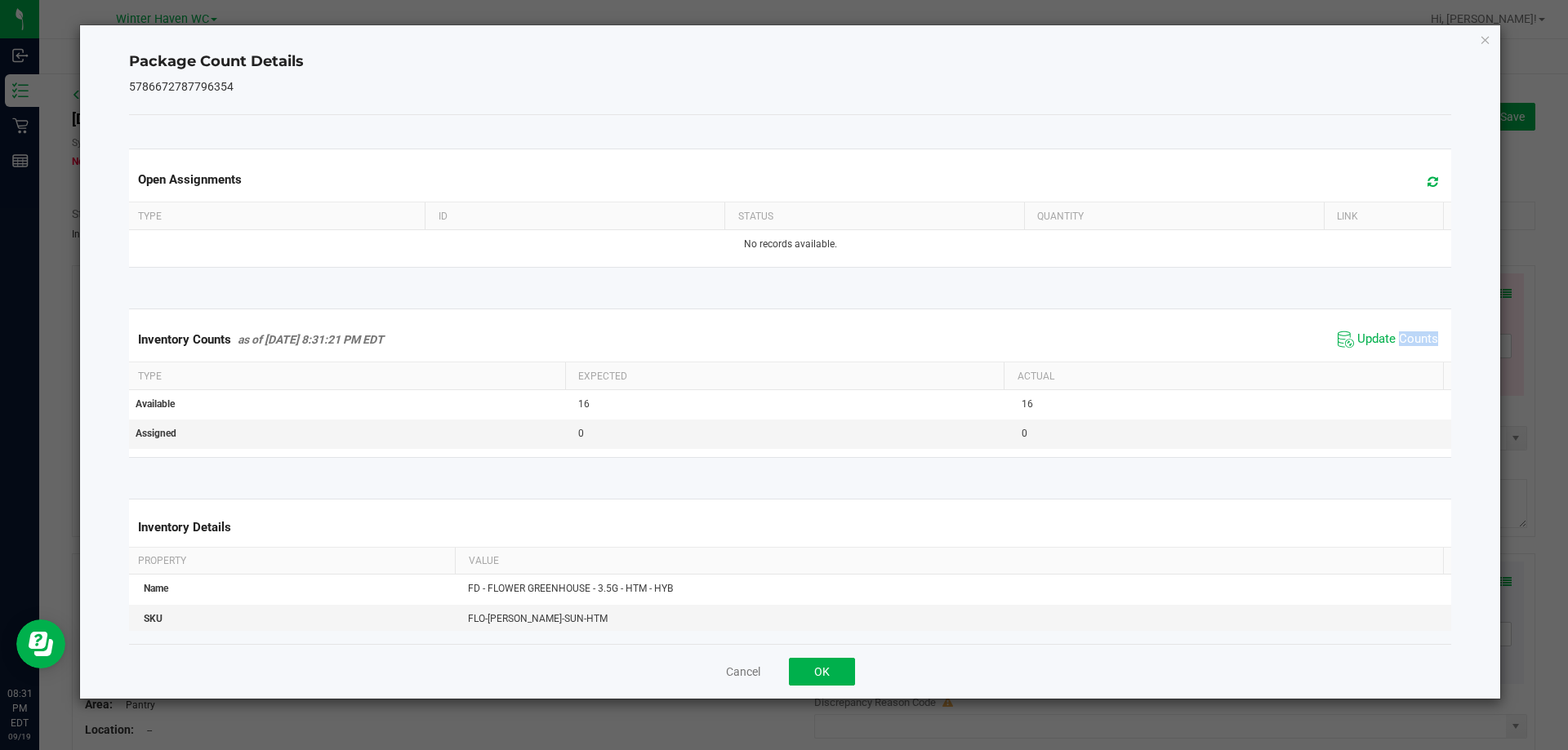
click at [1390, 356] on div "Inventory Counts as of [DATE] 8:31:21 PM EDT Update Counts" at bounding box center [791, 340] width 1330 height 44
click at [1482, 40] on icon "Close" at bounding box center [1486, 39] width 12 height 19
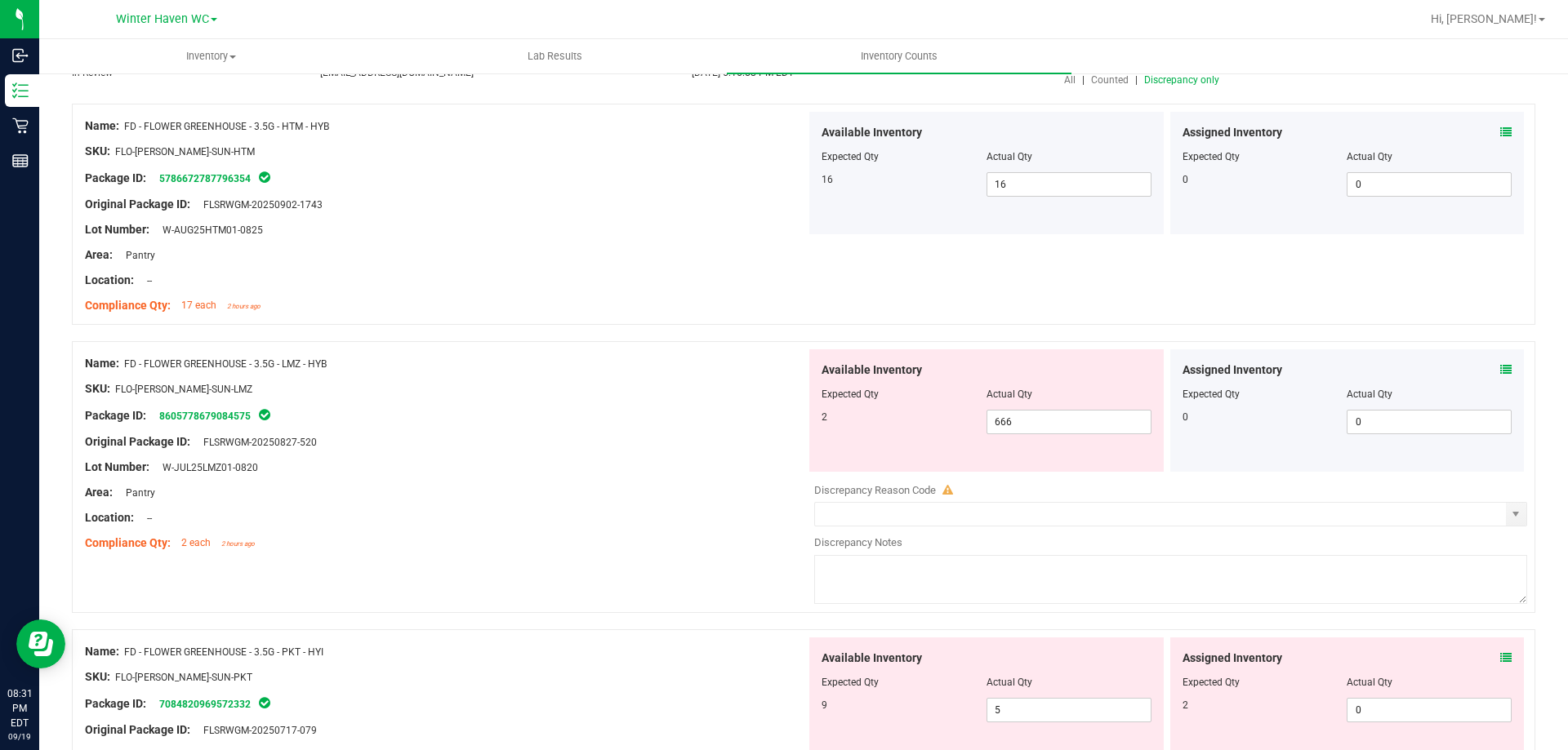
scroll to position [164, 0]
click at [1501, 369] on icon at bounding box center [1506, 369] width 12 height 12
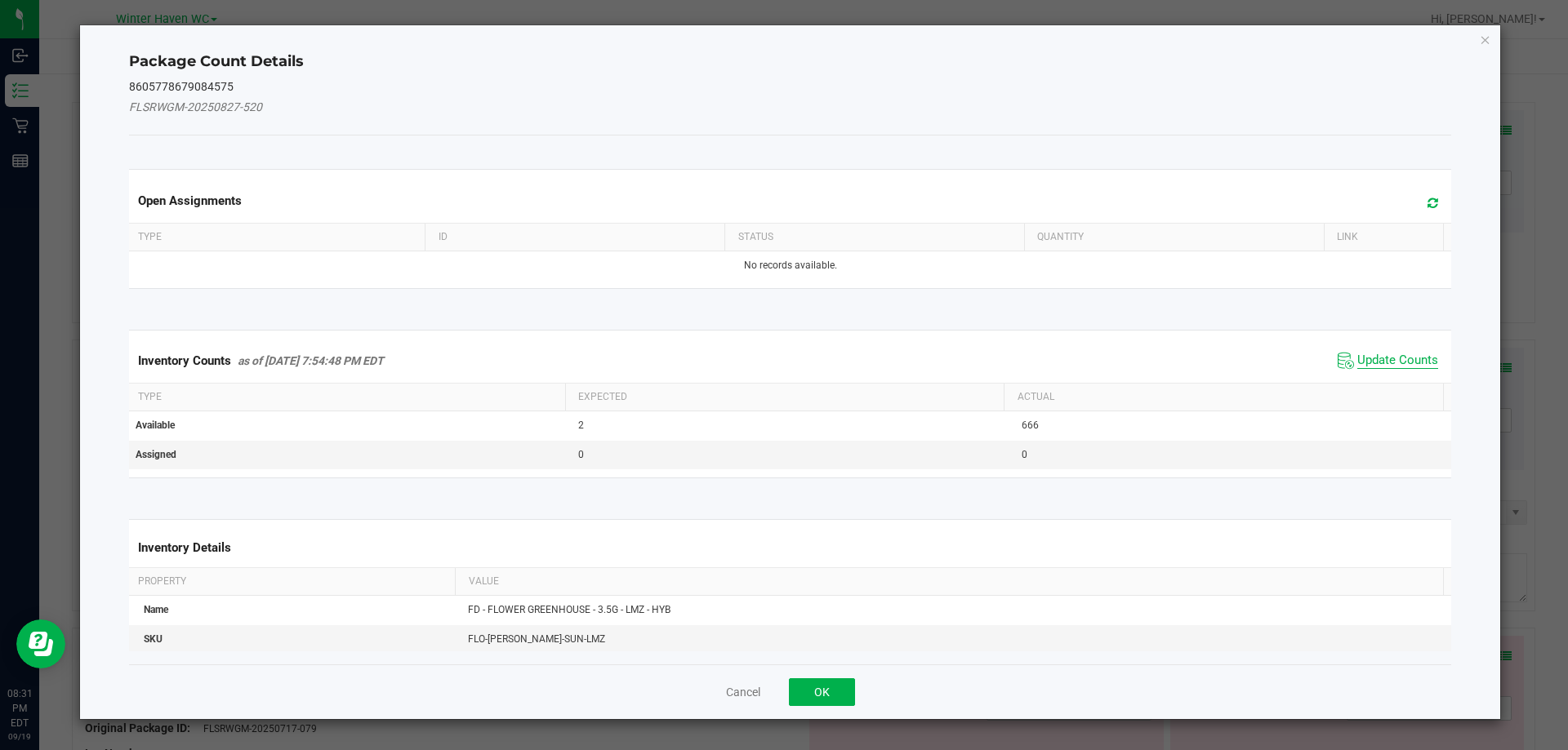
click at [1383, 357] on span "Update Counts" at bounding box center [1398, 360] width 81 height 16
click at [1383, 357] on div "Inventory Counts as of [DATE] 7:54:48 PM EDT Update Counts" at bounding box center [791, 361] width 1330 height 44
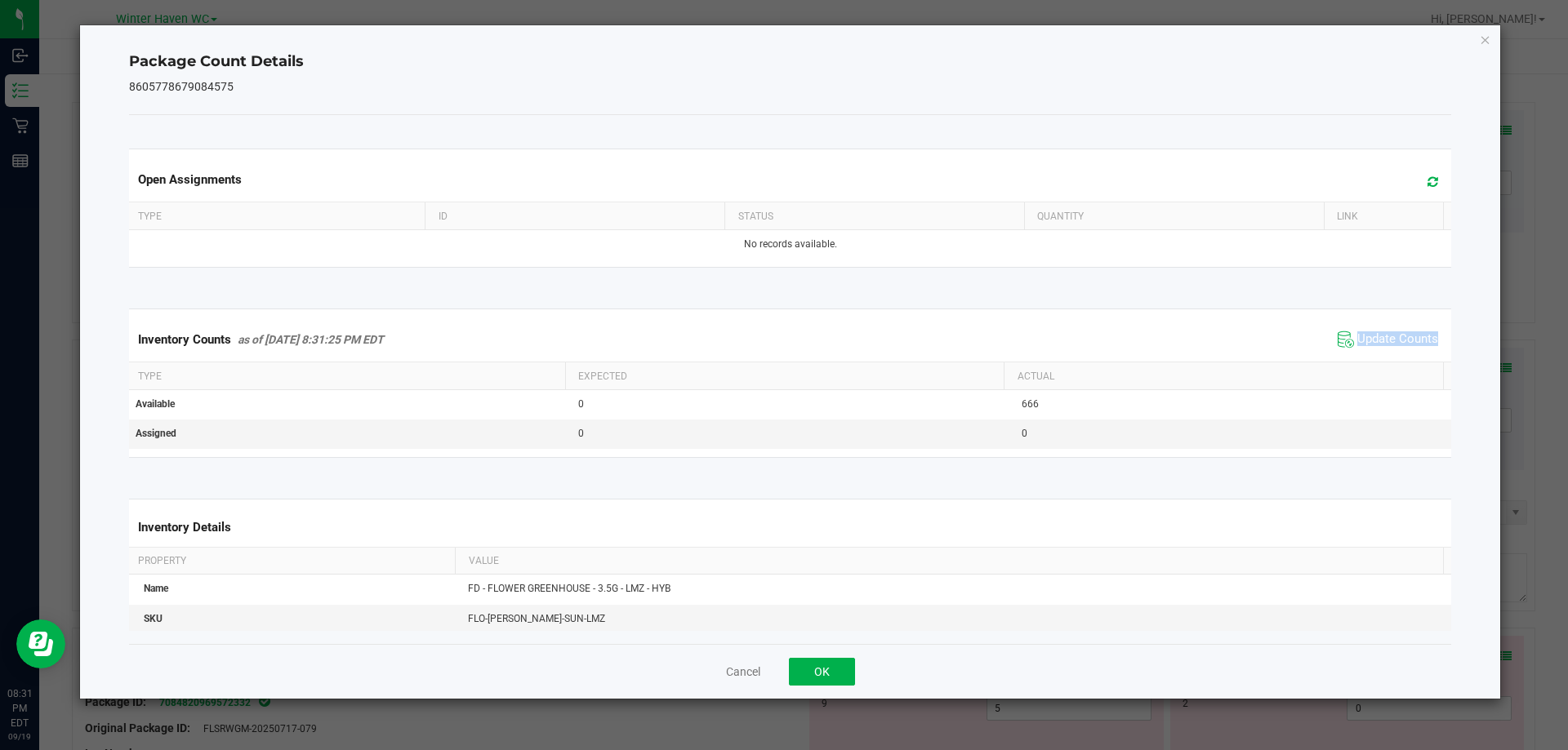
click at [1383, 356] on div "Inventory Counts as of [DATE] 8:31:25 PM EDT Update Counts" at bounding box center [791, 340] width 1330 height 44
click at [1487, 41] on icon "Close" at bounding box center [1486, 39] width 12 height 19
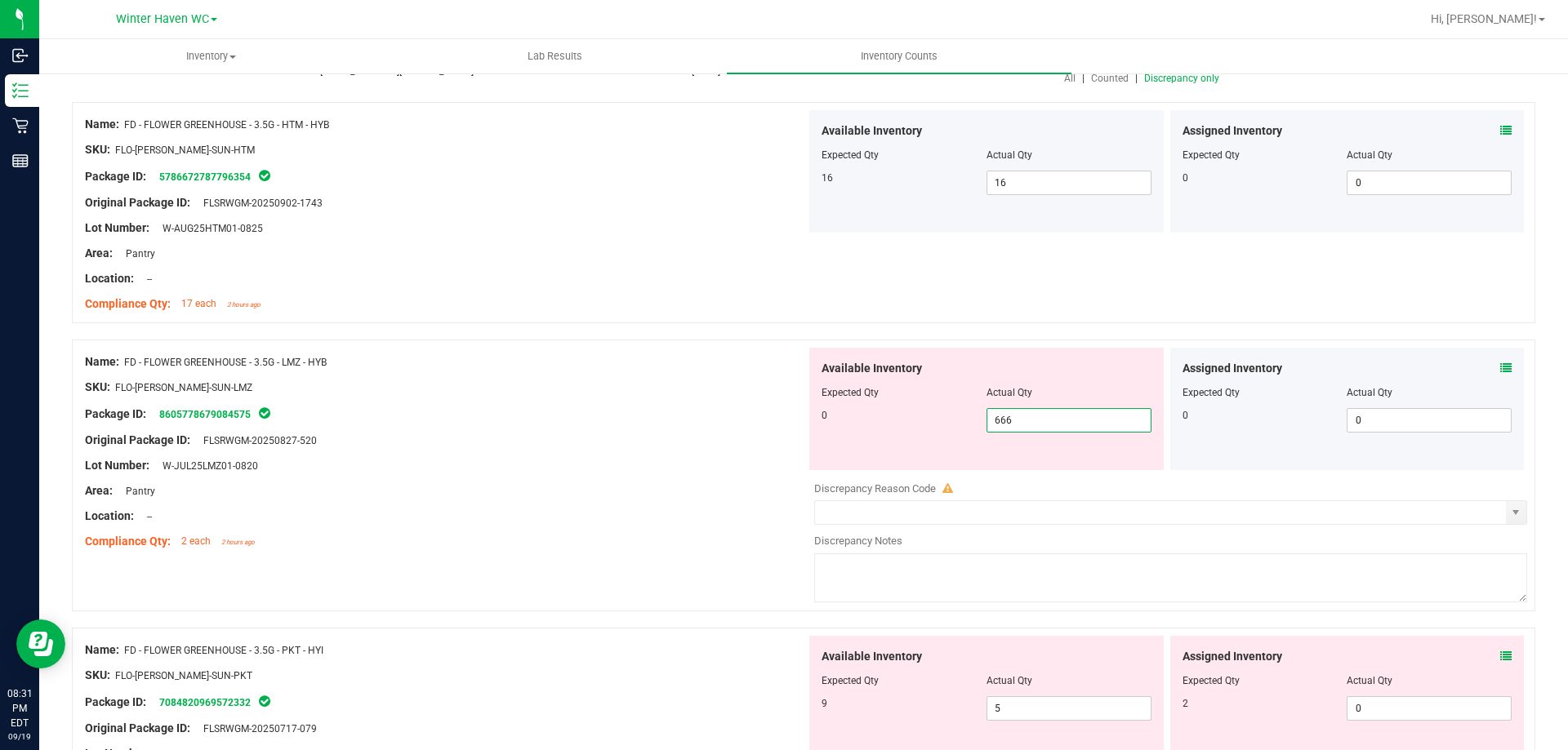
drag, startPoint x: 1105, startPoint y: 411, endPoint x: 824, endPoint y: 430, distance: 281.6
click at [824, 430] on div "0 666 666" at bounding box center [986, 420] width 330 height 24
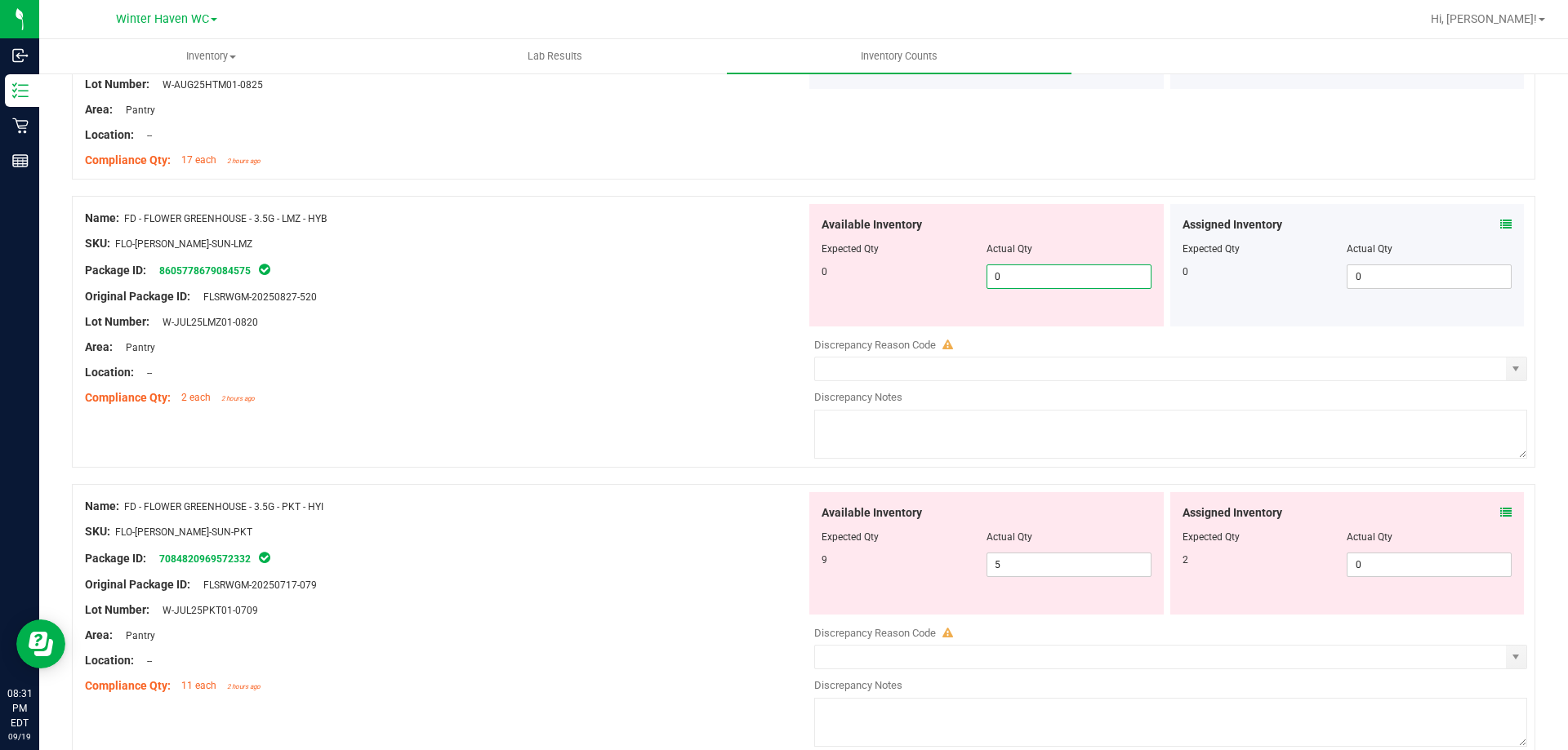
scroll to position [326, 0]
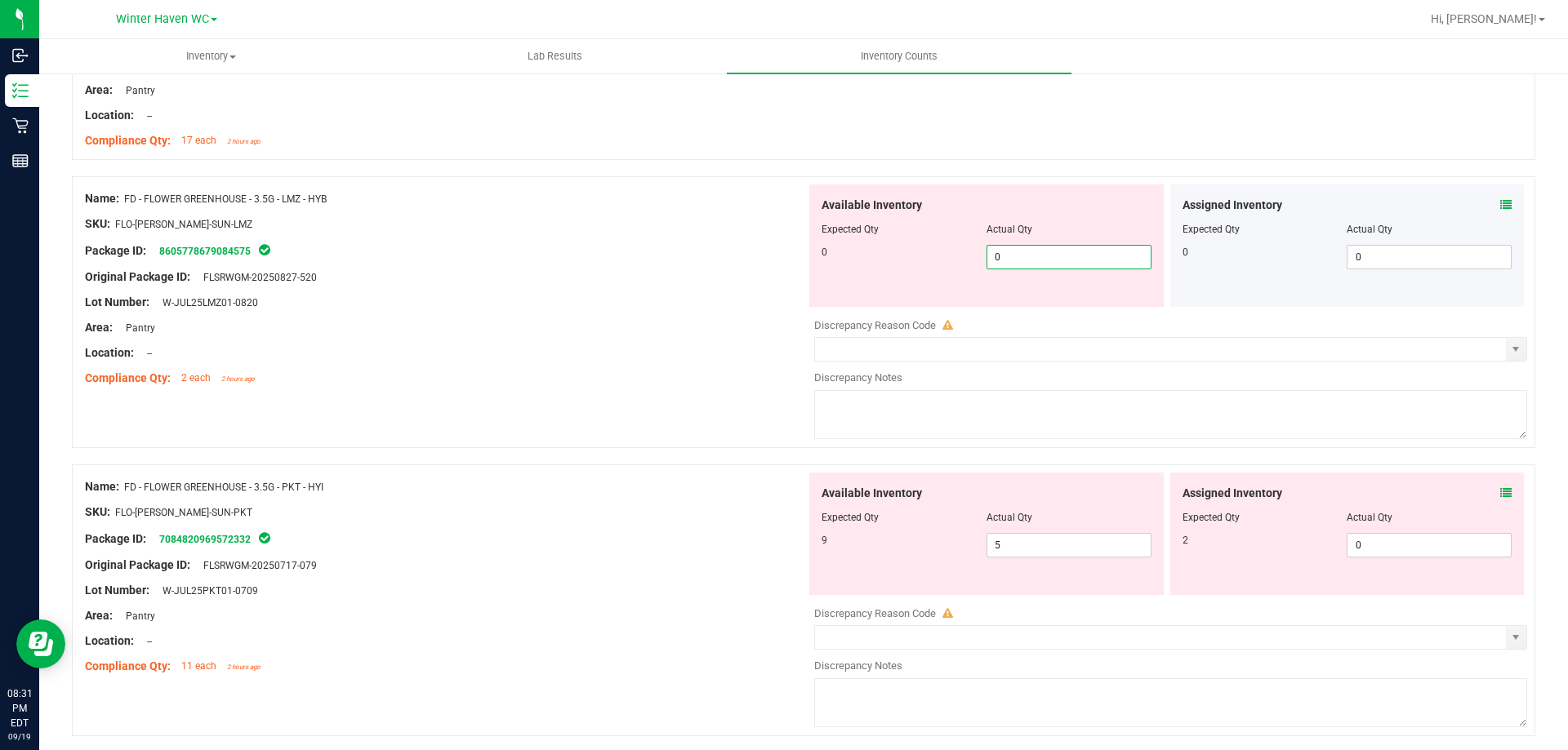
click at [664, 524] on div "Name: FD - FLOWER GREENHOUSE - 3.5G - PKT - HYI SKU: FLO-[PERSON_NAME]-SUN-PKT …" at bounding box center [445, 577] width 721 height 208
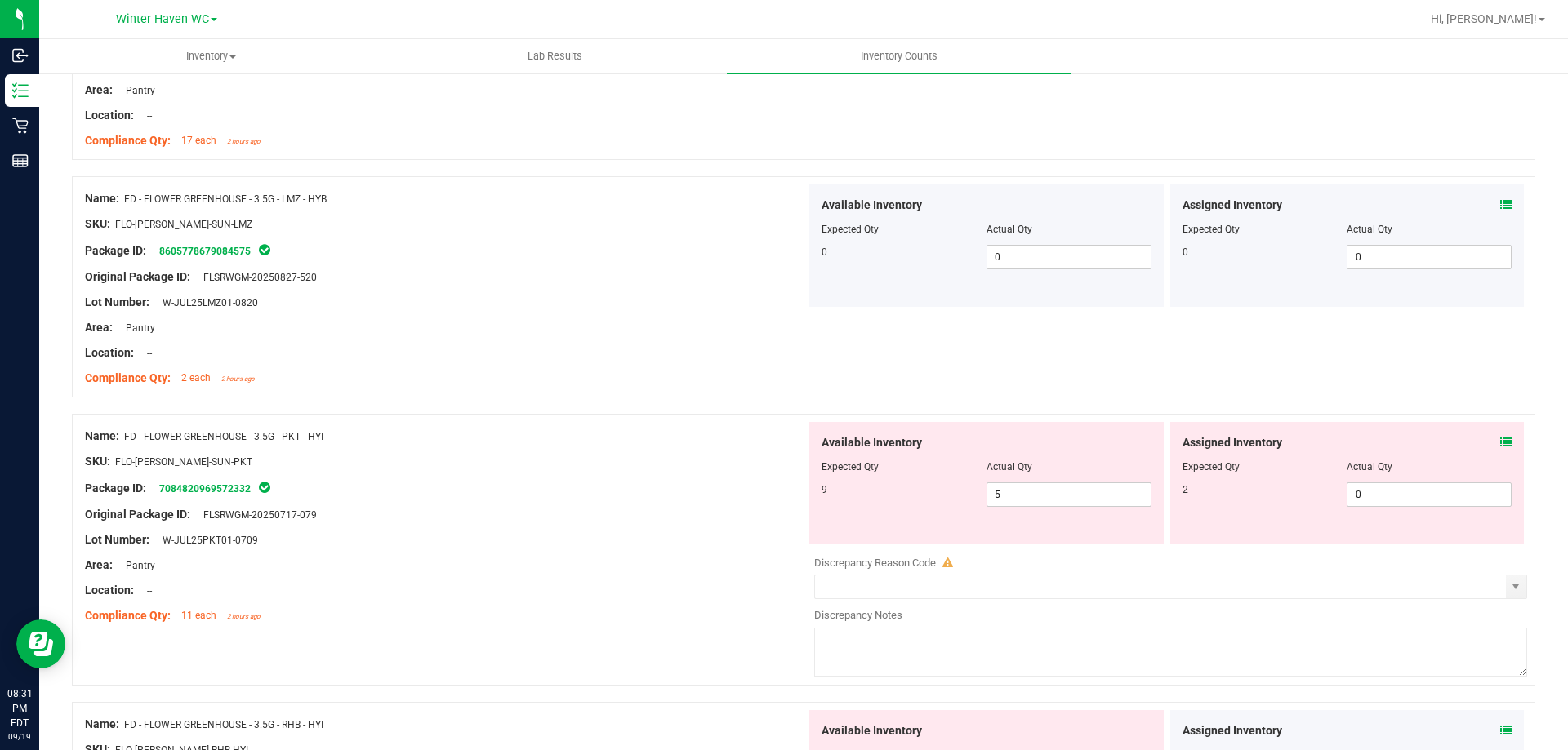
click at [1501, 444] on icon at bounding box center [1506, 443] width 12 height 12
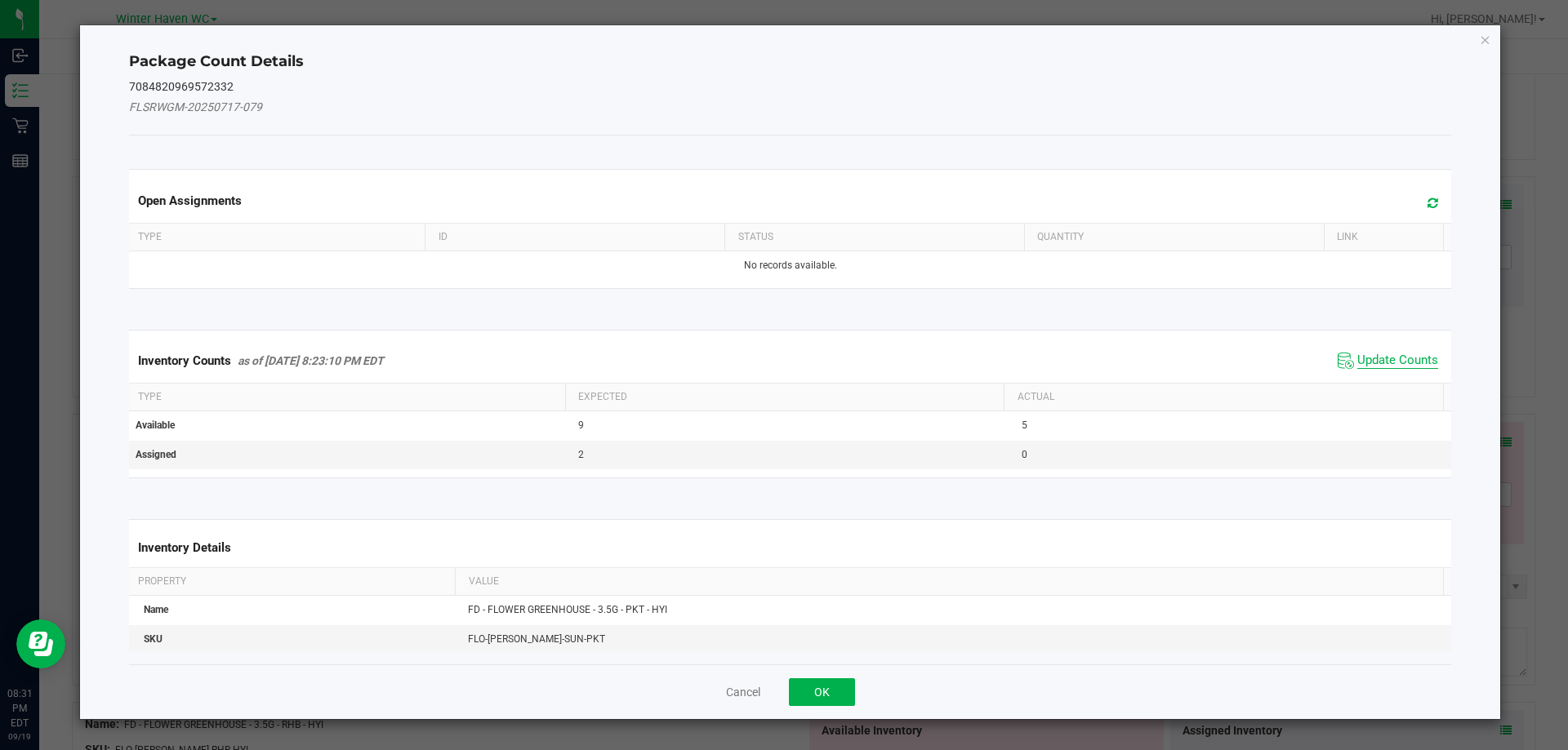
click at [1364, 359] on span "Update Counts" at bounding box center [1398, 360] width 81 height 16
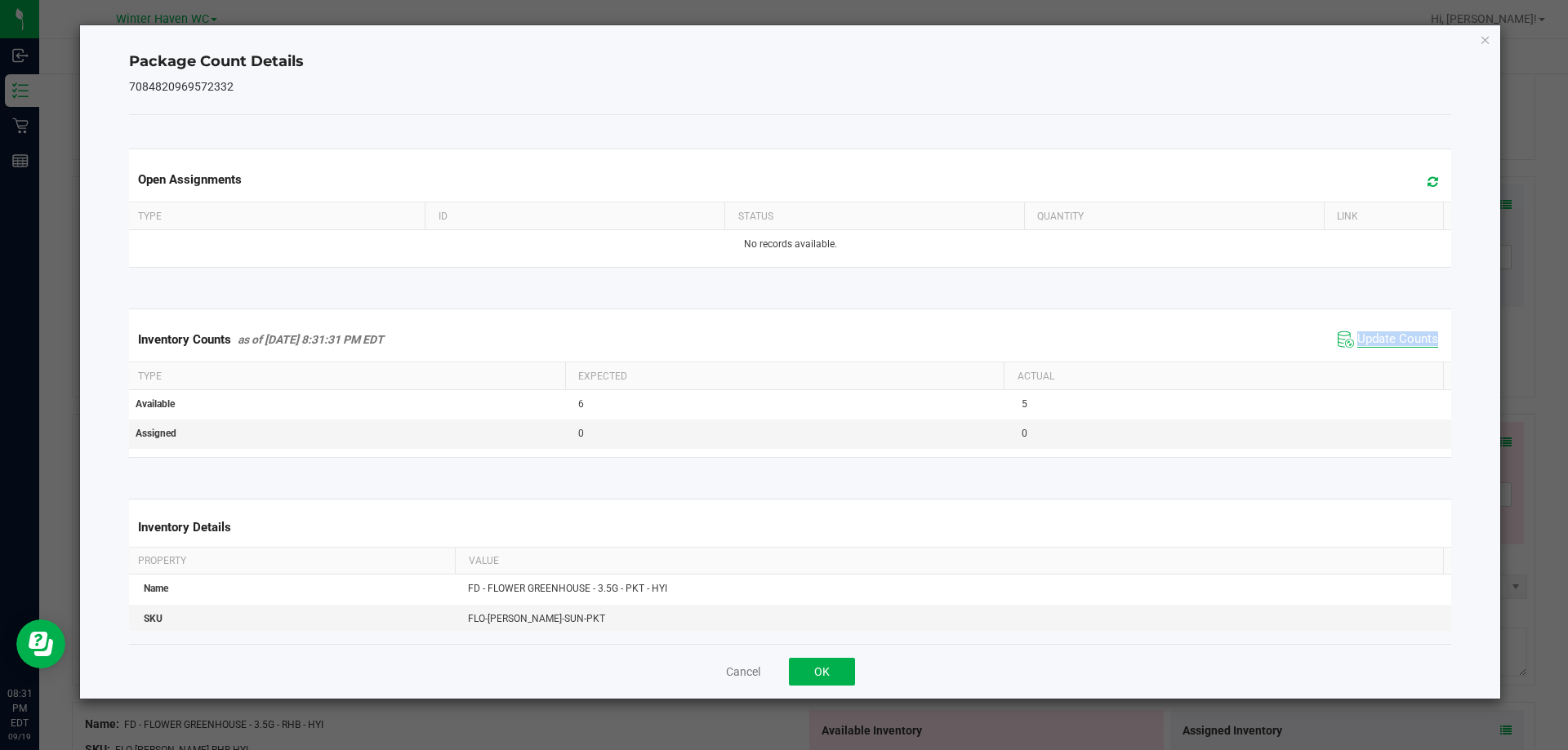
click at [1364, 359] on div "Inventory Counts as of [DATE] 8:31:31 PM EDT Update Counts" at bounding box center [791, 340] width 1330 height 44
click at [1404, 336] on span "Update Counts" at bounding box center [1398, 339] width 81 height 16
click at [1404, 336] on span "Update Counts" at bounding box center [1398, 338] width 81 height 14
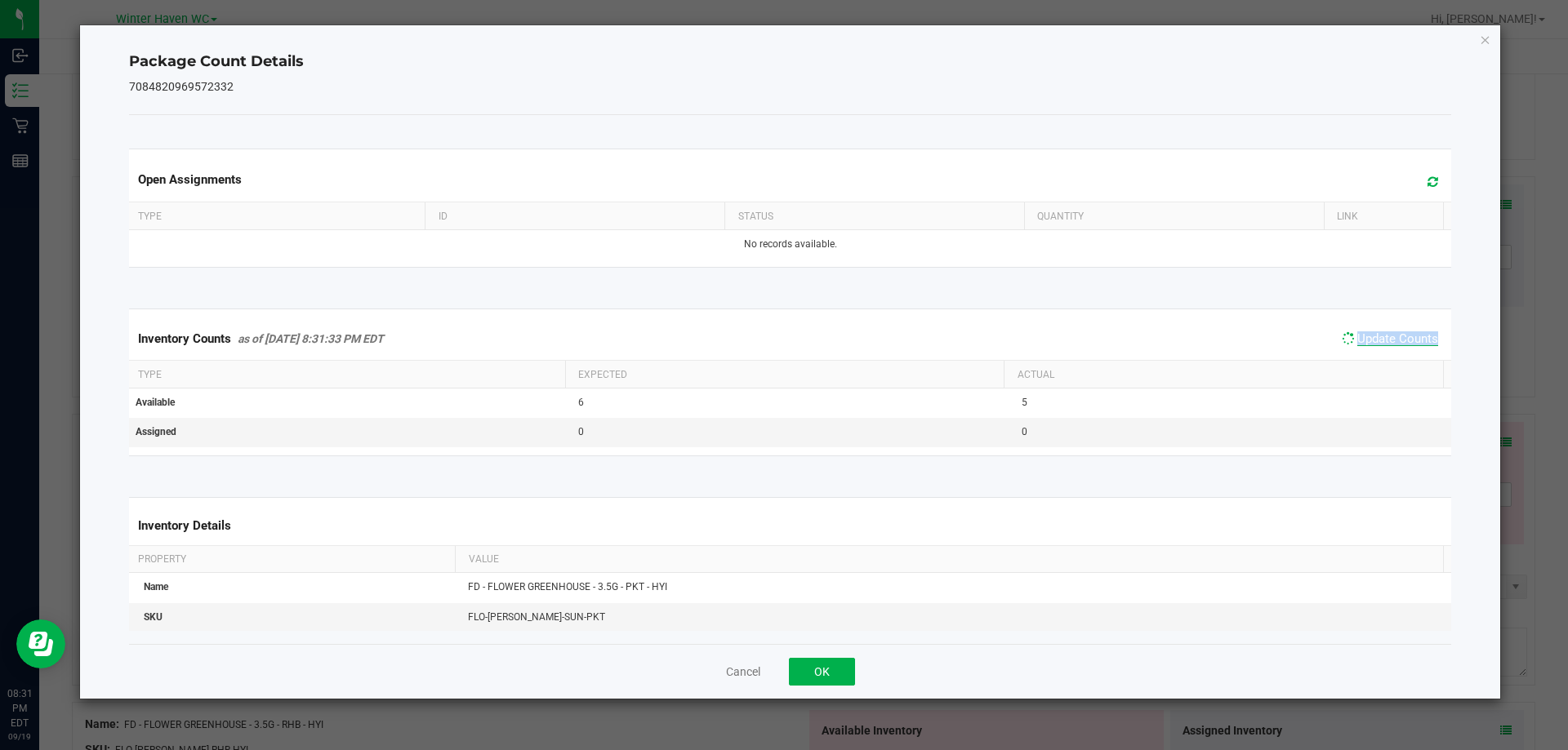
click at [1404, 336] on span "Update Counts" at bounding box center [1398, 338] width 81 height 14
click at [1477, 44] on div "Package Count Details 7084820969572332 Open Assignments Type ID Status Quantity…" at bounding box center [791, 362] width 1422 height 674
click at [1480, 44] on icon "Close" at bounding box center [1486, 39] width 12 height 19
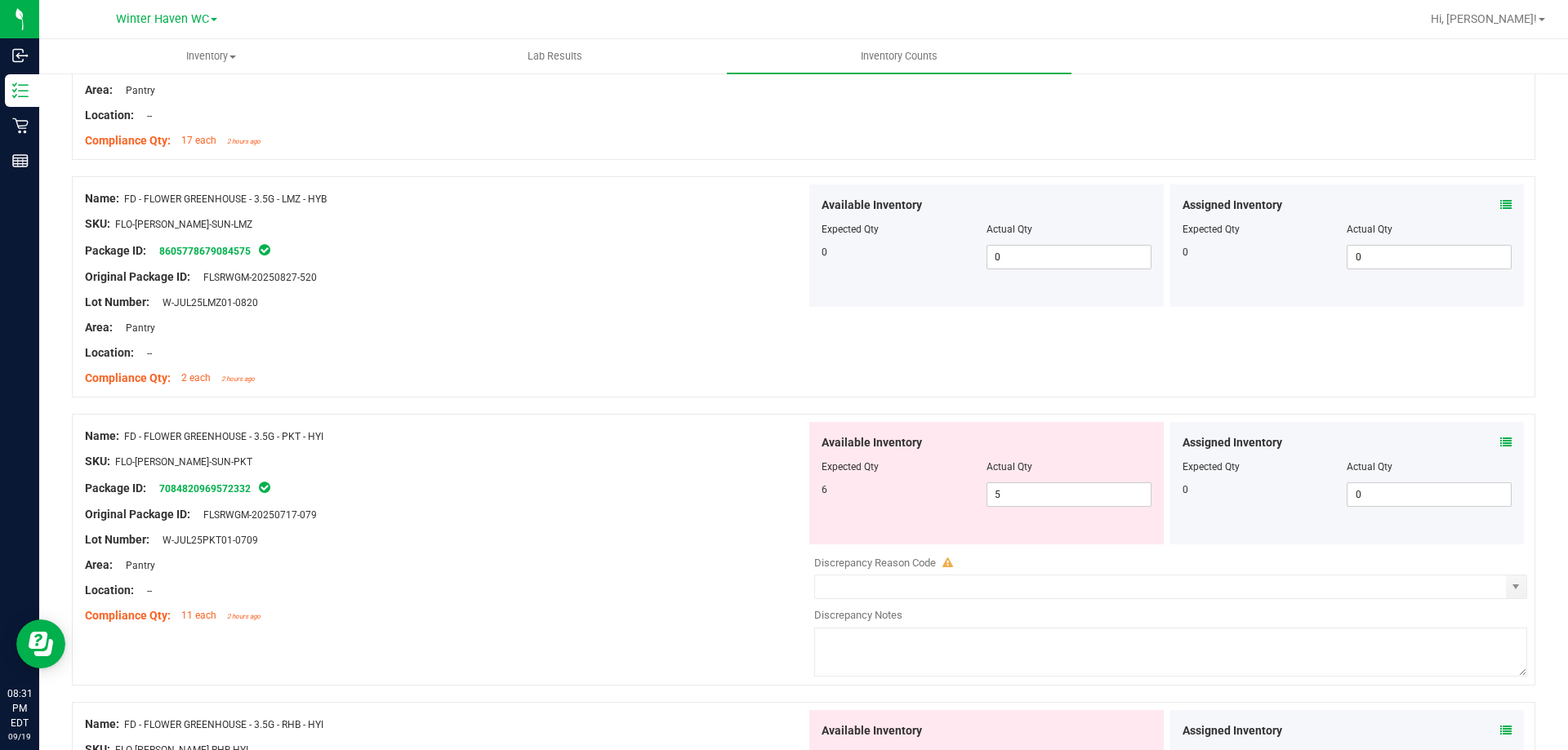
click at [693, 503] on div at bounding box center [445, 502] width 721 height 8
drag, startPoint x: 1052, startPoint y: 504, endPoint x: 938, endPoint y: 503, distance: 114.0
click at [938, 503] on div "6 5 5" at bounding box center [986, 494] width 330 height 24
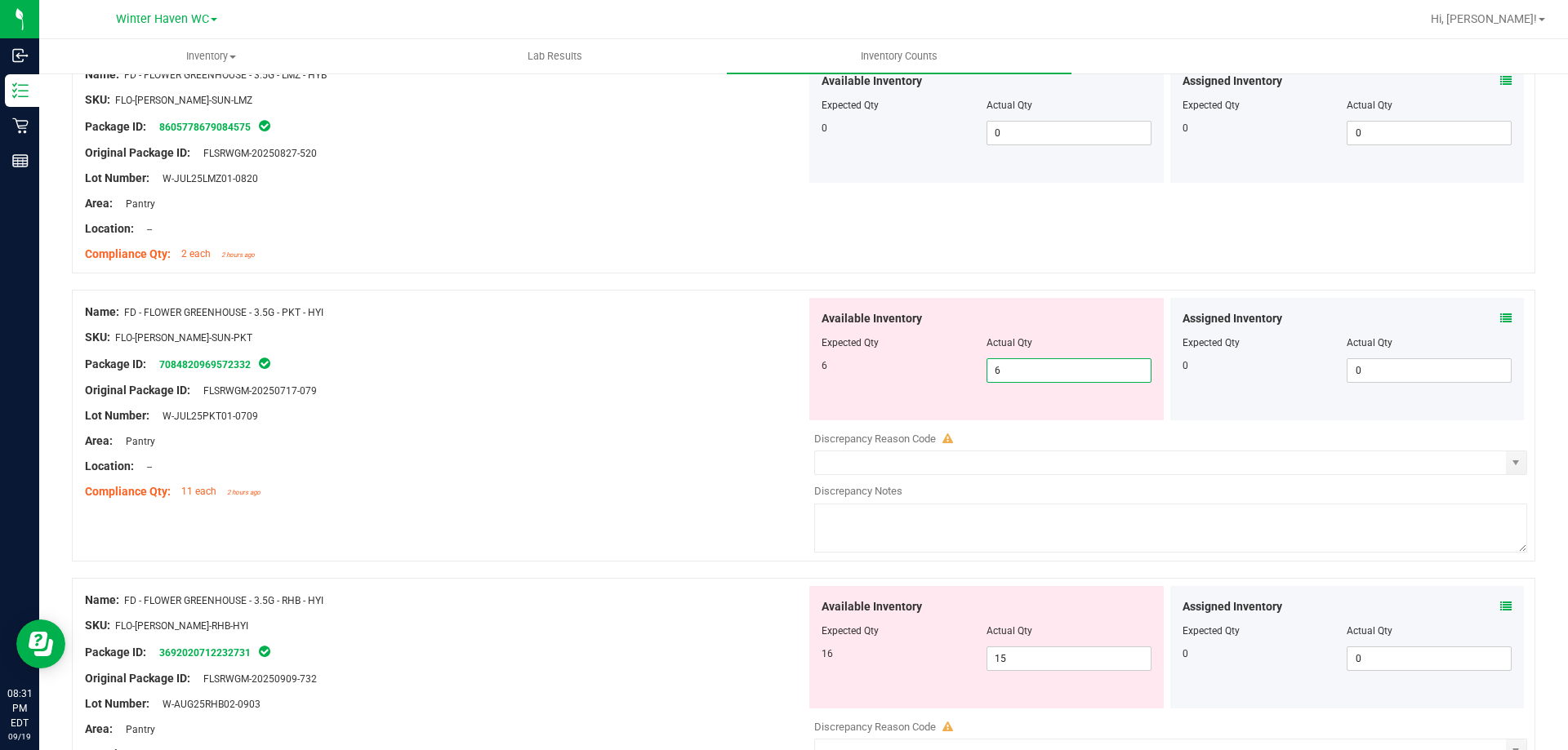
scroll to position [572, 0]
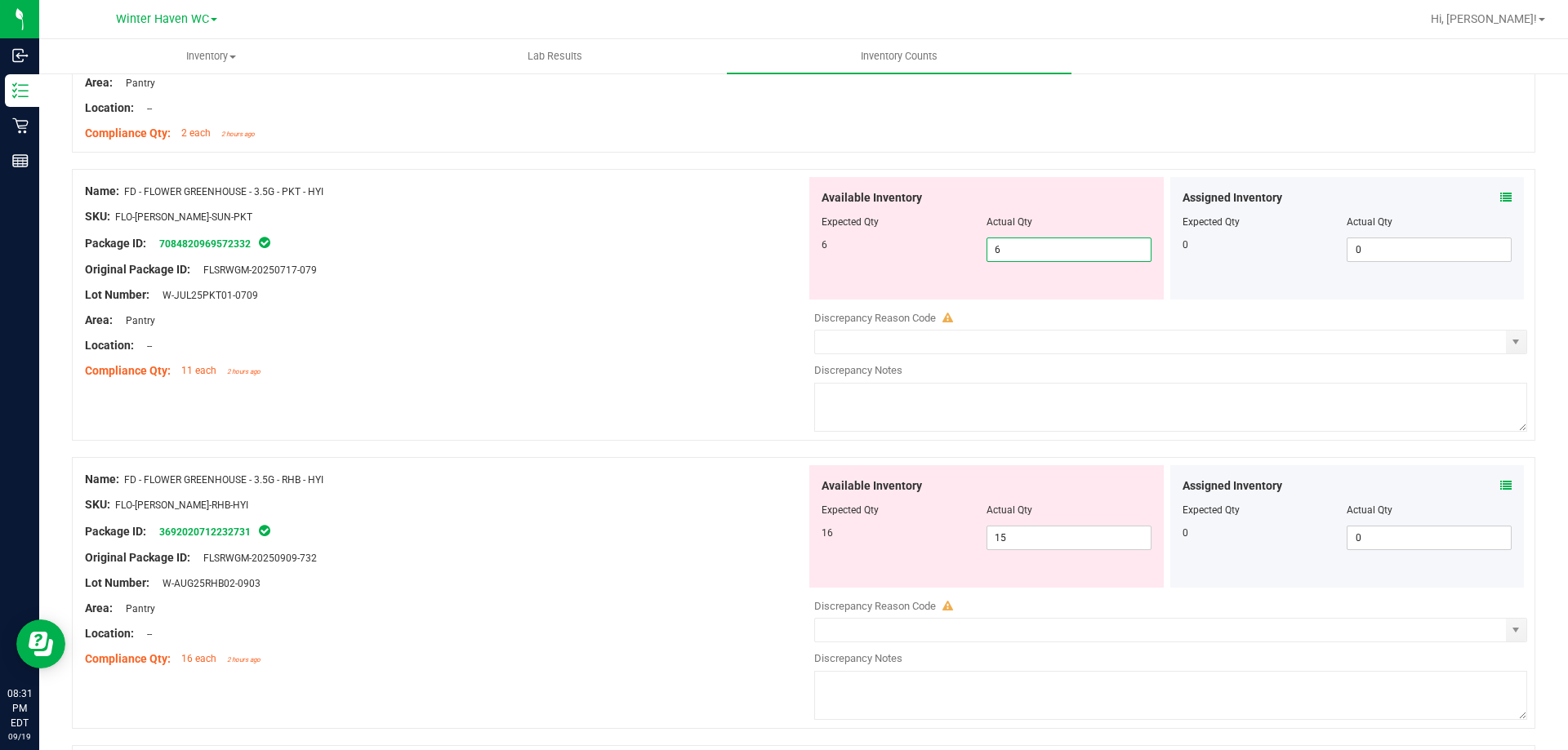
click at [1493, 486] on div "Assigned Inventory Expected Qty Actual Qty 0 0 0" at bounding box center [1347, 526] width 354 height 122
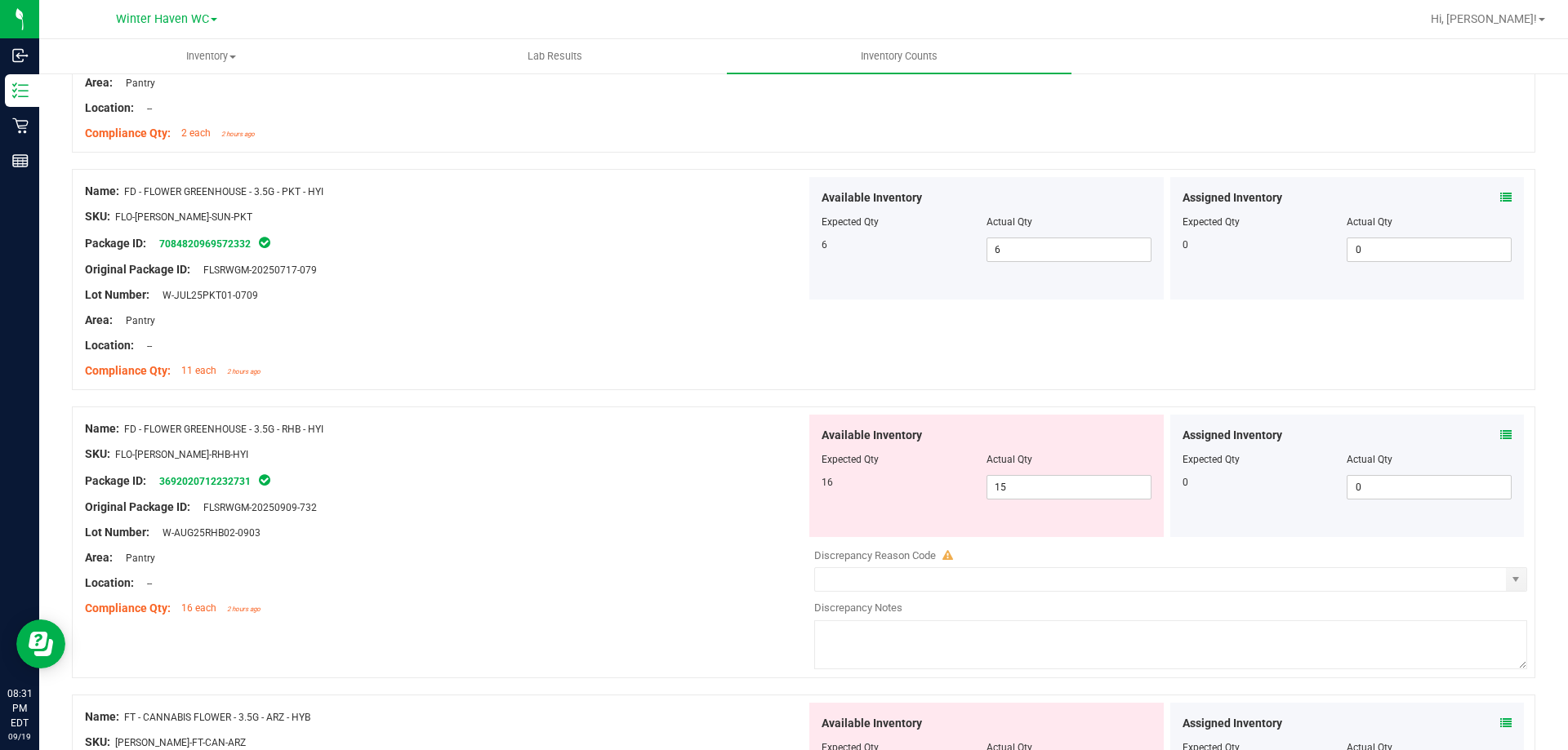
click at [1501, 436] on icon at bounding box center [1506, 435] width 12 height 12
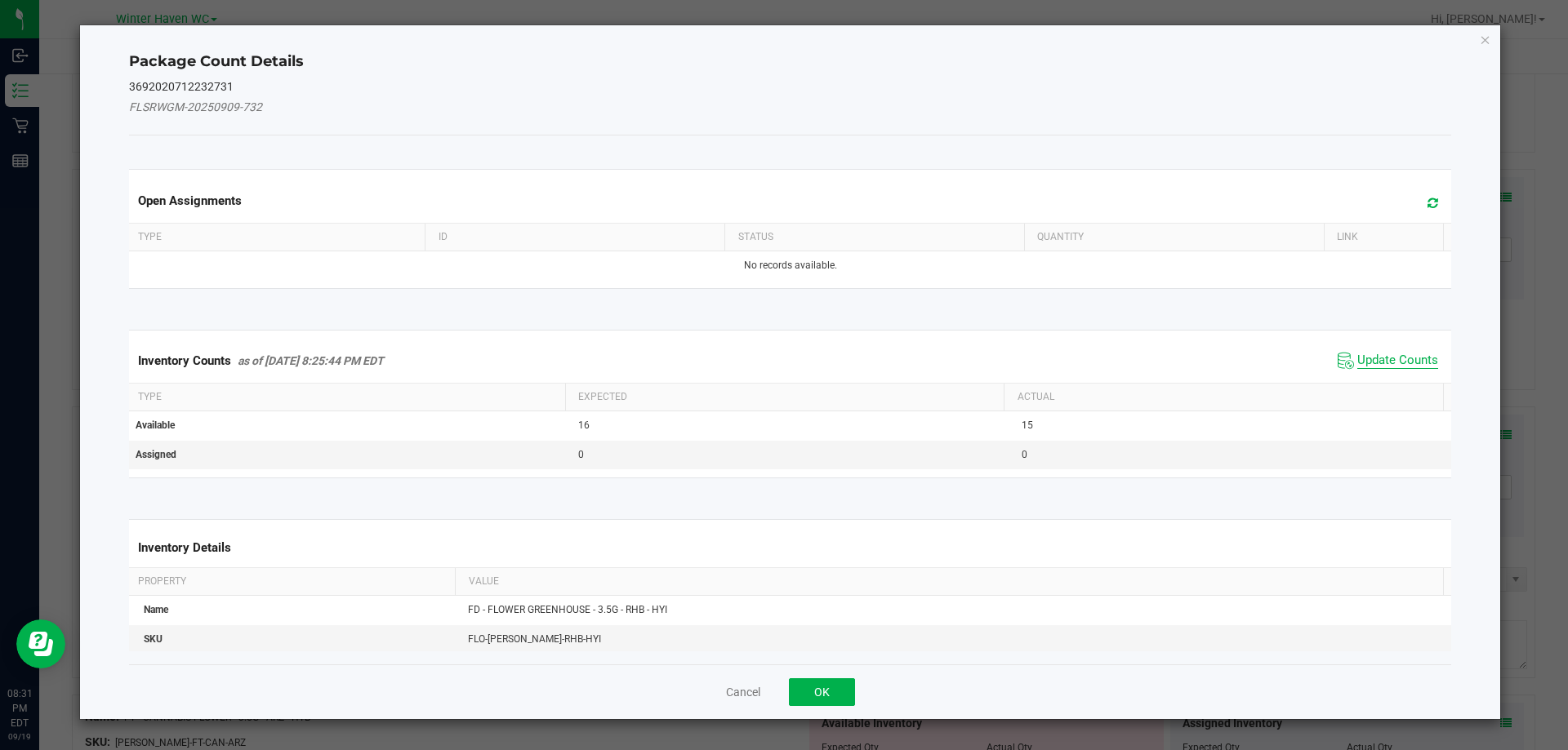
click at [1364, 354] on span "Update Counts" at bounding box center [1398, 360] width 81 height 16
click at [1364, 354] on span "Update Counts" at bounding box center [1398, 359] width 81 height 14
click at [1364, 354] on div "Inventory Counts as of [DATE] 8:25:44 PM EDT Update Counts" at bounding box center [791, 360] width 1330 height 42
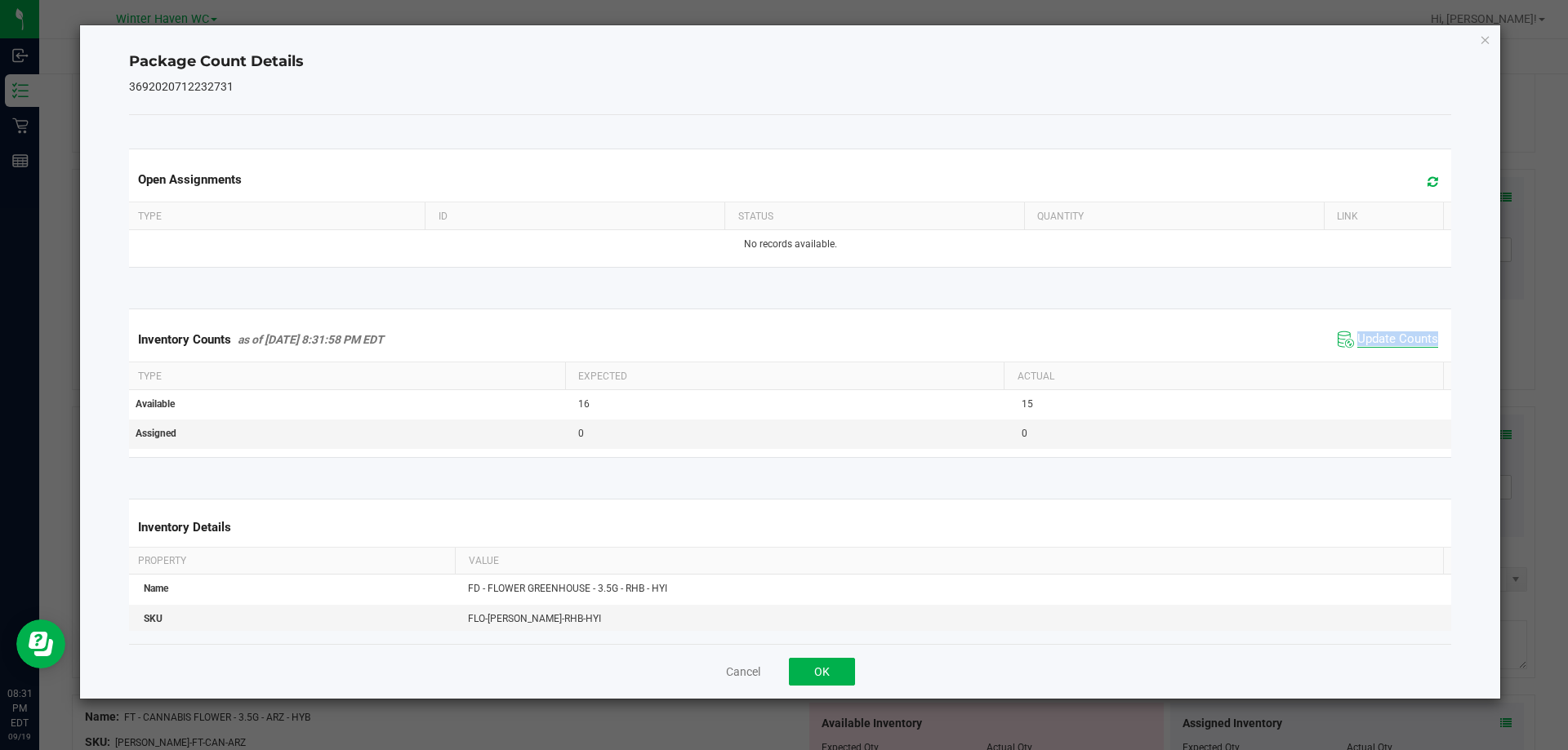
click at [1364, 354] on div "Inventory Counts as of [DATE] 8:31:58 PM EDT Update Counts" at bounding box center [791, 340] width 1330 height 44
click at [1376, 339] on span "Update Counts" at bounding box center [1398, 339] width 81 height 16
click at [1376, 339] on span "Update Counts" at bounding box center [1398, 338] width 81 height 14
click at [1376, 339] on span "Update Counts" at bounding box center [1398, 339] width 81 height 16
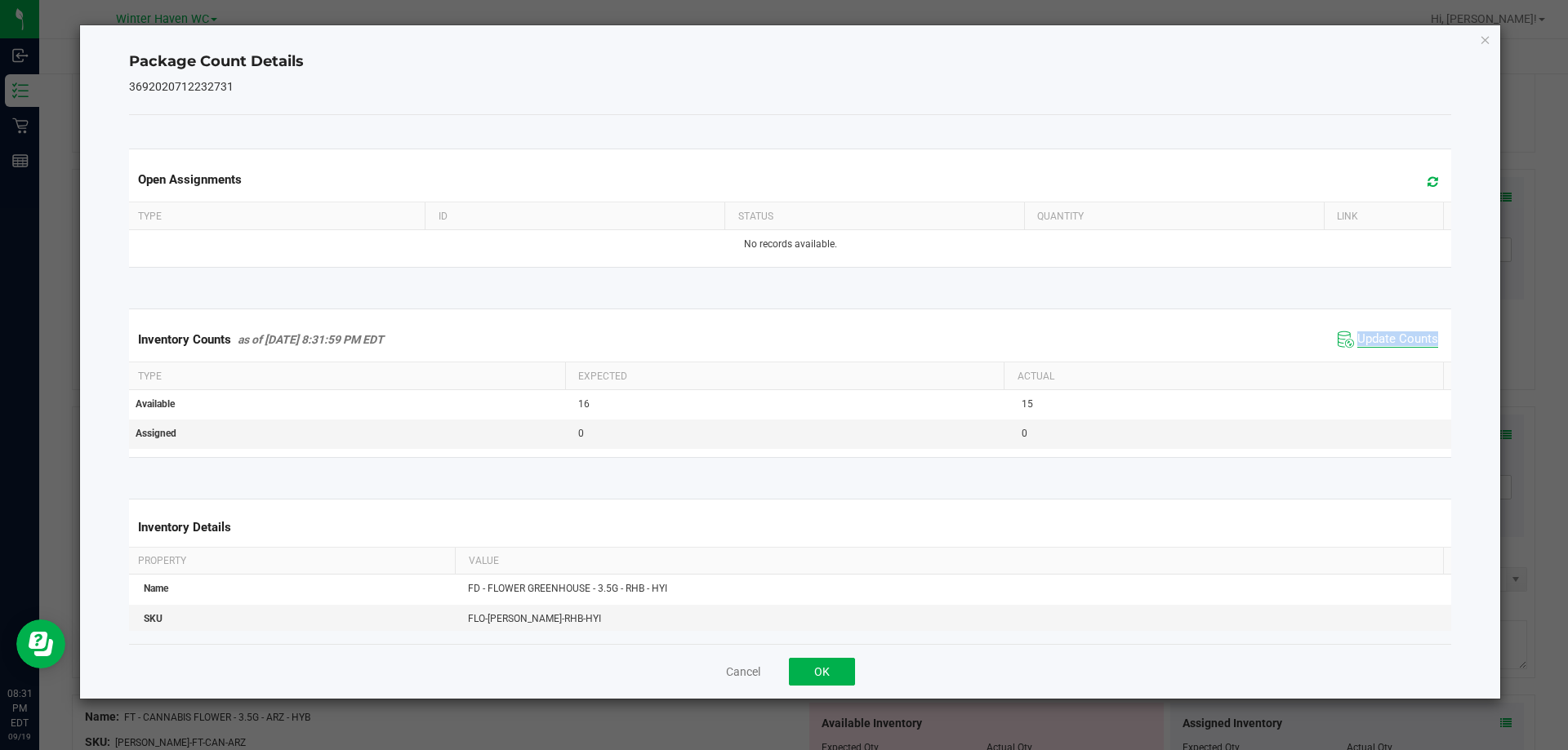
click at [1376, 339] on span "Update Counts" at bounding box center [1398, 339] width 81 height 16
click at [1487, 40] on icon "Close" at bounding box center [1486, 39] width 12 height 19
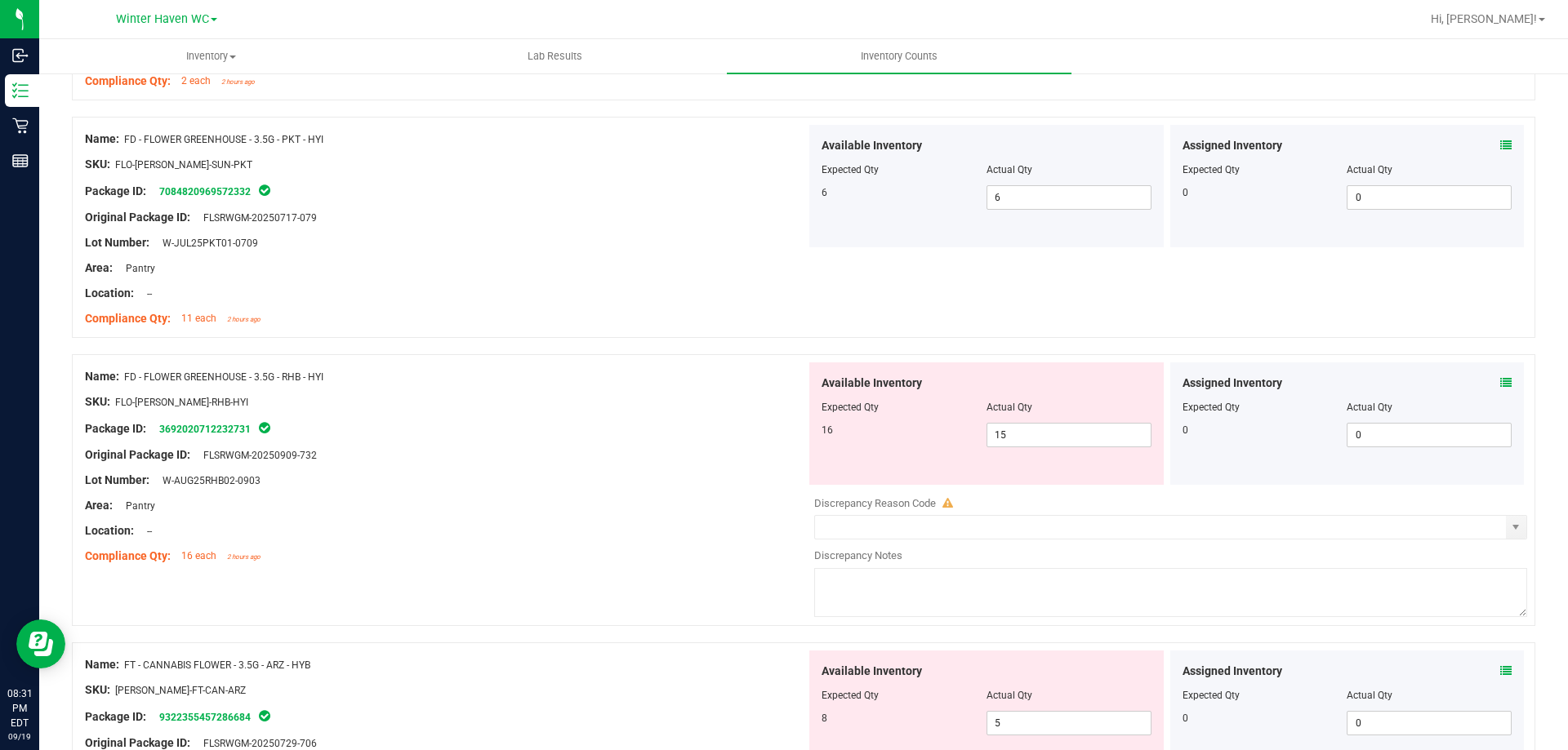
scroll to position [653, 0]
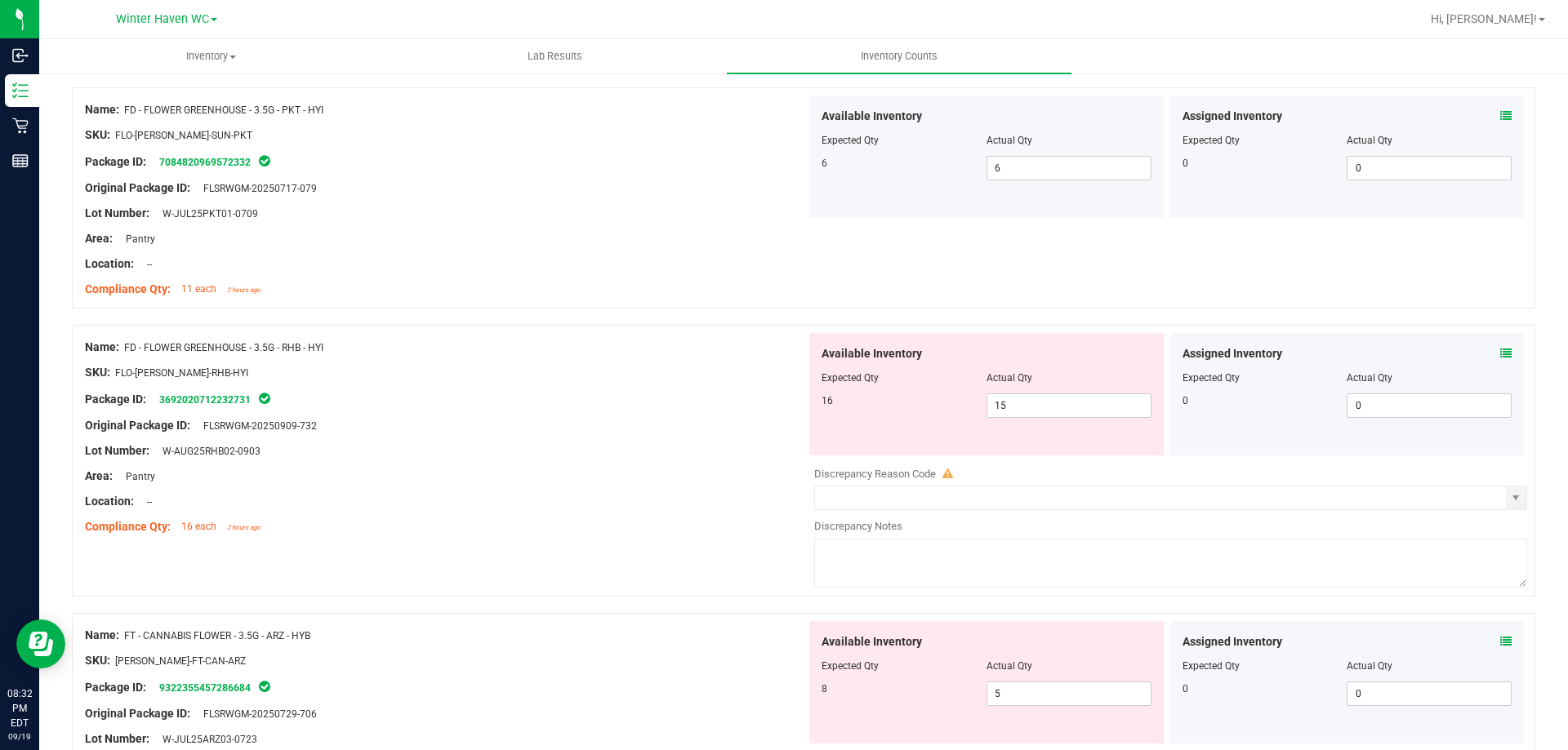
click at [599, 413] on div at bounding box center [445, 413] width 721 height 8
drag, startPoint x: 1048, startPoint y: 399, endPoint x: 934, endPoint y: 377, distance: 116.1
click at [940, 405] on div "16 15 15" at bounding box center [986, 405] width 330 height 24
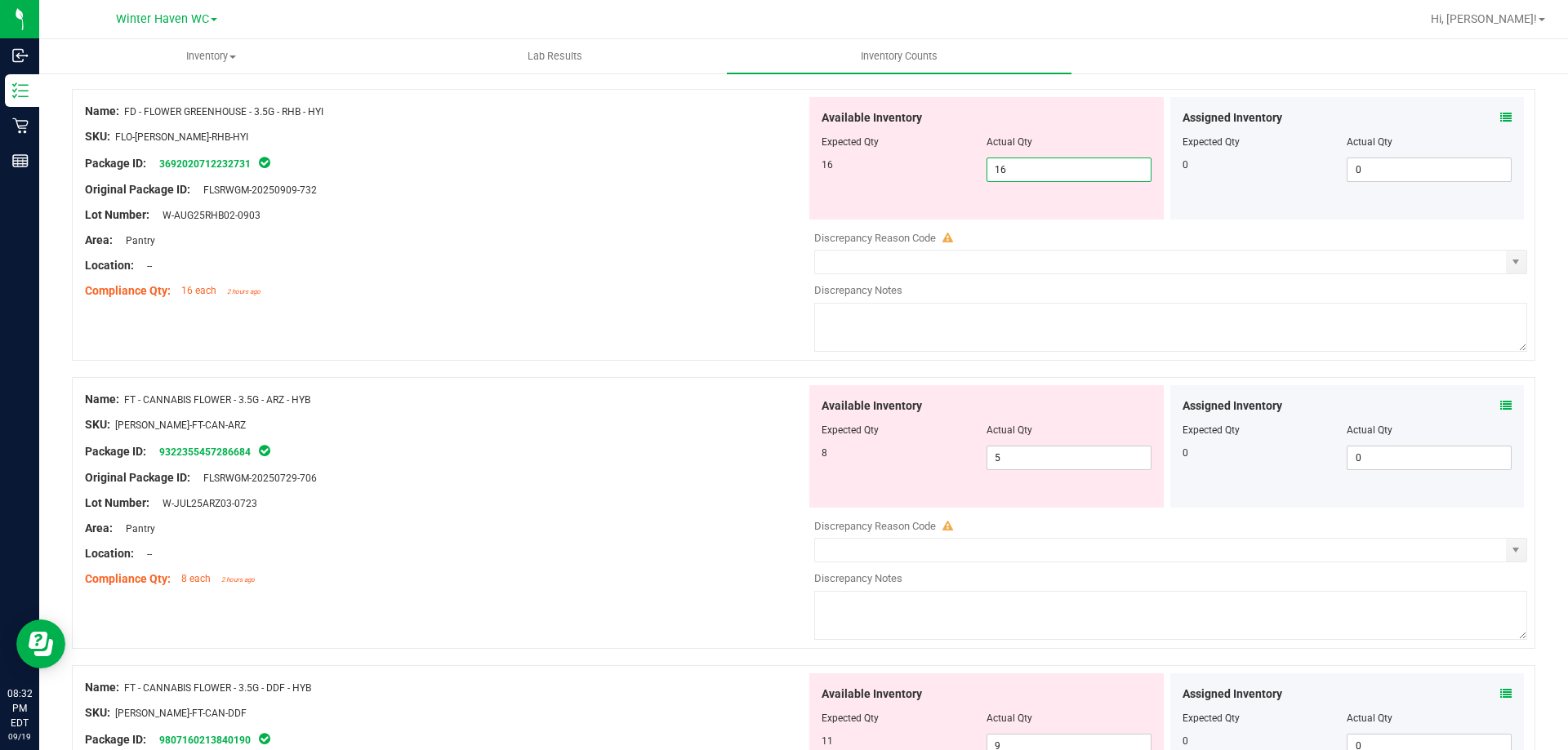
scroll to position [898, 0]
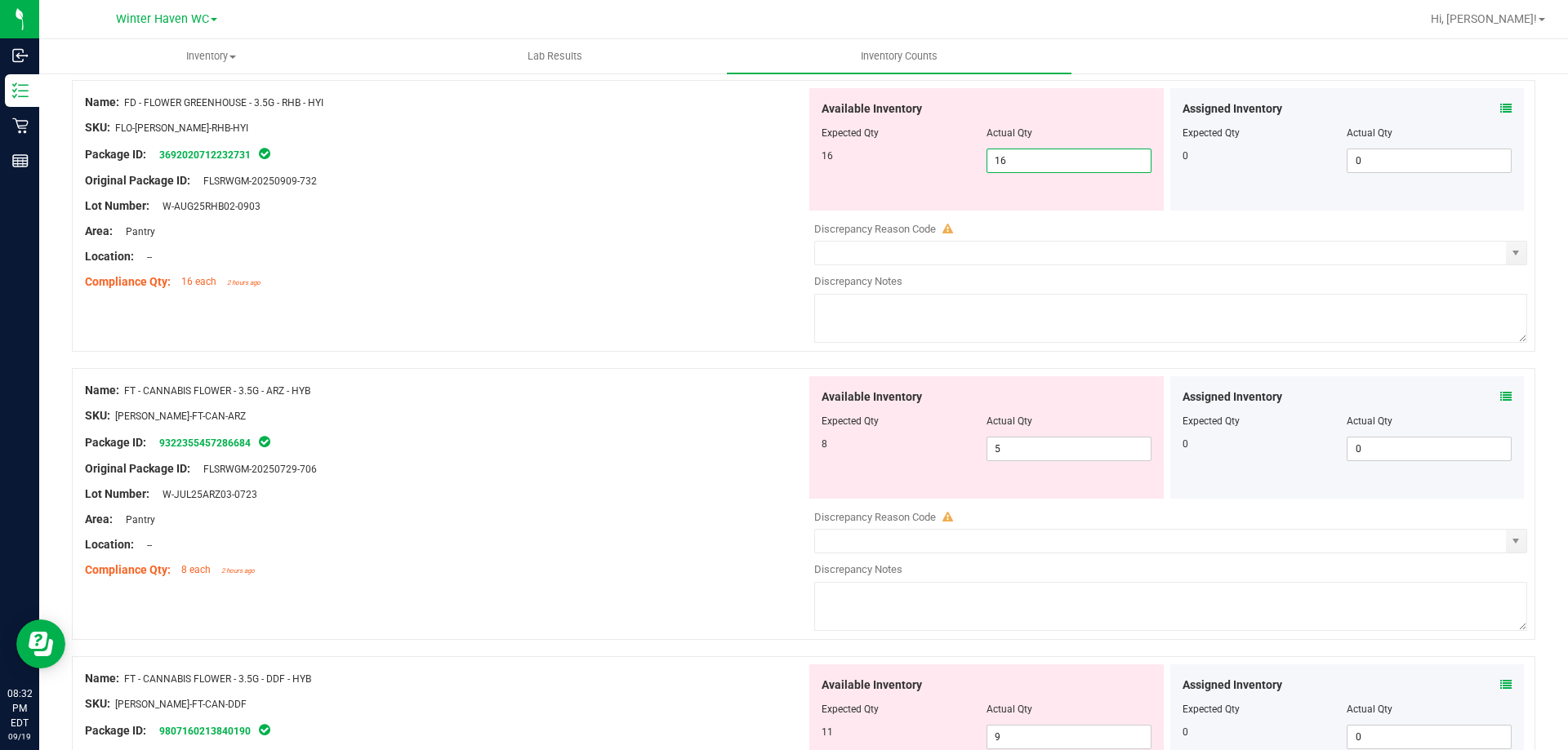
click at [731, 439] on div "Name: FT - CANNABIS FLOWER - 3.5G - ARZ - HYB SKU: [PERSON_NAME]-FT-CAN-ARZ Pac…" at bounding box center [445, 480] width 721 height 208
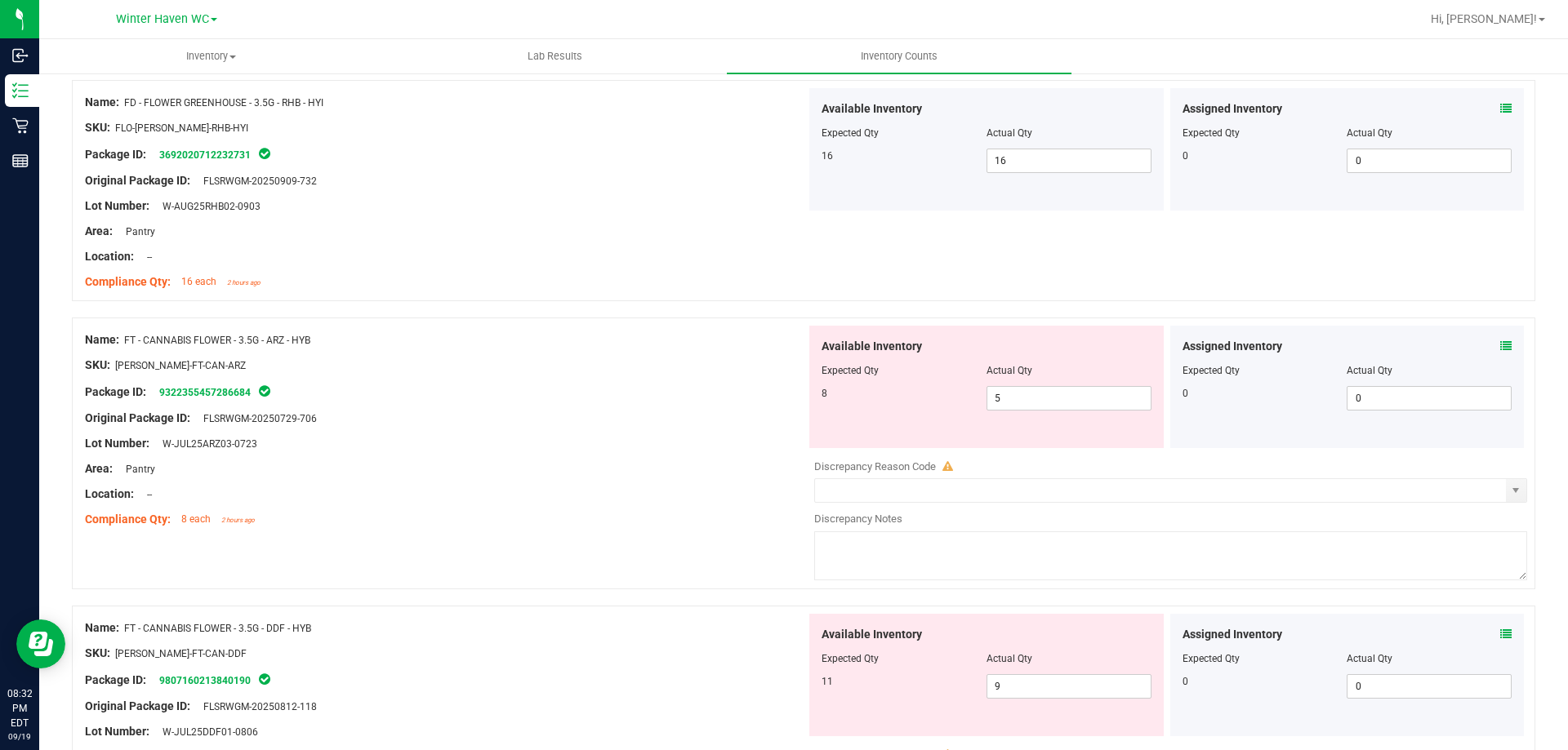
click at [1501, 348] on icon at bounding box center [1506, 347] width 12 height 12
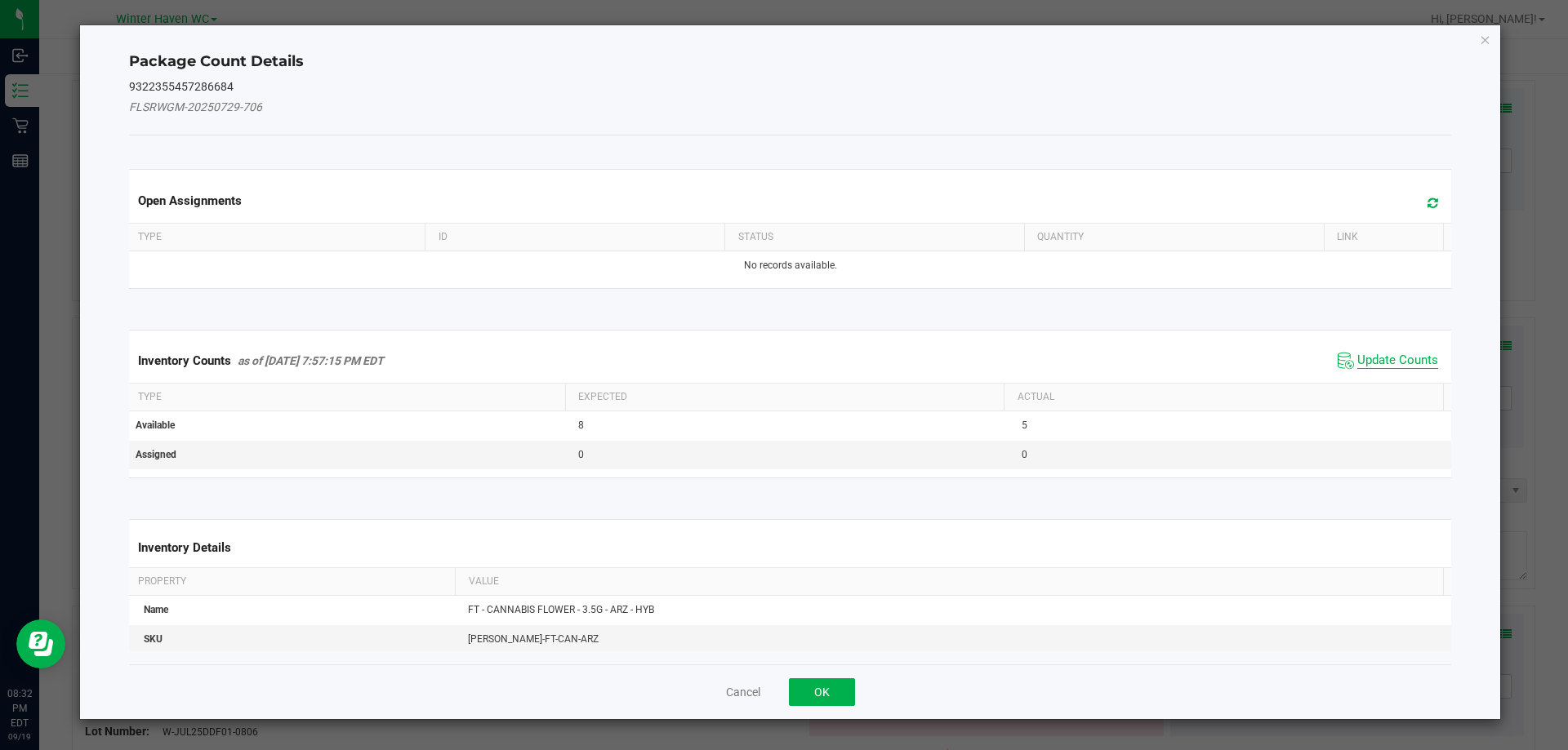
click at [1399, 357] on span "Update Counts" at bounding box center [1398, 360] width 81 height 16
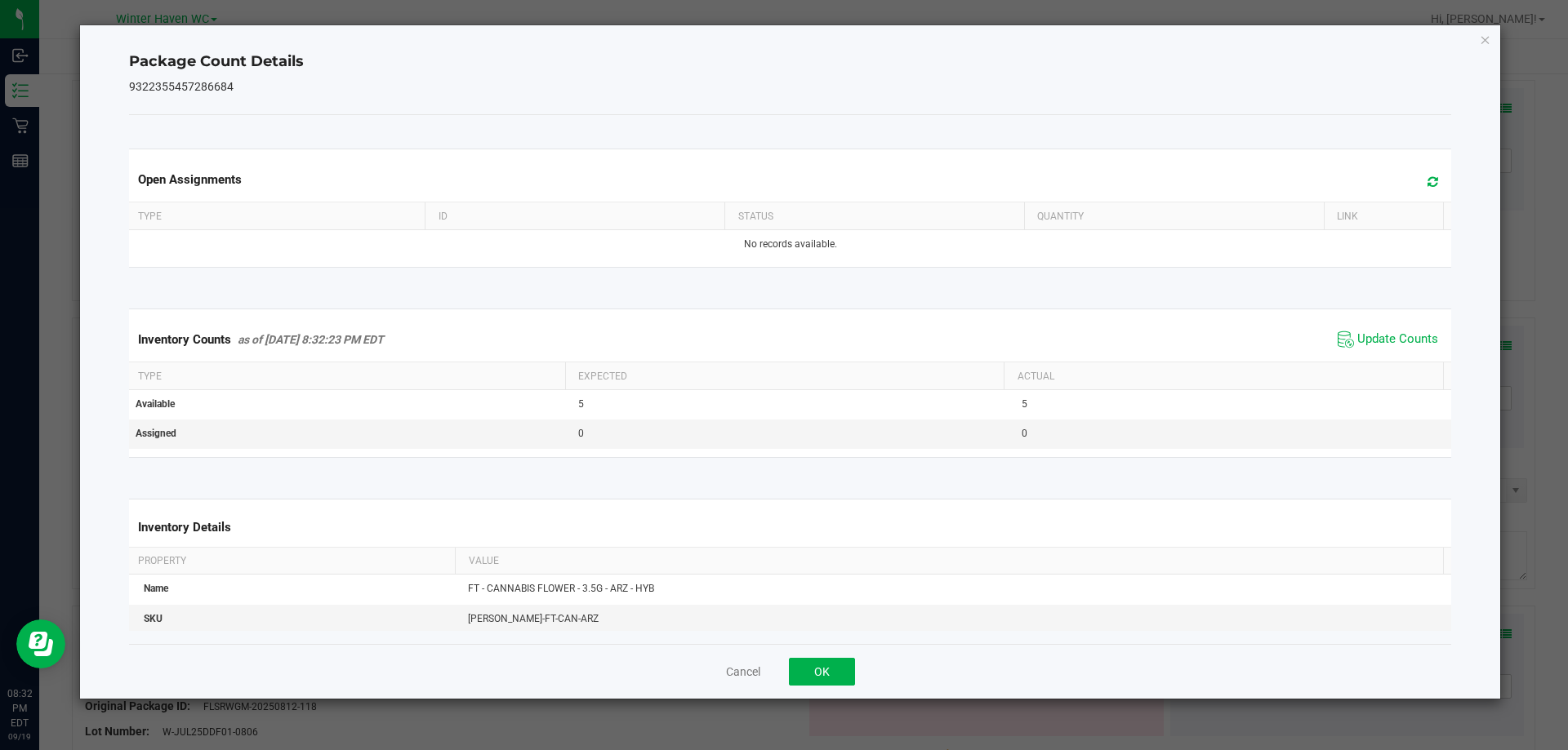
click at [1397, 355] on div "Inventory Counts as of [DATE] 8:32:23 PM EDT Update Counts" at bounding box center [791, 340] width 1330 height 44
click at [1391, 341] on span "Update Counts" at bounding box center [1398, 339] width 81 height 16
click at [1391, 341] on span "Update Counts" at bounding box center [1398, 338] width 81 height 14
click at [1486, 40] on icon "Close" at bounding box center [1486, 39] width 12 height 19
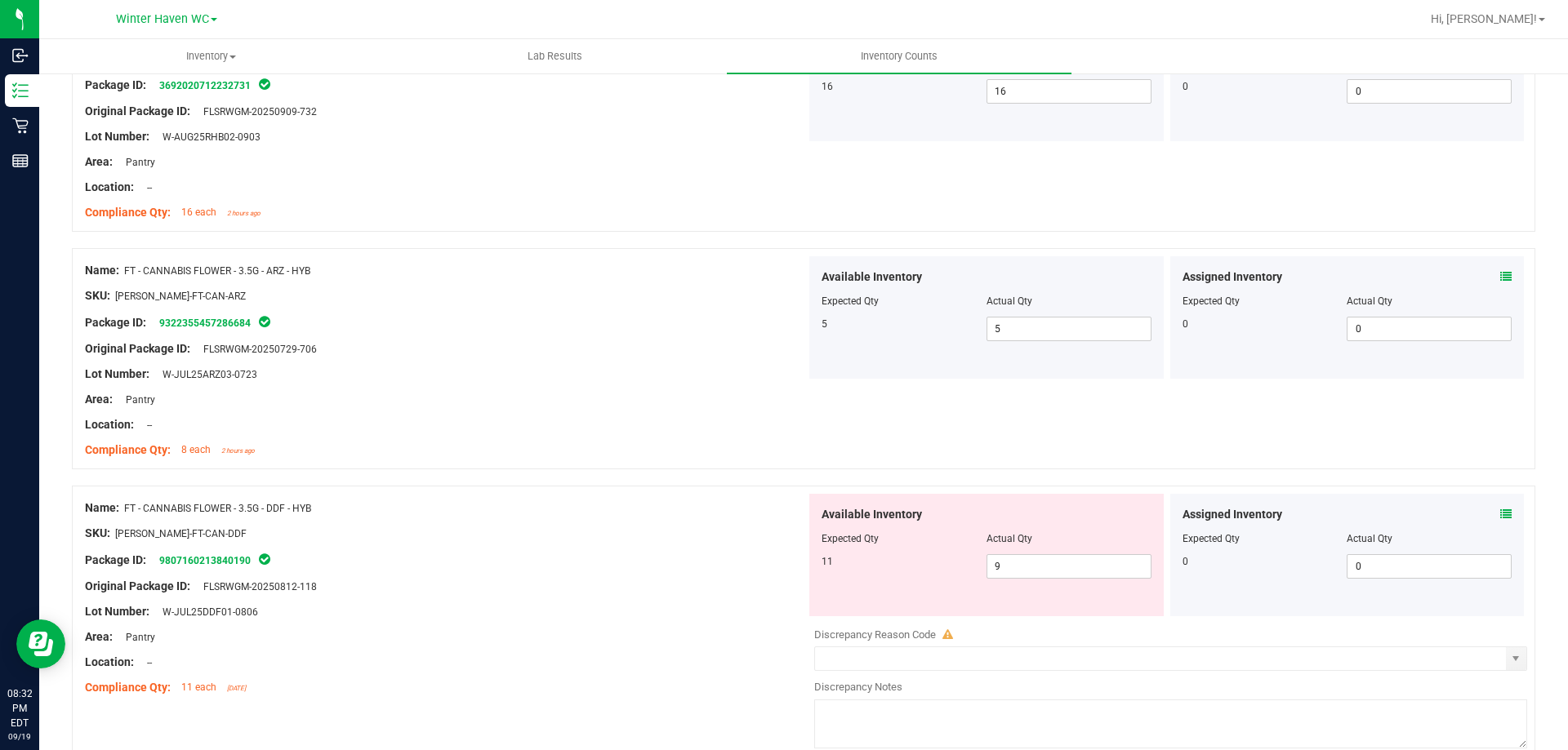
scroll to position [1062, 0]
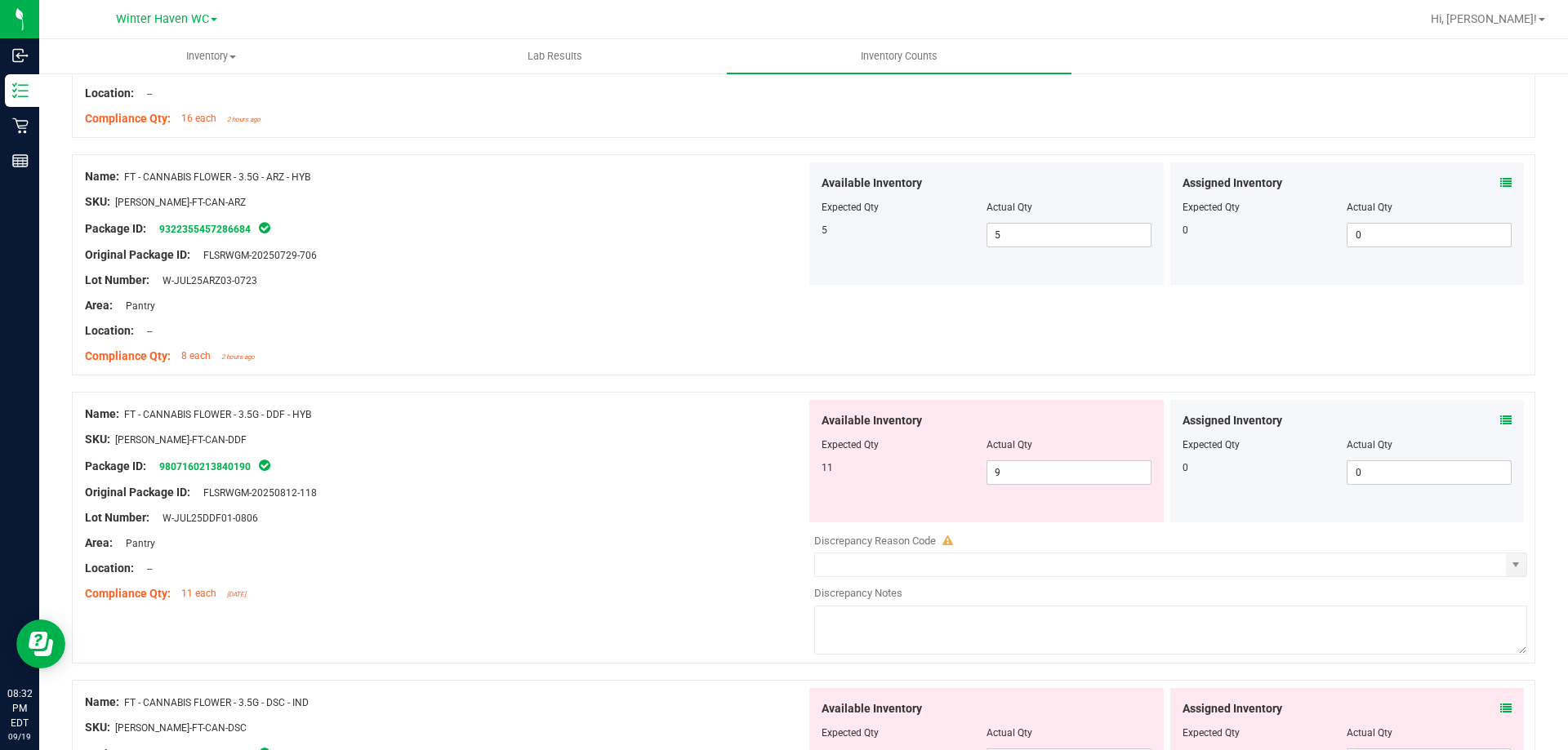
click at [1501, 419] on icon at bounding box center [1506, 421] width 12 height 12
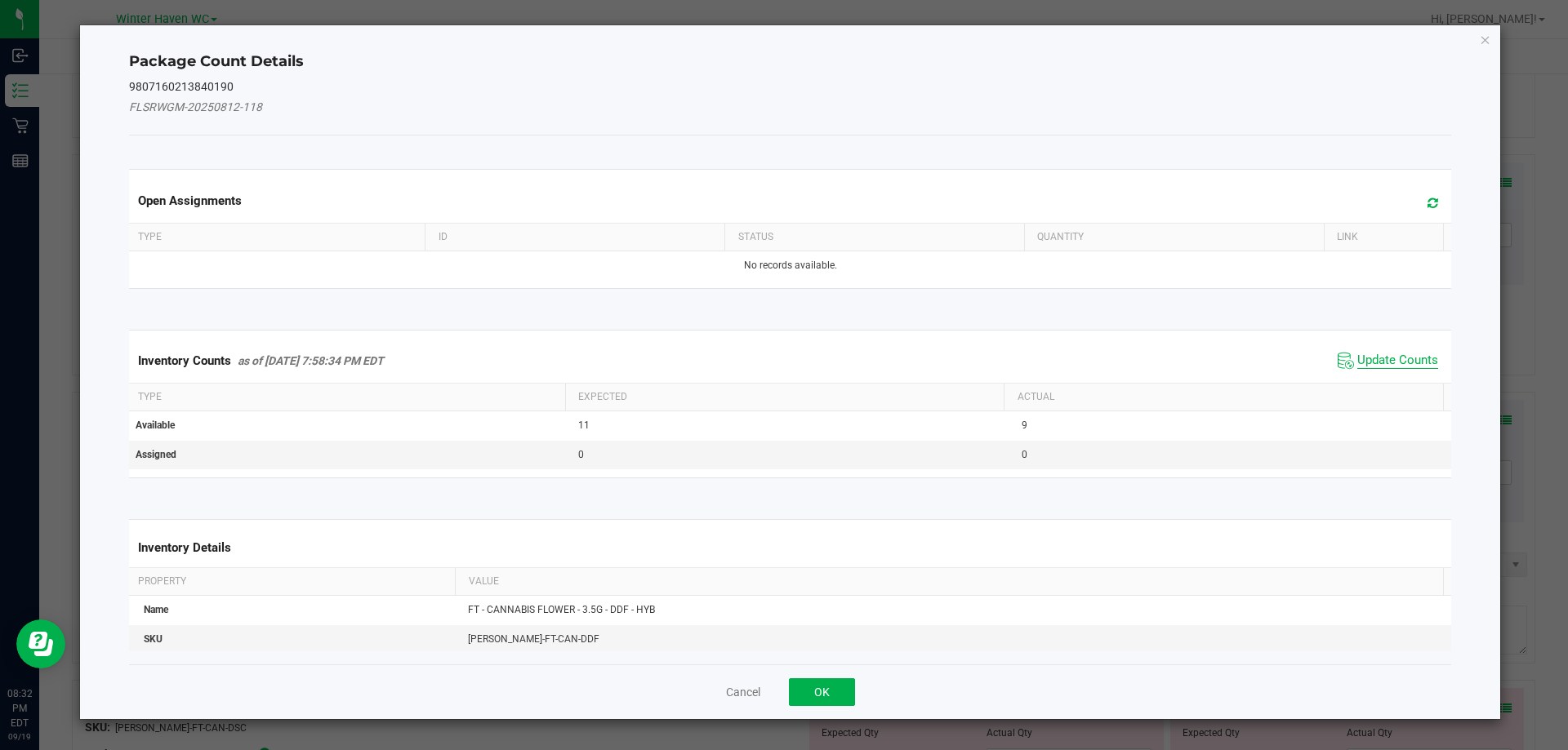
click at [1371, 352] on span "Update Counts" at bounding box center [1398, 360] width 81 height 16
click at [1371, 352] on span "Update Counts" at bounding box center [1398, 359] width 81 height 14
click at [1371, 352] on span "Update Counts" at bounding box center [1390, 360] width 105 height 23
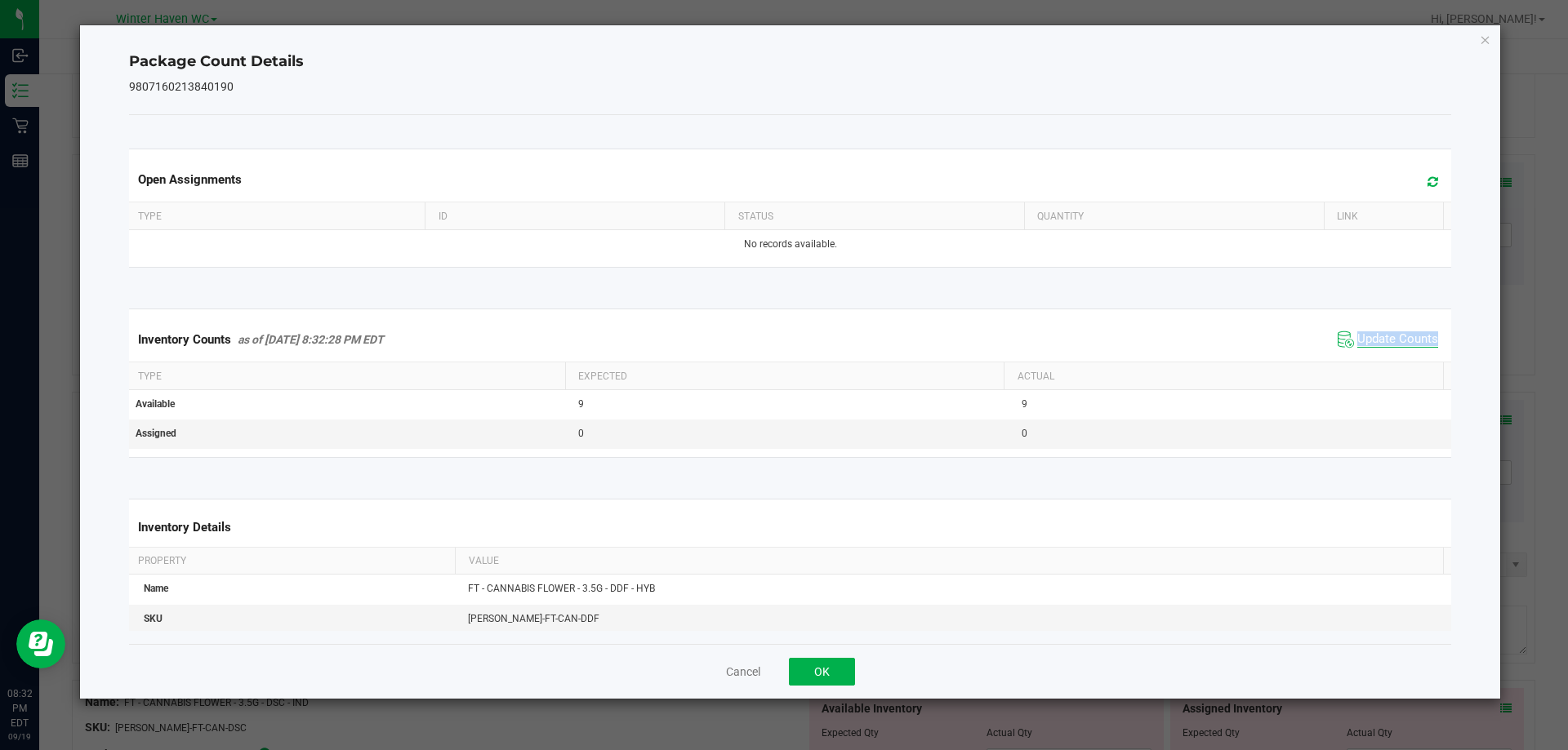
click at [1372, 343] on span "Update Counts" at bounding box center [1398, 339] width 81 height 16
click at [1371, 333] on span "Update Counts" at bounding box center [1398, 339] width 81 height 16
click at [1371, 333] on span "Update Counts" at bounding box center [1398, 338] width 81 height 14
click at [1489, 37] on icon "Close" at bounding box center [1486, 39] width 12 height 19
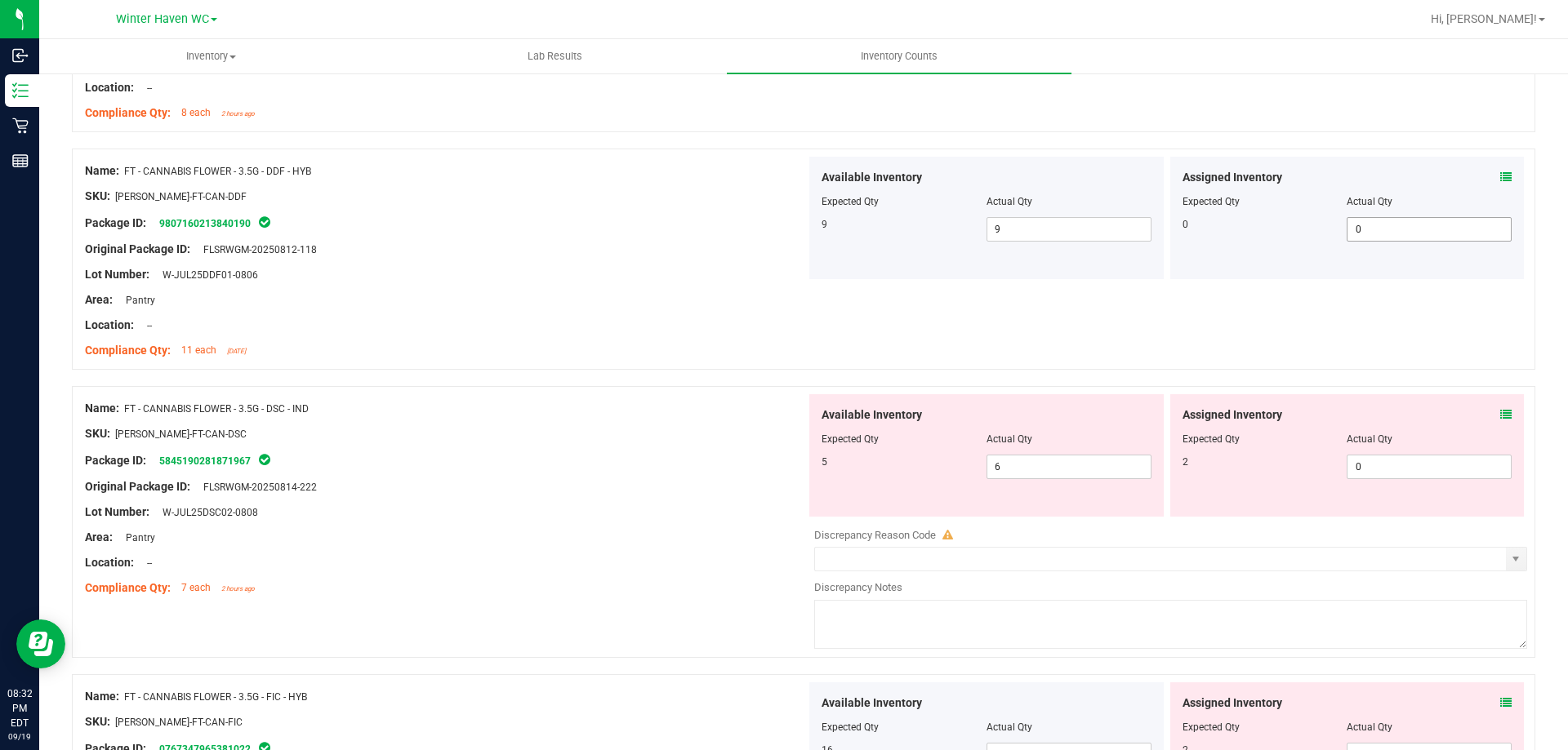
scroll to position [1306, 0]
click at [1501, 410] on icon at bounding box center [1506, 413] width 12 height 12
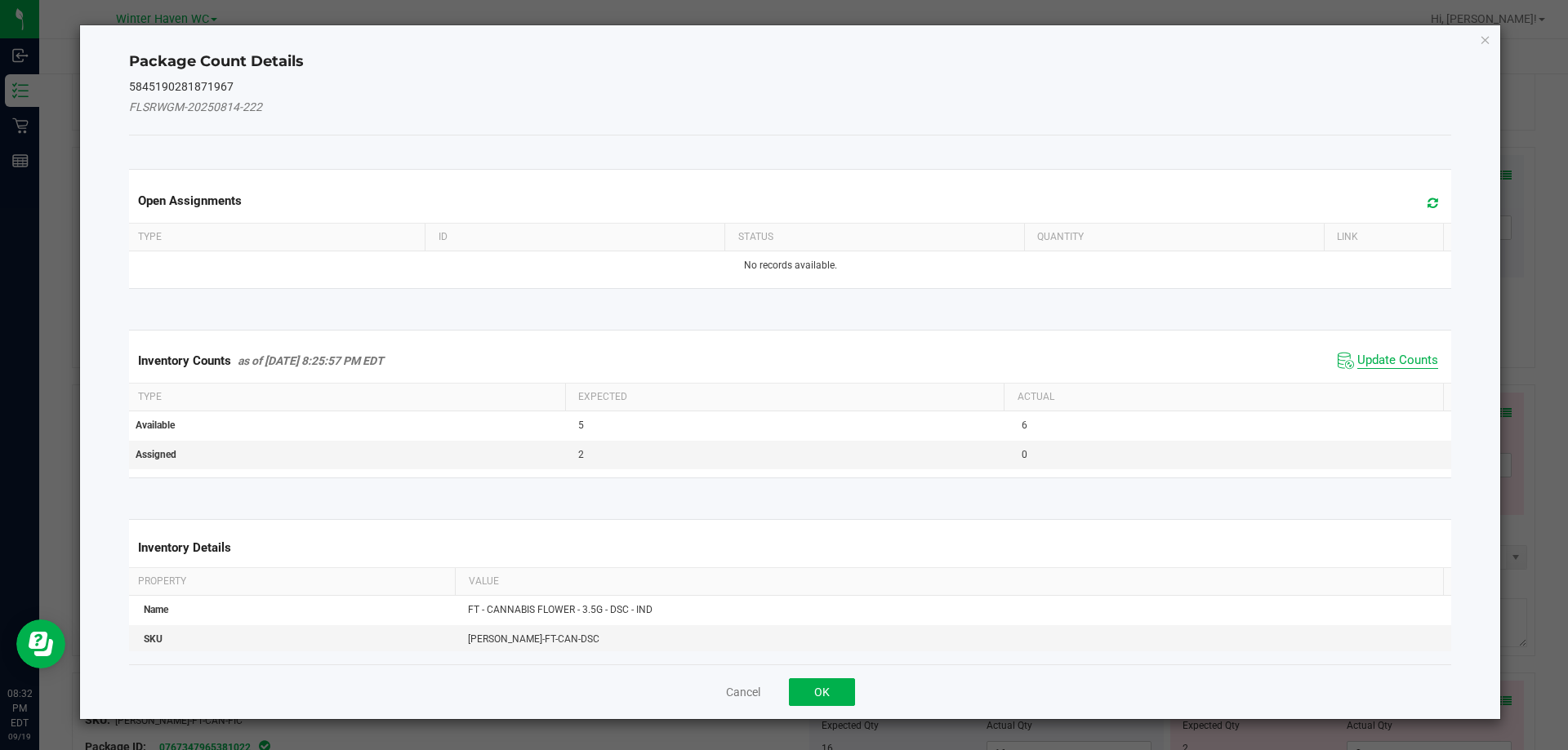
click at [1390, 353] on span "Update Counts" at bounding box center [1398, 360] width 81 height 16
click at [1390, 353] on span "Update Counts" at bounding box center [1398, 359] width 81 height 14
click at [1390, 353] on div "Inventory Counts as of [DATE] 8:25:57 PM EDT Update Counts" at bounding box center [791, 360] width 1330 height 42
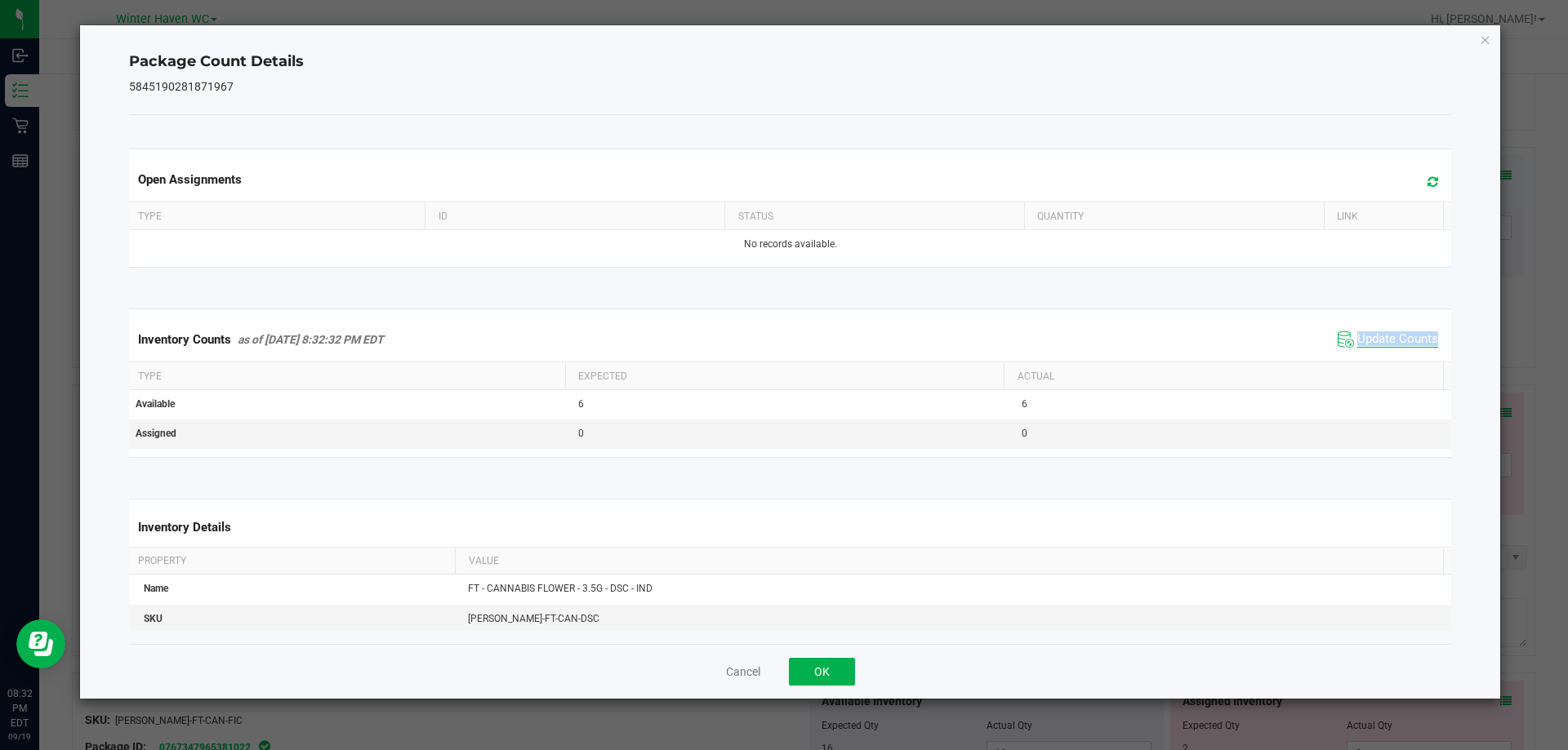
click at [1390, 353] on div "Inventory Counts as of [DATE] 8:32:32 PM EDT Update Counts" at bounding box center [791, 340] width 1330 height 44
click at [1491, 43] on icon "Close" at bounding box center [1486, 39] width 12 height 19
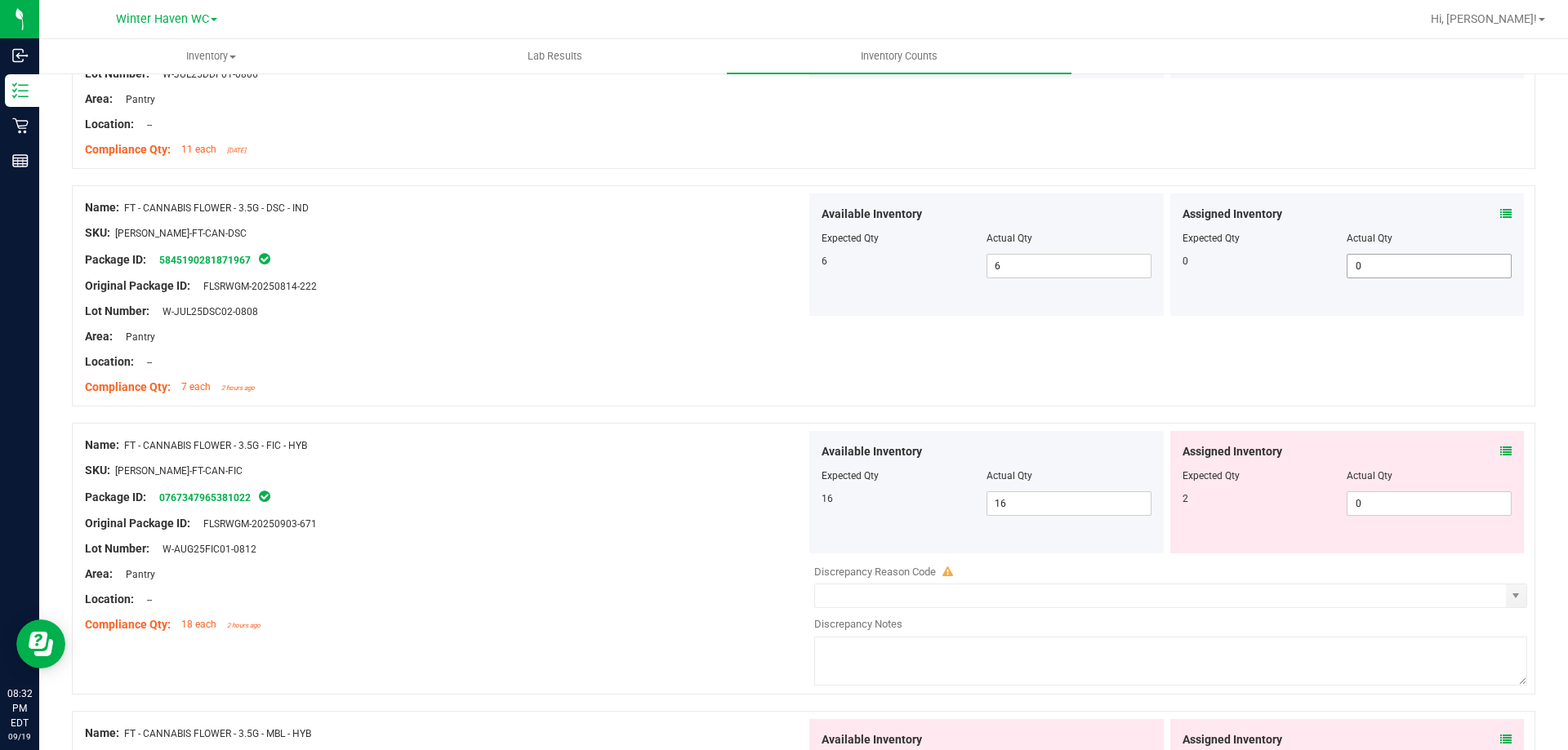
scroll to position [1551, 0]
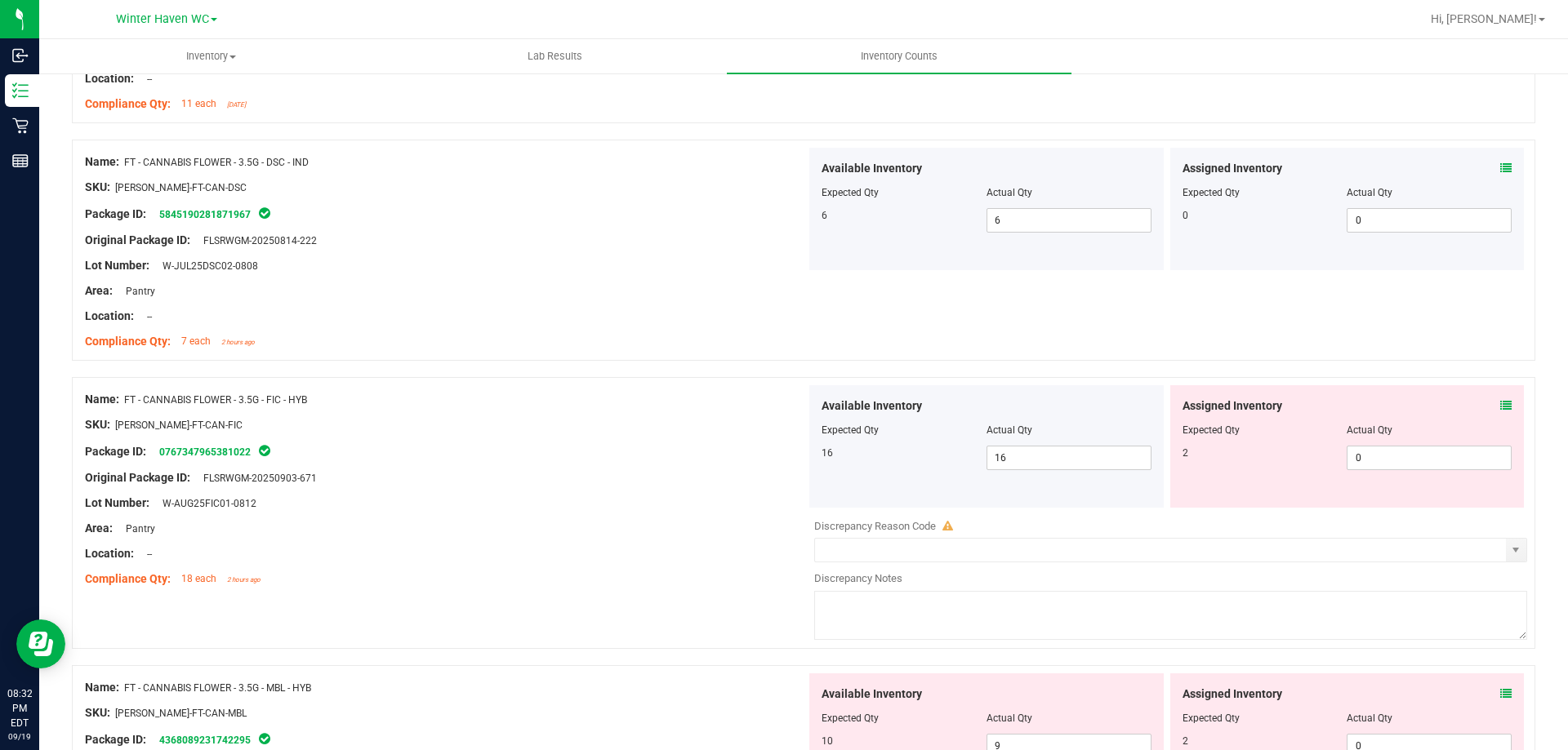
click at [1501, 402] on icon at bounding box center [1506, 406] width 12 height 12
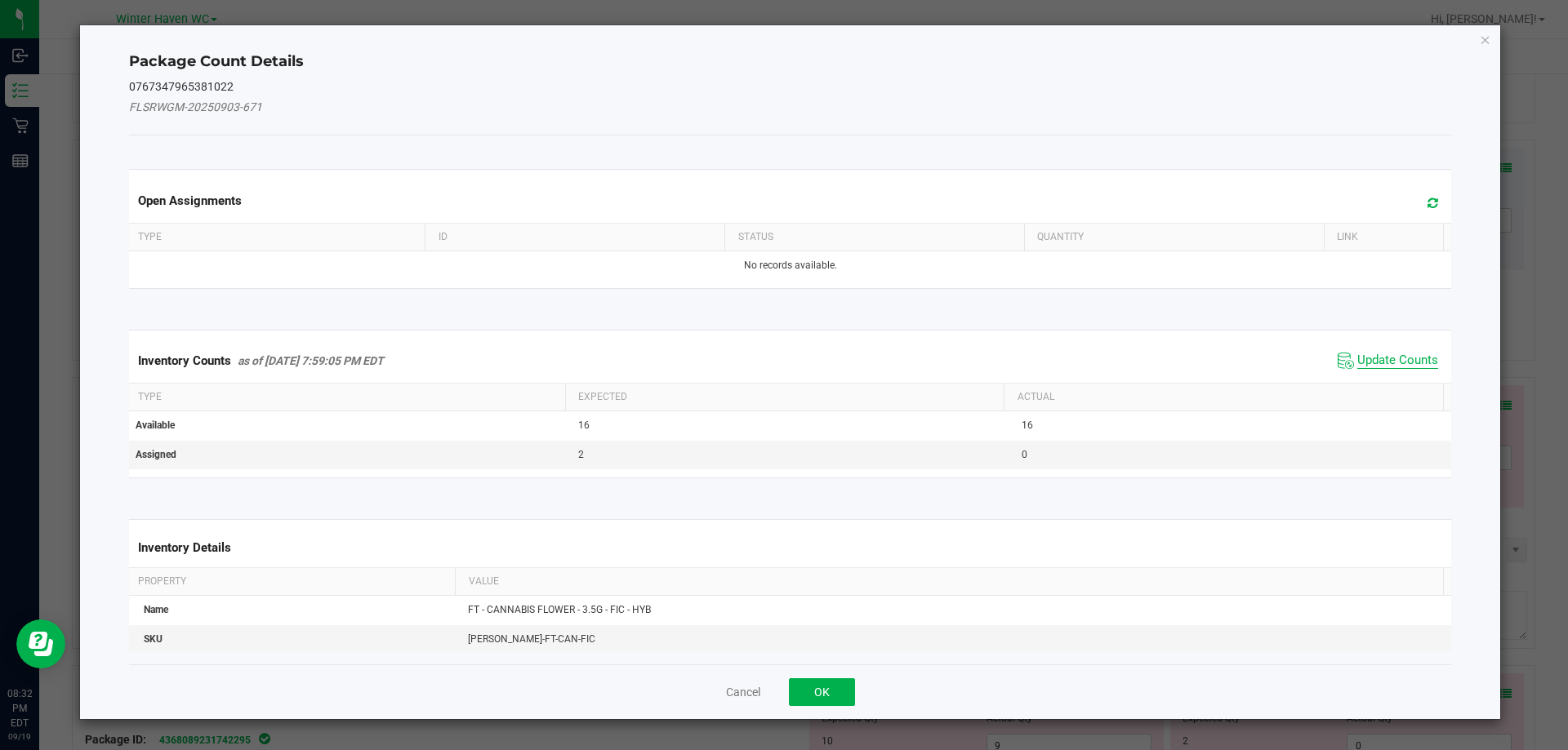
click at [1378, 361] on span "Update Counts" at bounding box center [1398, 360] width 81 height 16
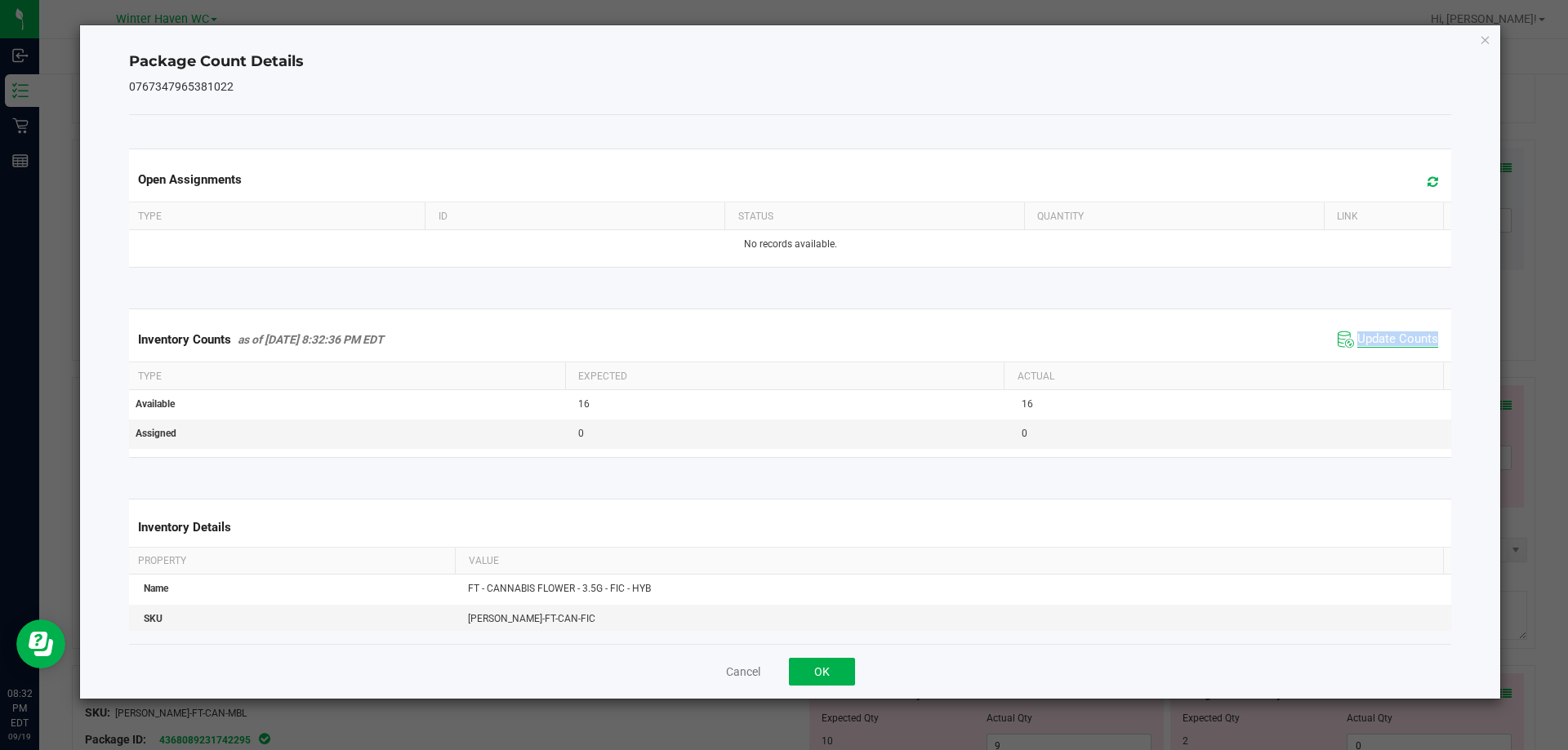
click at [1378, 361] on div "Inventory Counts as of [DATE] 8:32:36 PM EDT Update Counts" at bounding box center [791, 340] width 1330 height 44
click at [1483, 34] on icon "Close" at bounding box center [1486, 39] width 12 height 19
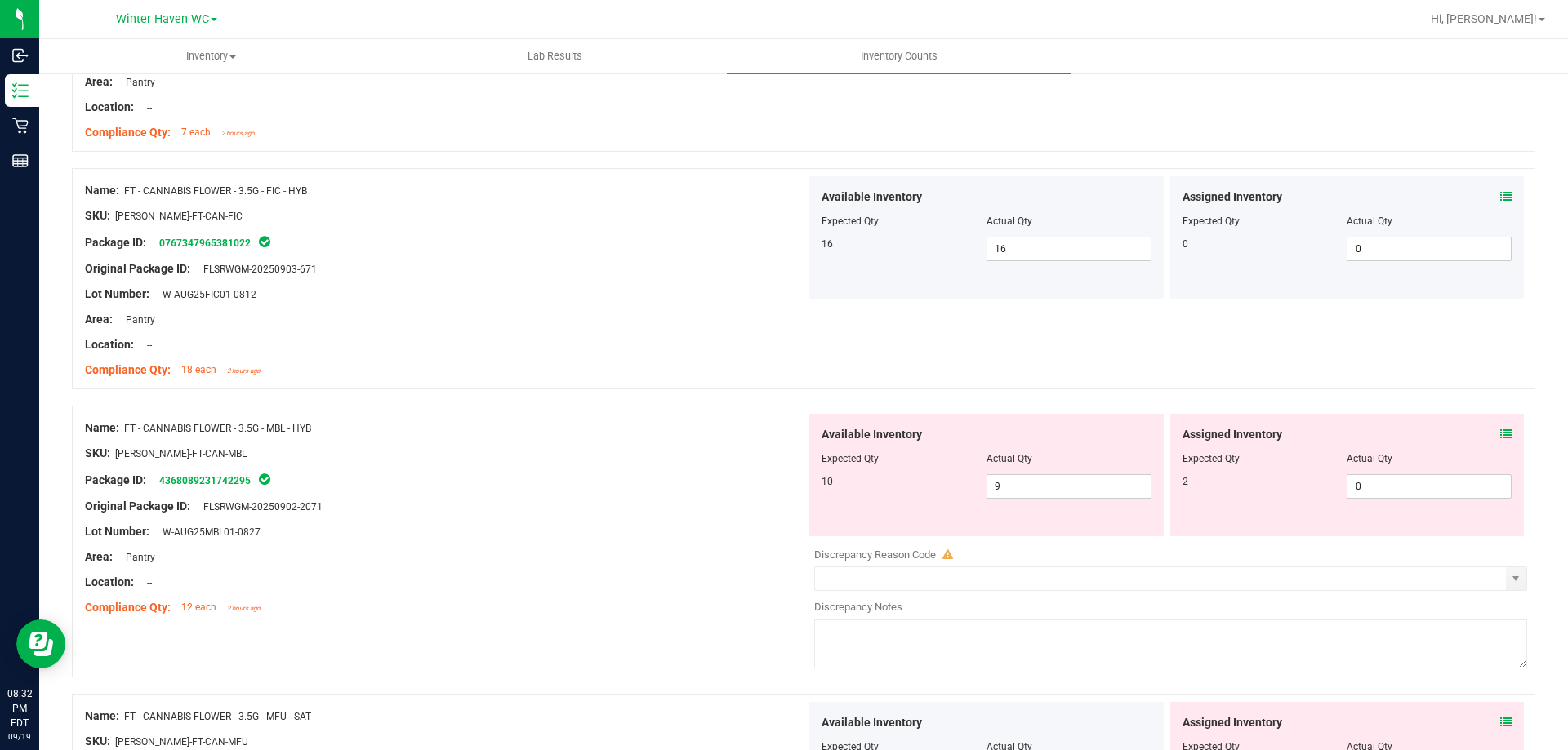
scroll to position [1797, 0]
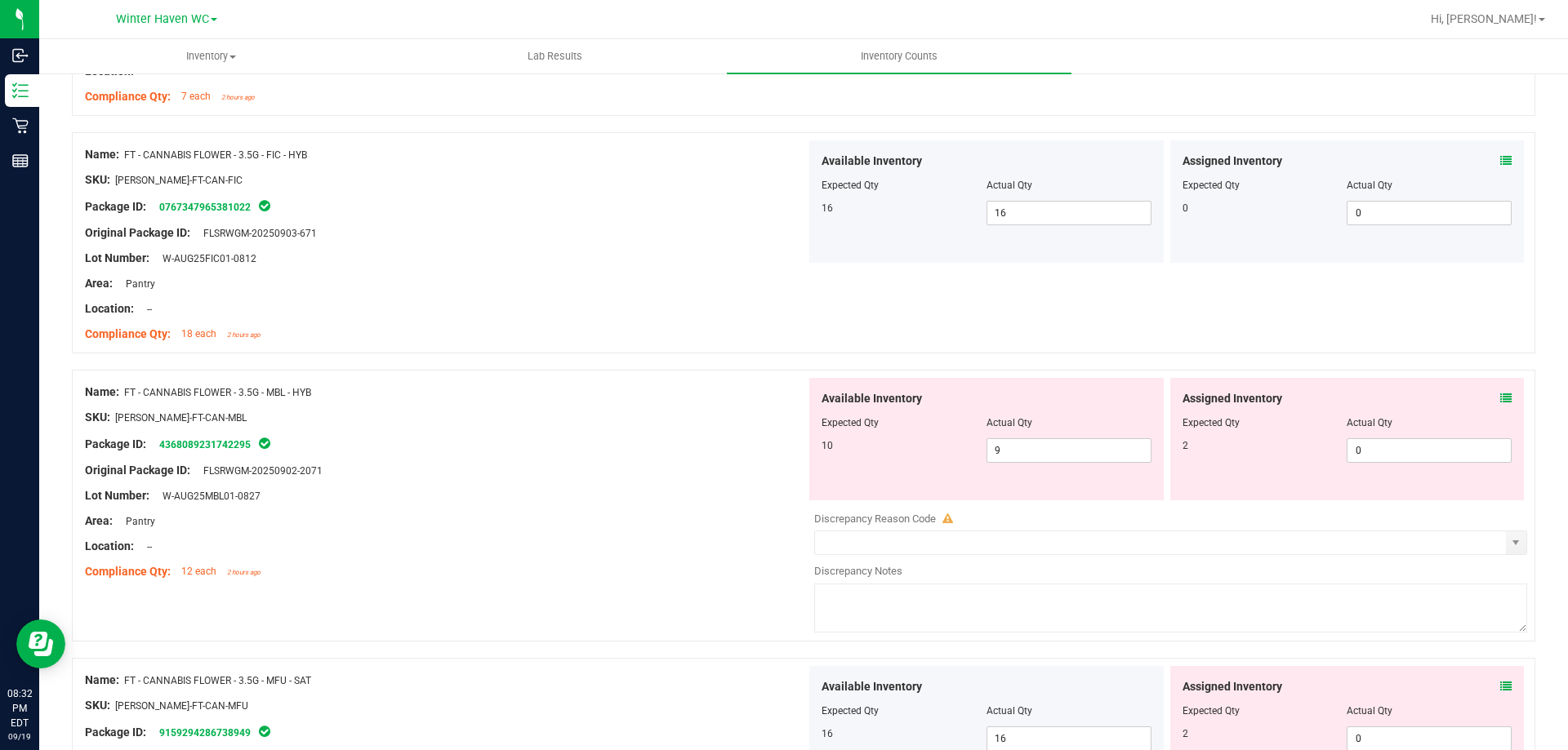
click at [1501, 393] on icon at bounding box center [1506, 399] width 12 height 12
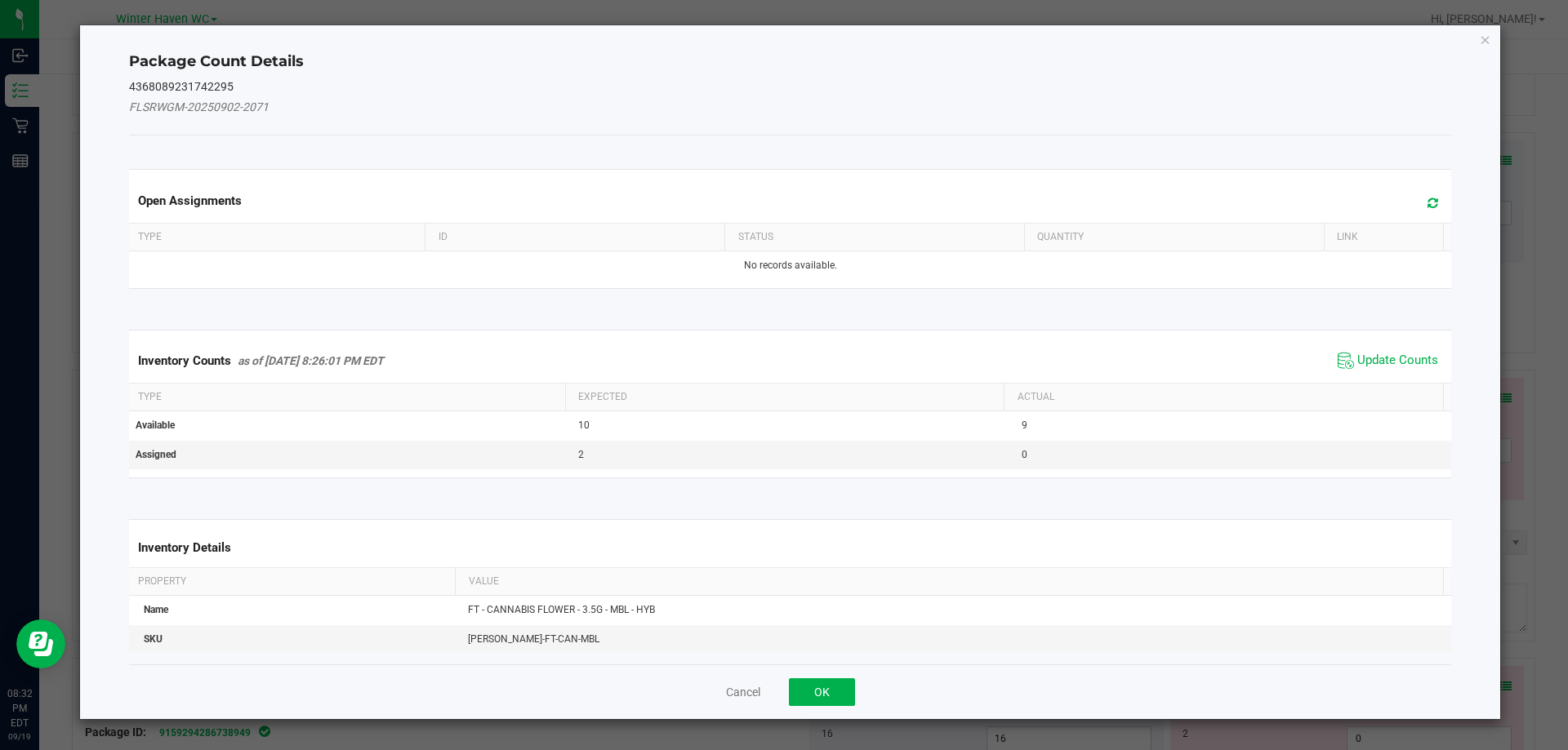
click at [1397, 351] on span "Update Counts" at bounding box center [1388, 360] width 109 height 24
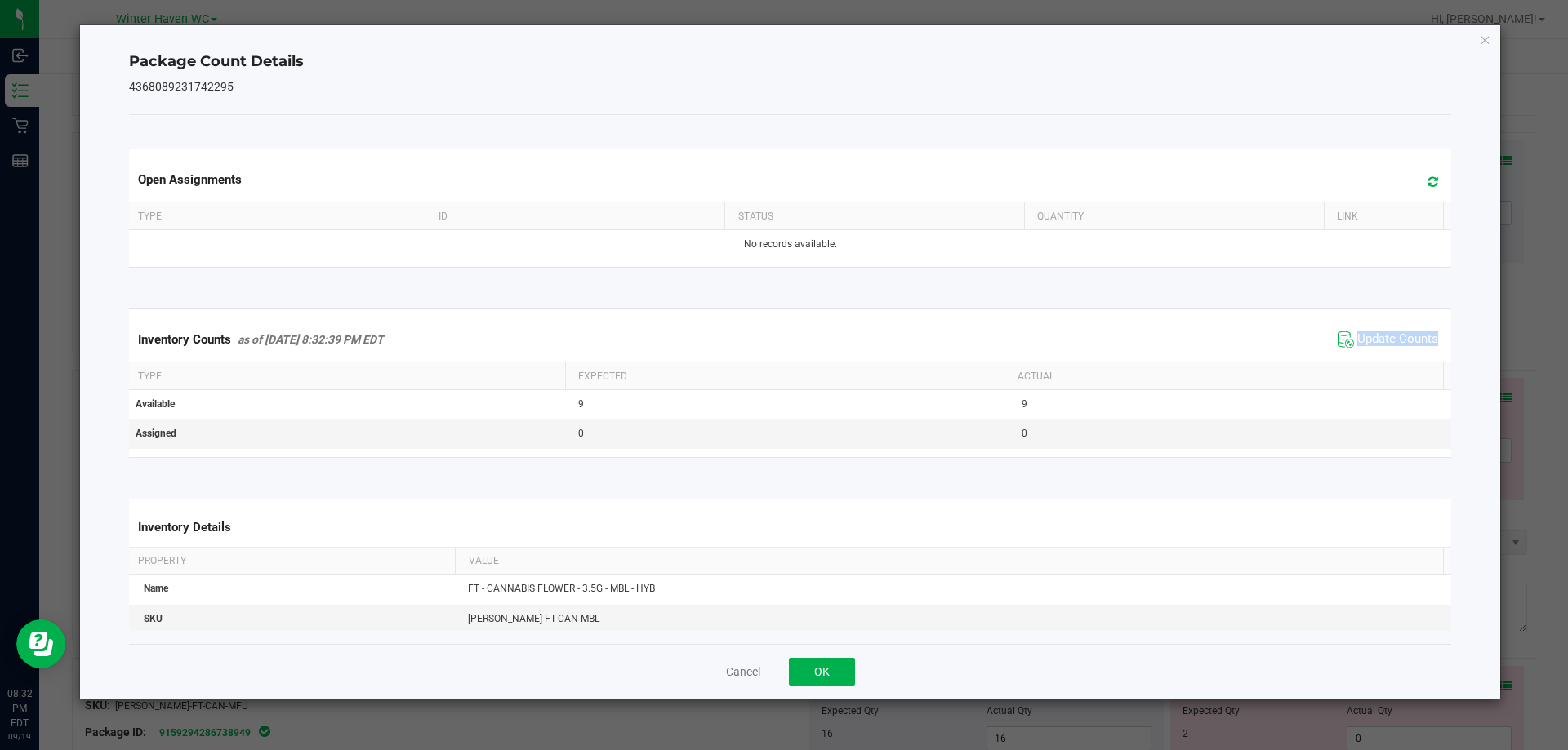
click at [1397, 351] on span "Update Counts" at bounding box center [1388, 339] width 109 height 24
click at [1397, 351] on div "Inventory Counts as of [DATE] 8:32:39 PM EDT Update Counts" at bounding box center [791, 340] width 1330 height 44
click at [1489, 40] on icon "Close" at bounding box center [1486, 39] width 12 height 19
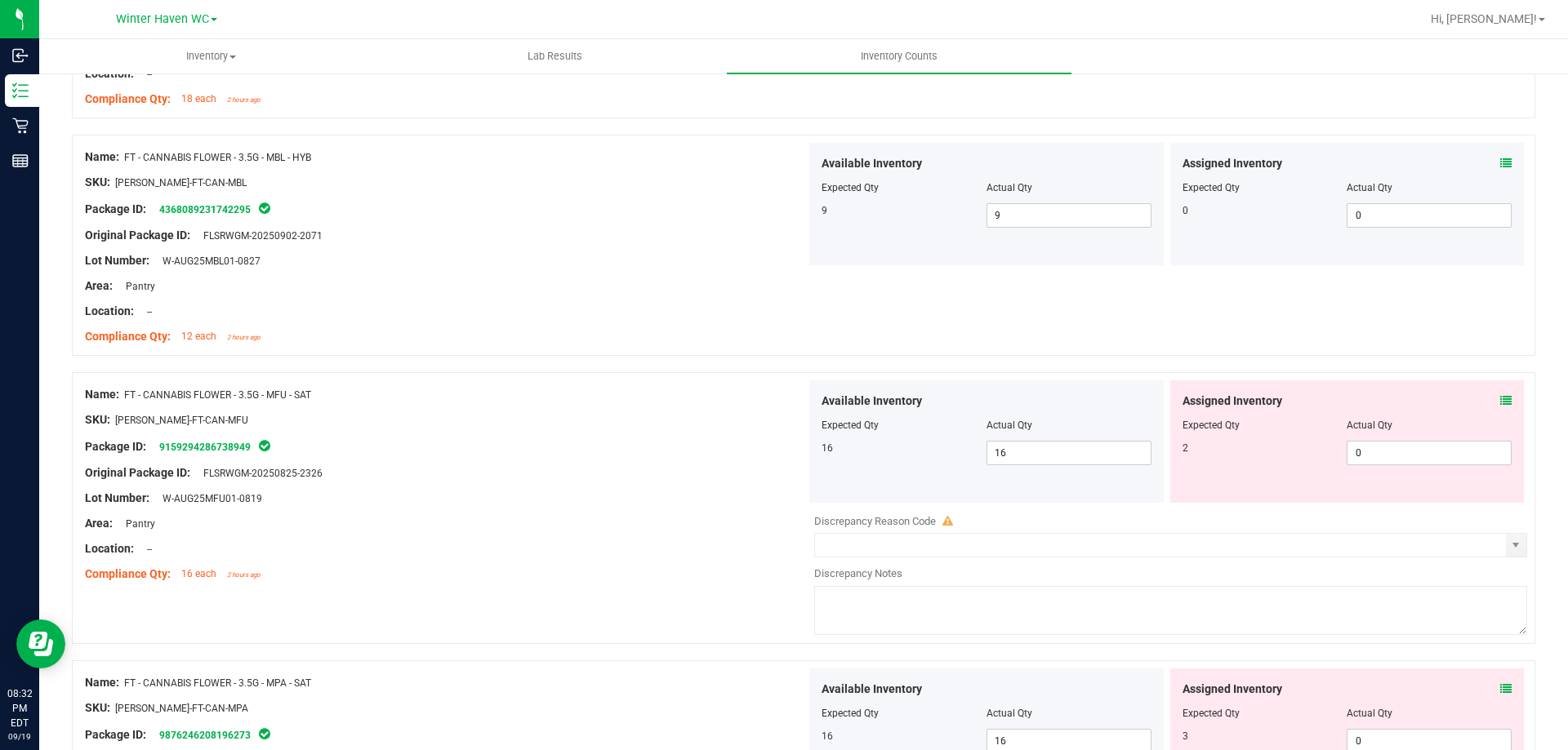
scroll to position [2041, 0]
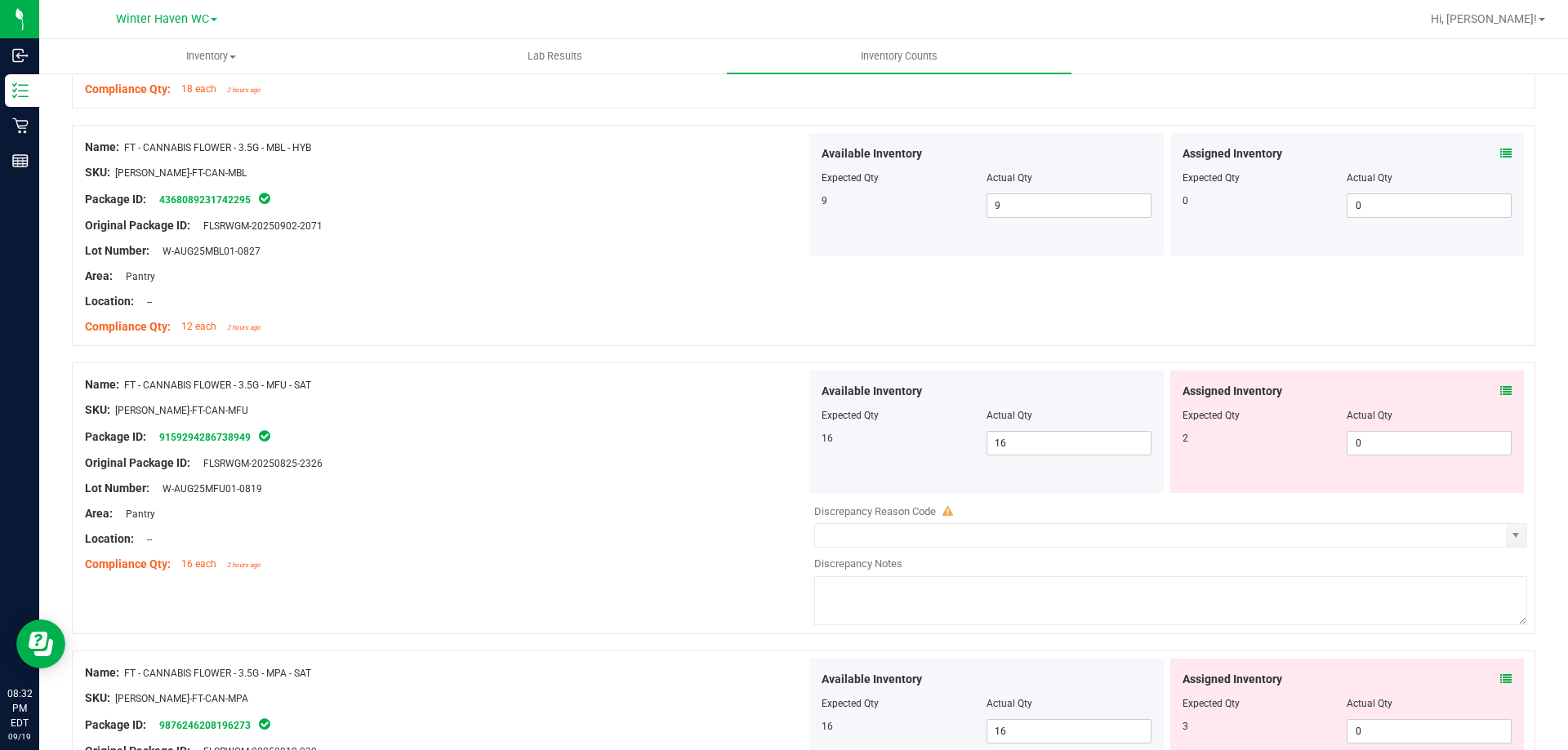
click at [1501, 385] on icon at bounding box center [1506, 391] width 12 height 12
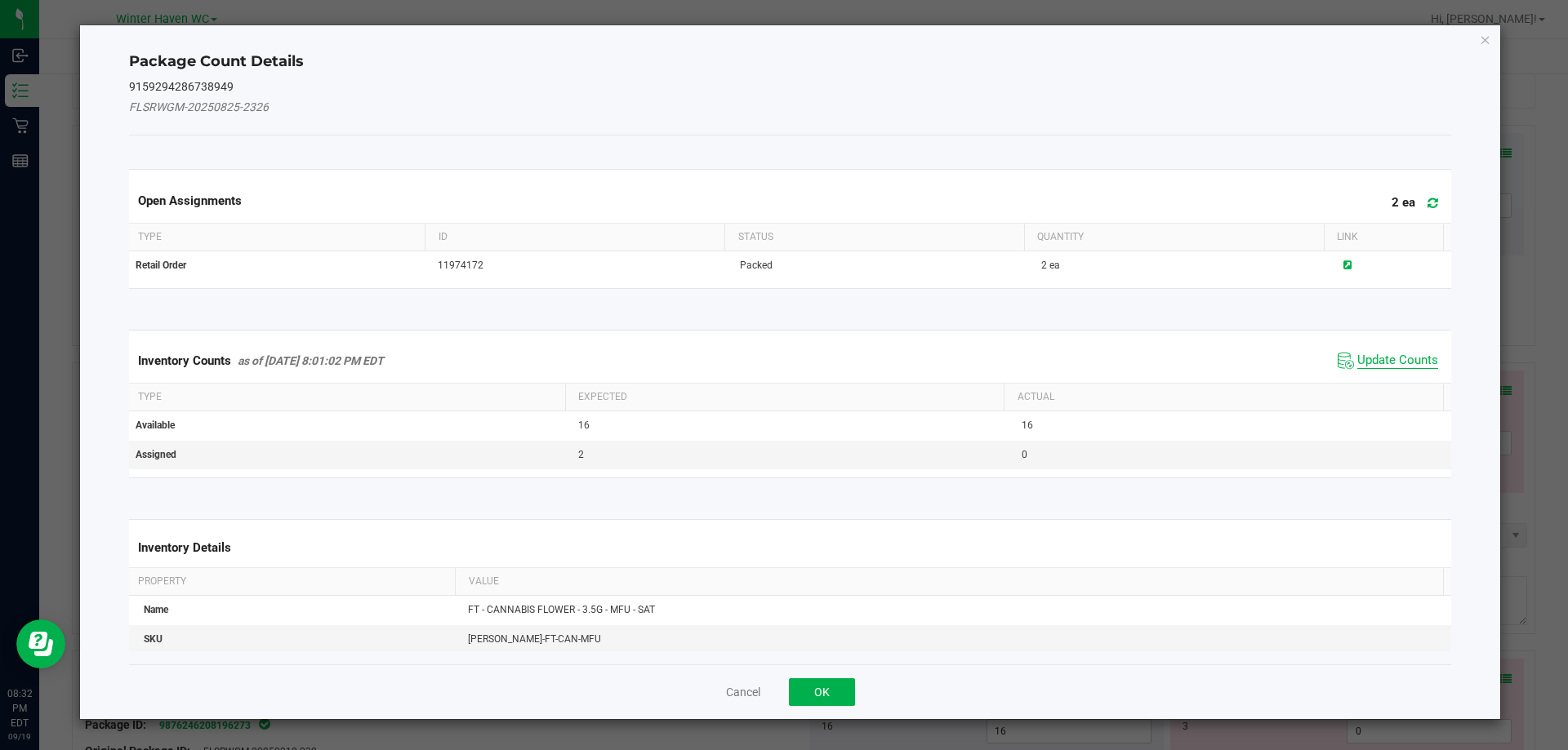
click at [1385, 358] on span "Update Counts" at bounding box center [1398, 360] width 81 height 16
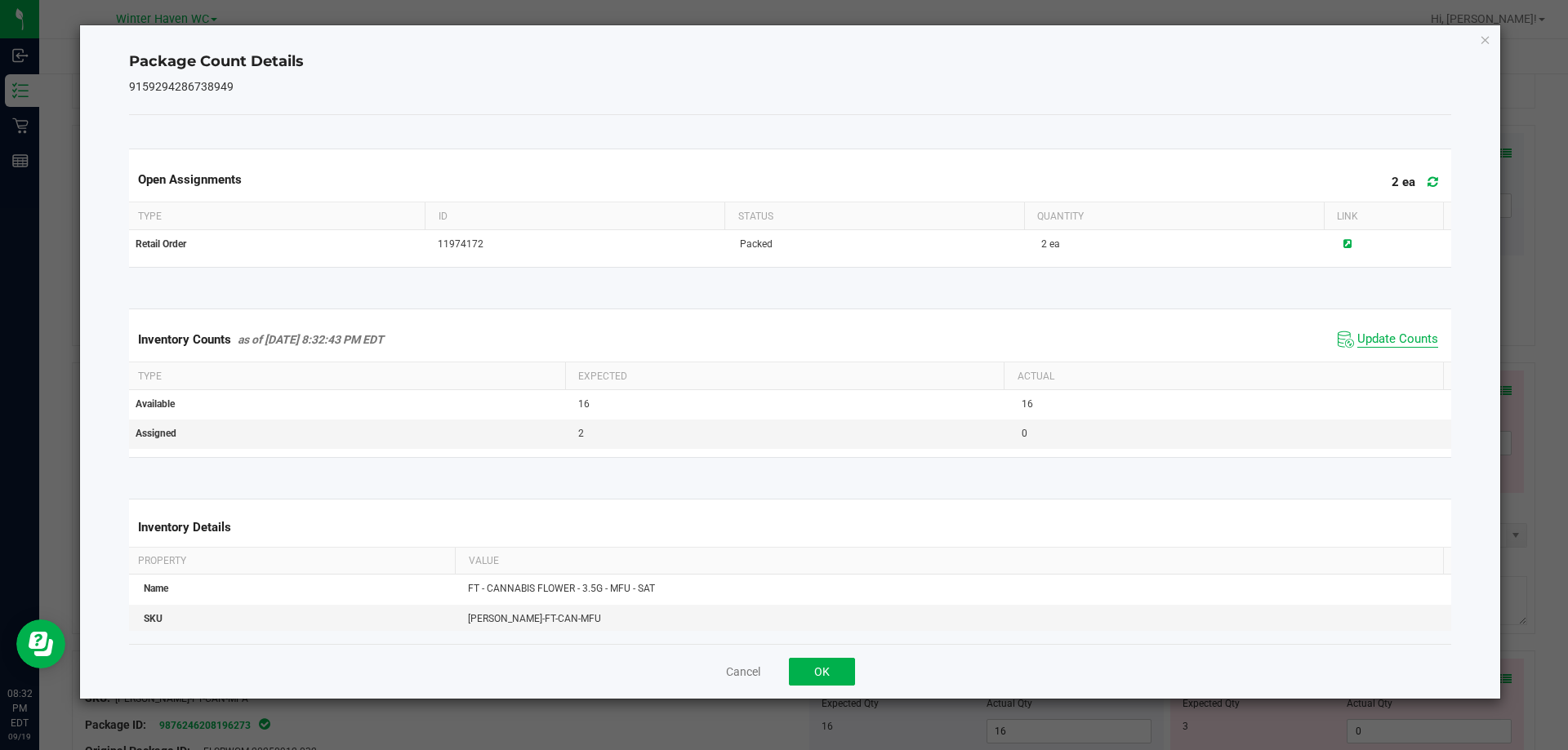
click at [1381, 345] on span "Update Counts" at bounding box center [1398, 339] width 81 height 16
click at [1379, 339] on span "Update Counts" at bounding box center [1398, 339] width 81 height 16
click at [1483, 37] on icon "Close" at bounding box center [1486, 39] width 12 height 19
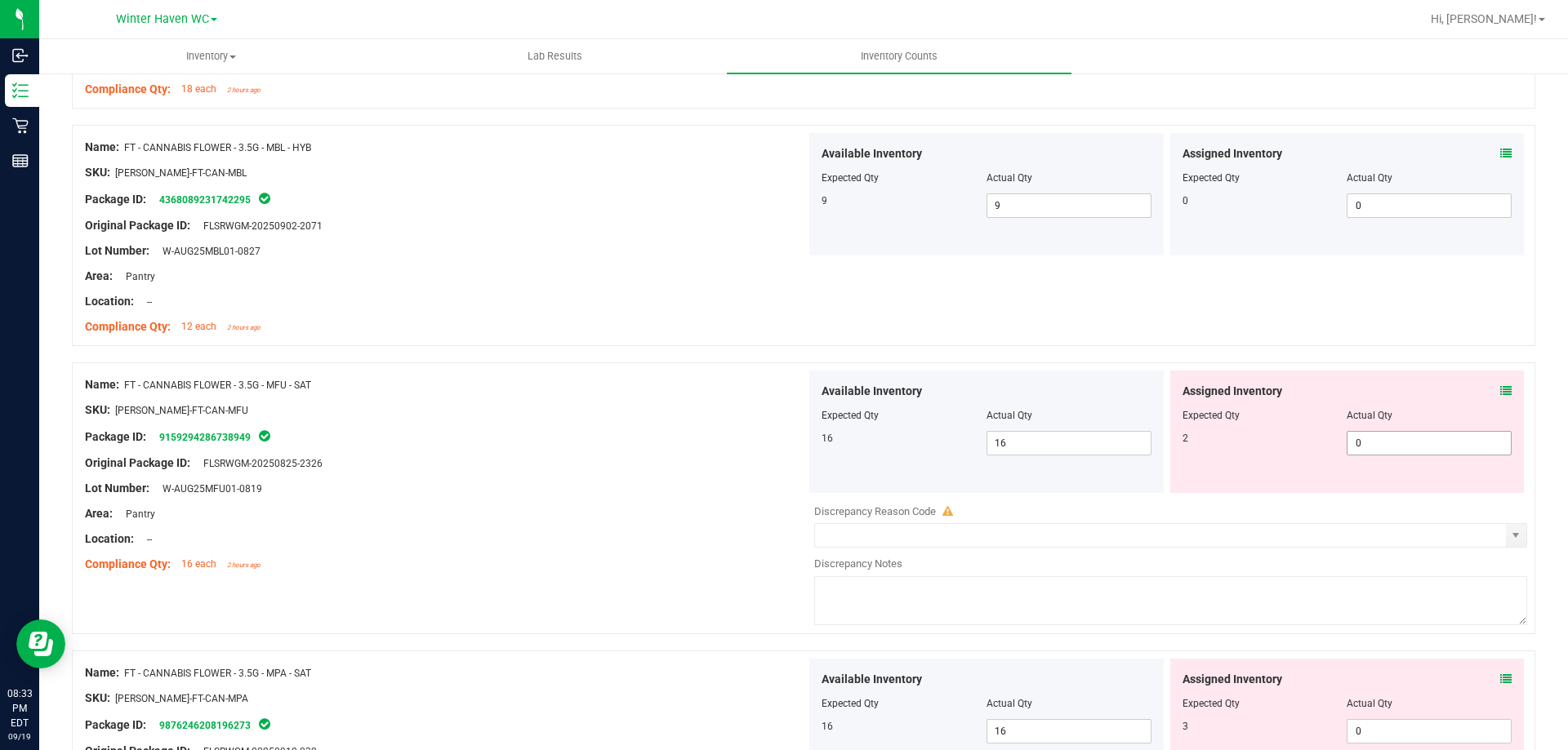
click at [1394, 442] on span "0 0" at bounding box center [1429, 443] width 165 height 24
click at [639, 442] on div "Package ID: 9159294286738949" at bounding box center [445, 437] width 721 height 19
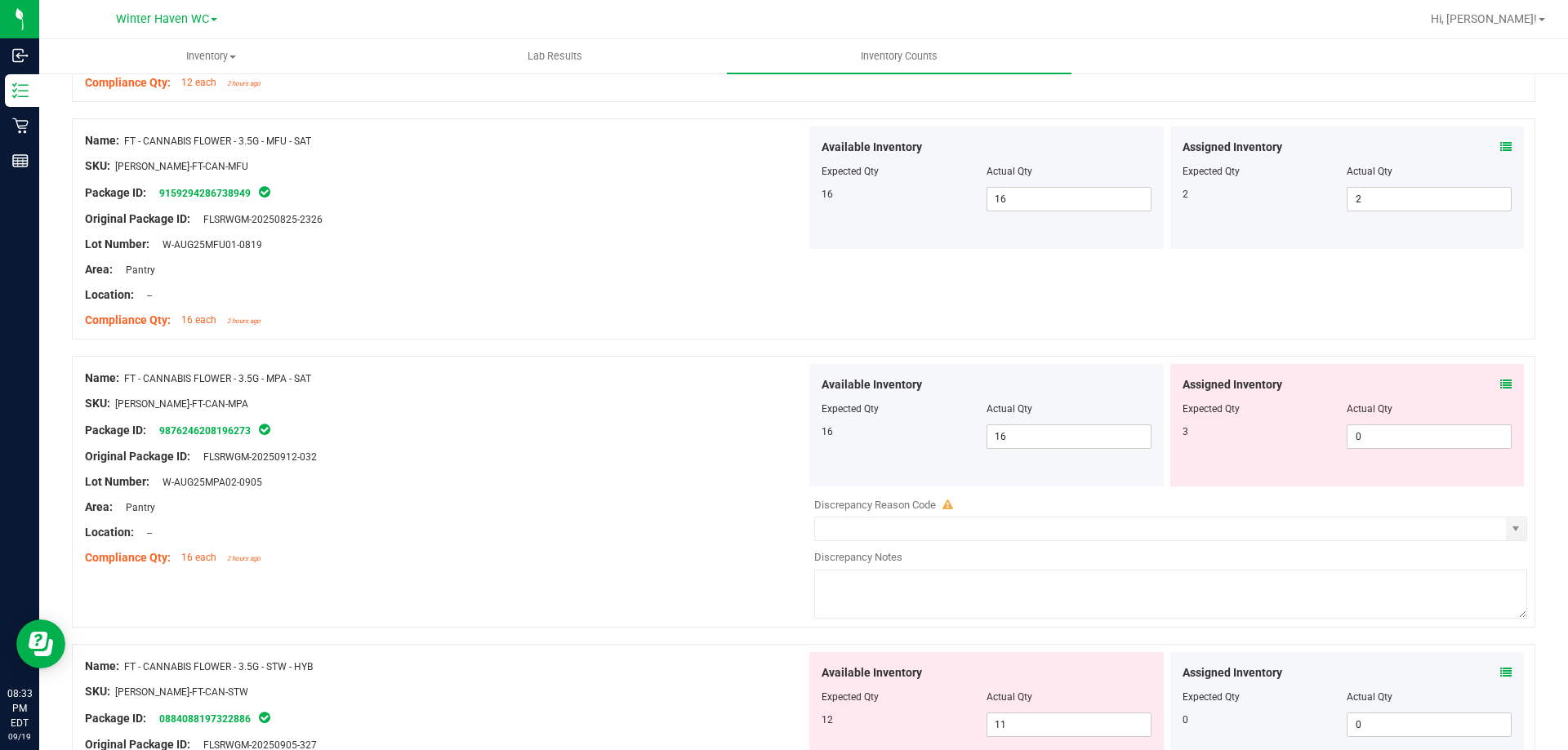
scroll to position [2287, 0]
click at [1501, 379] on icon at bounding box center [1506, 384] width 12 height 12
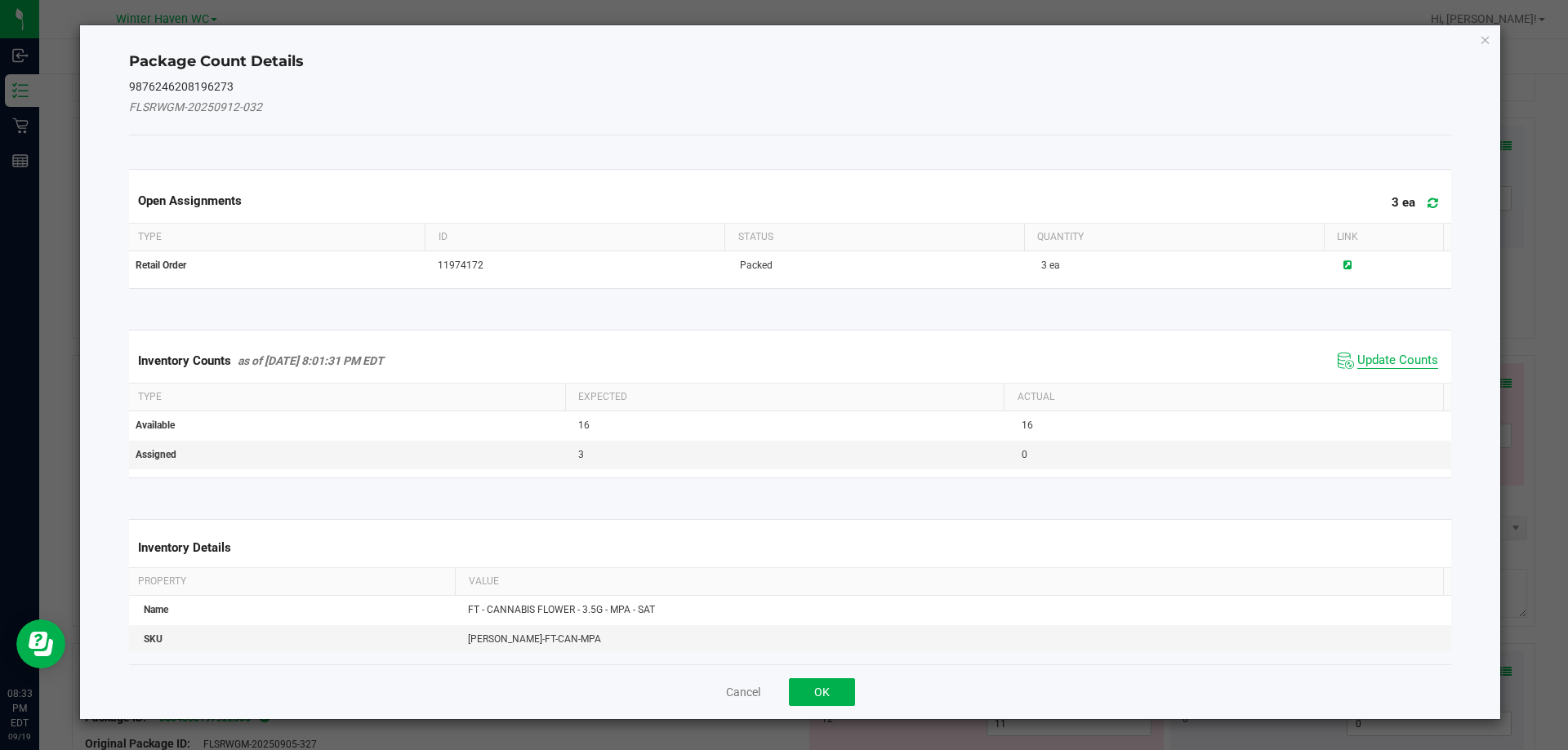
click at [1397, 357] on span "Update Counts" at bounding box center [1398, 360] width 81 height 16
click at [1397, 357] on div "Inventory Counts as of [DATE] 8:01:31 PM EDT Update Counts" at bounding box center [791, 360] width 1330 height 42
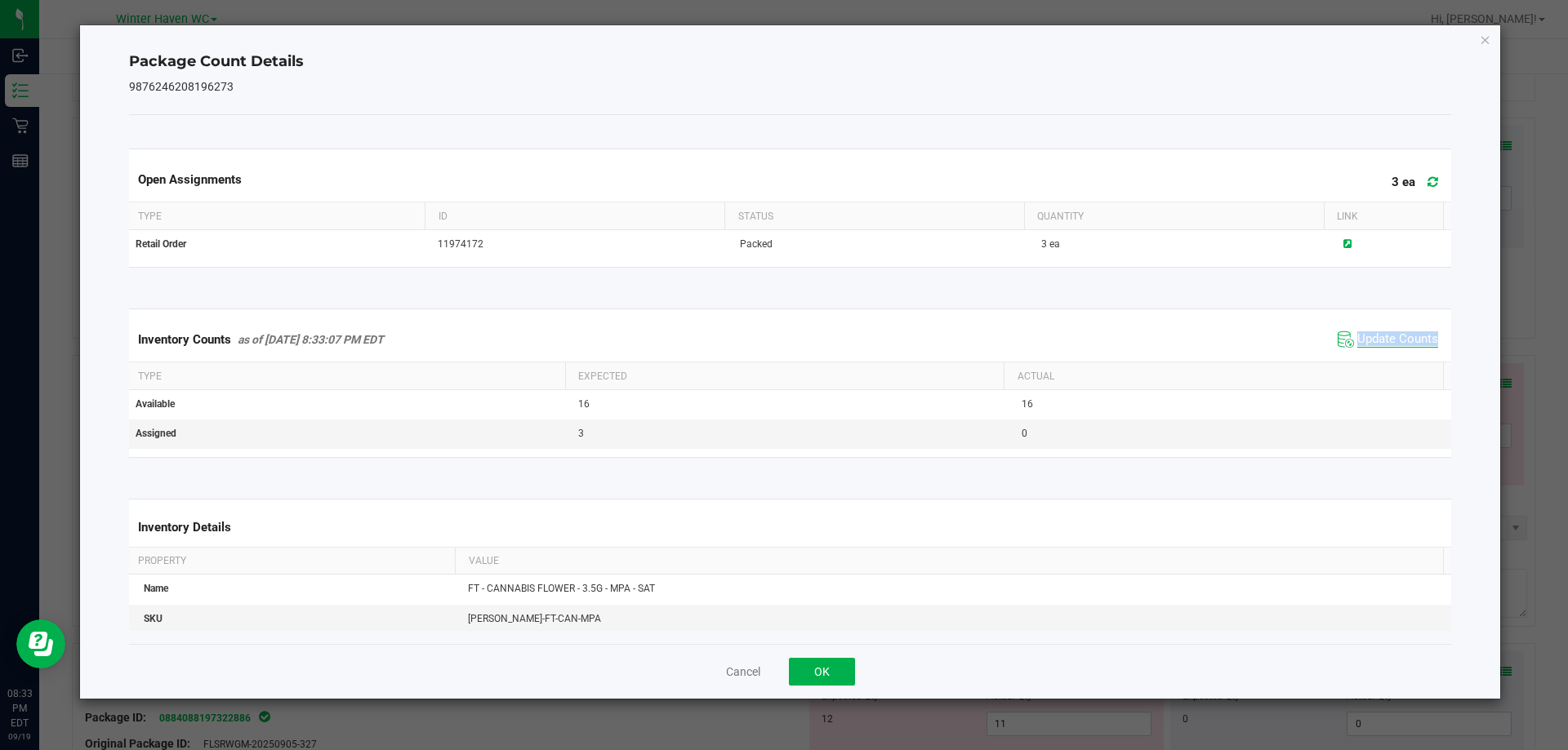
click at [1397, 357] on div "Inventory Counts as of [DATE] 8:33:07 PM EDT Update Counts" at bounding box center [791, 340] width 1330 height 44
click at [1385, 332] on span "Update Counts" at bounding box center [1398, 339] width 81 height 16
click at [1385, 332] on span "Update Counts" at bounding box center [1398, 338] width 81 height 14
click at [1484, 36] on icon "Close" at bounding box center [1486, 39] width 12 height 19
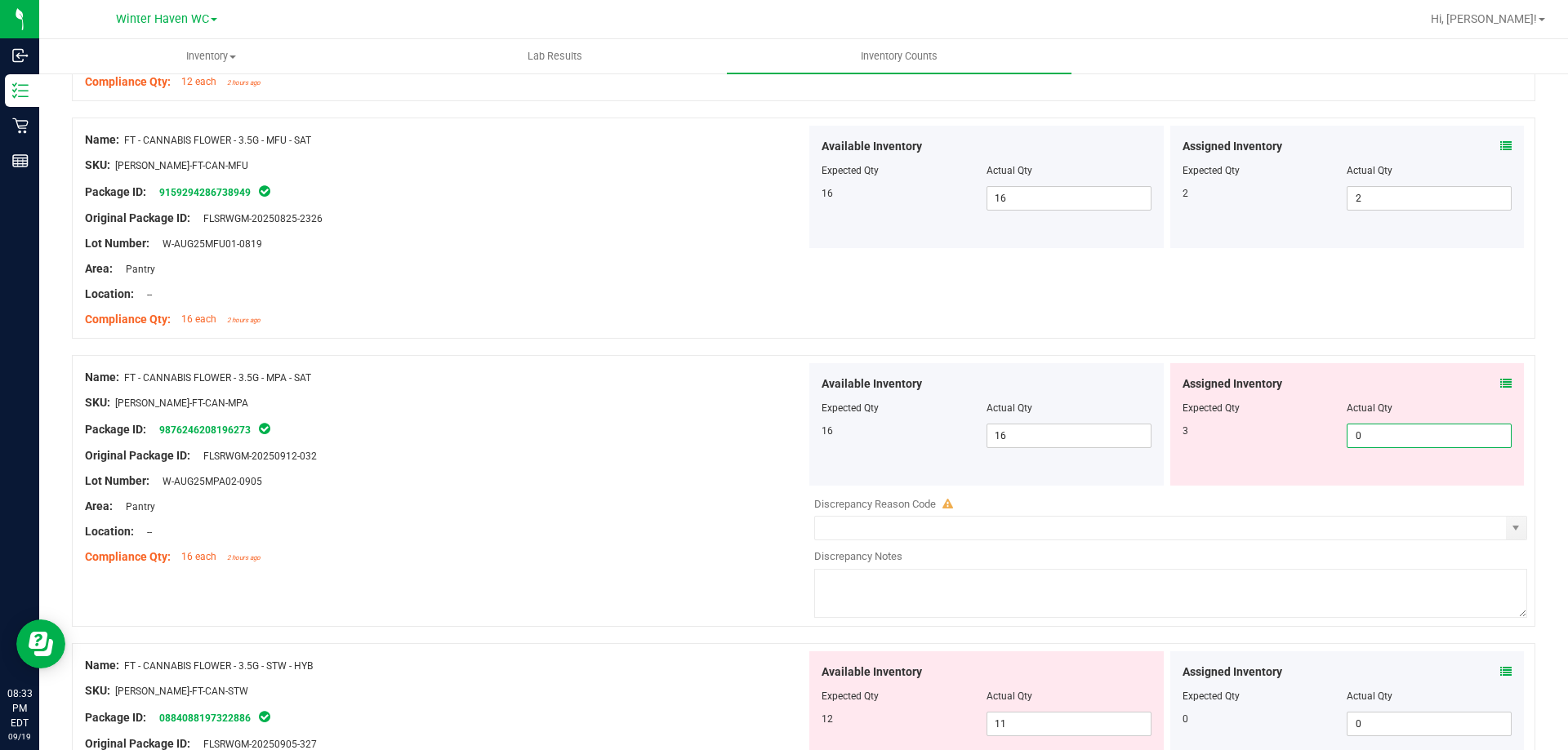
drag, startPoint x: 1364, startPoint y: 438, endPoint x: 1218, endPoint y: 297, distance: 203.0
click at [1288, 436] on div "3 0 0" at bounding box center [1347, 435] width 330 height 24
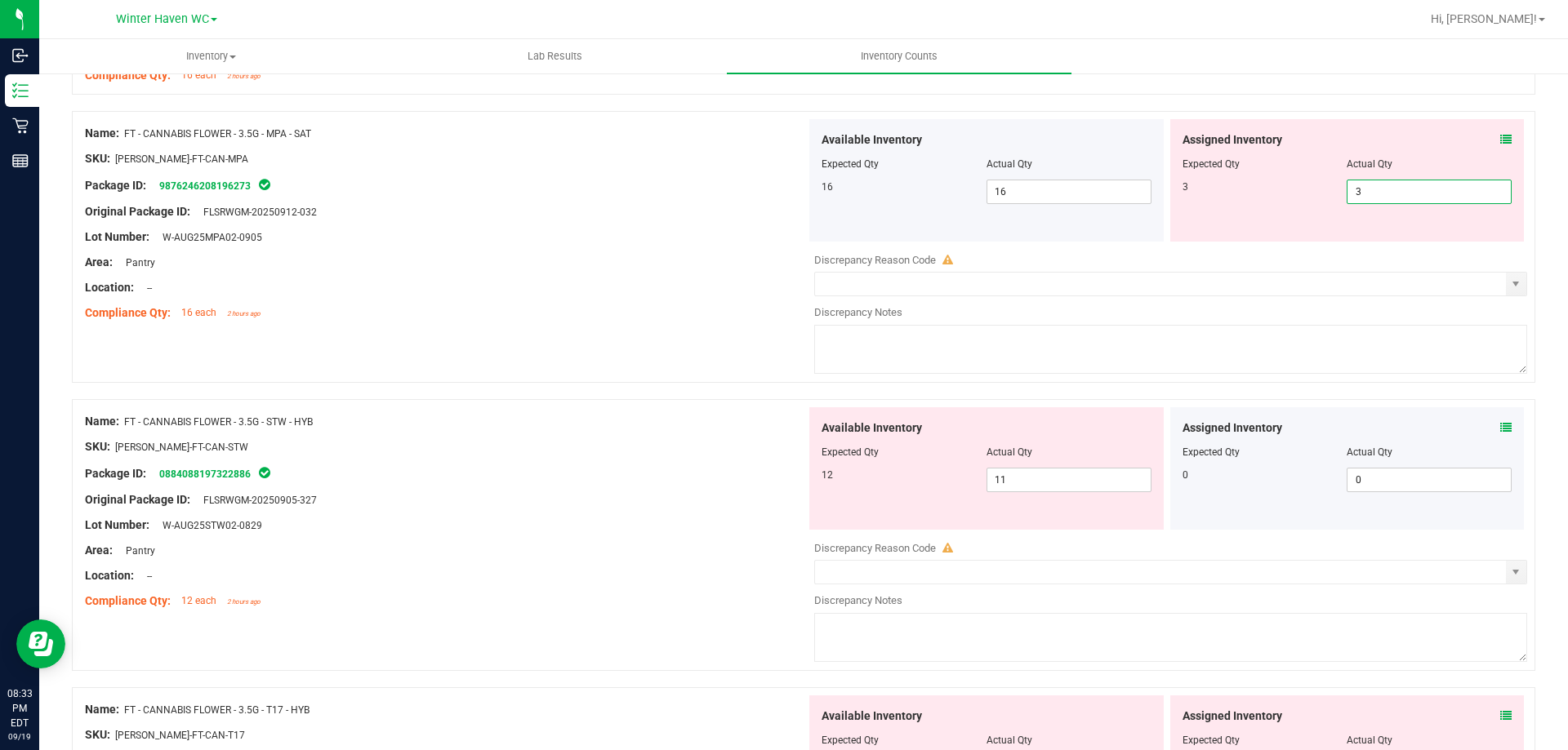
scroll to position [2531, 0]
click at [719, 521] on div "Name: FT - CANNABIS FLOWER - 3.5G - STW - HYB SKU: [PERSON_NAME]-FT-CAN-STW Pac…" at bounding box center [445, 510] width 721 height 208
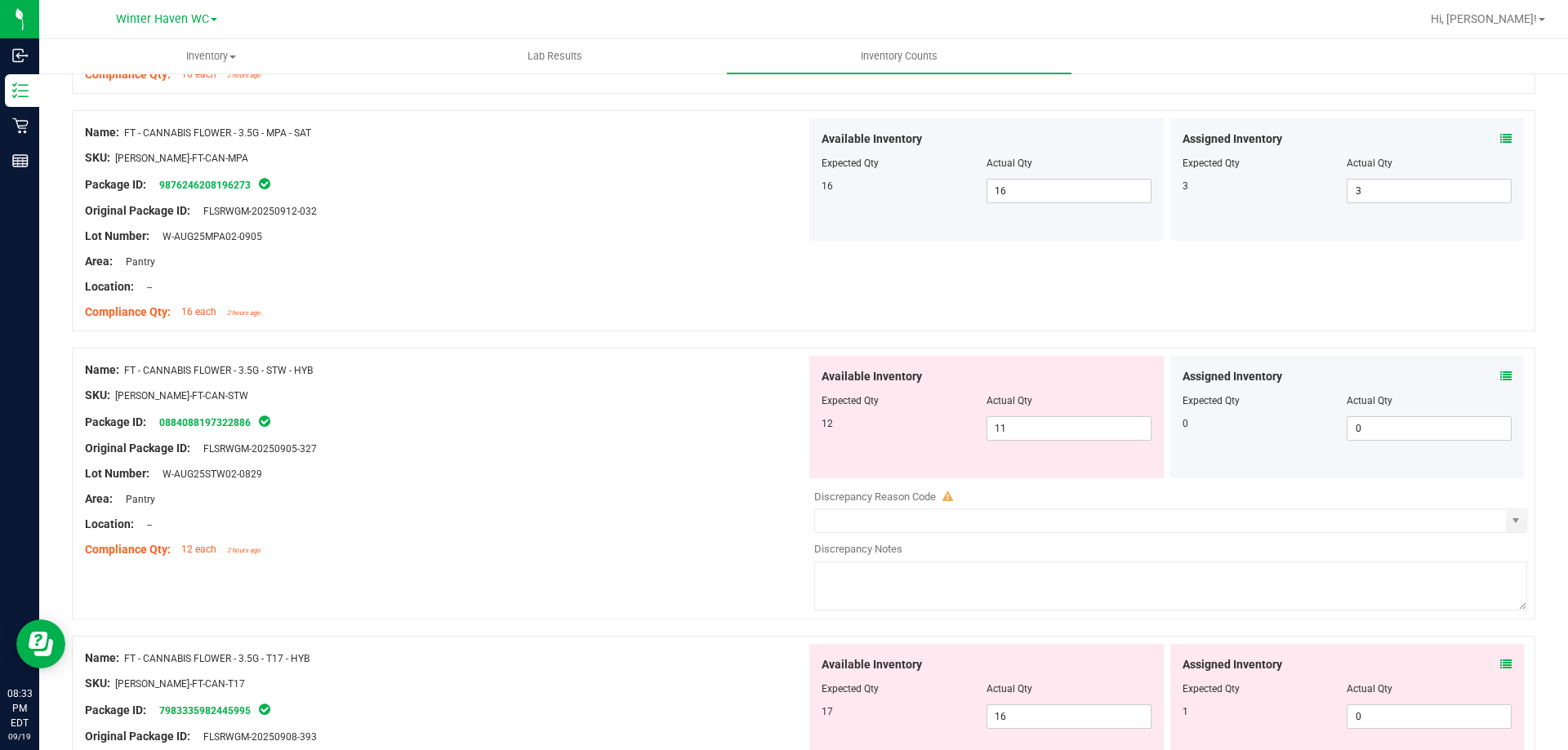
click at [1501, 377] on icon at bounding box center [1506, 376] width 12 height 12
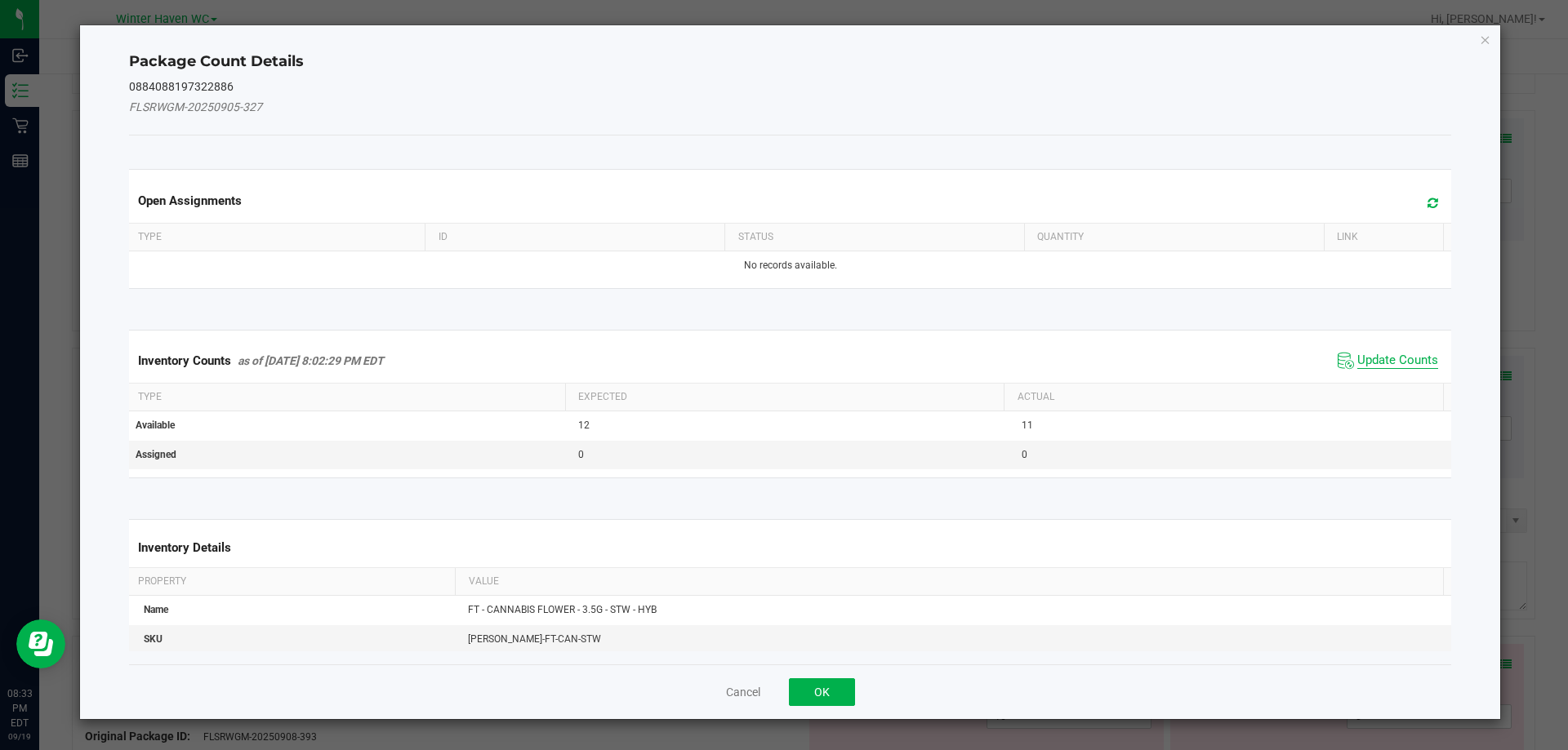
click at [1378, 352] on span "Update Counts" at bounding box center [1398, 360] width 81 height 16
click at [1378, 352] on div "Inventory Counts as of [DATE] 8:02:29 PM EDT Update Counts" at bounding box center [791, 360] width 1330 height 42
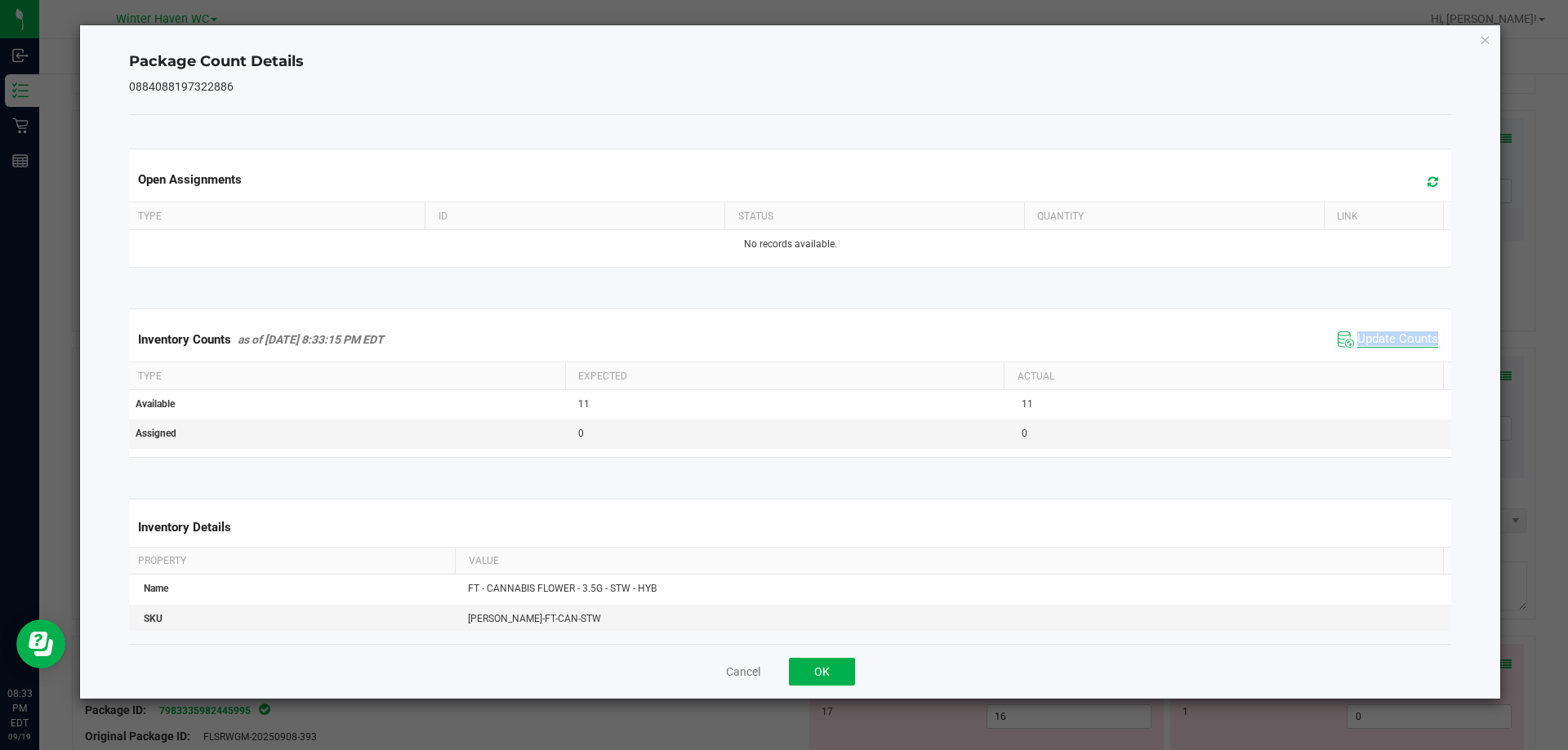
click at [1378, 352] on div "Inventory Counts as of [DATE] 8:33:15 PM EDT Update Counts" at bounding box center [791, 340] width 1330 height 44
click at [1482, 39] on icon "Close" at bounding box center [1486, 39] width 12 height 19
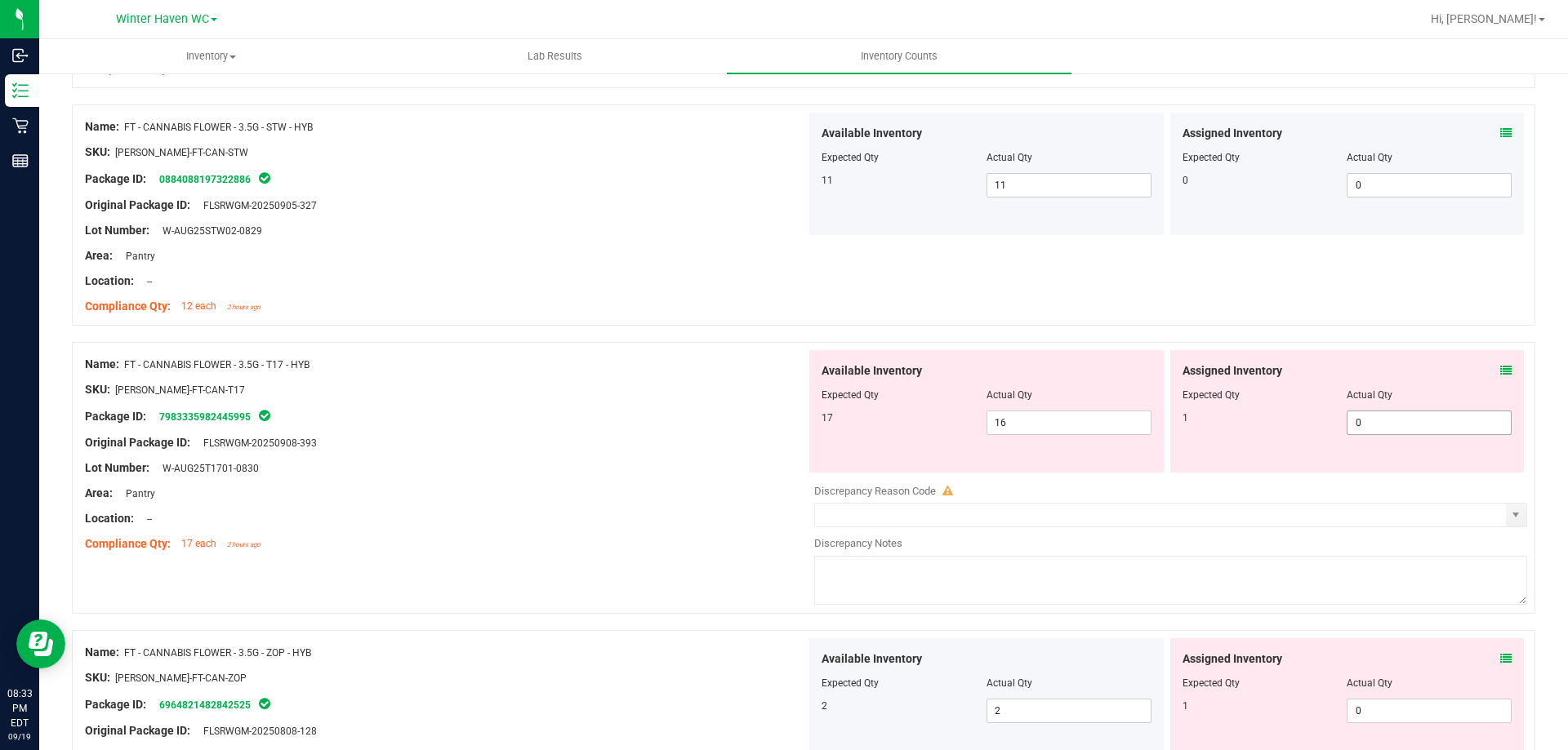
scroll to position [2777, 0]
click at [1501, 369] on icon at bounding box center [1506, 369] width 12 height 12
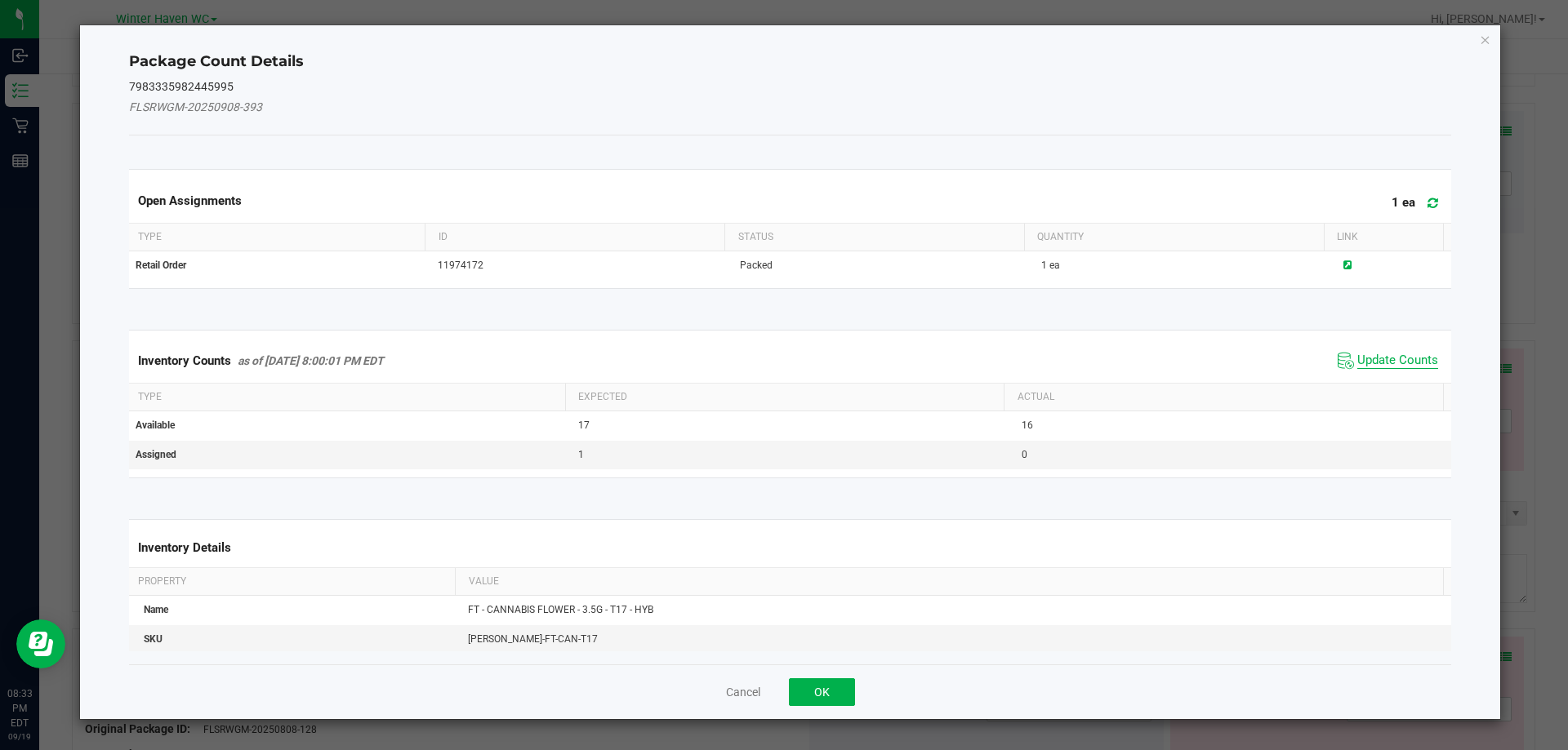
click at [1386, 361] on span "Update Counts" at bounding box center [1398, 360] width 81 height 16
click at [1386, 361] on span "Update Counts" at bounding box center [1398, 359] width 81 height 14
click at [1386, 361] on div "Inventory Counts as of [DATE] 8:00:01 PM EDT Update Counts" at bounding box center [791, 360] width 1330 height 42
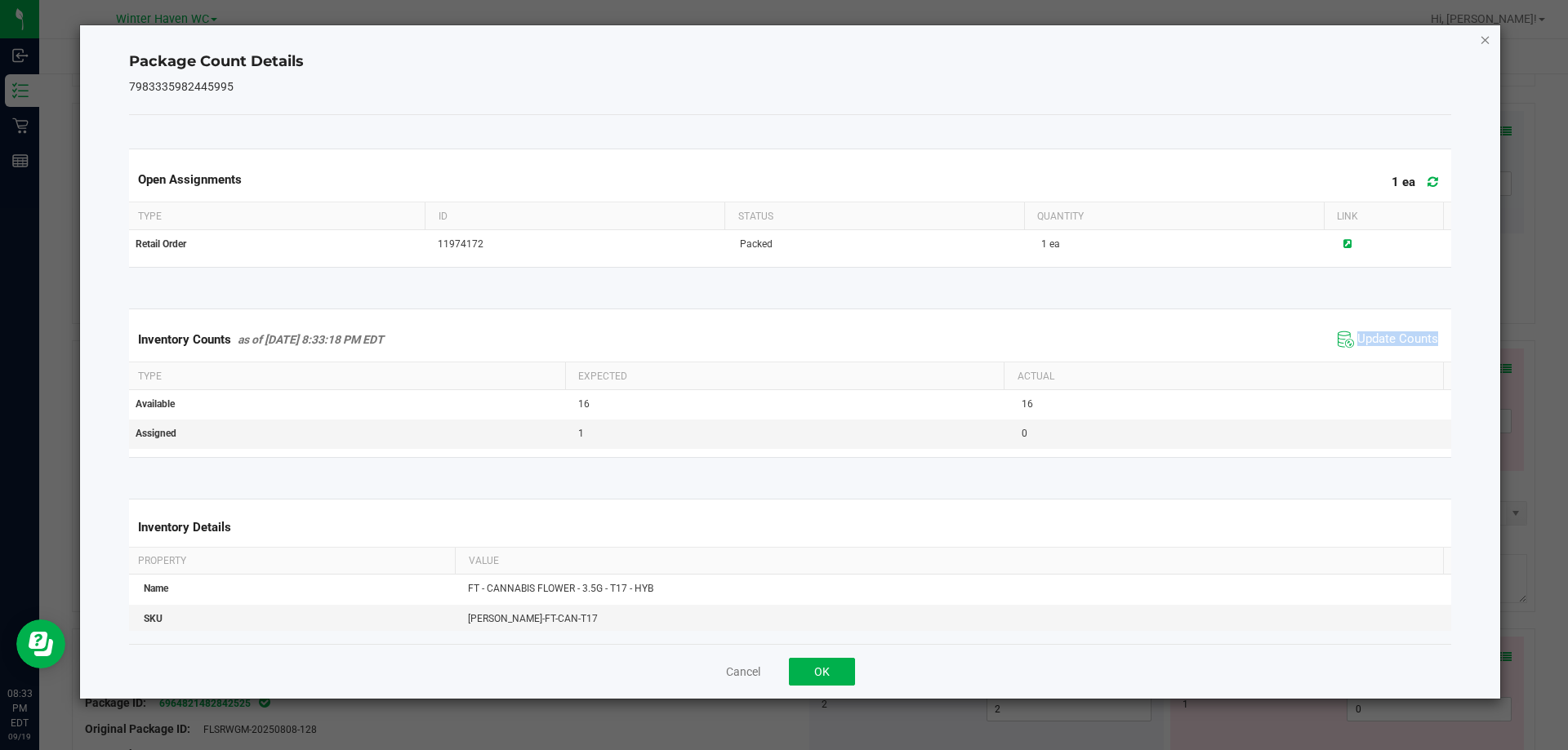
click at [1481, 44] on icon "Close" at bounding box center [1486, 39] width 12 height 19
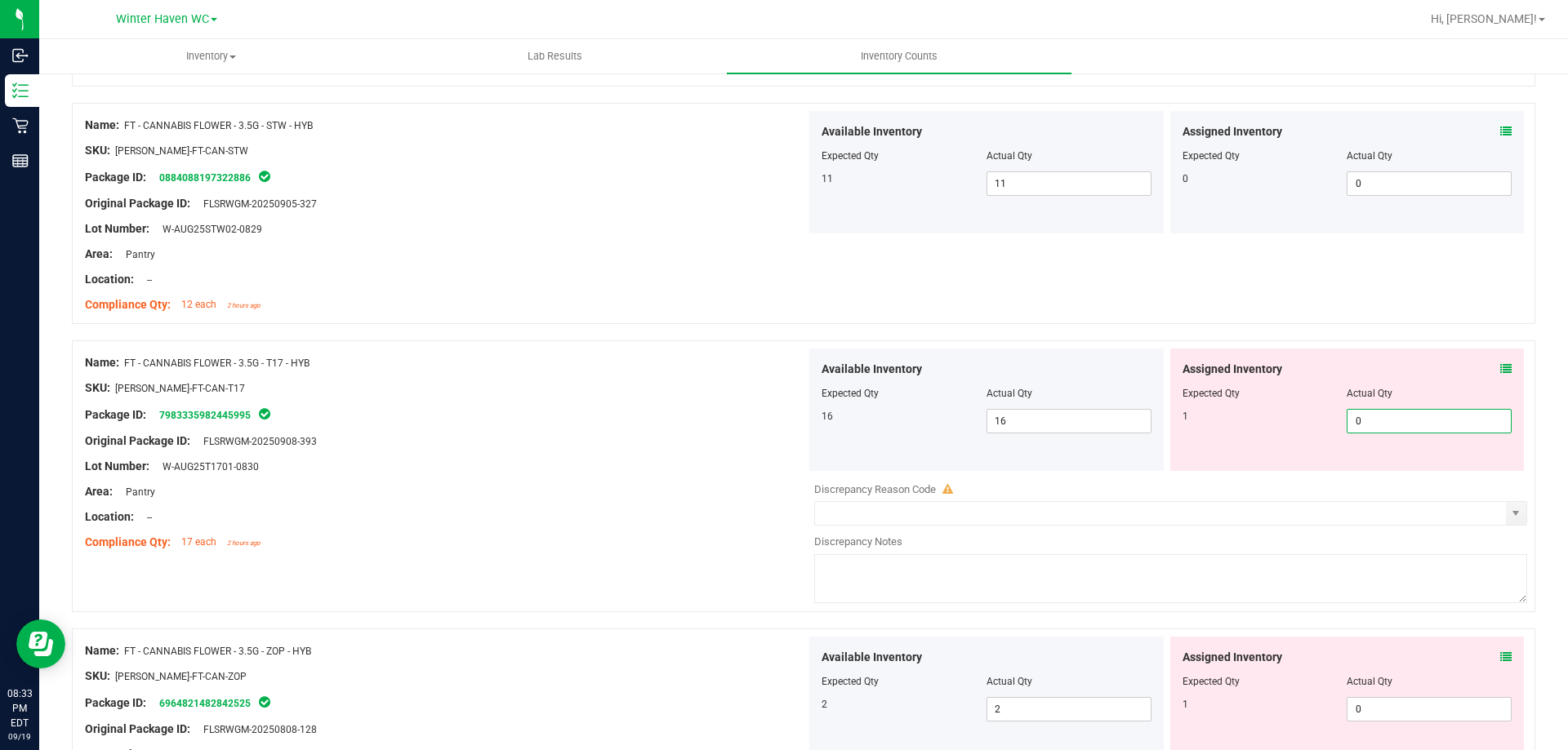
drag, startPoint x: 1417, startPoint y: 415, endPoint x: 1304, endPoint y: 409, distance: 113.2
click at [1304, 409] on div "1 0 0" at bounding box center [1347, 421] width 330 height 24
click at [734, 454] on div at bounding box center [445, 453] width 721 height 8
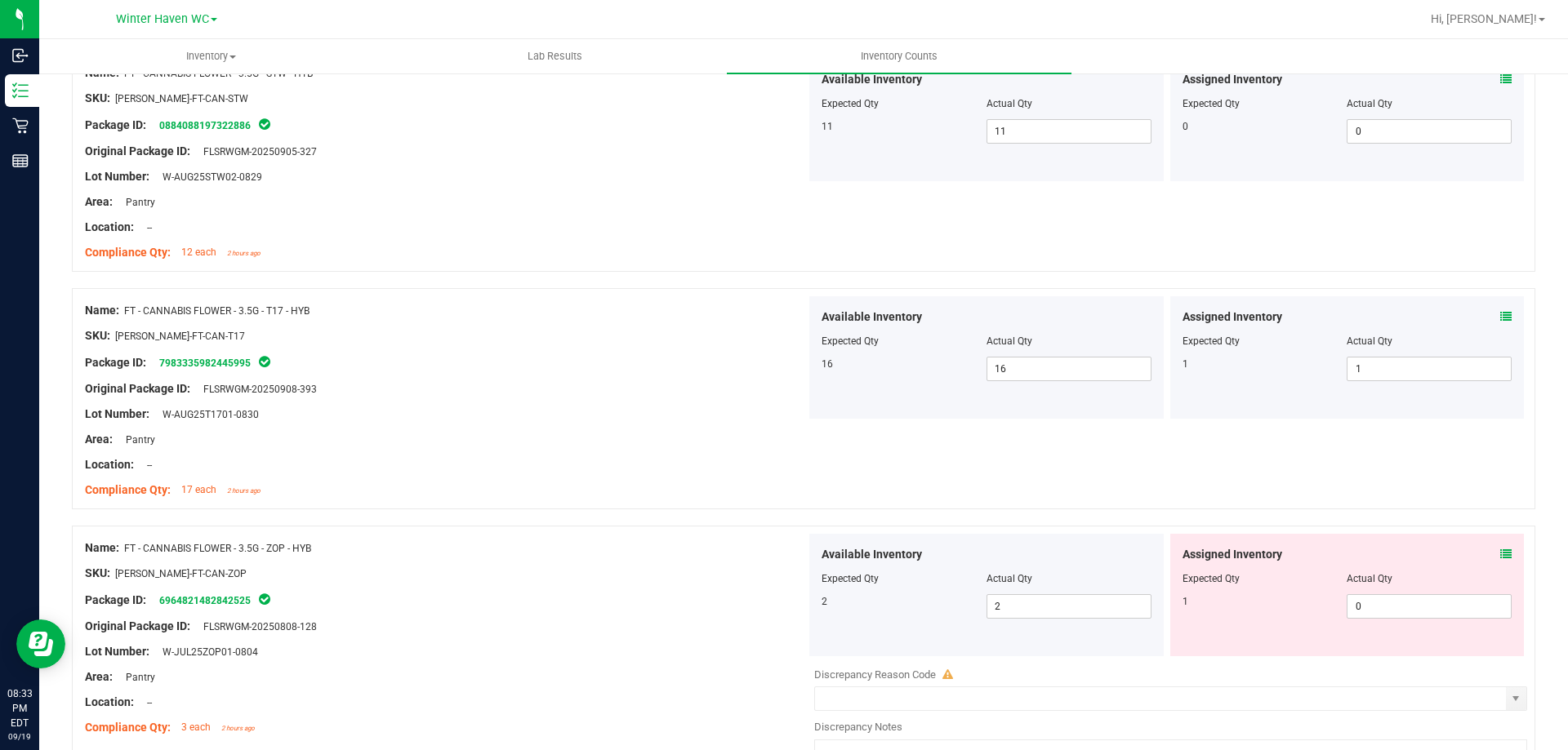
scroll to position [2858, 0]
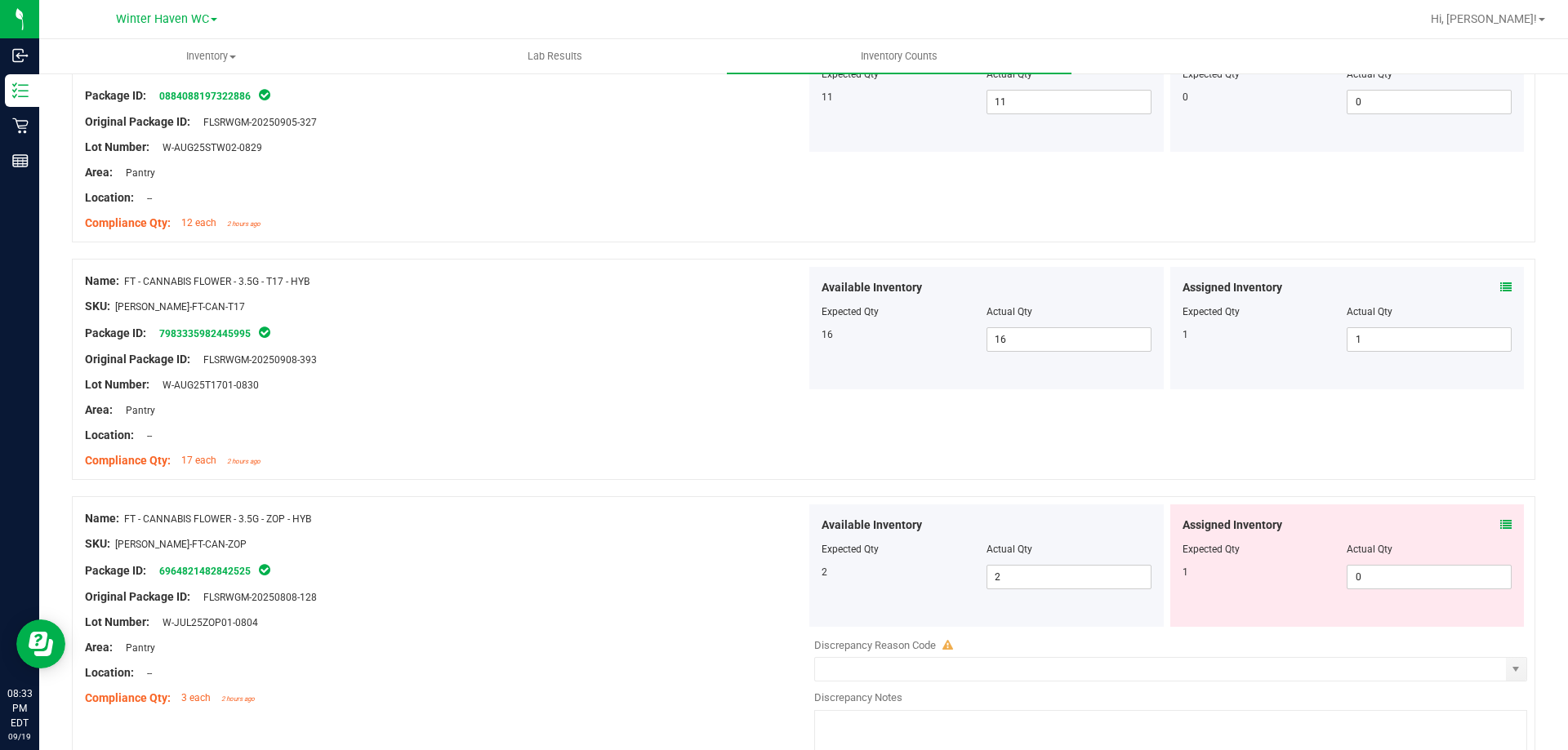
click at [1501, 527] on icon at bounding box center [1506, 525] width 12 height 12
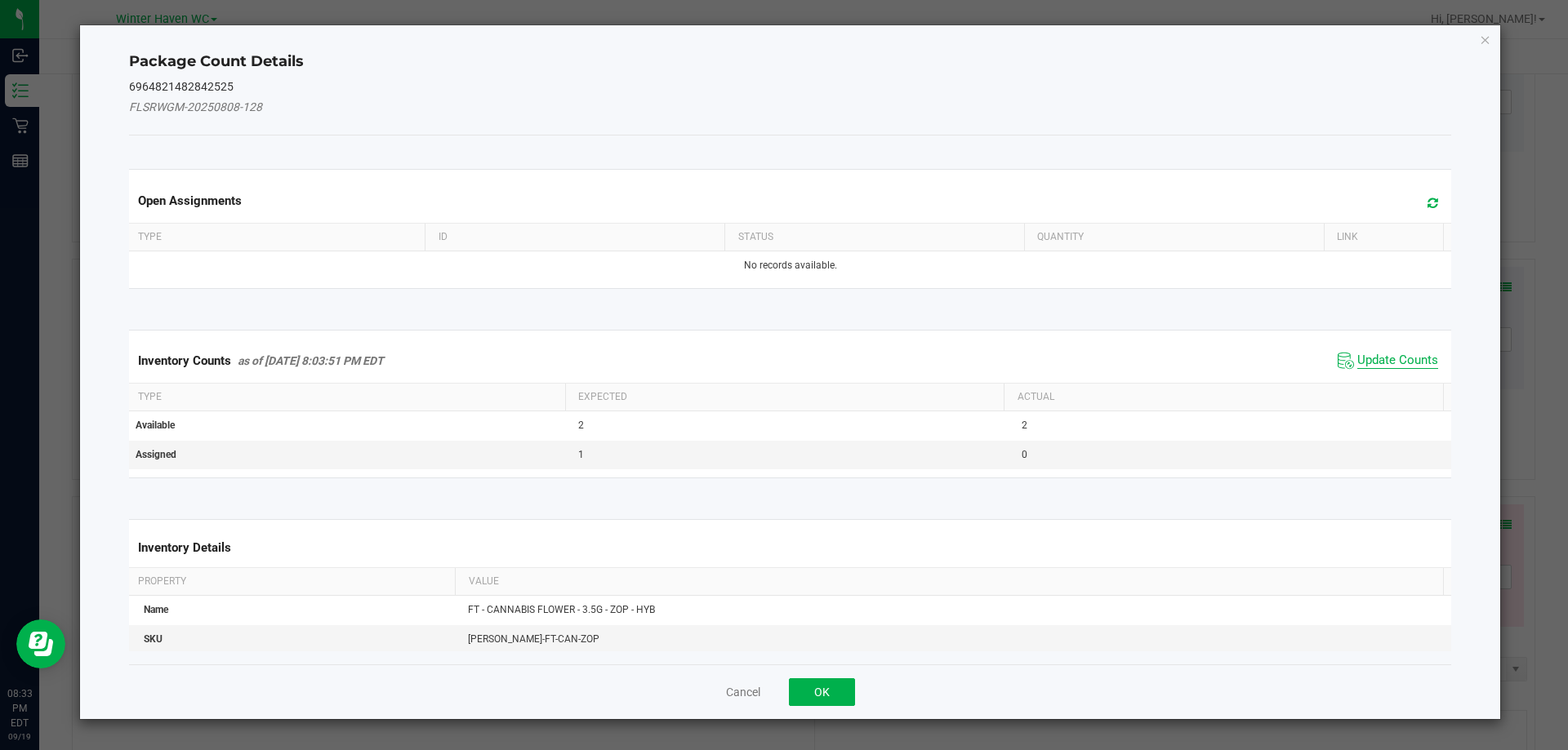
click at [1385, 358] on span "Update Counts" at bounding box center [1398, 360] width 81 height 16
click at [1385, 358] on span "Update Counts" at bounding box center [1398, 359] width 81 height 14
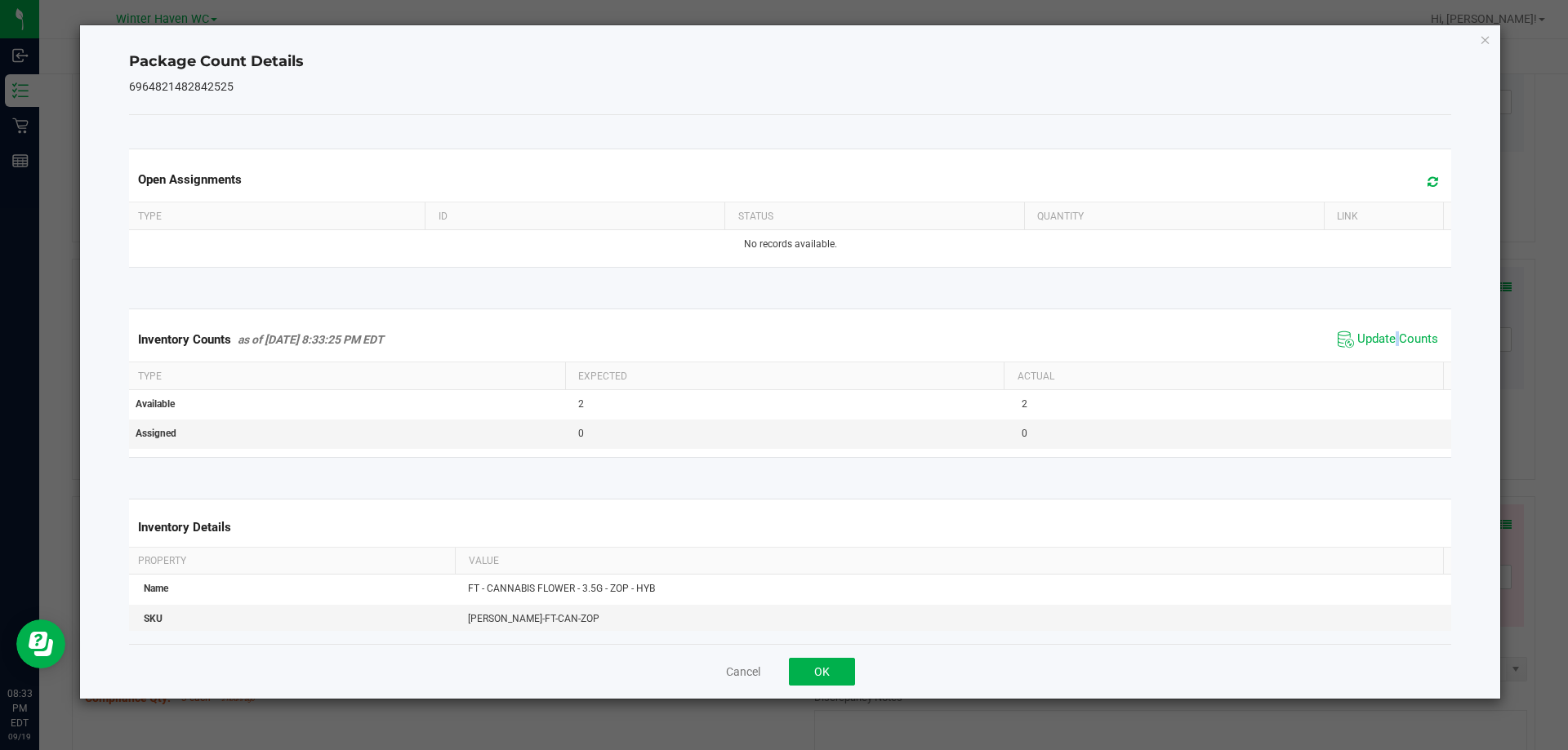
click at [1382, 349] on span "Update Counts" at bounding box center [1388, 339] width 109 height 24
click at [1382, 349] on span "Update Counts" at bounding box center [1390, 339] width 105 height 23
click at [1484, 44] on icon "Close" at bounding box center [1486, 39] width 12 height 19
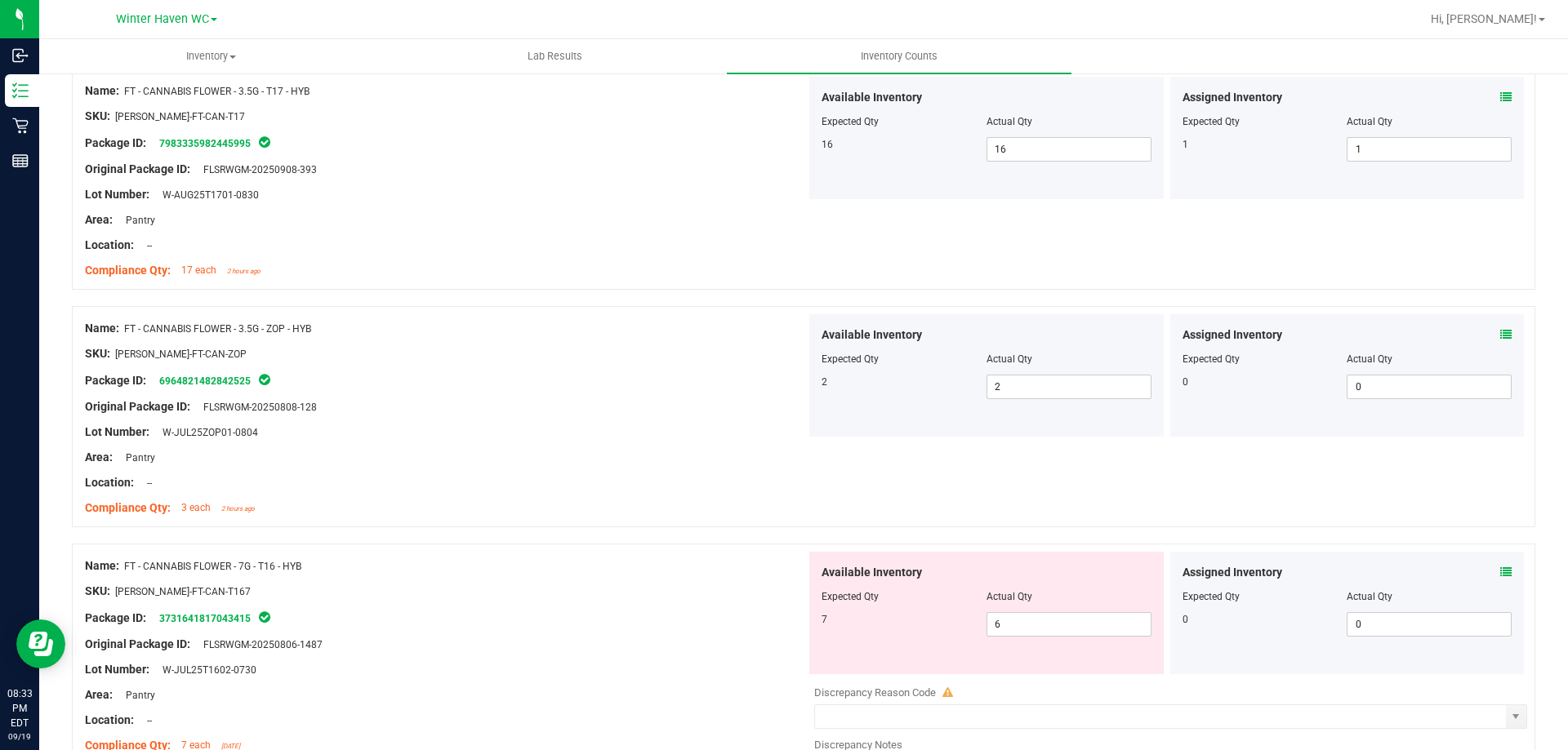
scroll to position [3103, 0]
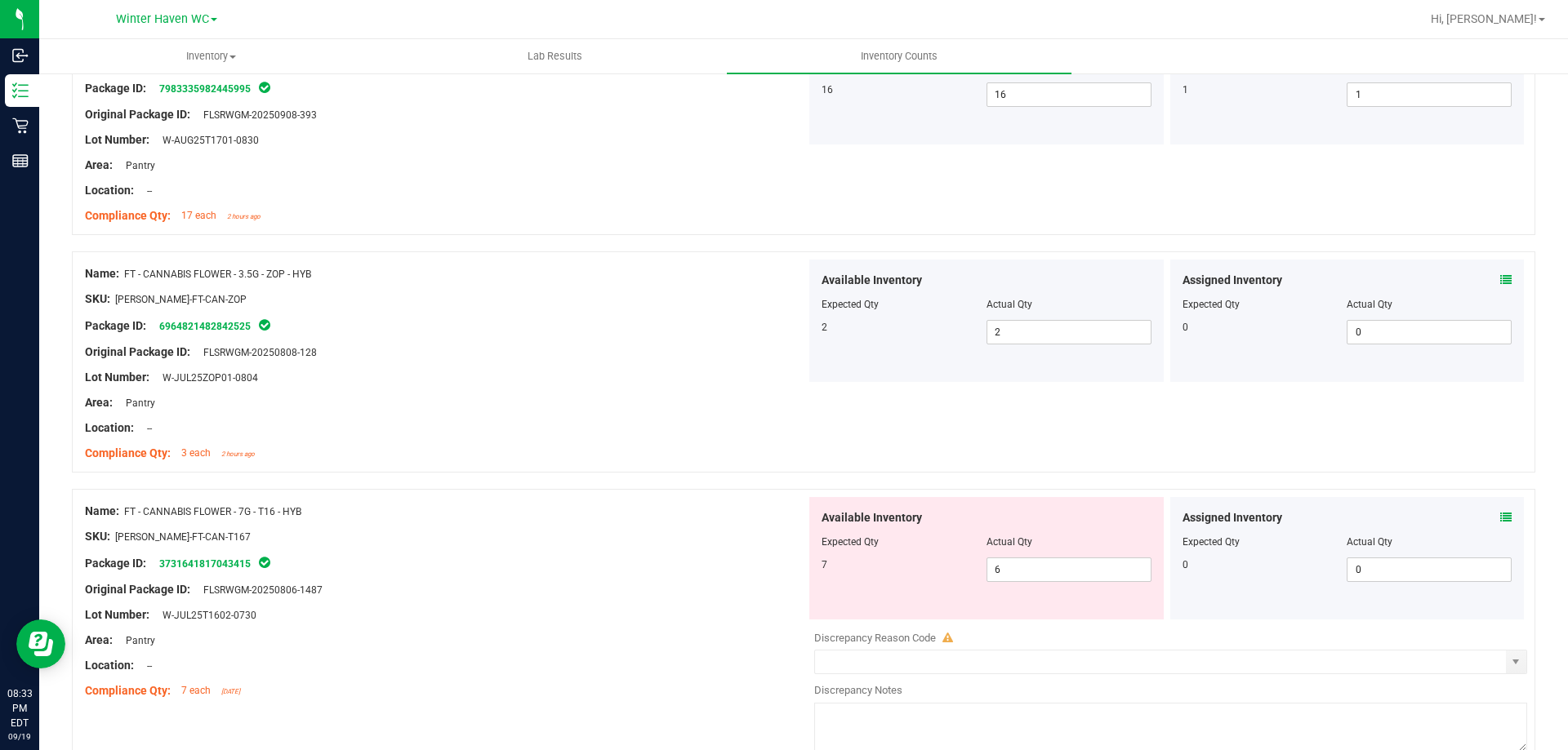
click at [1501, 514] on icon at bounding box center [1506, 518] width 12 height 12
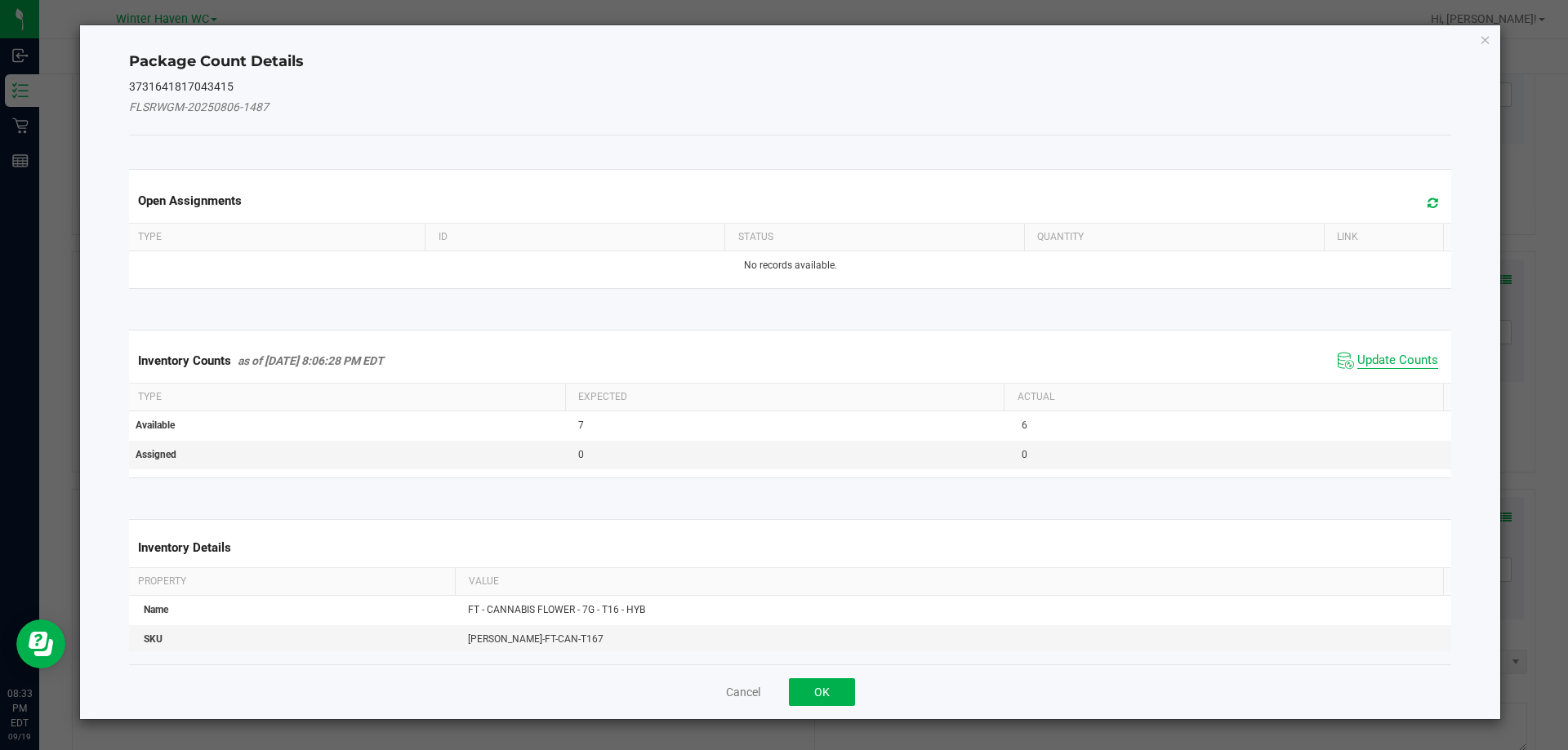
click at [1421, 356] on span "Update Counts" at bounding box center [1398, 360] width 81 height 16
click at [1413, 355] on div "Inventory Counts as of [DATE] 8:06:28 PM EDT Update Counts" at bounding box center [791, 361] width 1330 height 44
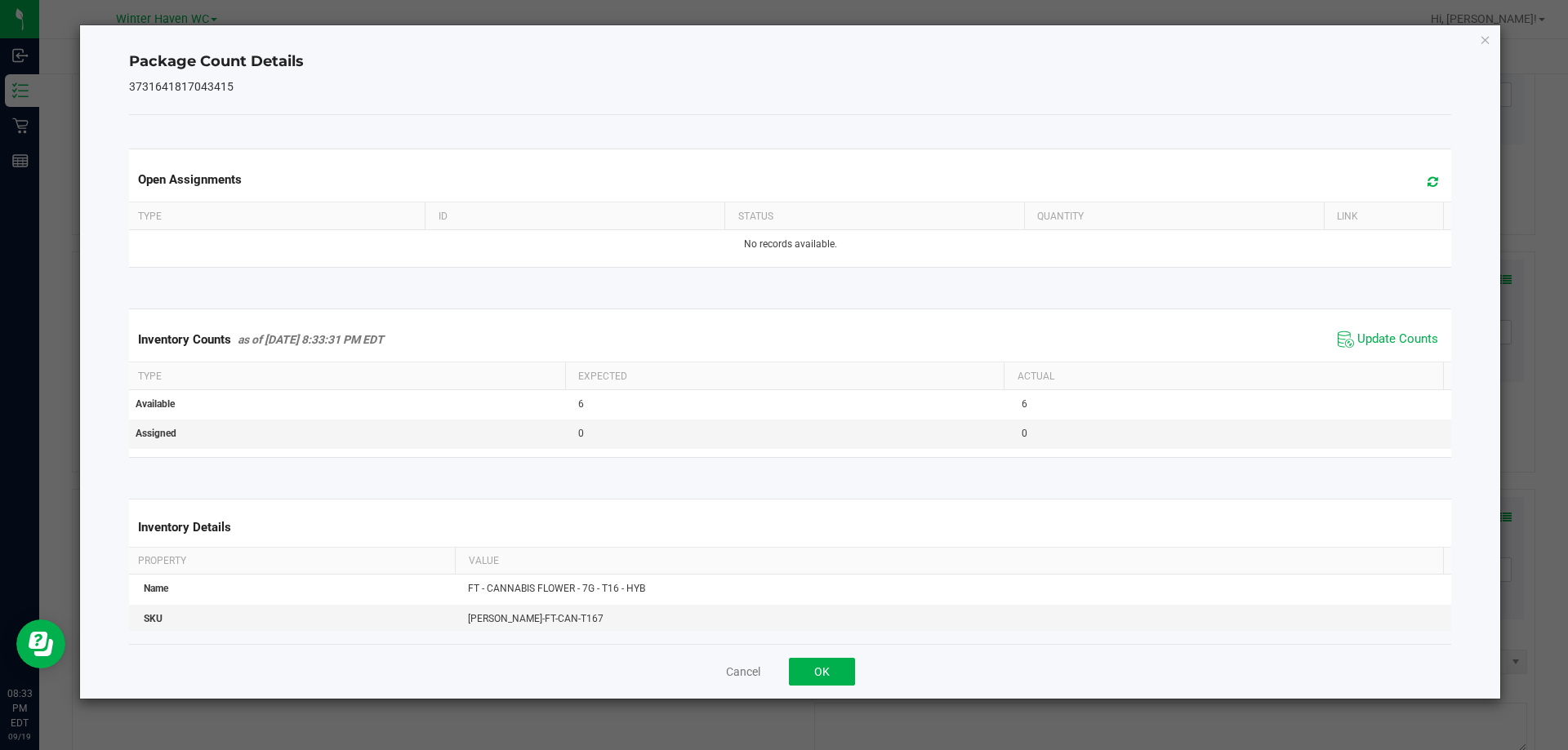
click at [1411, 353] on div "Inventory Counts as of [DATE] 8:33:31 PM EDT Update Counts" at bounding box center [791, 340] width 1330 height 44
click at [1409, 352] on span "Update Counts" at bounding box center [1388, 339] width 109 height 24
click at [1484, 36] on icon "Close" at bounding box center [1486, 39] width 12 height 19
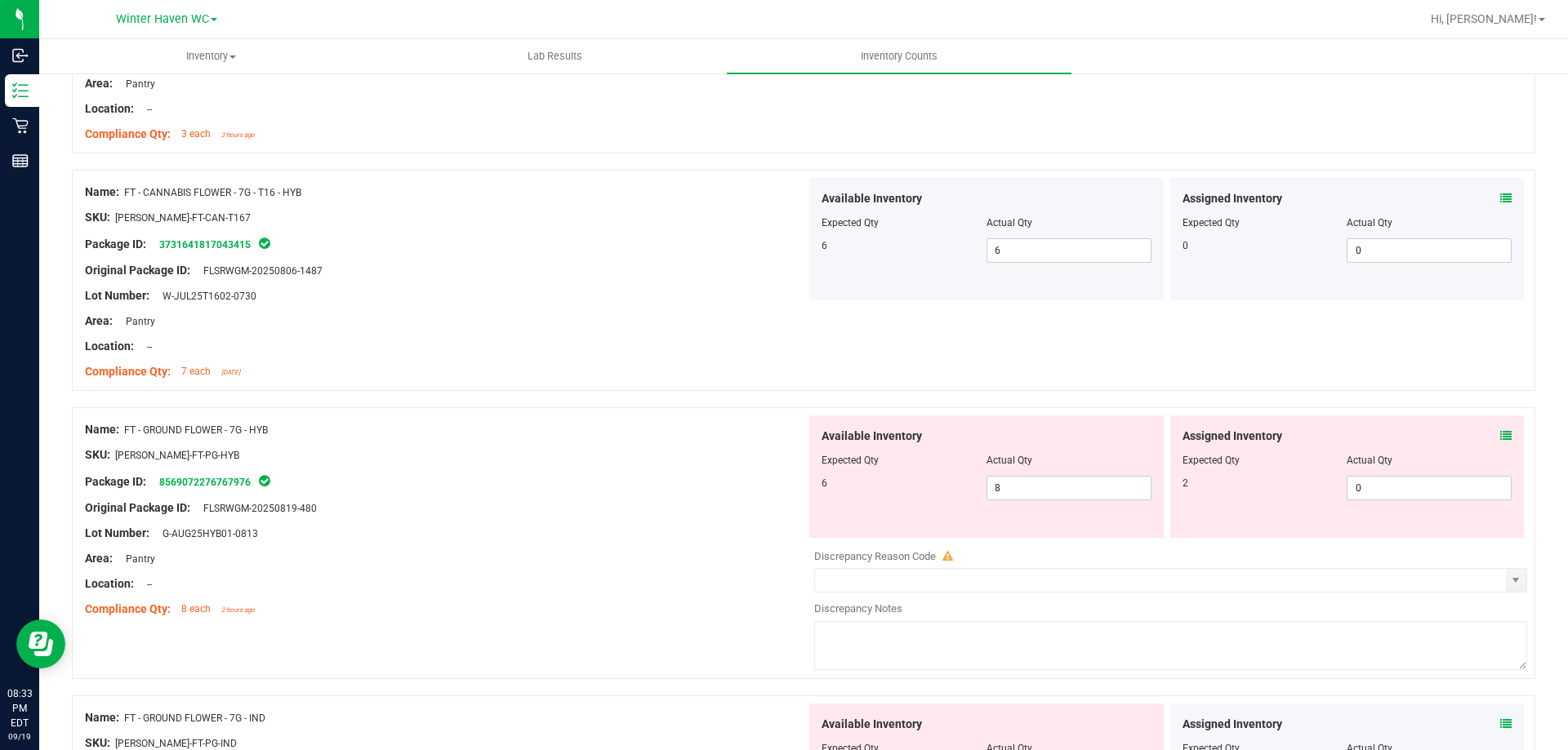
scroll to position [3429, 0]
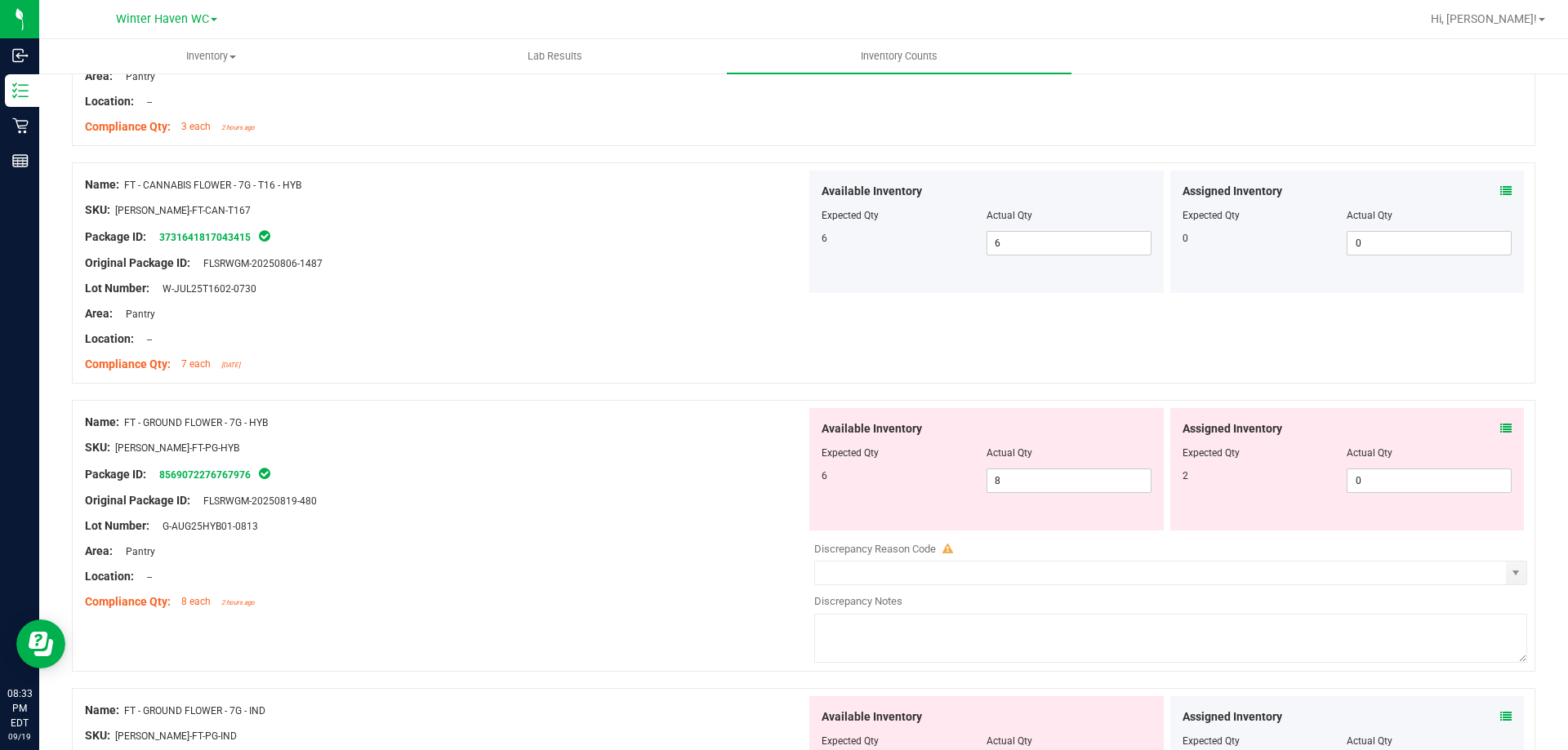
click at [1501, 427] on icon at bounding box center [1506, 428] width 12 height 12
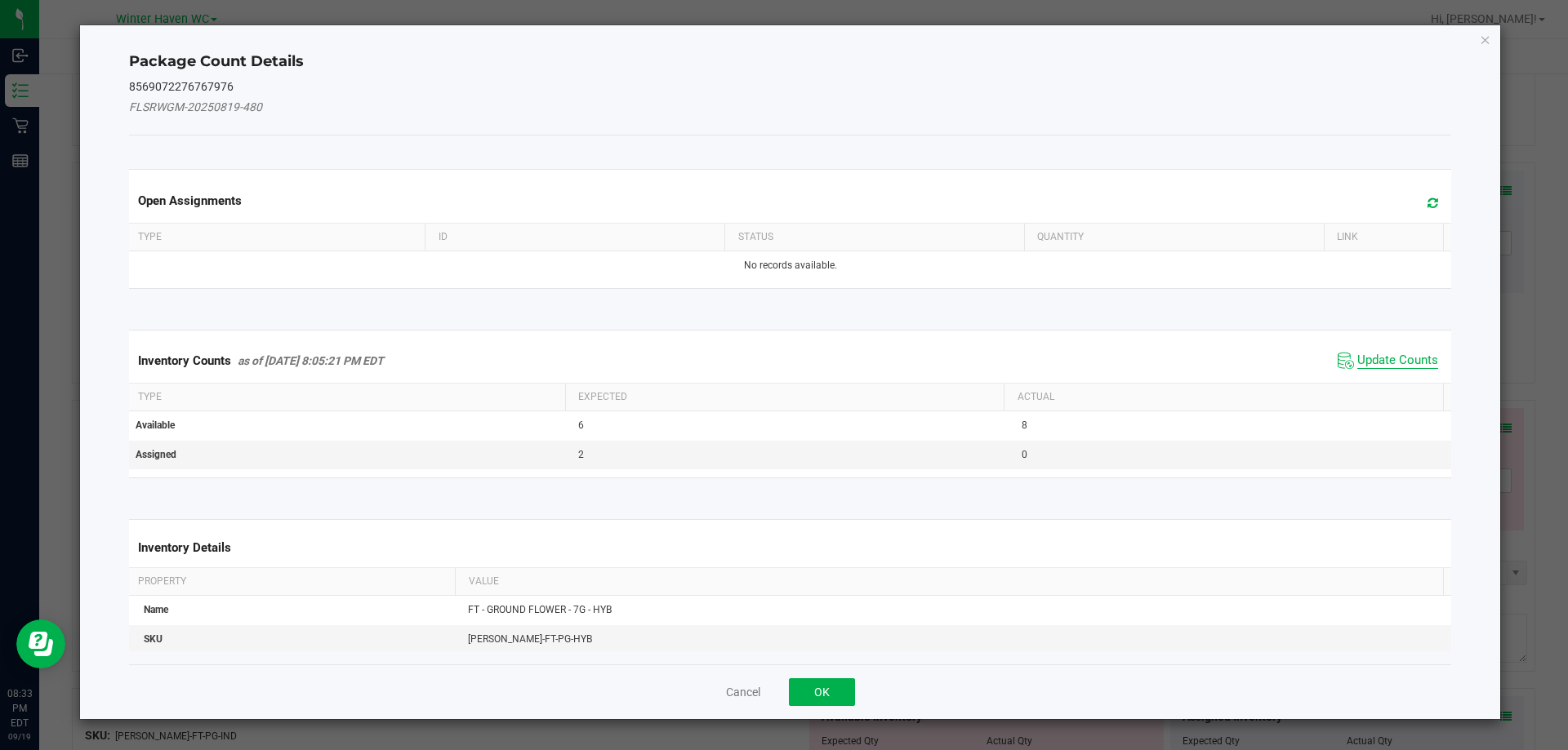
click at [1360, 361] on span "Update Counts" at bounding box center [1398, 360] width 81 height 16
click at [1360, 361] on span "Update Counts" at bounding box center [1398, 359] width 81 height 14
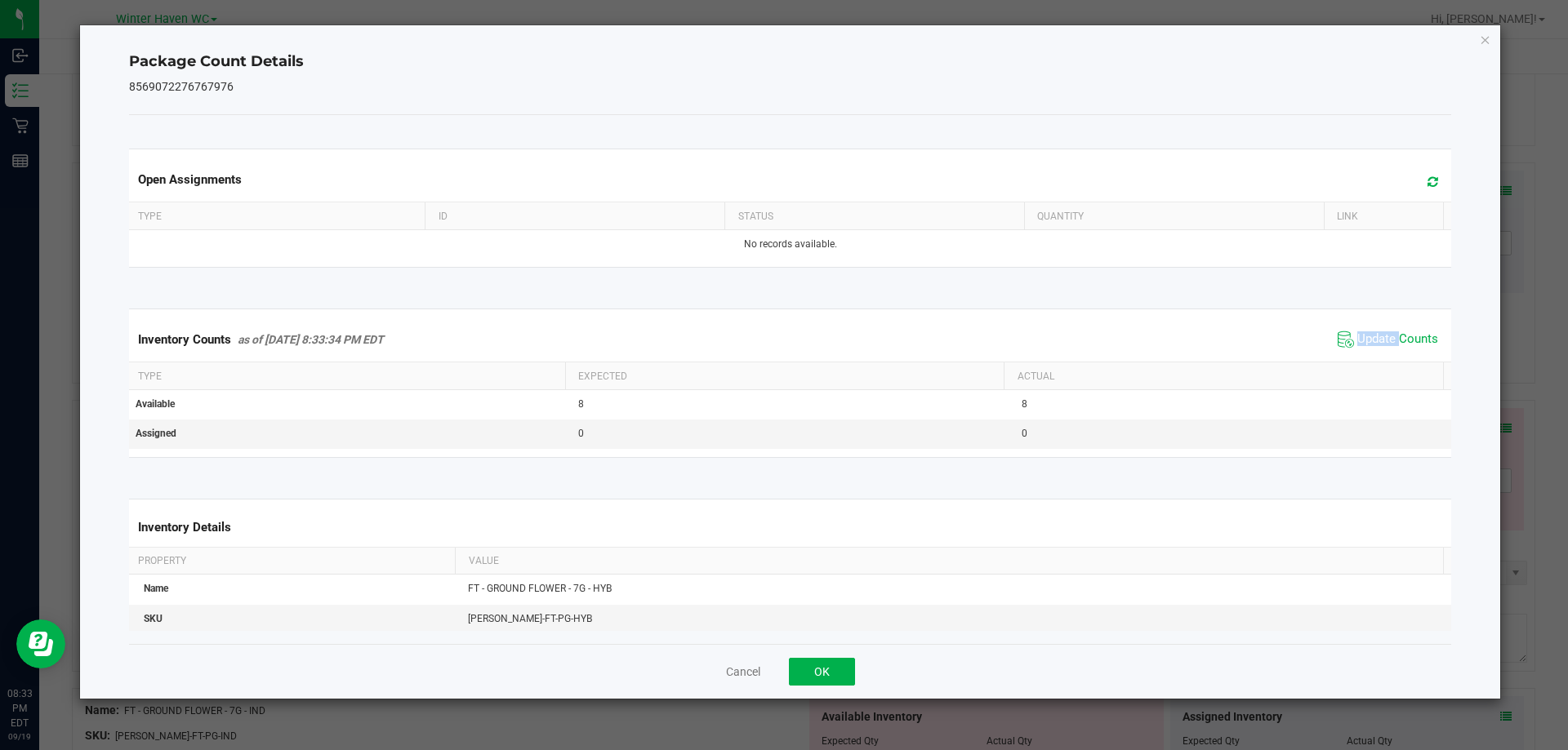
click at [1361, 350] on span "Update Counts" at bounding box center [1388, 339] width 109 height 24
drag, startPoint x: 1361, startPoint y: 347, endPoint x: 1364, endPoint y: 335, distance: 12.4
click at [1361, 344] on span "Update Counts" at bounding box center [1388, 339] width 109 height 24
click at [1495, 31] on div "Package Count Details 8569072276767976 Open Assignments Type ID Status Quantity…" at bounding box center [791, 362] width 1422 height 674
click at [1487, 38] on icon "Close" at bounding box center [1486, 39] width 12 height 19
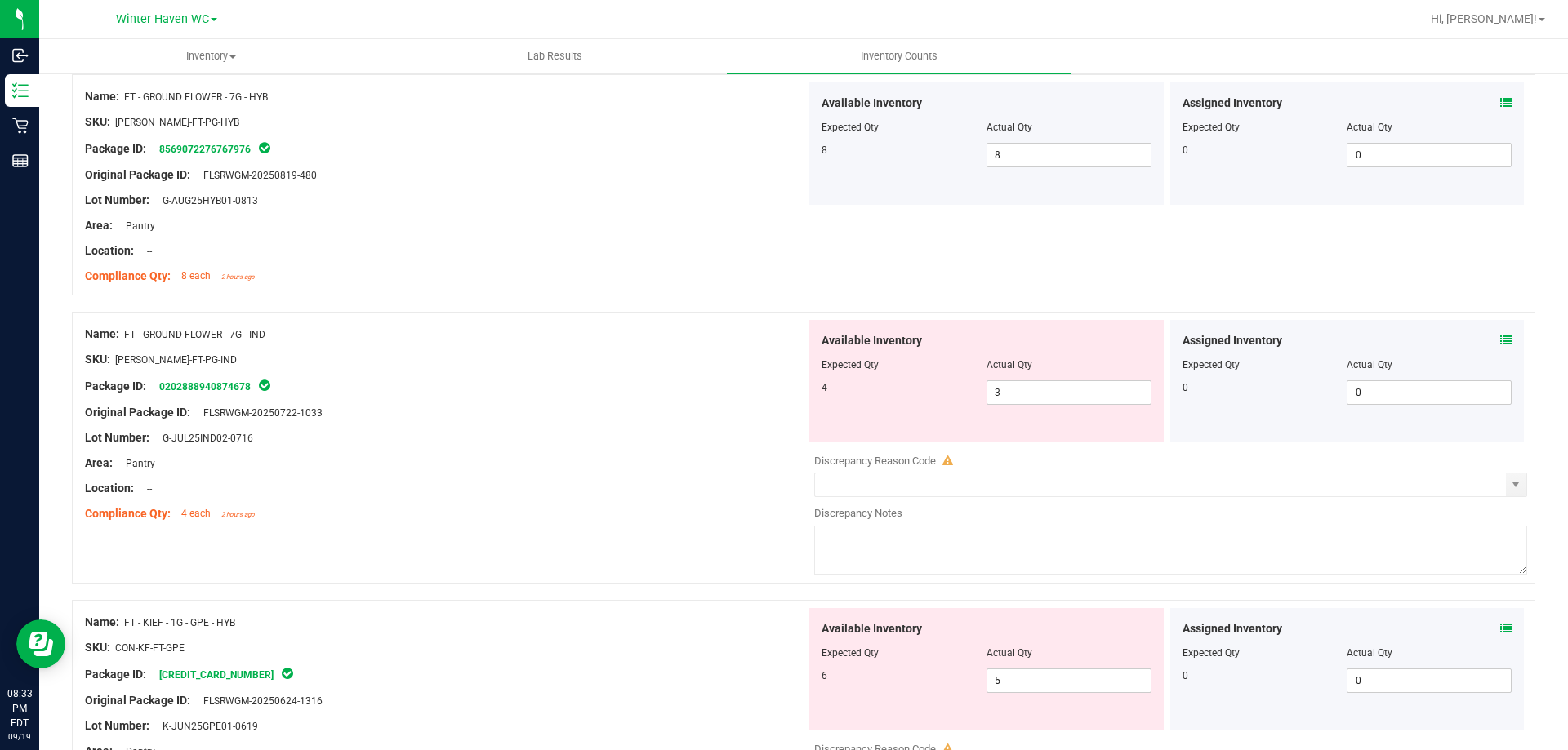
scroll to position [3756, 0]
click at [1501, 339] on icon at bounding box center [1506, 340] width 12 height 12
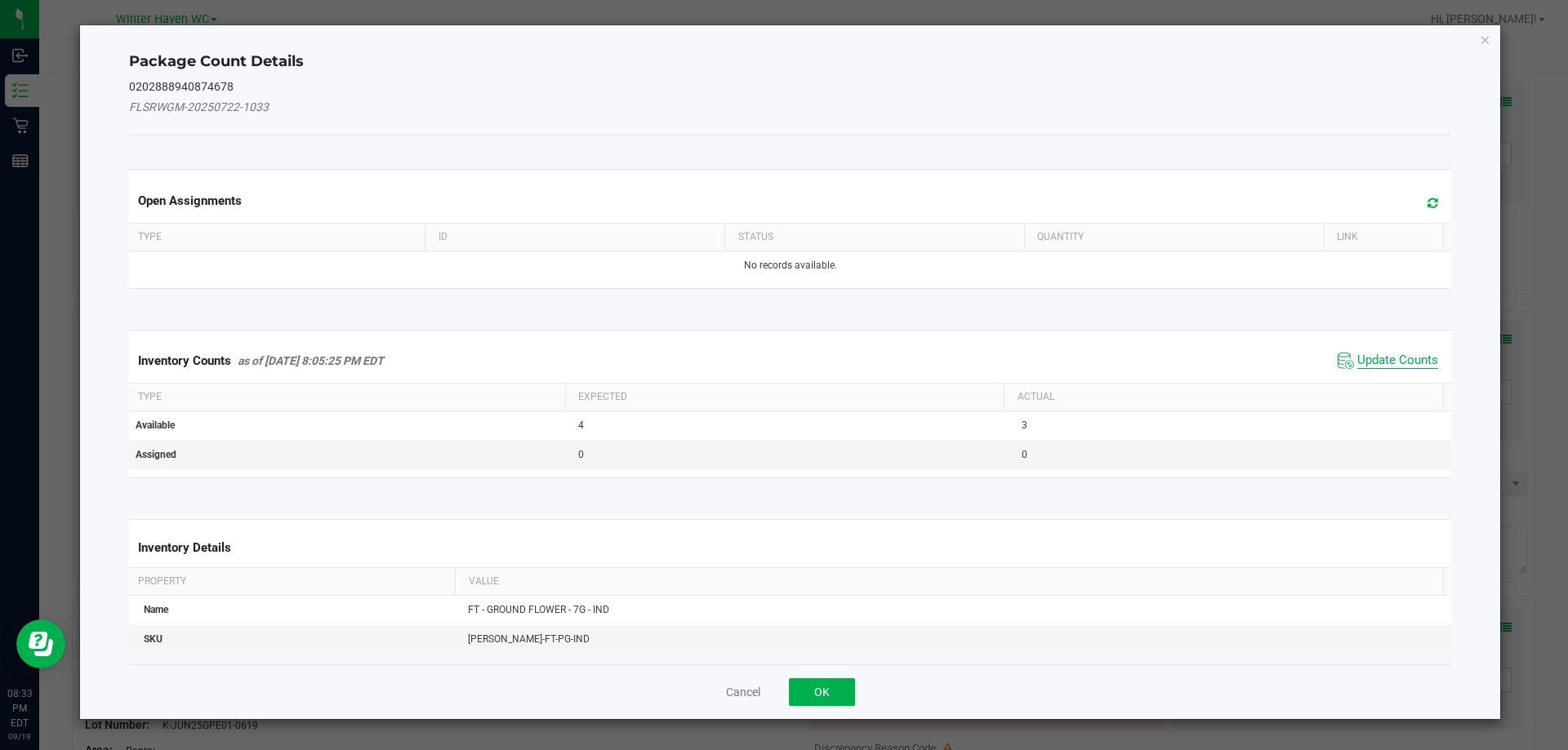
click at [1378, 363] on span "Update Counts" at bounding box center [1398, 360] width 81 height 16
click at [1378, 357] on div "Inventory Counts as of [DATE] 8:05:25 PM EDT Update Counts" at bounding box center [791, 360] width 1330 height 42
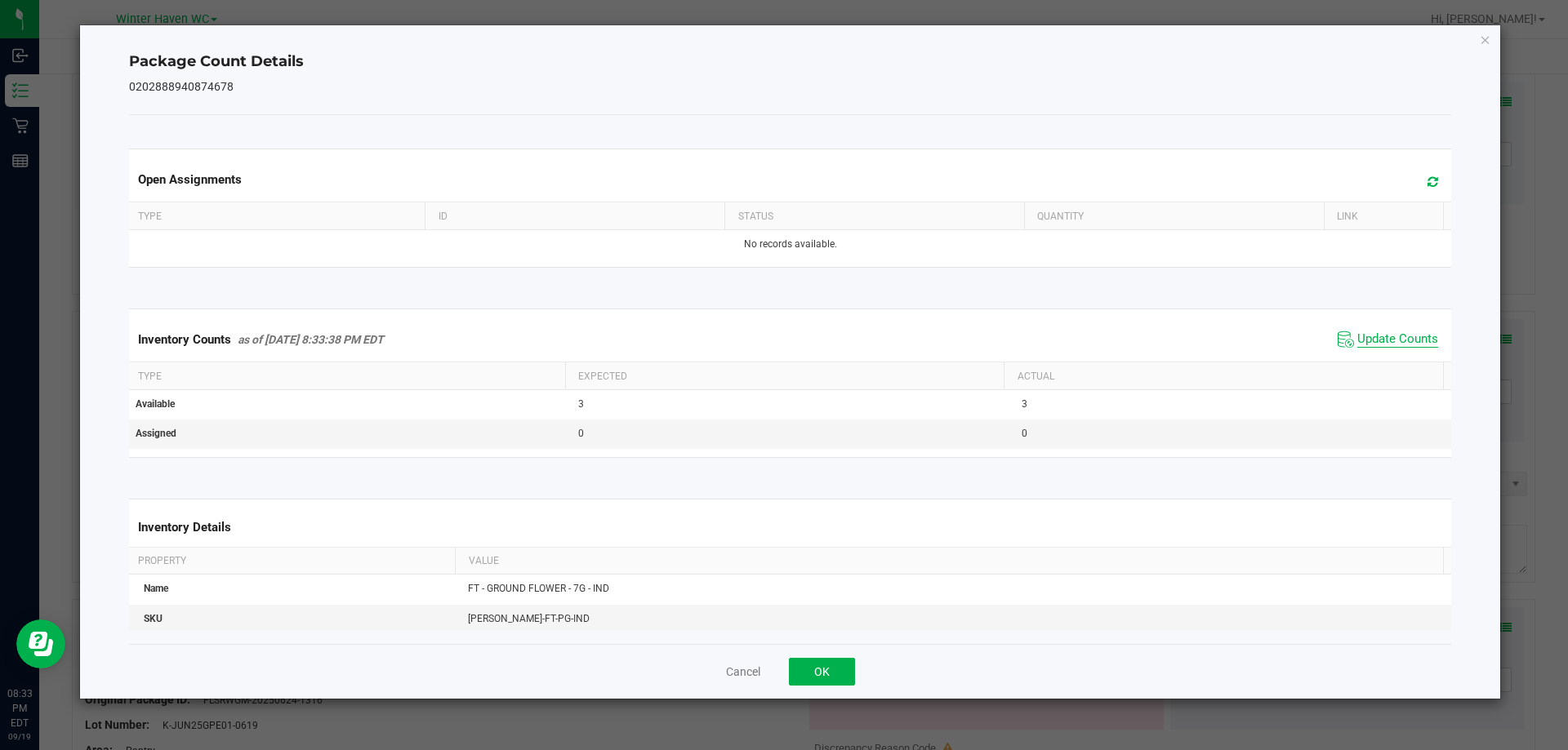
click at [1378, 357] on div "Inventory Counts as of [DATE] 8:33:38 PM EDT Update Counts" at bounding box center [791, 340] width 1330 height 44
click at [1378, 356] on div "Inventory Counts as of [DATE] 8:33:38 PM EDT Update Counts" at bounding box center [791, 340] width 1330 height 44
click at [1486, 35] on icon "Close" at bounding box center [1486, 39] width 12 height 19
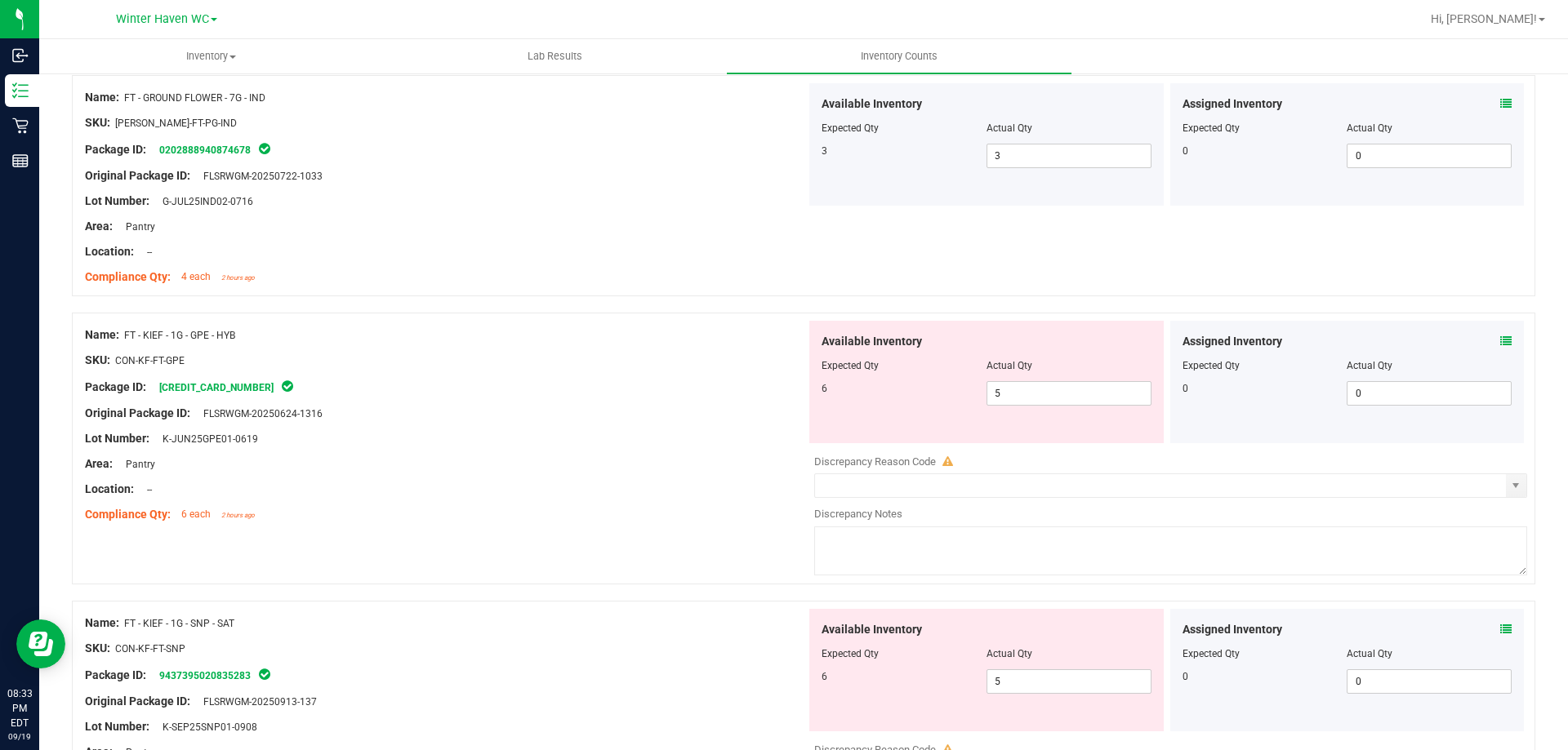
scroll to position [4001, 0]
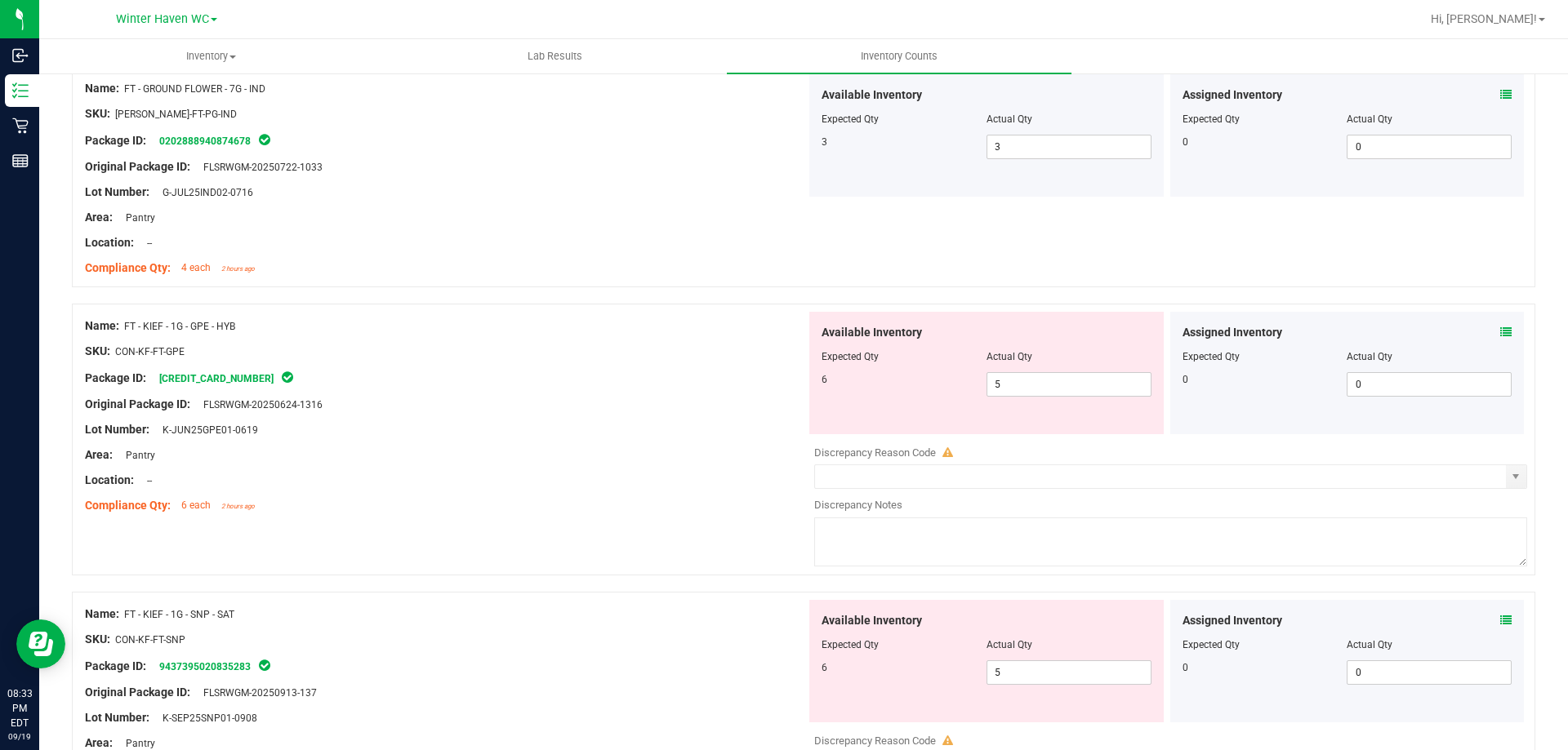
click at [1494, 328] on div "Assigned Inventory" at bounding box center [1347, 333] width 330 height 17
click at [1501, 336] on icon at bounding box center [1506, 332] width 12 height 12
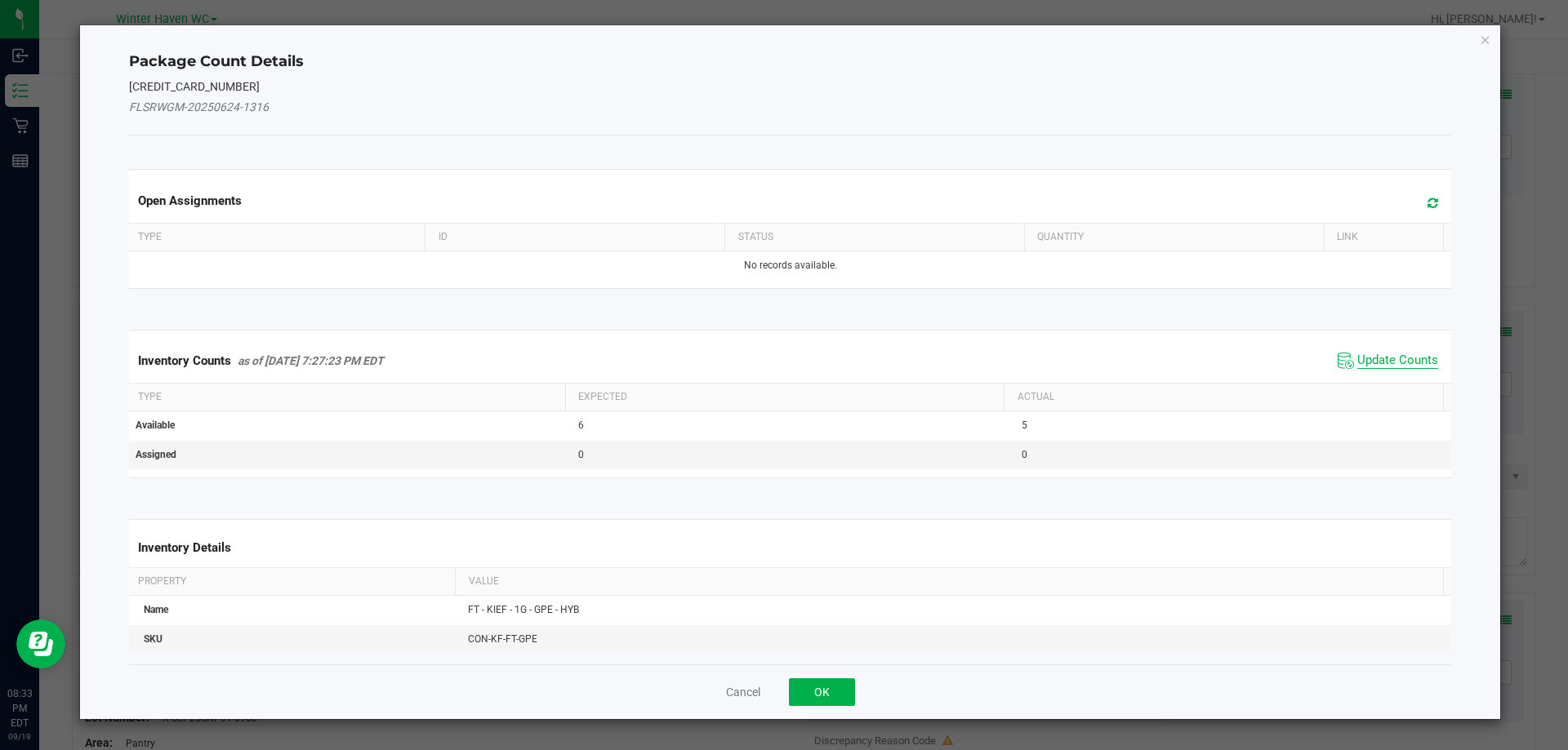
click at [1380, 358] on span "Update Counts" at bounding box center [1398, 360] width 81 height 16
click at [1380, 358] on div "Inventory Counts as of [DATE] 7:27:23 PM EDT Update Counts" at bounding box center [791, 360] width 1330 height 42
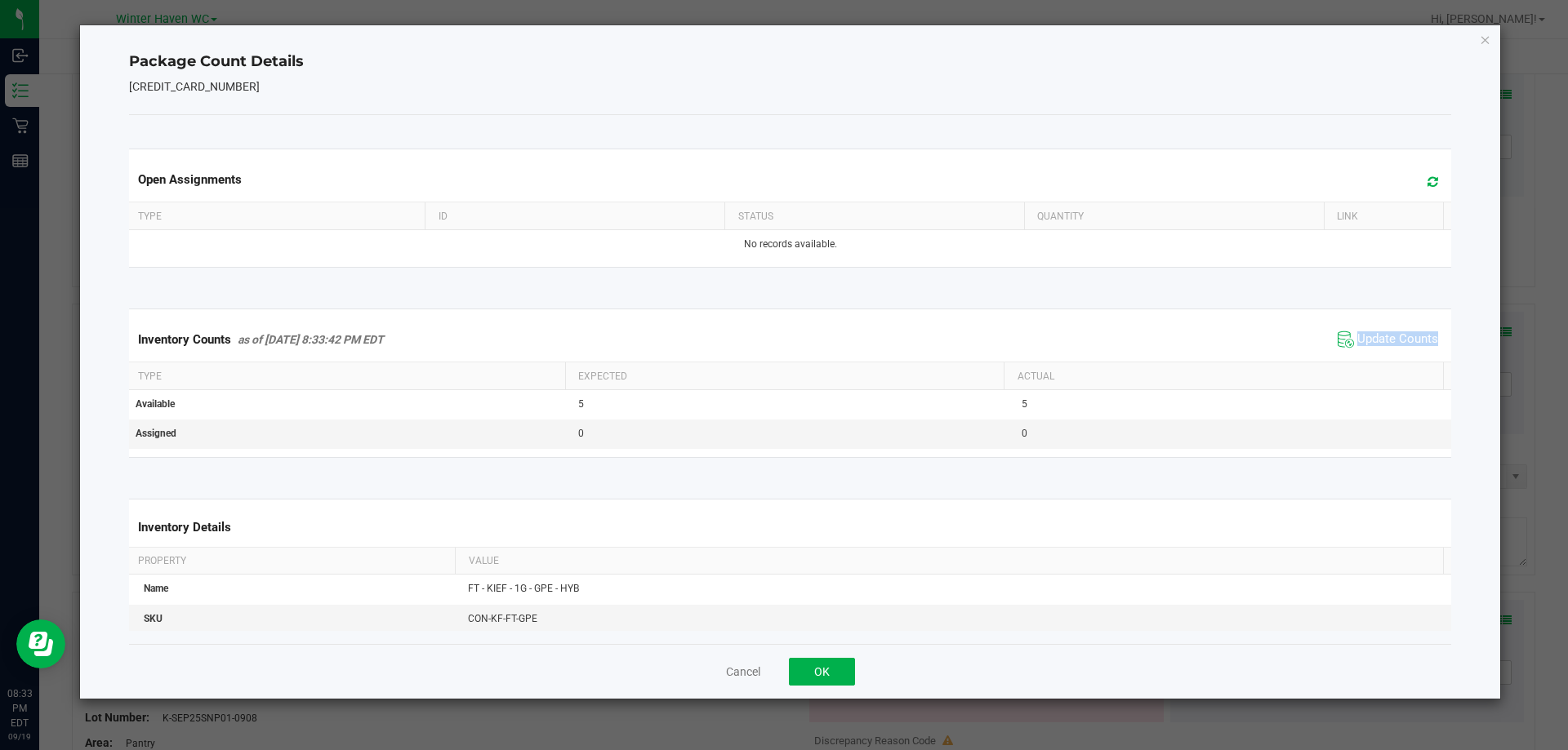
click at [1378, 353] on div "Inventory Counts as of [DATE] 8:33:42 PM EDT Update Counts" at bounding box center [791, 340] width 1330 height 44
click at [1487, 35] on icon "Close" at bounding box center [1486, 39] width 12 height 19
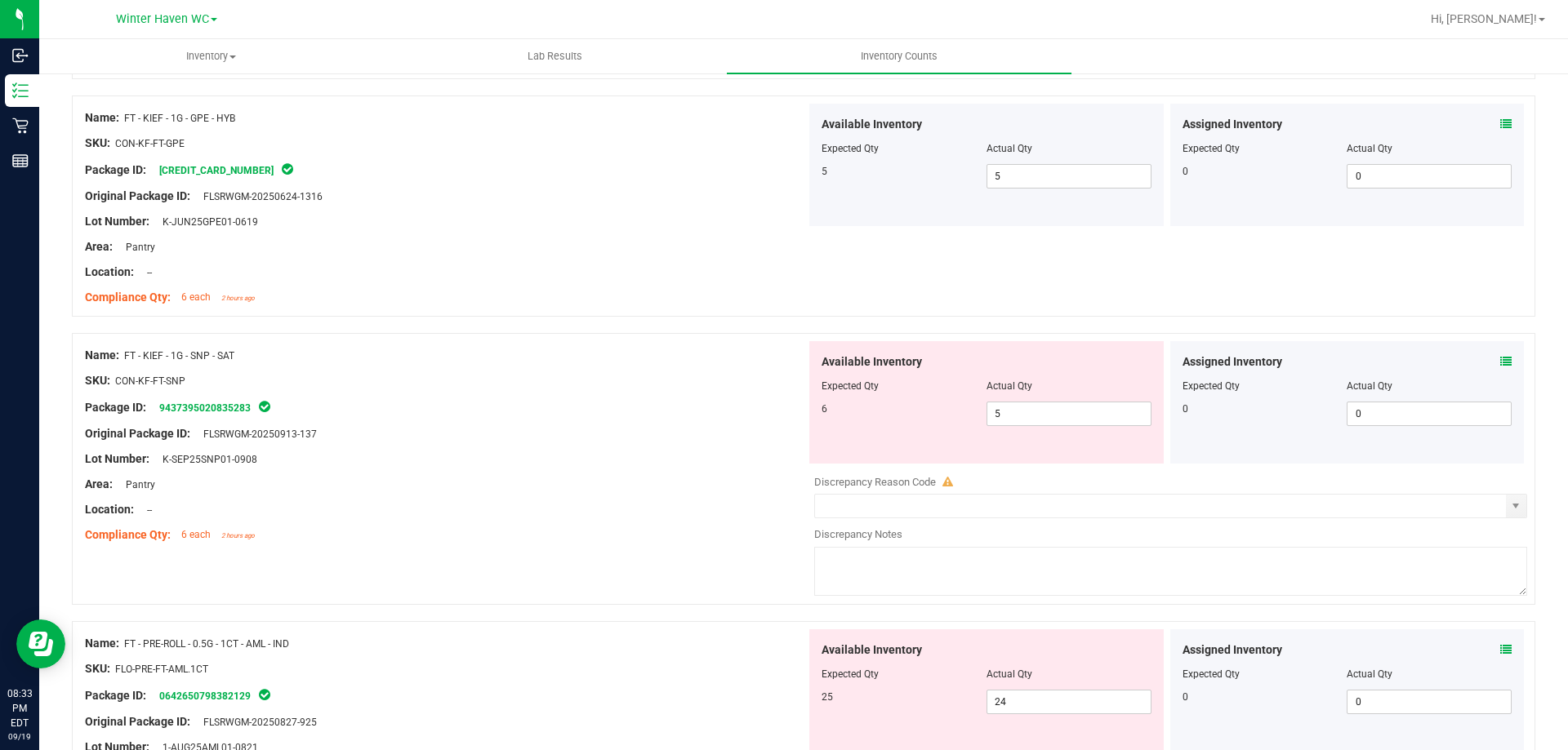
scroll to position [4246, 0]
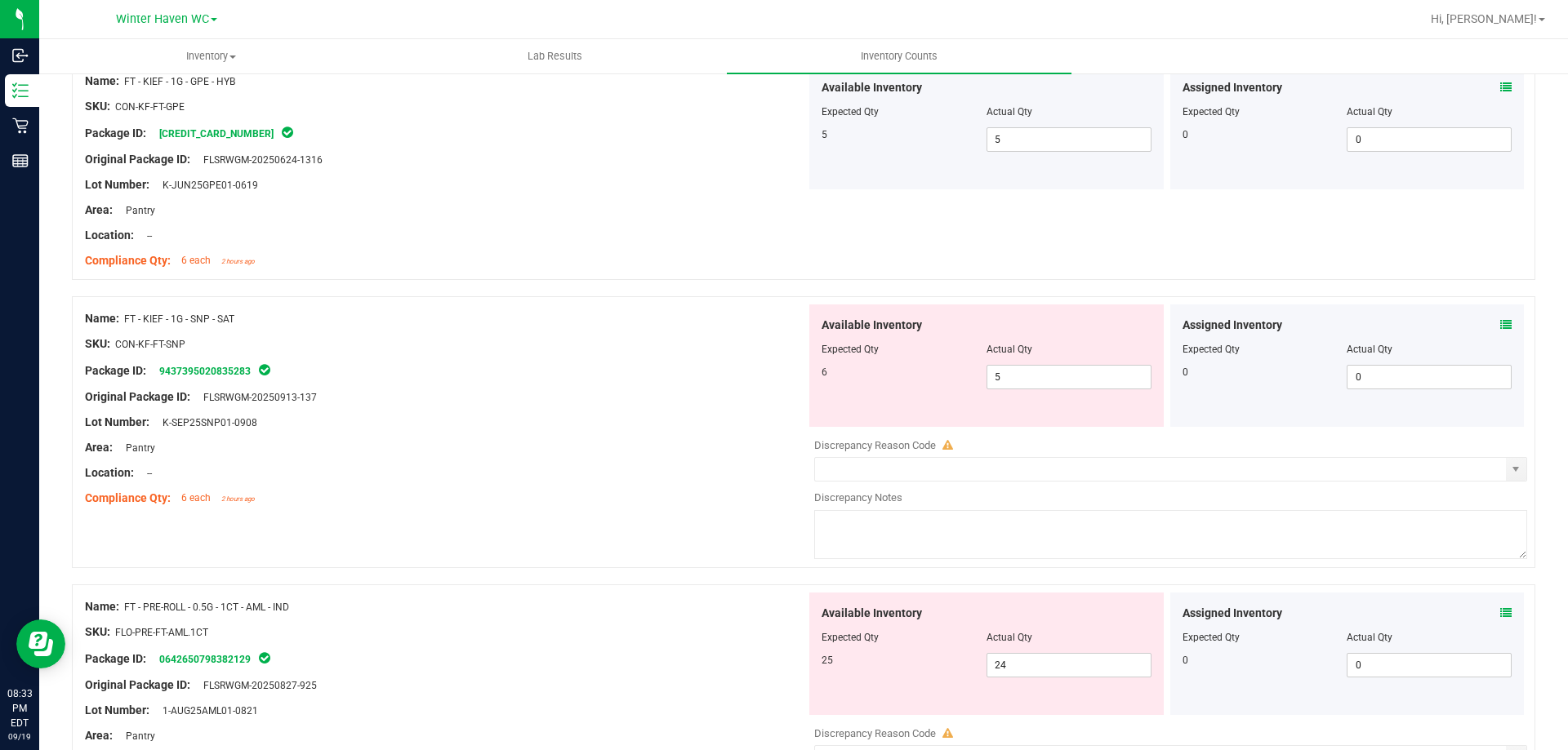
click at [1501, 320] on icon at bounding box center [1506, 325] width 12 height 12
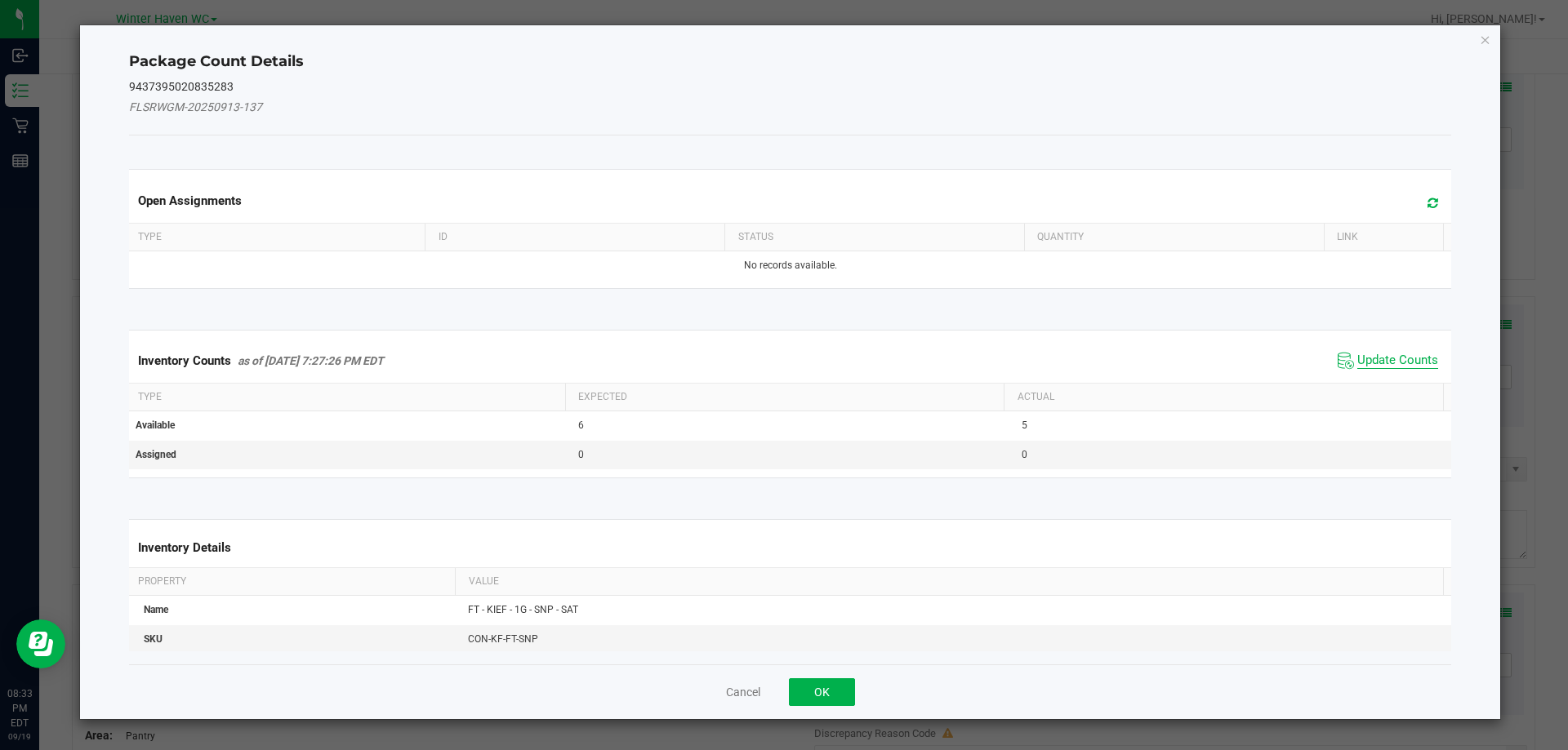
click at [1384, 360] on span "Update Counts" at bounding box center [1398, 360] width 81 height 16
click at [1384, 360] on div "Inventory Counts as of [DATE] 7:27:26 PM EDT Update Counts" at bounding box center [791, 360] width 1330 height 42
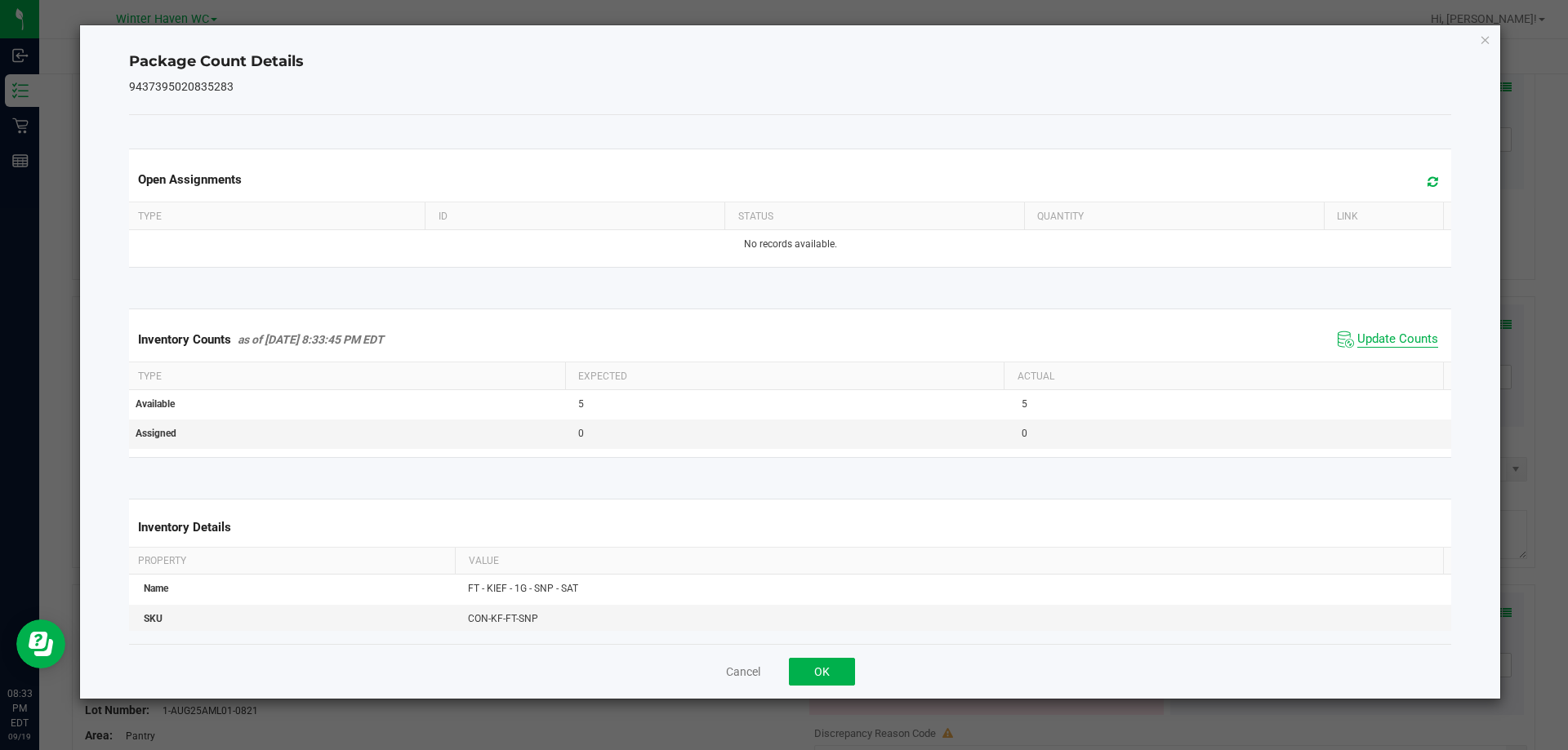
click at [1381, 346] on span "Update Counts" at bounding box center [1398, 339] width 81 height 16
click at [1381, 346] on span "Update Counts" at bounding box center [1398, 338] width 81 height 14
click at [1481, 31] on icon "Close" at bounding box center [1486, 39] width 12 height 19
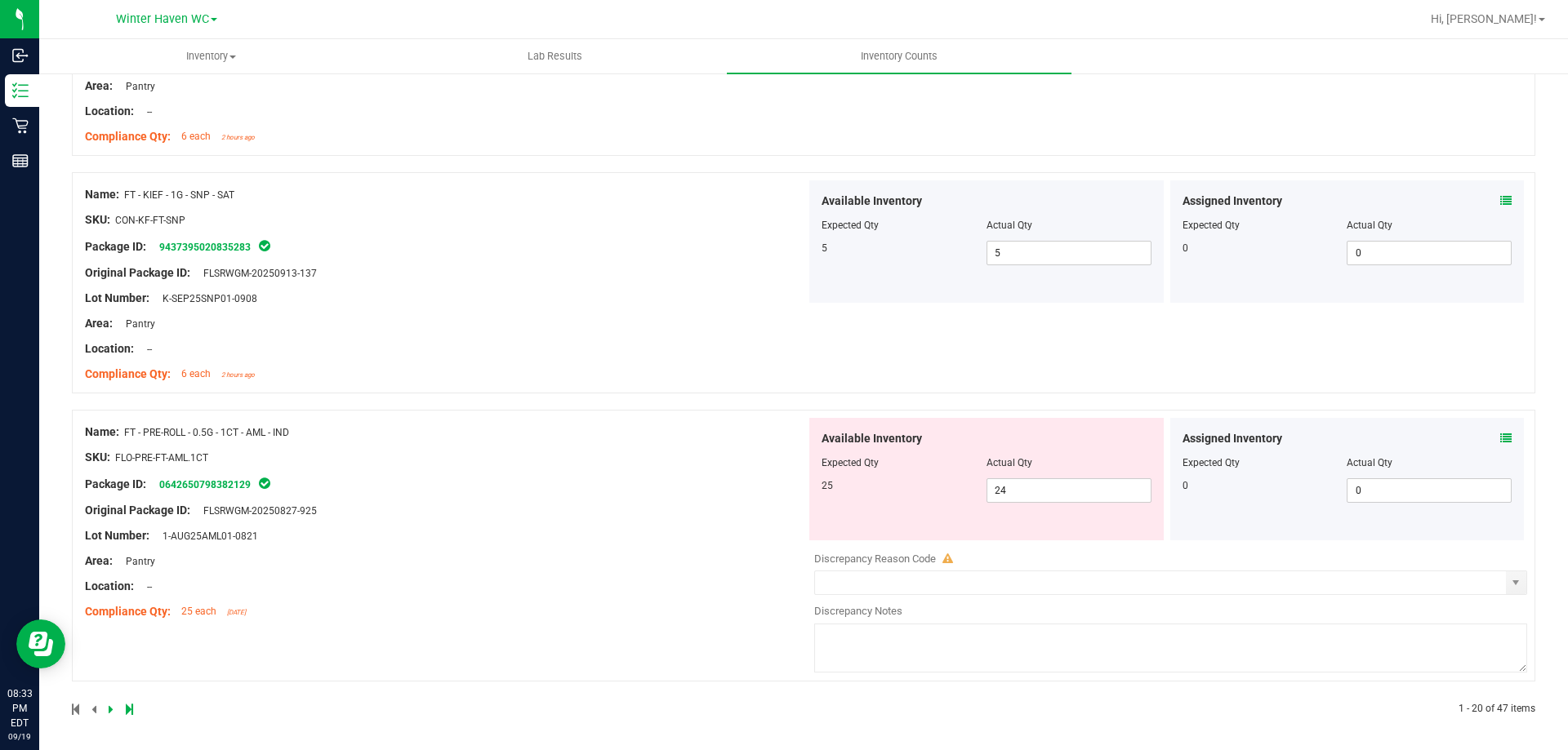
scroll to position [4374, 0]
click at [1501, 427] on span at bounding box center [1506, 436] width 12 height 17
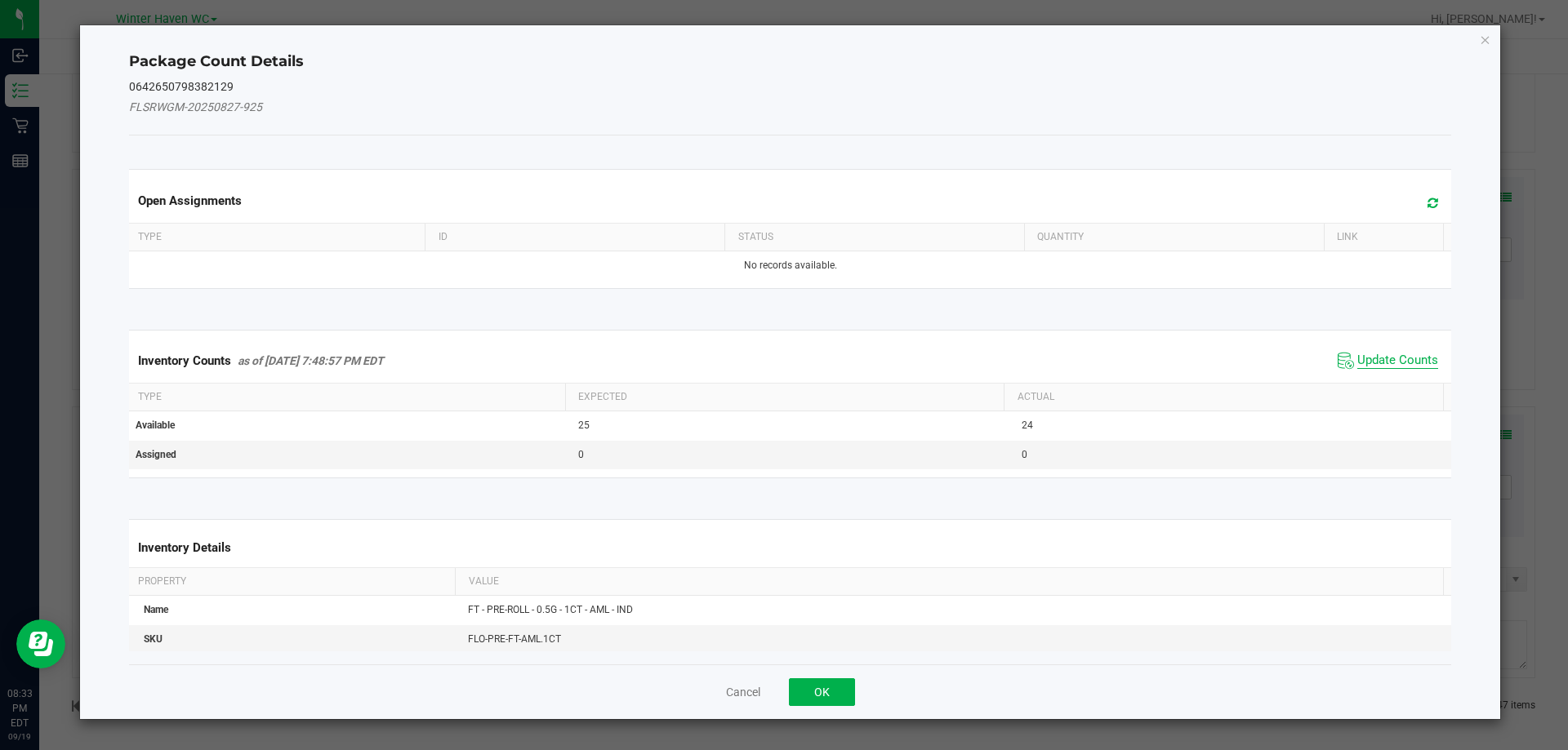
click at [1380, 357] on span "Update Counts" at bounding box center [1398, 360] width 81 height 16
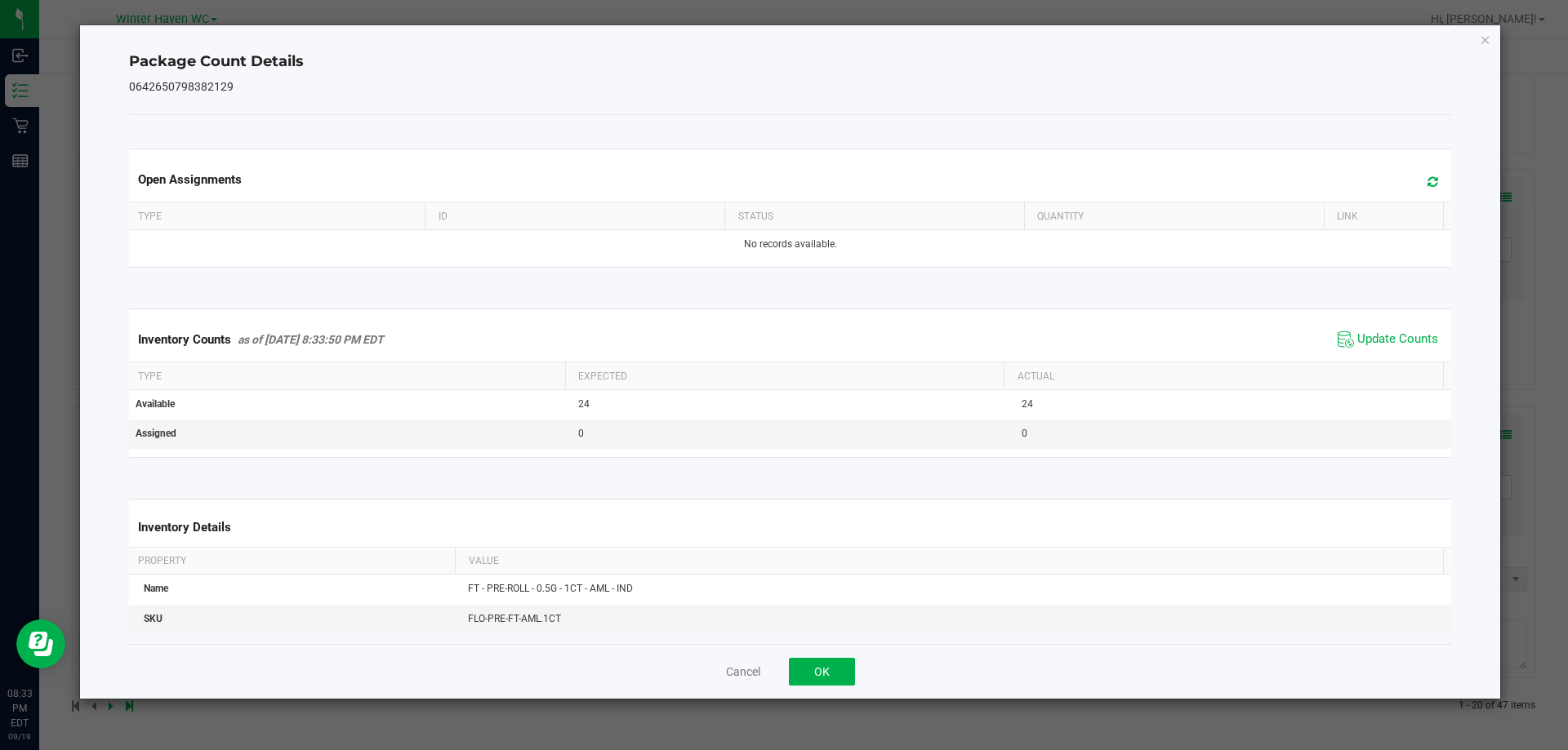
click at [1377, 351] on span "Update Counts" at bounding box center [1388, 339] width 109 height 24
click at [1377, 351] on div "Inventory Counts as of [DATE] 8:33:50 PM EDT Update Counts" at bounding box center [791, 340] width 1330 height 44
click at [1489, 41] on icon "Close" at bounding box center [1486, 39] width 12 height 19
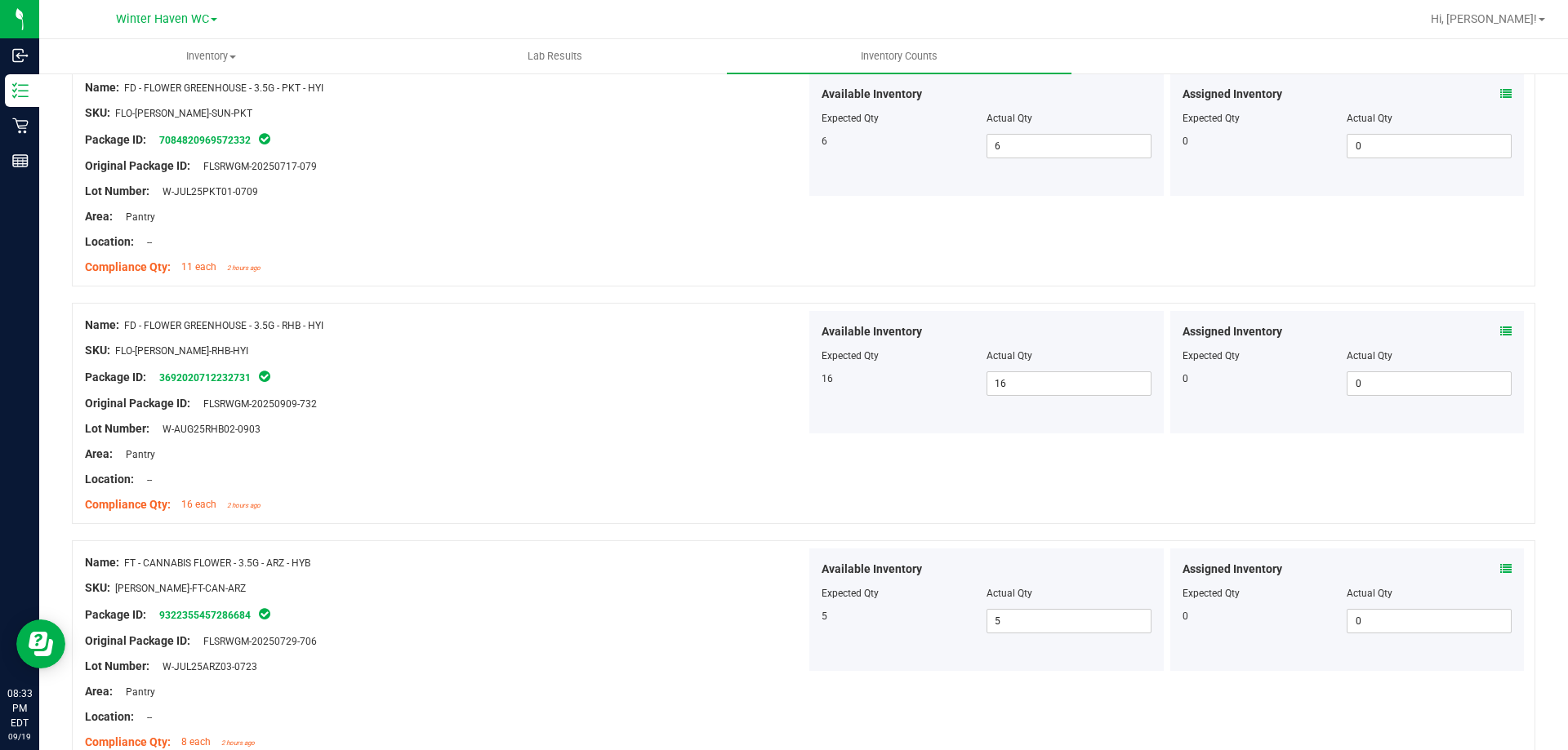
scroll to position [0, 0]
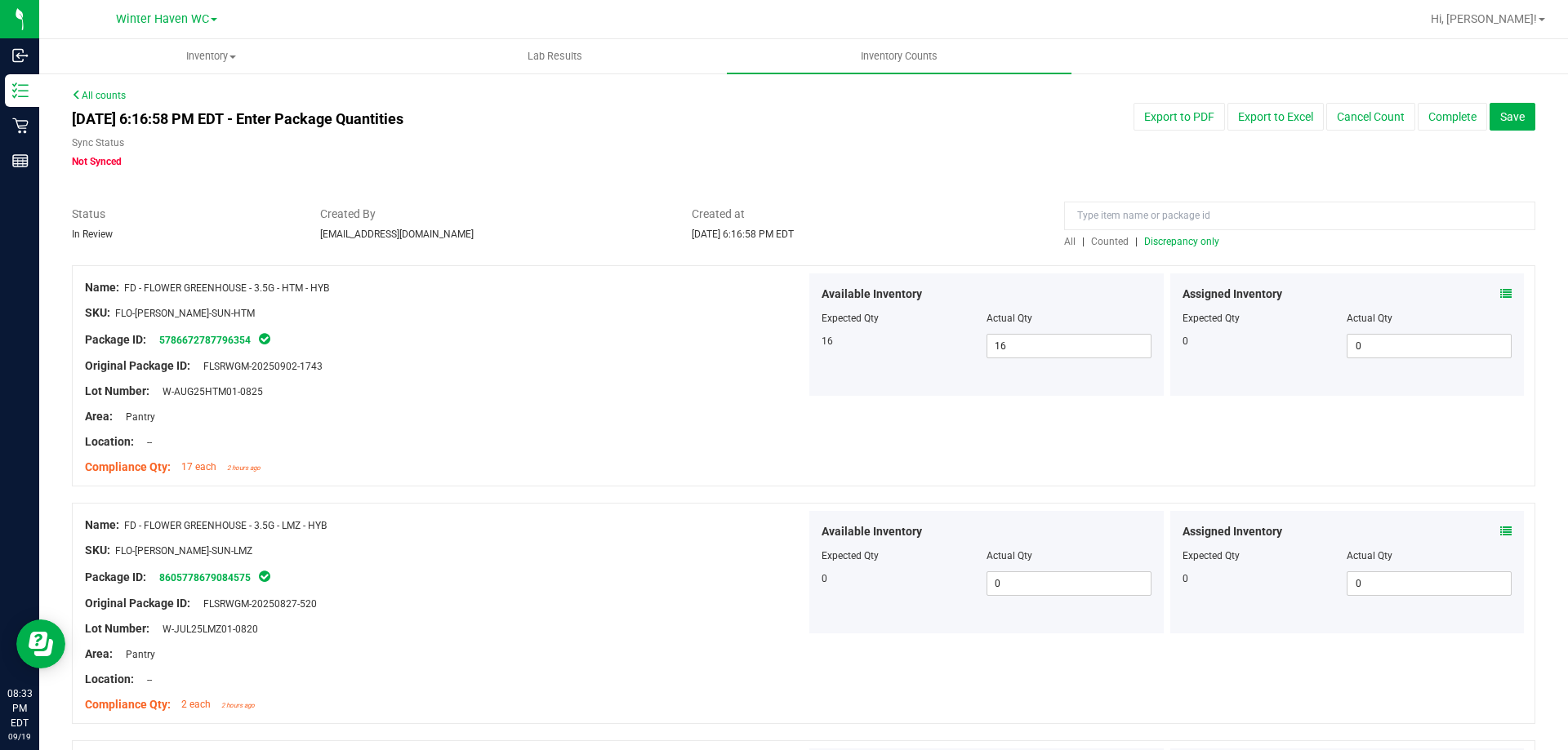
click at [1168, 246] on span "Discrepancy only" at bounding box center [1182, 242] width 75 height 12
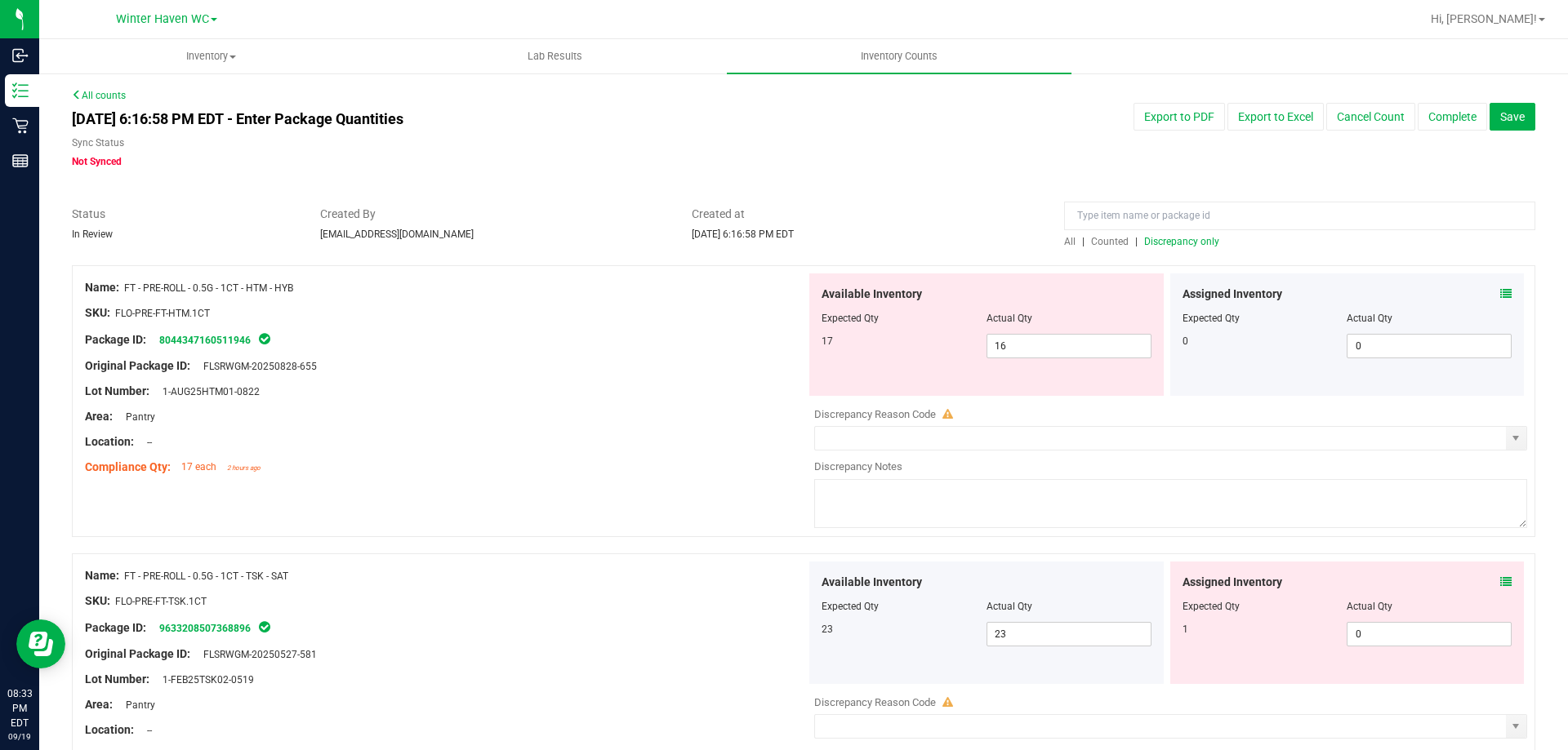
click at [1501, 294] on icon at bounding box center [1506, 294] width 12 height 12
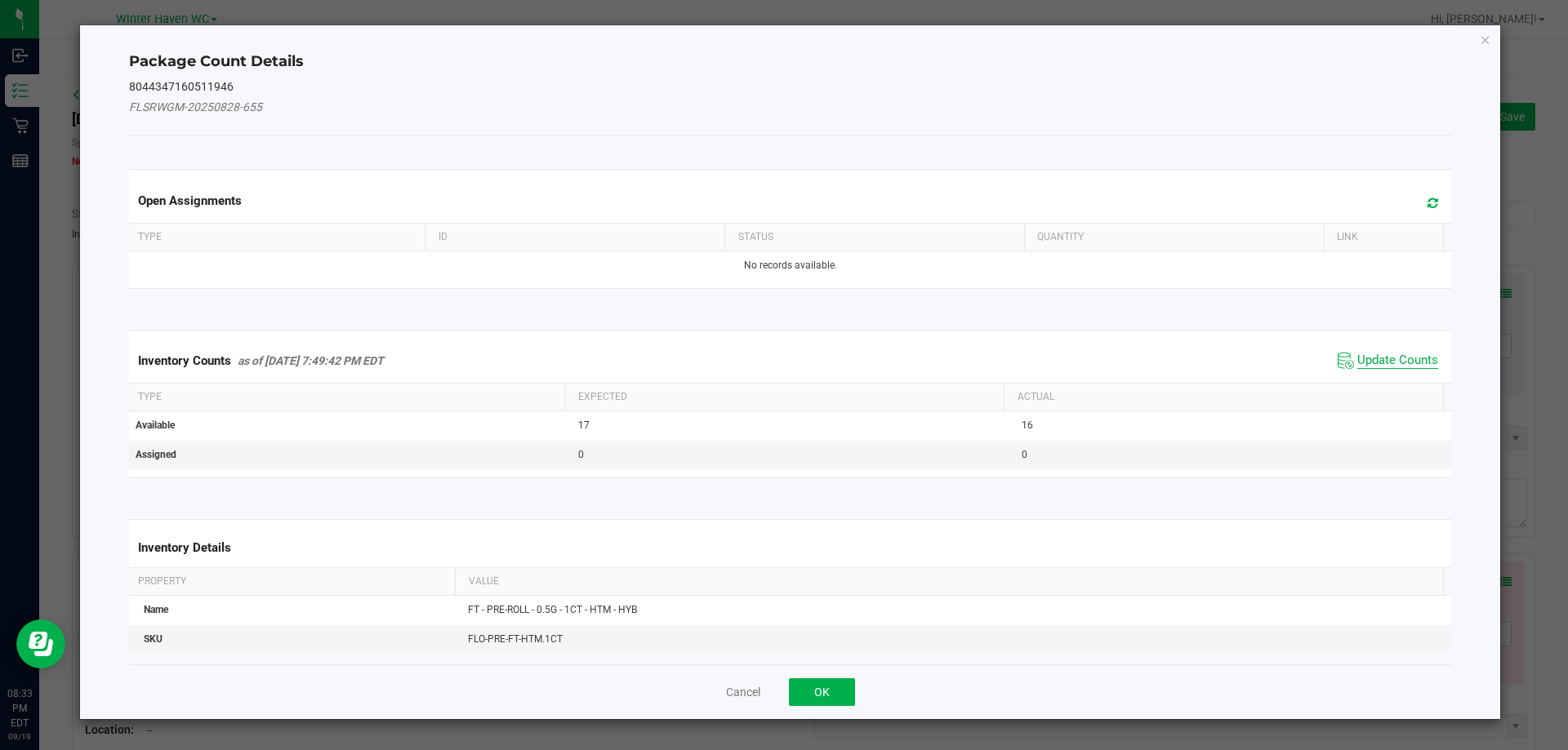
click at [1386, 360] on span "Update Counts" at bounding box center [1398, 360] width 81 height 16
click at [1386, 360] on div "Inventory Counts as of [DATE] 7:49:42 PM EDT Update Counts" at bounding box center [791, 361] width 1330 height 44
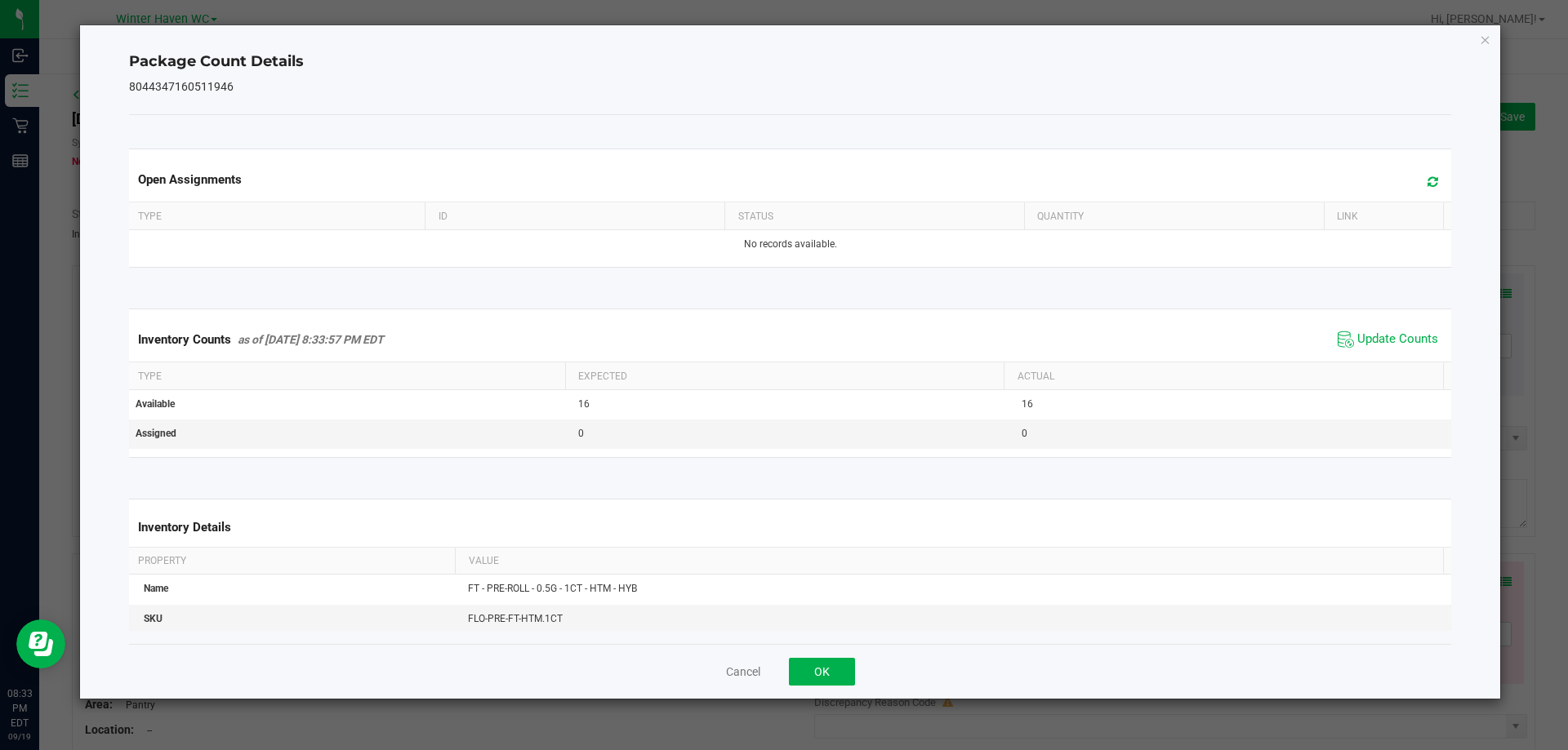
click at [1381, 349] on span "Update Counts" at bounding box center [1388, 339] width 109 height 24
click at [1379, 347] on span "Update Counts" at bounding box center [1390, 339] width 105 height 23
click at [1481, 41] on icon "Close" at bounding box center [1486, 39] width 12 height 19
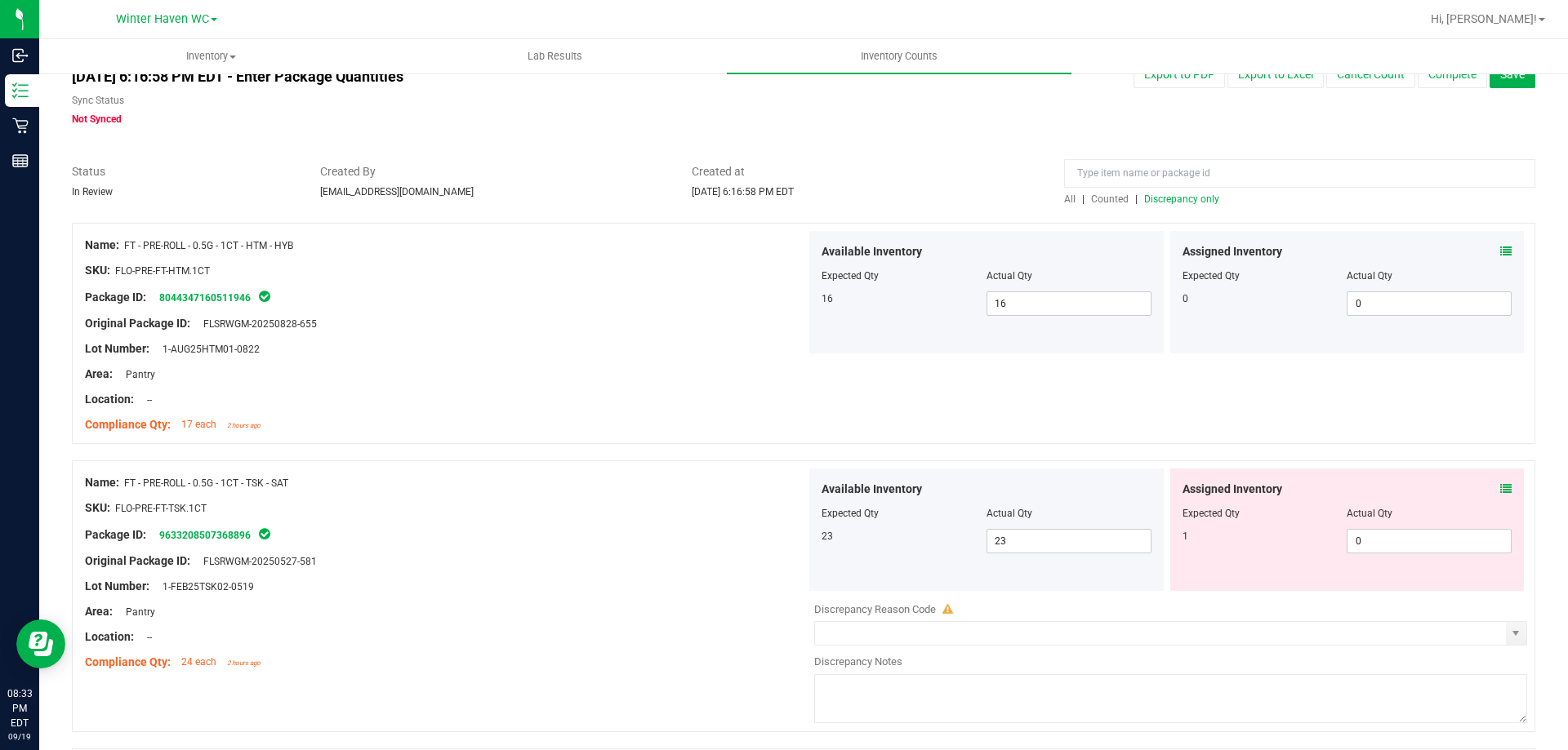
scroll to position [82, 0]
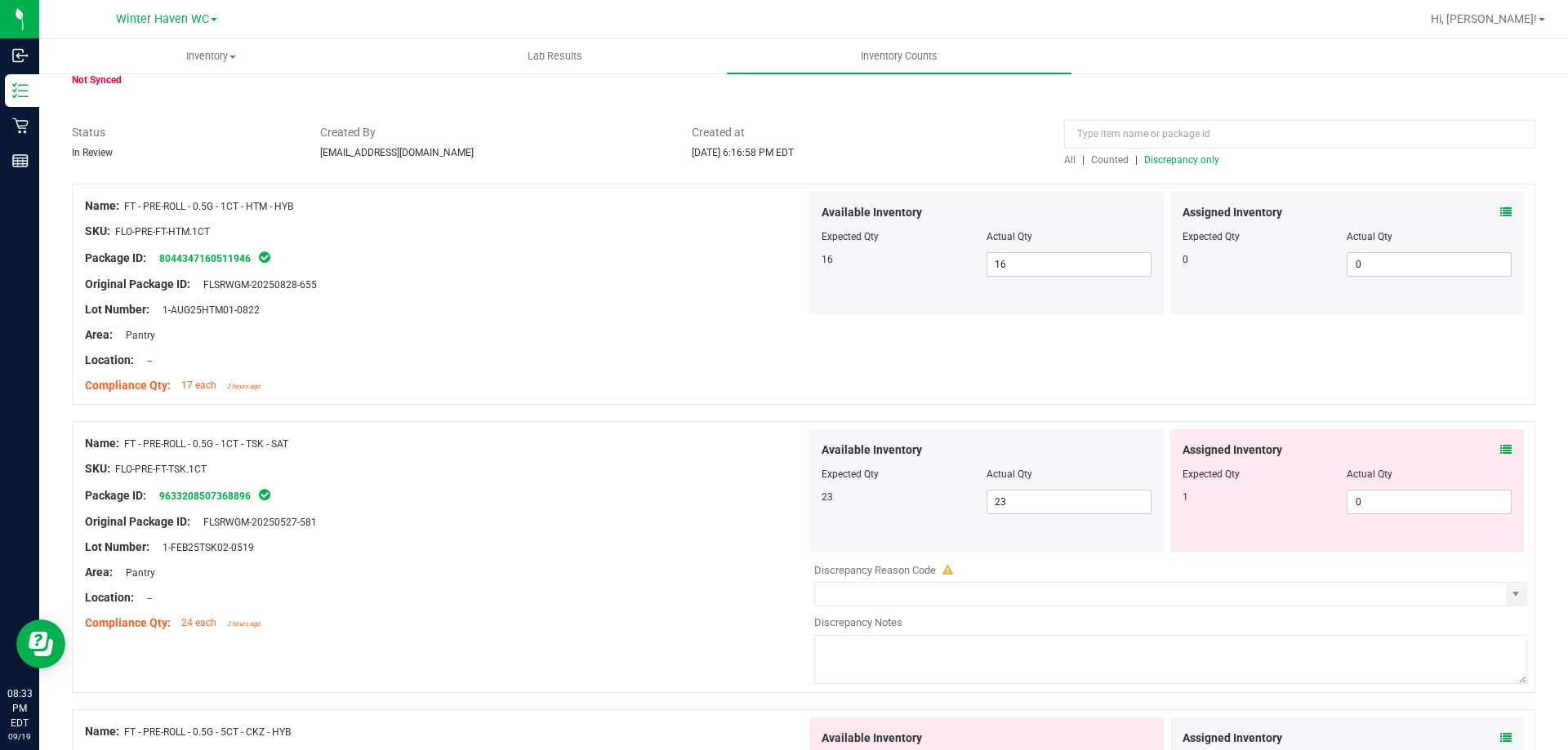
click at [1501, 448] on icon at bounding box center [1506, 450] width 12 height 12
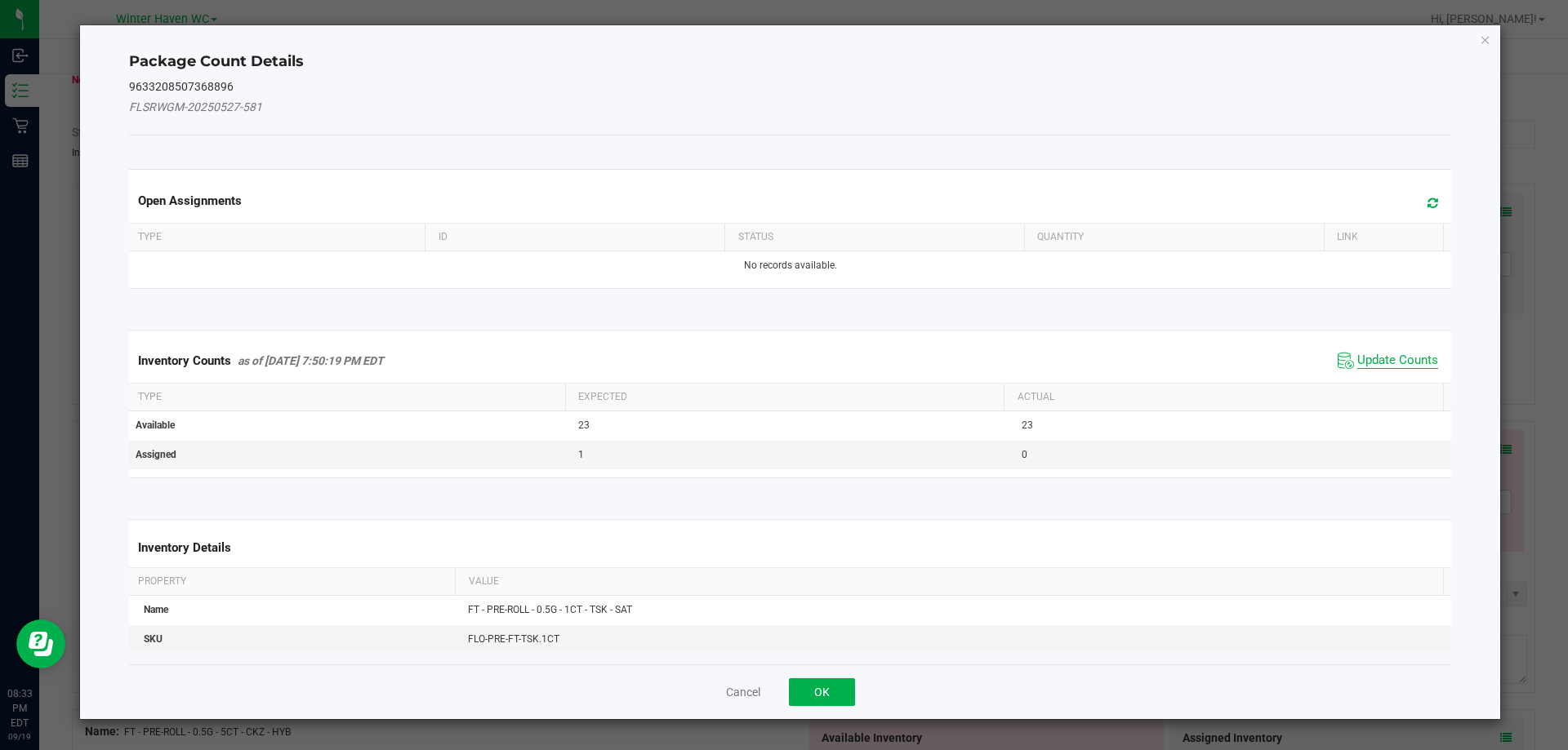
click at [1369, 357] on span "Update Counts" at bounding box center [1398, 360] width 81 height 16
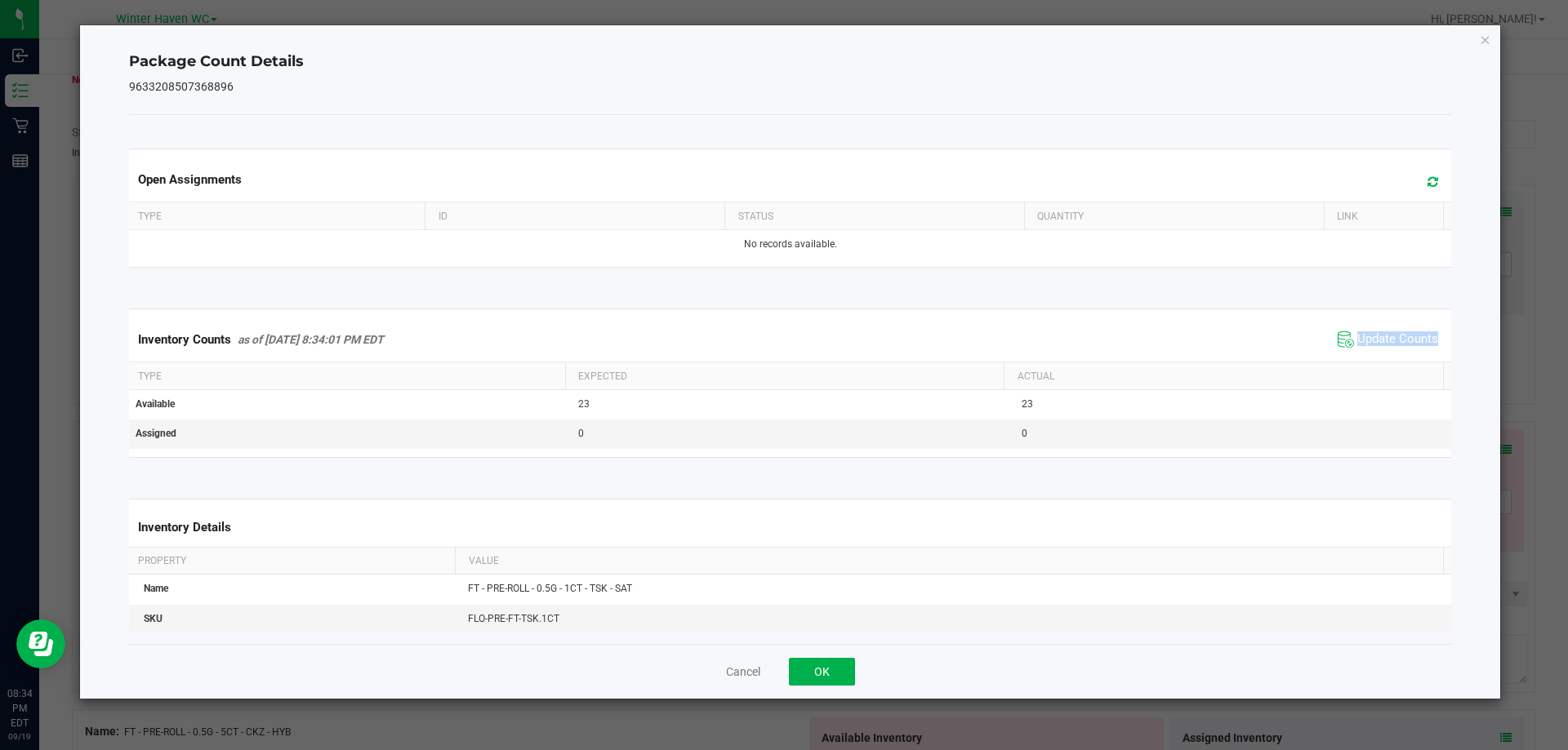
click at [1369, 357] on div "Inventory Counts as of [DATE] 8:34:01 PM EDT Update Counts" at bounding box center [791, 340] width 1330 height 44
click at [1369, 356] on div "Inventory Counts as of [DATE] 8:34:01 PM EDT Update Counts" at bounding box center [791, 340] width 1330 height 44
click at [1484, 44] on icon "Close" at bounding box center [1486, 39] width 12 height 19
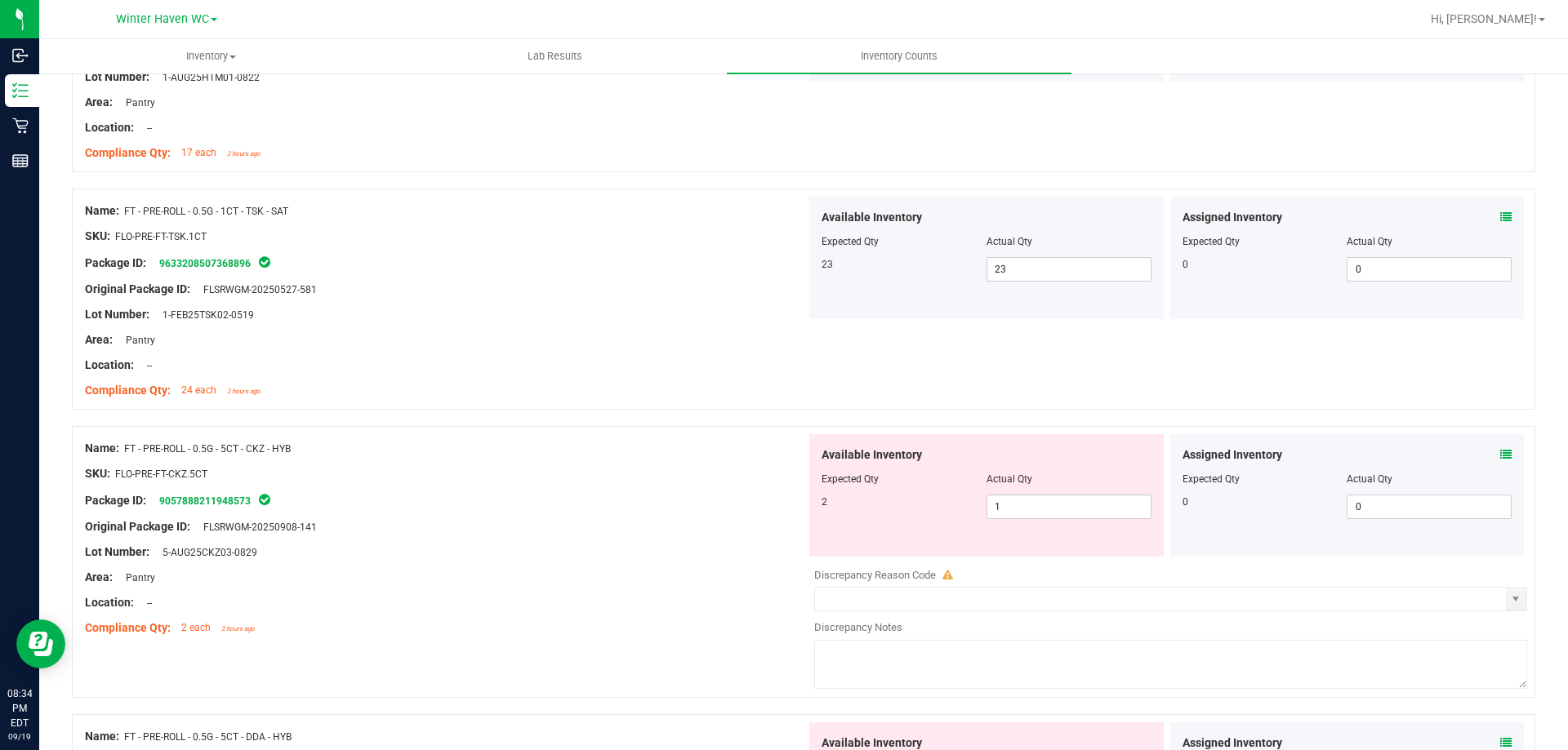
scroll to position [326, 0]
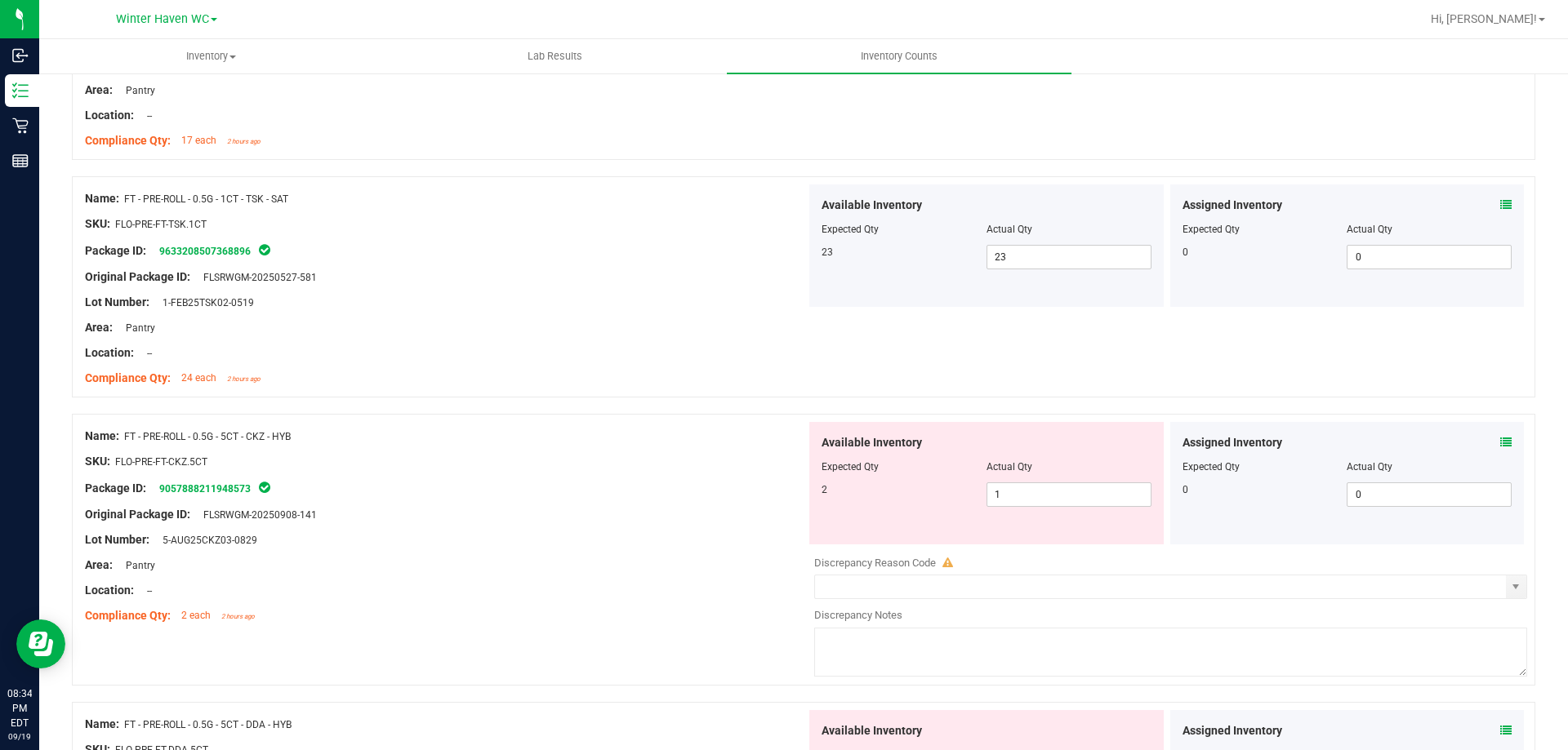
click at [1501, 435] on span at bounding box center [1506, 443] width 12 height 17
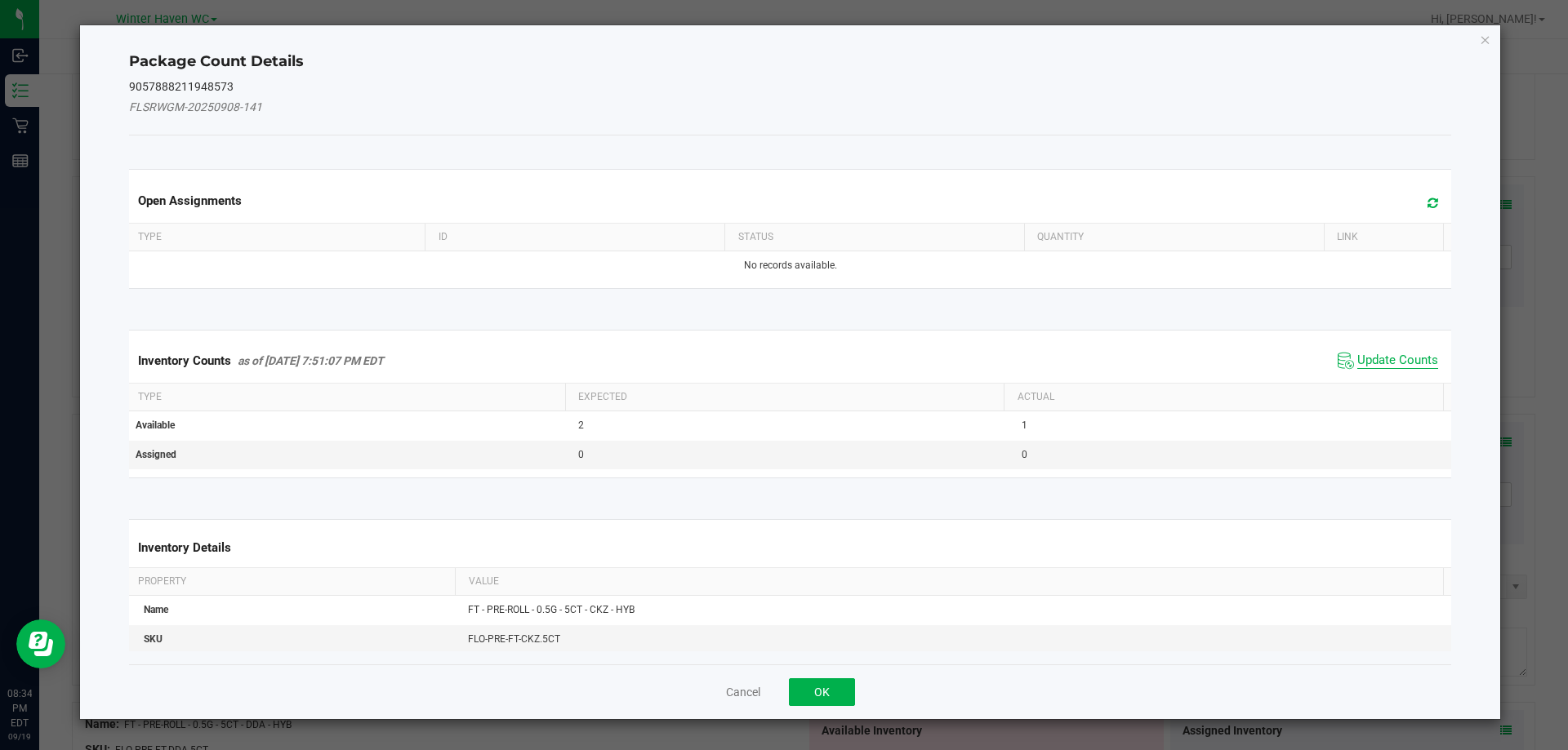
click at [1377, 353] on span "Update Counts" at bounding box center [1398, 360] width 81 height 16
click at [1377, 353] on span "Update Counts" at bounding box center [1398, 359] width 81 height 14
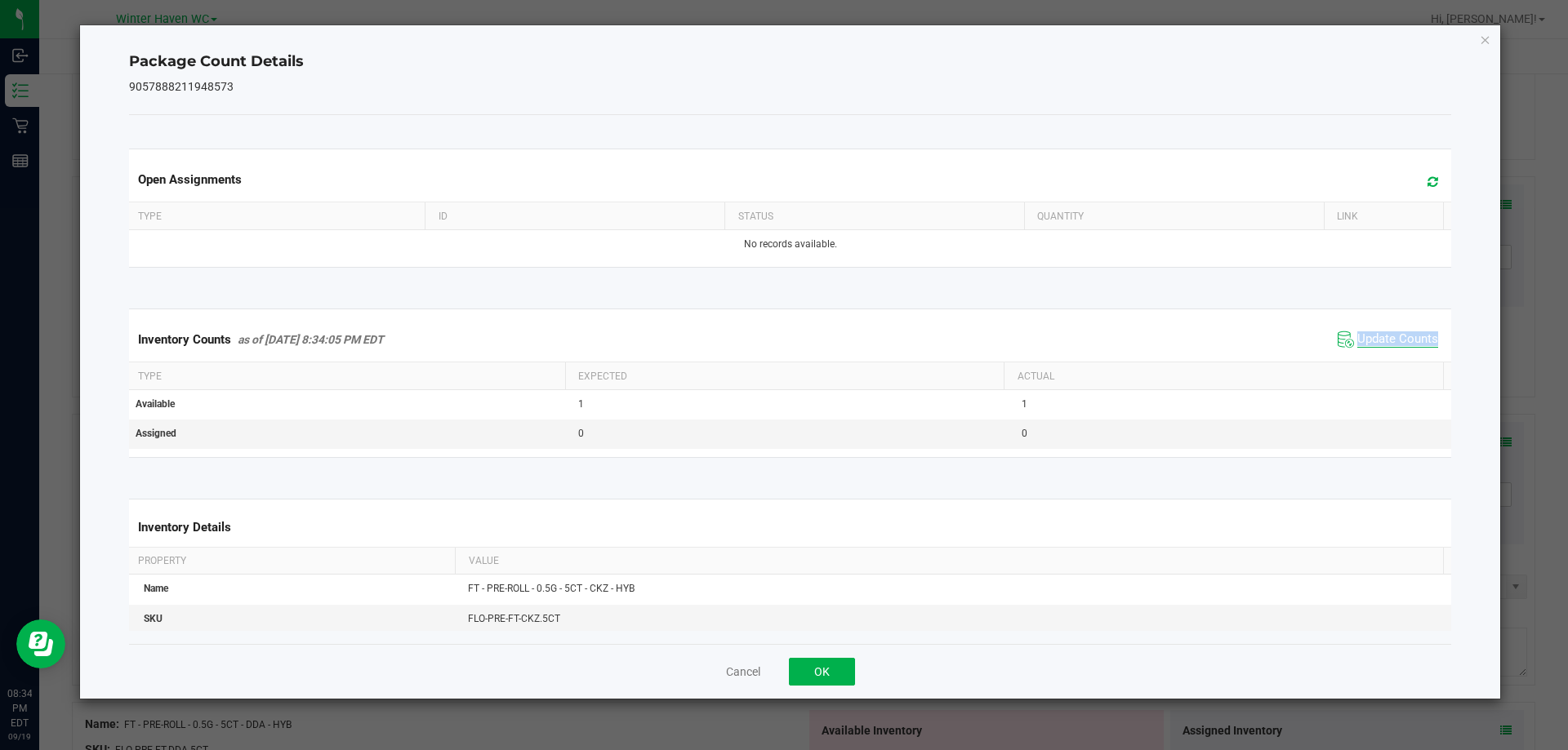
click at [1377, 353] on div "Inventory Counts as of [DATE] 8:34:05 PM EDT Update Counts" at bounding box center [791, 340] width 1330 height 44
click at [1483, 38] on icon "Close" at bounding box center [1486, 39] width 12 height 19
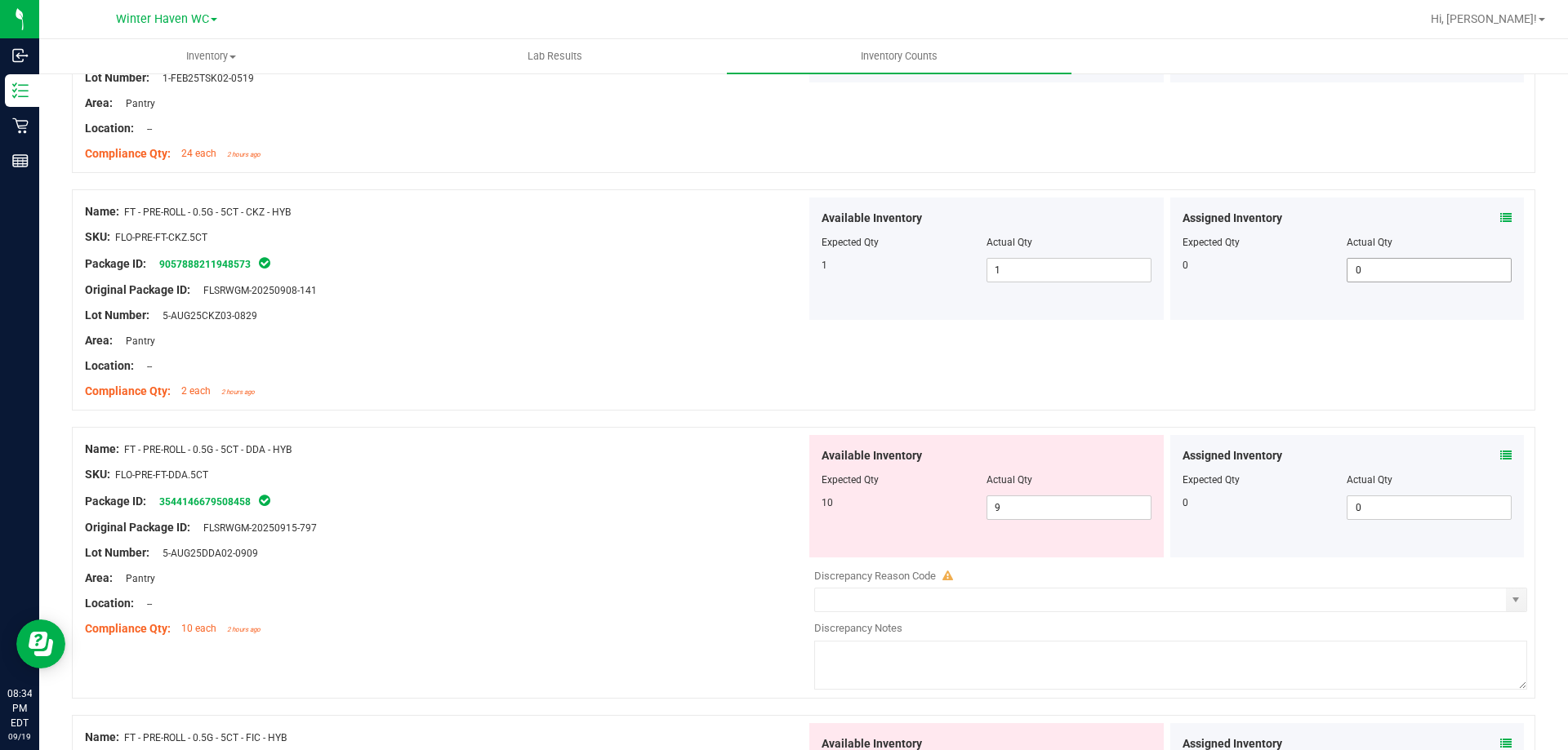
scroll to position [572, 0]
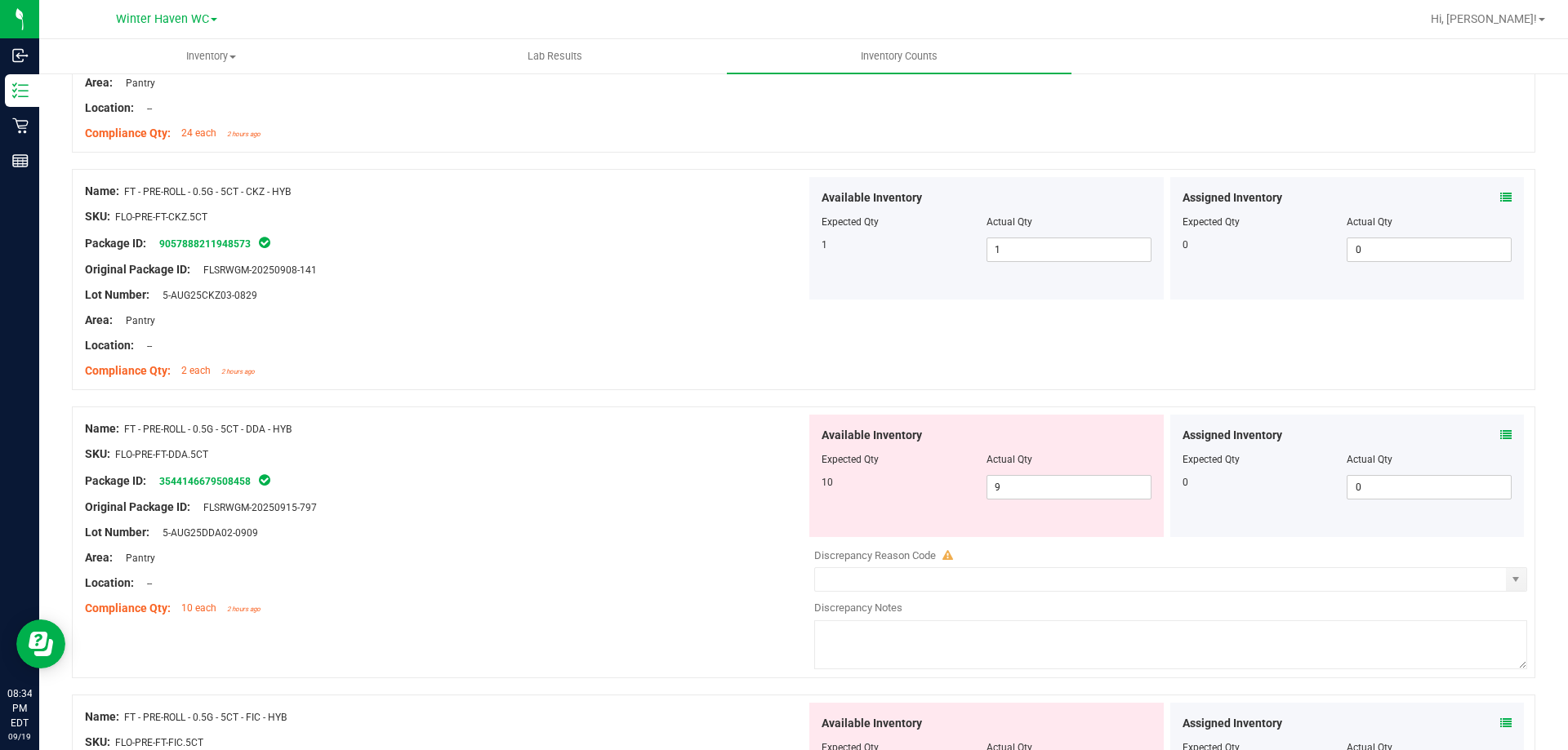
click at [1494, 425] on div "Assigned Inventory Expected Qty Actual Qty 0 0 0" at bounding box center [1347, 476] width 354 height 122
click at [1501, 432] on icon at bounding box center [1506, 435] width 12 height 12
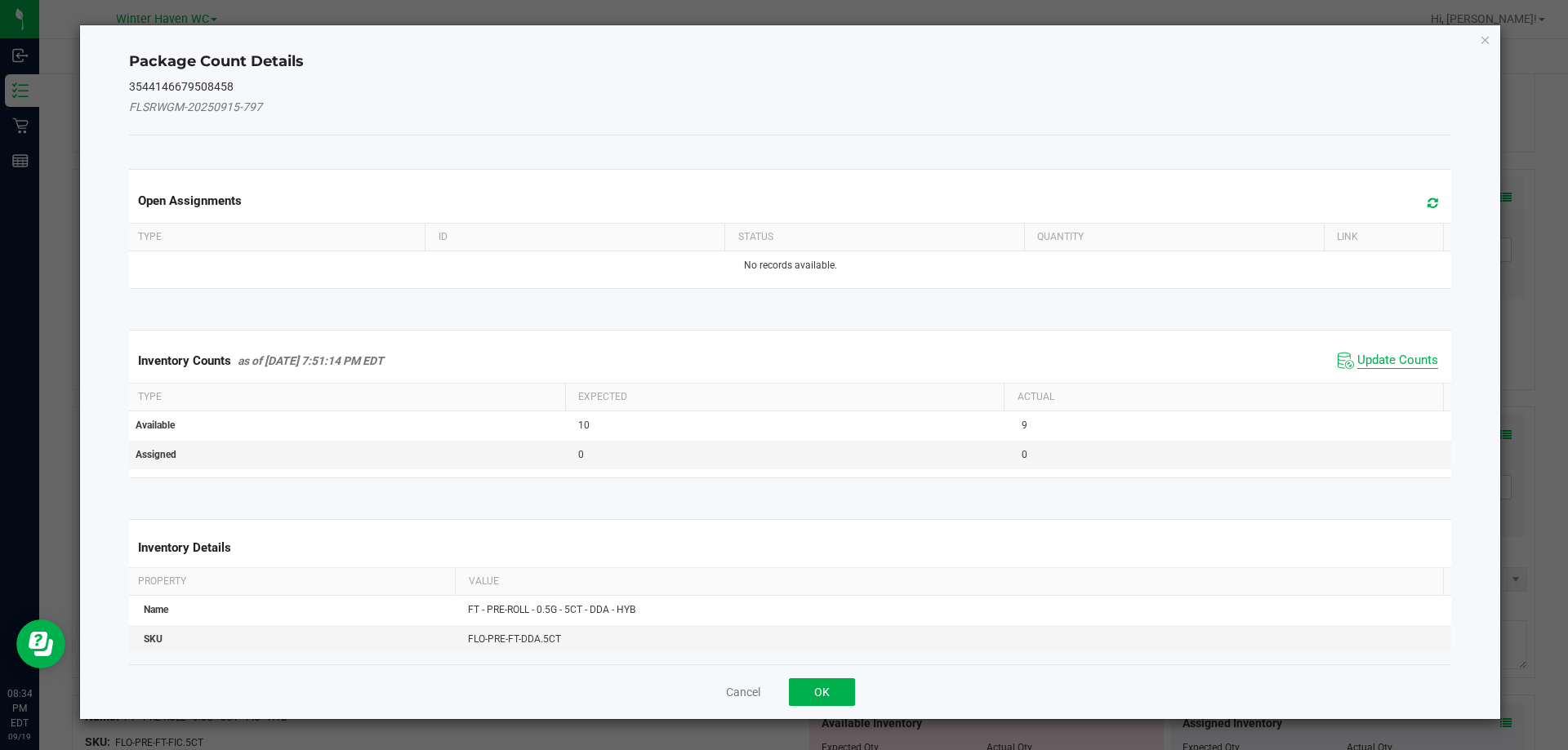
click at [1388, 356] on span "Update Counts" at bounding box center [1398, 360] width 81 height 16
click at [1388, 356] on span "Update Counts" at bounding box center [1398, 359] width 81 height 14
click at [1388, 356] on div "Inventory Counts as of [DATE] 7:51:14 PM EDT Update Counts" at bounding box center [791, 360] width 1330 height 42
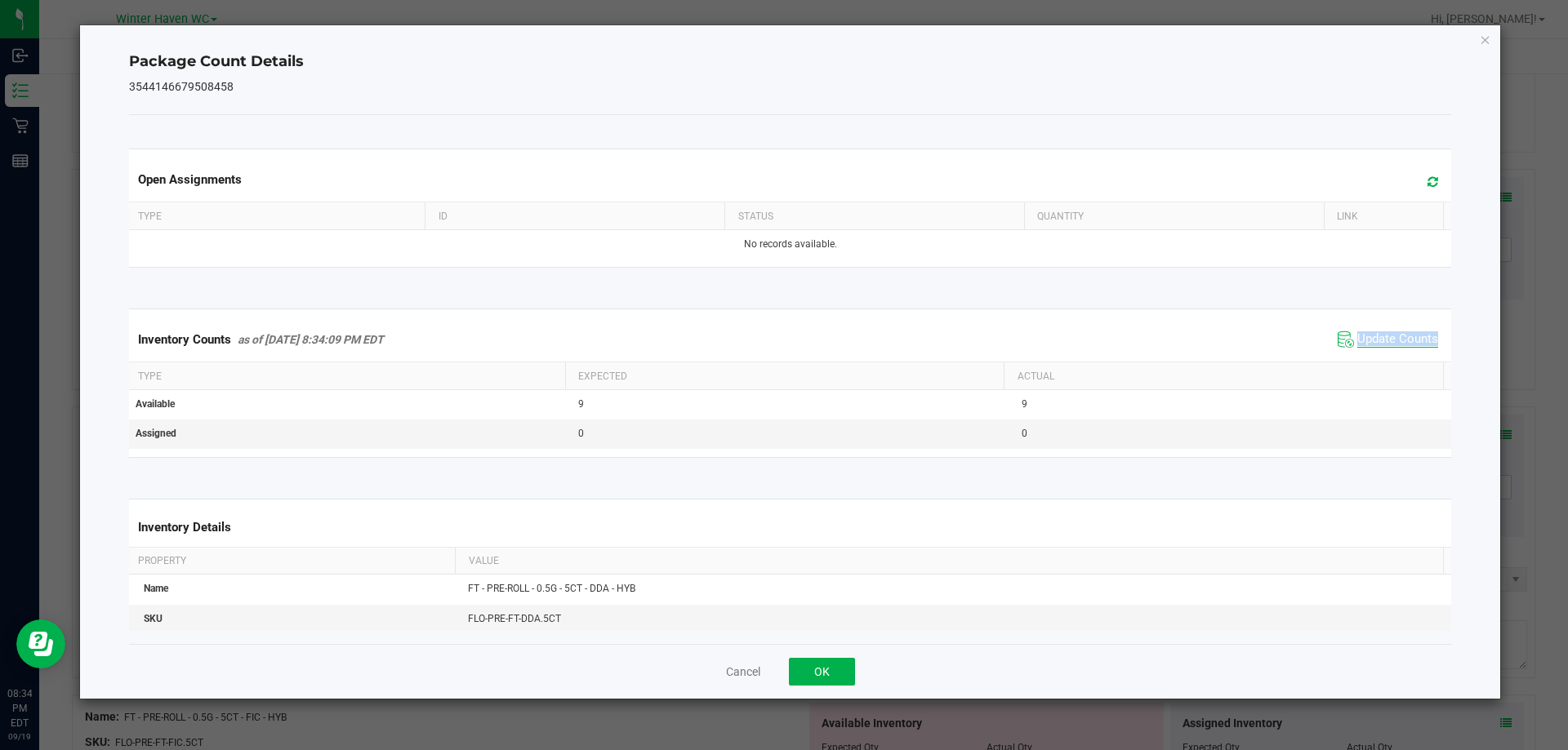
click at [1388, 356] on div "Inventory Counts as of [DATE] 8:34:09 PM EDT Update Counts" at bounding box center [791, 340] width 1330 height 44
click at [1483, 37] on icon "Close" at bounding box center [1486, 39] width 12 height 19
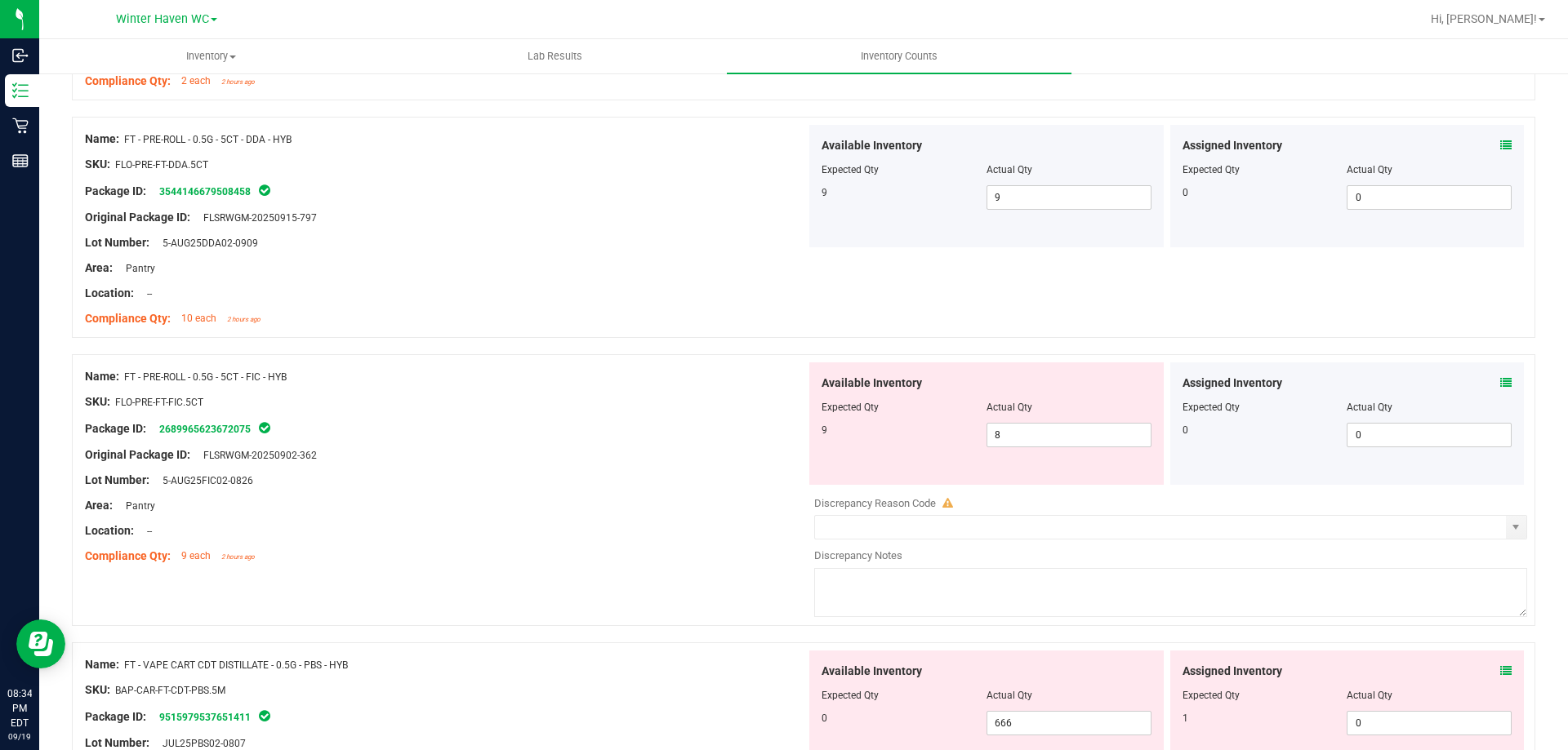
scroll to position [898, 0]
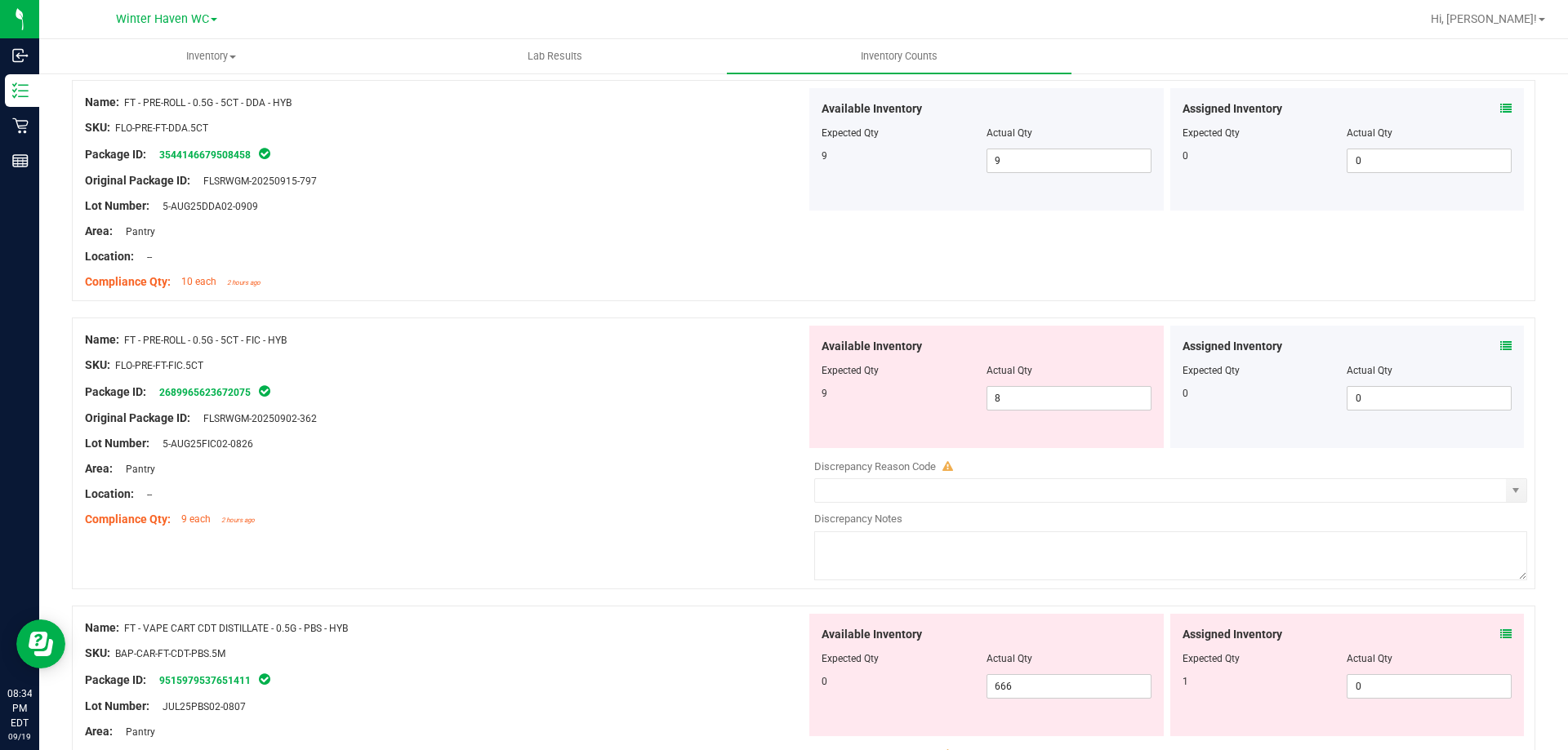
click at [1501, 347] on icon at bounding box center [1506, 347] width 12 height 12
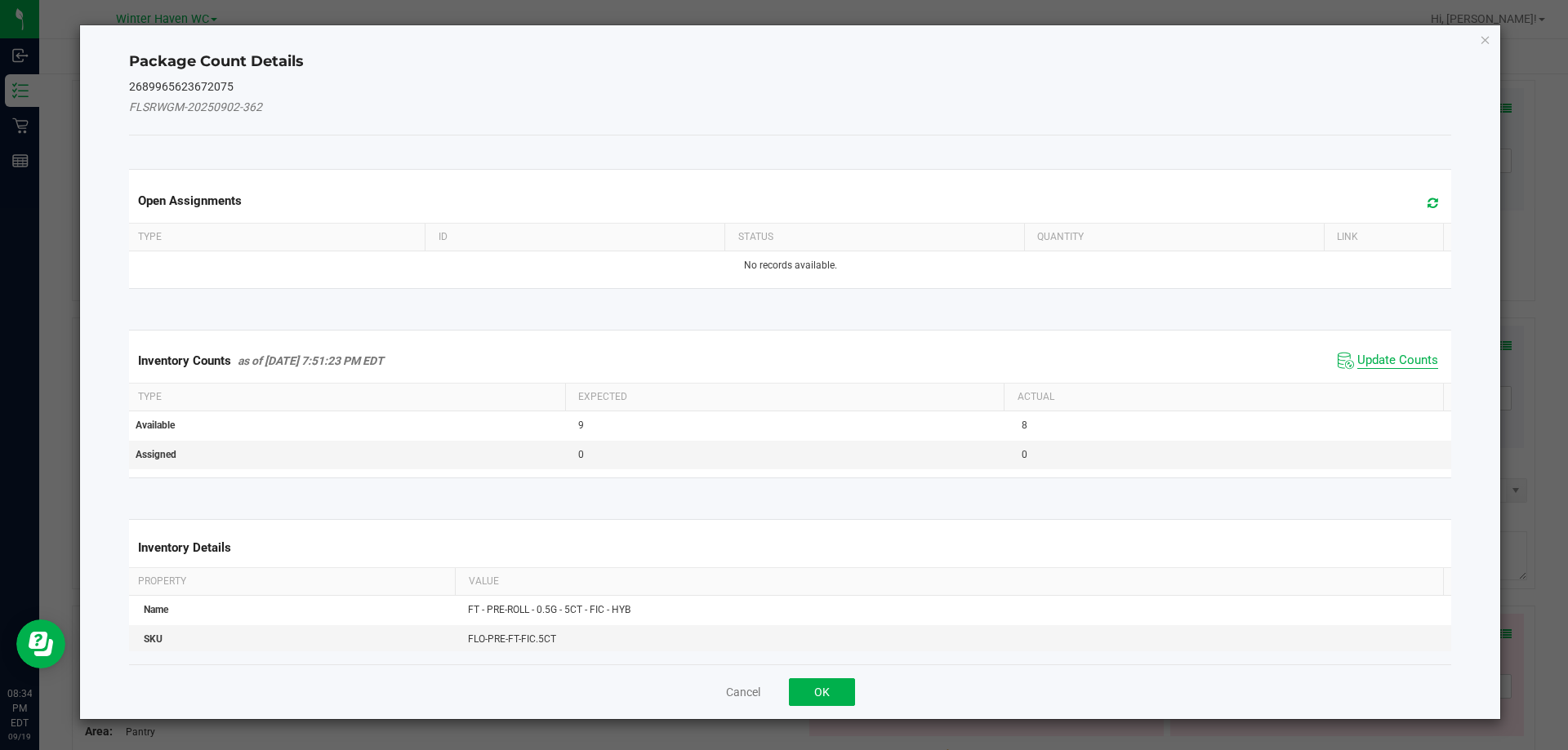
click at [1368, 355] on span "Update Counts" at bounding box center [1398, 360] width 81 height 16
click at [1368, 355] on span "Update Counts" at bounding box center [1398, 359] width 81 height 14
click at [1368, 355] on div "Inventory Counts as of [DATE] 7:51:23 PM EDT Update Counts" at bounding box center [791, 360] width 1330 height 42
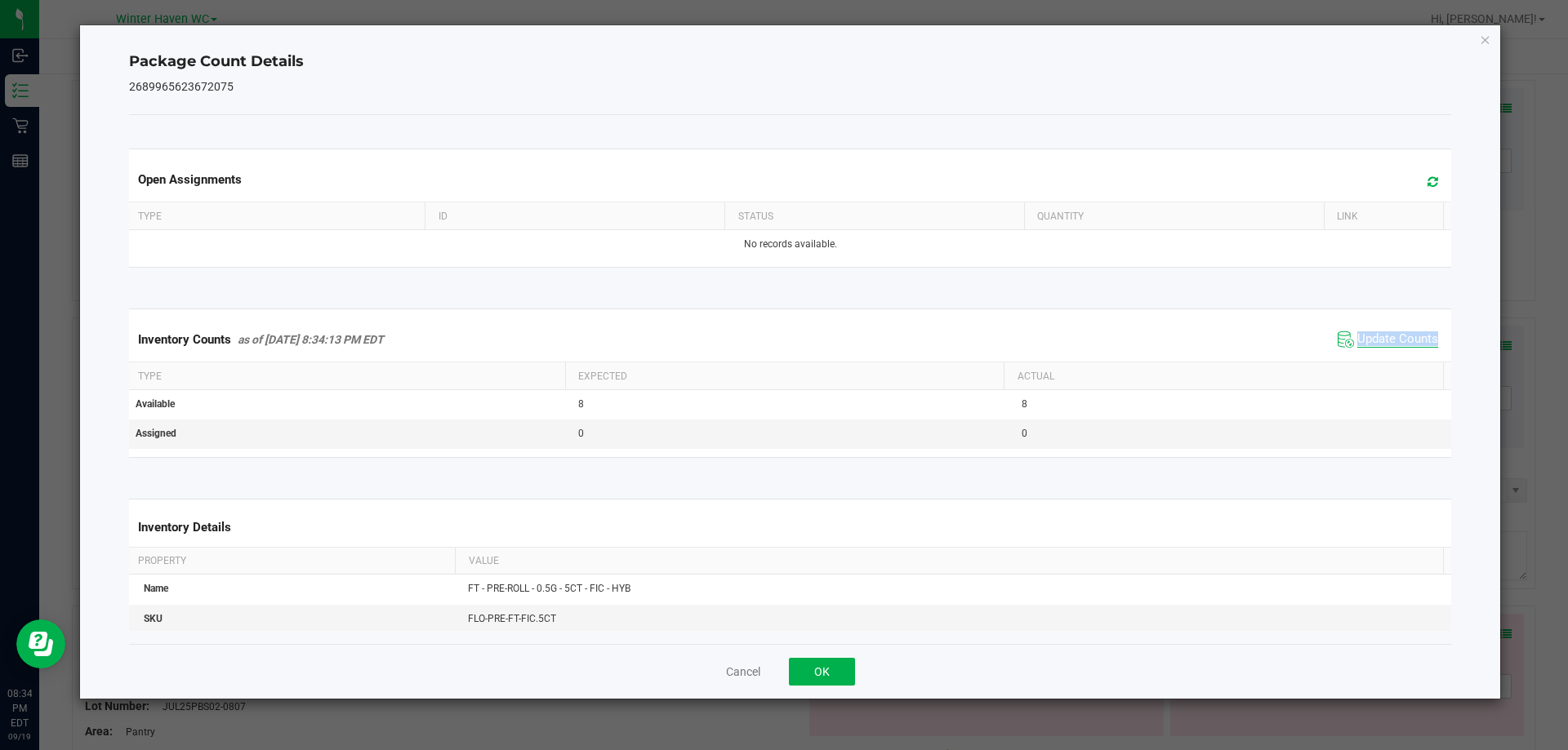
click at [1369, 355] on div "Inventory Counts as of [DATE] 8:34:13 PM EDT Update Counts" at bounding box center [791, 340] width 1330 height 44
click at [1487, 37] on icon "Close" at bounding box center [1486, 39] width 12 height 19
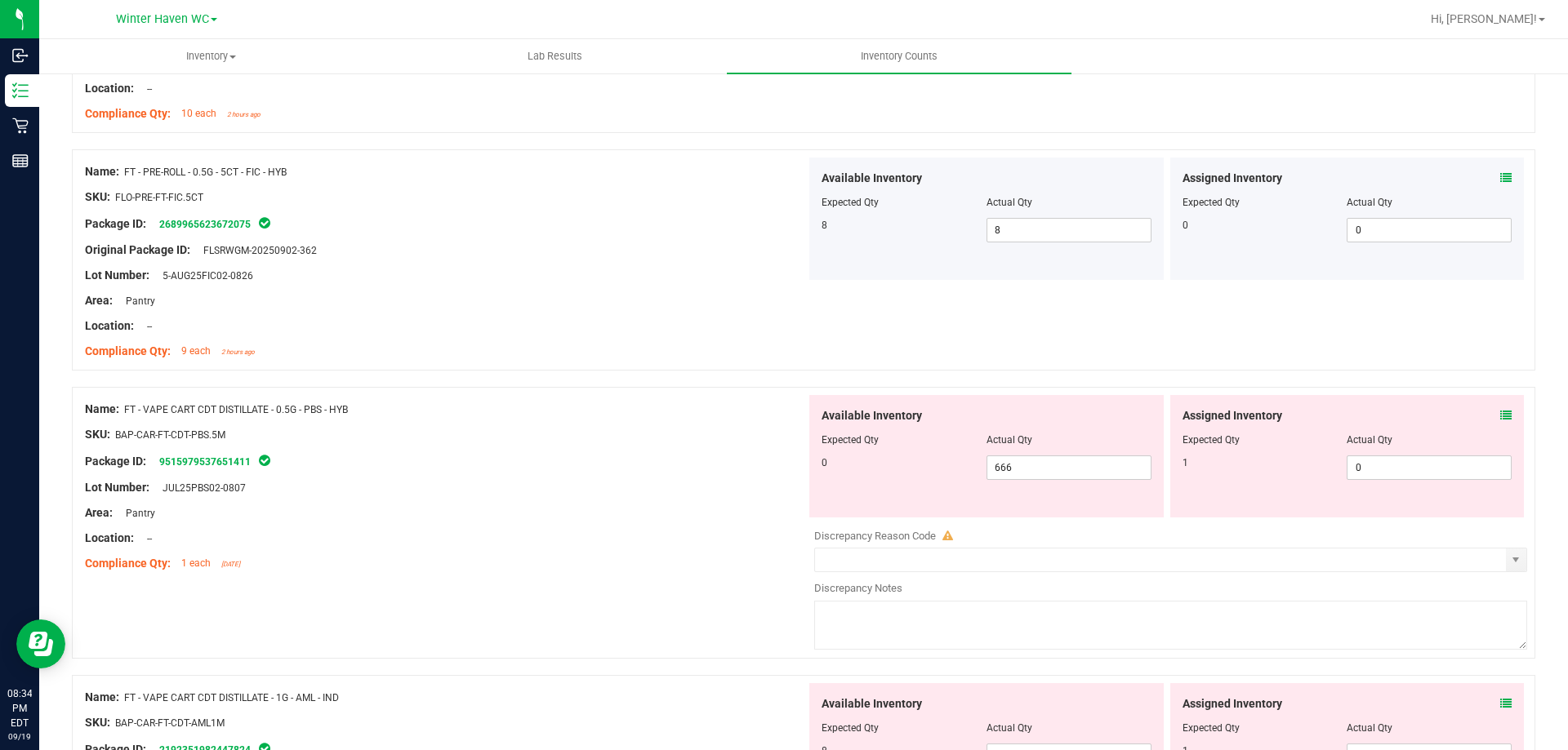
scroll to position [1143, 0]
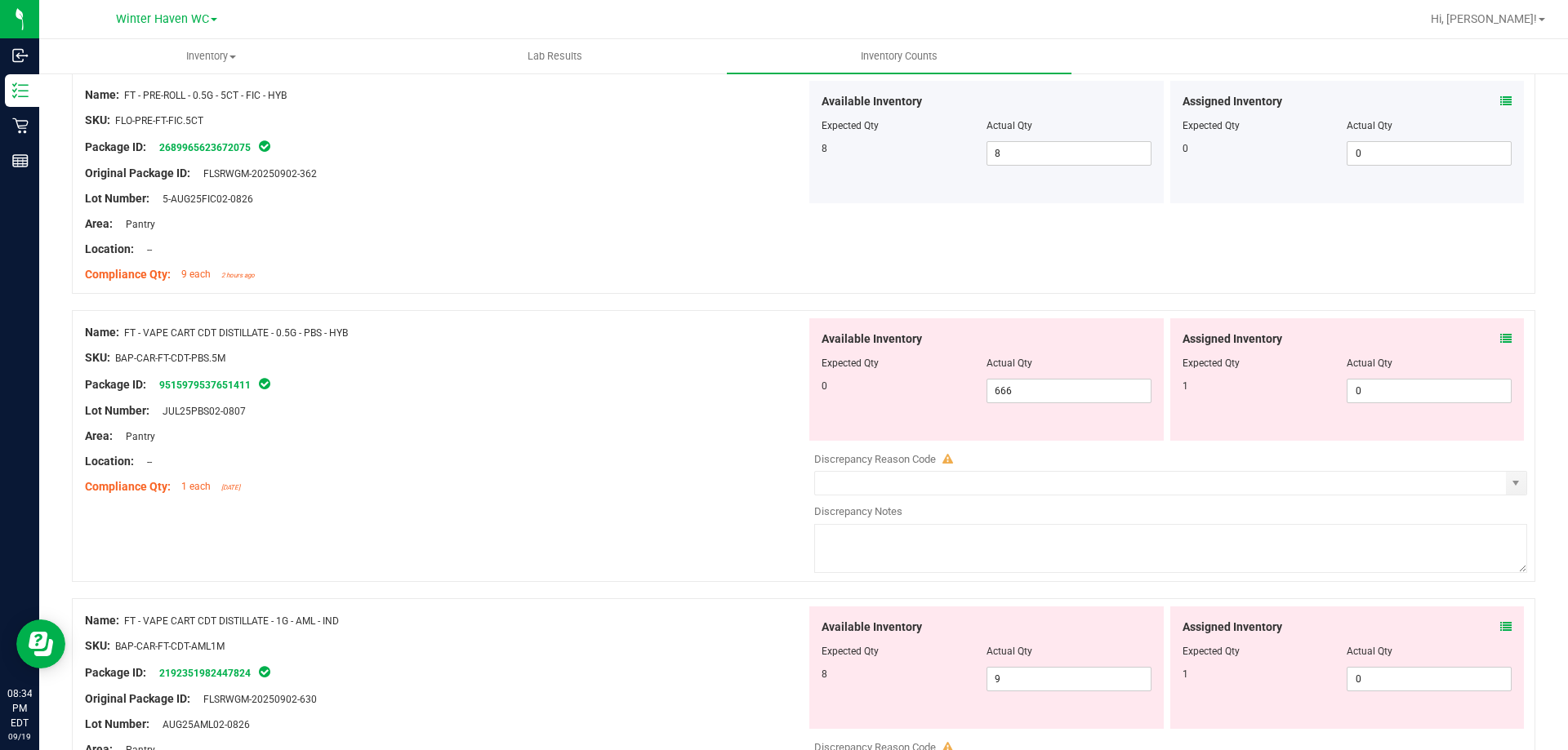
click at [1496, 332] on div "Assigned Inventory Expected Qty Actual Qty 1 0 0" at bounding box center [1347, 379] width 354 height 122
click at [1501, 333] on icon at bounding box center [1506, 339] width 12 height 12
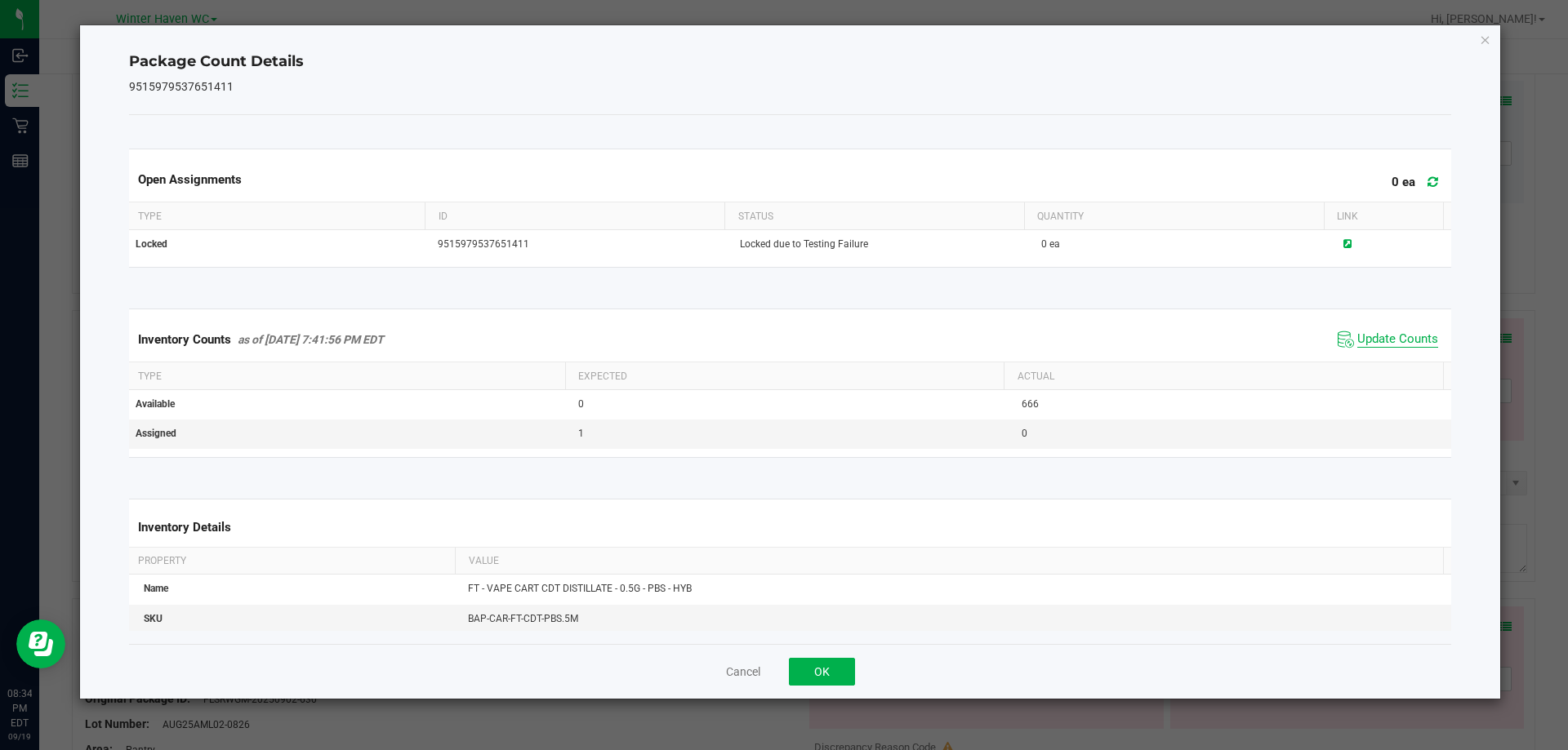
click at [1401, 334] on span "Update Counts" at bounding box center [1398, 339] width 81 height 16
click at [1401, 334] on span "Update Counts" at bounding box center [1398, 338] width 81 height 14
click at [1395, 325] on div "Inventory Counts as of [DATE] 8:34:16 PM EDT Update Counts" at bounding box center [791, 339] width 1330 height 42
click at [1395, 325] on div "Inventory Counts as of [DATE] 8:34:17 PM EDT Update Counts" at bounding box center [791, 340] width 1330 height 44
drag, startPoint x: 1484, startPoint y: 30, endPoint x: 1485, endPoint y: 47, distance: 17.0
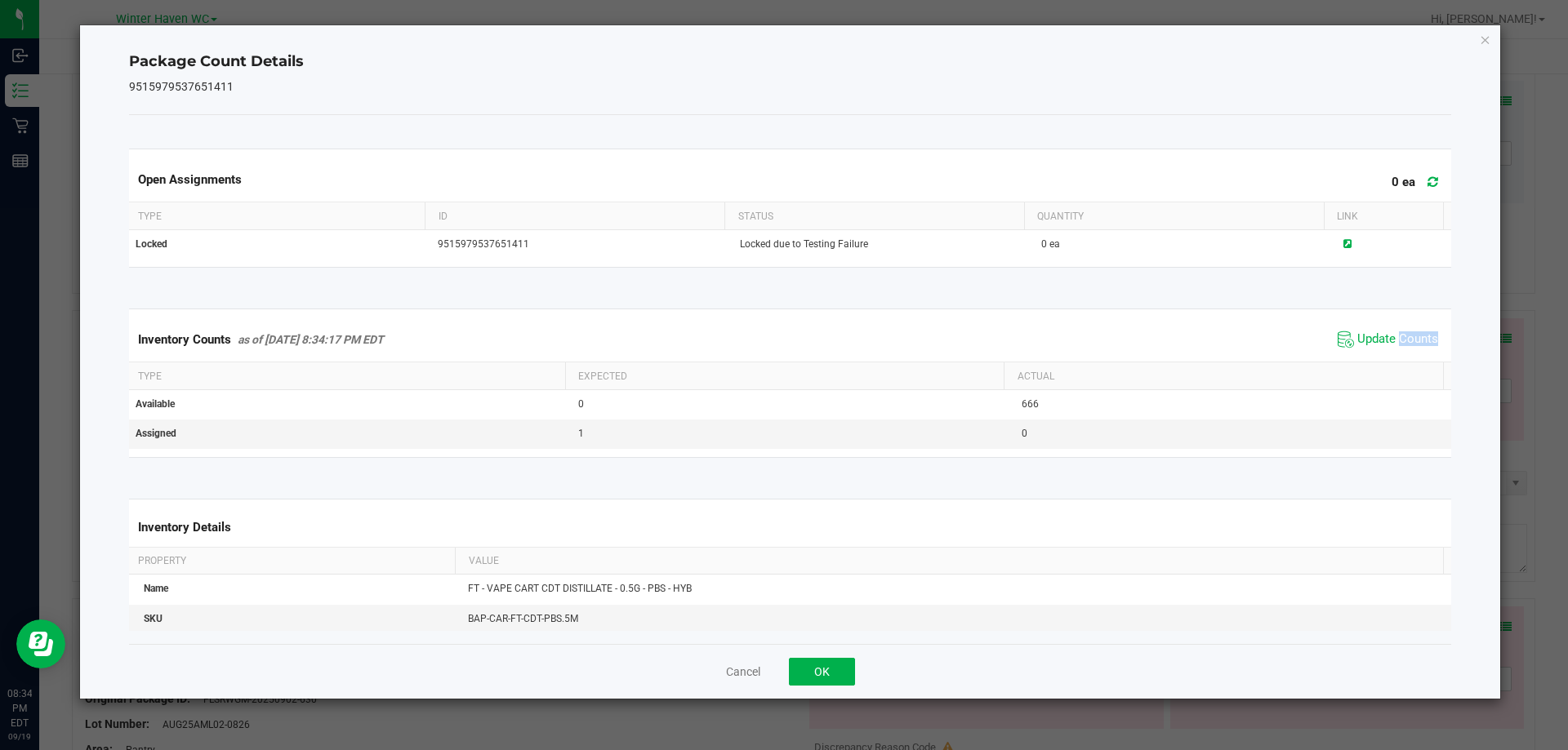
click at [1485, 35] on icon "Close" at bounding box center [1486, 39] width 12 height 19
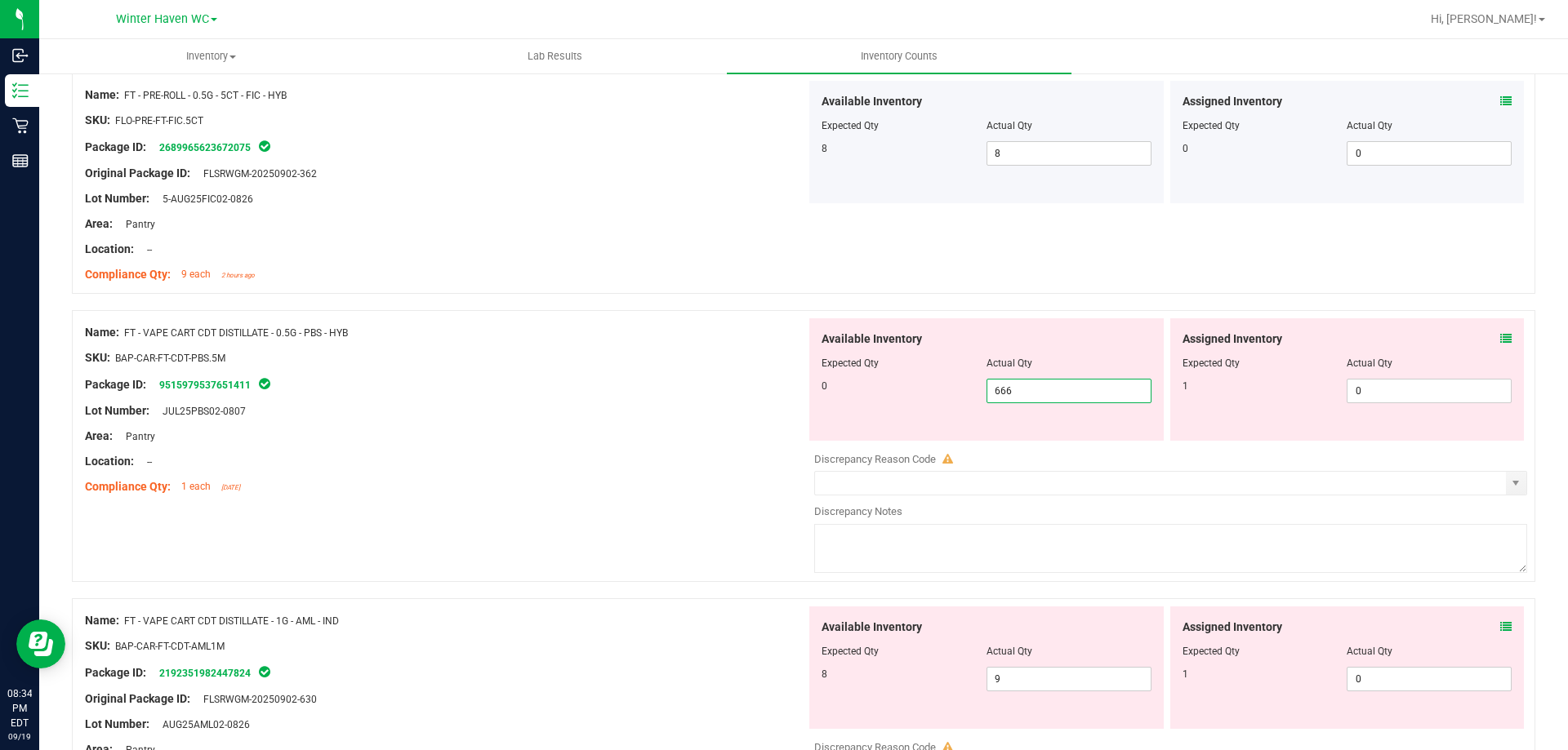
drag, startPoint x: 1050, startPoint y: 389, endPoint x: 927, endPoint y: 386, distance: 123.0
click at [927, 386] on div "0 666 666" at bounding box center [986, 391] width 330 height 24
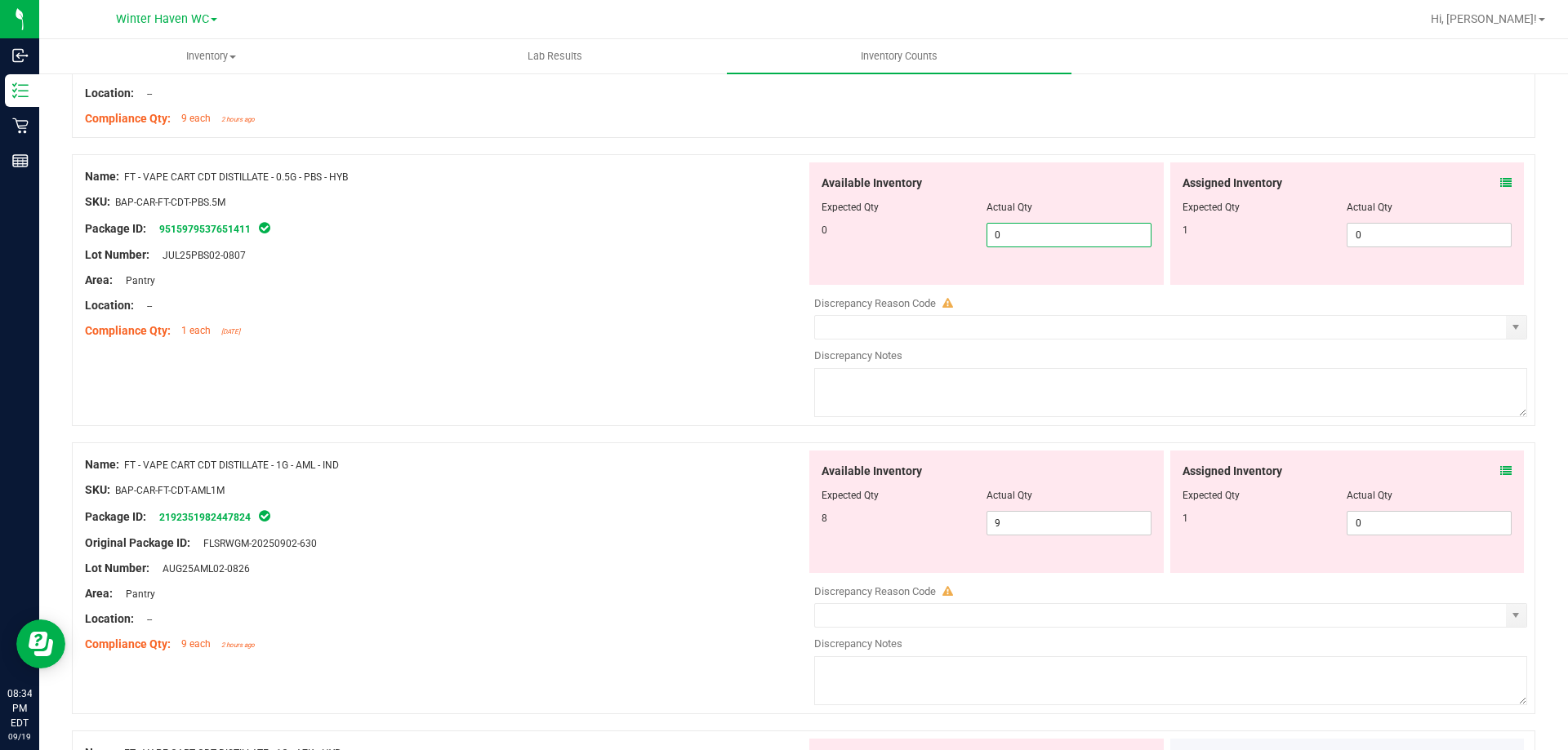
scroll to position [1306, 0]
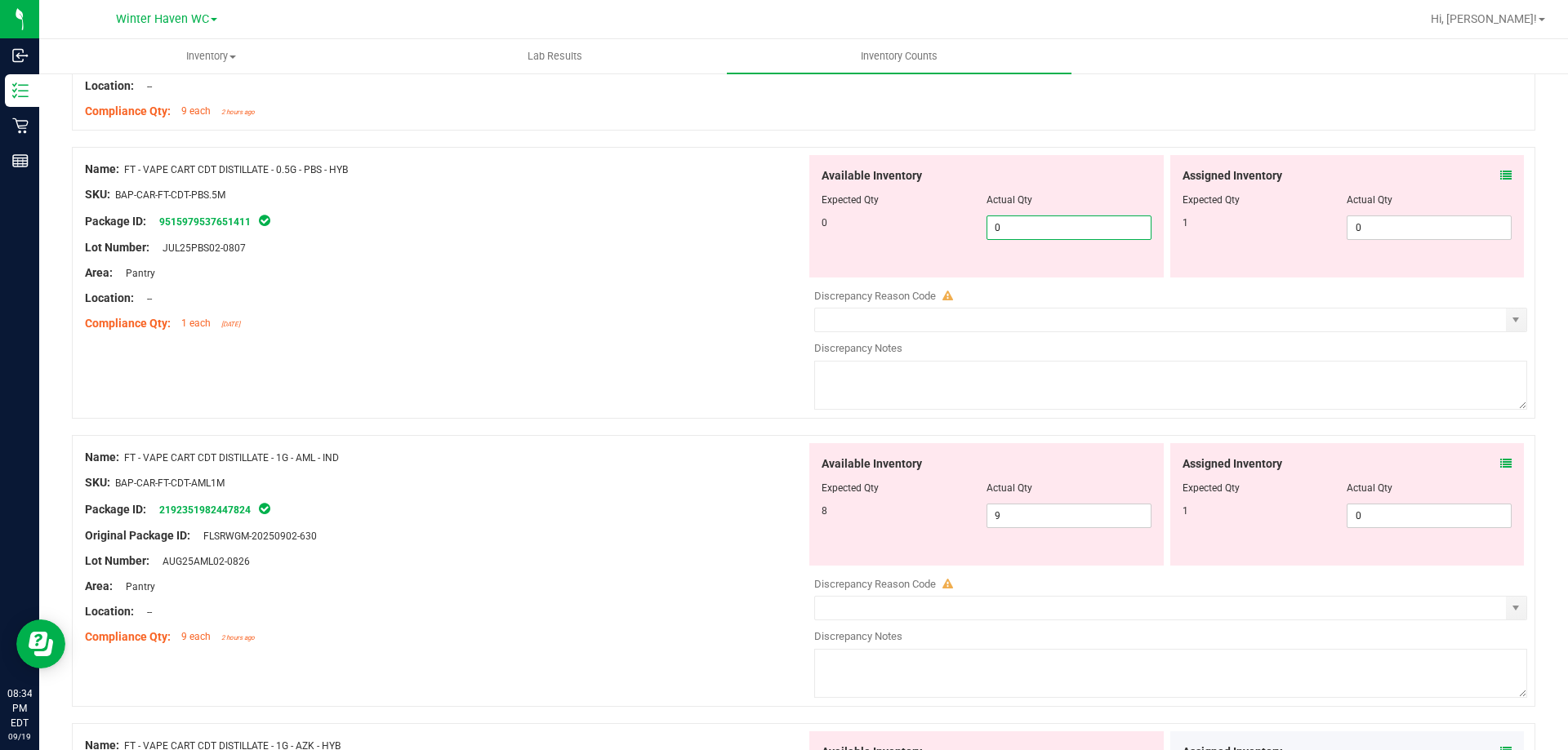
click at [1501, 462] on icon at bounding box center [1506, 464] width 12 height 12
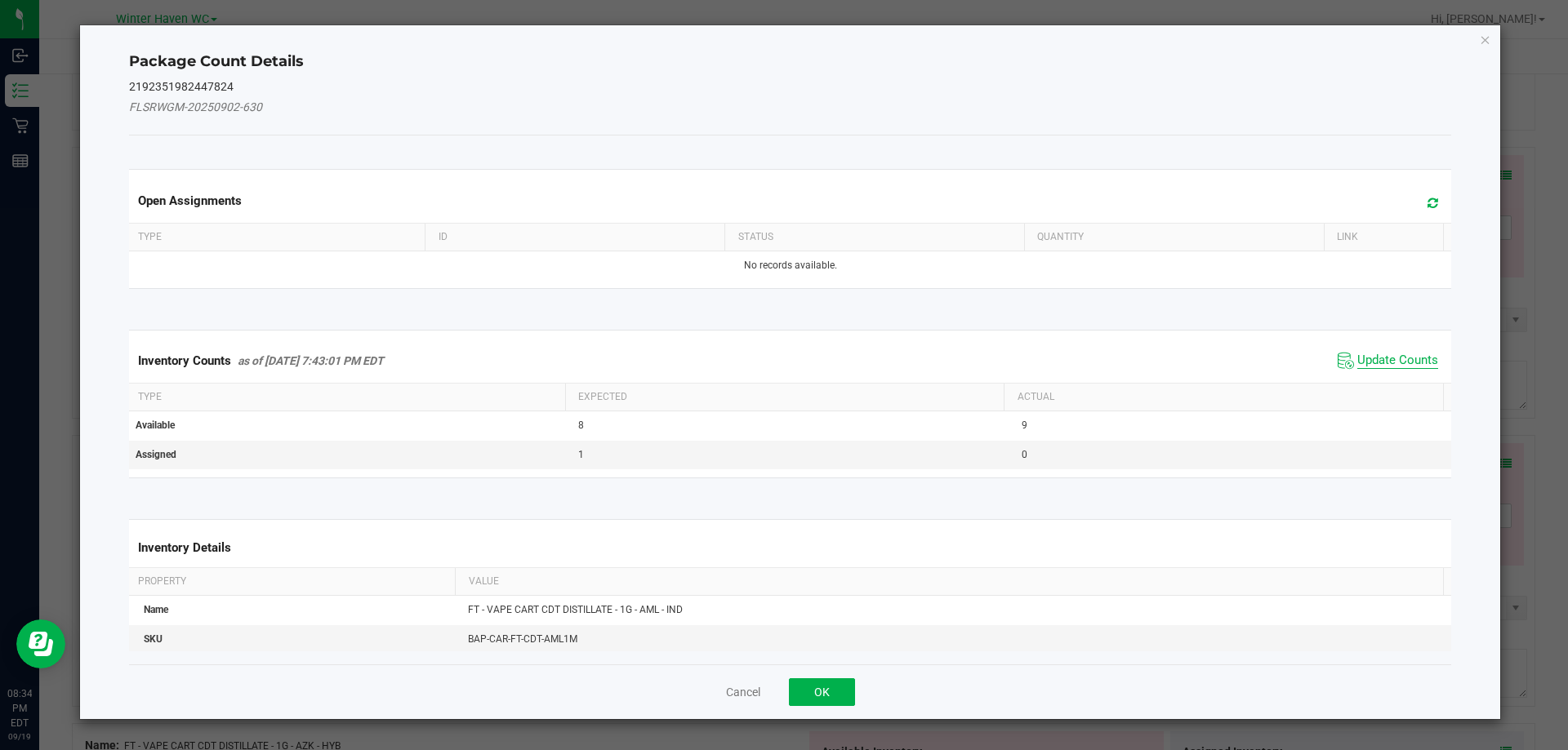
click at [1358, 357] on span "Update Counts" at bounding box center [1398, 360] width 81 height 16
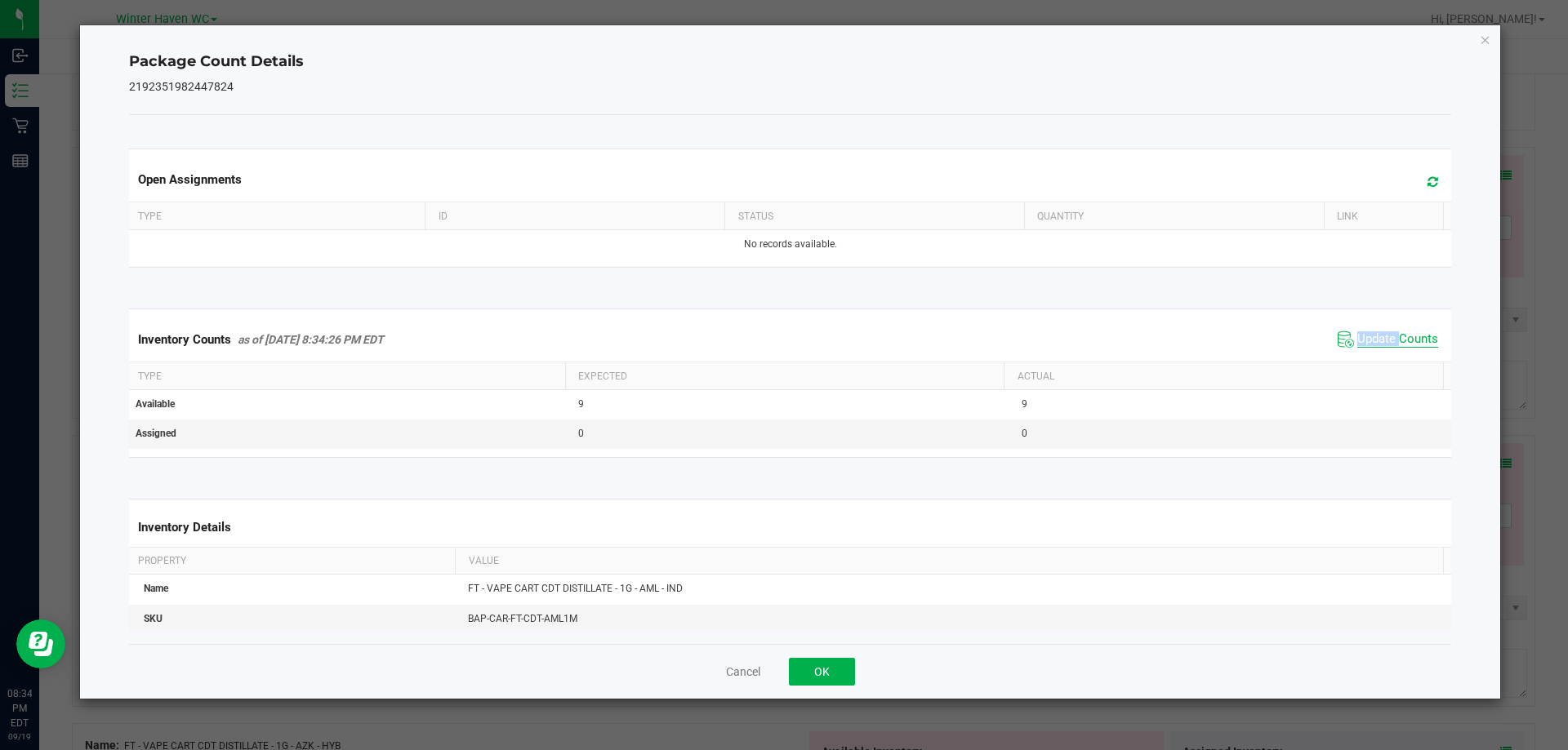
click at [1355, 357] on div "Inventory Counts as of [DATE] 8:34:26 PM EDT Update Counts" at bounding box center [791, 340] width 1330 height 44
click at [1355, 356] on div "Inventory Counts as of [DATE] 8:34:26 PM EDT Update Counts" at bounding box center [791, 340] width 1330 height 44
click at [1356, 353] on div "Inventory Counts as of [DATE] 8:34:26 PM EDT Update Counts" at bounding box center [791, 340] width 1330 height 44
click at [1486, 40] on icon "Close" at bounding box center [1486, 39] width 12 height 19
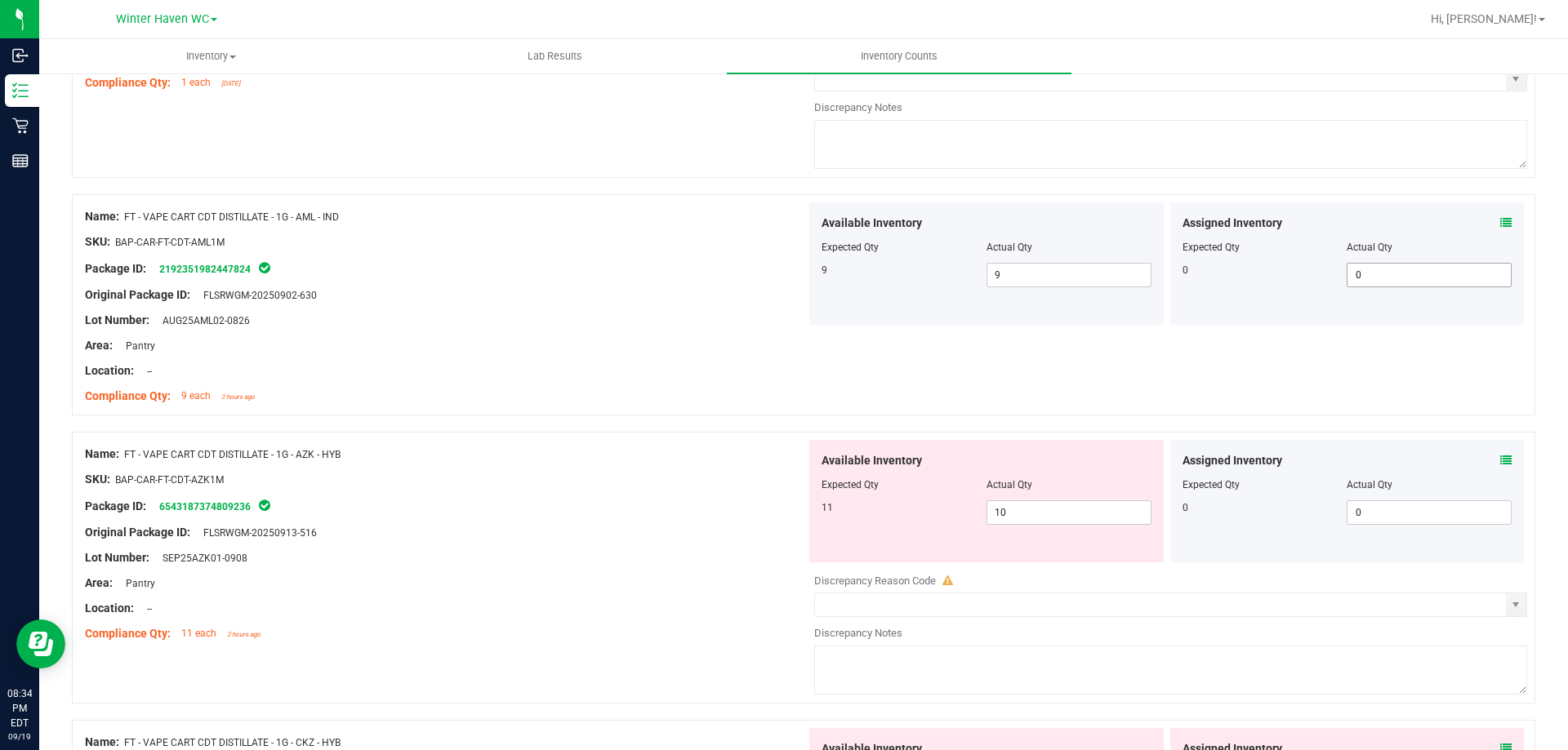
scroll to position [1551, 0]
click at [1503, 459] on div "Assigned Inventory Expected Qty Actual Qty 0 0 0" at bounding box center [1347, 497] width 354 height 122
click at [1501, 453] on icon at bounding box center [1506, 456] width 12 height 12
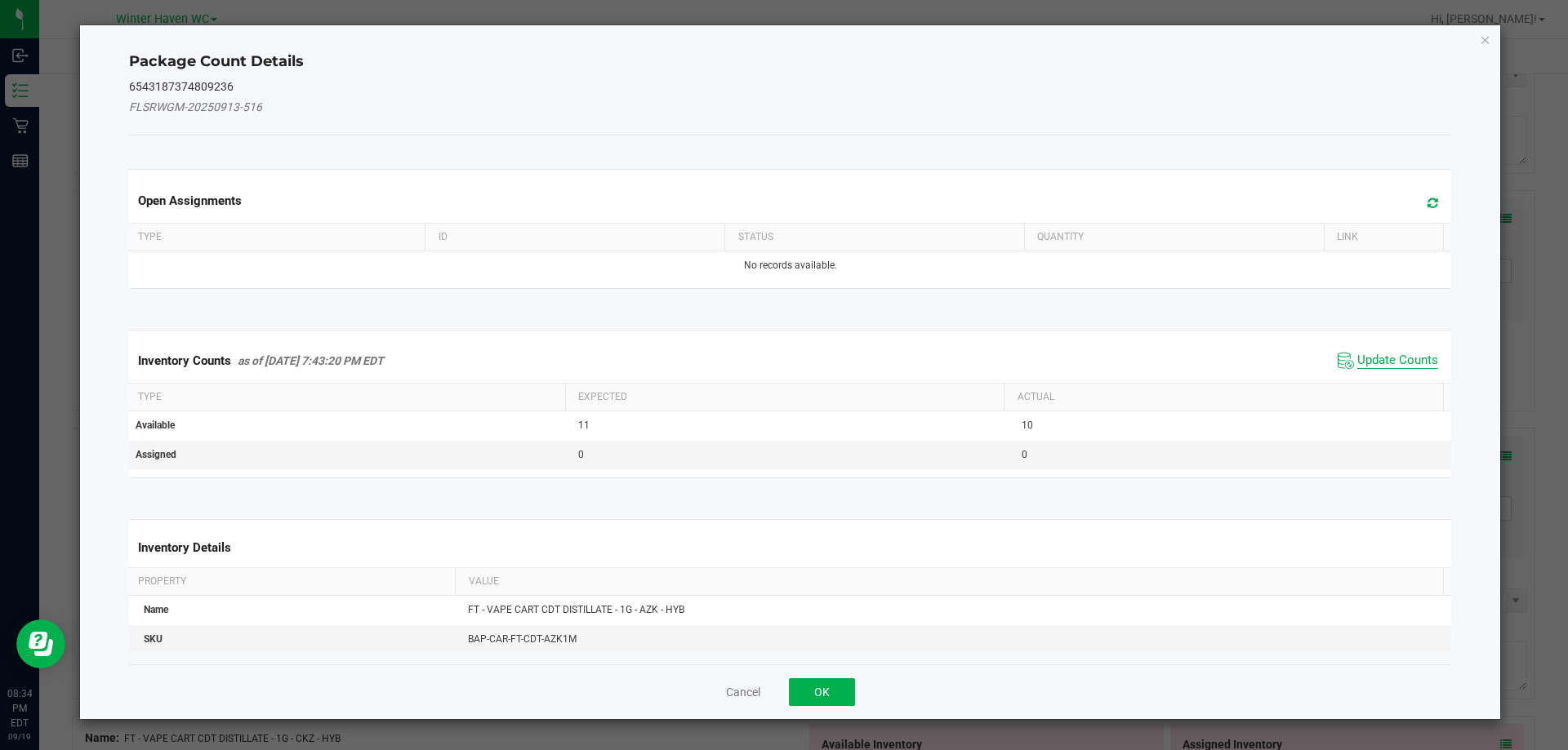
click at [1368, 357] on span "Update Counts" at bounding box center [1398, 360] width 81 height 16
click at [1368, 357] on span "Update Counts" at bounding box center [1398, 359] width 81 height 14
click at [1368, 357] on div "Inventory Counts as of [DATE] 7:43:20 PM EDT Update Counts" at bounding box center [791, 360] width 1330 height 42
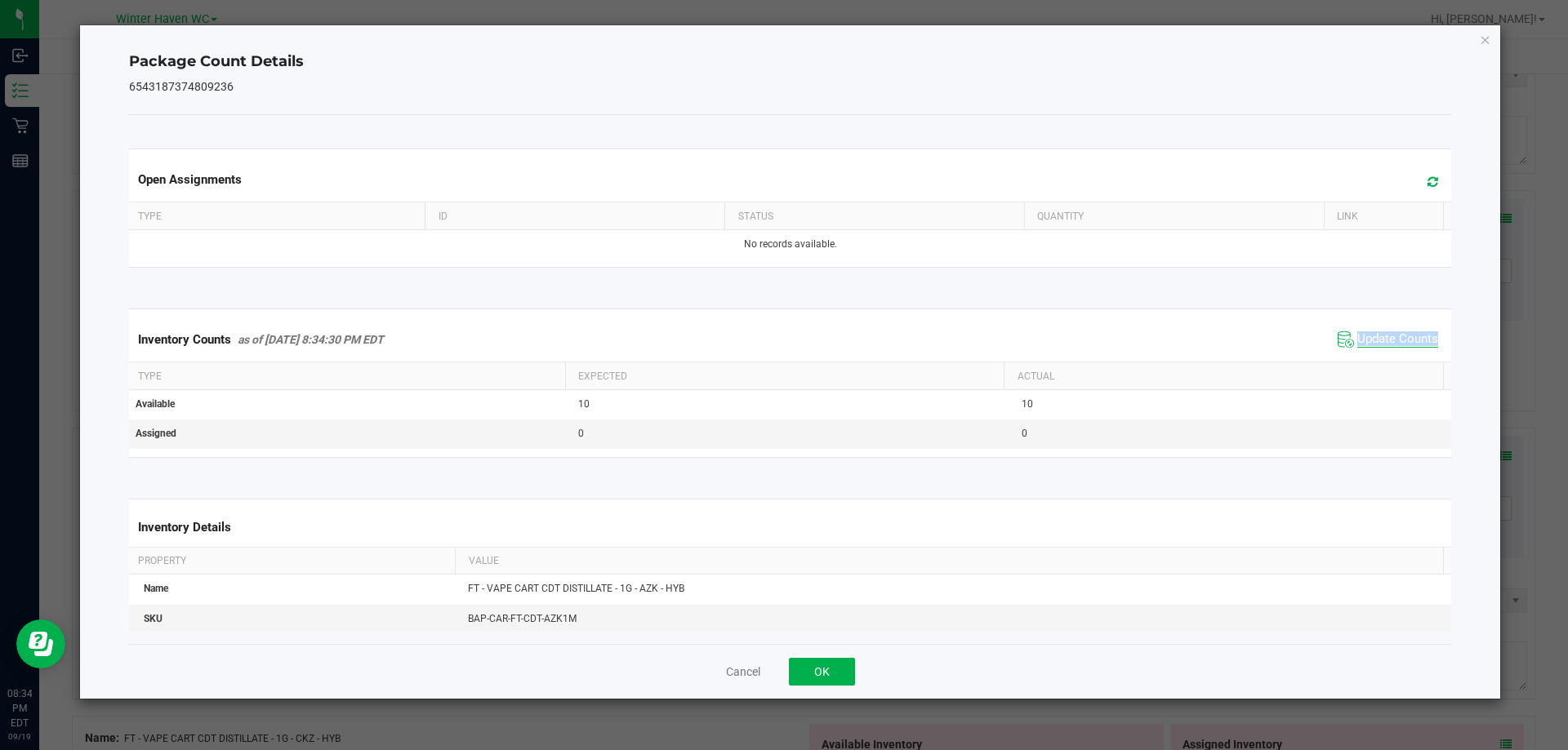
click at [1368, 357] on div "Inventory Counts as of [DATE] 8:34:30 PM EDT Update Counts" at bounding box center [791, 340] width 1330 height 44
click at [1485, 43] on icon "Close" at bounding box center [1486, 39] width 12 height 19
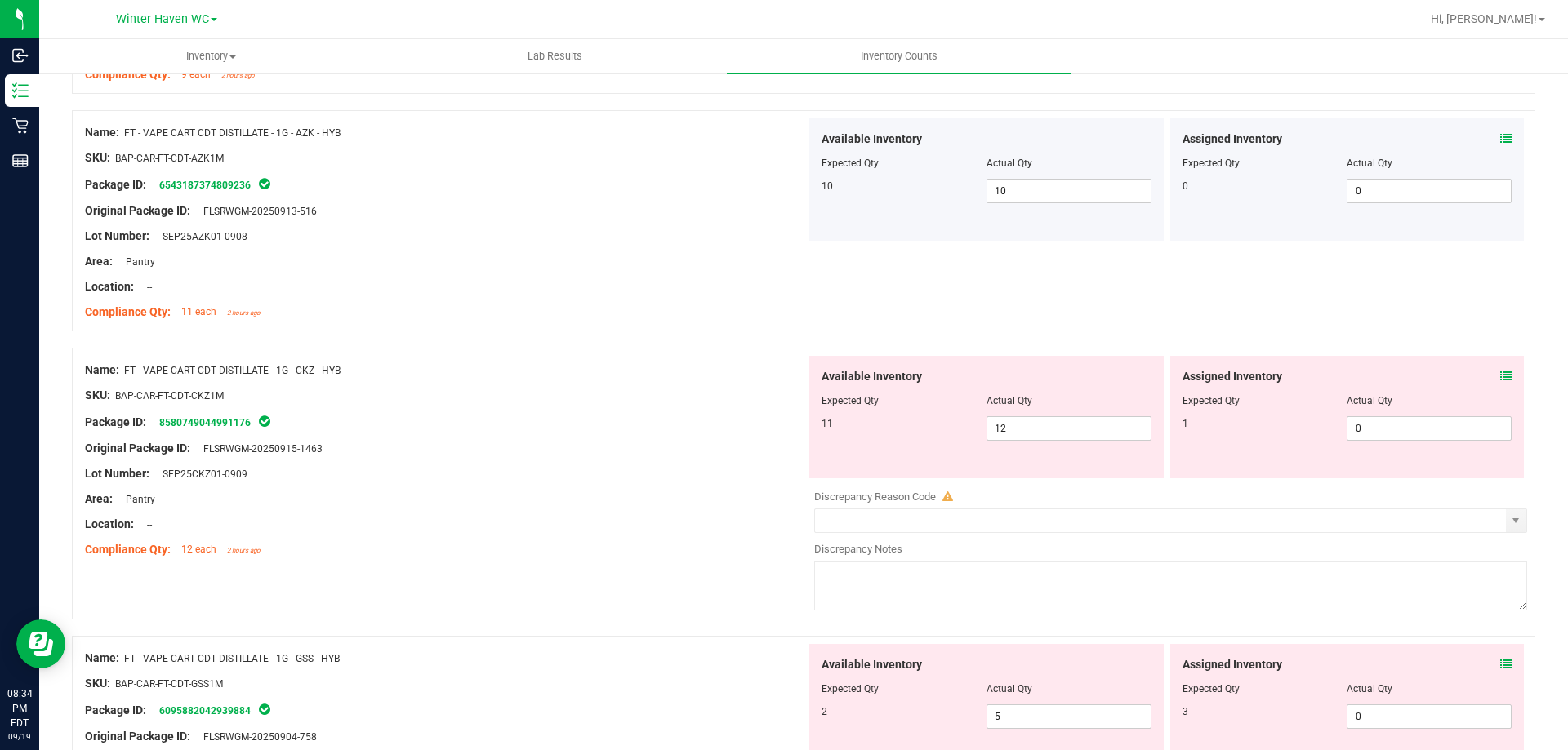
scroll to position [1878, 0]
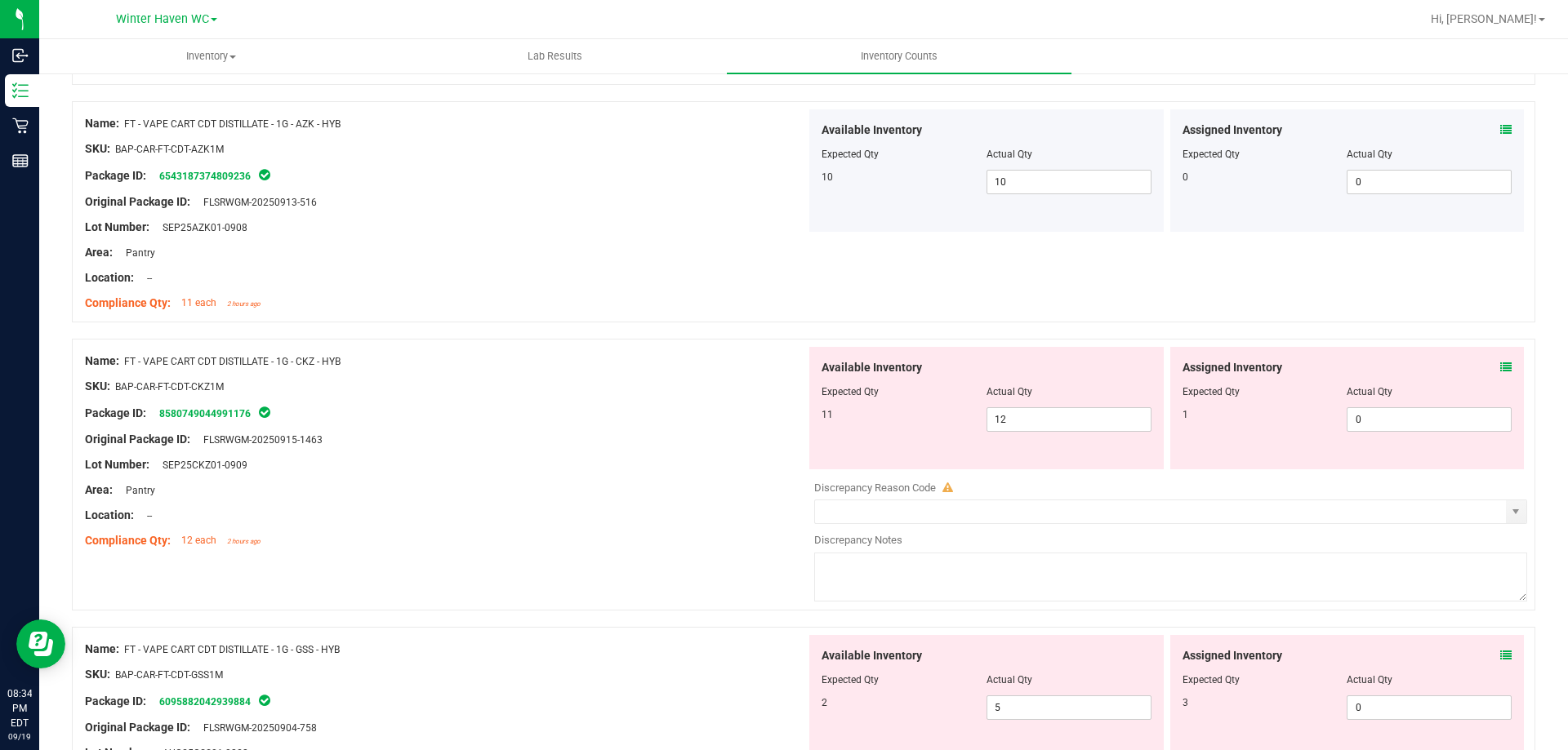
click at [1501, 367] on icon at bounding box center [1506, 368] width 12 height 12
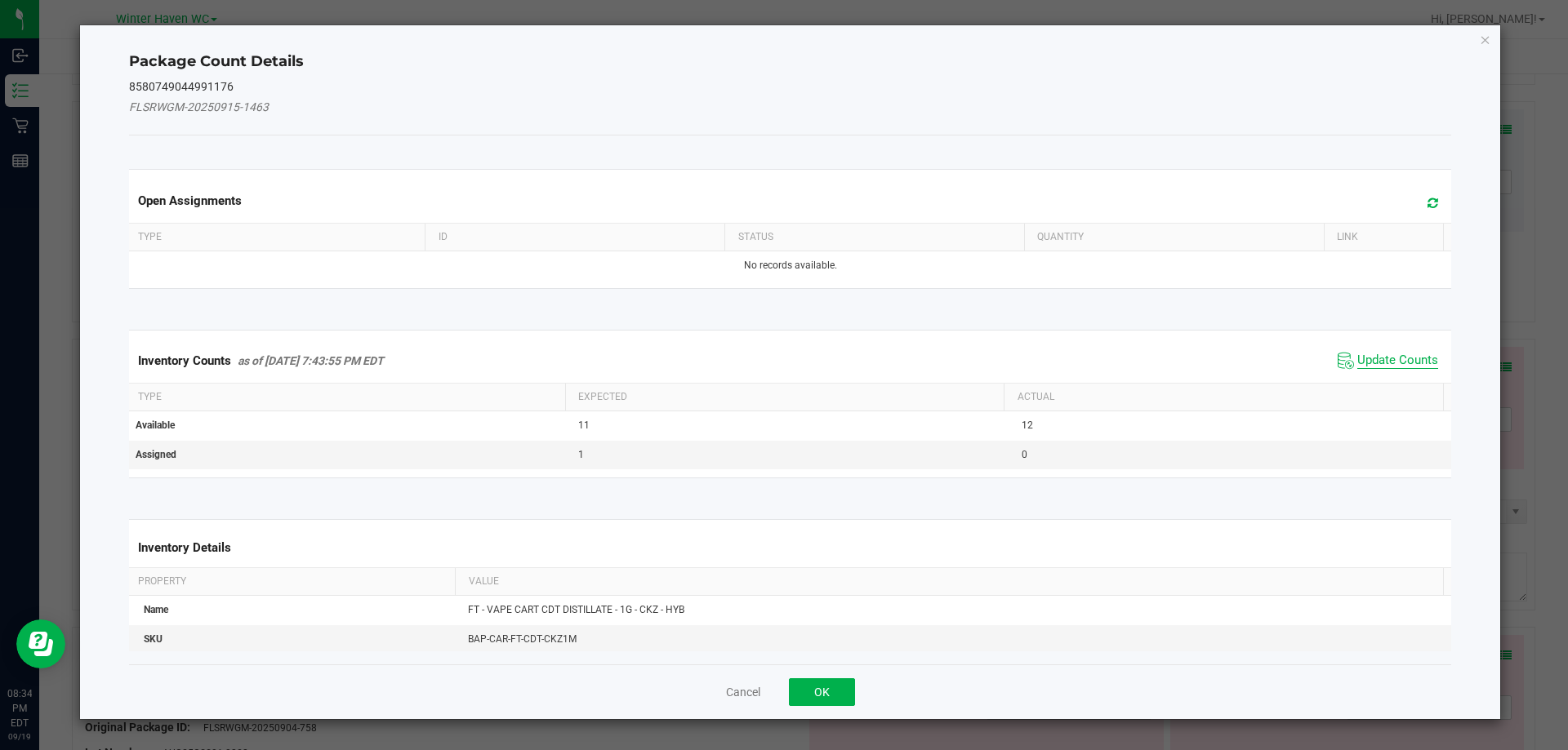
click at [1400, 353] on span "Update Counts" at bounding box center [1398, 360] width 81 height 16
click at [1400, 353] on span "Update Counts" at bounding box center [1398, 359] width 81 height 14
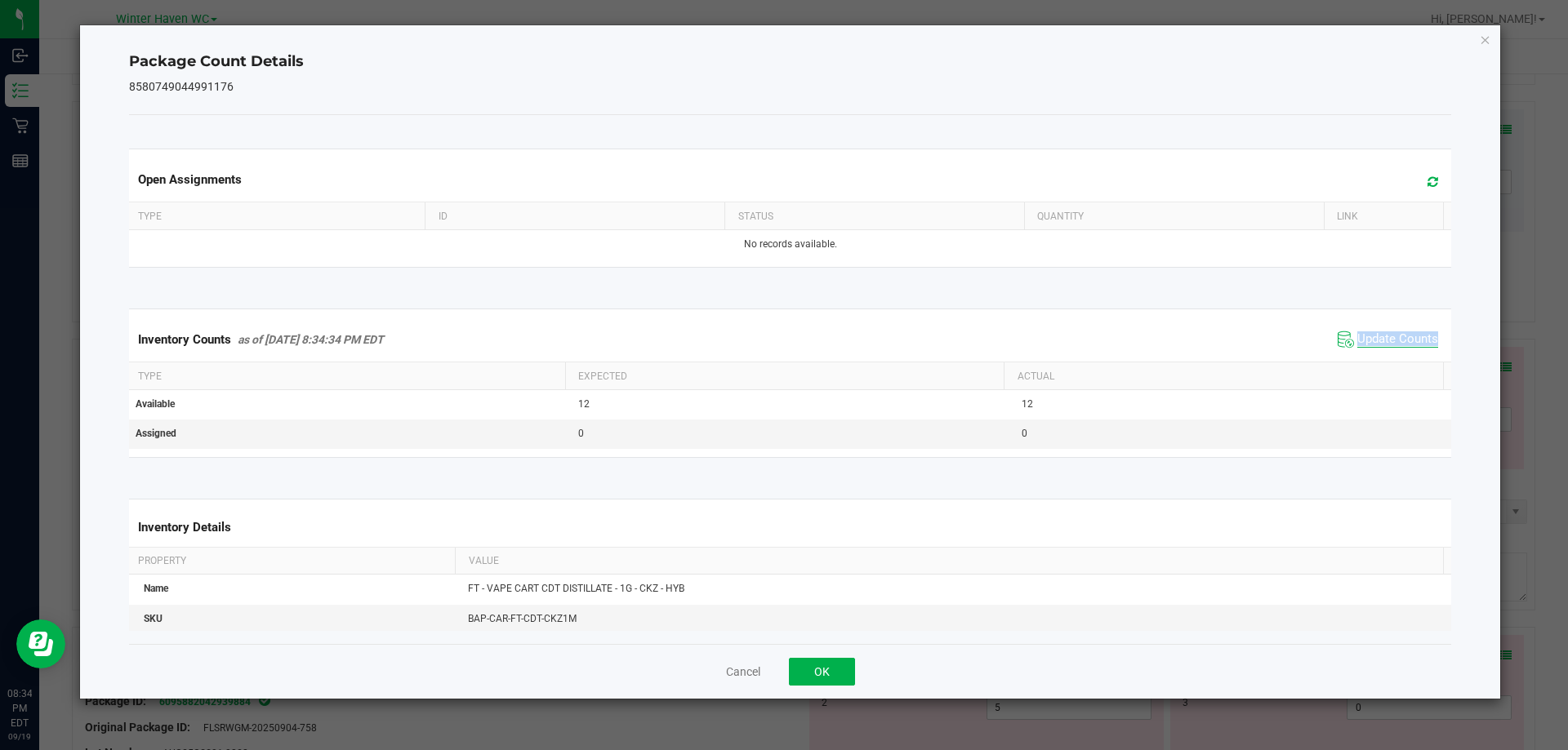
click at [1400, 353] on div "Inventory Counts as of [DATE] 8:34:34 PM EDT Update Counts" at bounding box center [791, 340] width 1330 height 44
click at [1481, 35] on icon "Close" at bounding box center [1486, 39] width 12 height 19
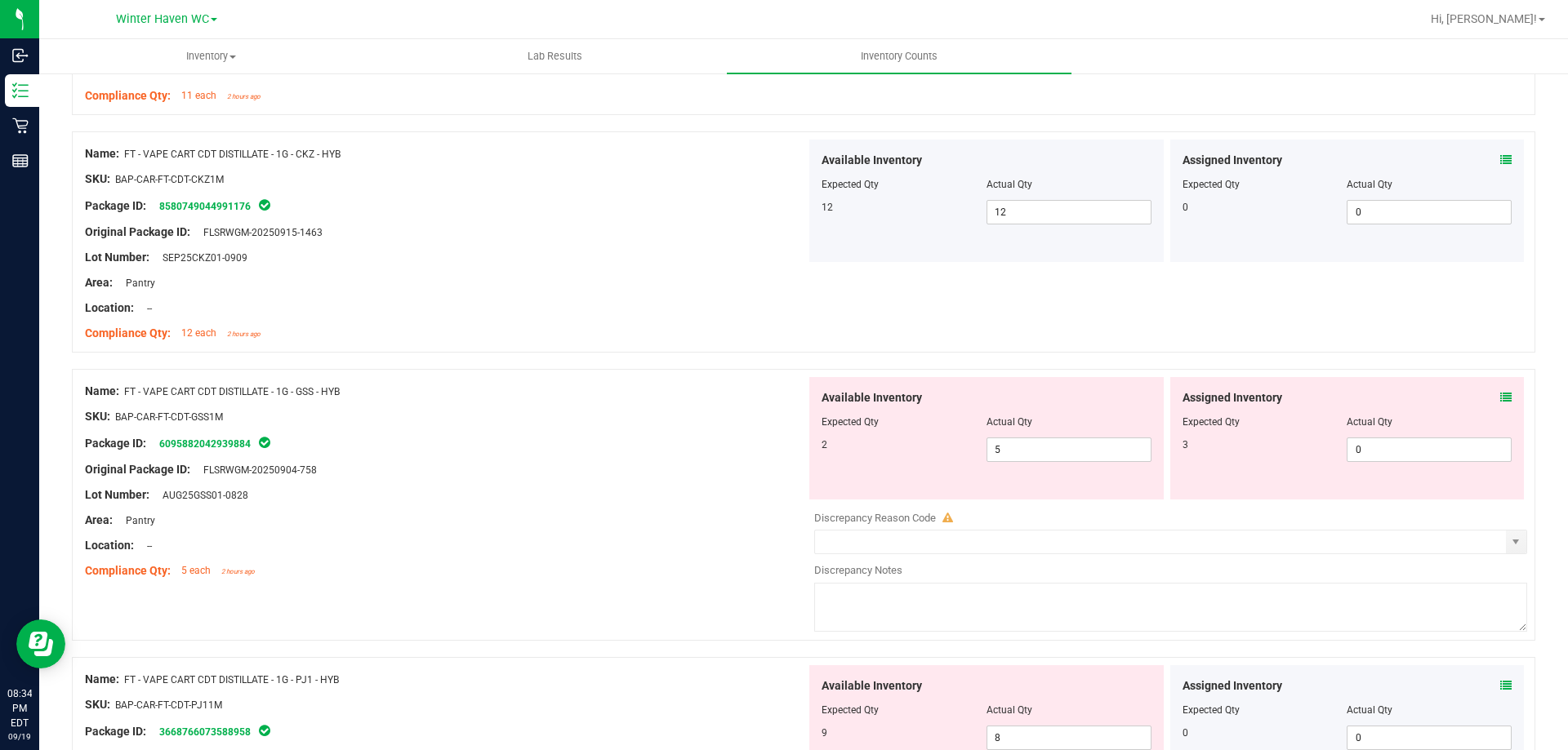
scroll to position [2123, 0]
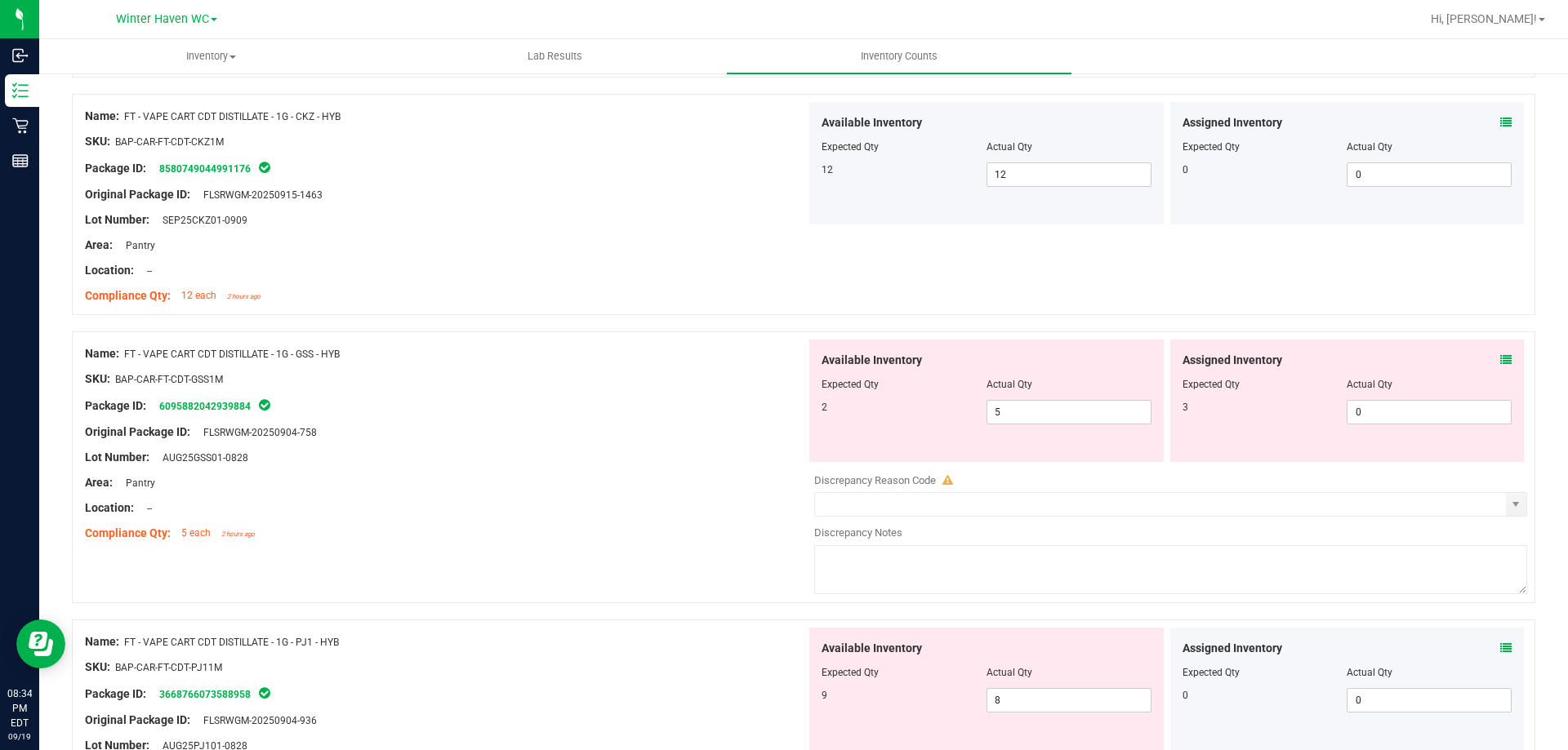
click at [1501, 363] on icon at bounding box center [1506, 360] width 12 height 12
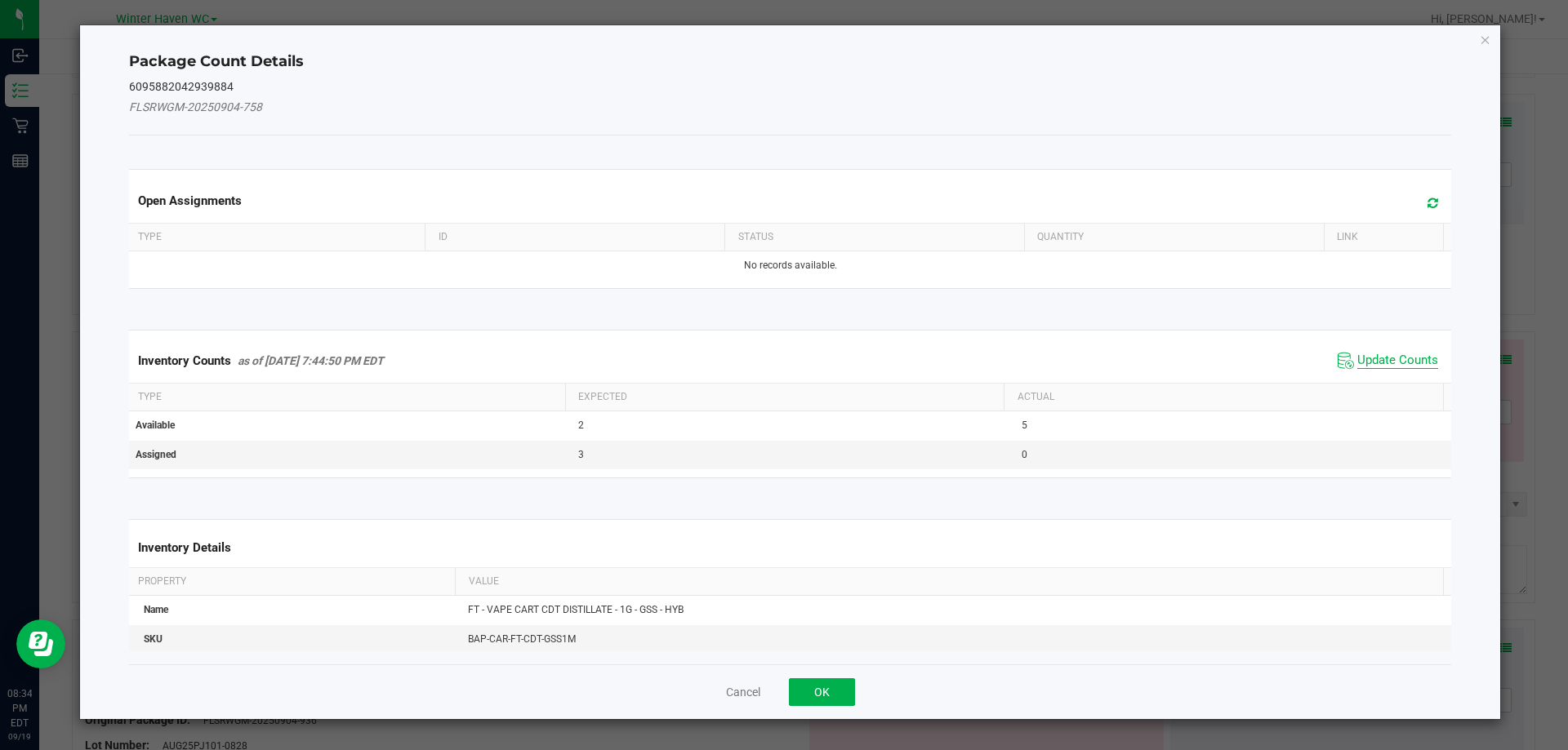
click at [1386, 352] on span "Update Counts" at bounding box center [1398, 360] width 81 height 16
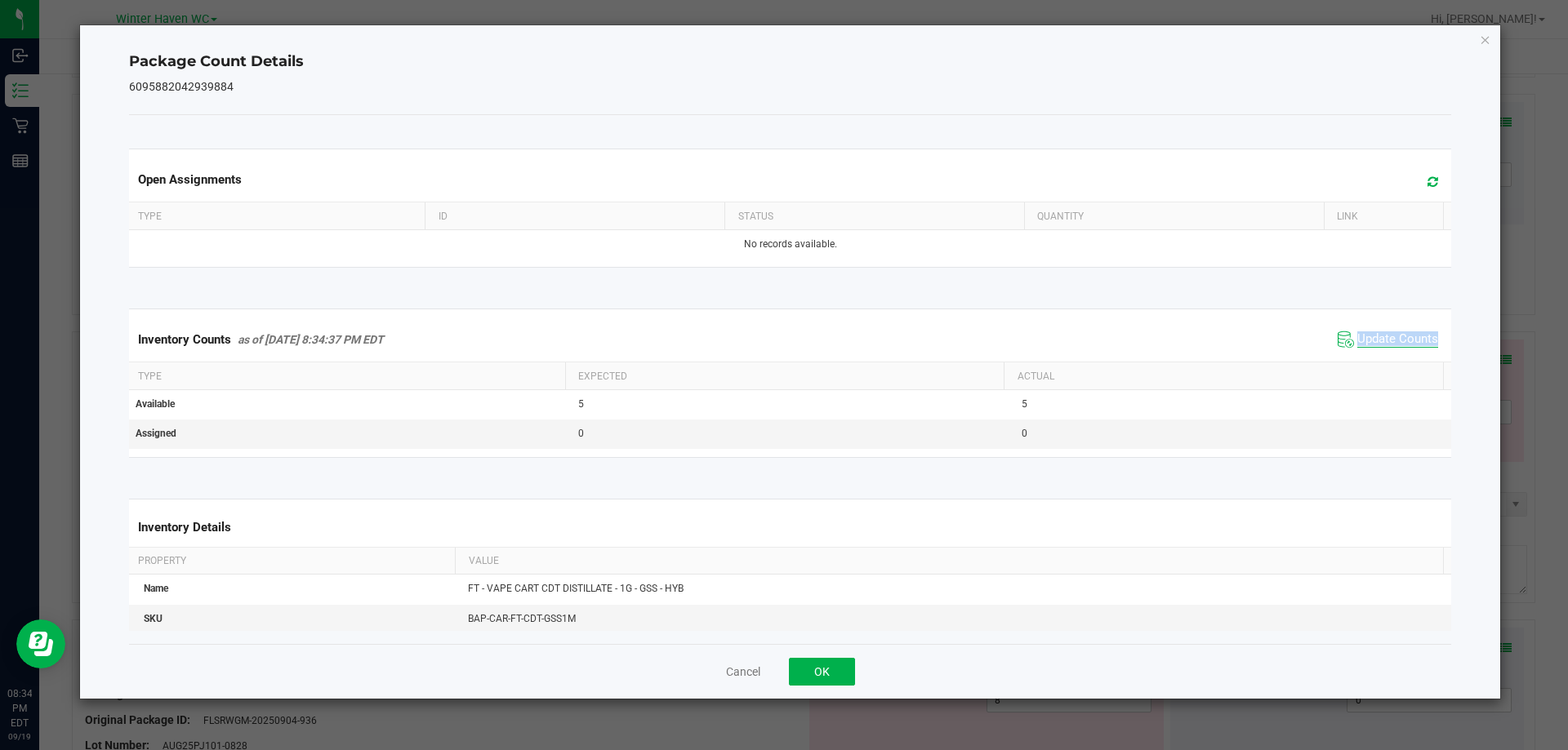
click at [1386, 352] on div "Inventory Counts as of [DATE] 8:34:37 PM EDT Update Counts" at bounding box center [791, 340] width 1330 height 44
click at [1484, 41] on icon "Close" at bounding box center [1486, 39] width 12 height 19
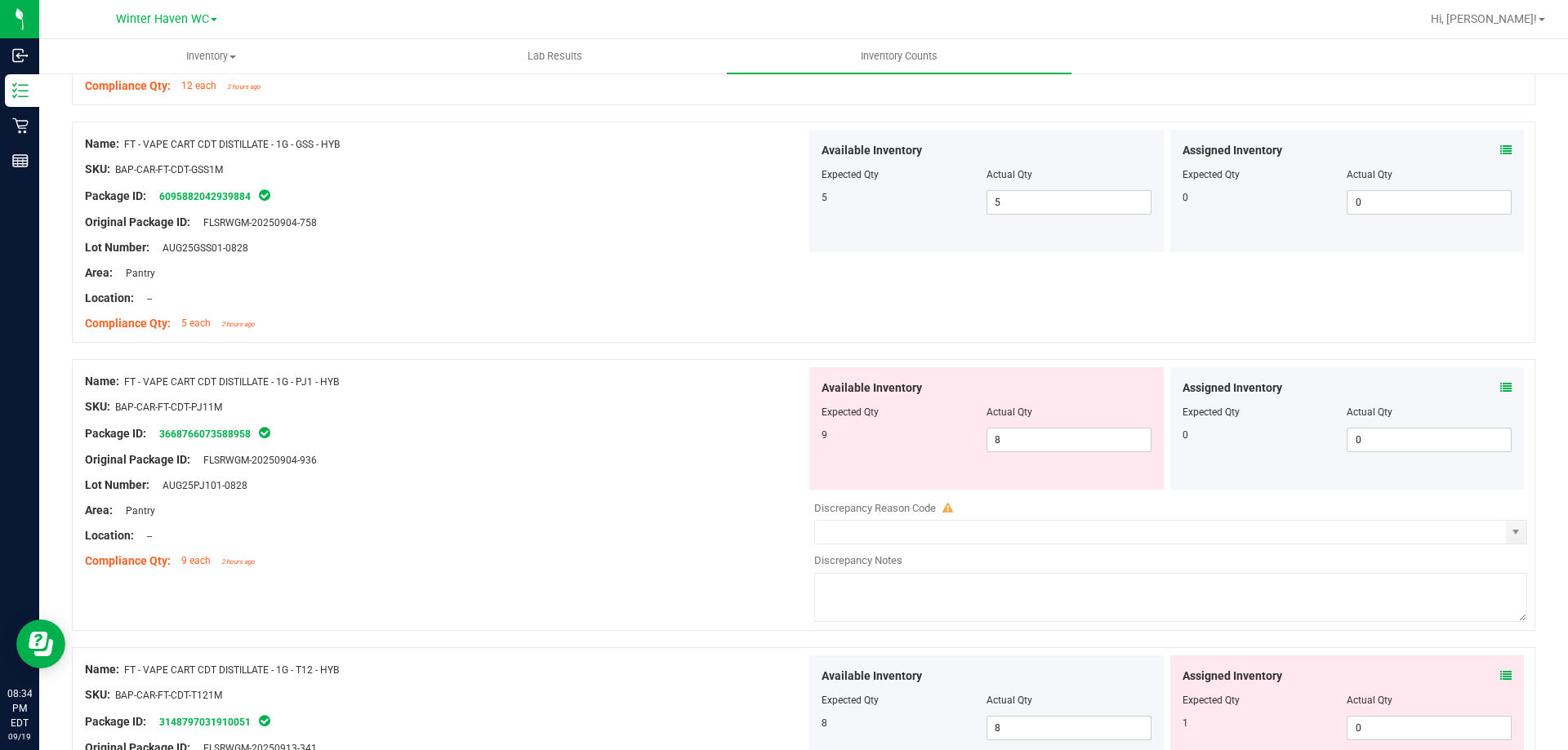
scroll to position [2368, 0]
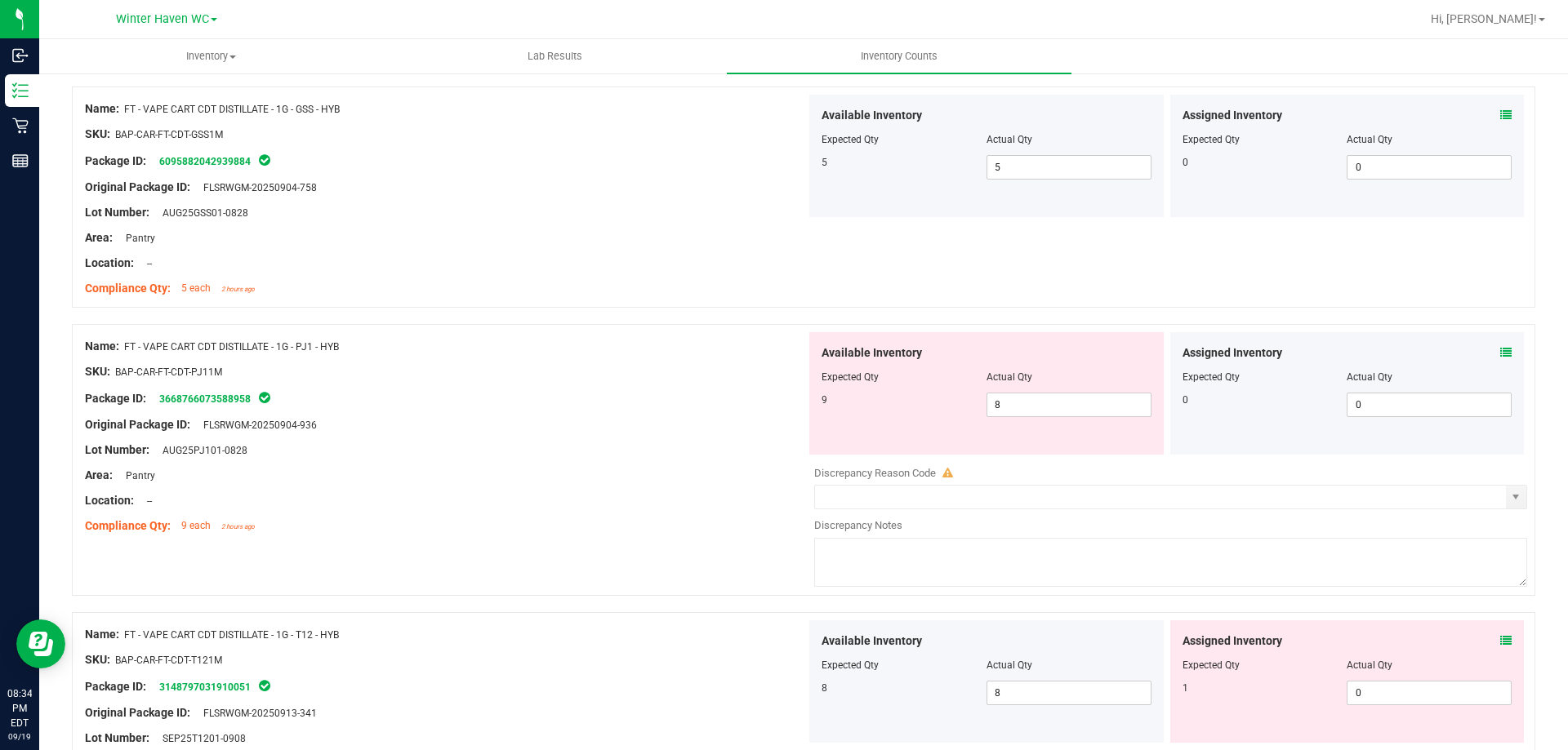
click at [1501, 353] on icon at bounding box center [1506, 352] width 12 height 12
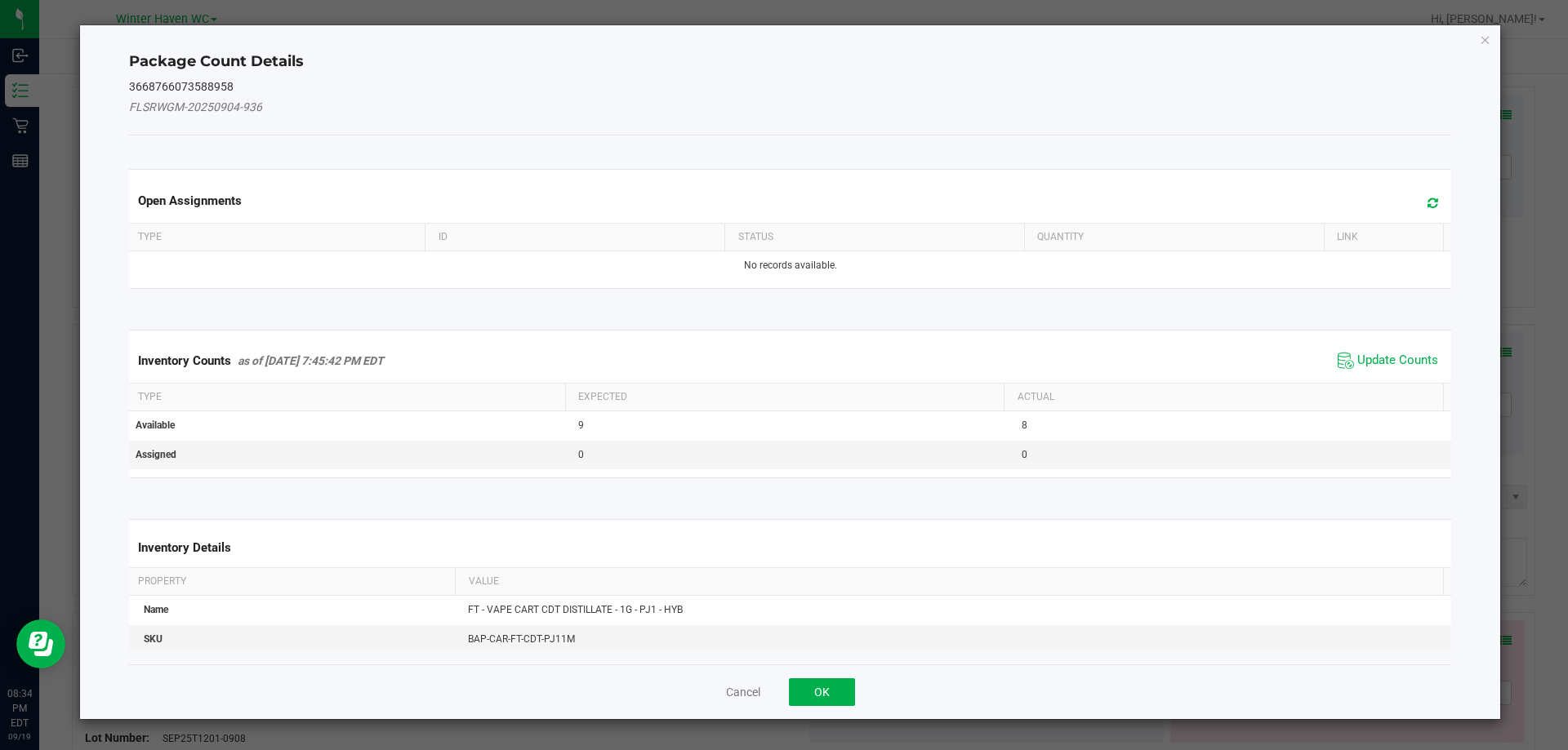
click at [1381, 350] on span "Update Counts" at bounding box center [1388, 360] width 109 height 24
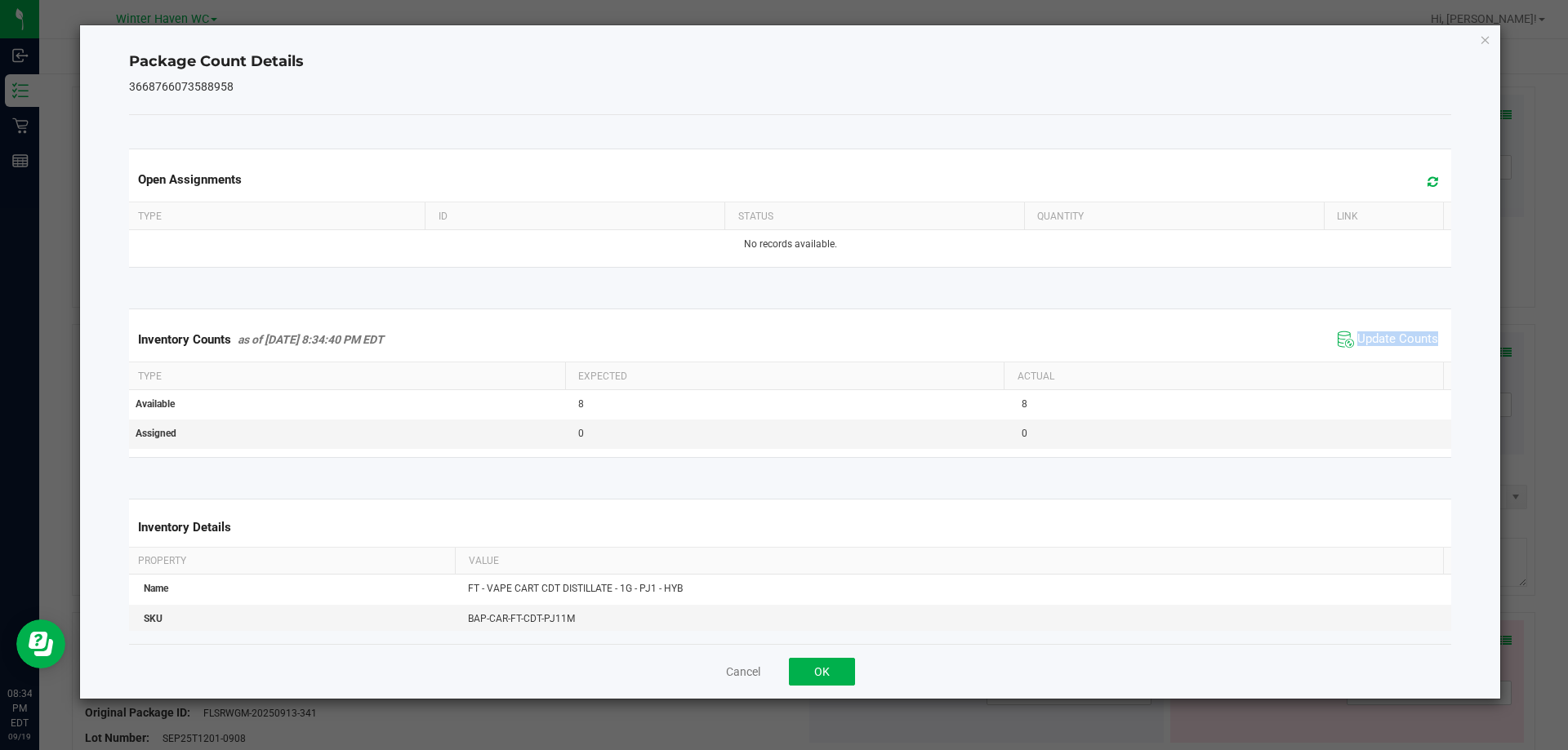
click at [1381, 350] on span "Update Counts" at bounding box center [1388, 339] width 109 height 24
click at [1482, 43] on icon "Close" at bounding box center [1486, 39] width 12 height 19
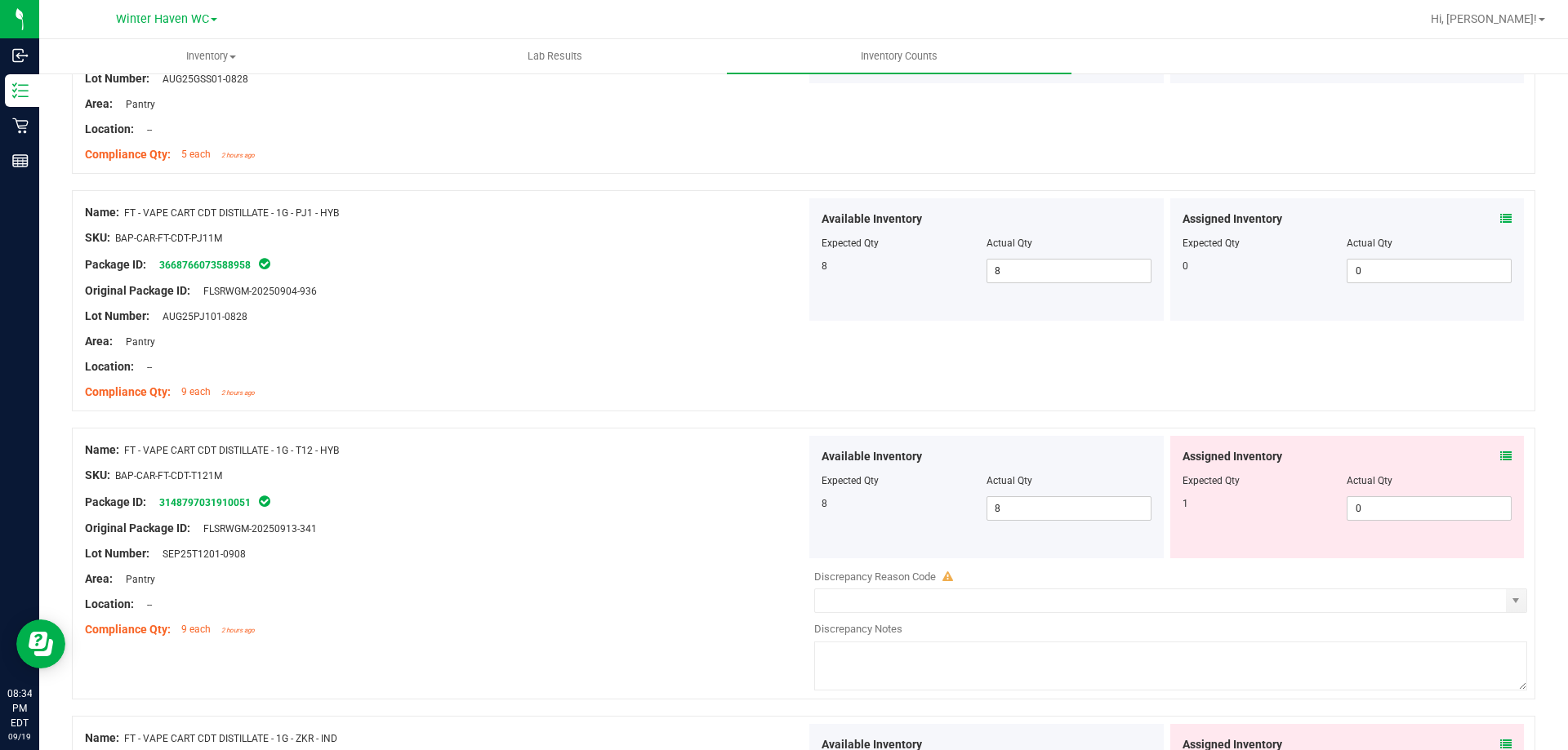
scroll to position [2531, 0]
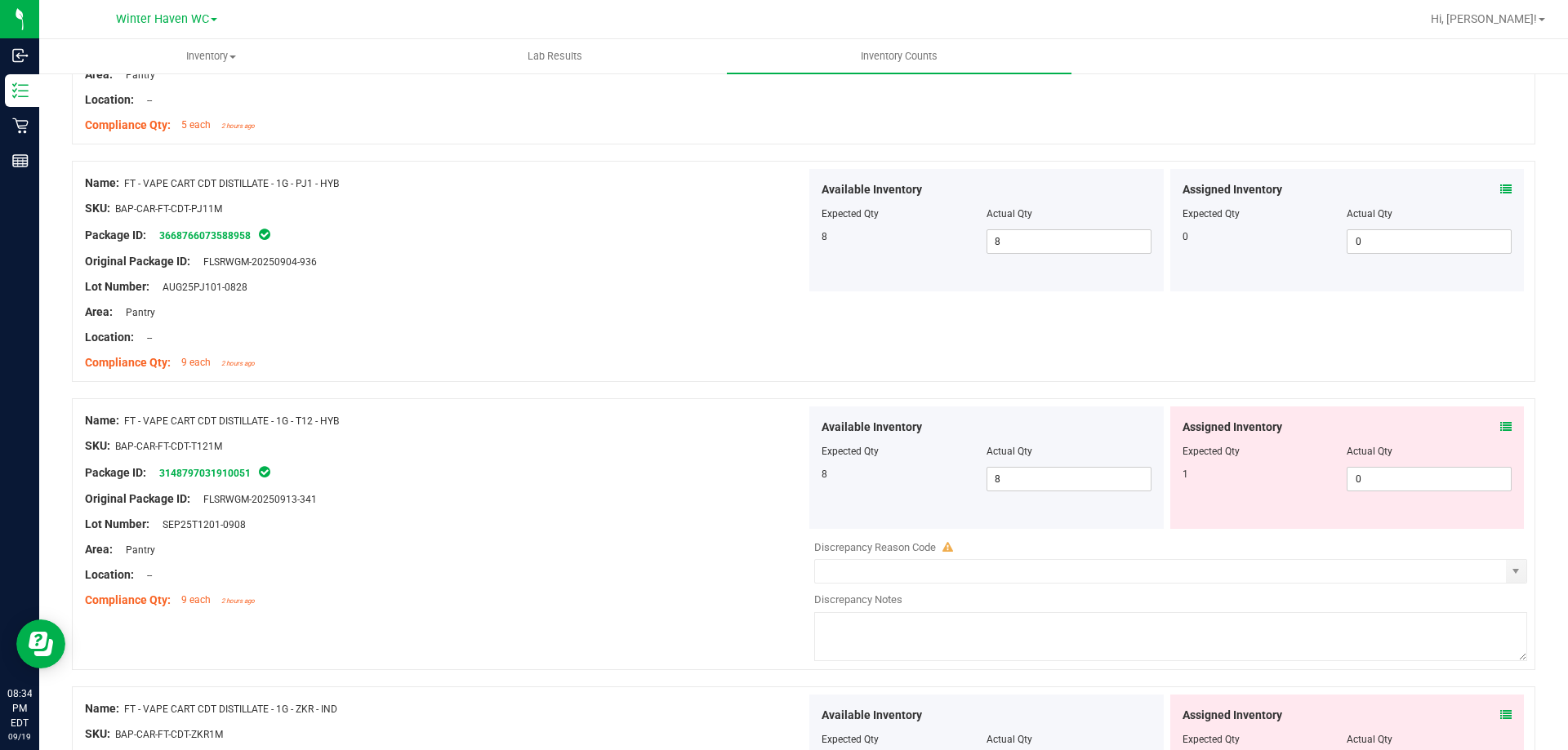
click at [1501, 427] on icon at bounding box center [1506, 427] width 12 height 12
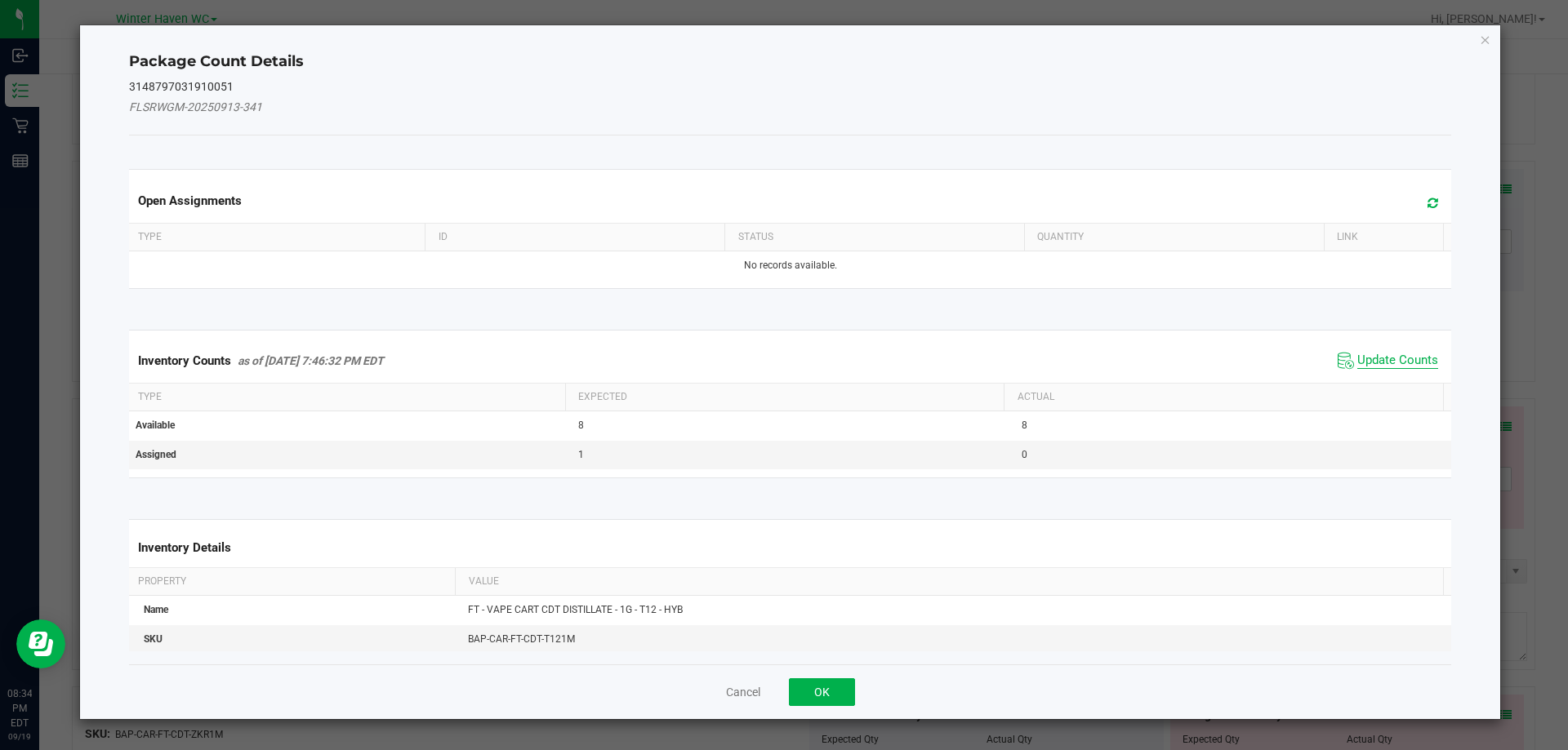
click at [1374, 363] on span "Update Counts" at bounding box center [1398, 360] width 81 height 16
click at [1374, 363] on kendo-grid "Inventory Counts as of [DATE] 7:46:32 PM EDT Update Counts Type Expected Actual…" at bounding box center [790, 403] width 1347 height 147
click at [1374, 382] on th "Actual" at bounding box center [1223, 396] width 439 height 28
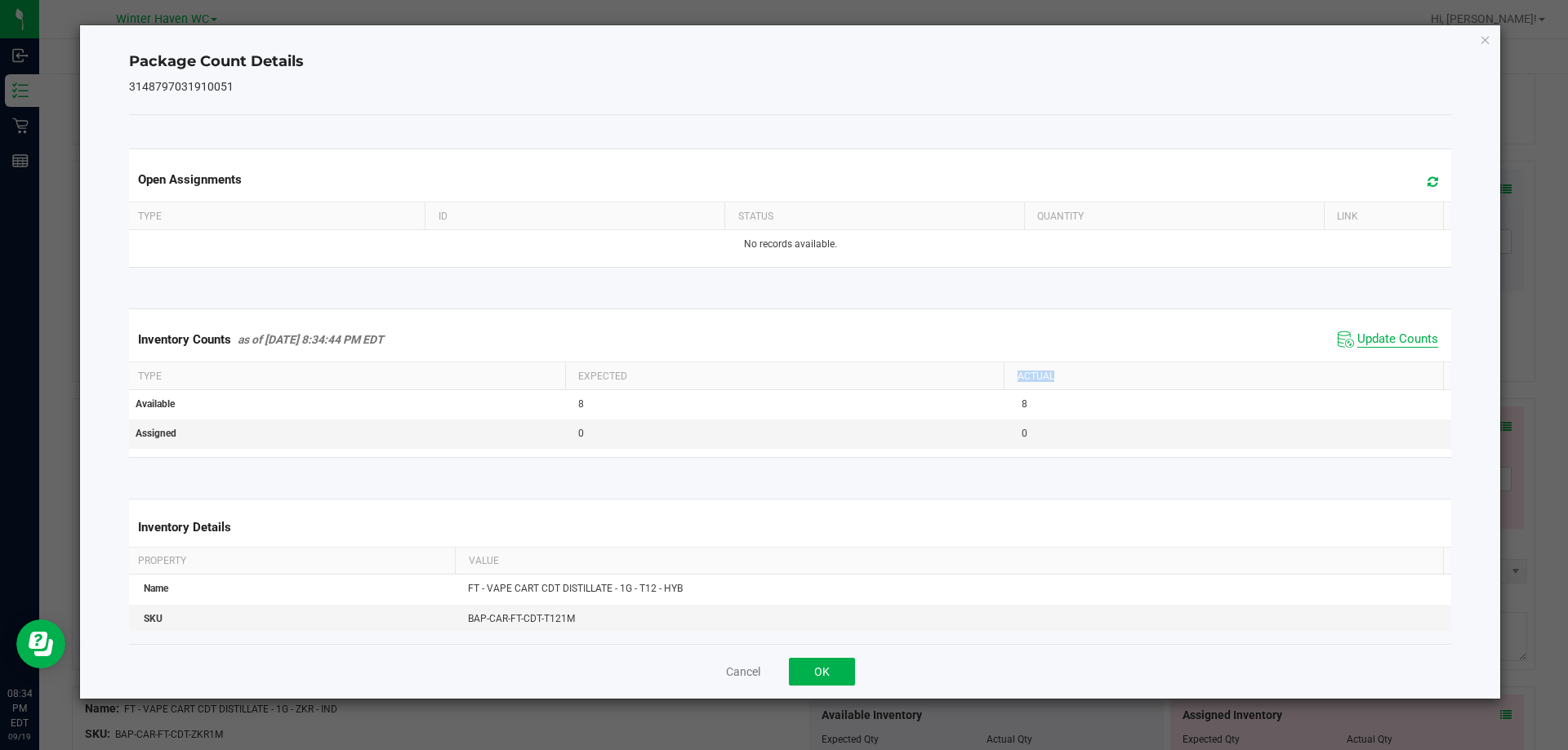
click at [1374, 363] on th "Actual" at bounding box center [1223, 376] width 439 height 28
click at [1487, 39] on icon "Close" at bounding box center [1486, 39] width 12 height 19
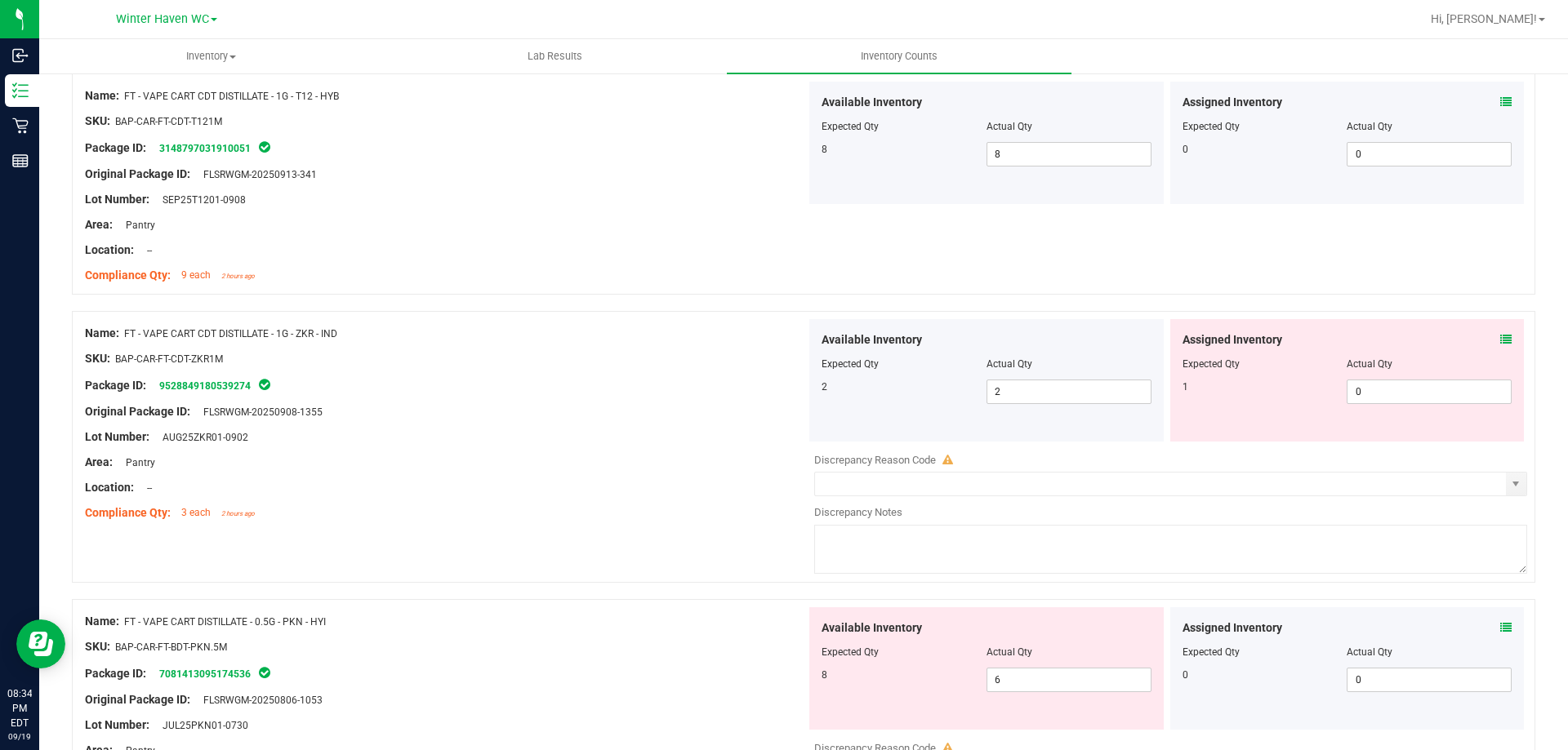
scroll to position [2858, 0]
click at [1501, 335] on icon at bounding box center [1506, 338] width 12 height 12
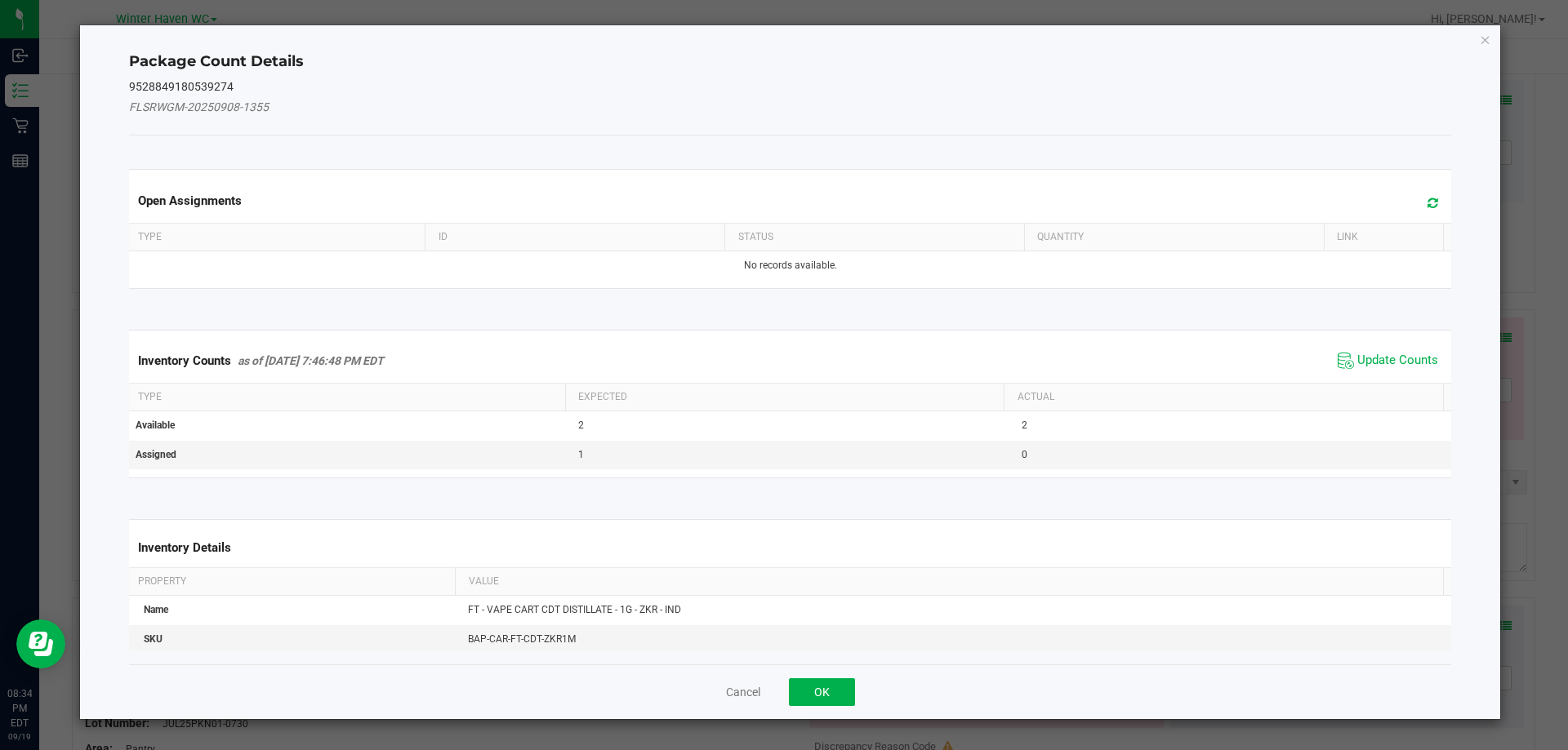
click at [1391, 347] on div "Inventory Counts as of [DATE] 7:46:48 PM EDT Update Counts" at bounding box center [791, 361] width 1330 height 44
click at [1388, 349] on div "Inventory Counts as of [DATE] 7:46:48 PM EDT Update Counts" at bounding box center [791, 361] width 1330 height 44
click at [1387, 359] on span "Update Counts" at bounding box center [1398, 360] width 81 height 16
click at [1387, 359] on div "Inventory Counts as of [DATE] 7:46:48 PM EDT Update Counts" at bounding box center [791, 361] width 1330 height 44
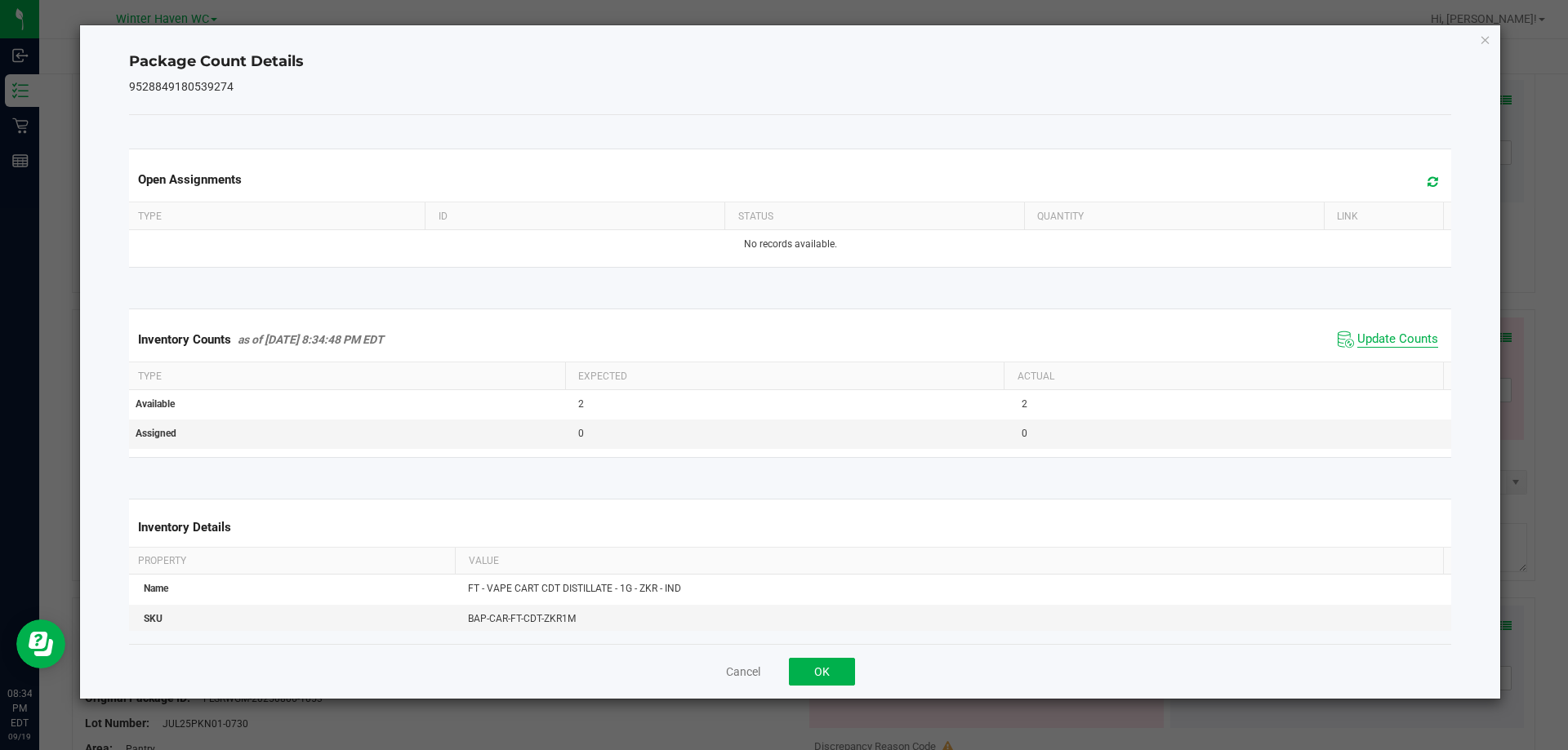
click at [1381, 343] on span "Update Counts" at bounding box center [1398, 339] width 81 height 16
click at [1381, 343] on span "Update Counts" at bounding box center [1398, 338] width 81 height 14
click at [1482, 40] on icon "Close" at bounding box center [1486, 39] width 12 height 19
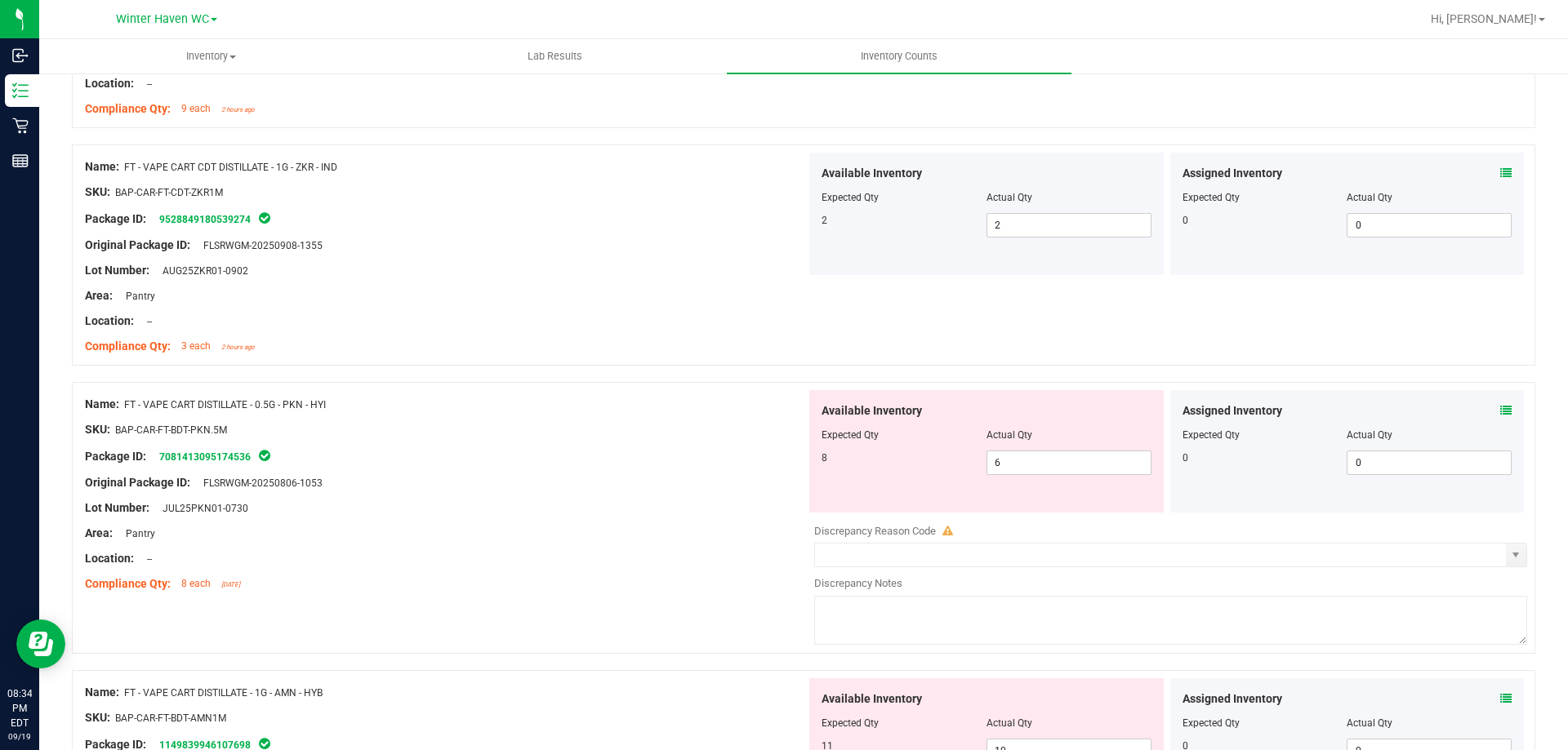
scroll to position [3103, 0]
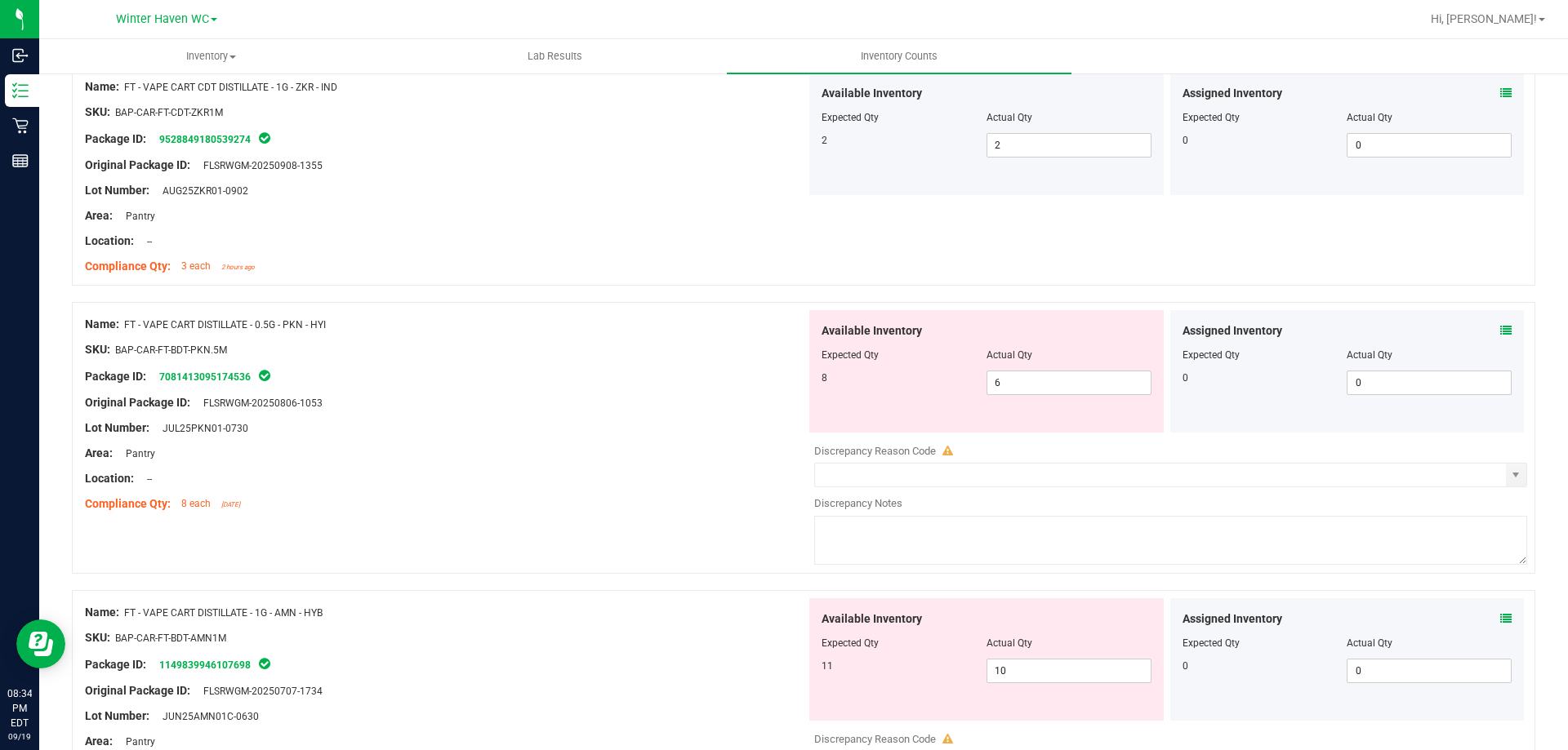
click at [1501, 327] on icon at bounding box center [1506, 331] width 12 height 12
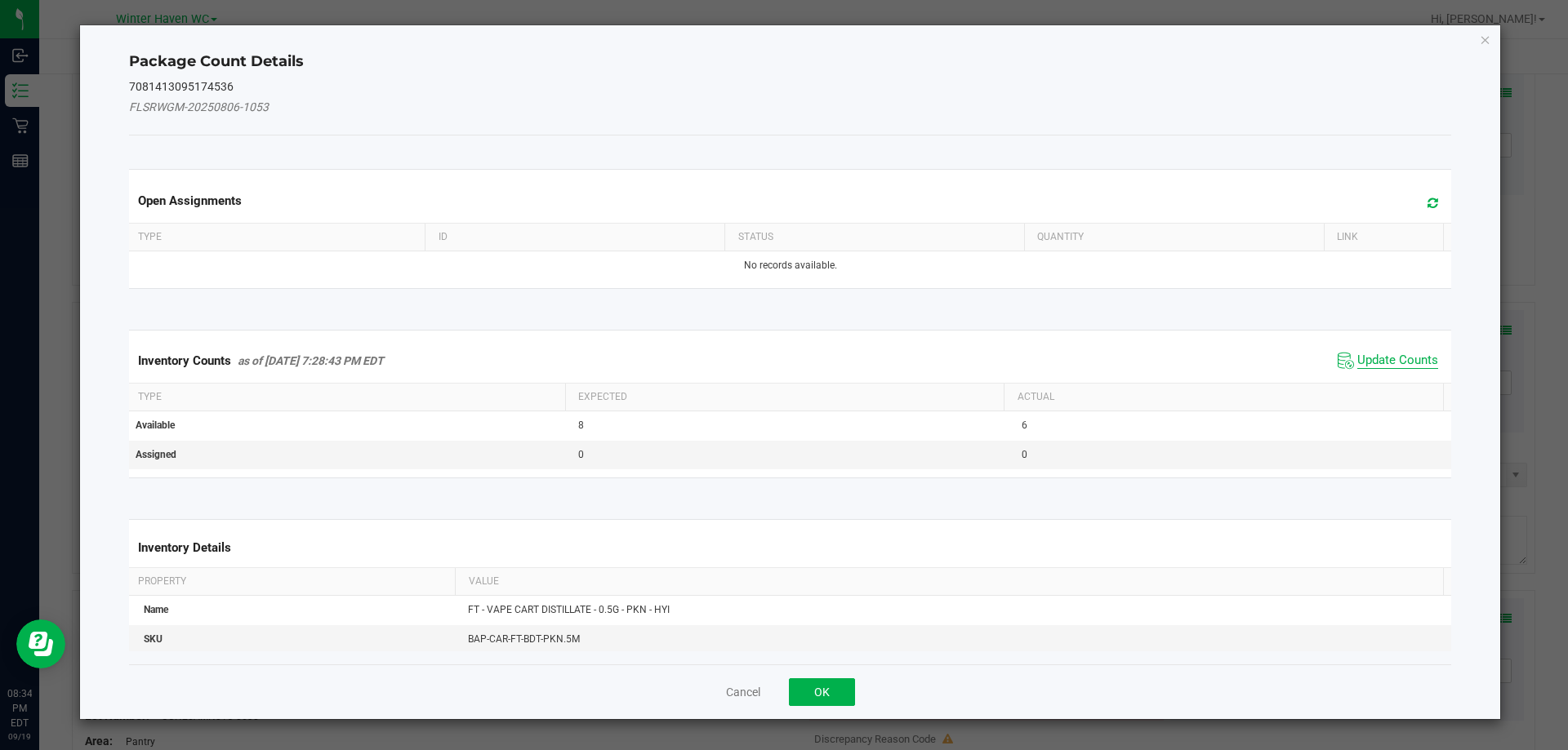
click at [1406, 359] on span "Update Counts" at bounding box center [1398, 360] width 81 height 16
click at [1406, 359] on span "Update Counts" at bounding box center [1398, 359] width 81 height 14
click at [1405, 359] on div "Inventory Counts as of [DATE] 7:28:43 PM EDT Update Counts" at bounding box center [791, 360] width 1330 height 42
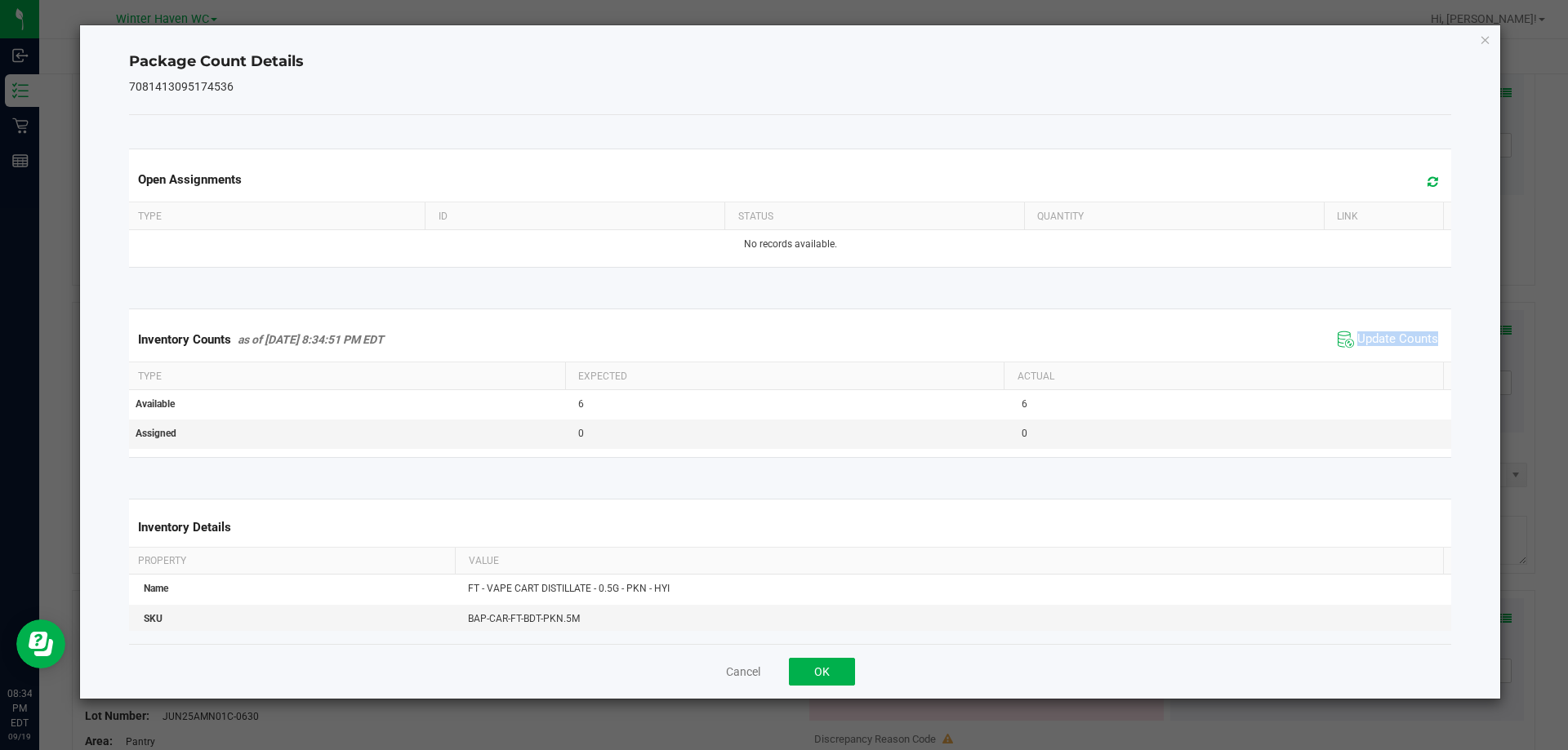
click at [1402, 358] on div "Inventory Counts as of [DATE] 8:34:51 PM EDT Update Counts" at bounding box center [791, 340] width 1330 height 44
click at [1483, 47] on icon "Close" at bounding box center [1486, 39] width 12 height 19
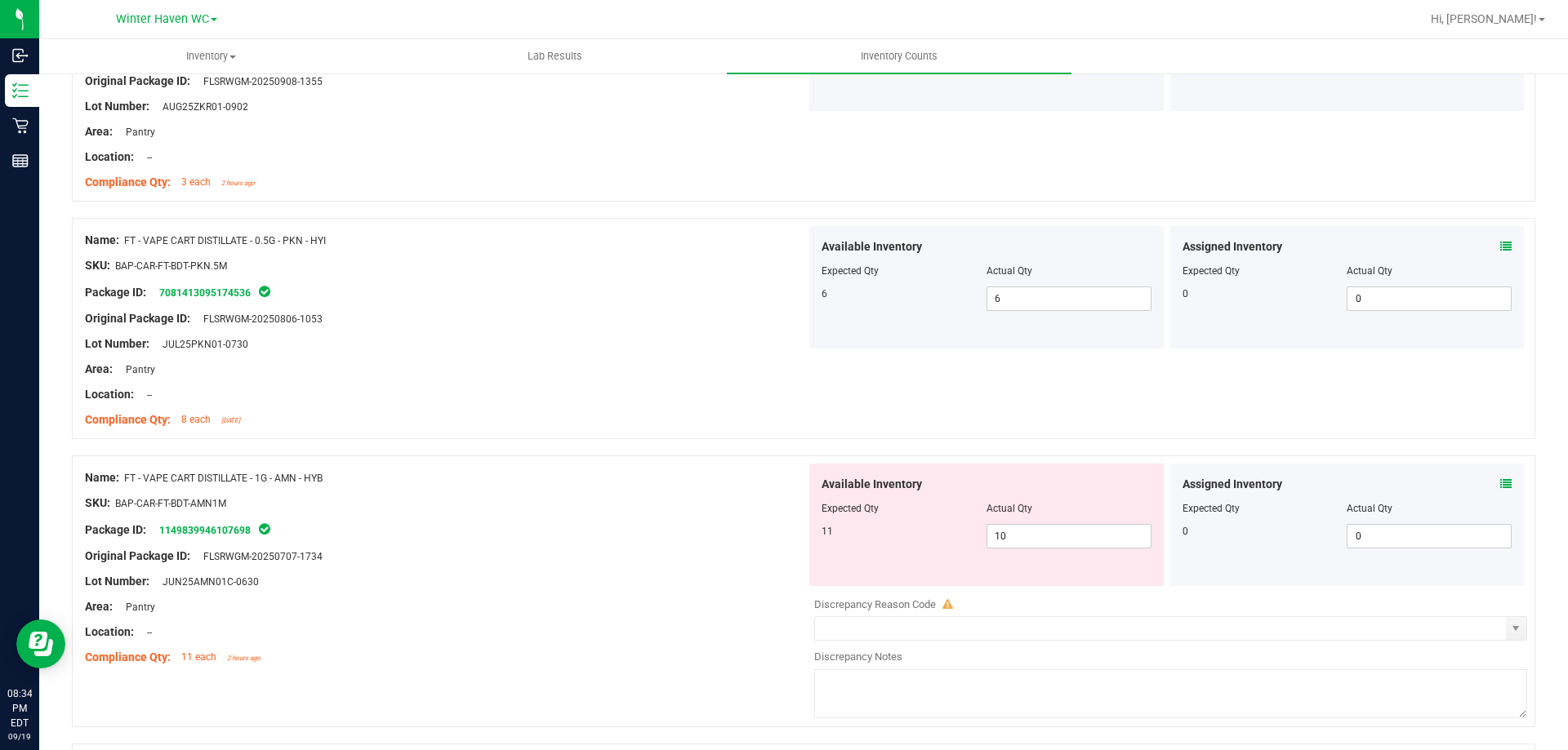
scroll to position [3266, 0]
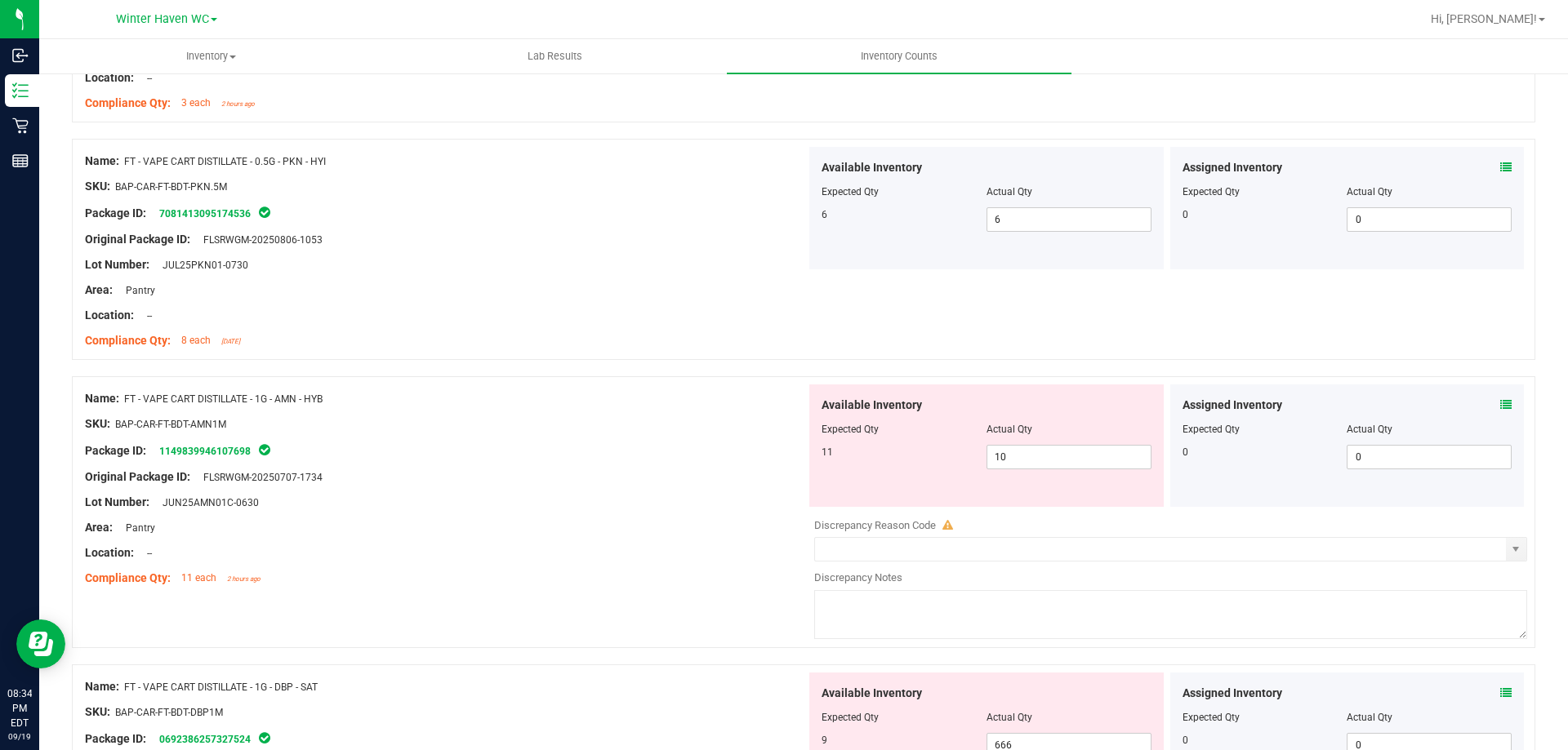
click at [1501, 401] on icon at bounding box center [1506, 405] width 12 height 12
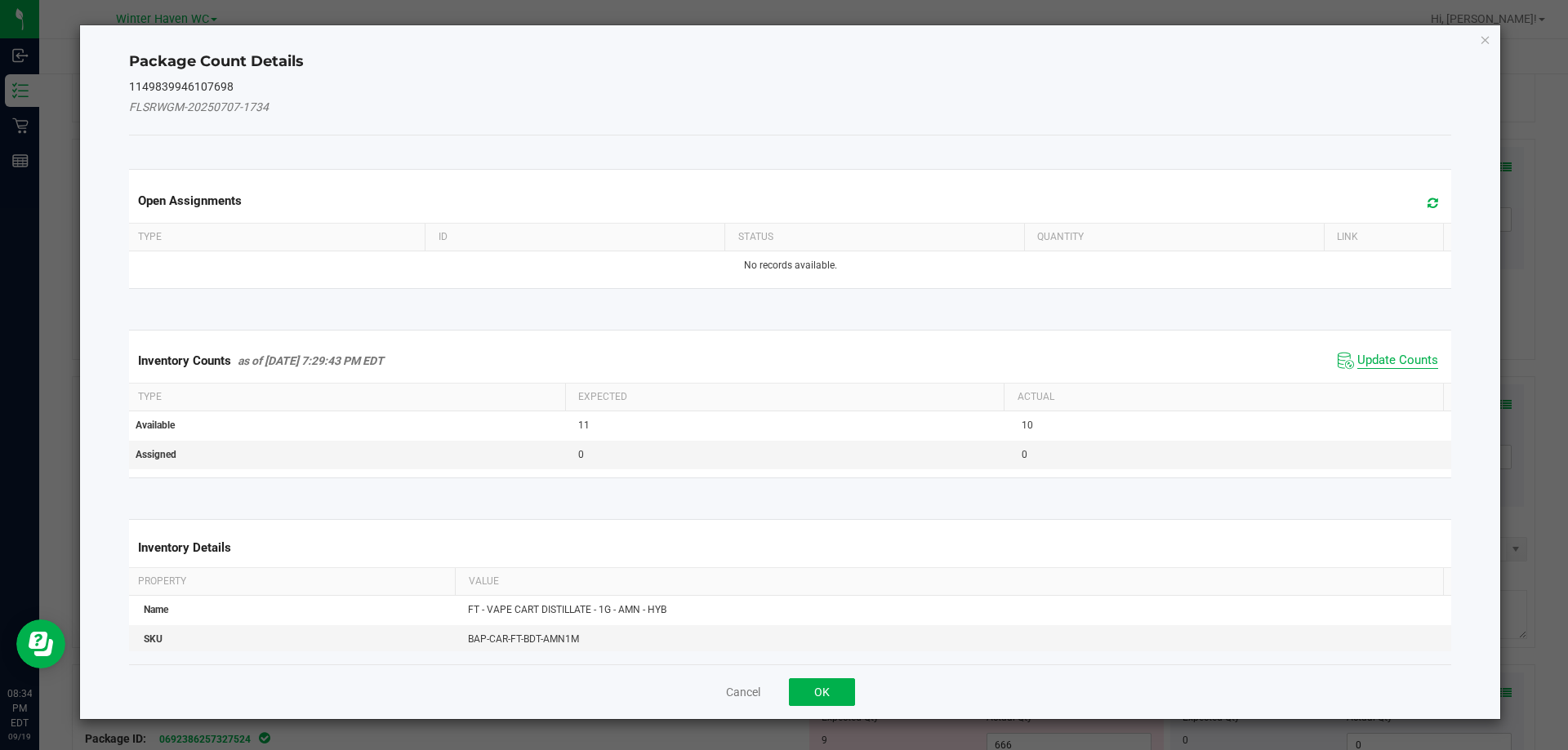
click at [1364, 359] on span "Update Counts" at bounding box center [1398, 360] width 81 height 16
click at [1364, 350] on span "Update Counts" at bounding box center [1390, 360] width 105 height 23
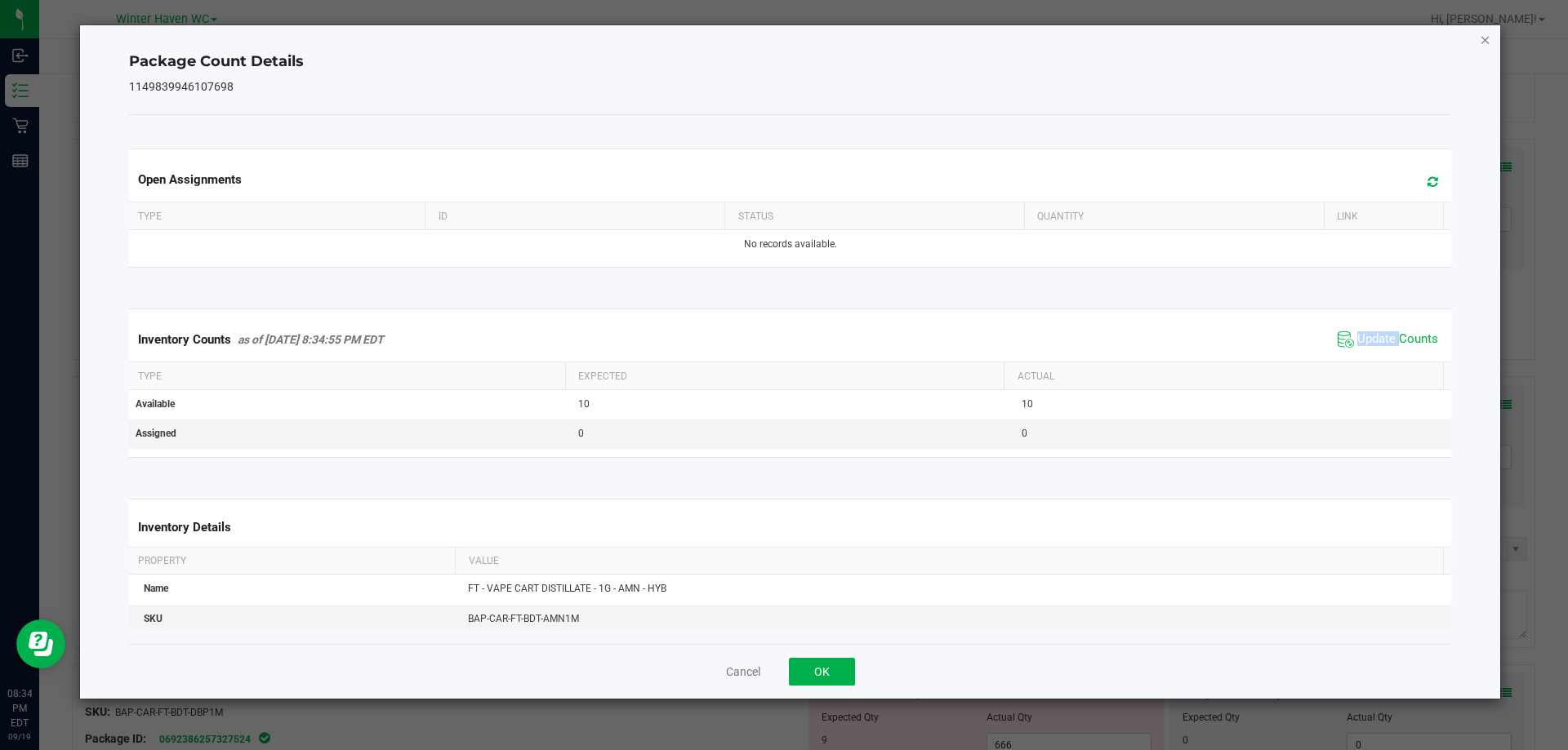
click at [1483, 39] on icon "Close" at bounding box center [1486, 39] width 12 height 19
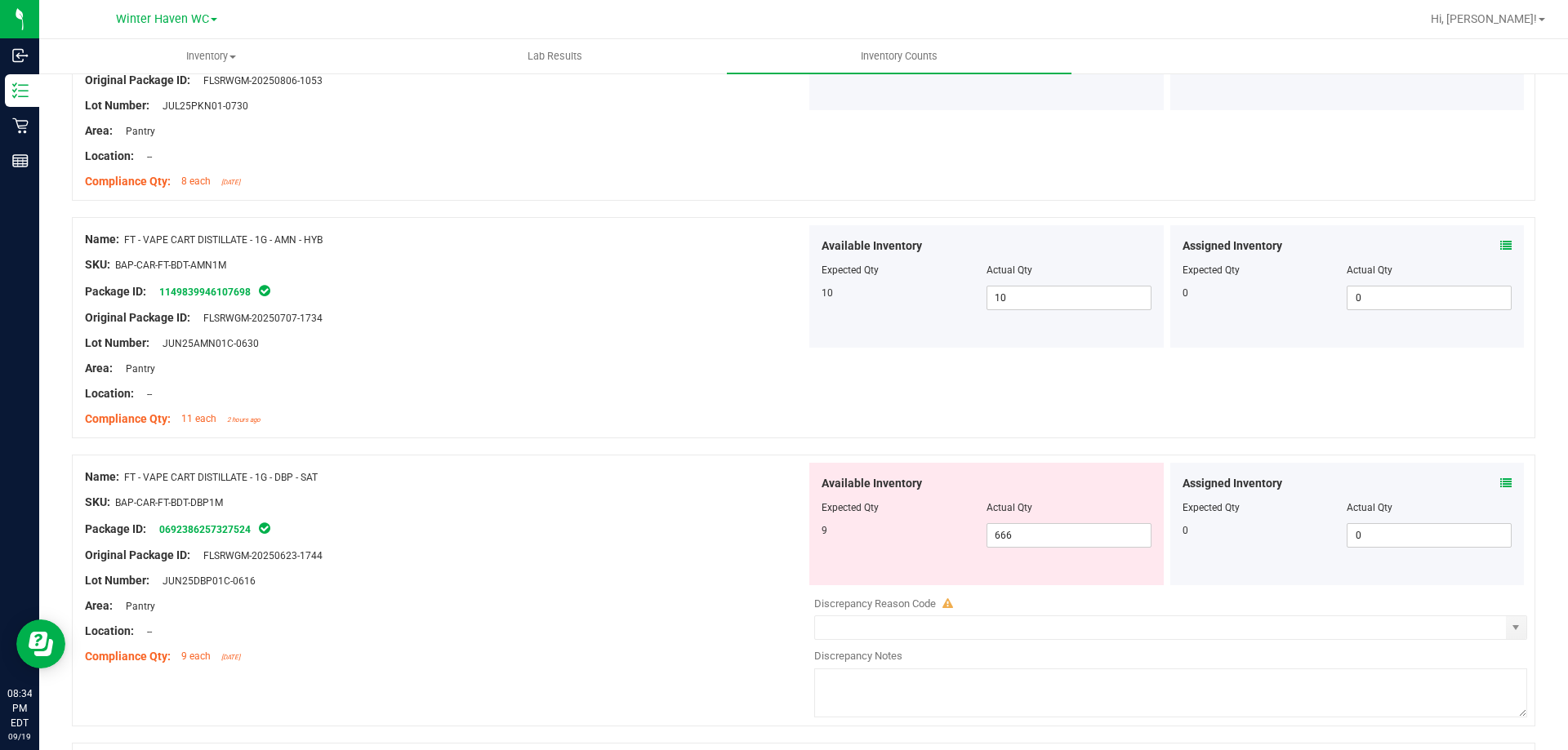
scroll to position [3429, 0]
click at [707, 321] on div "Original Package ID: FLSRWGM-20250707-1734" at bounding box center [445, 314] width 721 height 17
click at [648, 530] on div "Package ID: 0692386257327524" at bounding box center [445, 525] width 721 height 19
click at [1501, 479] on icon at bounding box center [1506, 479] width 12 height 12
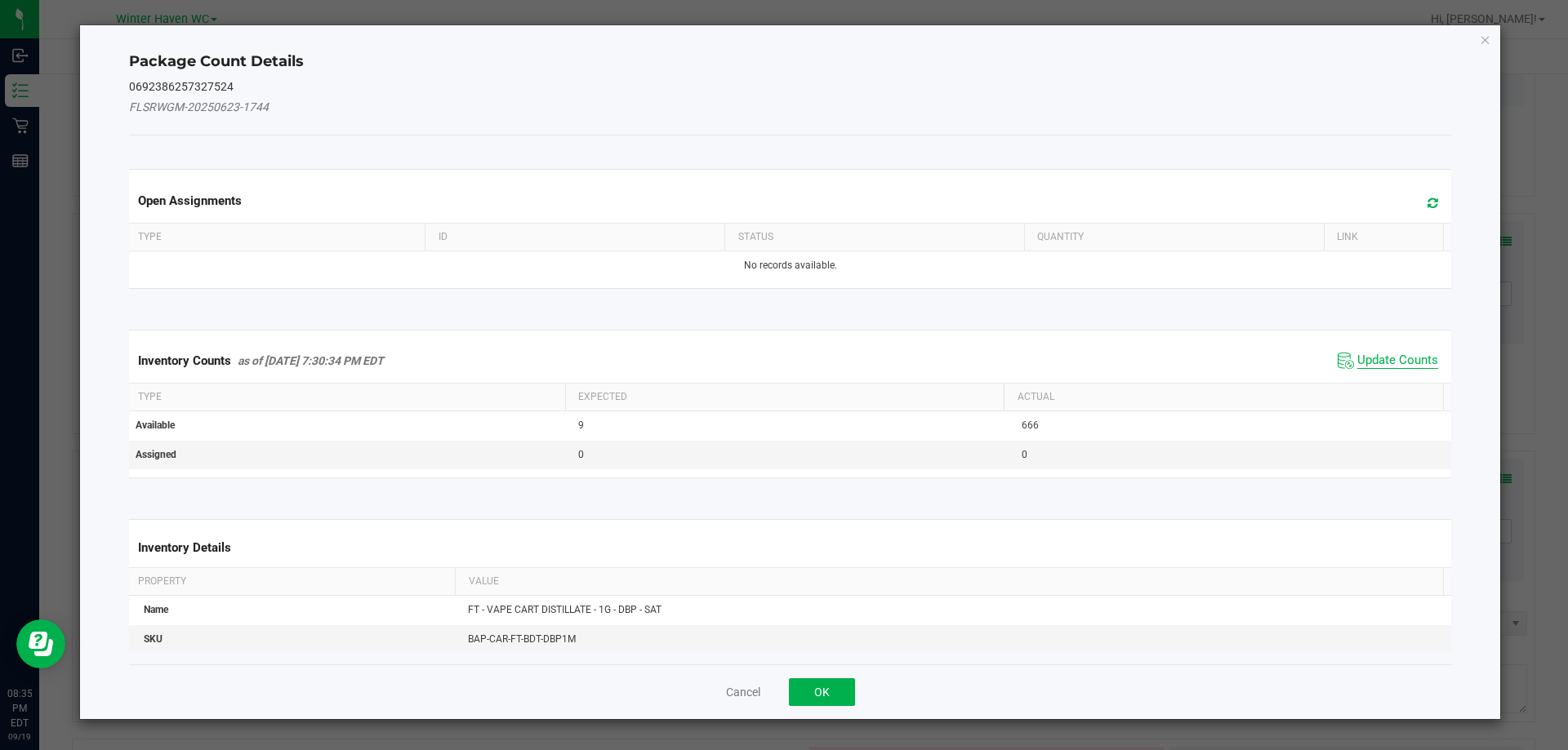
click at [1358, 353] on span "Update Counts" at bounding box center [1398, 360] width 81 height 16
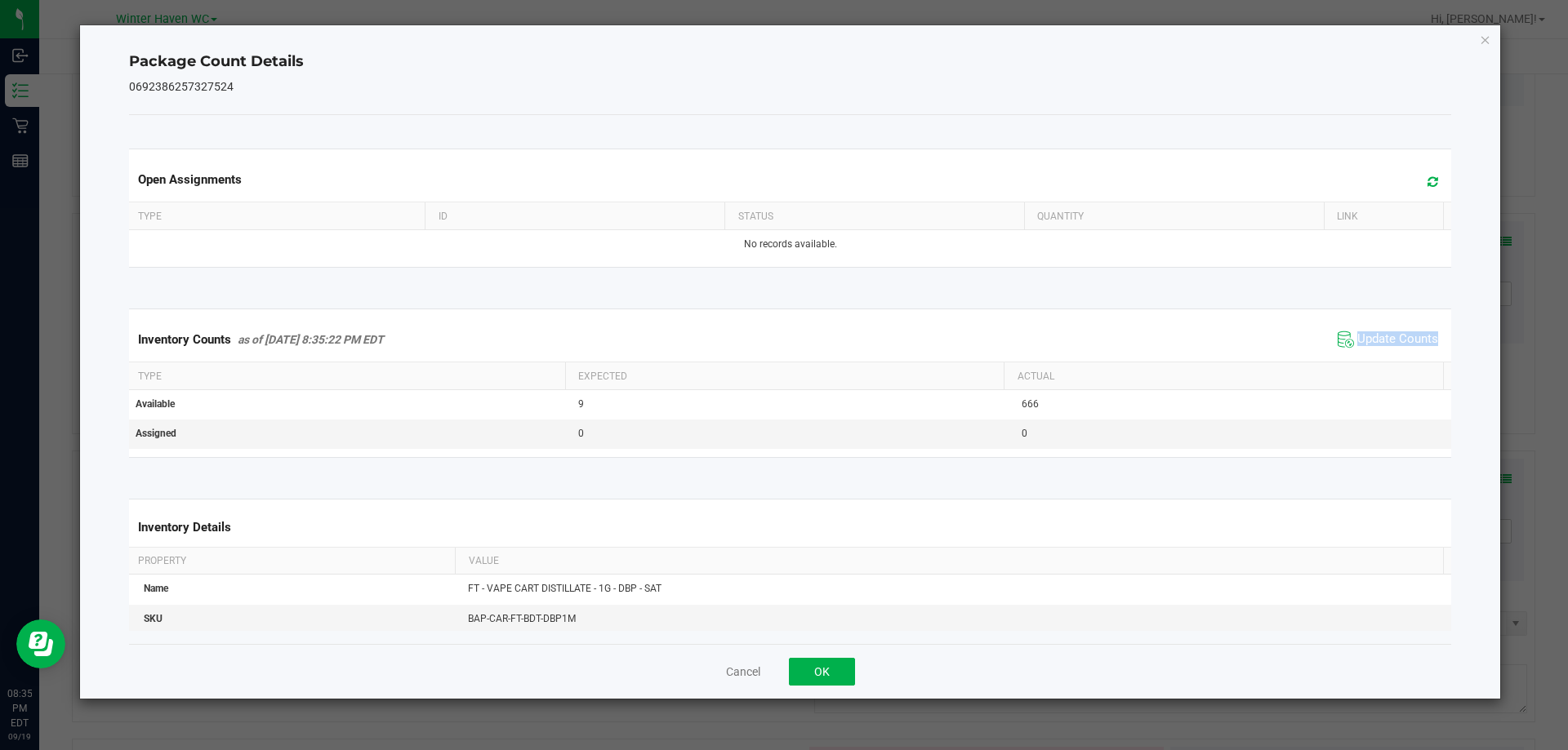
click at [1354, 353] on div "Inventory Counts as of [DATE] 8:35:22 PM EDT Update Counts" at bounding box center [791, 340] width 1330 height 44
click at [1362, 349] on span "Update Counts" at bounding box center [1388, 339] width 109 height 24
click at [1369, 343] on span "Update Counts" at bounding box center [1398, 339] width 81 height 16
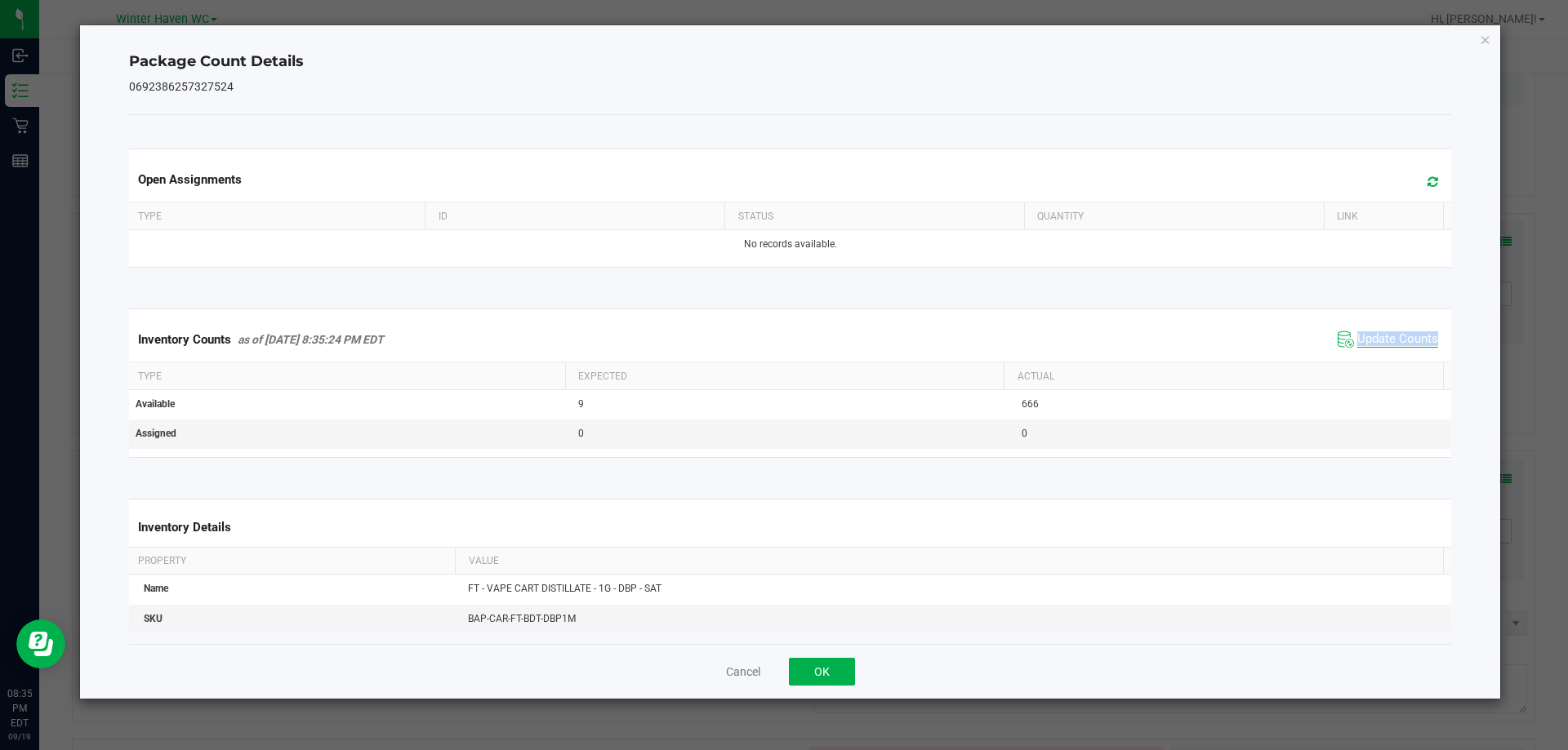
click at [1369, 343] on span "Update Counts" at bounding box center [1398, 339] width 81 height 16
click at [1484, 44] on icon "Close" at bounding box center [1486, 39] width 12 height 19
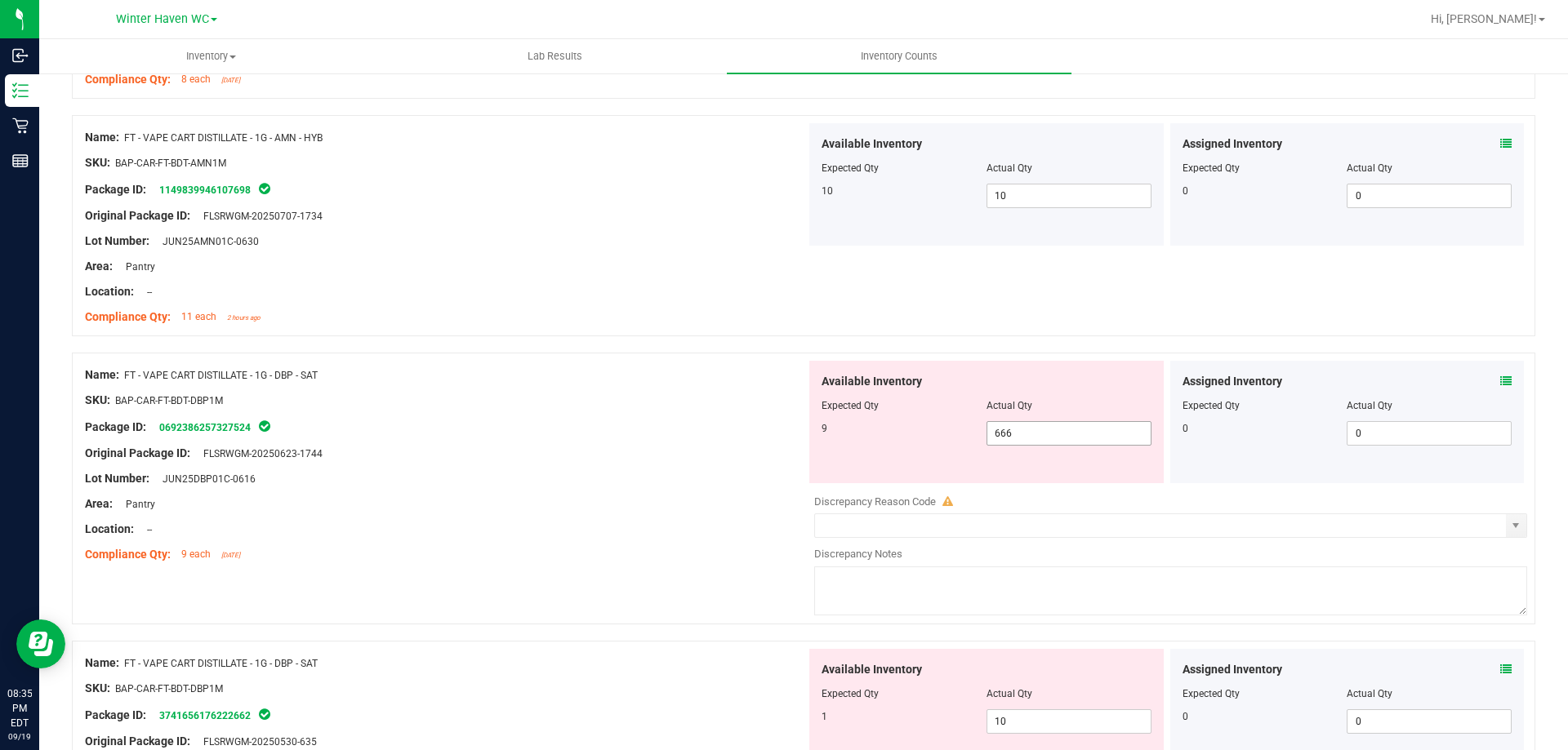
scroll to position [3675, 0]
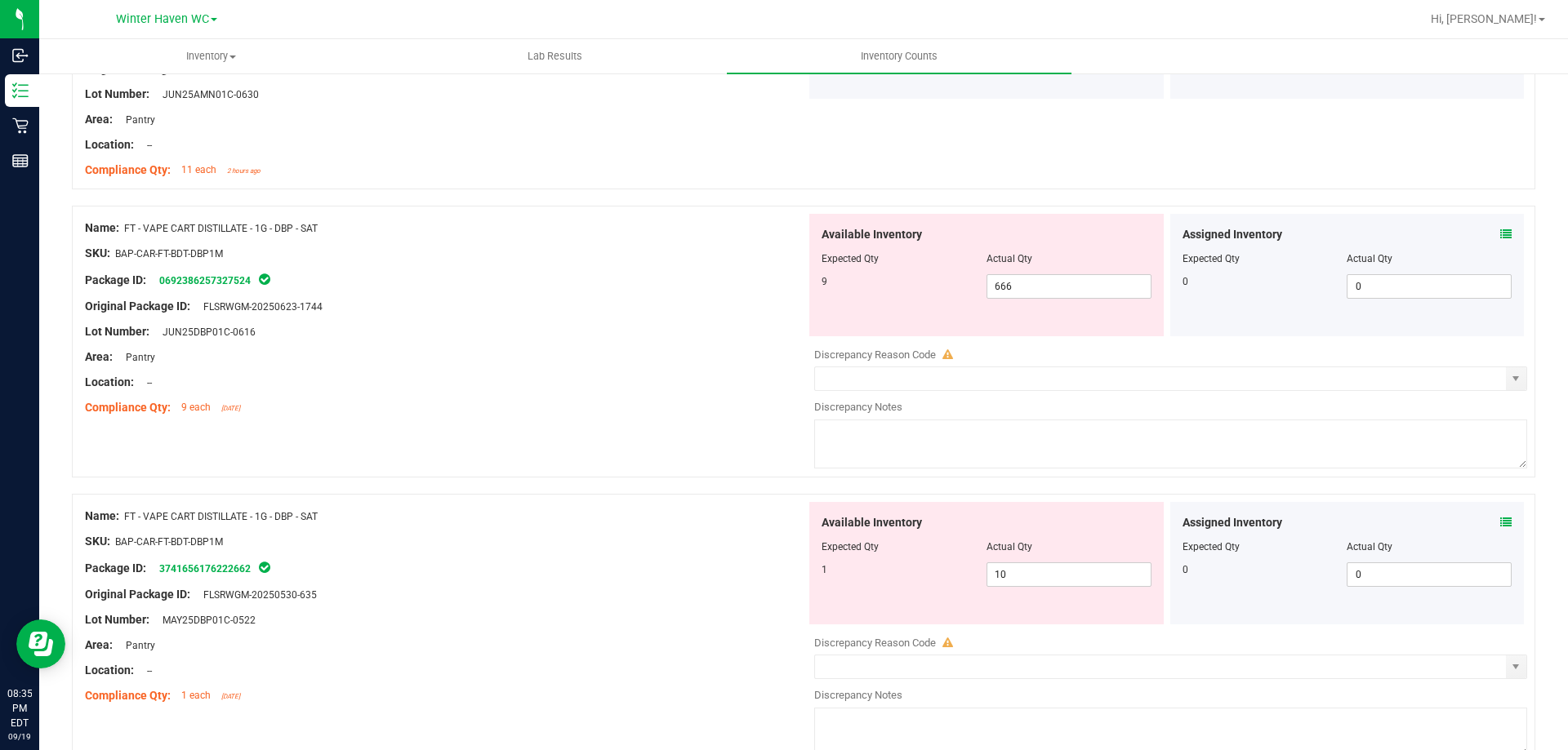
click at [642, 580] on div at bounding box center [445, 582] width 721 height 8
click at [1501, 518] on icon at bounding box center [1506, 523] width 12 height 12
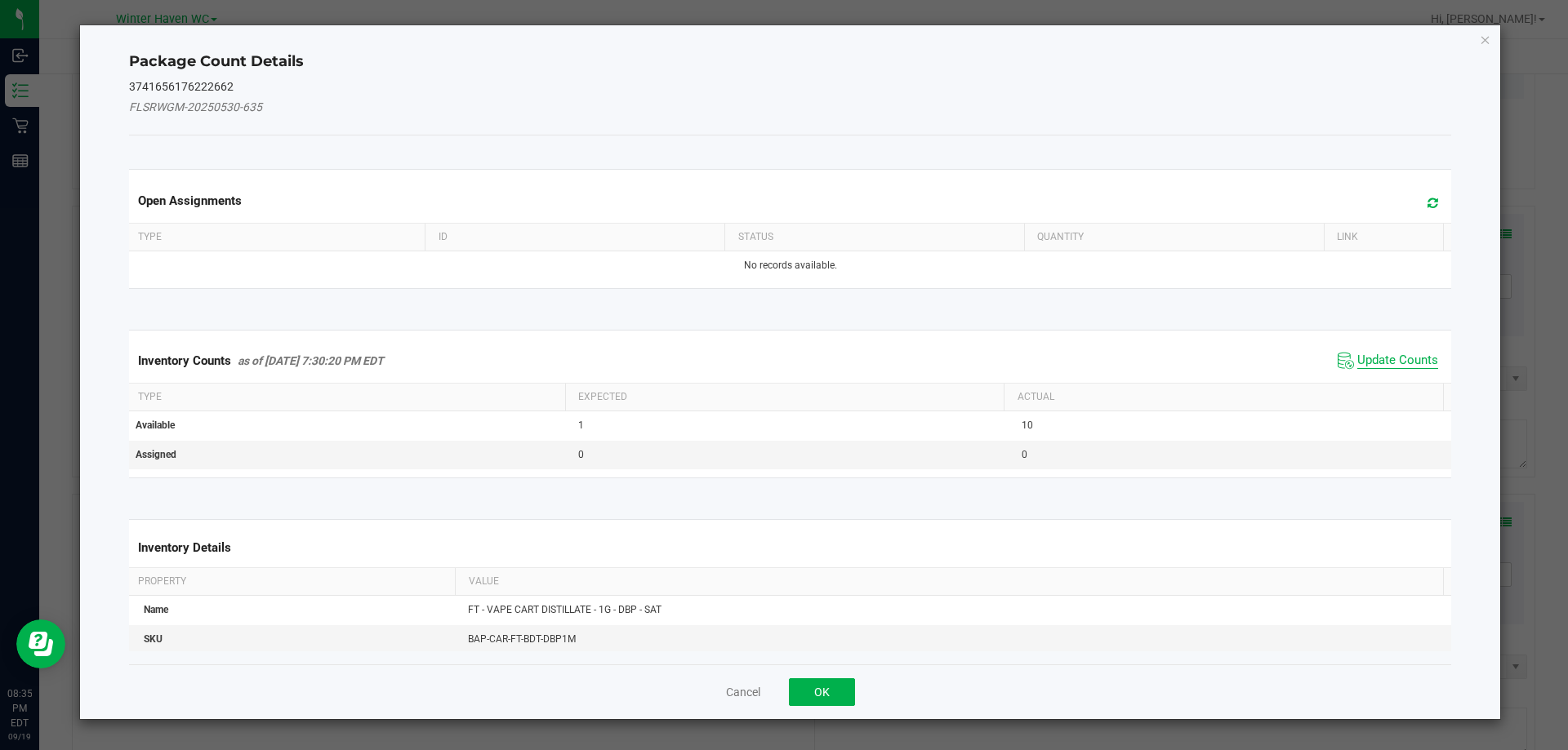
click at [1375, 352] on span "Update Counts" at bounding box center [1398, 360] width 81 height 16
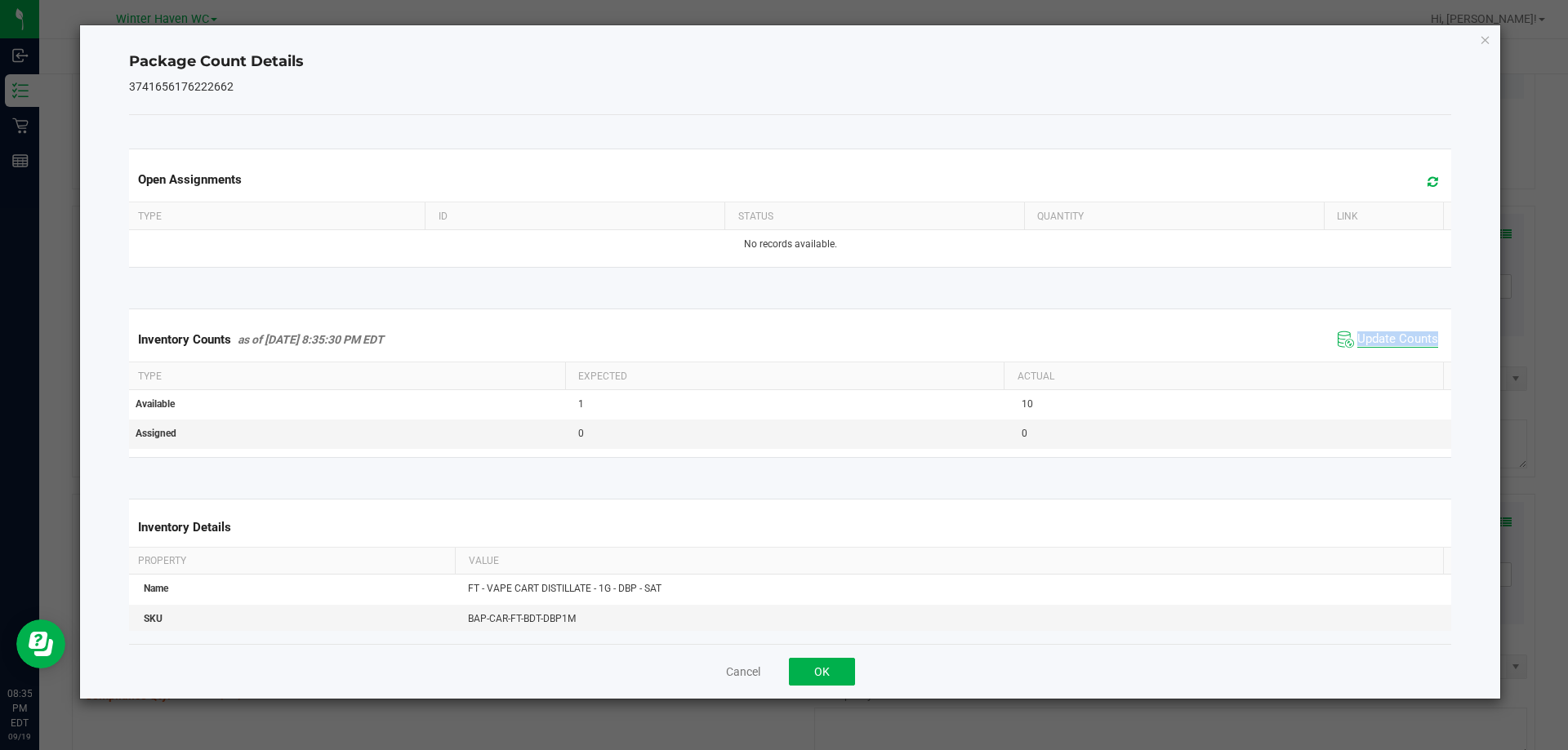
click at [1375, 352] on div "Inventory Counts as of [DATE] 8:35:30 PM EDT Update Counts" at bounding box center [791, 340] width 1330 height 44
click at [1489, 35] on icon "Close" at bounding box center [1486, 39] width 12 height 19
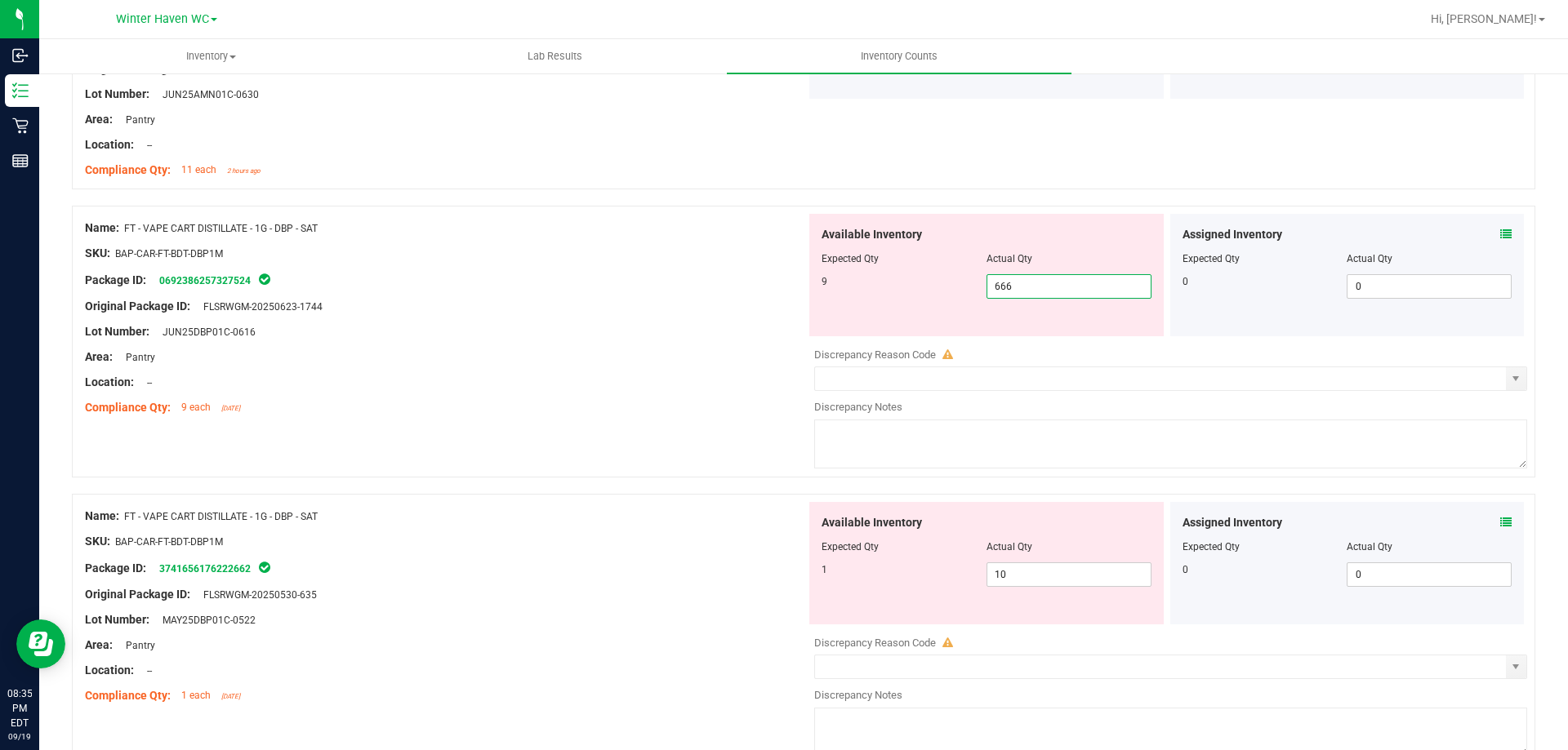
drag, startPoint x: 1037, startPoint y: 286, endPoint x: 745, endPoint y: 288, distance: 292.0
click at [745, 288] on div "Name: FT - VAPE CART DISTILLATE - 1G - DBP - SAT SKU: BAP-CAR-FT-BDT-DBP1M Pack…" at bounding box center [804, 342] width 1464 height 272
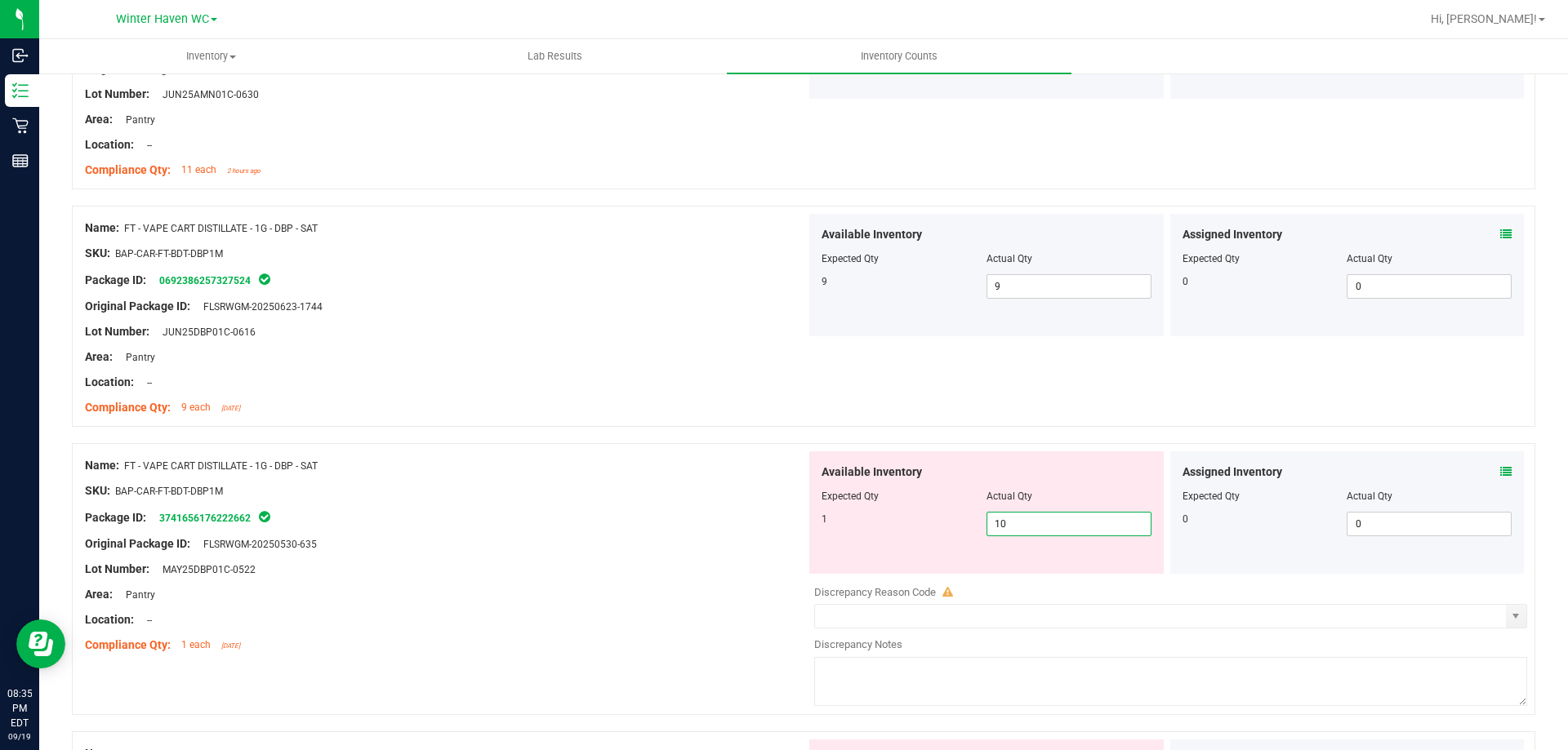
drag, startPoint x: 1003, startPoint y: 581, endPoint x: 968, endPoint y: 575, distance: 35.5
click at [968, 575] on div "Available Inventory Expected Qty Actual Qty 1 10 10" at bounding box center [1166, 581] width 721 height 259
click at [768, 579] on div at bounding box center [445, 582] width 721 height 8
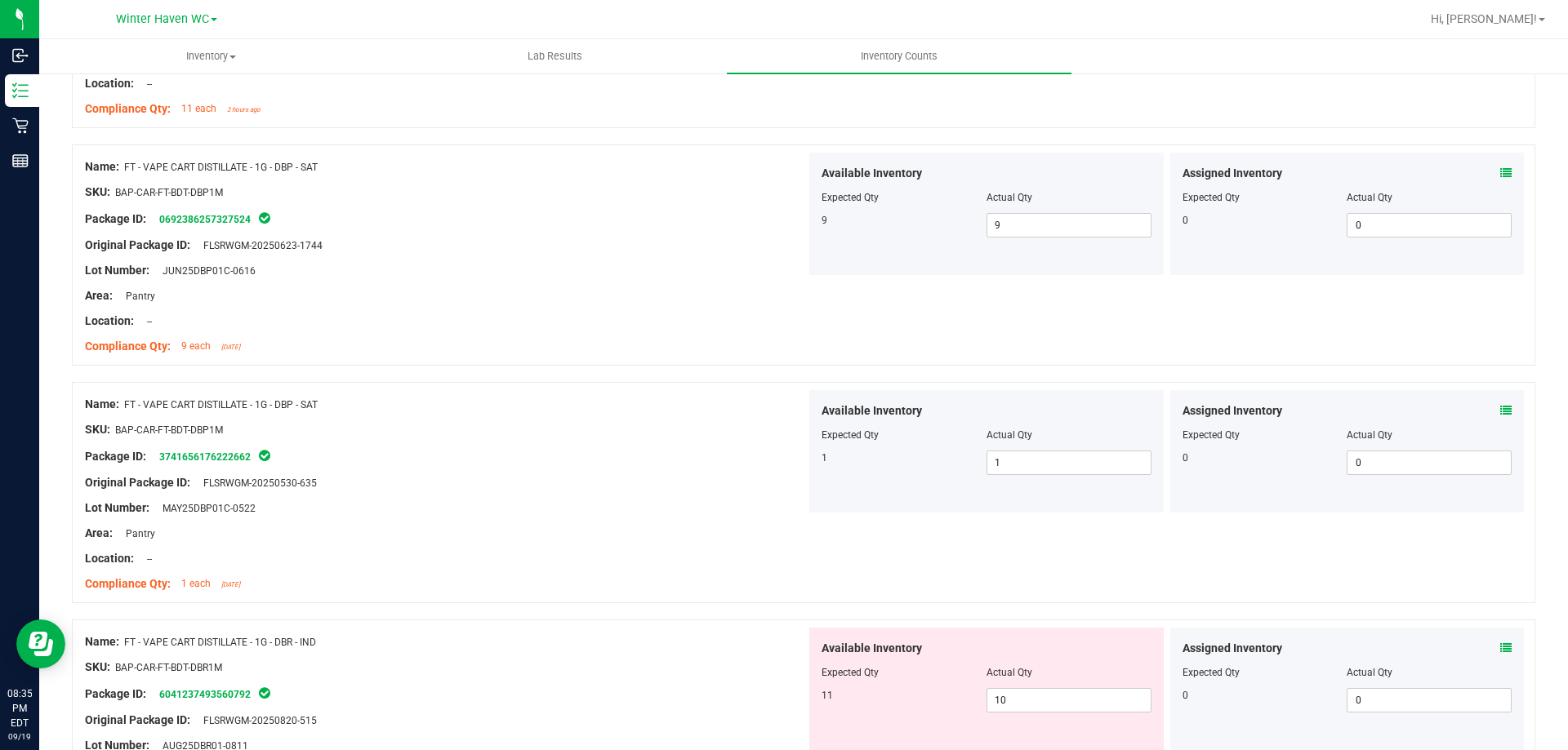
scroll to position [3838, 0]
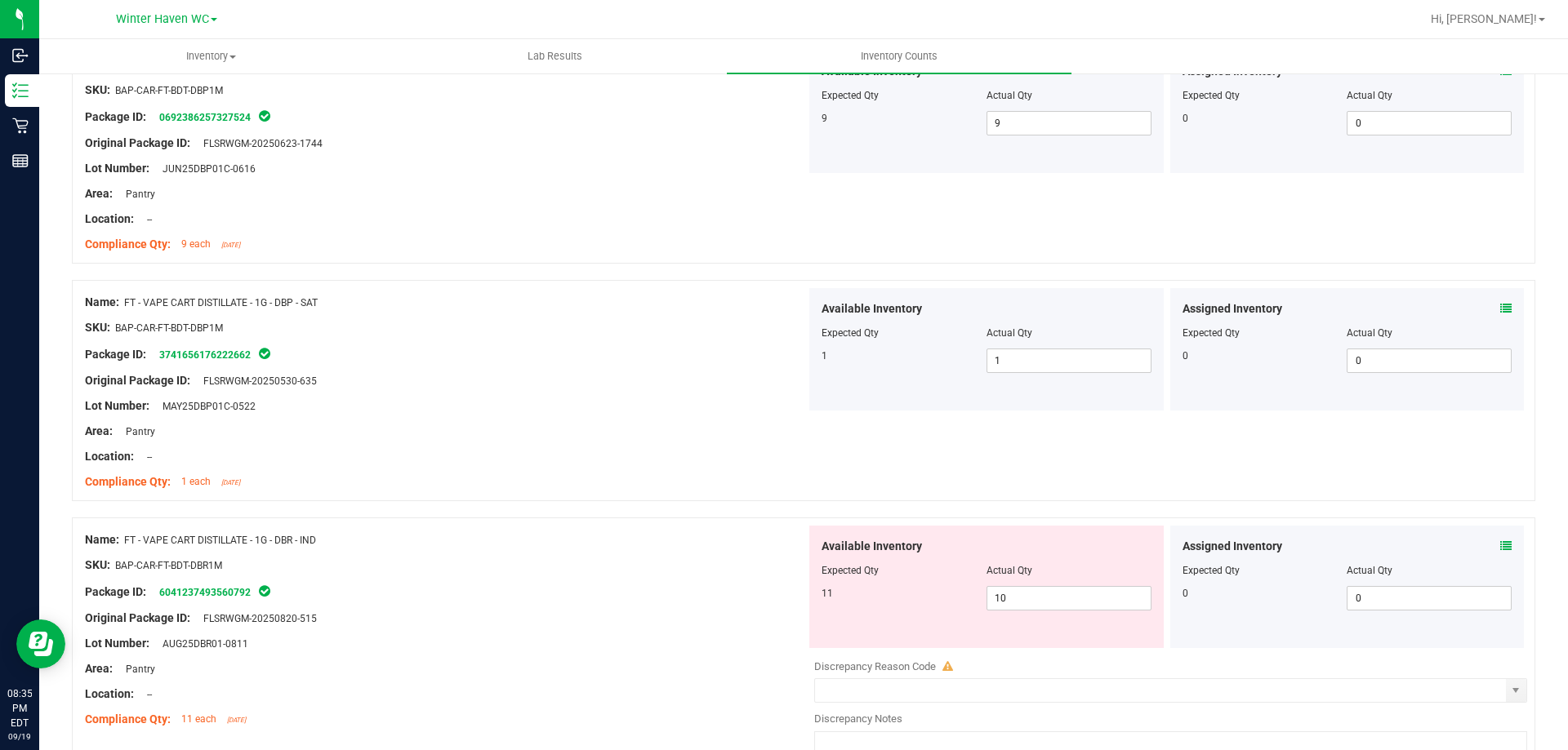
click at [1501, 543] on icon at bounding box center [1506, 546] width 12 height 12
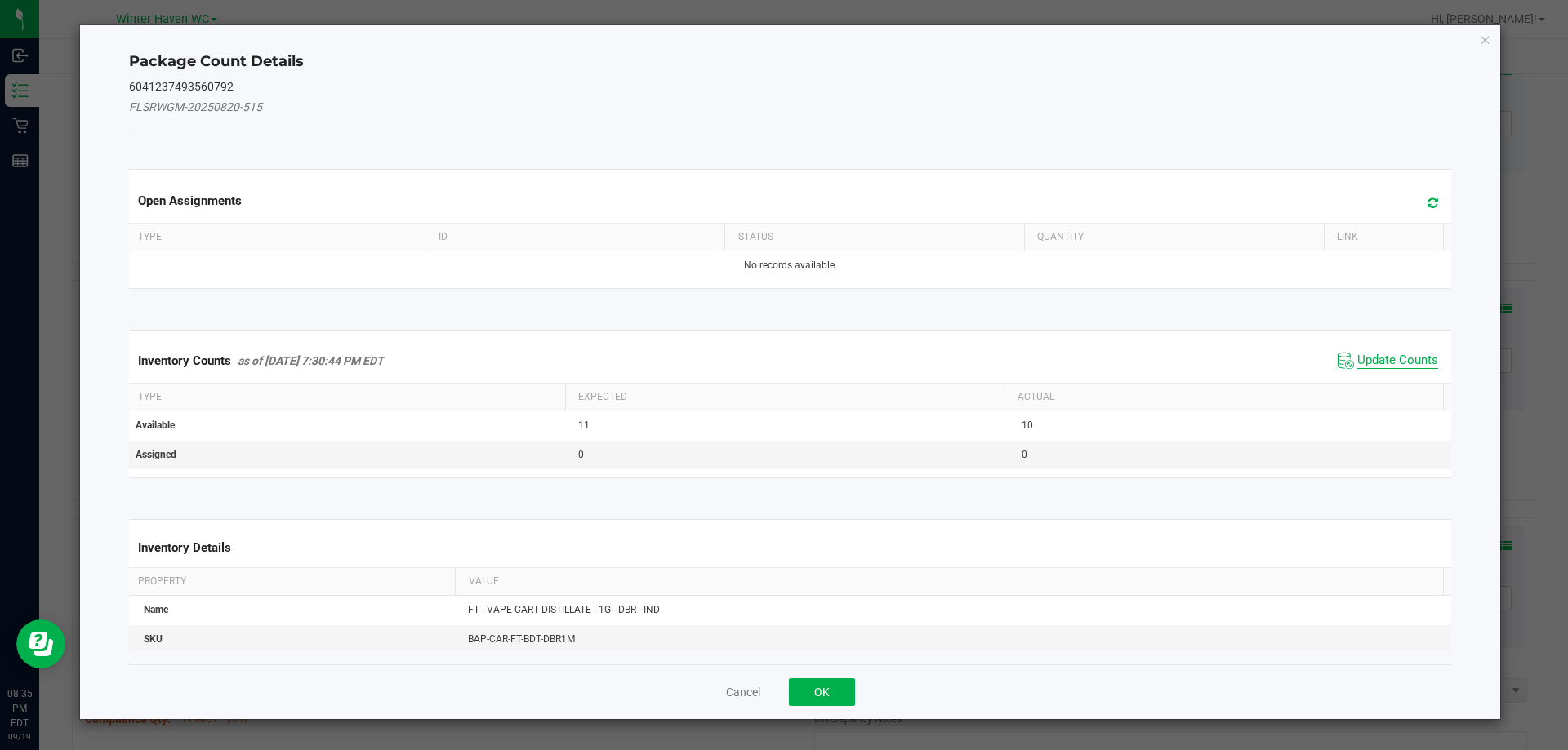
click at [1387, 359] on span "Update Counts" at bounding box center [1398, 360] width 81 height 16
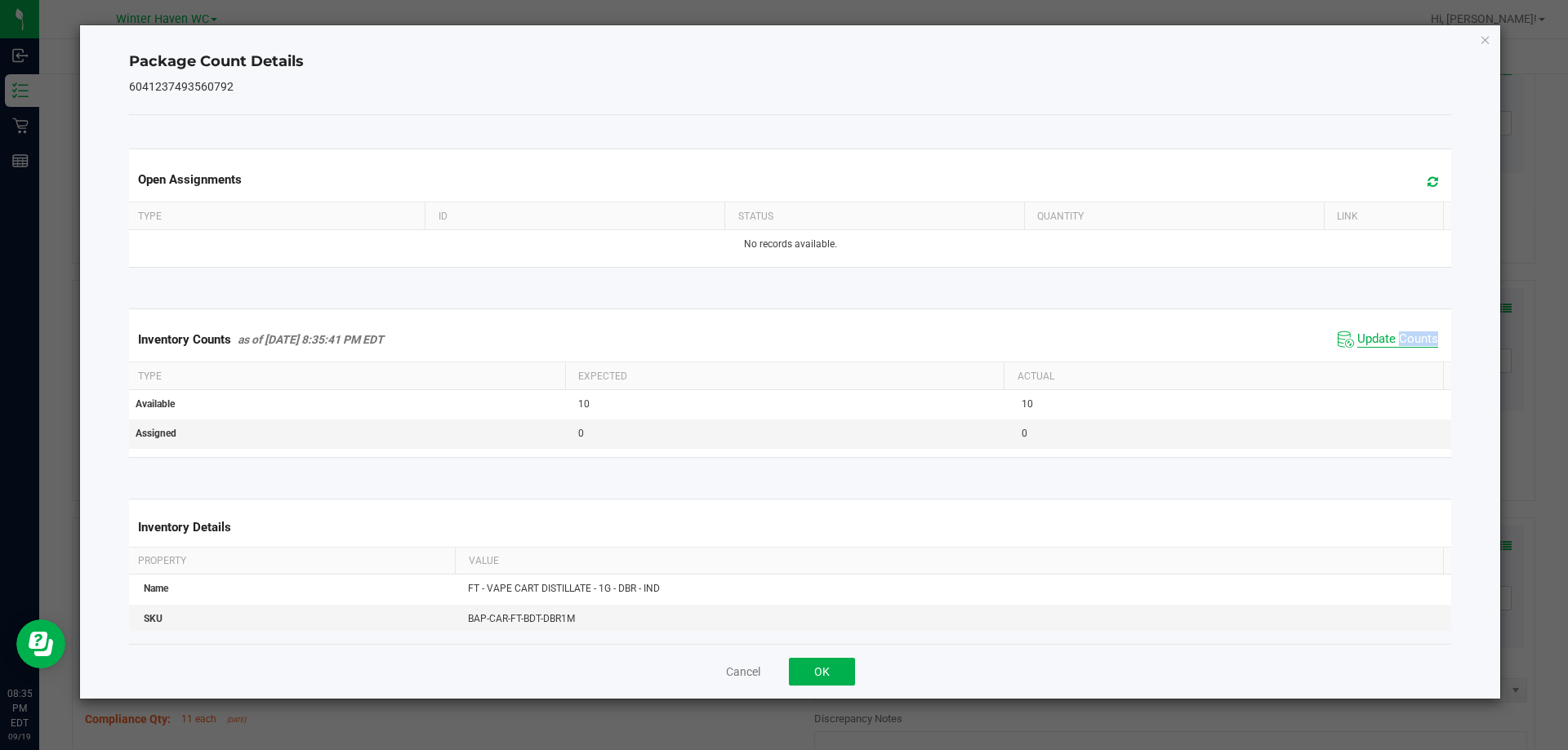
click at [1387, 359] on div "Inventory Counts as of [DATE] 8:35:41 PM EDT Update Counts" at bounding box center [791, 340] width 1330 height 44
click at [1387, 354] on div "Inventory Counts as of [DATE] 8:35:41 PM EDT Update Counts" at bounding box center [791, 340] width 1330 height 44
click at [1484, 39] on icon "Close" at bounding box center [1486, 39] width 12 height 19
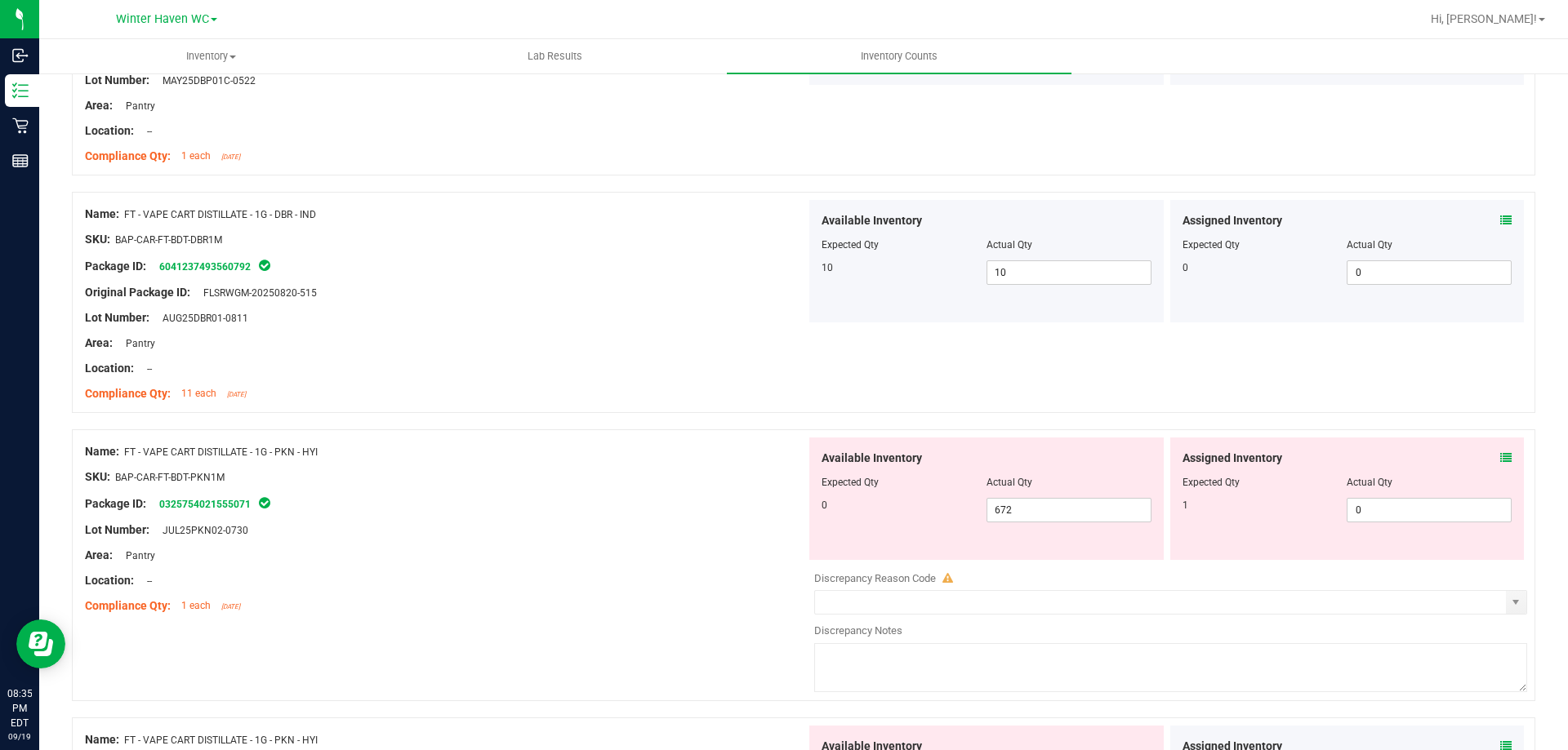
scroll to position [4164, 0]
click at [1501, 456] on icon at bounding box center [1506, 457] width 12 height 12
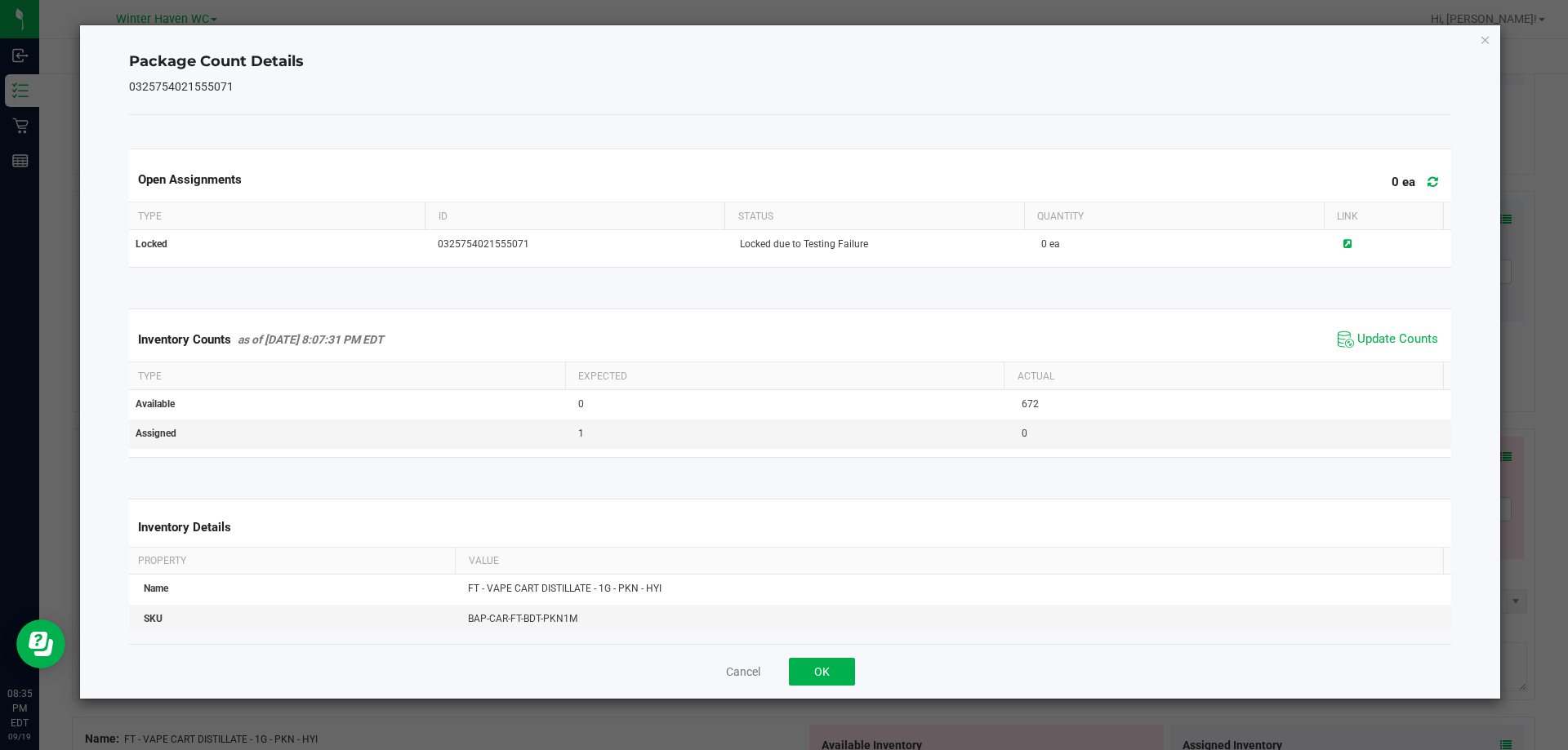
click at [1369, 330] on span "Update Counts" at bounding box center [1388, 339] width 109 height 24
click at [1369, 330] on span "Update Counts" at bounding box center [1390, 339] width 105 height 23
click at [1372, 333] on span "Update Counts" at bounding box center [1398, 339] width 81 height 16
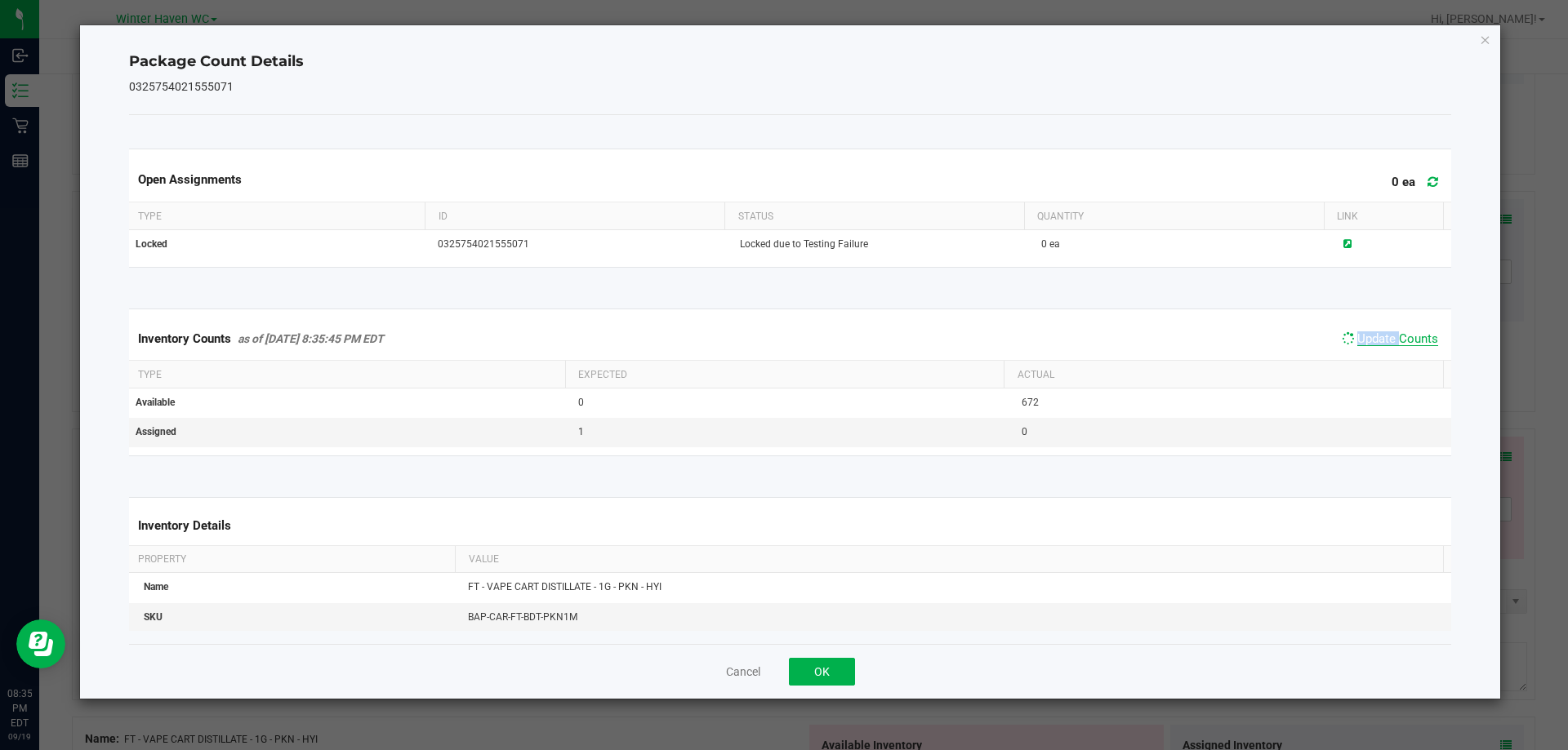
click at [1372, 333] on span "Update Counts" at bounding box center [1398, 338] width 81 height 14
click at [1372, 333] on span "Update Counts" at bounding box center [1398, 339] width 81 height 16
click at [1486, 38] on icon "Close" at bounding box center [1486, 39] width 12 height 19
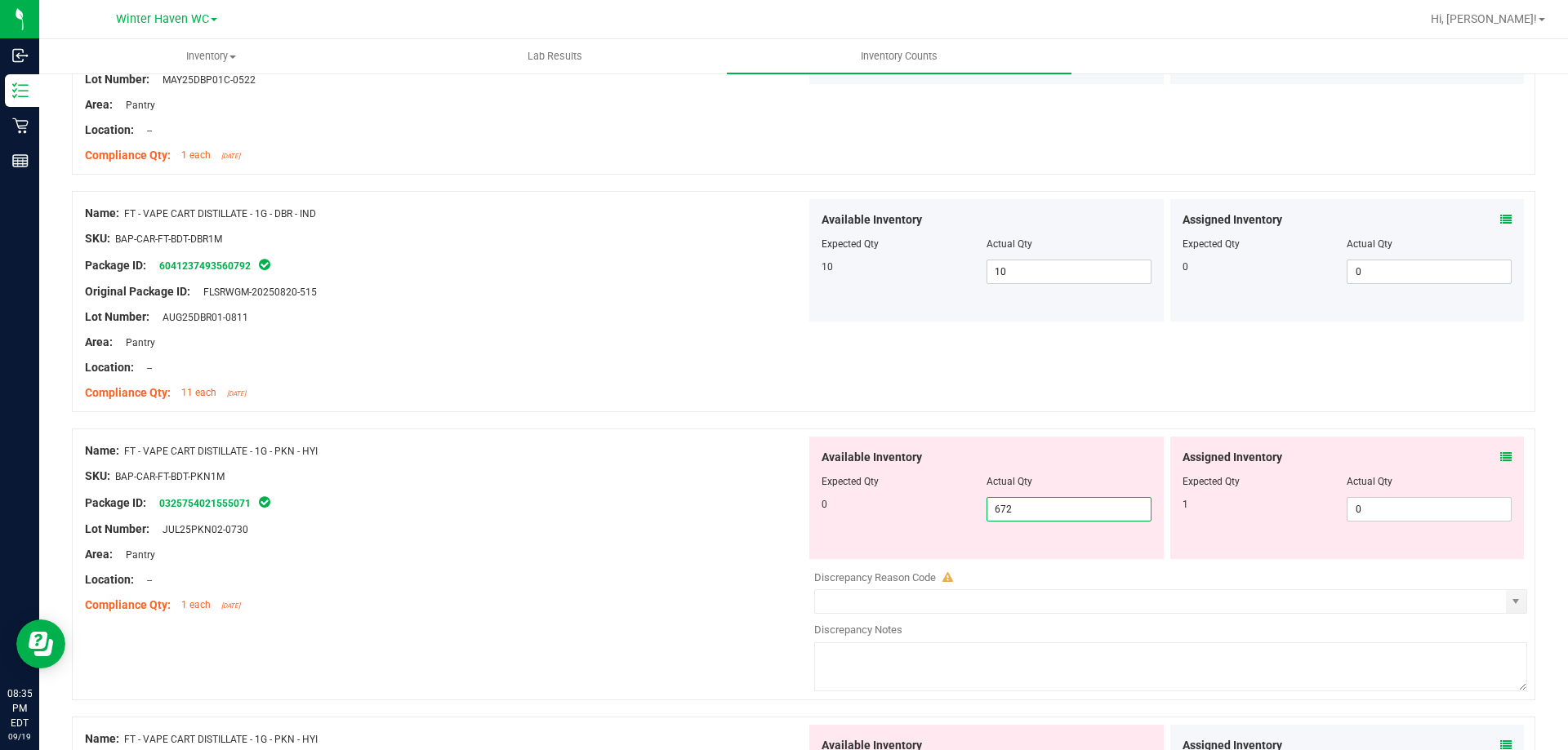
drag, startPoint x: 1050, startPoint y: 509, endPoint x: 943, endPoint y: 513, distance: 107.1
click at [943, 513] on div "0 672 672" at bounding box center [986, 509] width 330 height 24
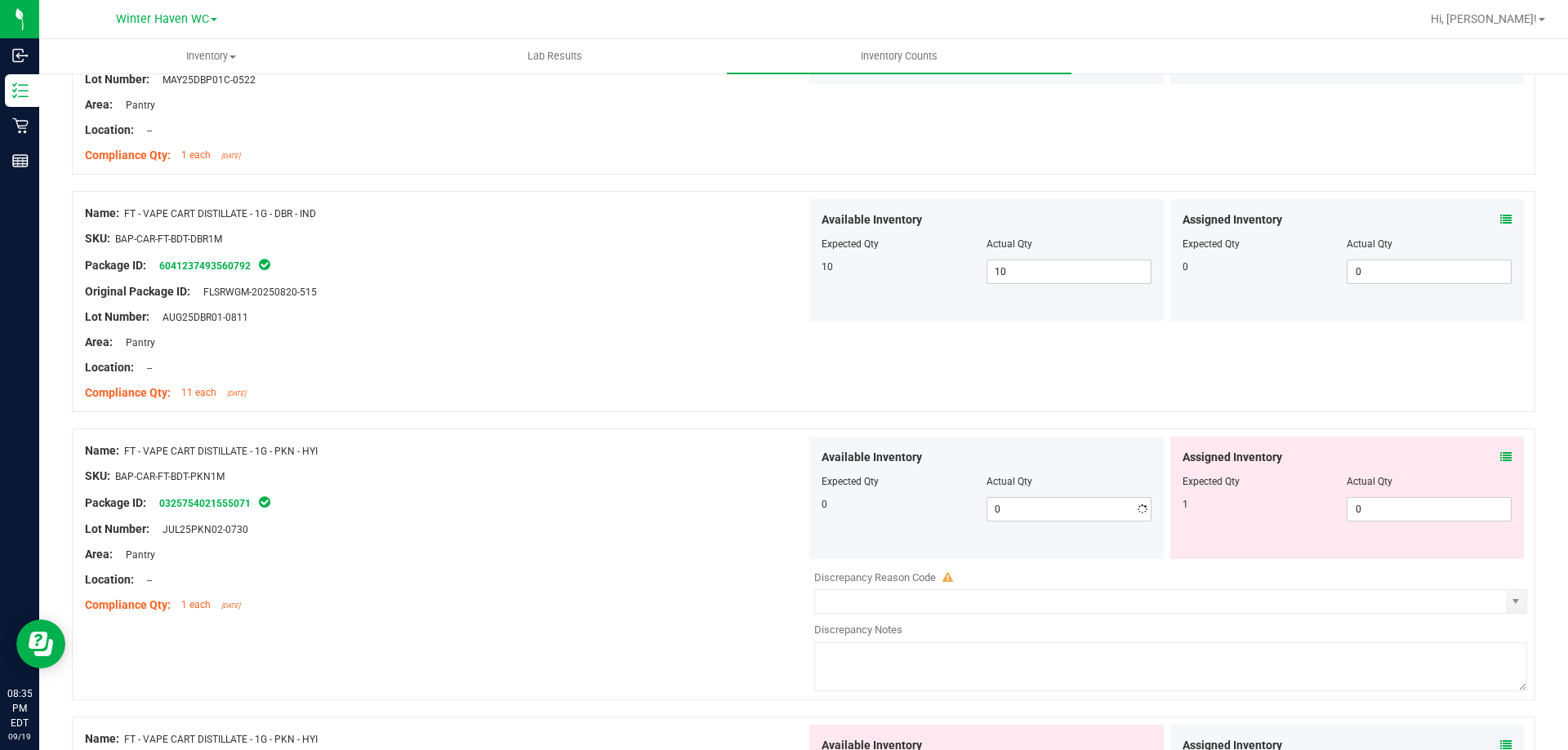
click at [765, 551] on div "Area: Pantry" at bounding box center [445, 555] width 721 height 17
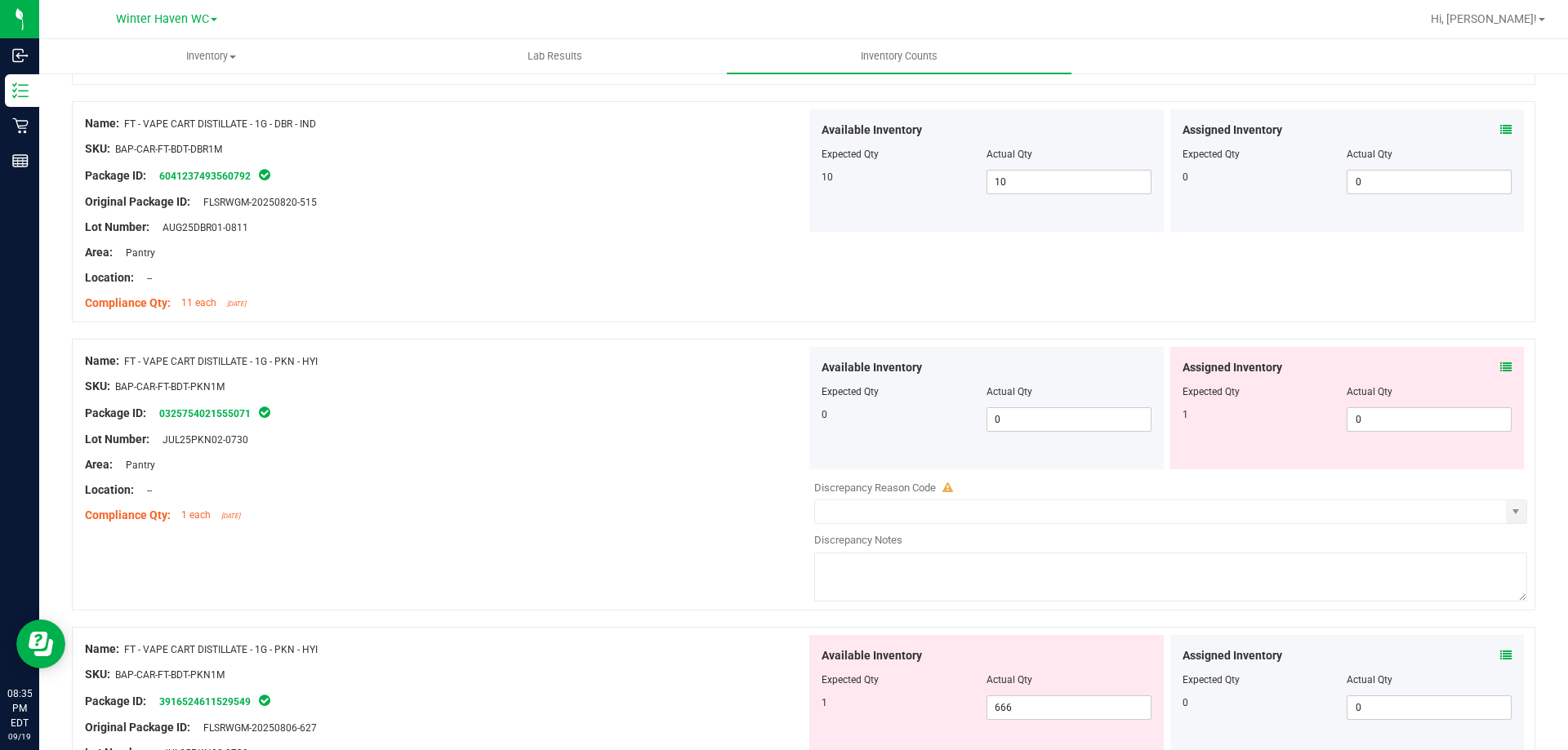
scroll to position [4328, 0]
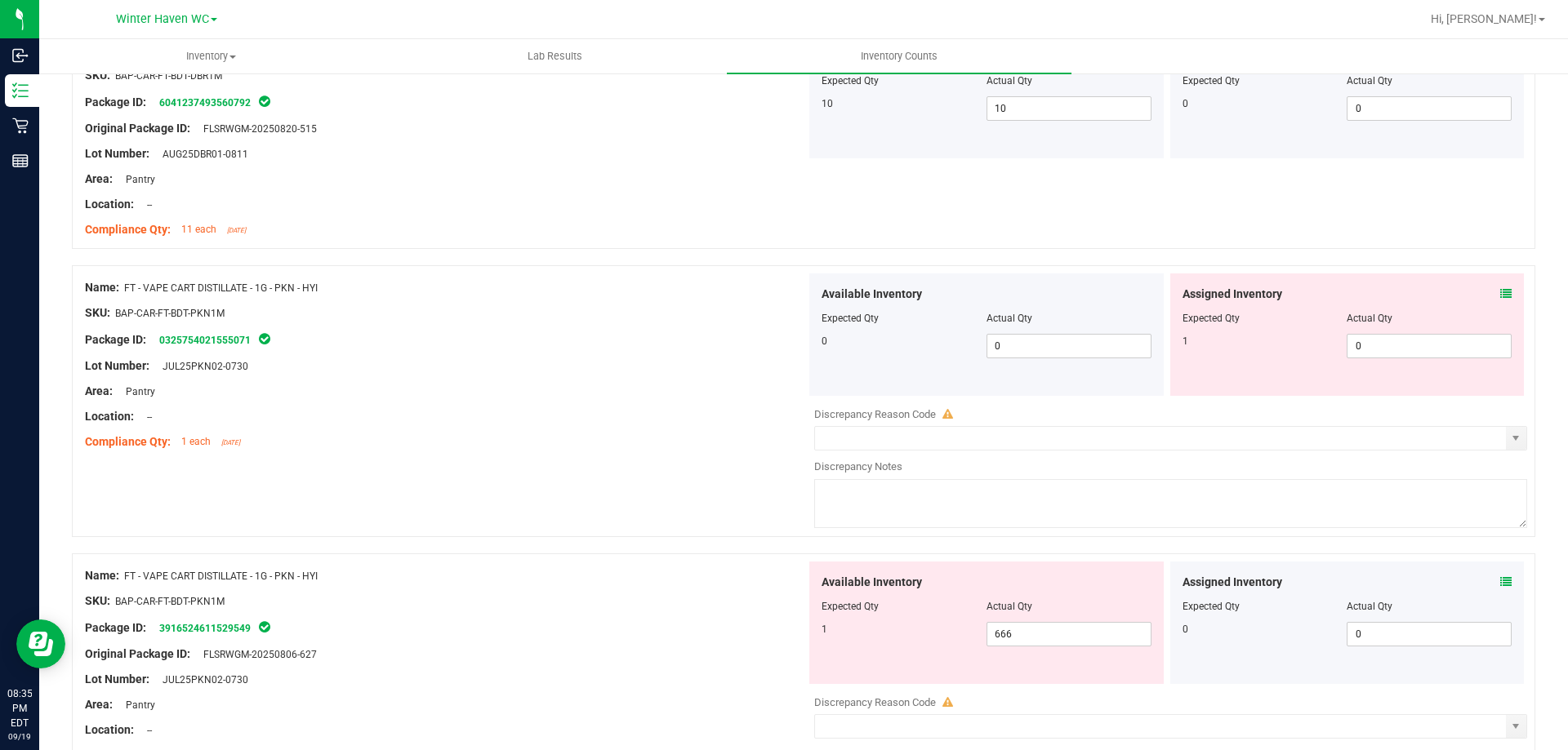
click at [763, 596] on div "SKU: BAP-CAR-FT-BDT-PKN1M" at bounding box center [445, 602] width 721 height 17
click at [1501, 577] on icon at bounding box center [1506, 582] width 12 height 12
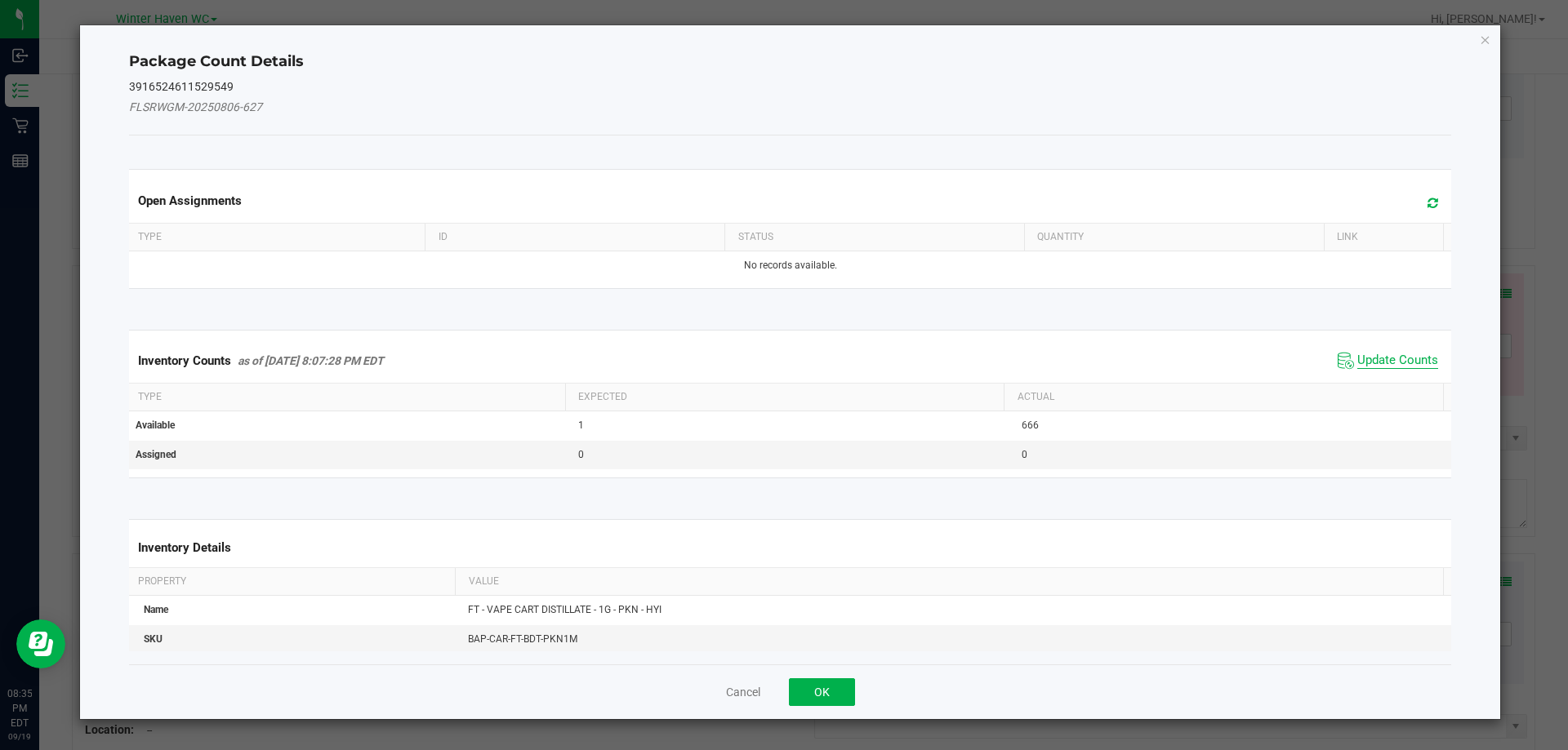
click at [1388, 357] on span "Update Counts" at bounding box center [1398, 360] width 81 height 16
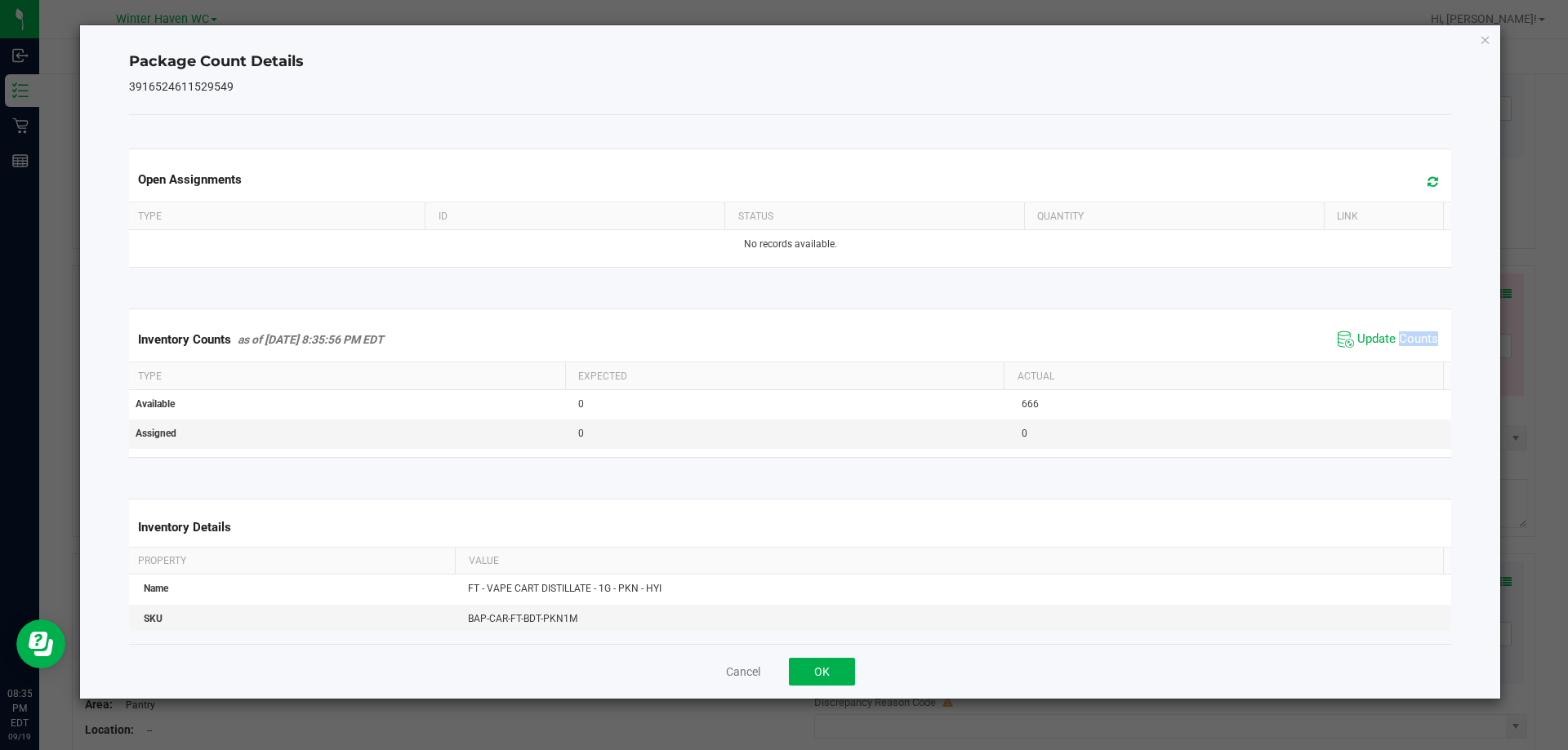
click at [1386, 349] on span "Update Counts" at bounding box center [1388, 339] width 109 height 24
click at [1386, 349] on span "Update Counts" at bounding box center [1390, 339] width 105 height 23
click at [1386, 349] on span "Update Counts" at bounding box center [1388, 339] width 109 height 24
click at [1484, 40] on icon "Close" at bounding box center [1486, 39] width 12 height 19
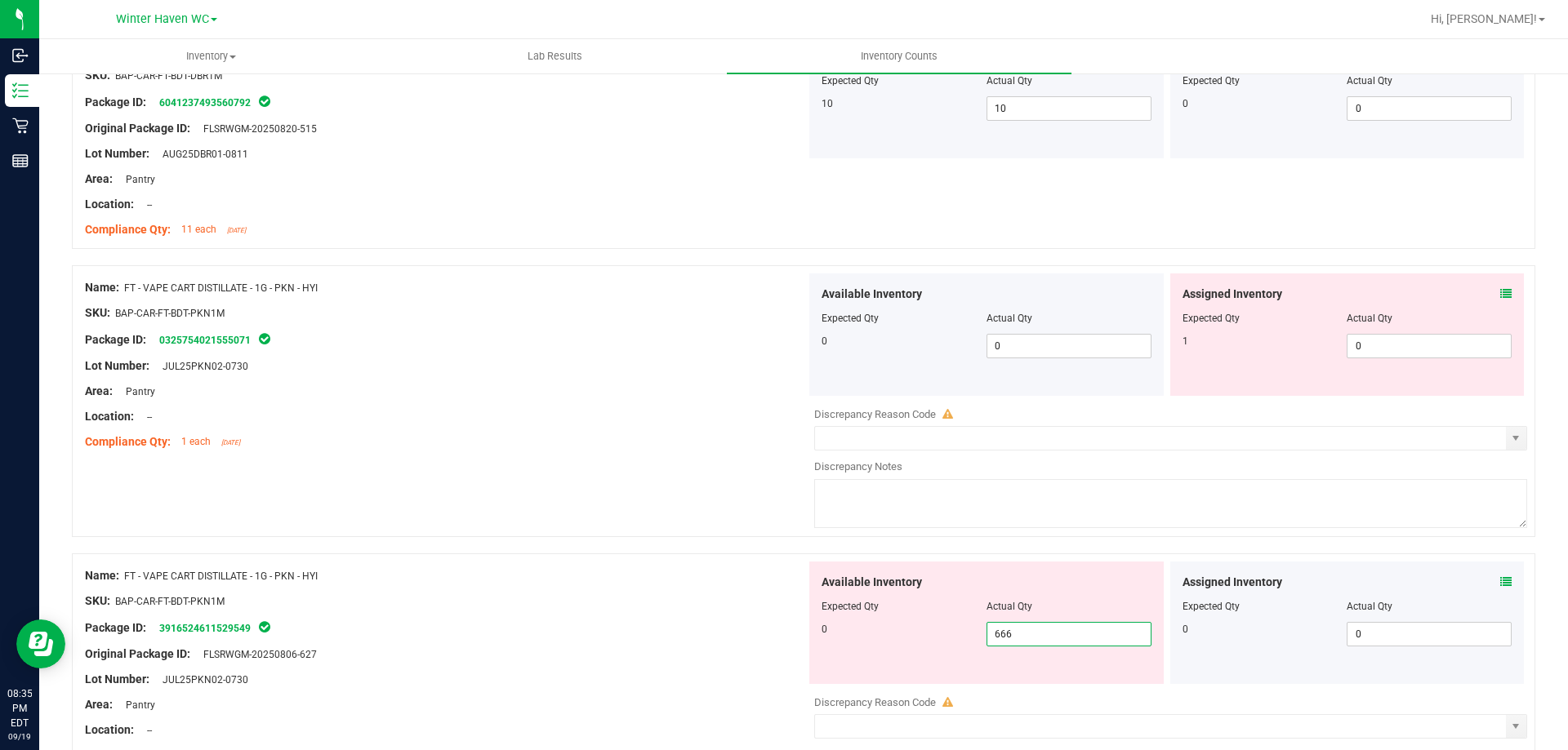
drag, startPoint x: 1034, startPoint y: 635, endPoint x: 887, endPoint y: 654, distance: 148.2
click at [887, 654] on div "Available Inventory Expected Qty Actual Qty 0 666 666" at bounding box center [986, 623] width 354 height 122
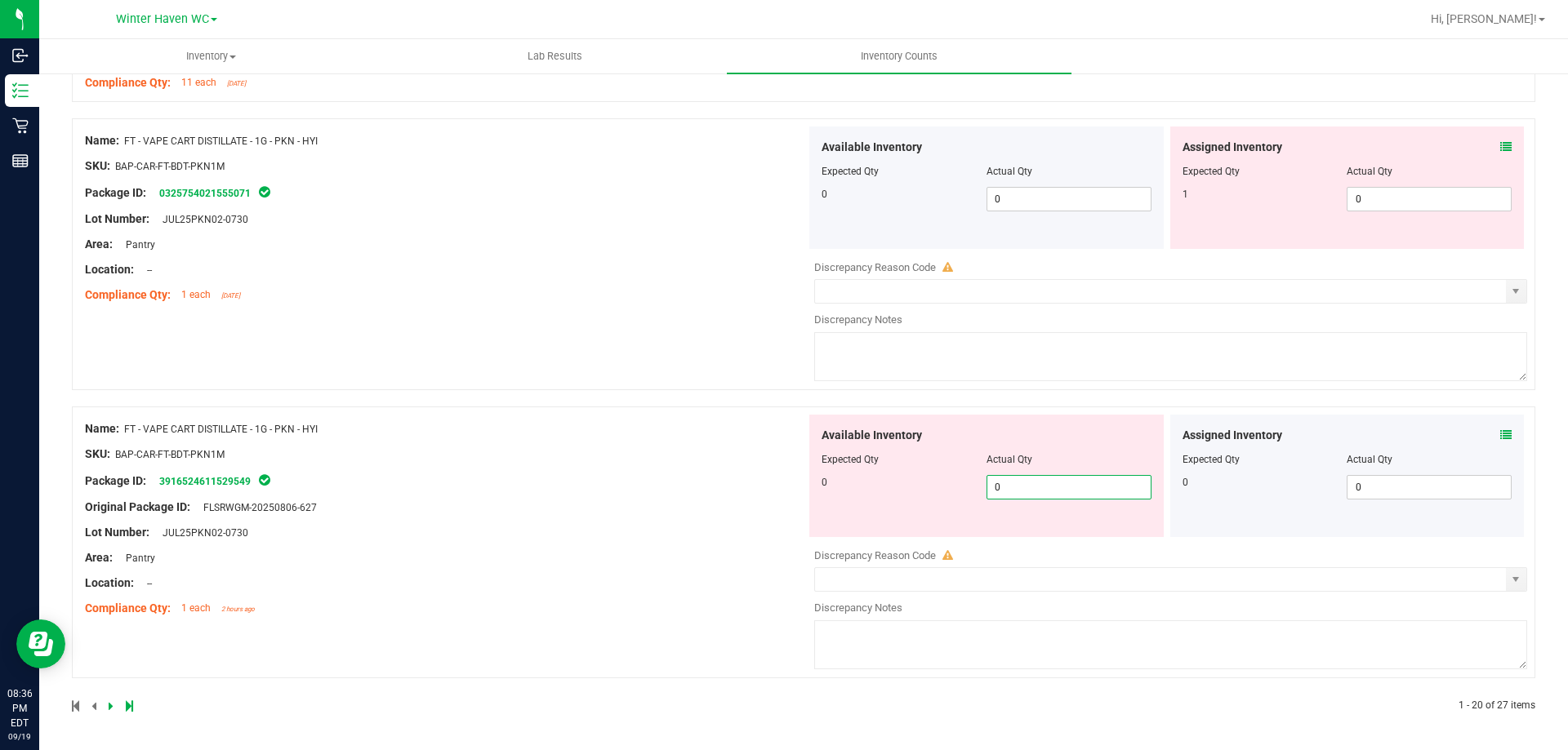
click at [680, 569] on div "Name: FT - VAPE CART DISTILLATE - 1G - PKN - HYI SKU: BAP-CAR-FT-BDT-PKN1M Pack…" at bounding box center [445, 519] width 721 height 208
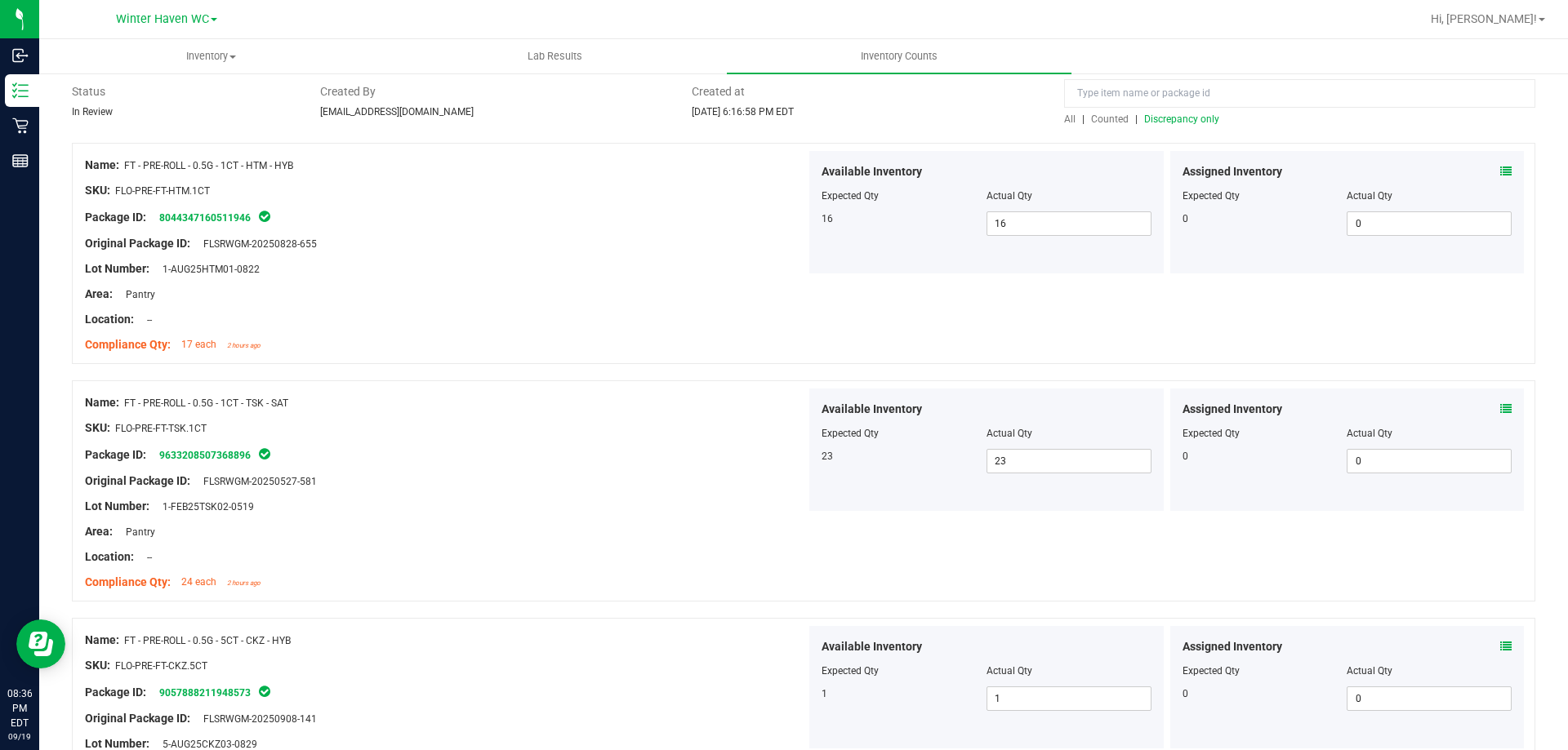
scroll to position [0, 0]
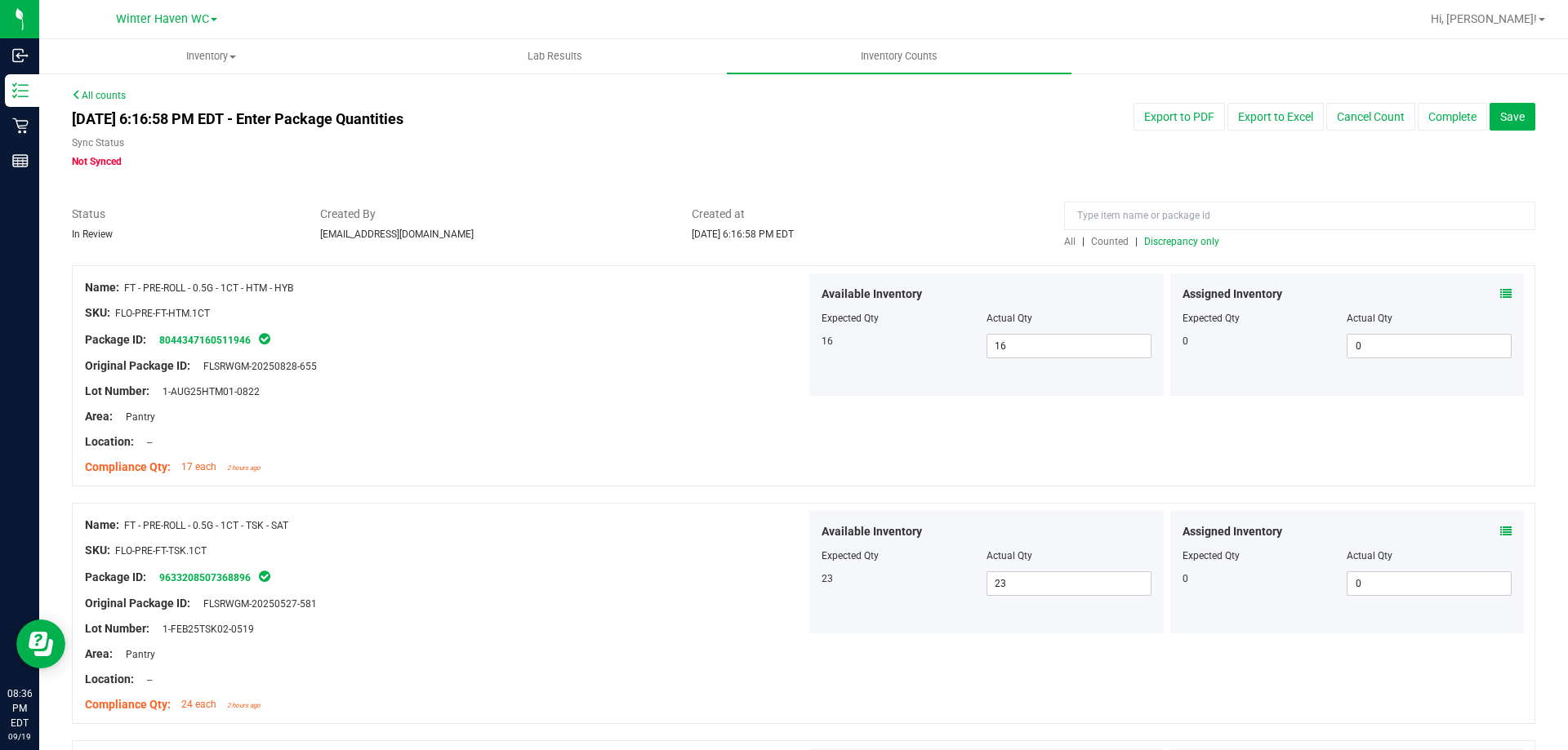
click at [1202, 236] on span "Discrepancy only" at bounding box center [1182, 242] width 75 height 12
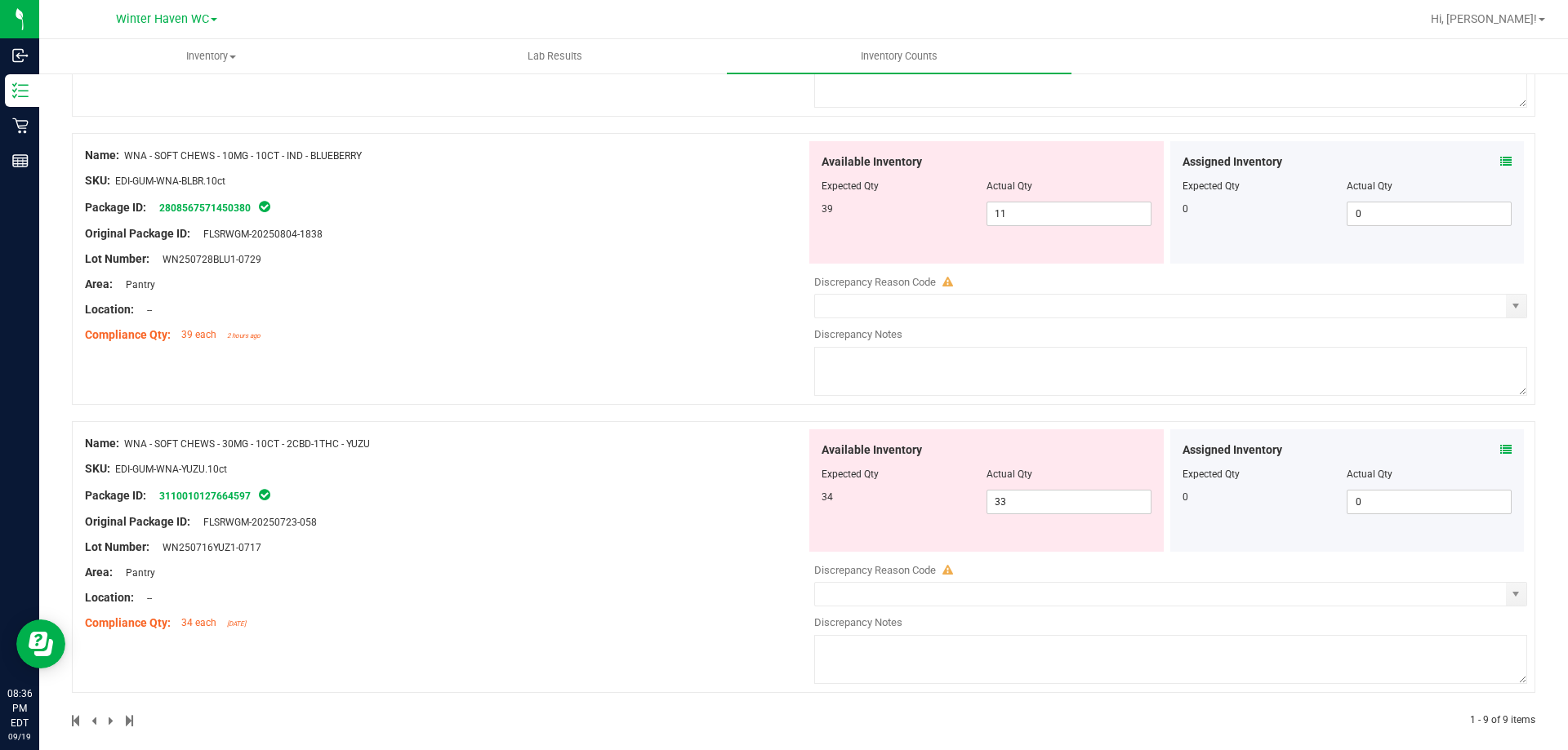
scroll to position [2164, 0]
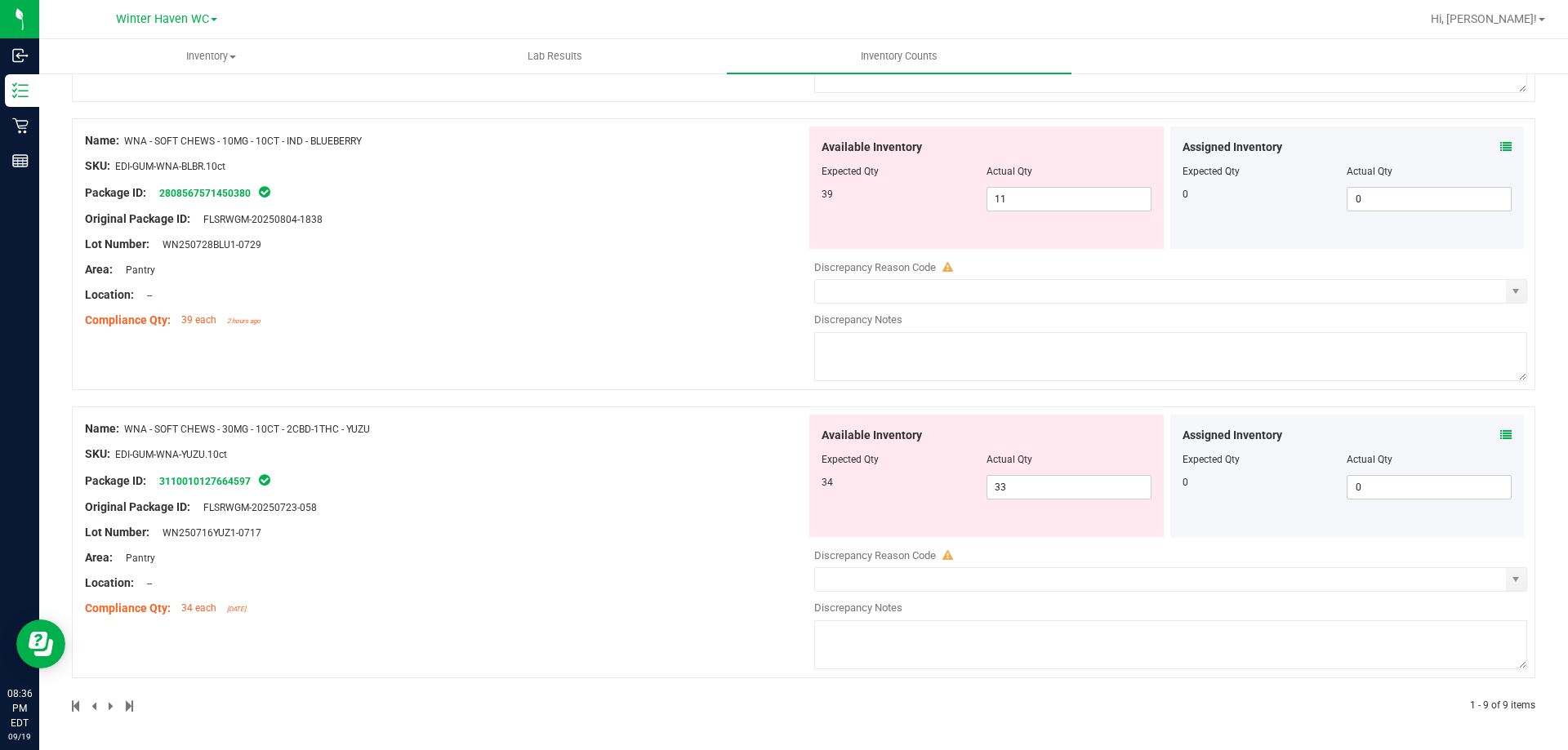
click at [1501, 434] on icon at bounding box center [1506, 435] width 12 height 12
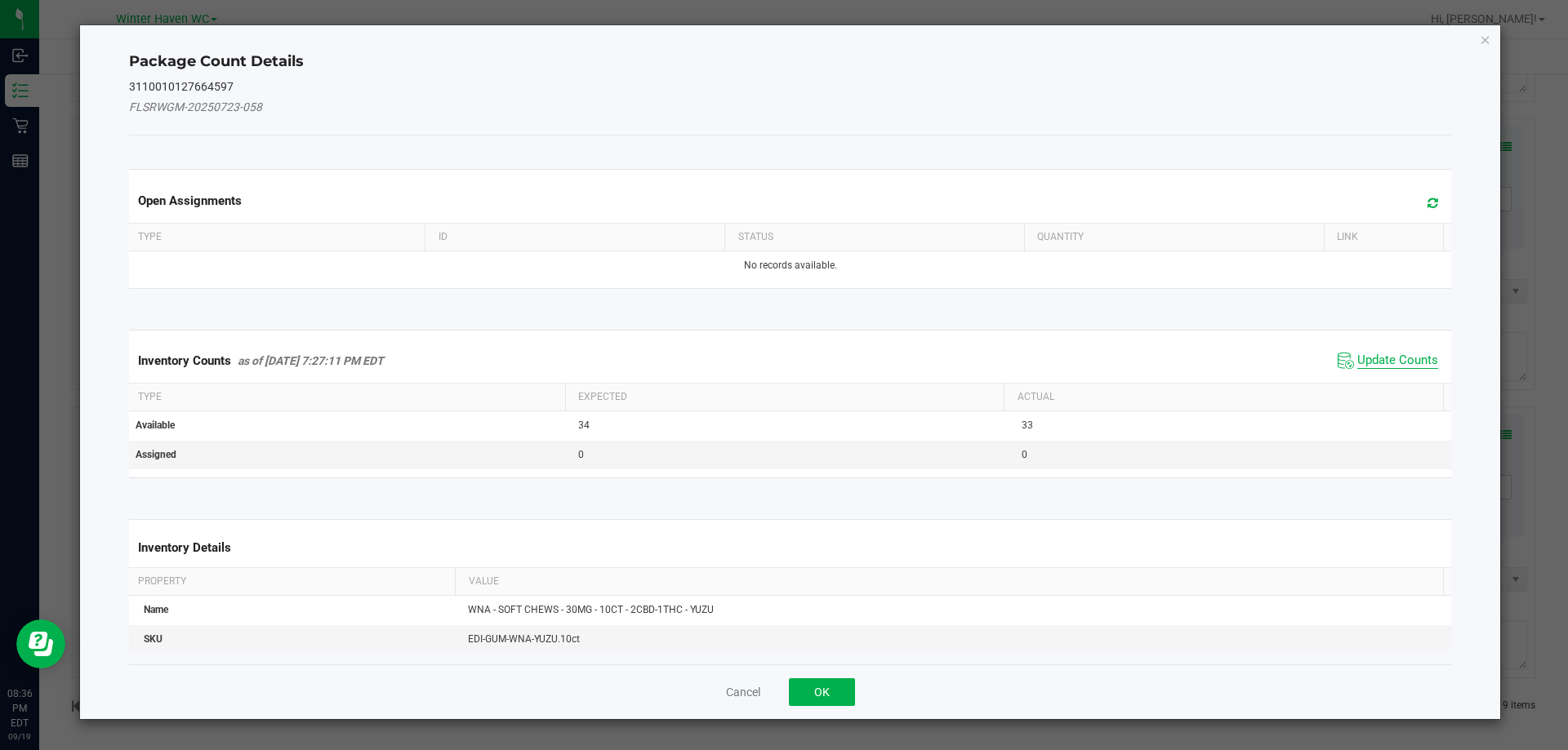
click at [1366, 358] on span "Update Counts" at bounding box center [1398, 360] width 81 height 16
click at [1362, 353] on div "Inventory Counts as of [DATE] 7:27:11 PM EDT Update Counts" at bounding box center [791, 360] width 1330 height 42
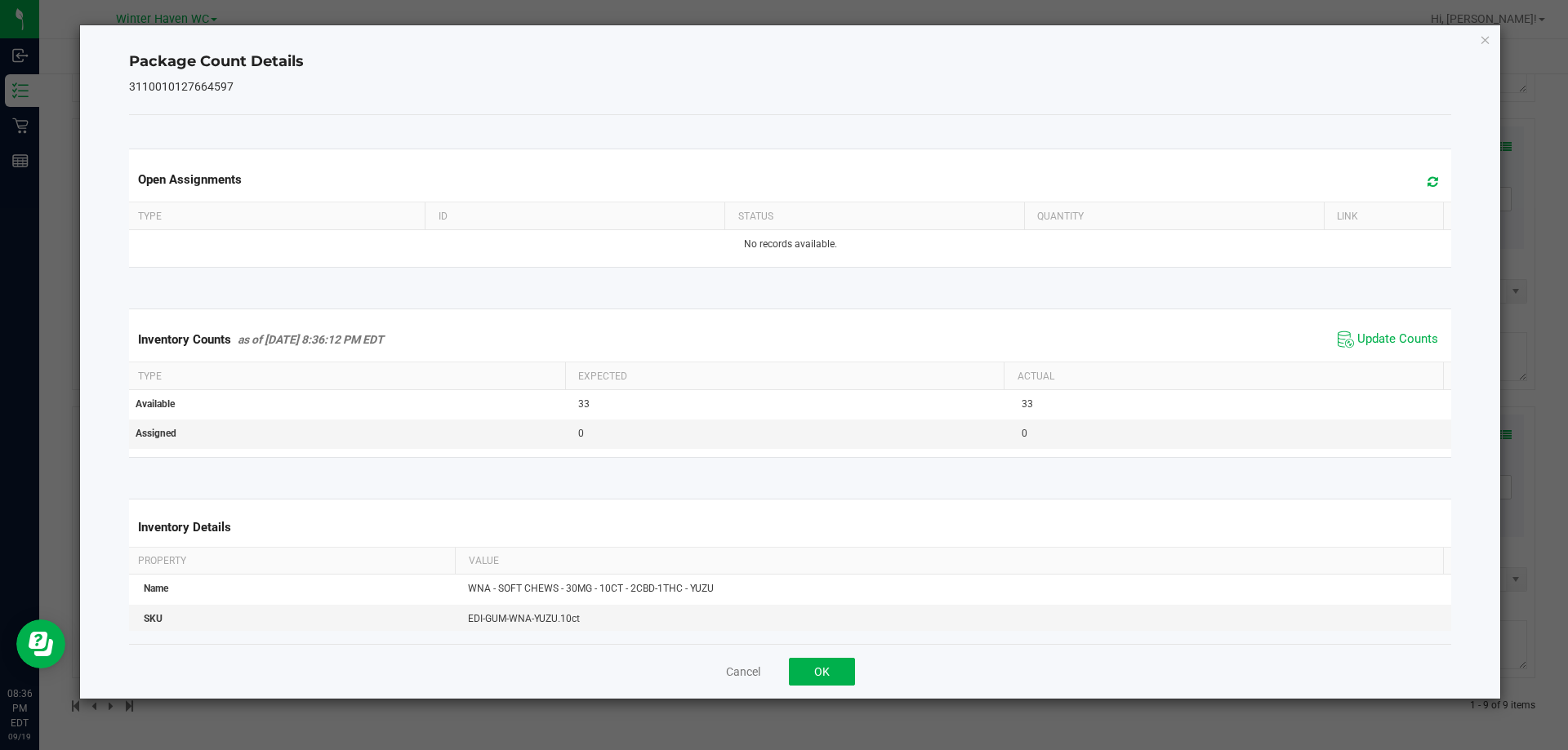
click at [1361, 351] on span "Update Counts" at bounding box center [1388, 339] width 109 height 24
click at [1361, 351] on div "Inventory Counts as of [DATE] 8:36:12 PM EDT Update Counts" at bounding box center [791, 340] width 1330 height 44
click at [1487, 39] on icon "Close" at bounding box center [1486, 39] width 12 height 19
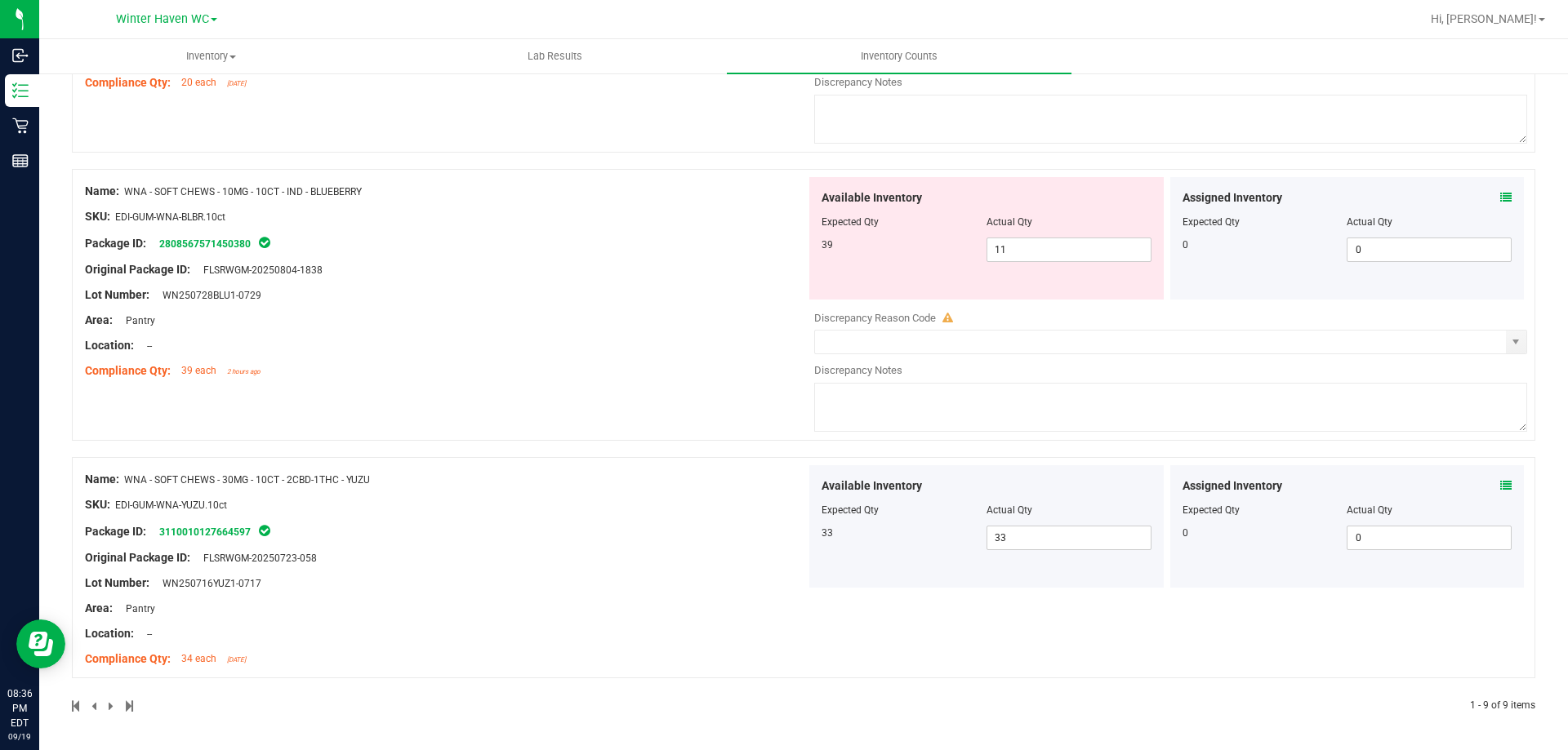
click at [1501, 199] on icon at bounding box center [1506, 197] width 12 height 12
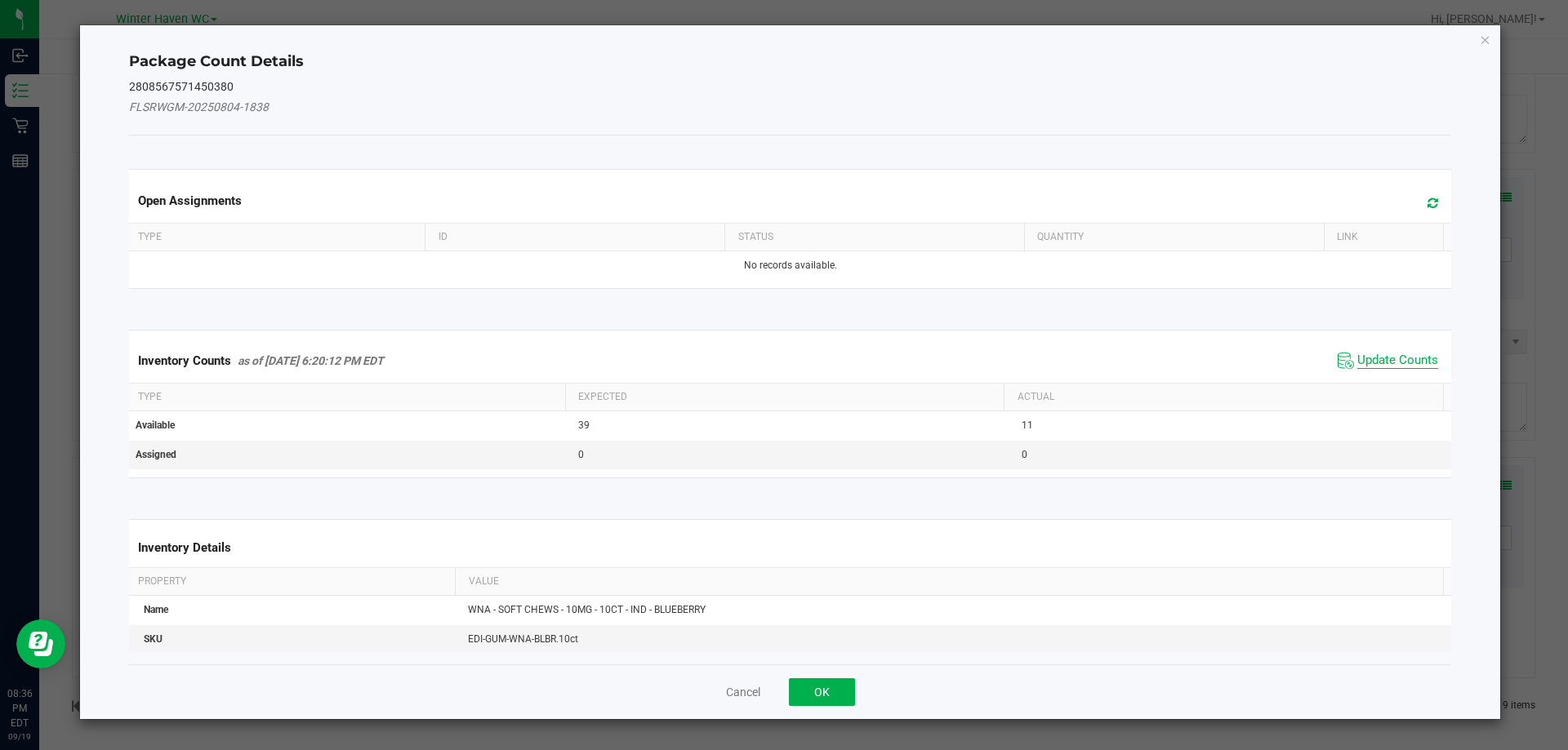
click at [1379, 352] on span "Update Counts" at bounding box center [1398, 360] width 81 height 16
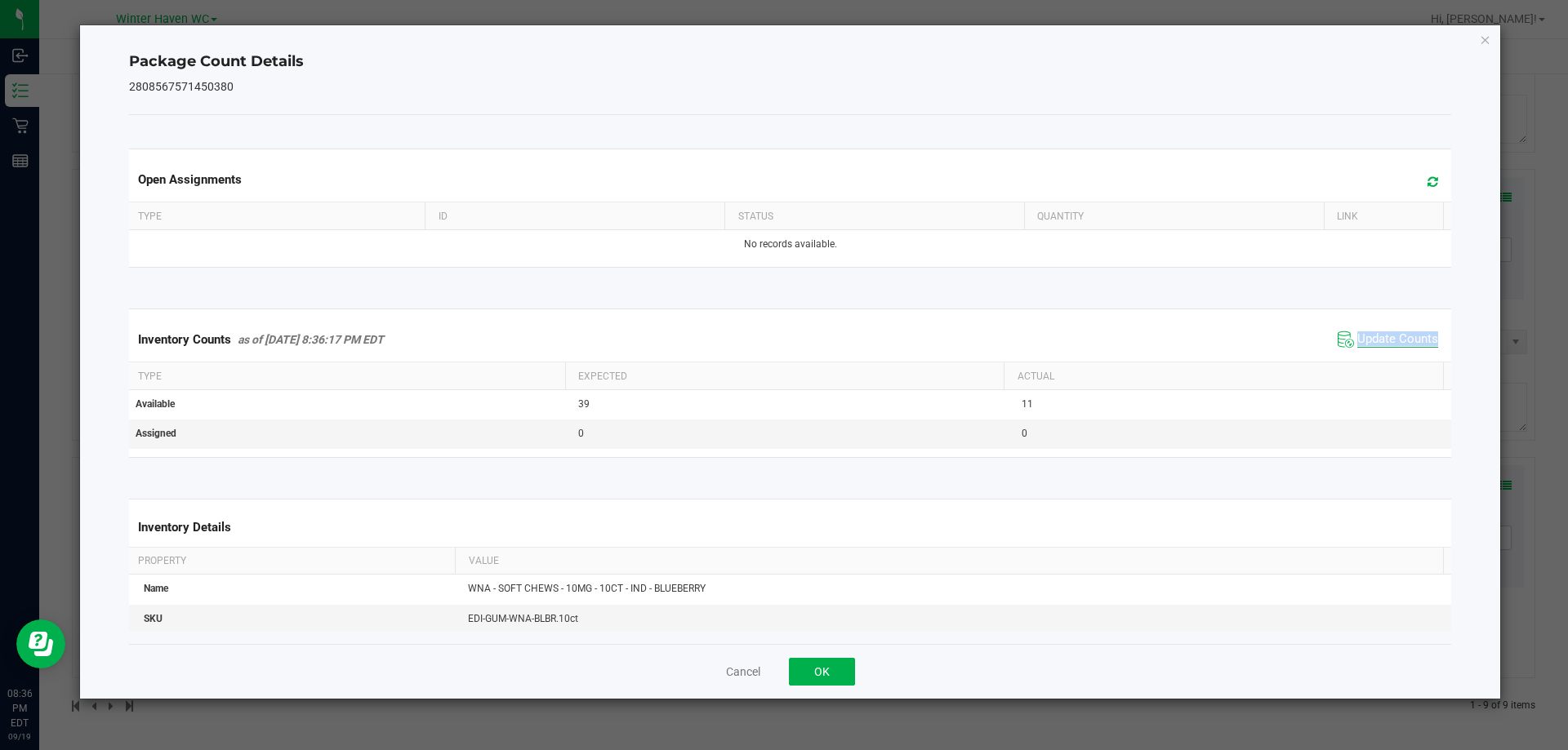
click at [1379, 352] on span "Update Counts" at bounding box center [1388, 339] width 109 height 24
click at [1379, 352] on div "Inventory Counts as of [DATE] 8:36:17 PM EDT Update Counts" at bounding box center [791, 340] width 1330 height 44
click at [1484, 35] on icon "Close" at bounding box center [1486, 39] width 12 height 19
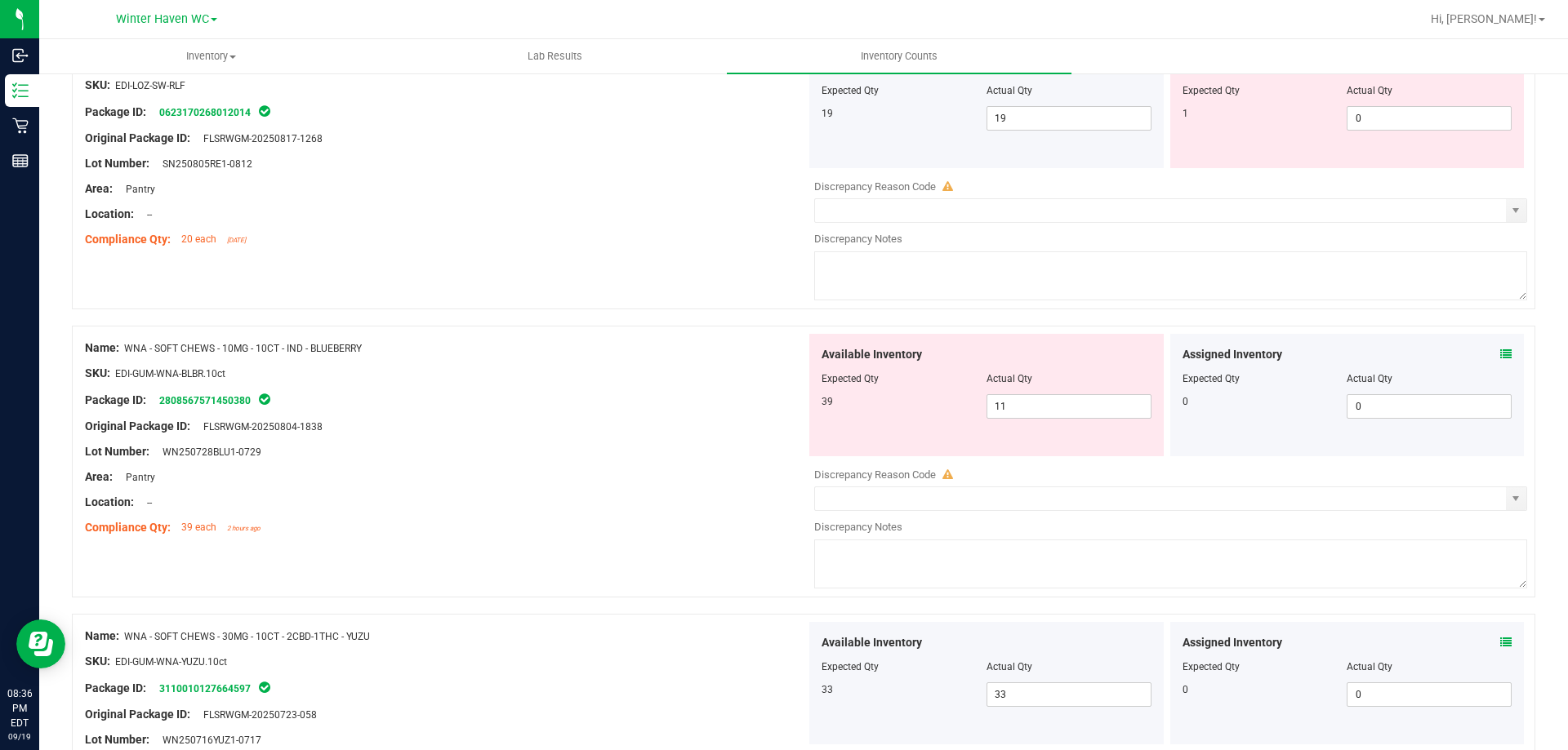
scroll to position [1951, 0]
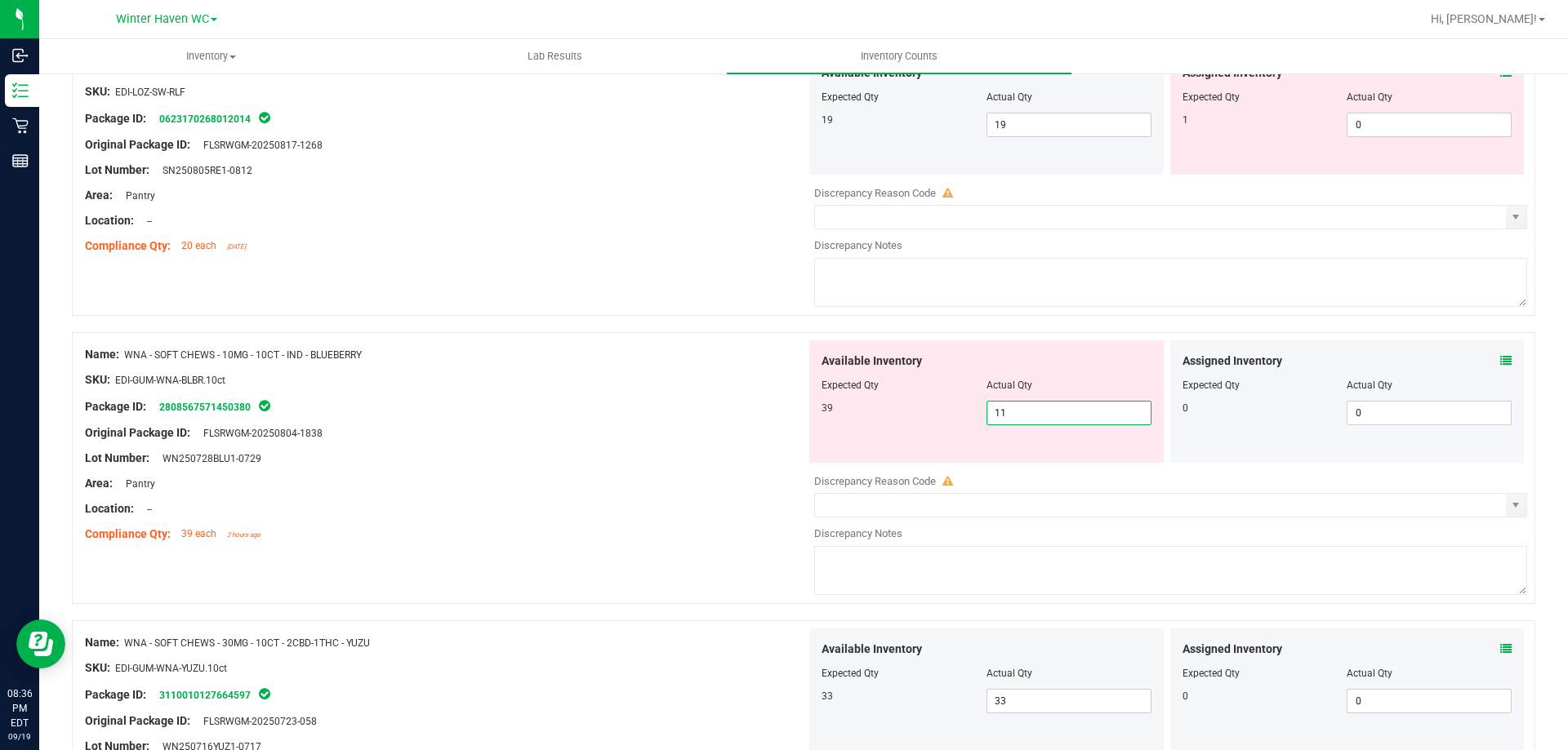
click at [1008, 408] on span "11 11" at bounding box center [1069, 412] width 165 height 24
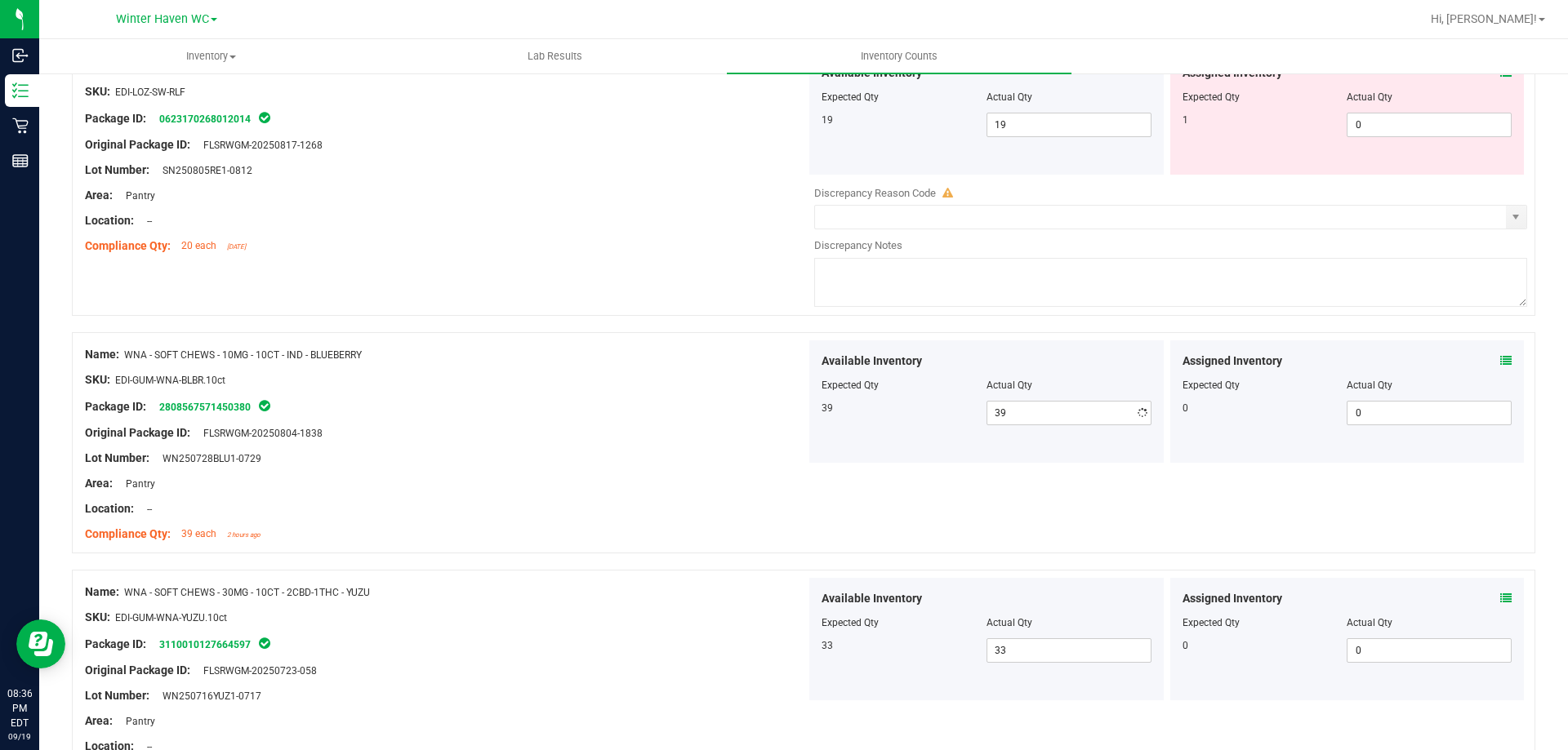
click at [665, 408] on div "Package ID: 2808567571450380" at bounding box center [445, 406] width 721 height 19
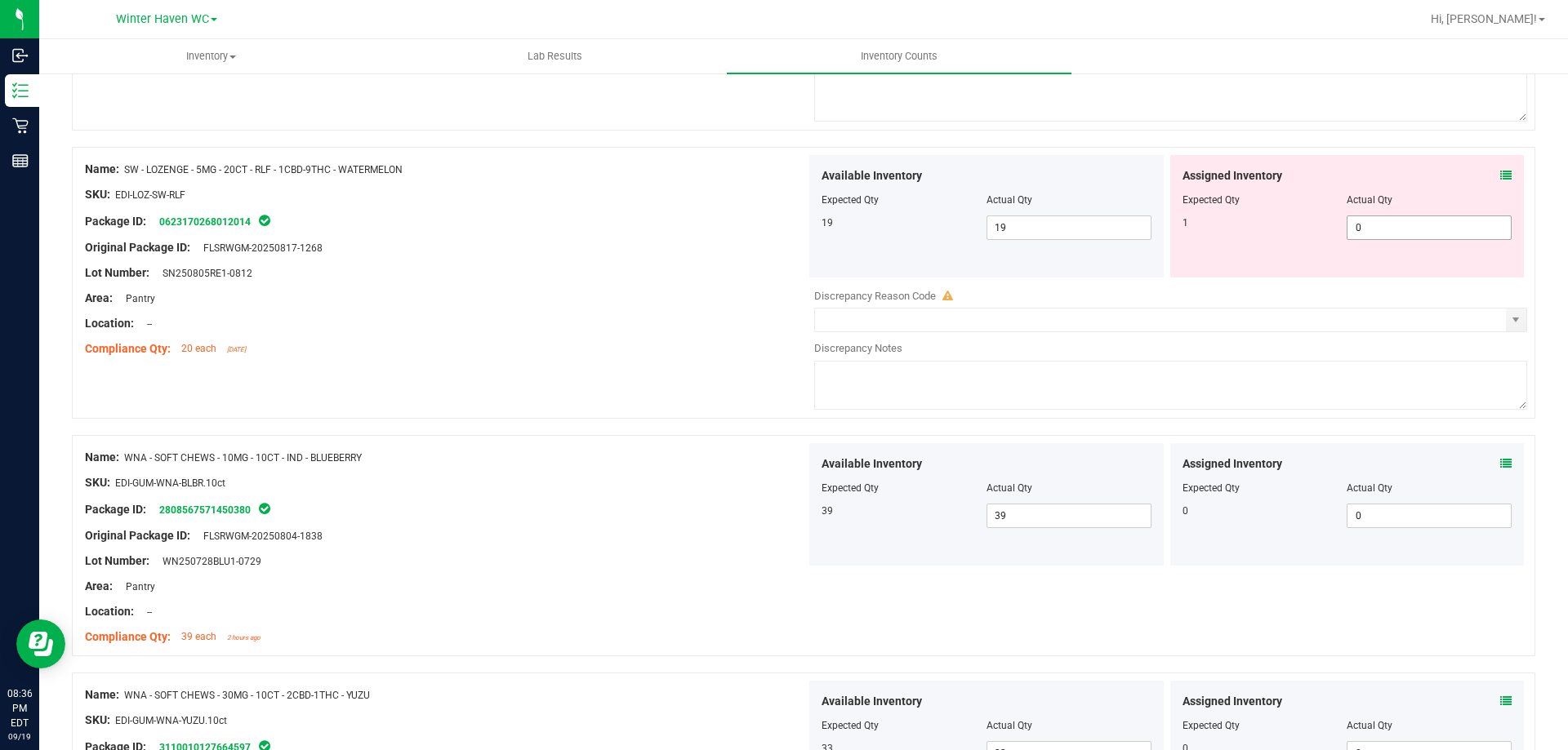
scroll to position [1788, 0]
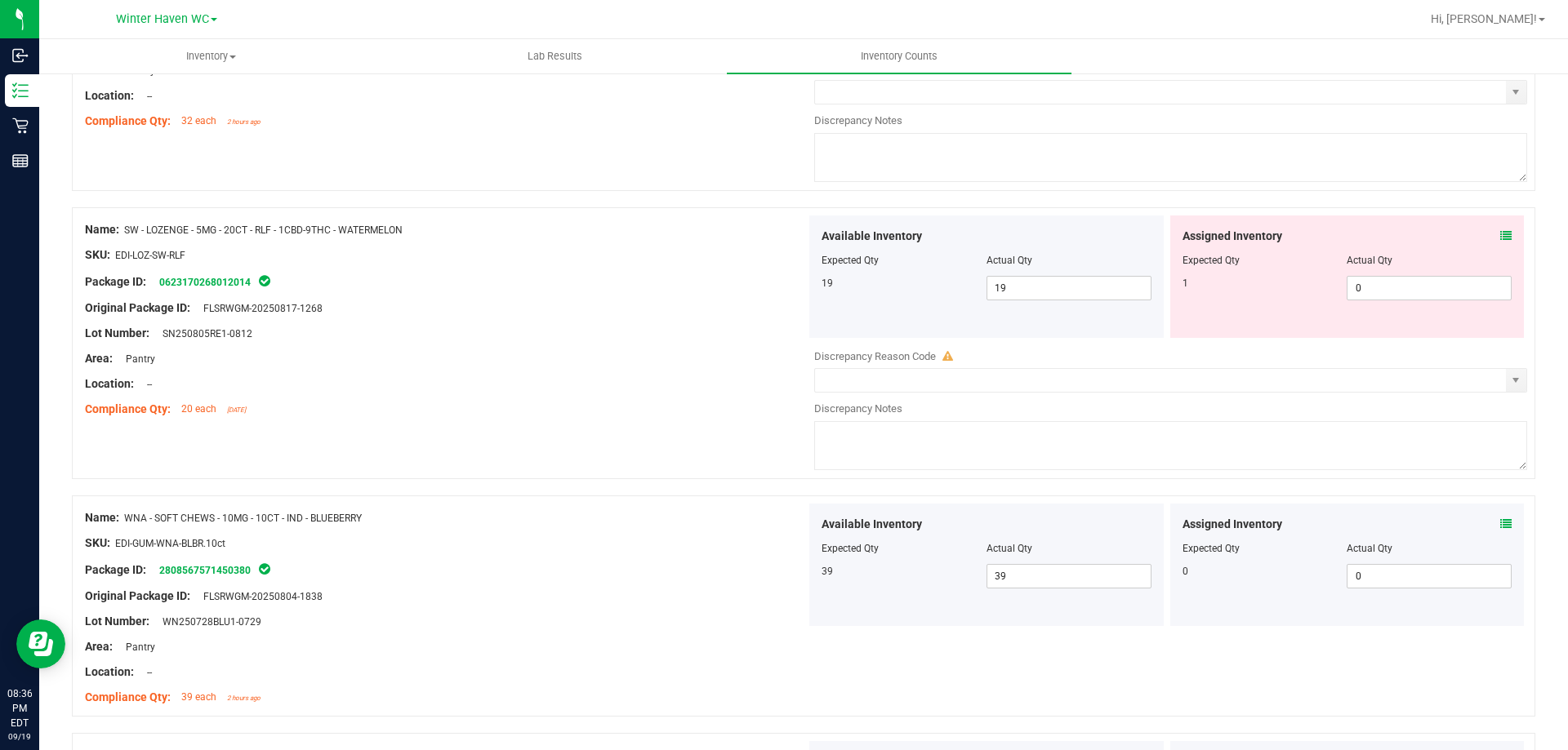
click at [1501, 234] on icon at bounding box center [1506, 236] width 12 height 12
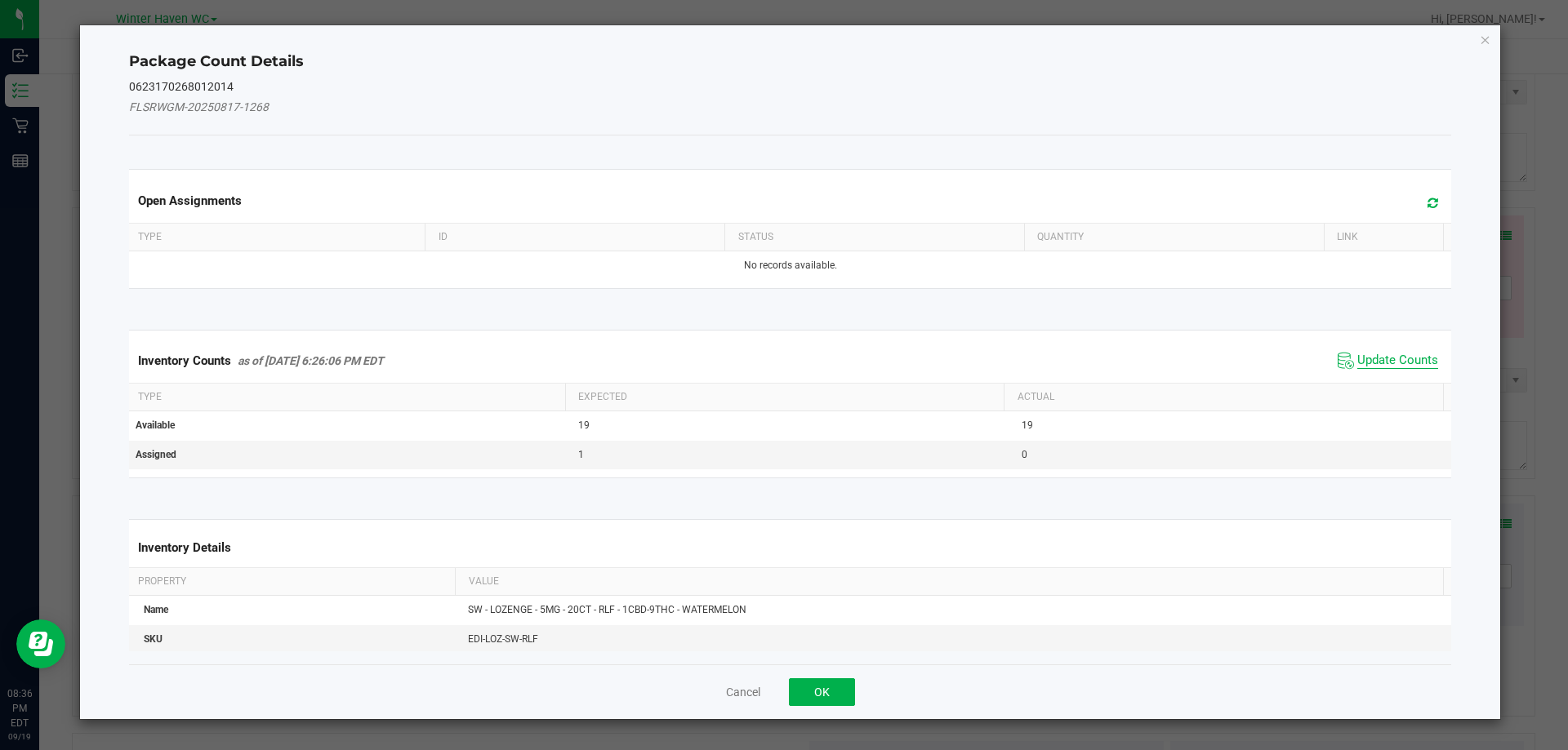
click at [1378, 357] on span "Update Counts" at bounding box center [1398, 360] width 81 height 16
click at [1378, 357] on div "Inventory Counts as of [DATE] 6:26:06 PM EDT Update Counts" at bounding box center [791, 360] width 1330 height 42
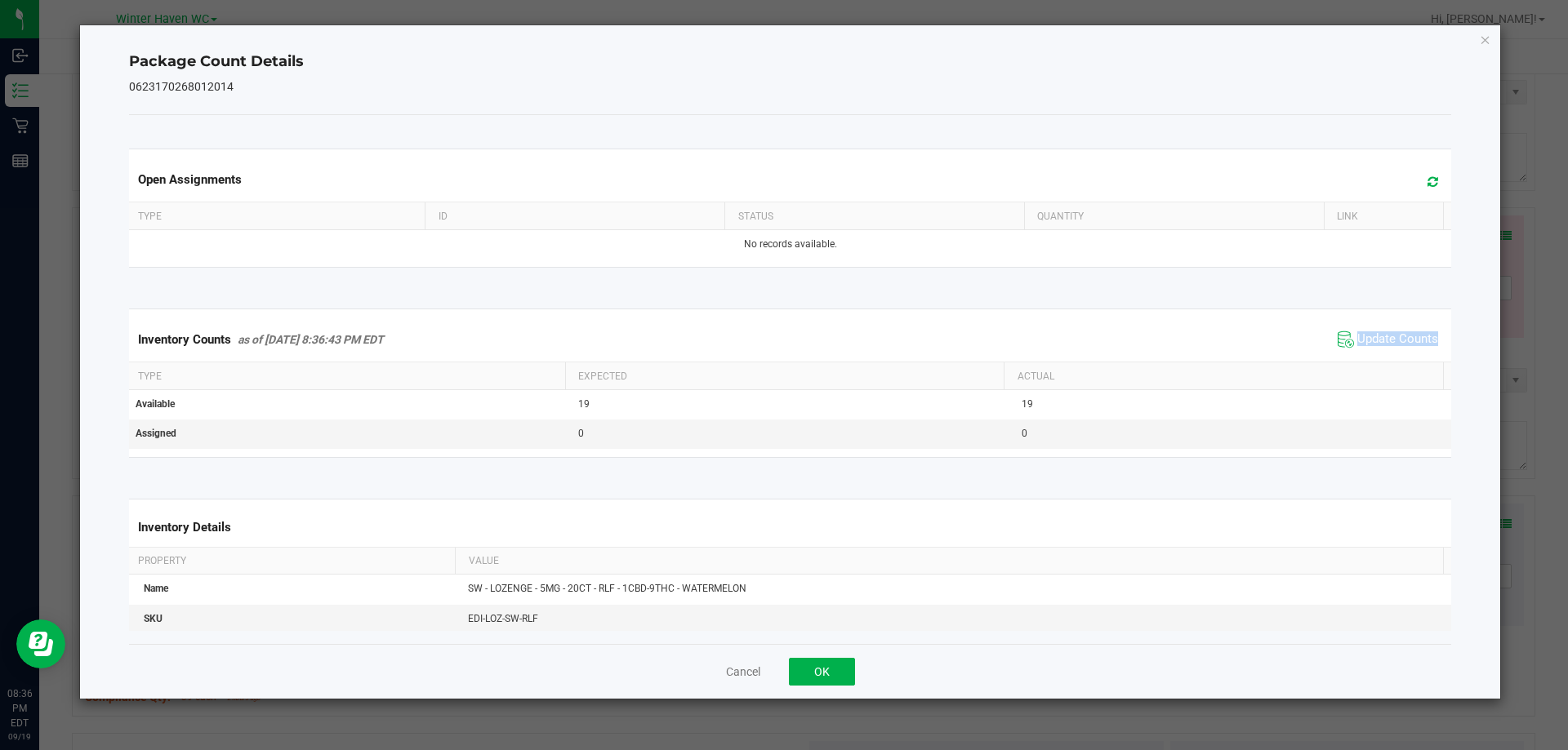
click at [1378, 352] on div "Inventory Counts as of [DATE] 8:36:43 PM EDT Update Counts" at bounding box center [791, 340] width 1330 height 44
click at [1374, 336] on span "Update Counts" at bounding box center [1398, 339] width 81 height 16
click at [1374, 336] on span "Update Counts" at bounding box center [1398, 338] width 81 height 14
click at [1485, 45] on icon "Close" at bounding box center [1486, 39] width 12 height 19
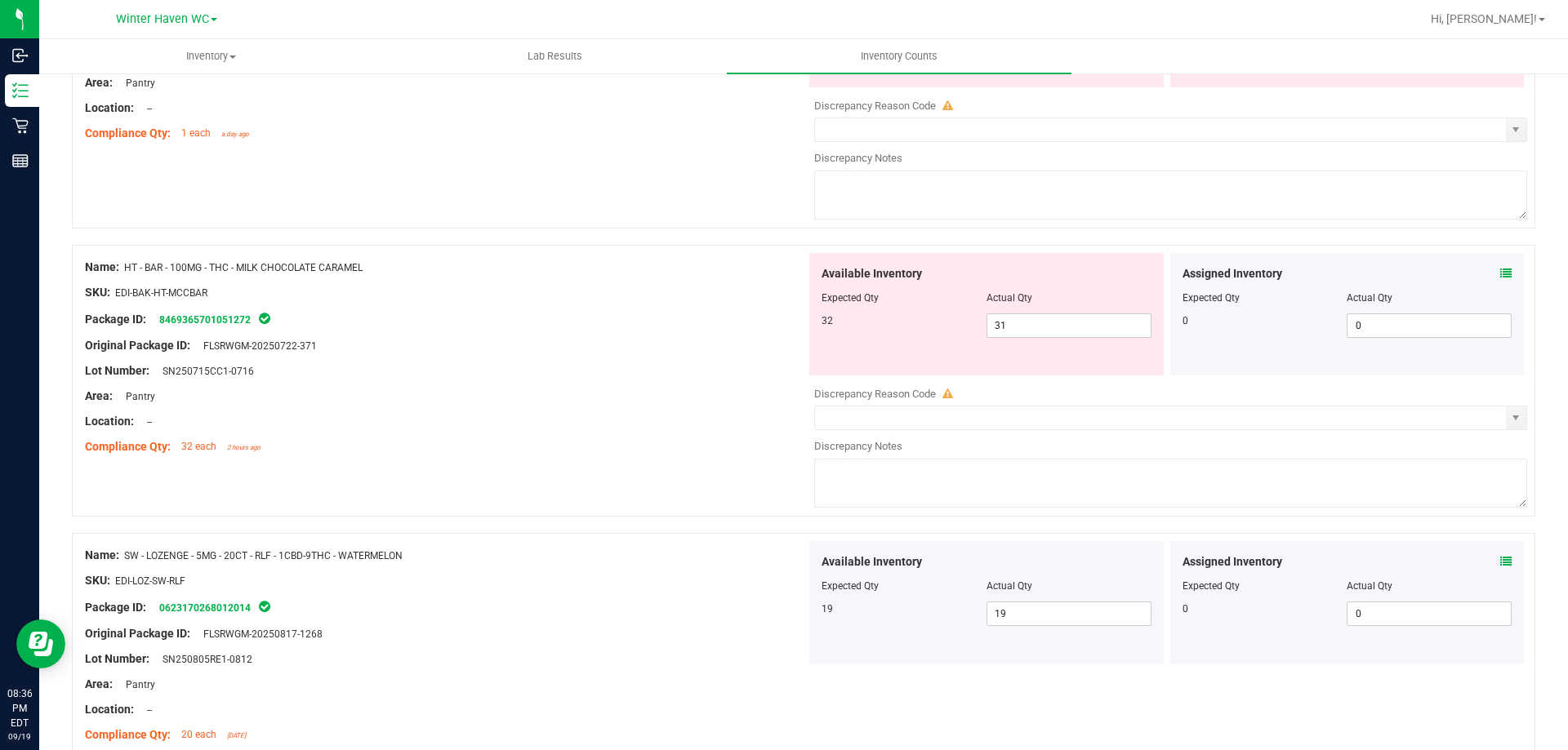
scroll to position [1461, 0]
click at [1501, 272] on icon at bounding box center [1506, 274] width 12 height 12
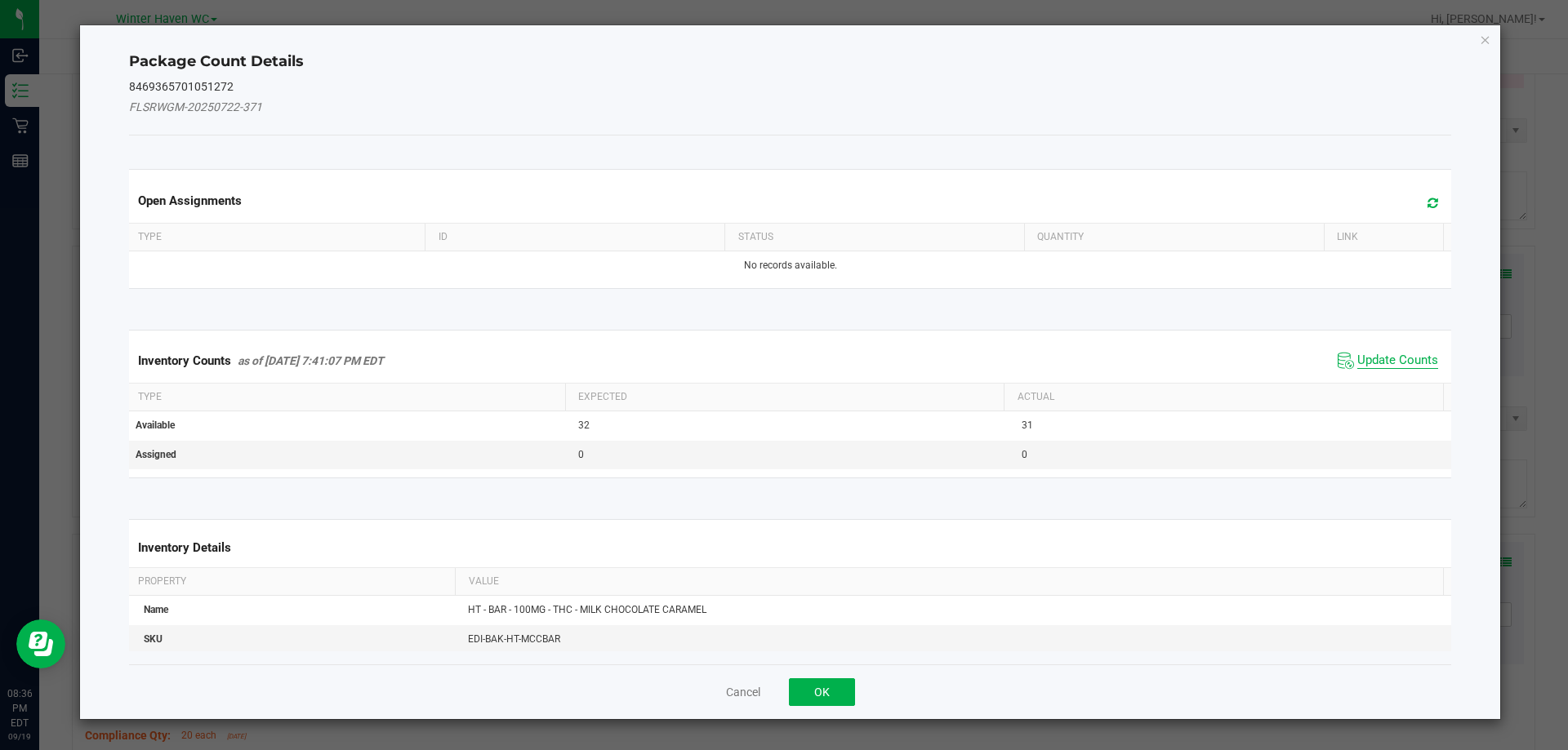
click at [1391, 352] on span "Update Counts" at bounding box center [1398, 360] width 81 height 16
click at [1392, 351] on span "Update Counts" at bounding box center [1388, 360] width 109 height 24
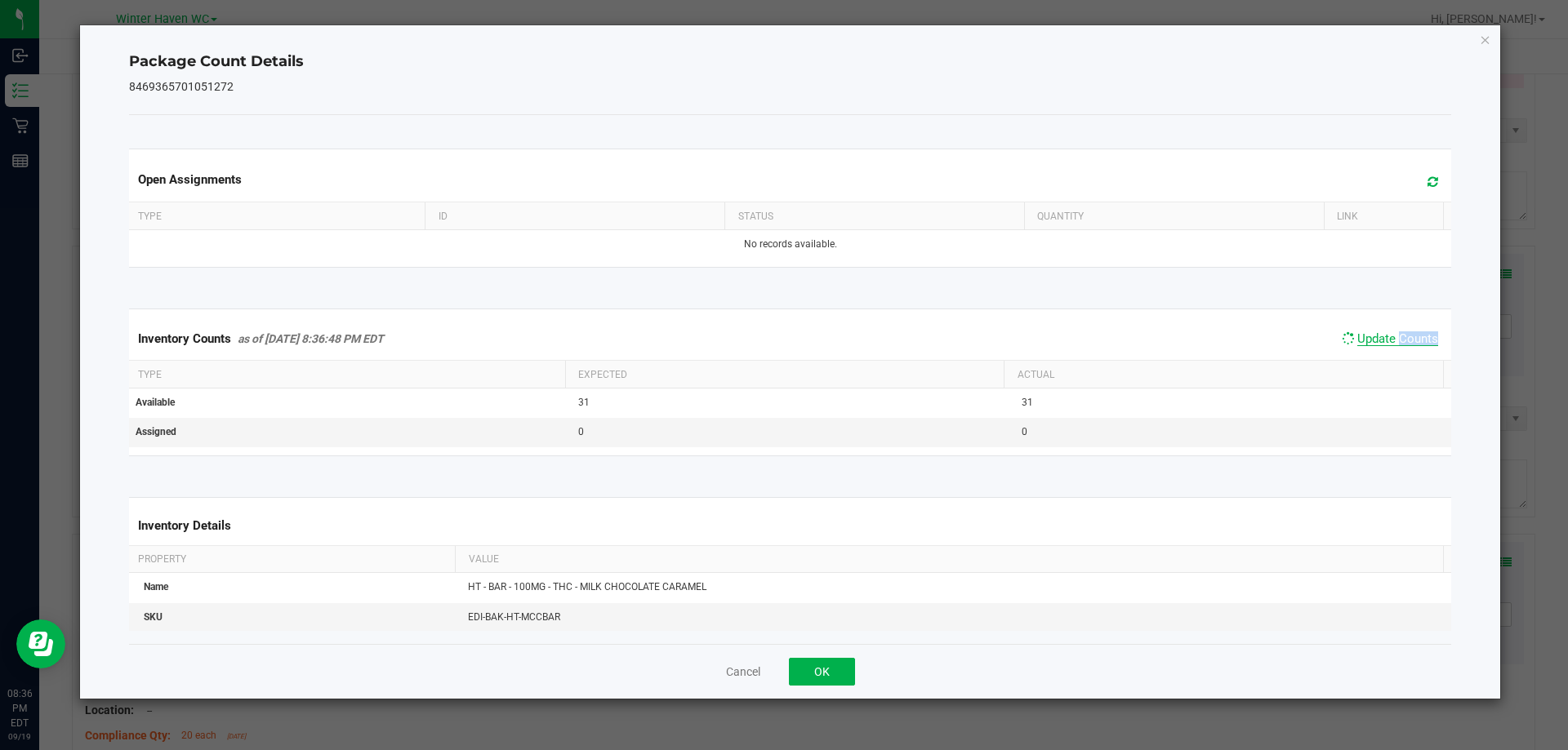
click at [1392, 347] on span "Update Counts" at bounding box center [1398, 338] width 81 height 14
click at [1392, 343] on span "Update Counts" at bounding box center [1398, 338] width 81 height 14
click at [1482, 35] on icon "Close" at bounding box center [1486, 39] width 12 height 19
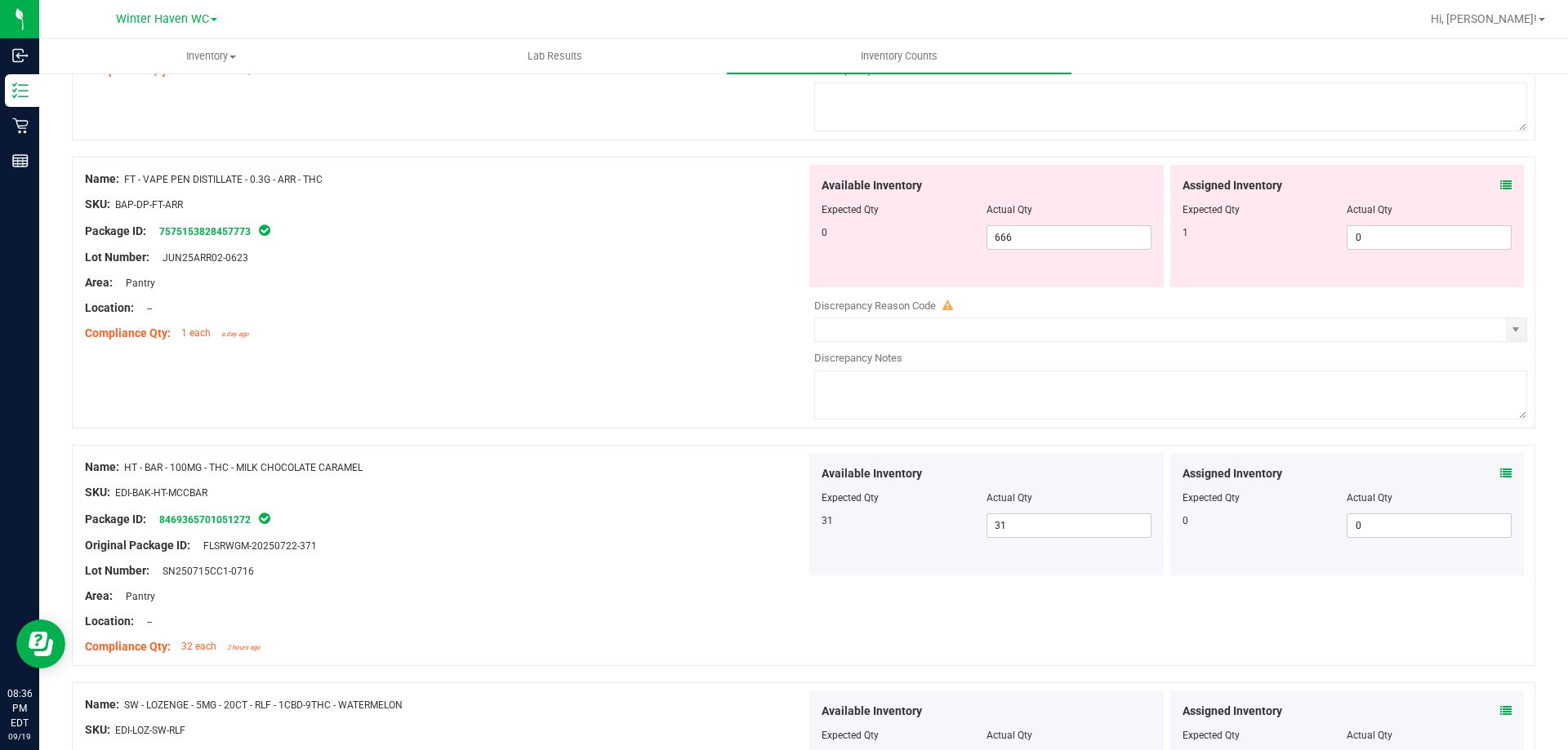
scroll to position [1216, 0]
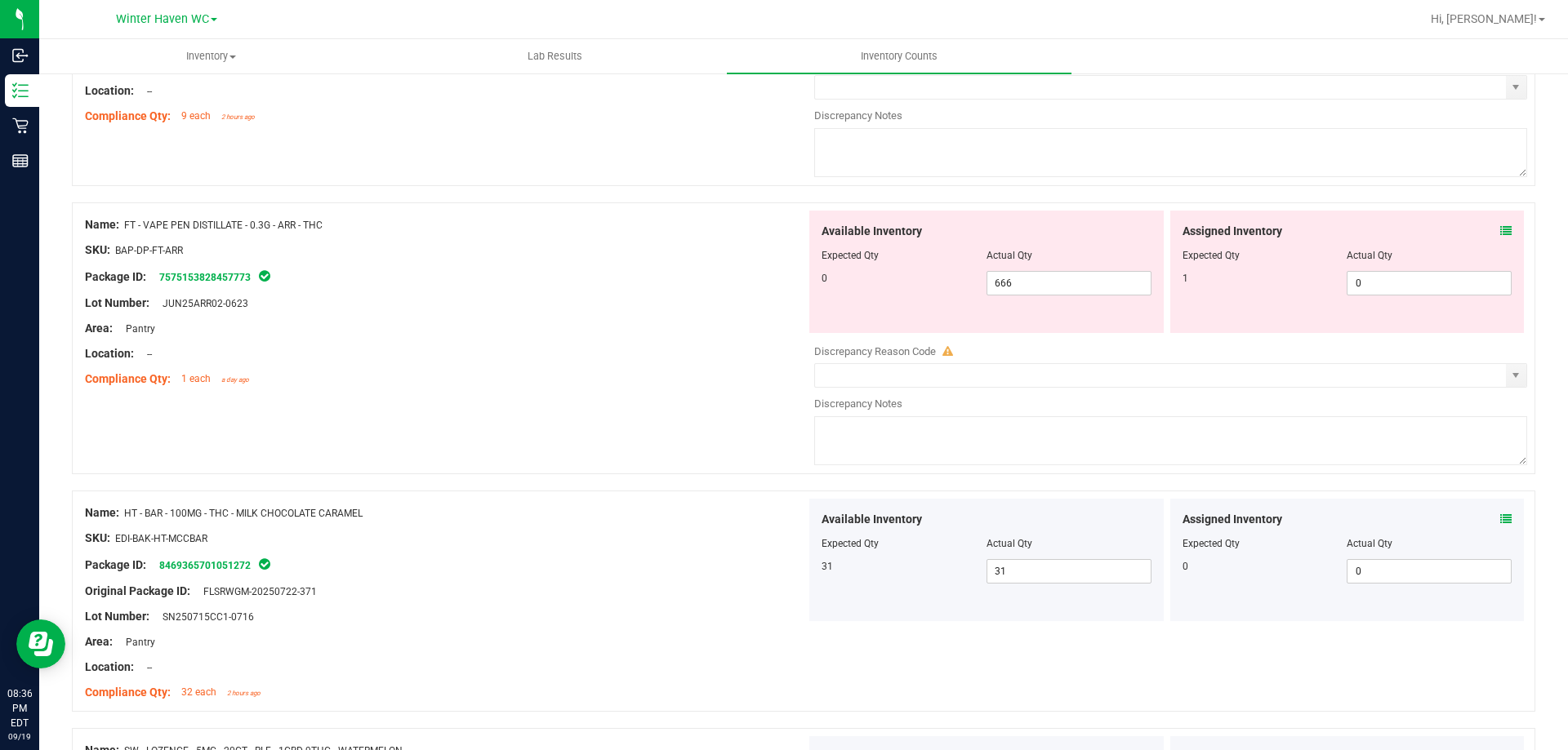
click at [1501, 233] on icon at bounding box center [1506, 231] width 12 height 12
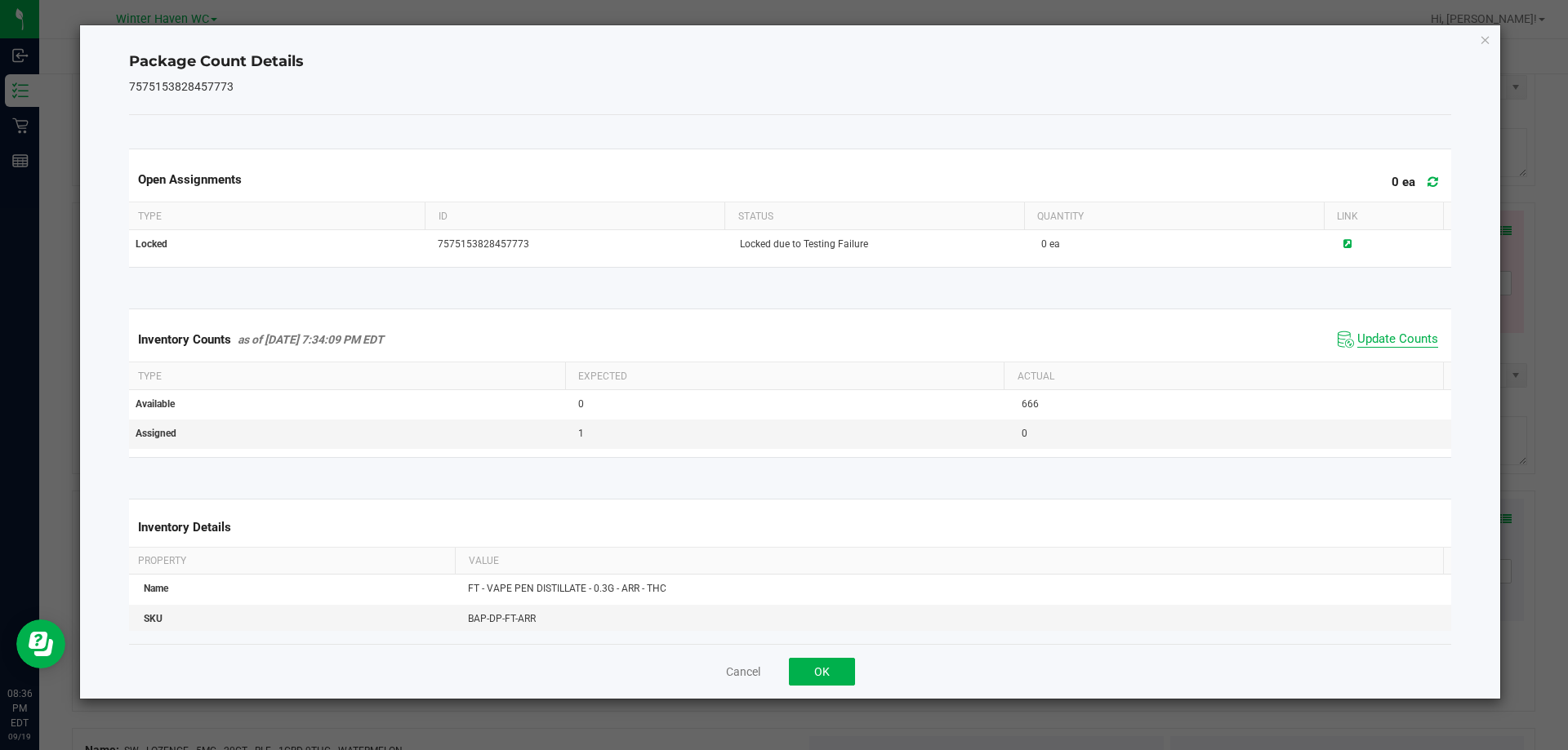
click at [1358, 332] on span "Update Counts" at bounding box center [1398, 339] width 81 height 16
click at [1358, 332] on span "Update Counts" at bounding box center [1398, 338] width 81 height 14
click at [1358, 332] on span "Update Counts" at bounding box center [1398, 339] width 81 height 16
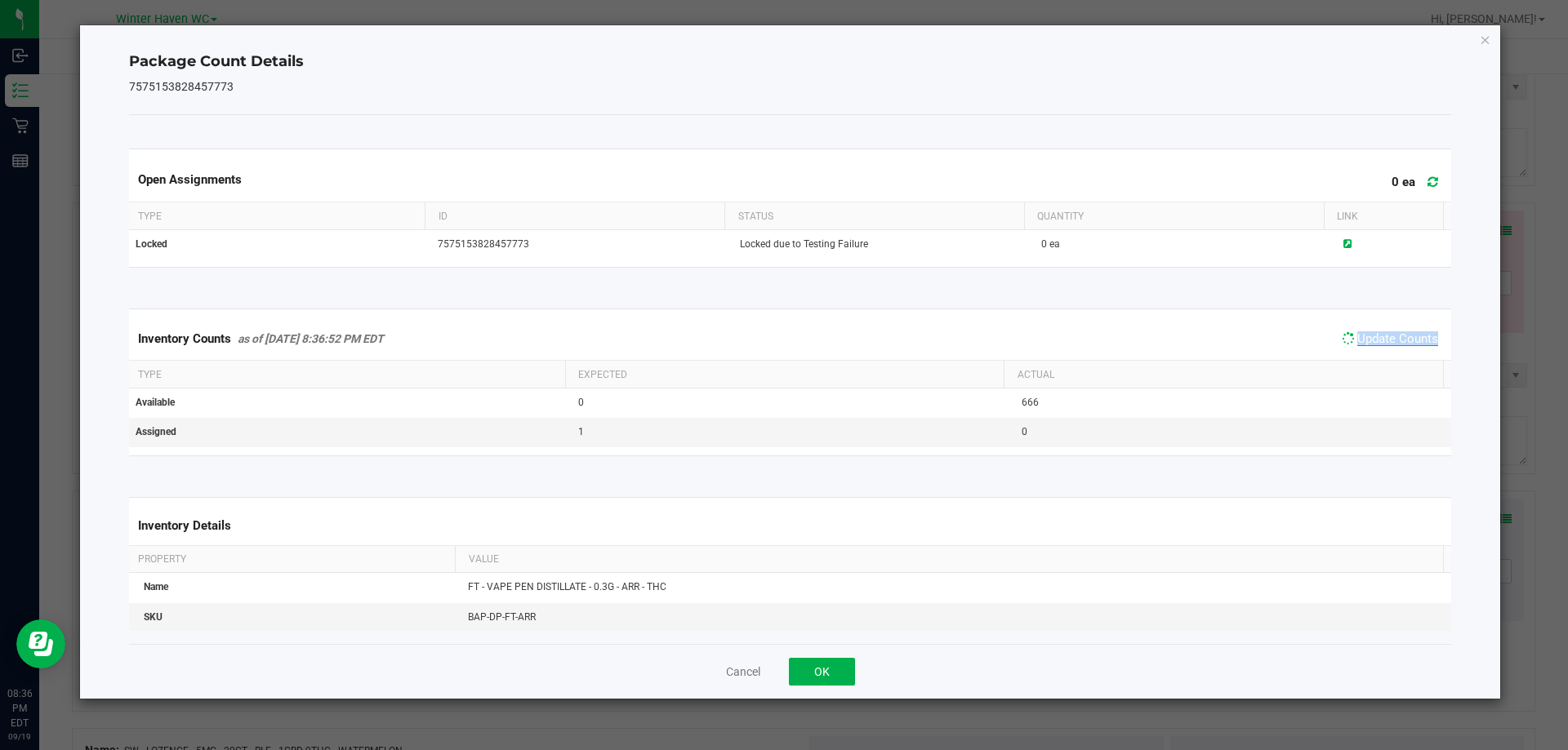
click at [1358, 332] on span "Update Counts" at bounding box center [1398, 338] width 81 height 14
click at [1485, 40] on icon "Close" at bounding box center [1486, 39] width 12 height 19
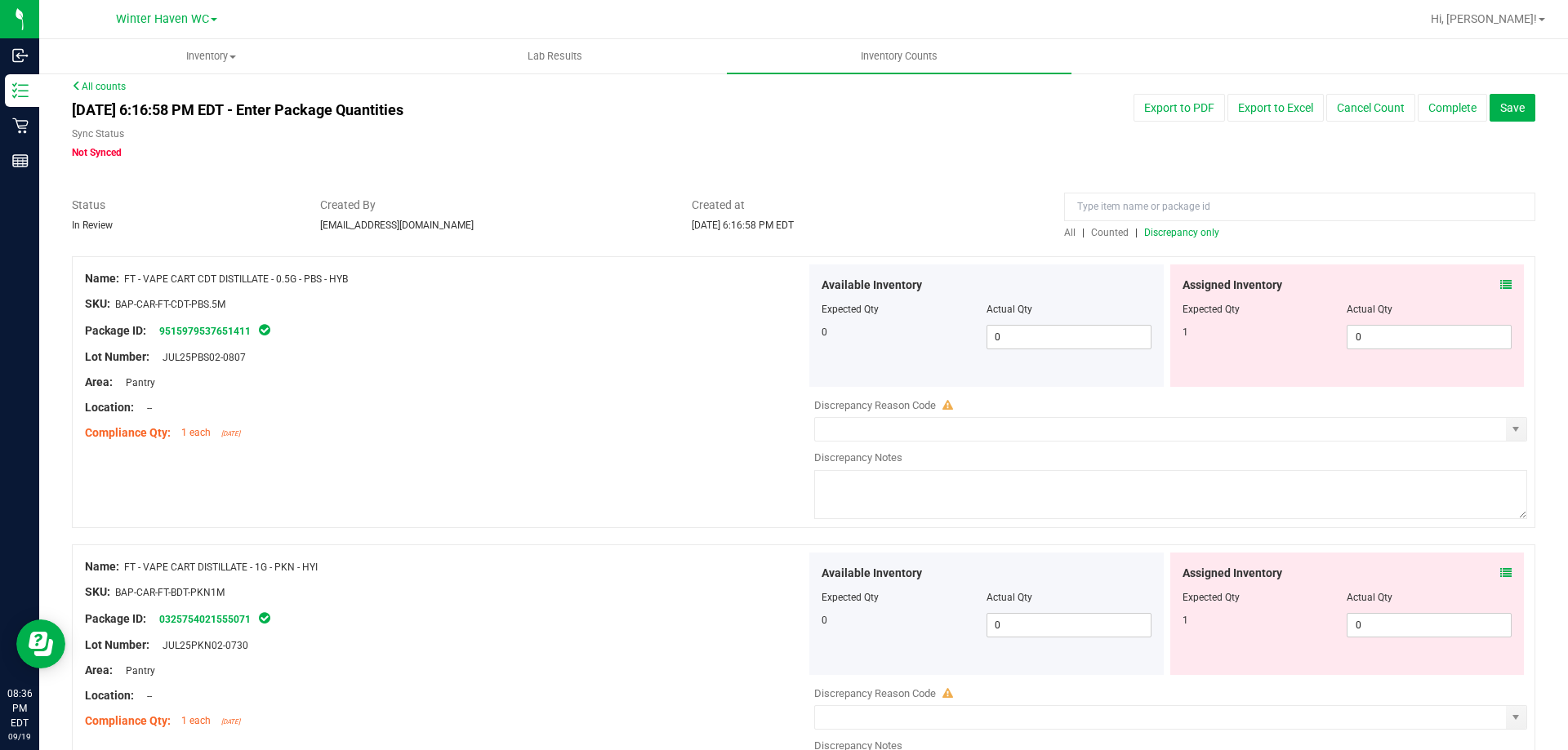
scroll to position [0, 0]
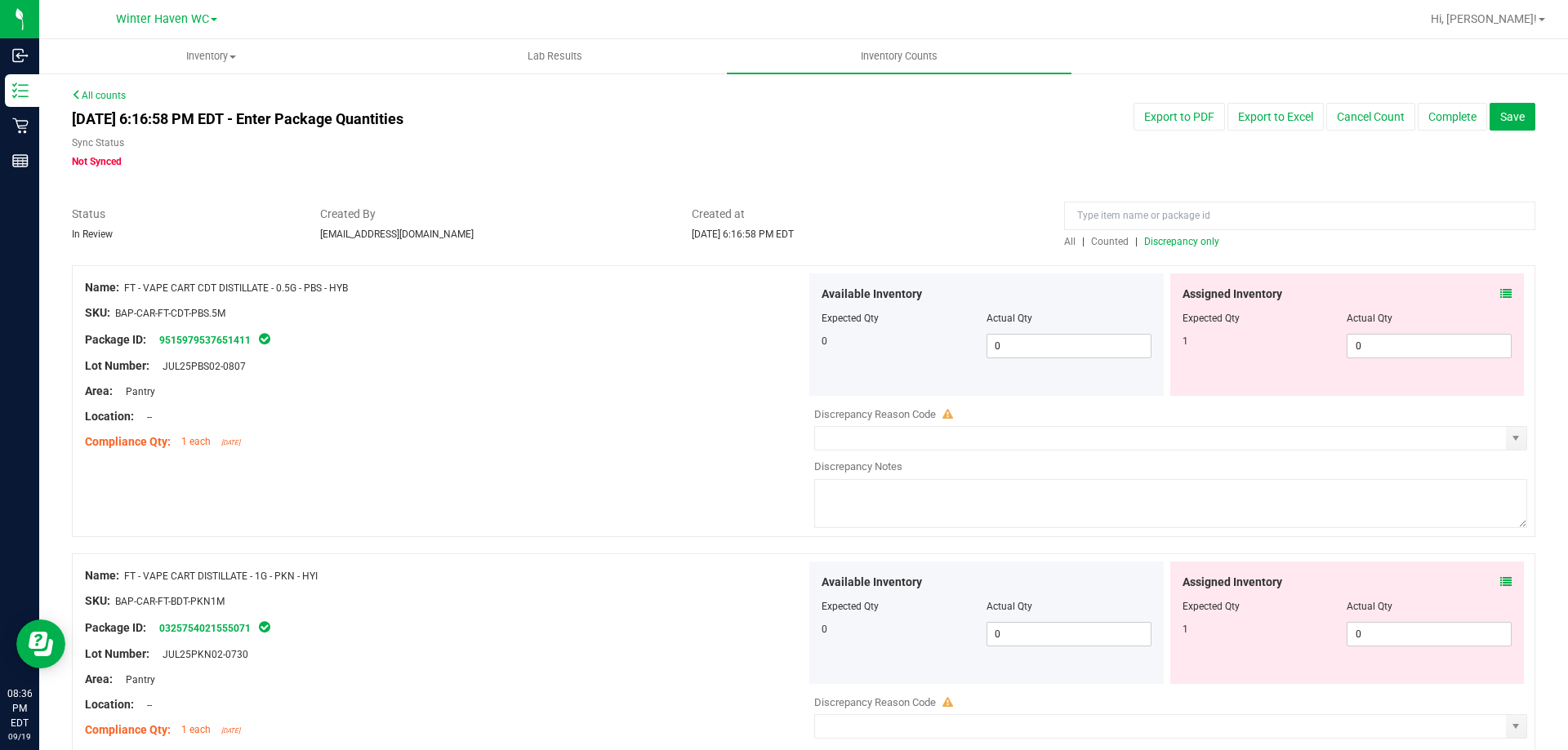
click at [1170, 232] on div at bounding box center [1299, 220] width 471 height 29
click at [1172, 239] on span "Discrepancy only" at bounding box center [1182, 242] width 75 height 12
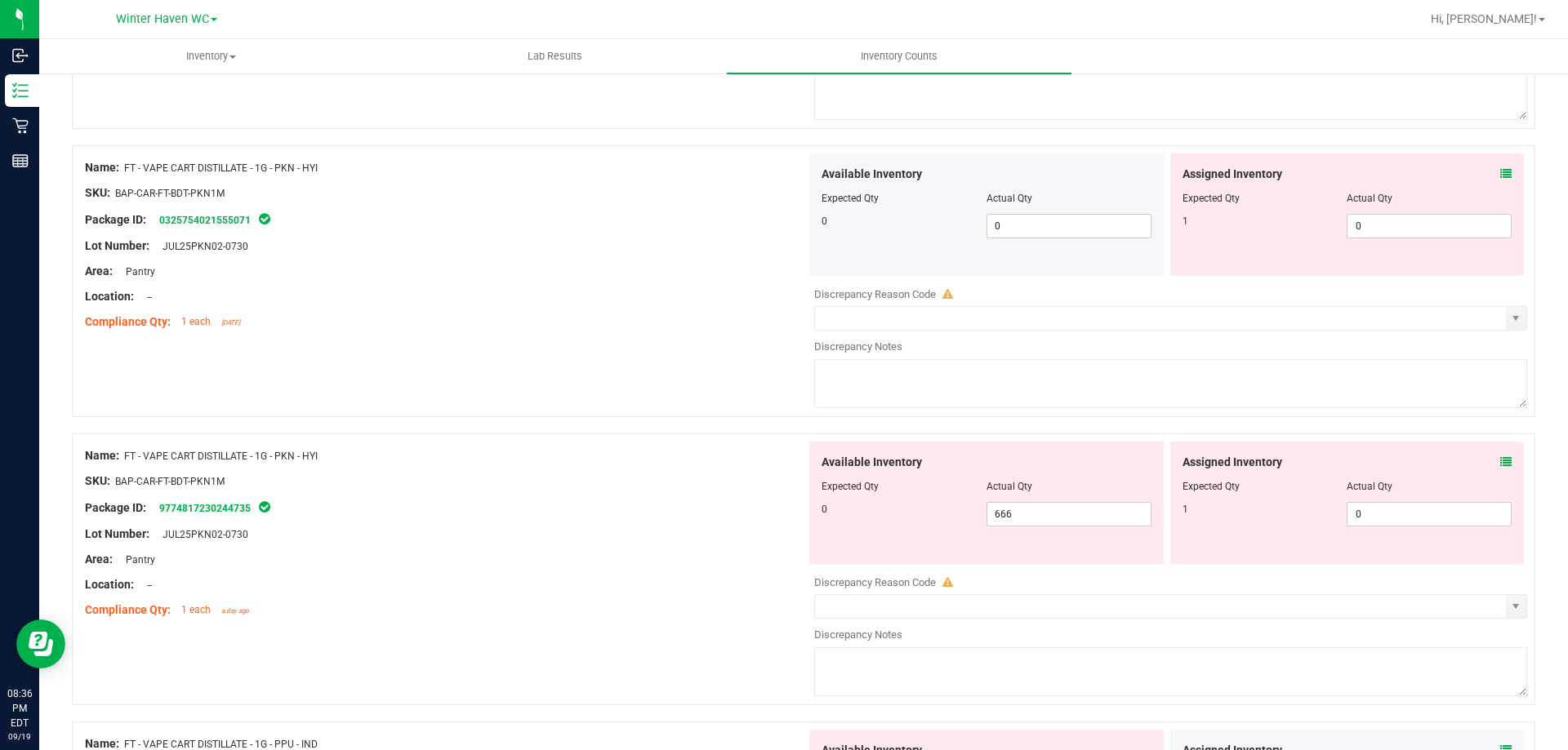
scroll to position [735, 0]
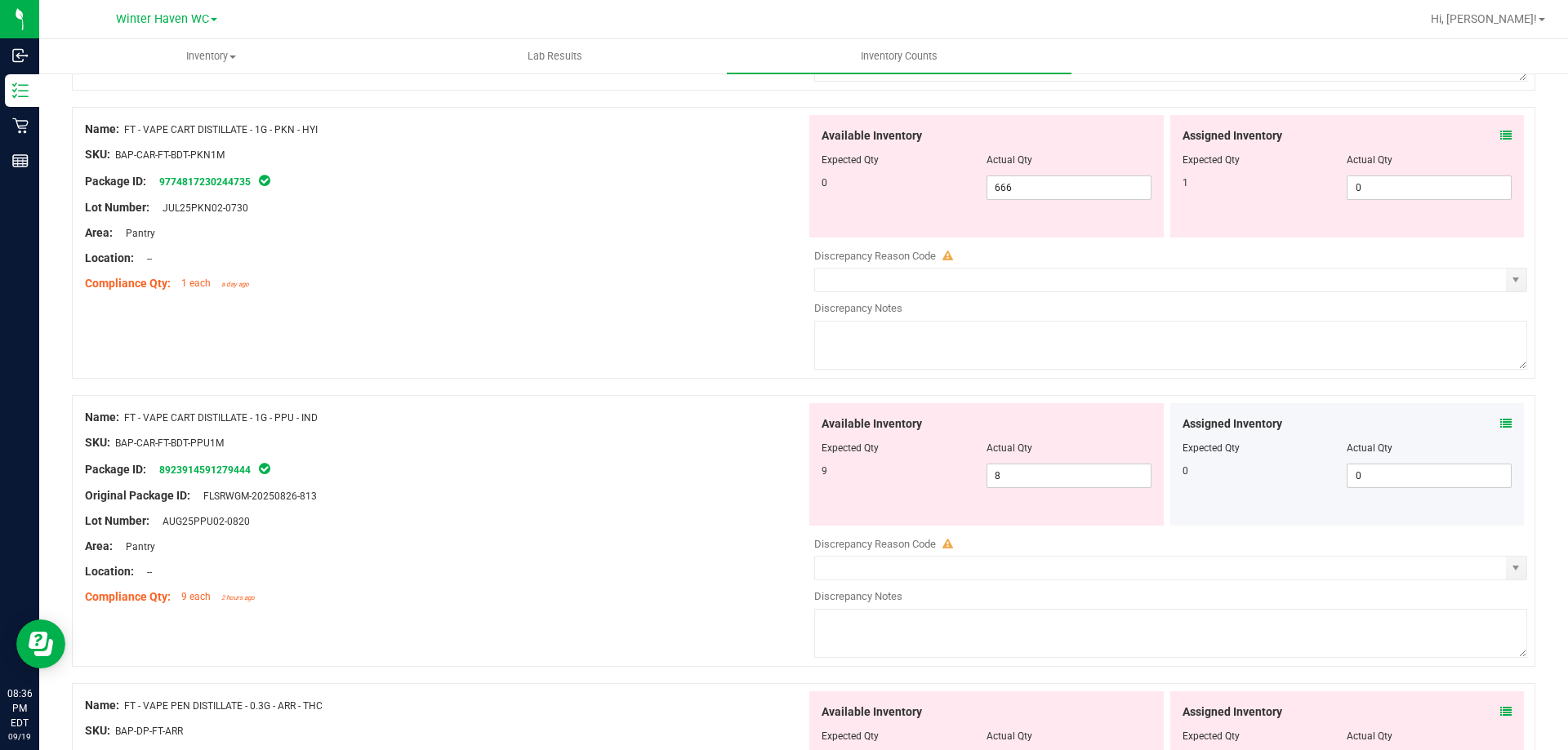
click at [1501, 425] on icon at bounding box center [1506, 424] width 12 height 12
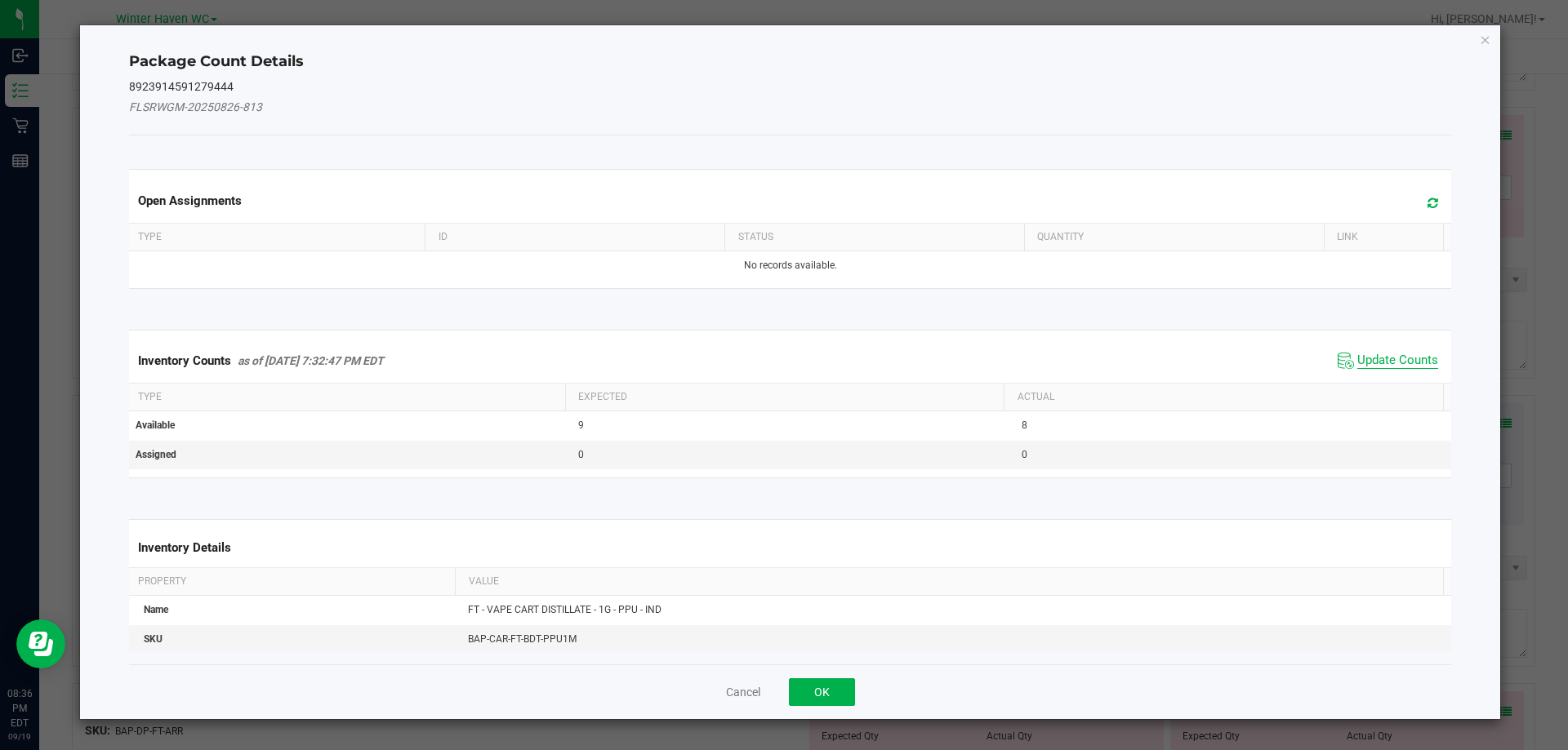
click at [1372, 359] on span "Update Counts" at bounding box center [1398, 360] width 81 height 16
click at [1372, 359] on span "Update Counts" at bounding box center [1398, 359] width 81 height 14
click at [1369, 355] on div "Inventory Counts as of [DATE] 7:32:47 PM EDT Update Counts" at bounding box center [791, 360] width 1330 height 42
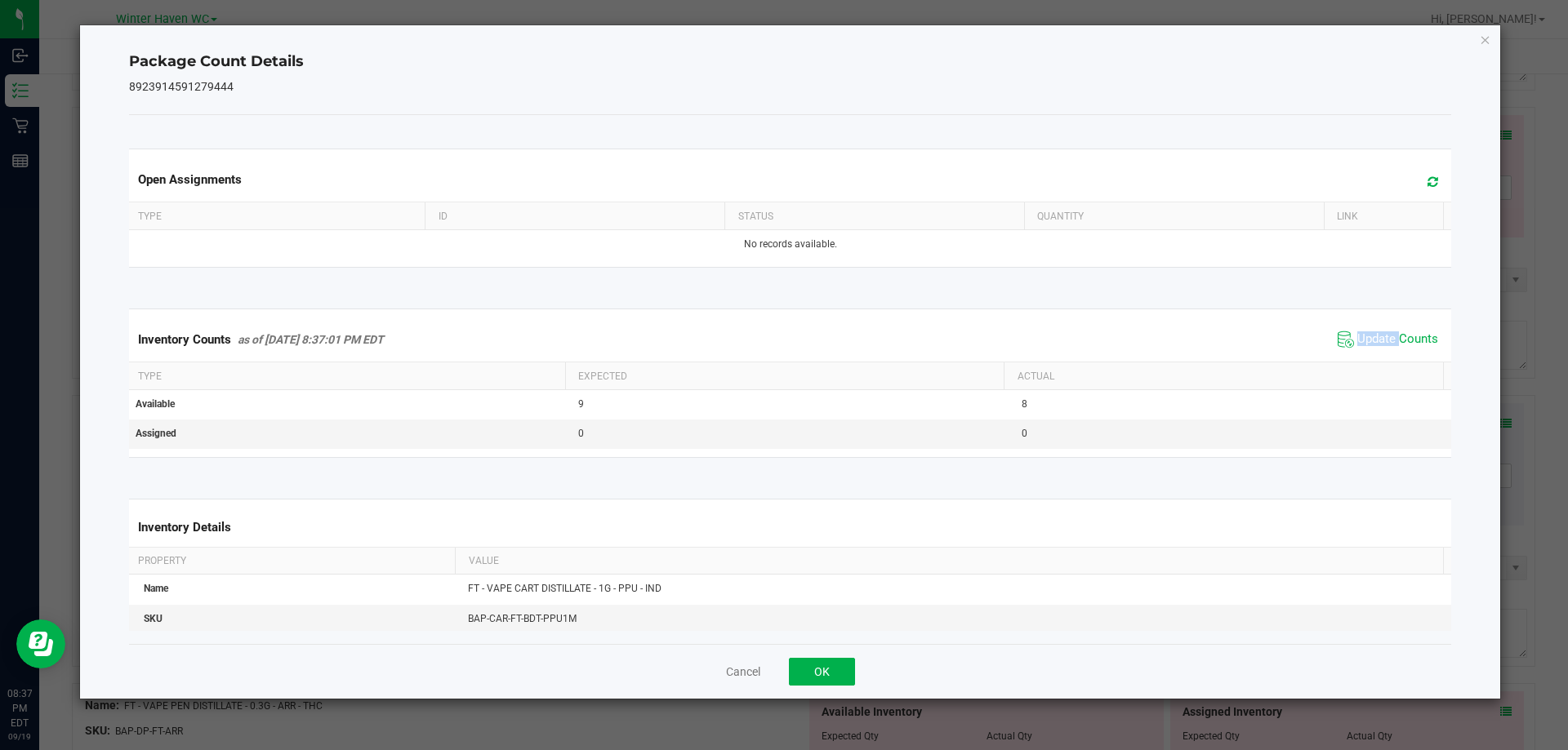
click at [1369, 355] on div "Inventory Counts as of [DATE] 8:37:01 PM EDT Update Counts" at bounding box center [791, 340] width 1330 height 44
click at [1367, 328] on span "Update Counts" at bounding box center [1388, 339] width 109 height 24
click at [1366, 333] on span "Update Counts" at bounding box center [1398, 338] width 81 height 14
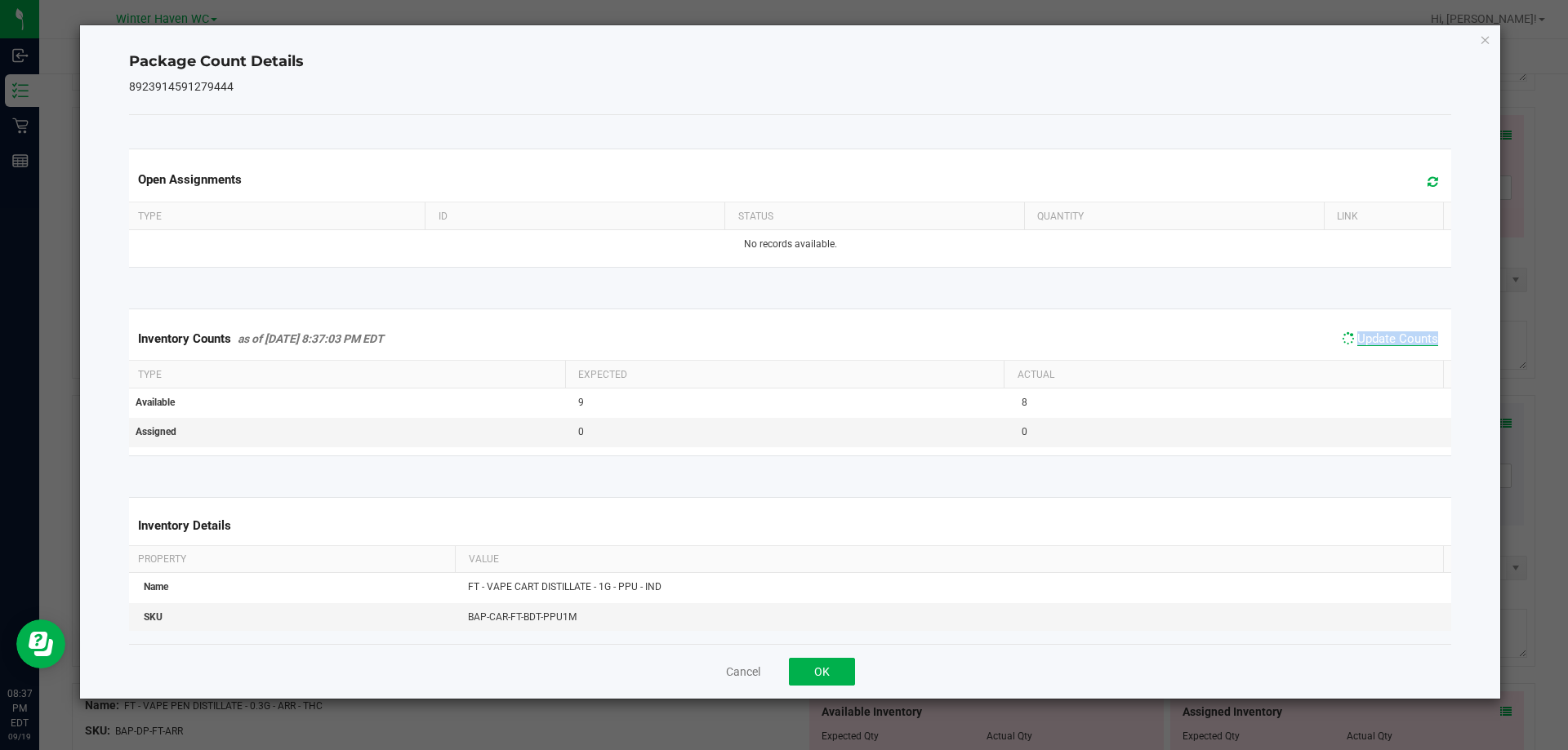
click at [1366, 333] on span "Update Counts" at bounding box center [1398, 338] width 81 height 14
click at [1483, 45] on icon "Close" at bounding box center [1486, 39] width 12 height 19
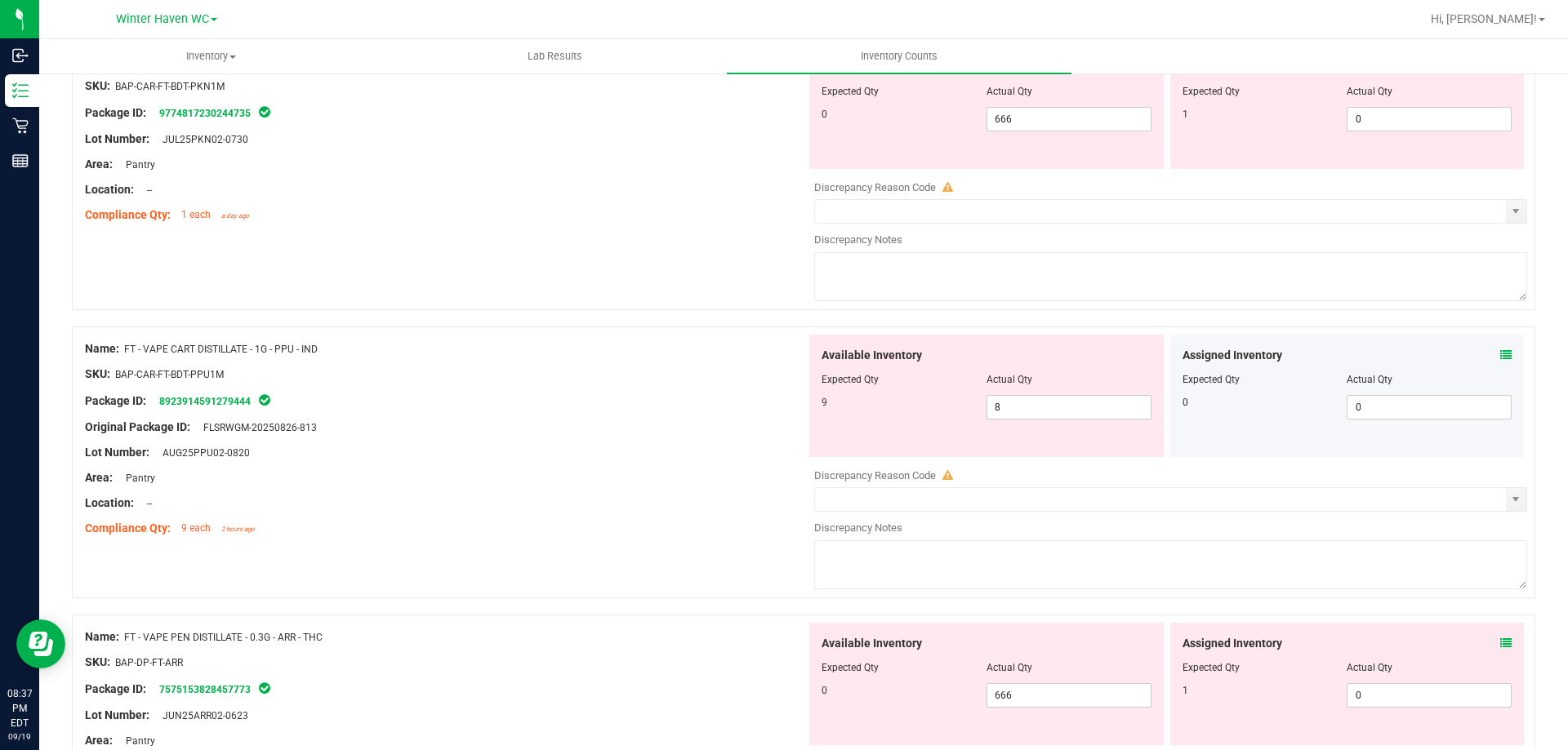
scroll to position [898, 0]
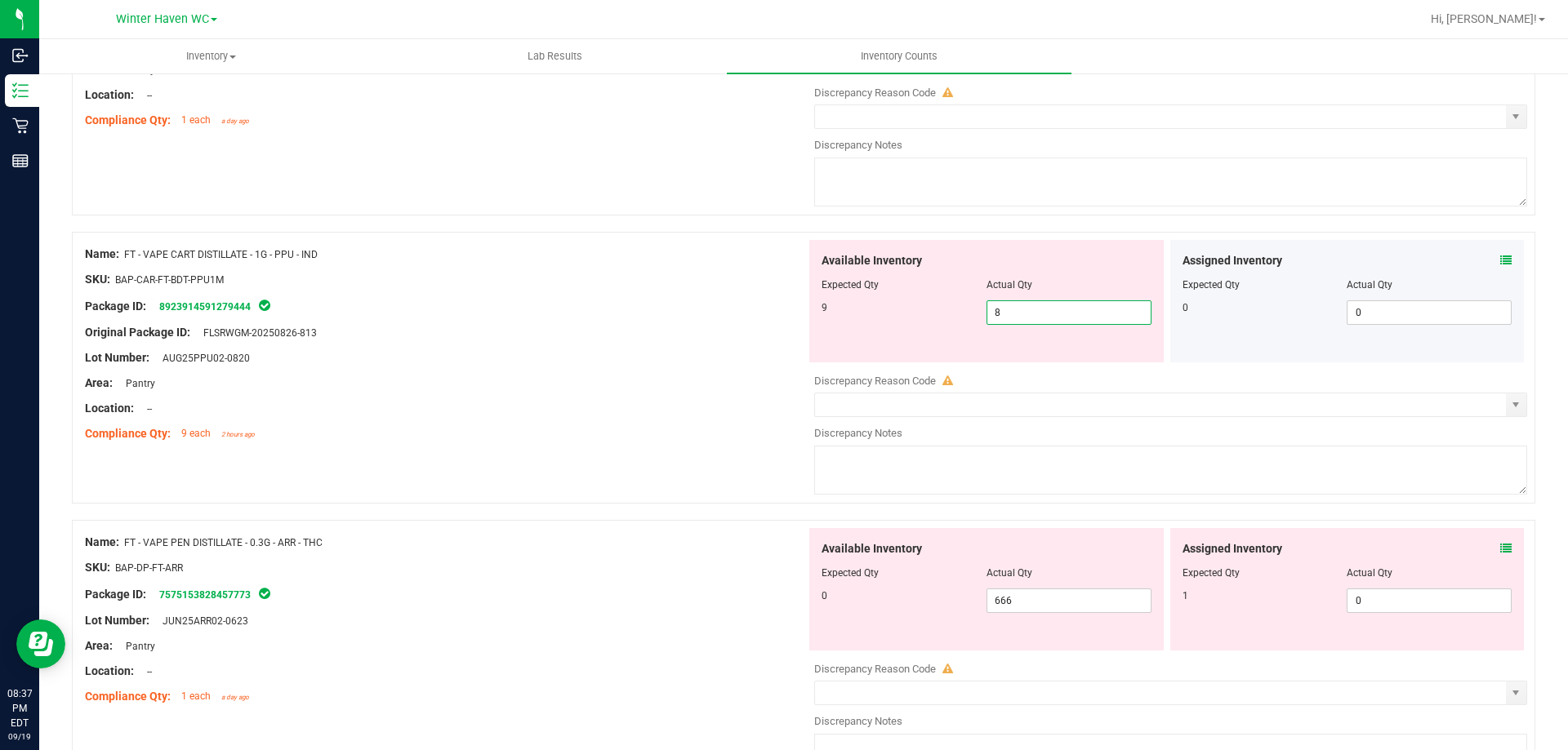
drag, startPoint x: 1014, startPoint y: 312, endPoint x: 927, endPoint y: 319, distance: 87.3
click at [929, 319] on div "9 8 8" at bounding box center [986, 312] width 330 height 24
click at [729, 370] on div at bounding box center [445, 371] width 721 height 8
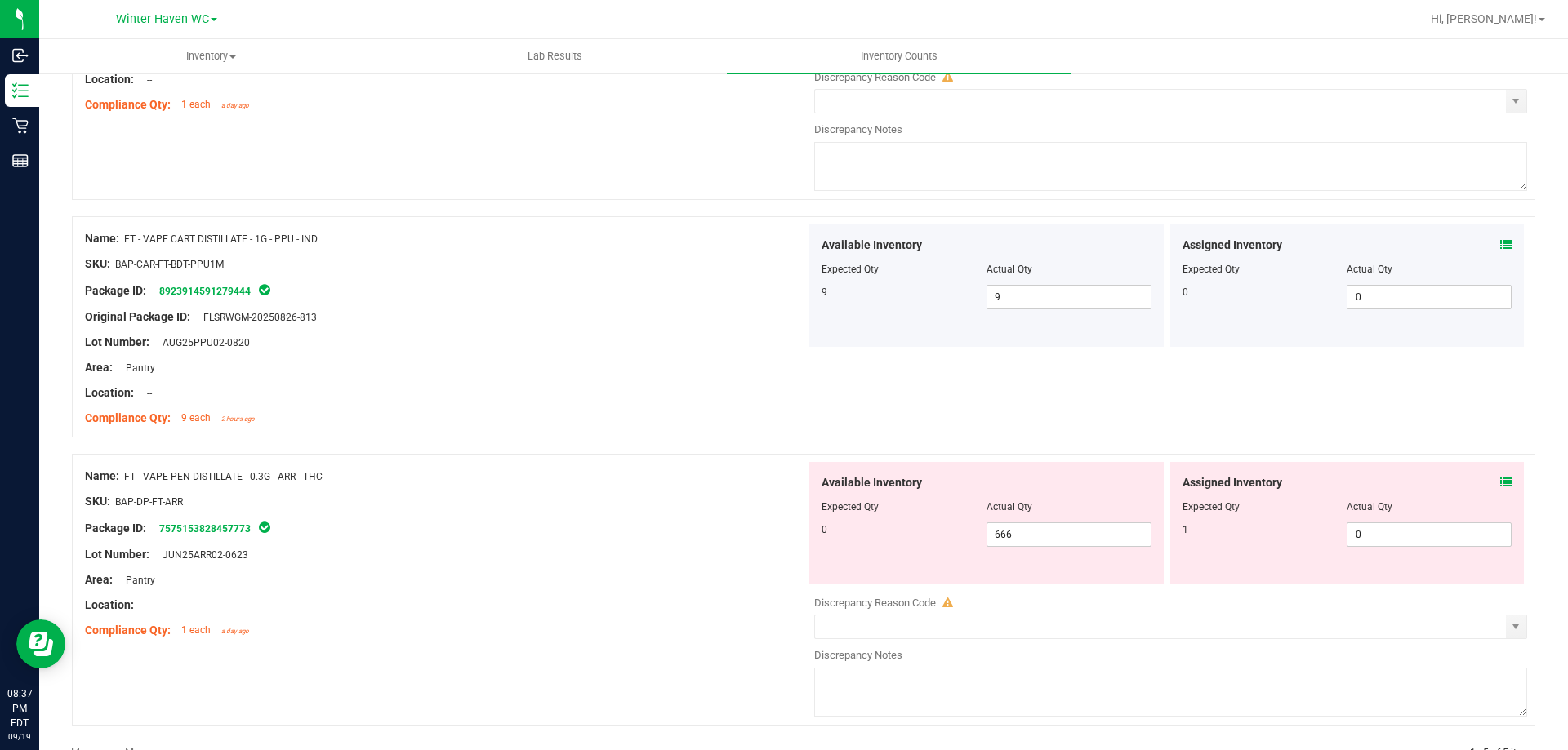
scroll to position [961, 0]
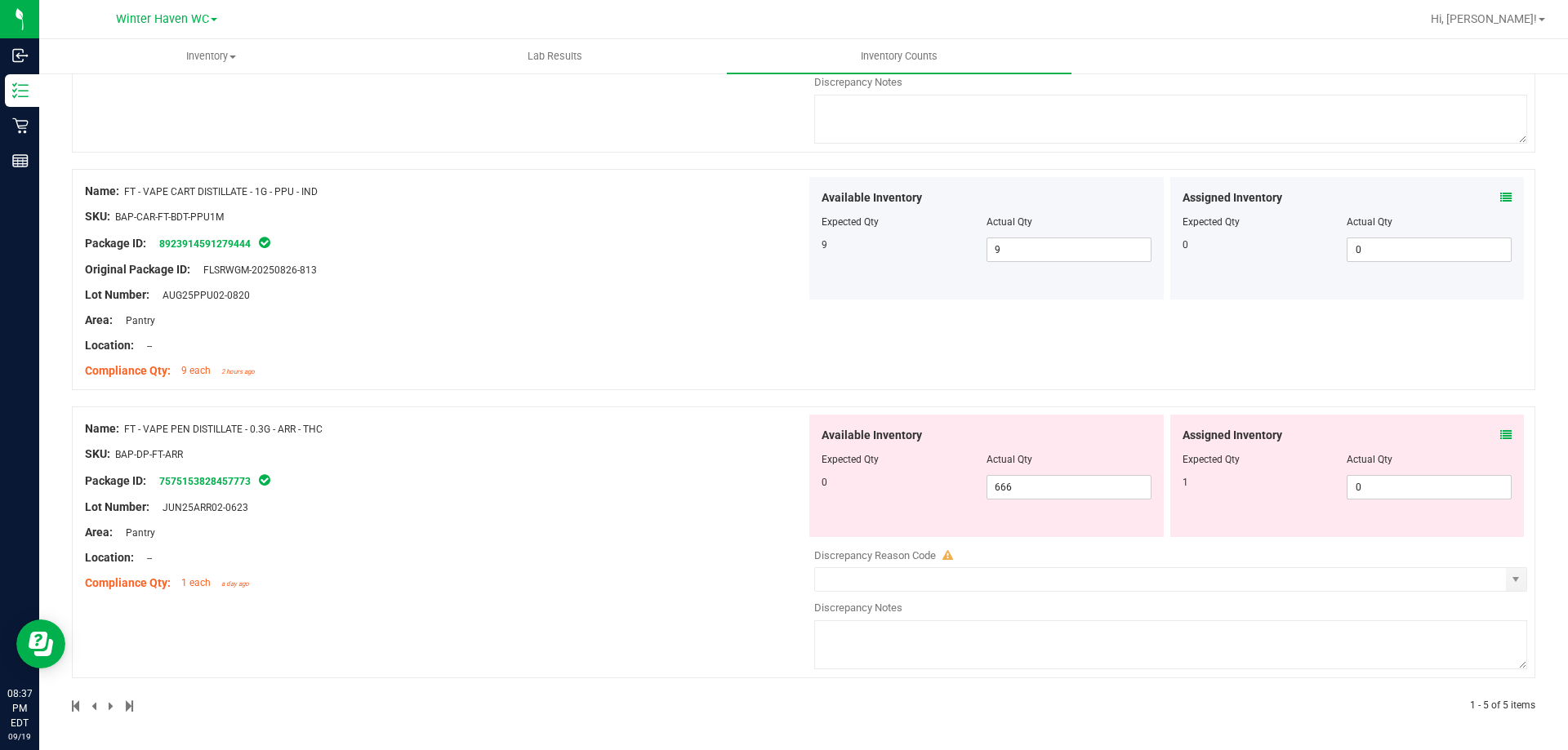
click at [1501, 434] on icon at bounding box center [1506, 435] width 12 height 12
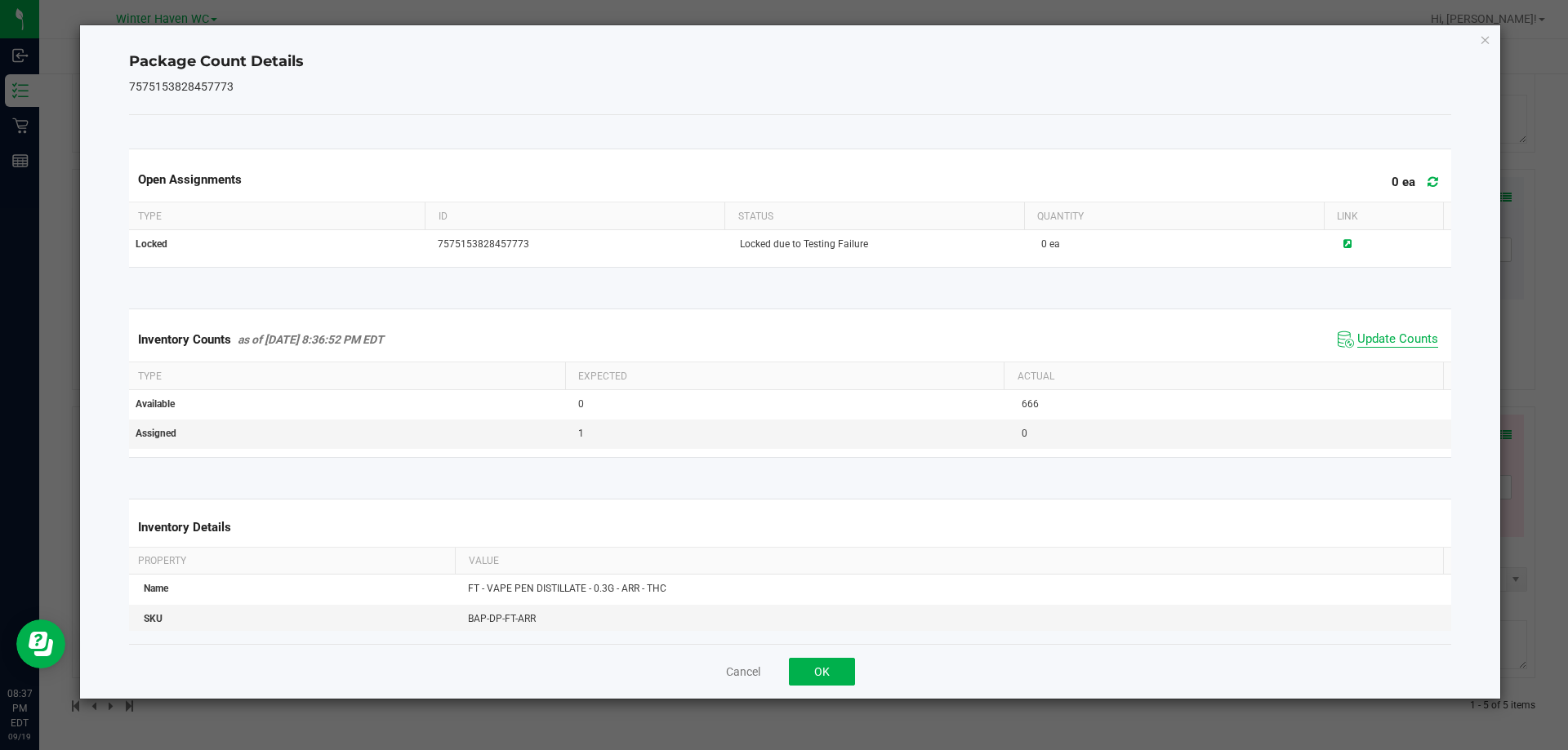
click at [1379, 339] on span "Update Counts" at bounding box center [1398, 339] width 81 height 16
click at [1379, 338] on span "Update Counts" at bounding box center [1398, 339] width 81 height 16
click at [1376, 337] on span "Update Counts" at bounding box center [1398, 339] width 81 height 16
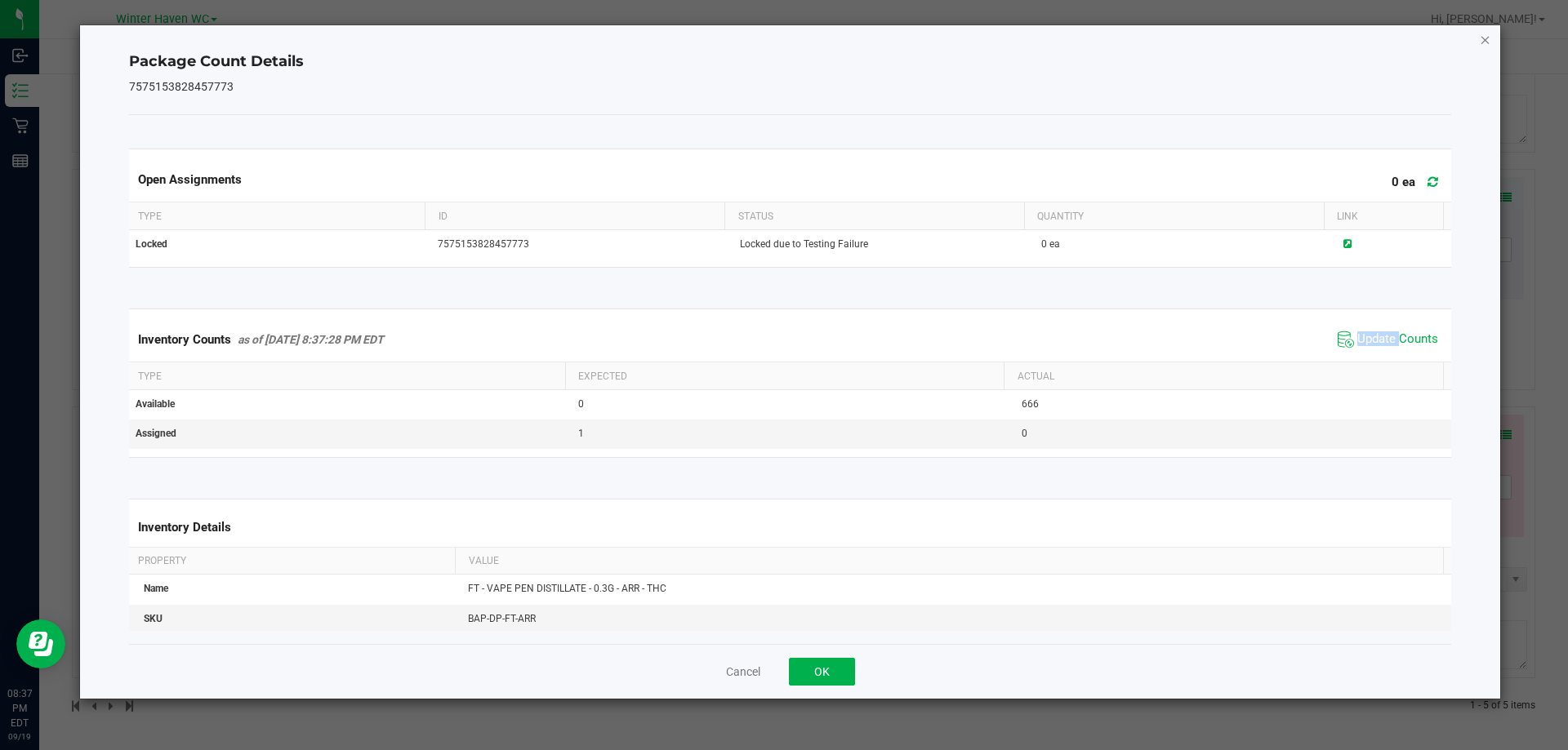
click at [1484, 41] on icon "Close" at bounding box center [1486, 39] width 12 height 19
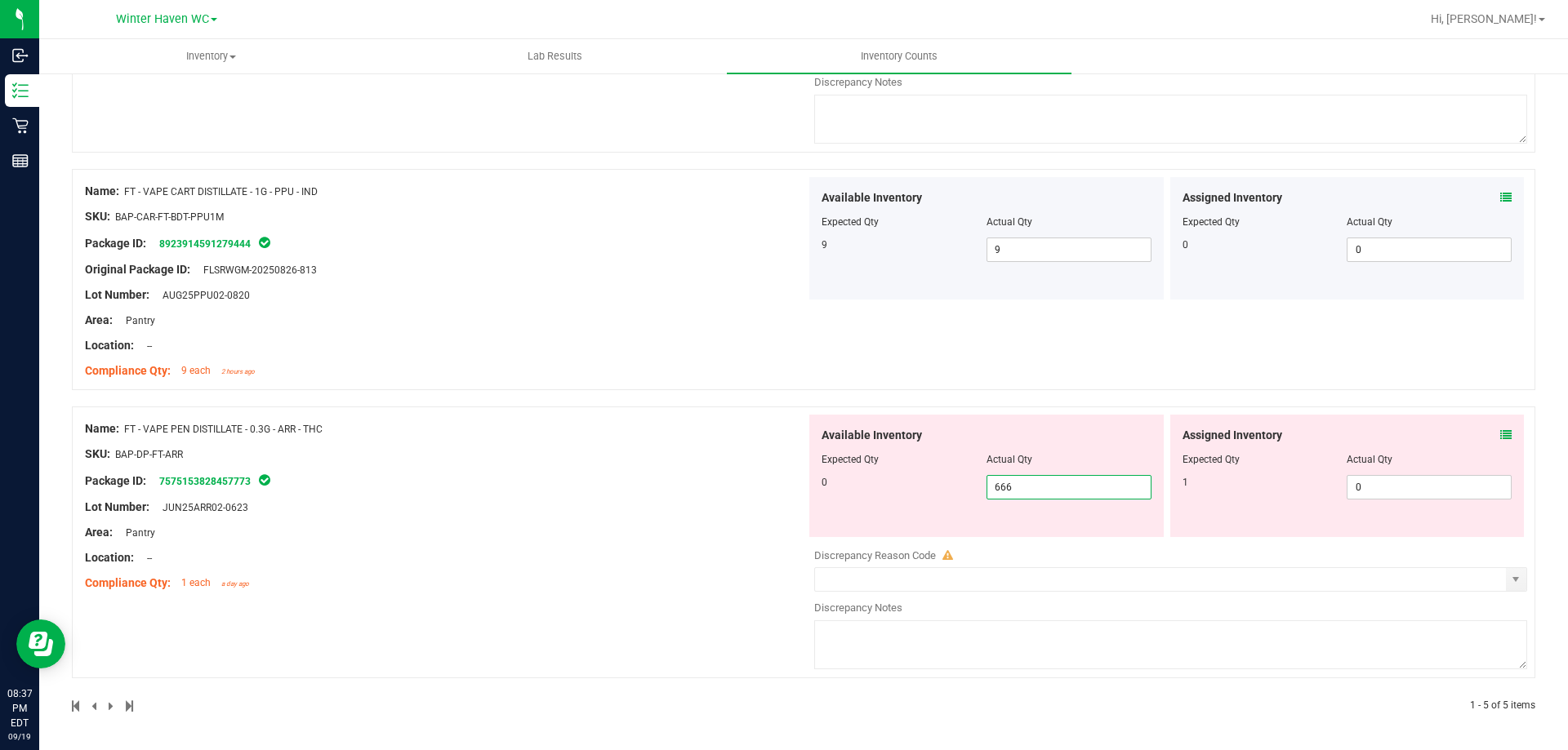
drag, startPoint x: 1032, startPoint y: 477, endPoint x: 966, endPoint y: 487, distance: 66.8
click at [966, 487] on div "0 666 666" at bounding box center [986, 487] width 330 height 24
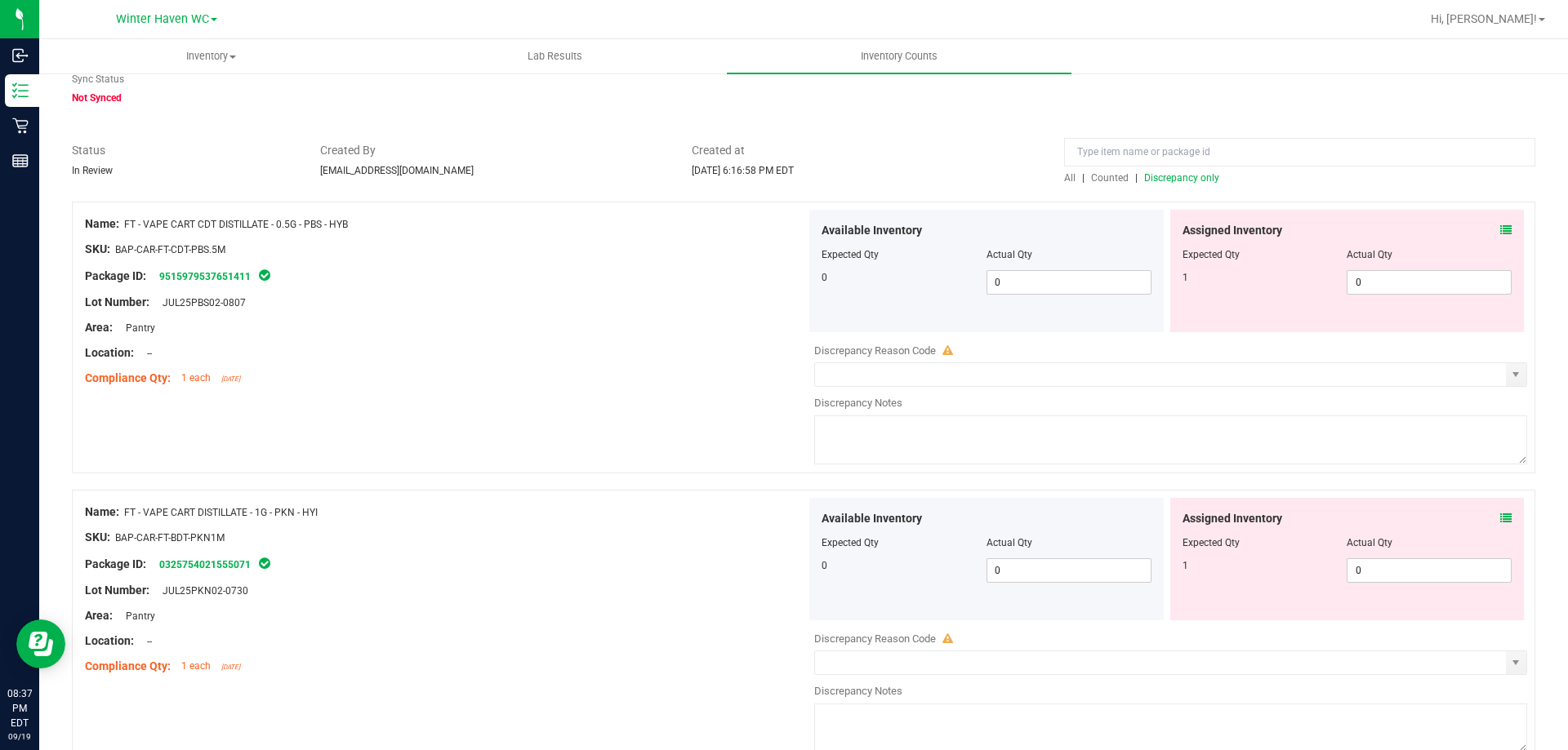
scroll to position [0, 0]
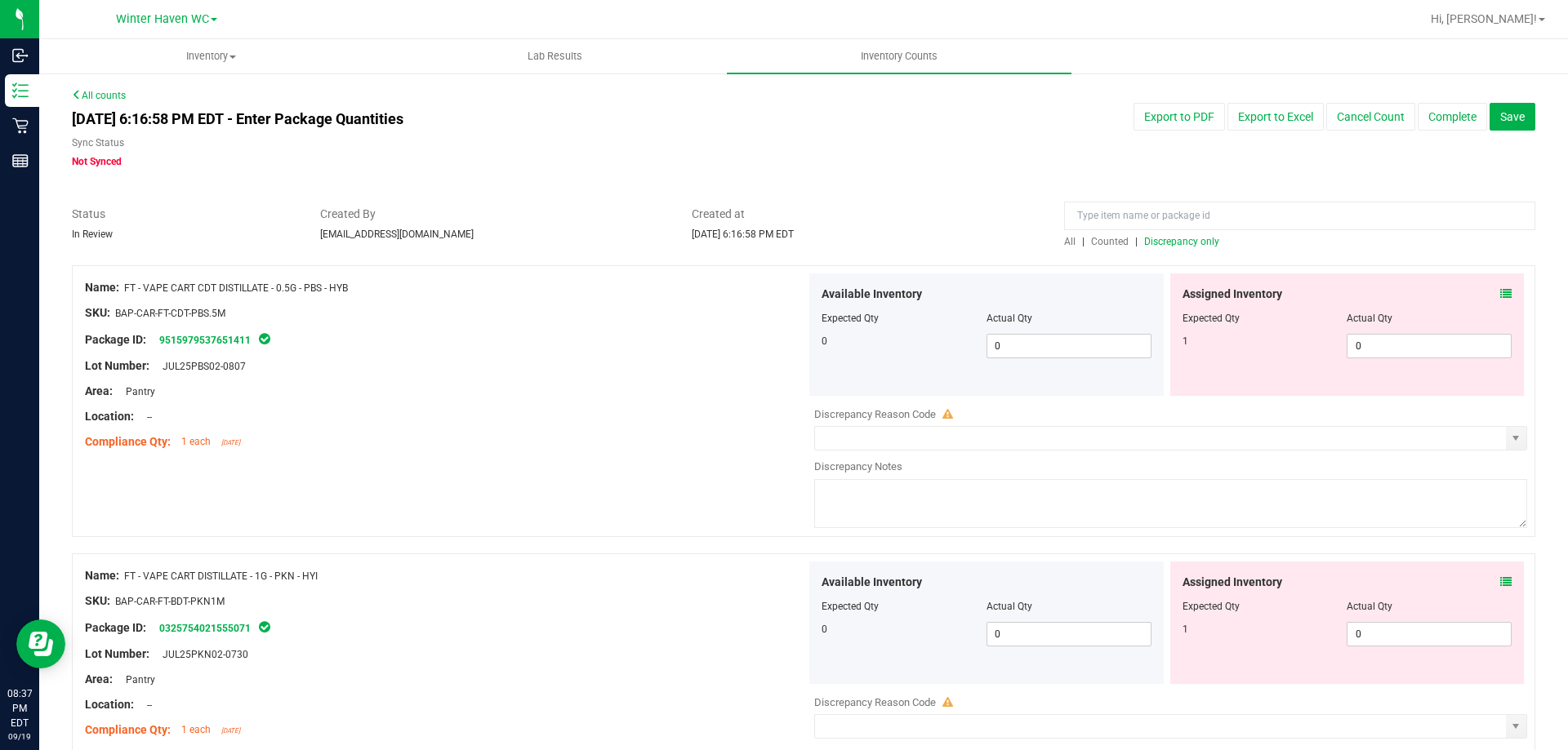
click at [1174, 238] on span "Discrepancy only" at bounding box center [1182, 242] width 75 height 12
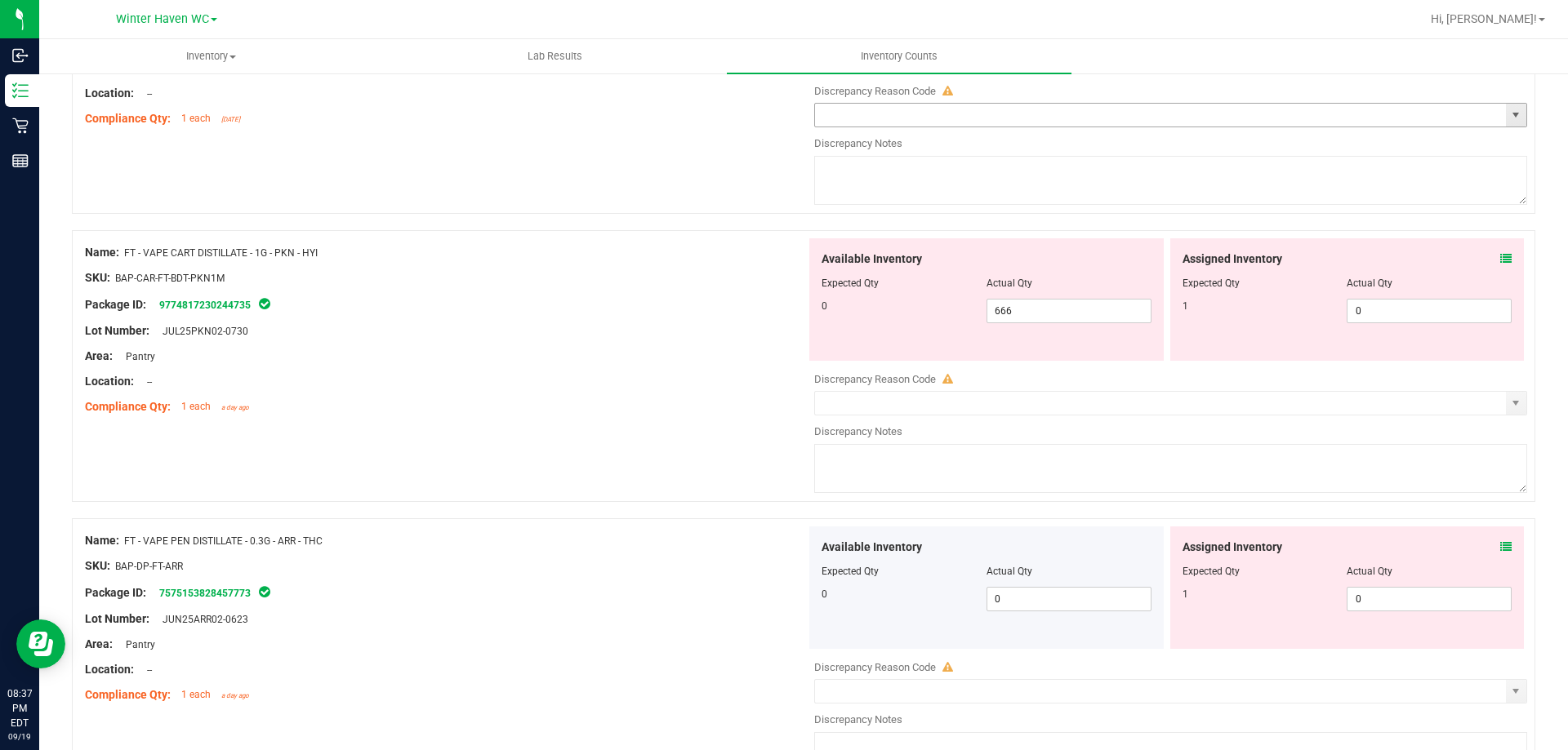
scroll to position [723, 0]
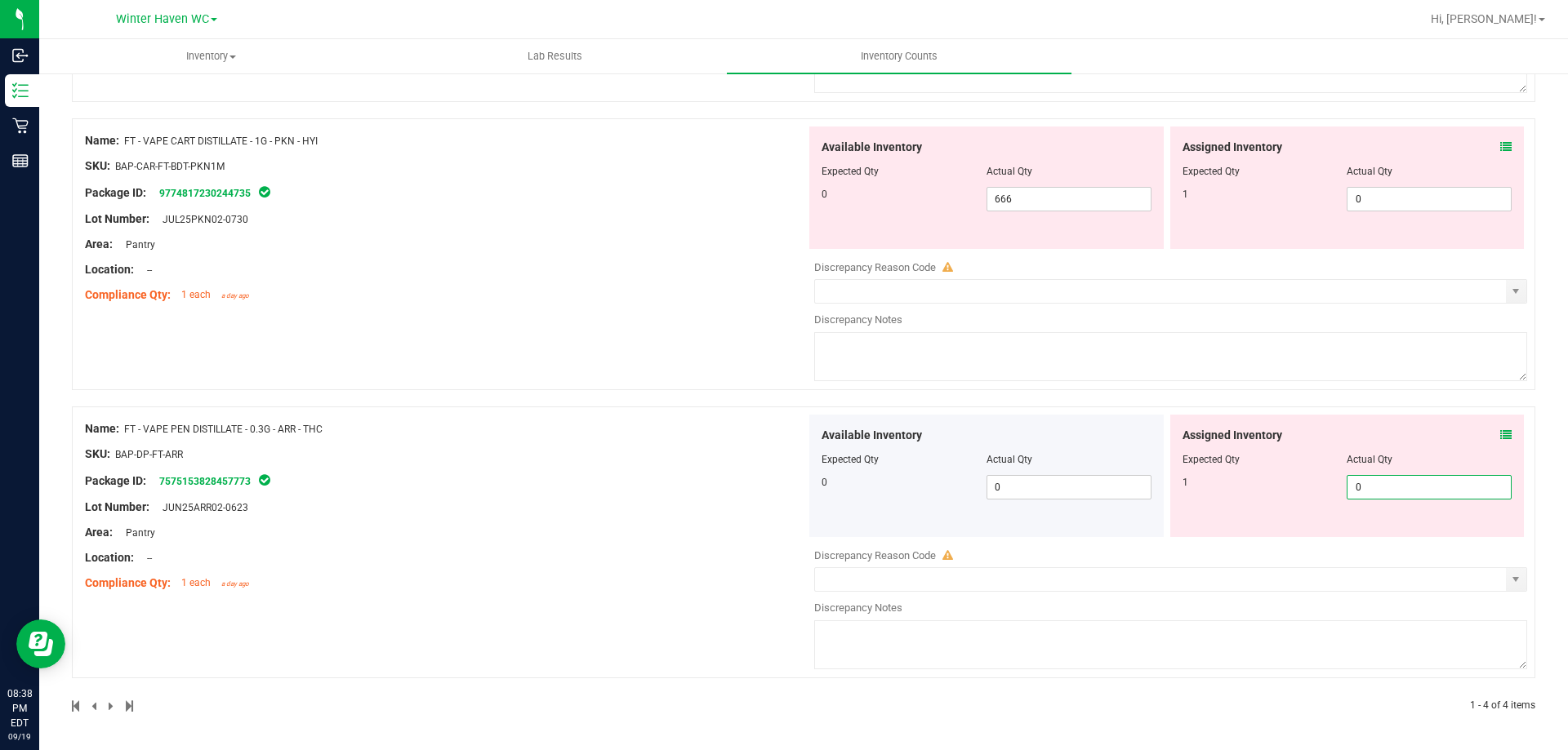
drag, startPoint x: 1369, startPoint y: 488, endPoint x: 1200, endPoint y: 487, distance: 169.0
click at [1200, 487] on div "1 0 0" at bounding box center [1347, 487] width 330 height 24
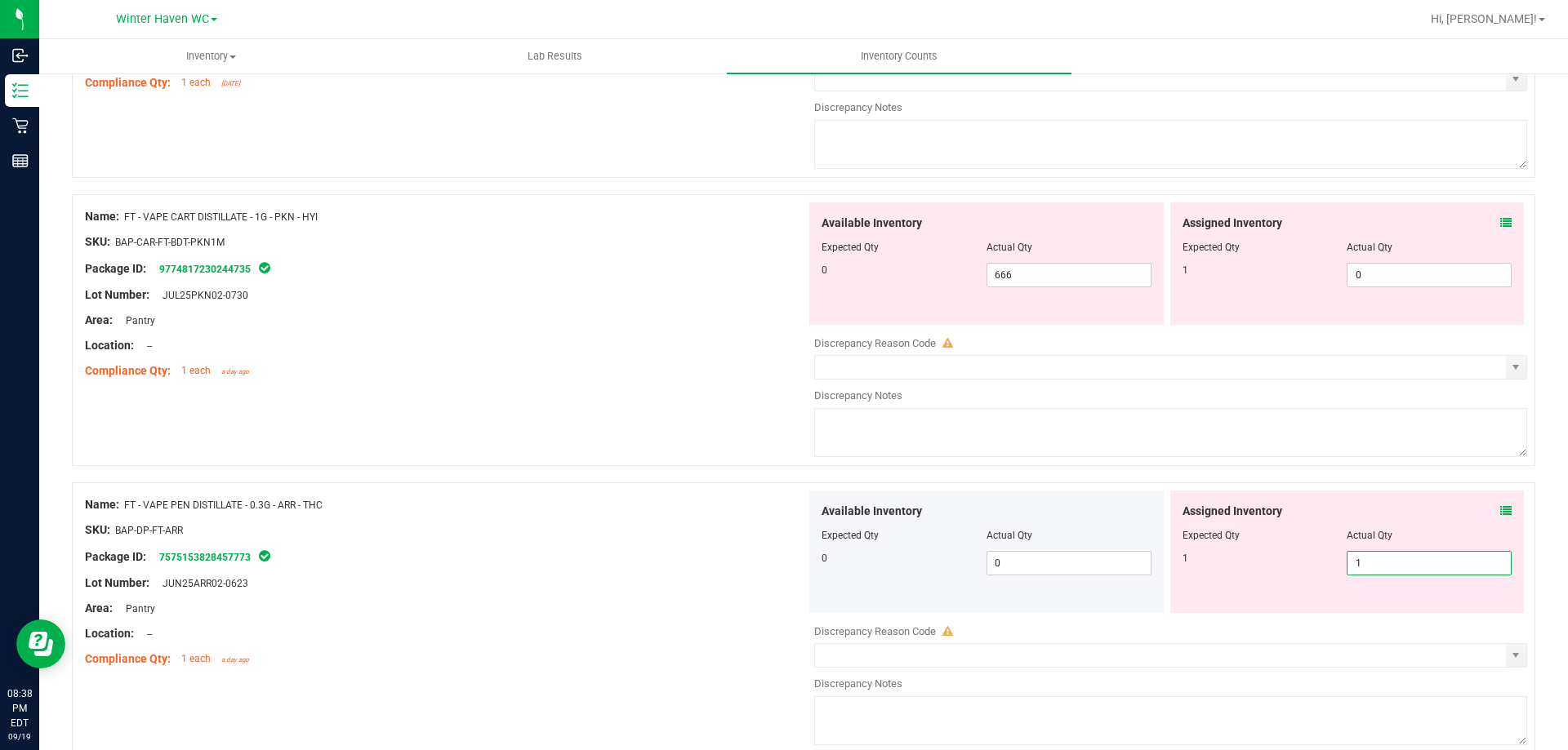
drag, startPoint x: 1357, startPoint y: 181, endPoint x: 1353, endPoint y: 191, distance: 10.8
click at [1353, 191] on div "Name: FT - VAPE CART CDT DISTILLATE - 0.5G - PBS - HYB SKU: BAP-CAR-FT-CDT-PBS.…" at bounding box center [804, 203] width 1464 height 1172
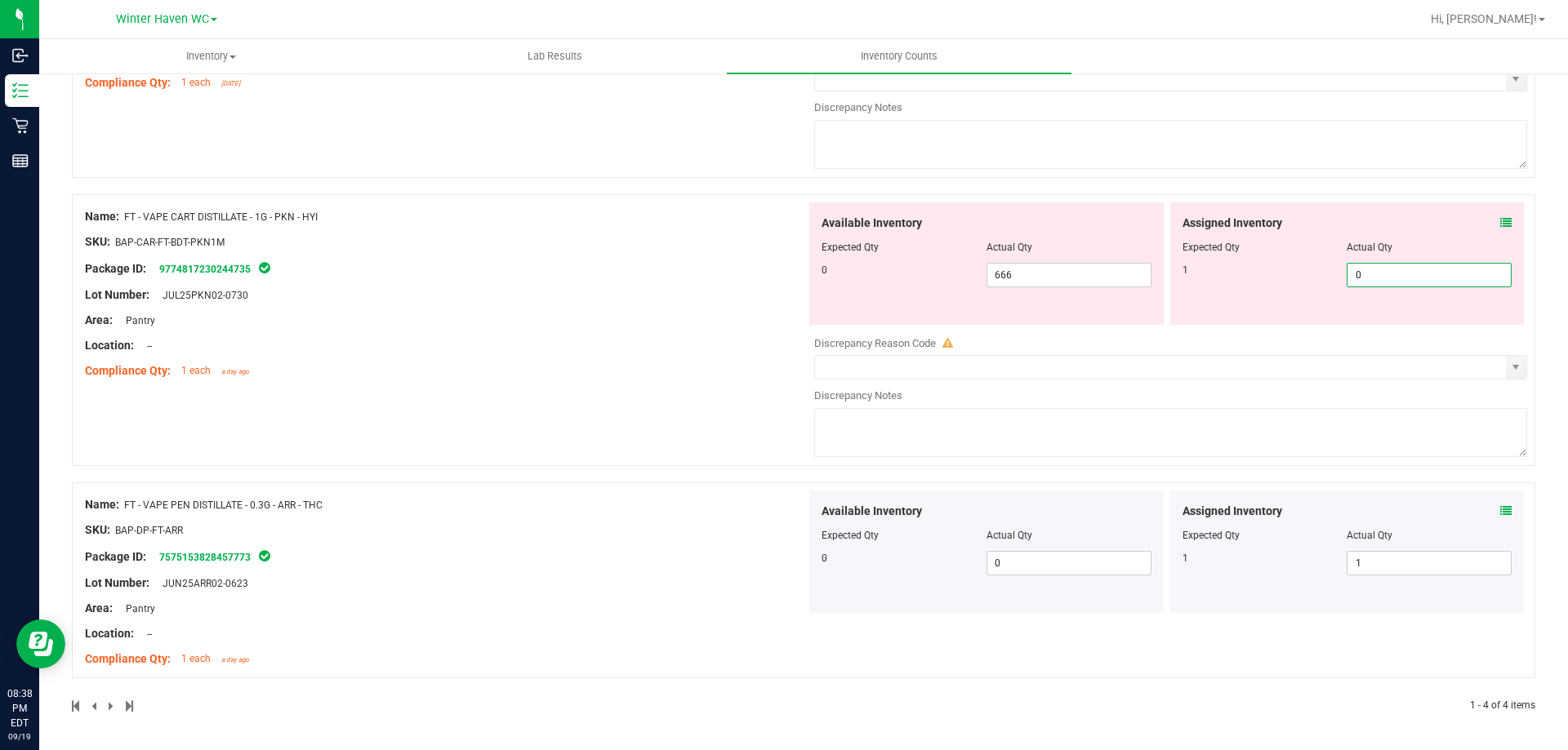
drag, startPoint x: 1369, startPoint y: 281, endPoint x: 1313, endPoint y: 266, distance: 58.0
click at [1315, 270] on div "1 0 0" at bounding box center [1347, 274] width 330 height 24
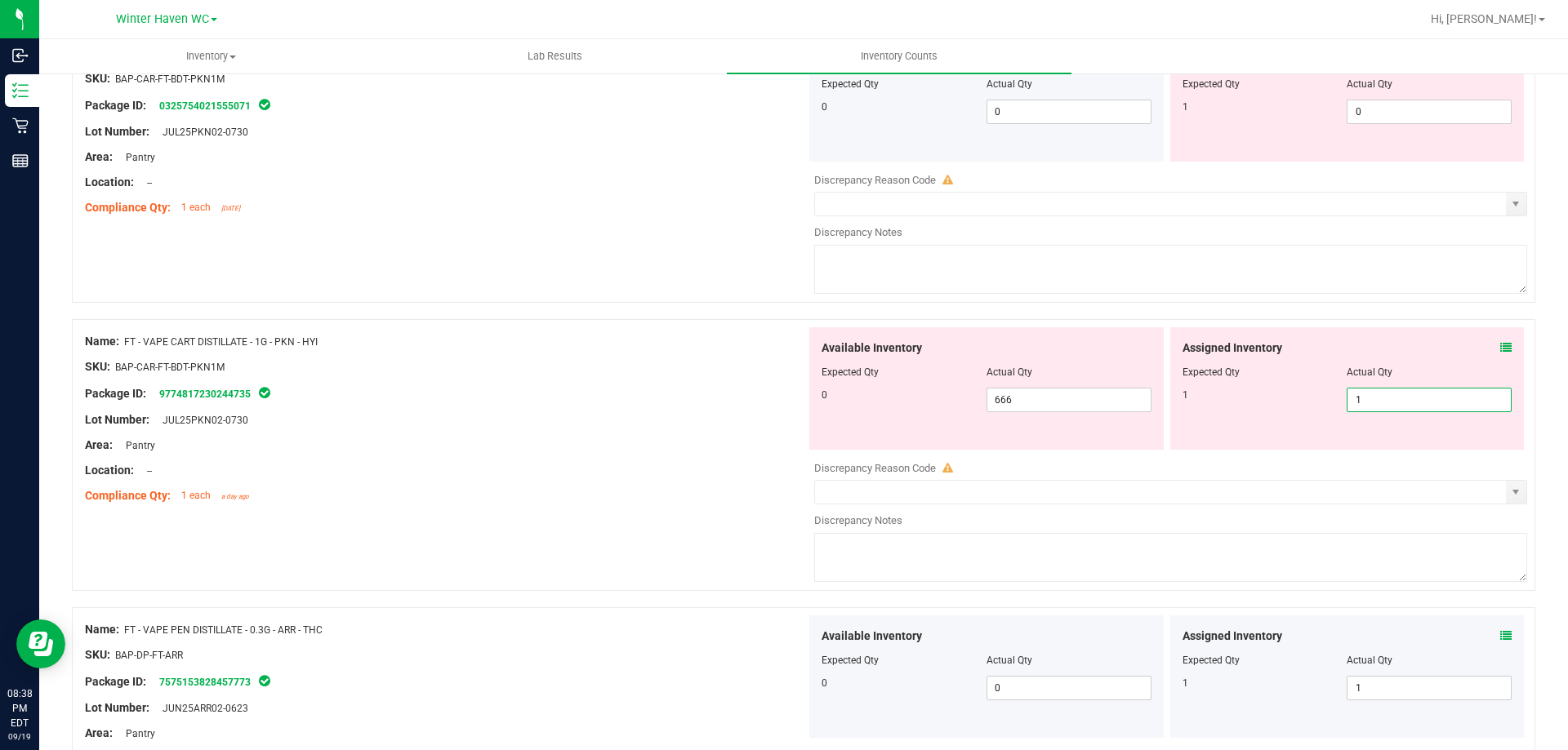
scroll to position [402, 0]
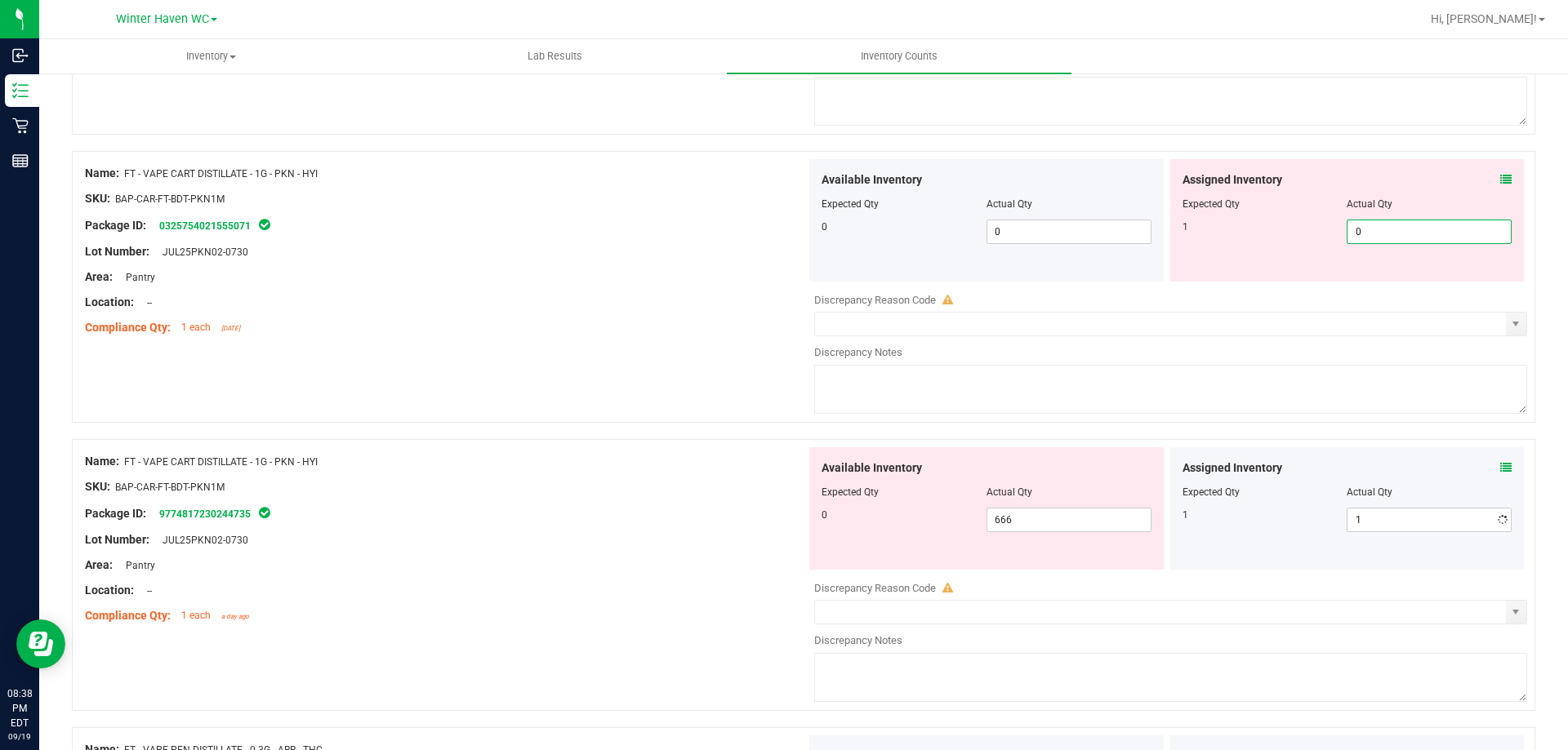
drag, startPoint x: 1369, startPoint y: 235, endPoint x: 1331, endPoint y: 234, distance: 38.0
click at [1331, 234] on div "1 0 0" at bounding box center [1347, 231] width 330 height 24
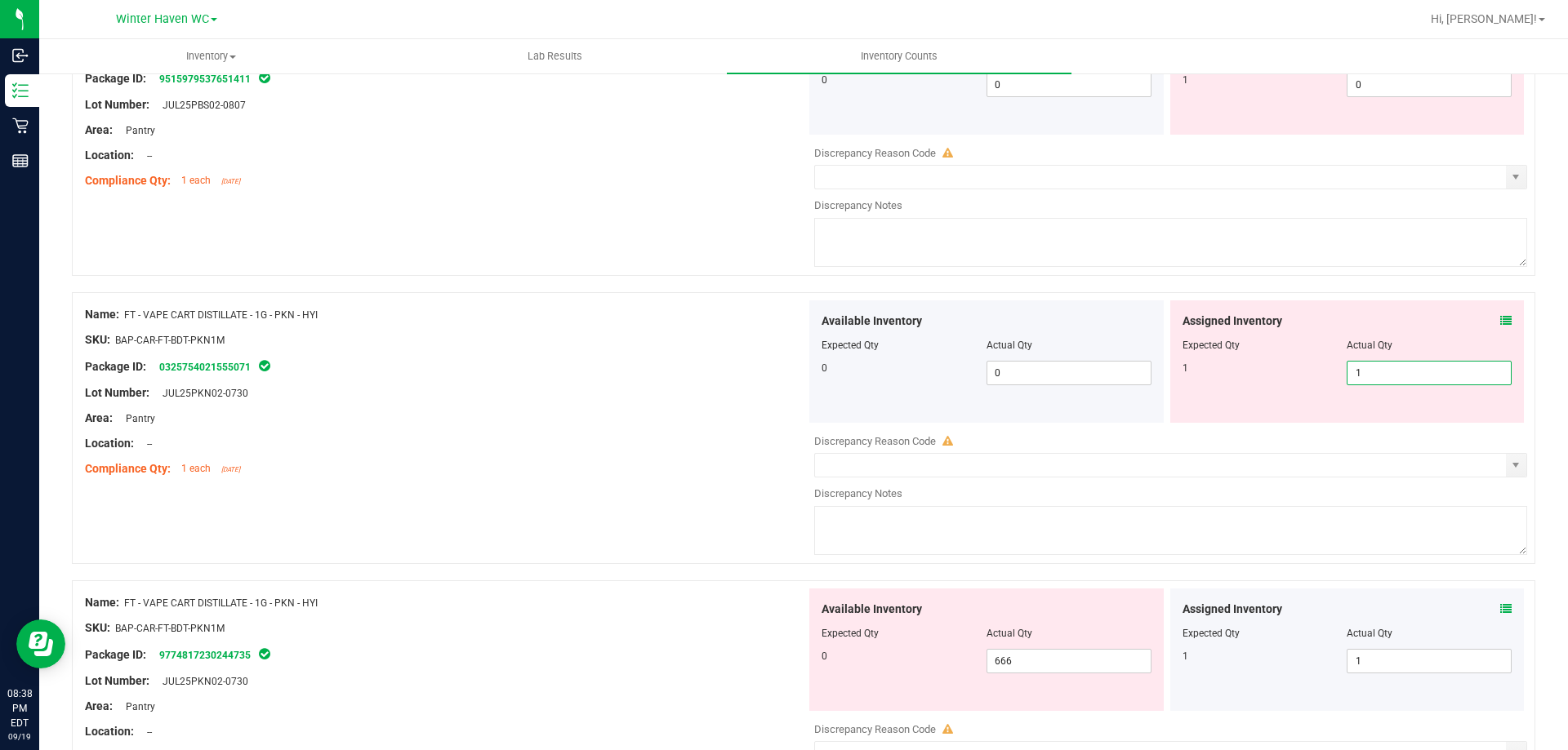
scroll to position [158, 0]
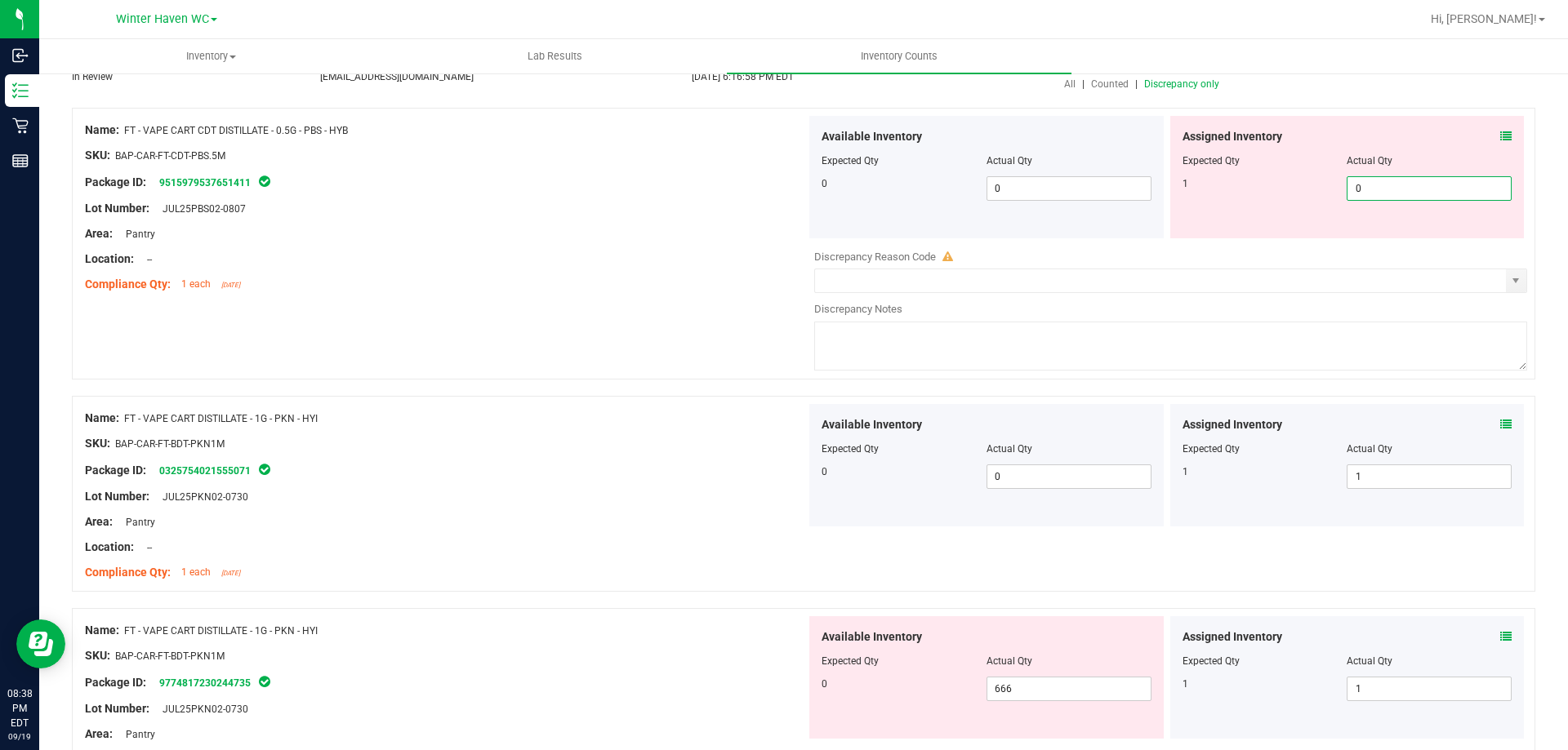
drag, startPoint x: 1364, startPoint y: 194, endPoint x: 1320, endPoint y: 194, distance: 44.0
click at [1320, 194] on div "1 0 0" at bounding box center [1347, 188] width 330 height 24
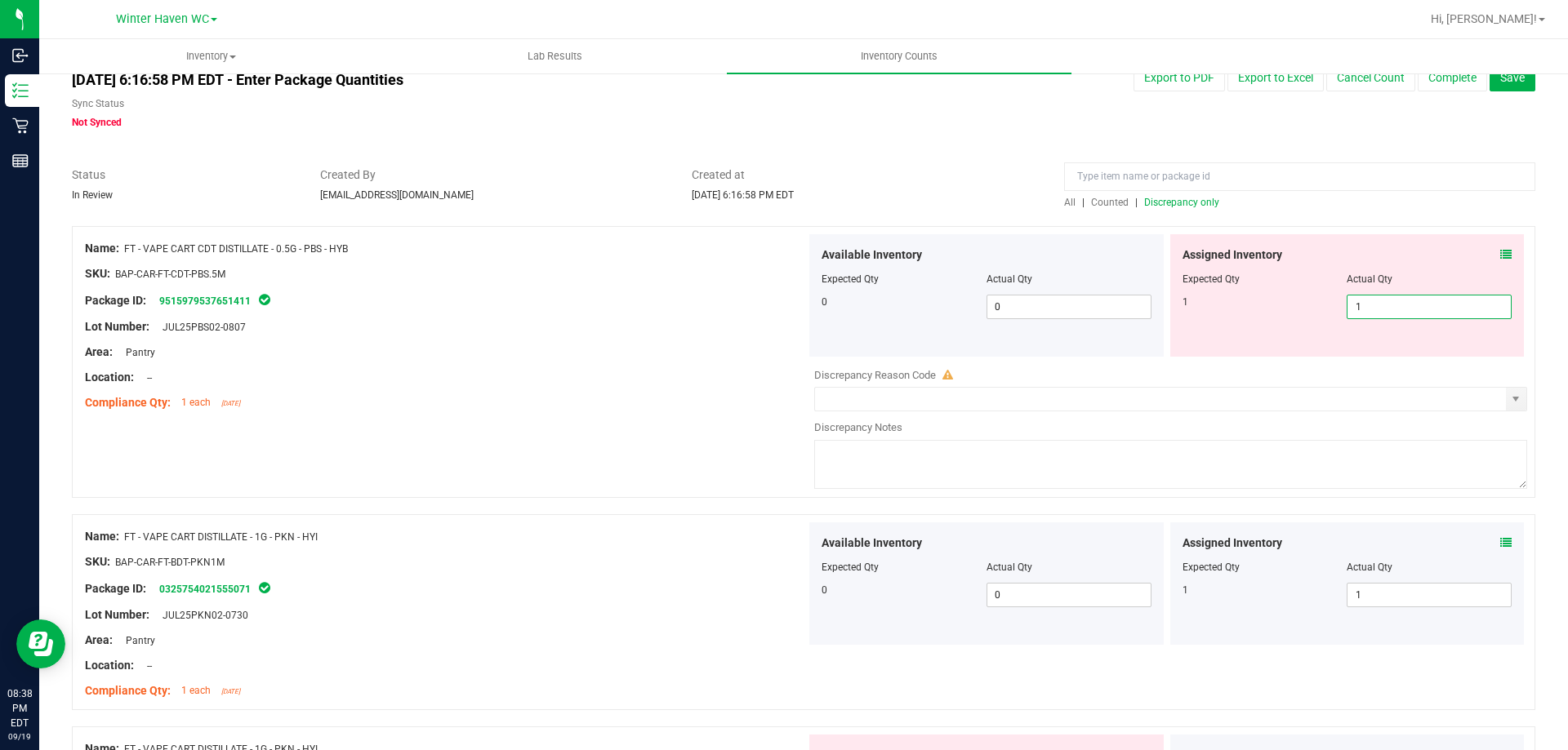
scroll to position [0, 0]
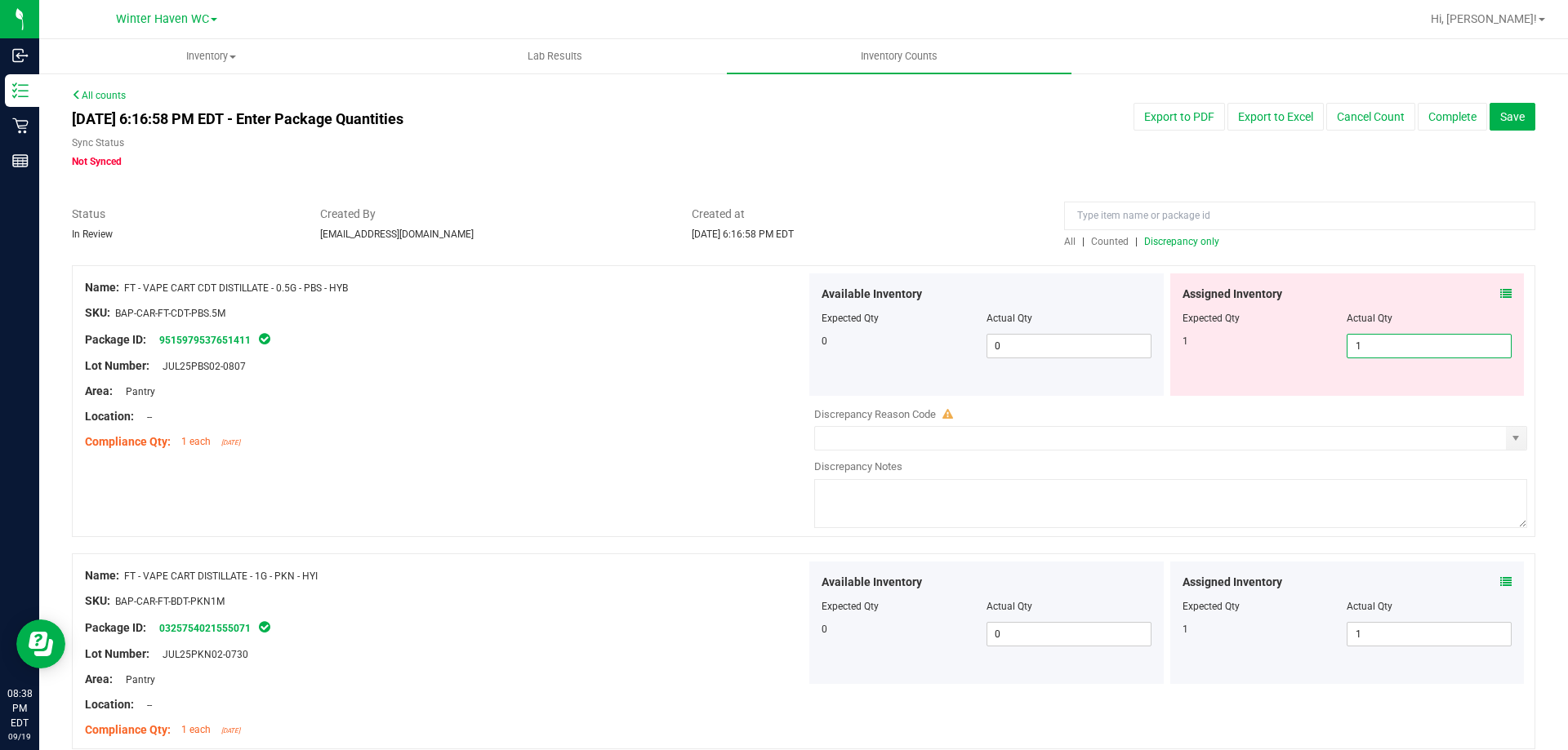
click at [1181, 237] on span "Discrepancy only" at bounding box center [1182, 242] width 75 height 12
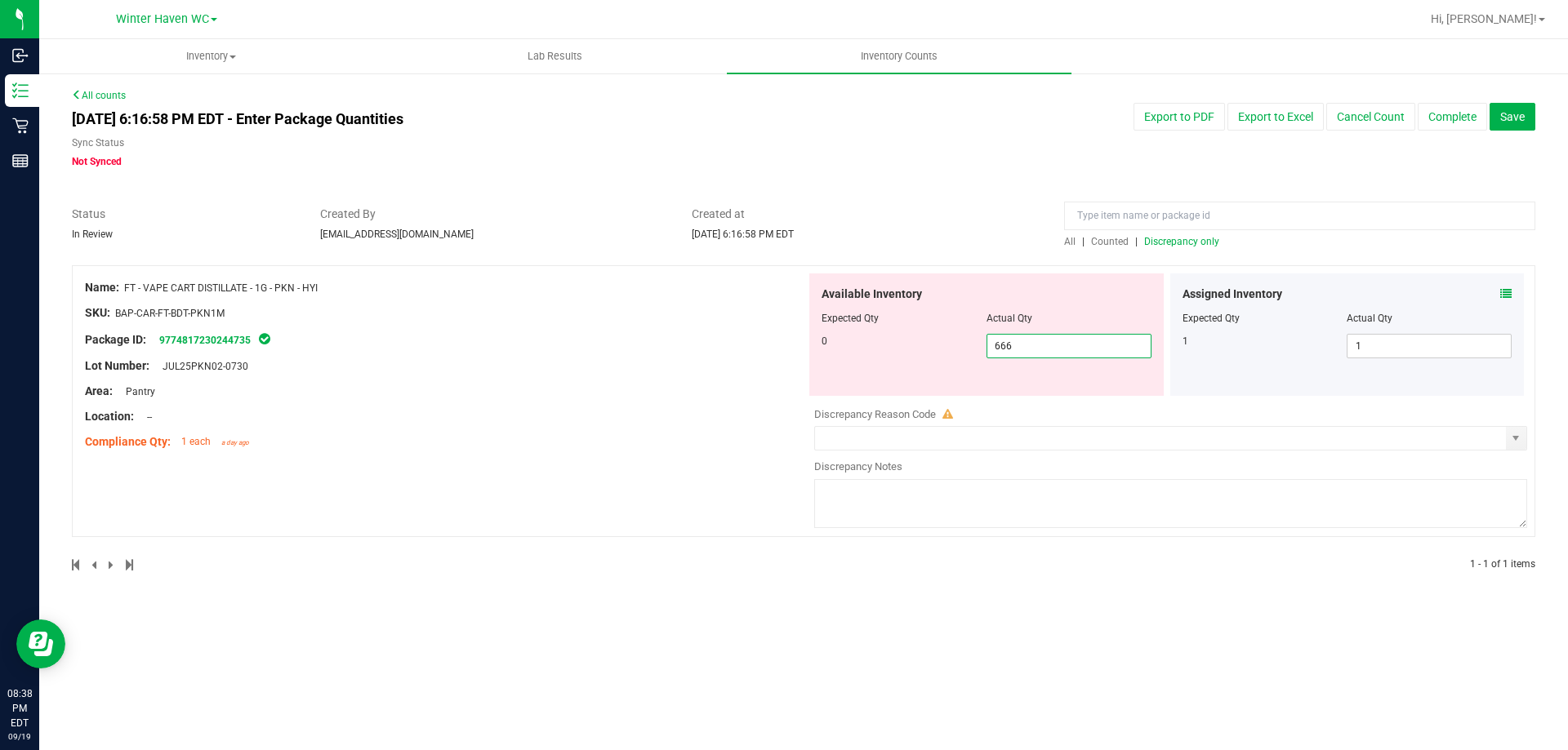
drag, startPoint x: 1044, startPoint y: 343, endPoint x: 925, endPoint y: 346, distance: 119.0
click at [925, 346] on div "0 666 666" at bounding box center [986, 346] width 330 height 24
click at [1192, 245] on span "Discrepancy only" at bounding box center [1182, 242] width 75 height 12
